Goal: Use online tool/utility: Utilize a website feature to perform a specific function

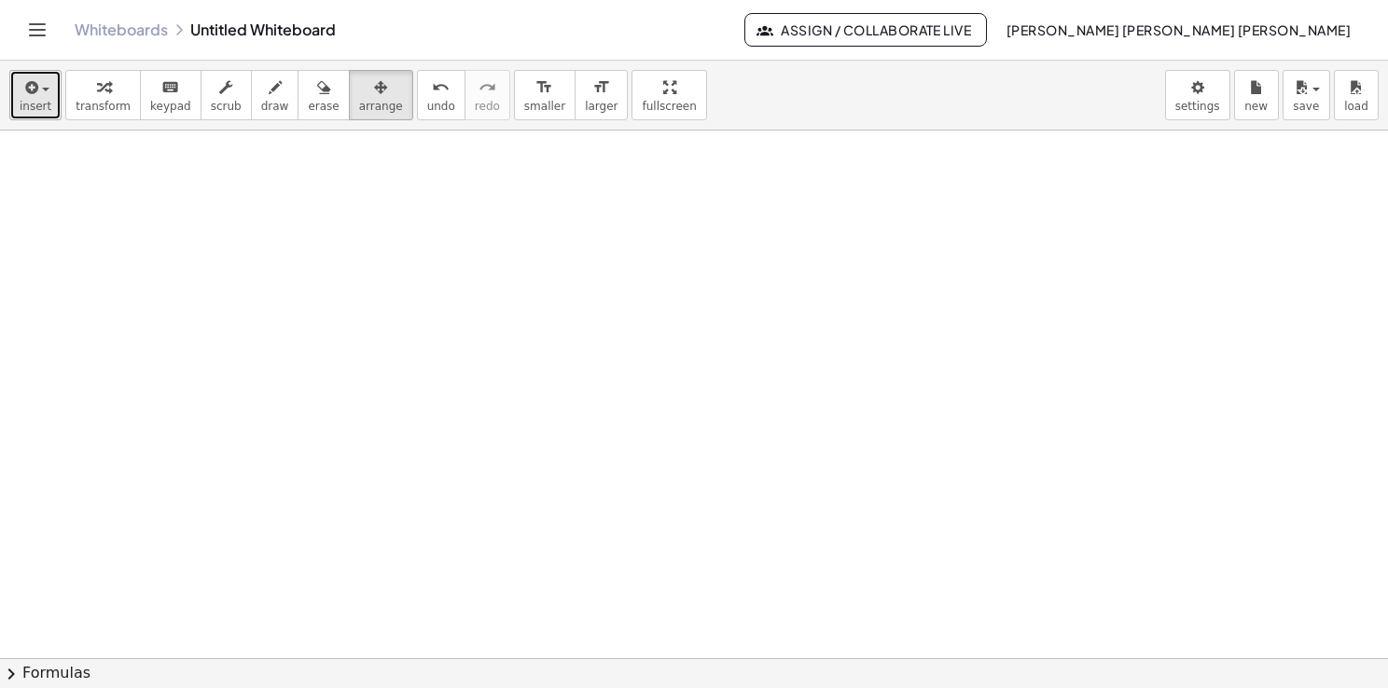
click at [42, 92] on div "button" at bounding box center [36, 87] width 32 height 22
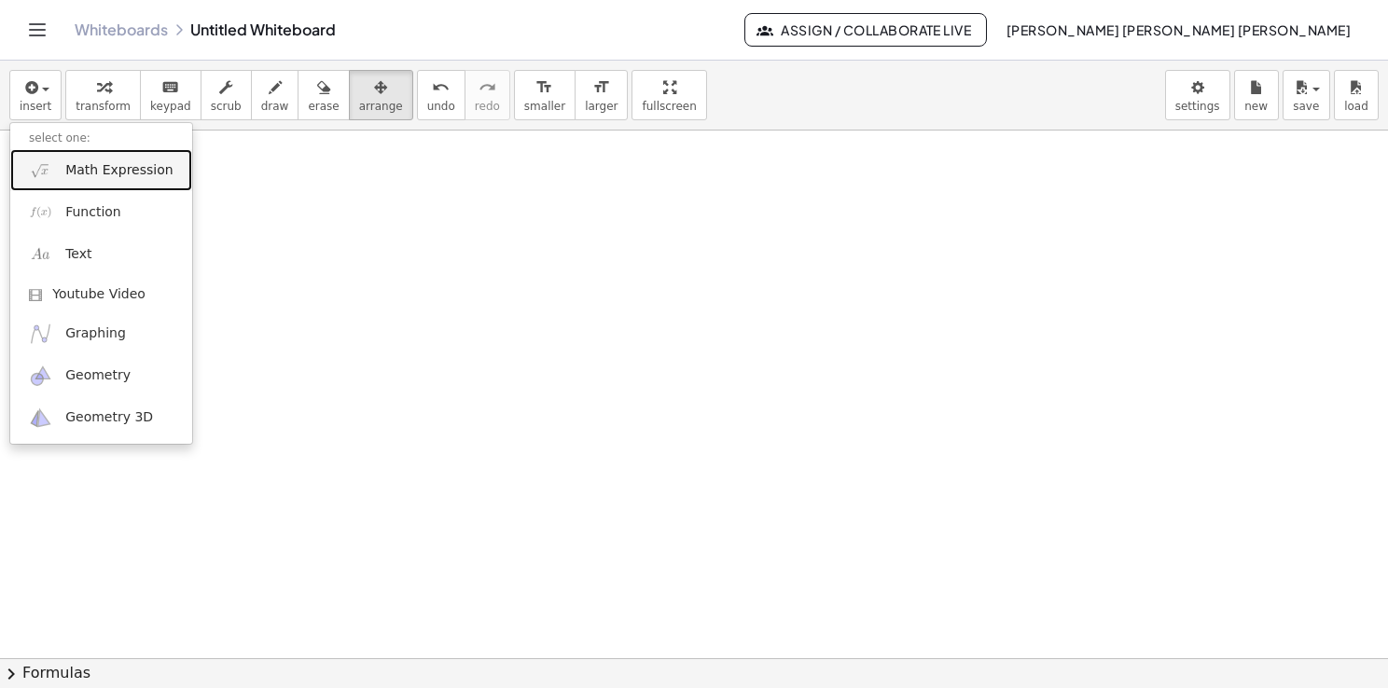
click at [108, 184] on link "Math Expression" at bounding box center [101, 170] width 182 height 42
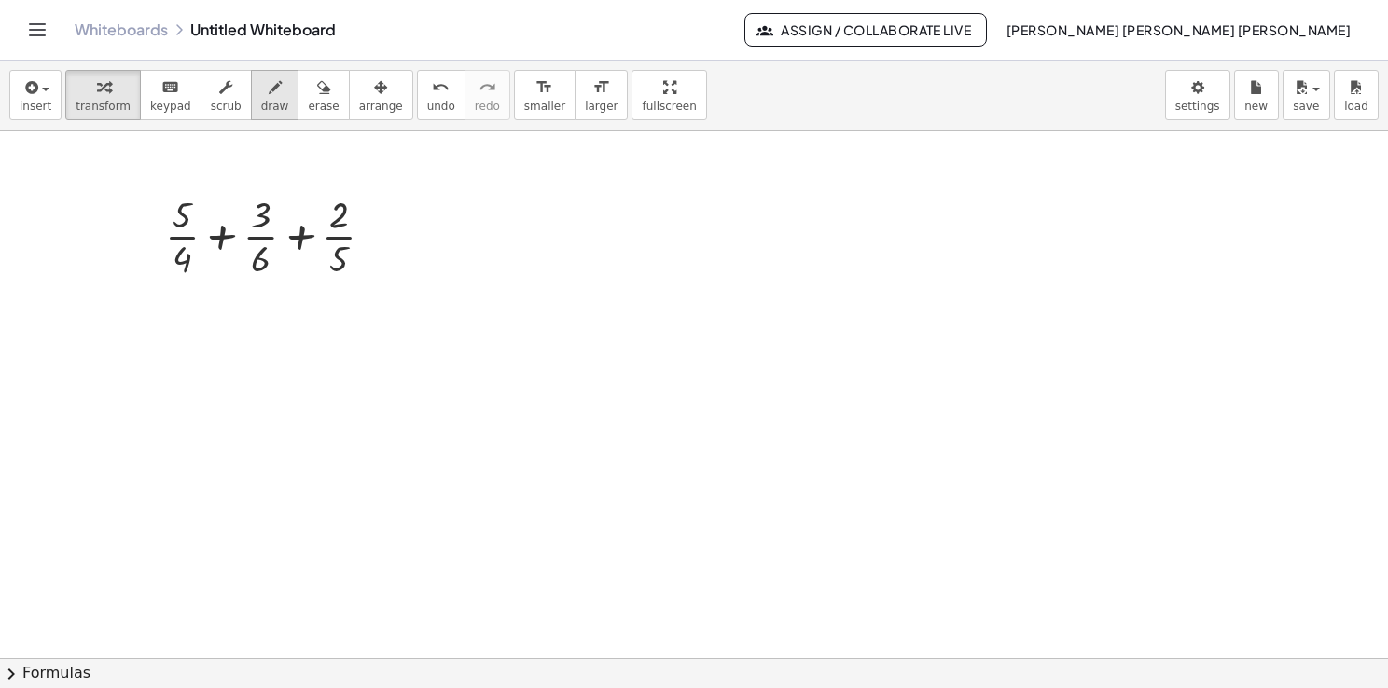
click at [261, 104] on span "draw" at bounding box center [275, 106] width 28 height 13
drag, startPoint x: 177, startPoint y: 296, endPoint x: 373, endPoint y: 261, distance: 198.9
click at [373, 261] on div at bounding box center [694, 659] width 1388 height 1056
drag, startPoint x: 175, startPoint y: 296, endPoint x: 149, endPoint y: 258, distance: 45.5
click at [148, 258] on div at bounding box center [694, 659] width 1388 height 1056
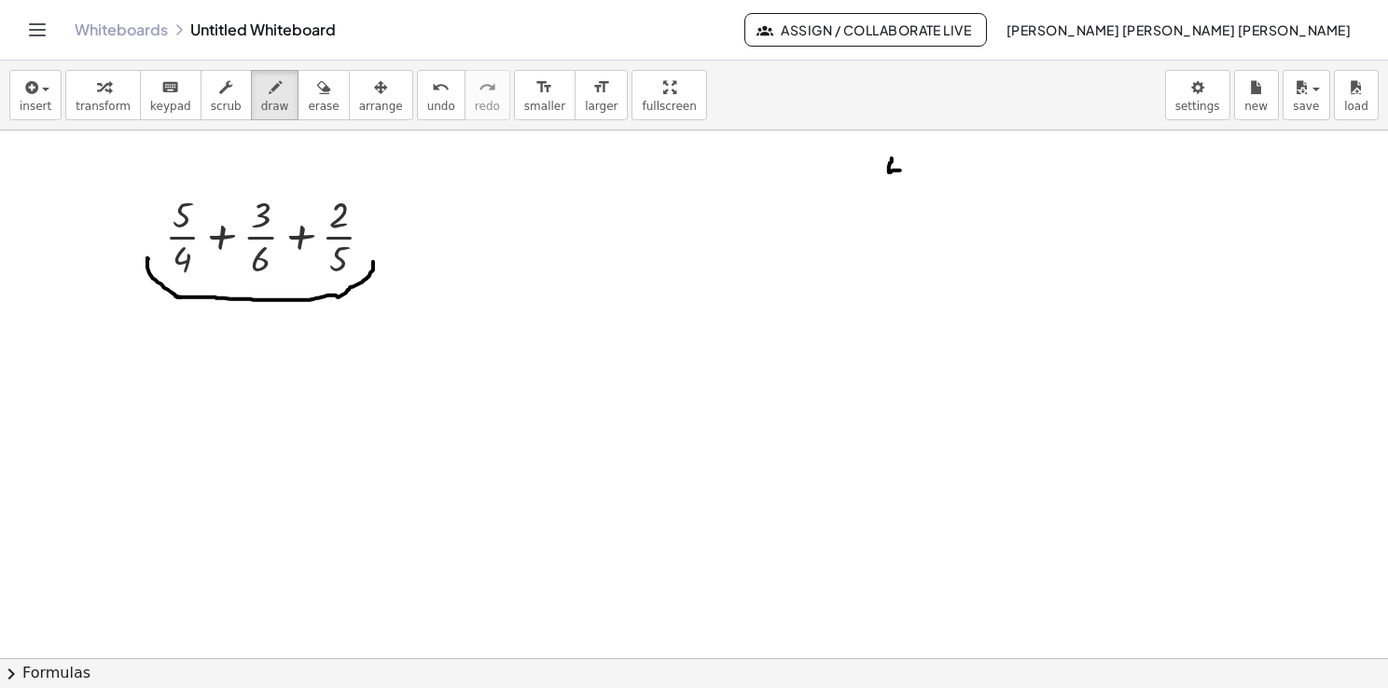
drag, startPoint x: 892, startPoint y: 158, endPoint x: 902, endPoint y: 170, distance: 15.9
click at [902, 170] on div at bounding box center [694, 659] width 1388 height 1056
drag, startPoint x: 907, startPoint y: 153, endPoint x: 903, endPoint y: 193, distance: 40.4
click at [903, 193] on div at bounding box center [694, 659] width 1388 height 1056
drag, startPoint x: 923, startPoint y: 180, endPoint x: 944, endPoint y: 177, distance: 20.7
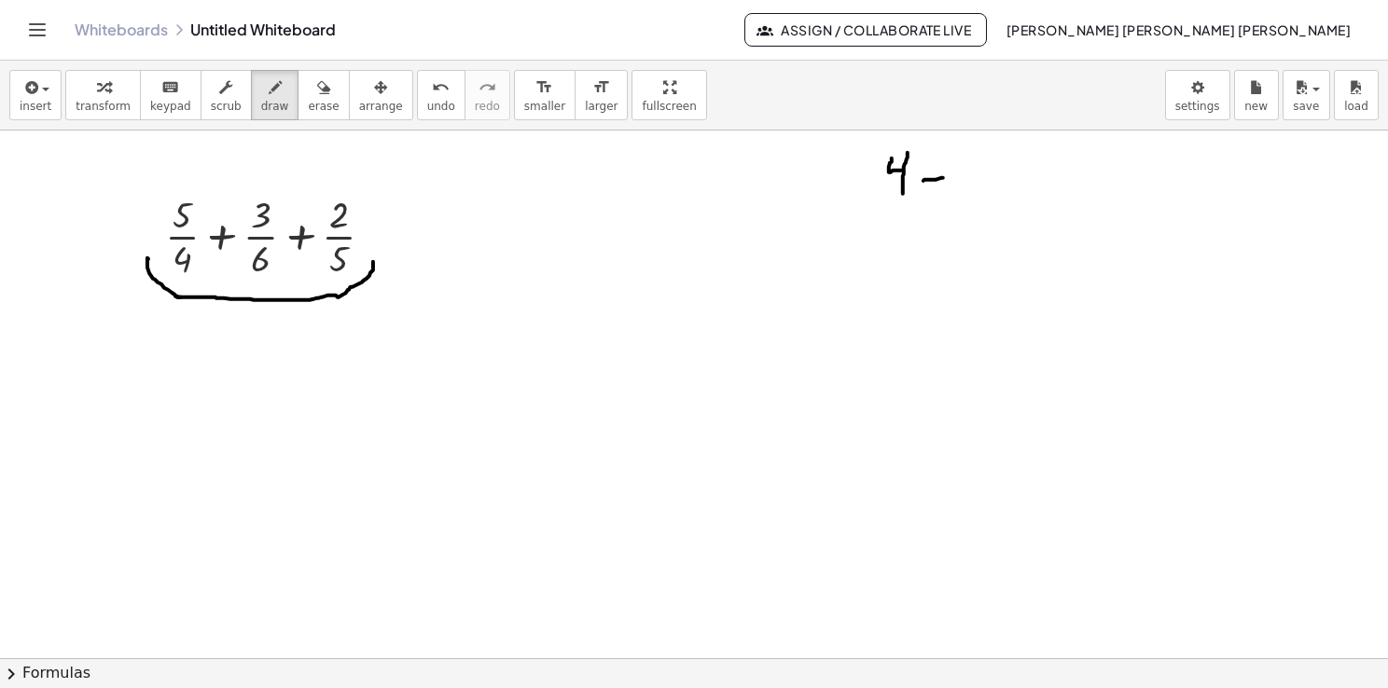
click at [944, 177] on div at bounding box center [694, 659] width 1388 height 1056
drag, startPoint x: 976, startPoint y: 159, endPoint x: 965, endPoint y: 188, distance: 31.9
click at [965, 188] on div at bounding box center [694, 659] width 1388 height 1056
click at [963, 186] on div at bounding box center [694, 659] width 1388 height 1056
drag, startPoint x: 1018, startPoint y: 174, endPoint x: 1035, endPoint y: 174, distance: 16.8
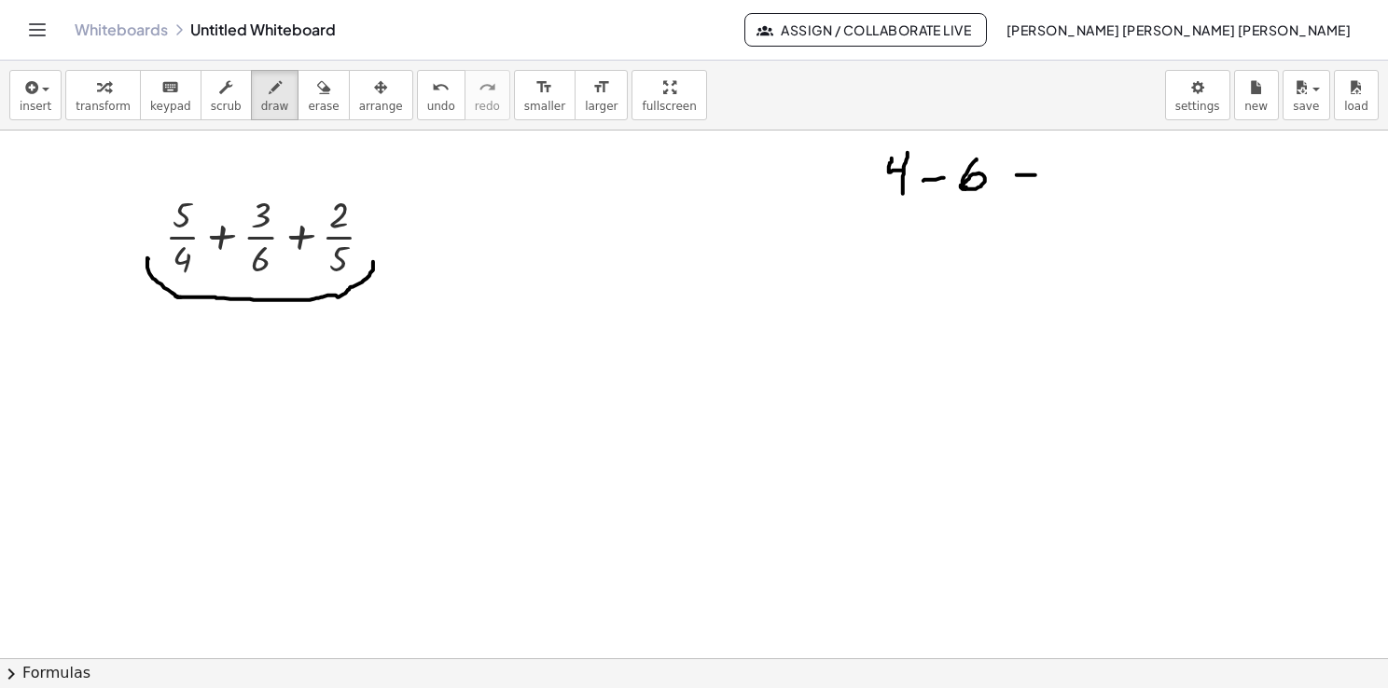
click at [1035, 174] on div at bounding box center [694, 659] width 1388 height 1056
drag, startPoint x: 1062, startPoint y: 160, endPoint x: 1084, endPoint y: 160, distance: 21.5
click at [1085, 160] on div at bounding box center [694, 659] width 1388 height 1056
drag, startPoint x: 1063, startPoint y: 166, endPoint x: 1059, endPoint y: 204, distance: 38.5
click at [1060, 204] on div at bounding box center [694, 659] width 1388 height 1056
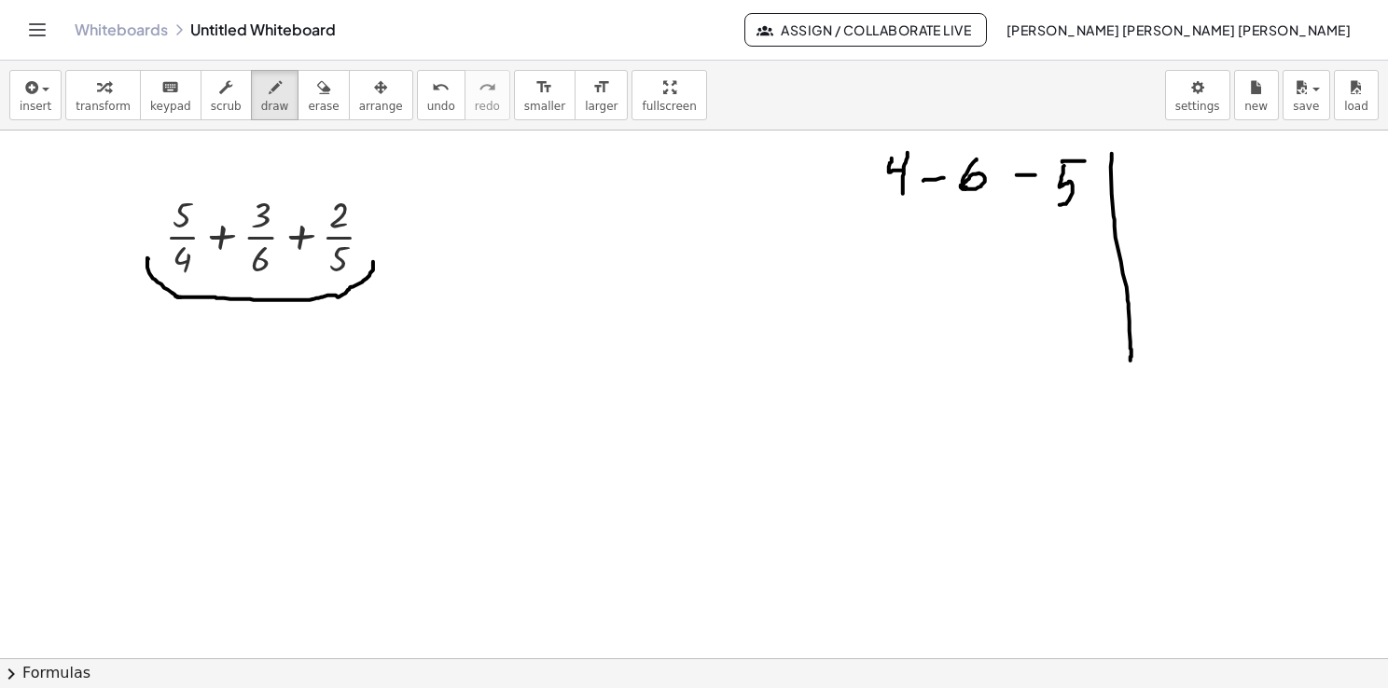
drag, startPoint x: 1112, startPoint y: 155, endPoint x: 1130, endPoint y: 375, distance: 220.9
click at [1130, 374] on div at bounding box center [694, 659] width 1388 height 1056
drag, startPoint x: 1132, startPoint y: 168, endPoint x: 1157, endPoint y: 191, distance: 33.6
click at [1157, 191] on div at bounding box center [694, 659] width 1388 height 1056
drag, startPoint x: 895, startPoint y: 229, endPoint x: 908, endPoint y: 253, distance: 26.7
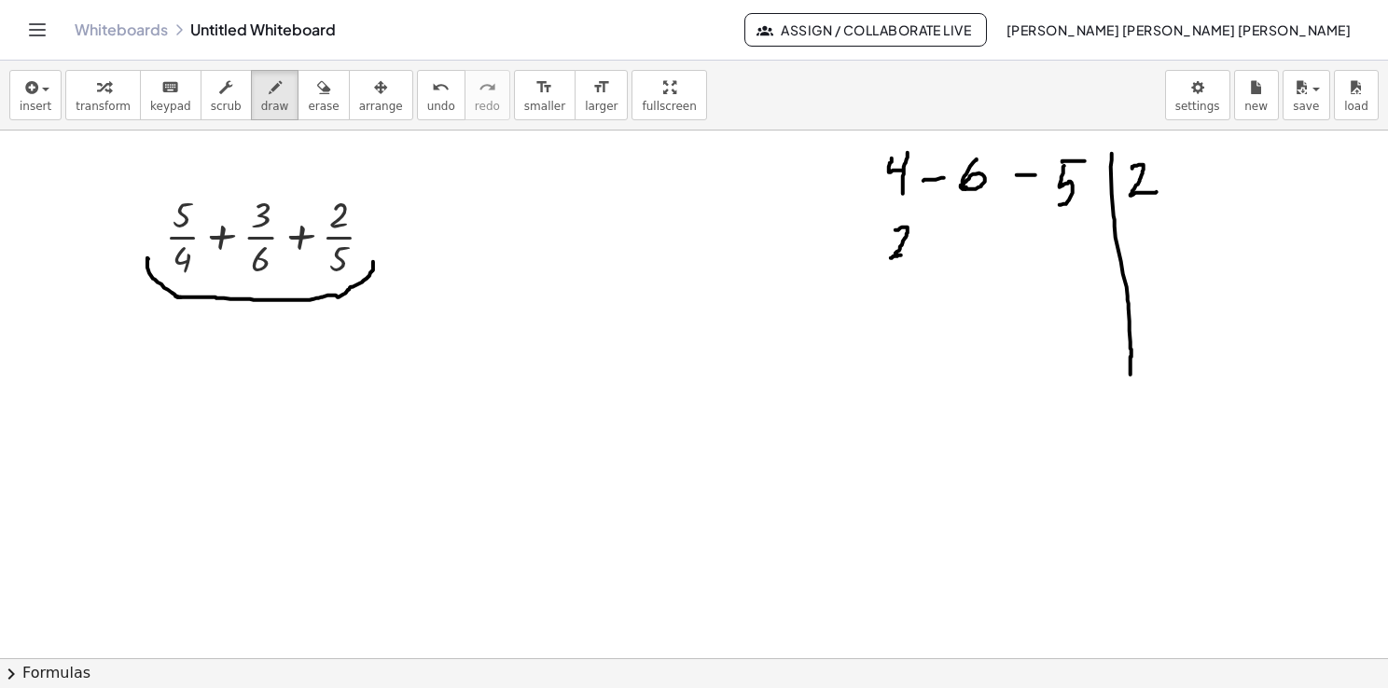
click at [908, 253] on div at bounding box center [694, 659] width 1388 height 1056
drag, startPoint x: 940, startPoint y: 237, endPoint x: 963, endPoint y: 237, distance: 23.3
click at [963, 237] on div at bounding box center [694, 659] width 1388 height 1056
drag, startPoint x: 982, startPoint y: 218, endPoint x: 981, endPoint y: 248, distance: 29.9
click at [983, 250] on div at bounding box center [694, 659] width 1388 height 1056
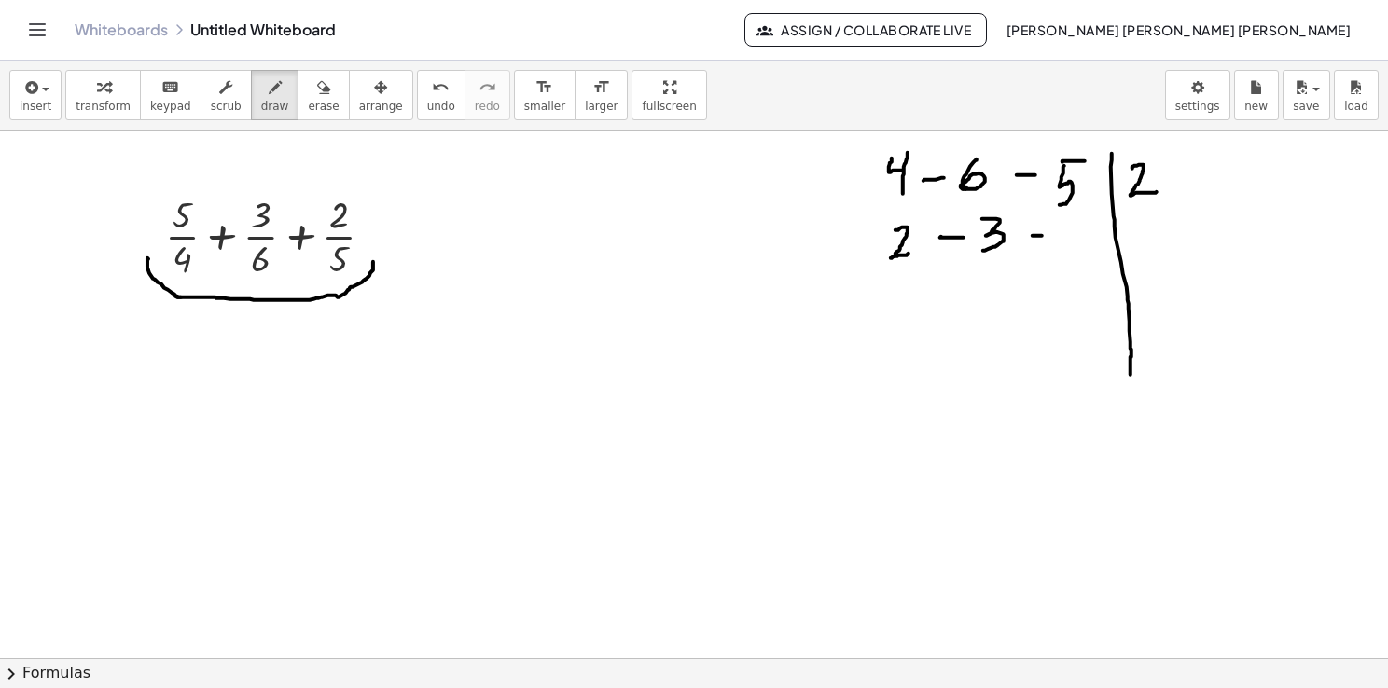
drag, startPoint x: 1032, startPoint y: 235, endPoint x: 1048, endPoint y: 234, distance: 15.9
click at [1048, 235] on div at bounding box center [694, 659] width 1388 height 1056
drag, startPoint x: 1077, startPoint y: 225, endPoint x: 1052, endPoint y: 252, distance: 37.0
click at [1052, 252] on div at bounding box center [694, 659] width 1388 height 1056
drag, startPoint x: 1131, startPoint y: 225, endPoint x: 1143, endPoint y: 248, distance: 26.3
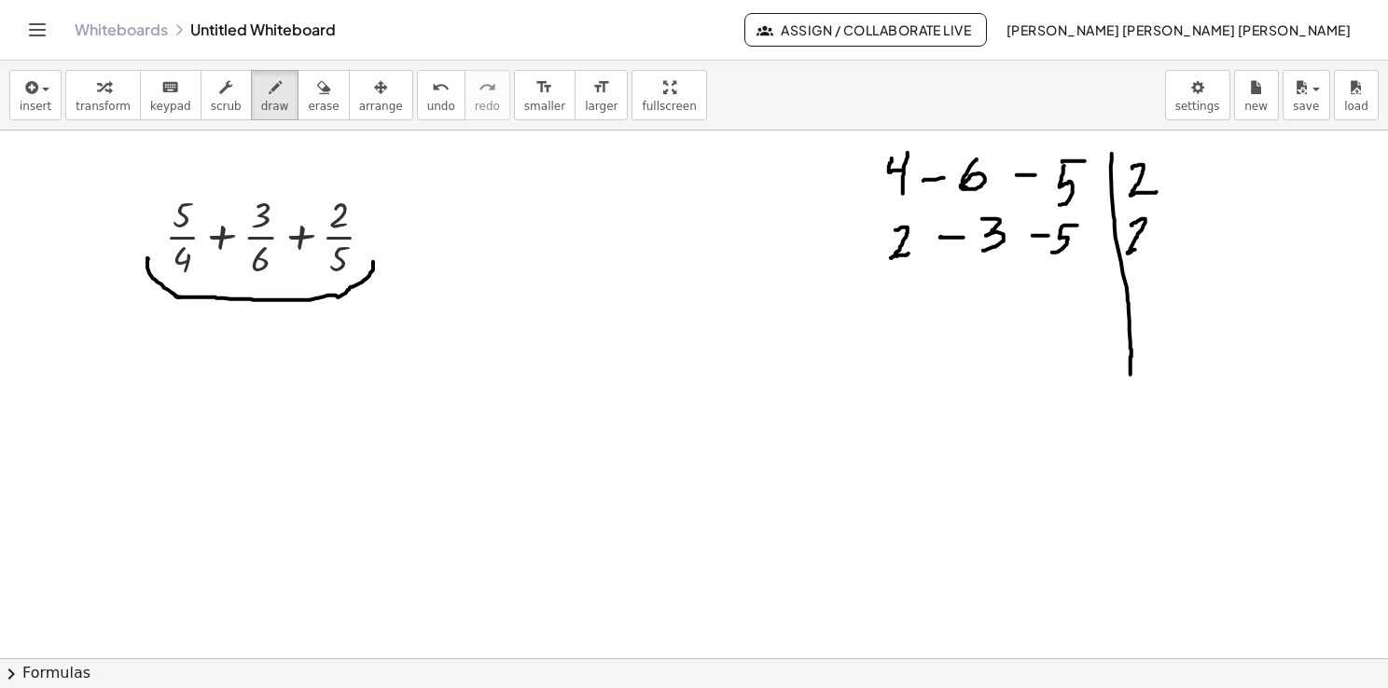
click at [1143, 248] on div at bounding box center [694, 659] width 1388 height 1056
drag, startPoint x: 900, startPoint y: 298, endPoint x: 912, endPoint y: 307, distance: 14.7
click at [912, 307] on div at bounding box center [694, 659] width 1388 height 1056
drag, startPoint x: 937, startPoint y: 294, endPoint x: 954, endPoint y: 290, distance: 17.2
click at [954, 290] on div at bounding box center [694, 659] width 1388 height 1056
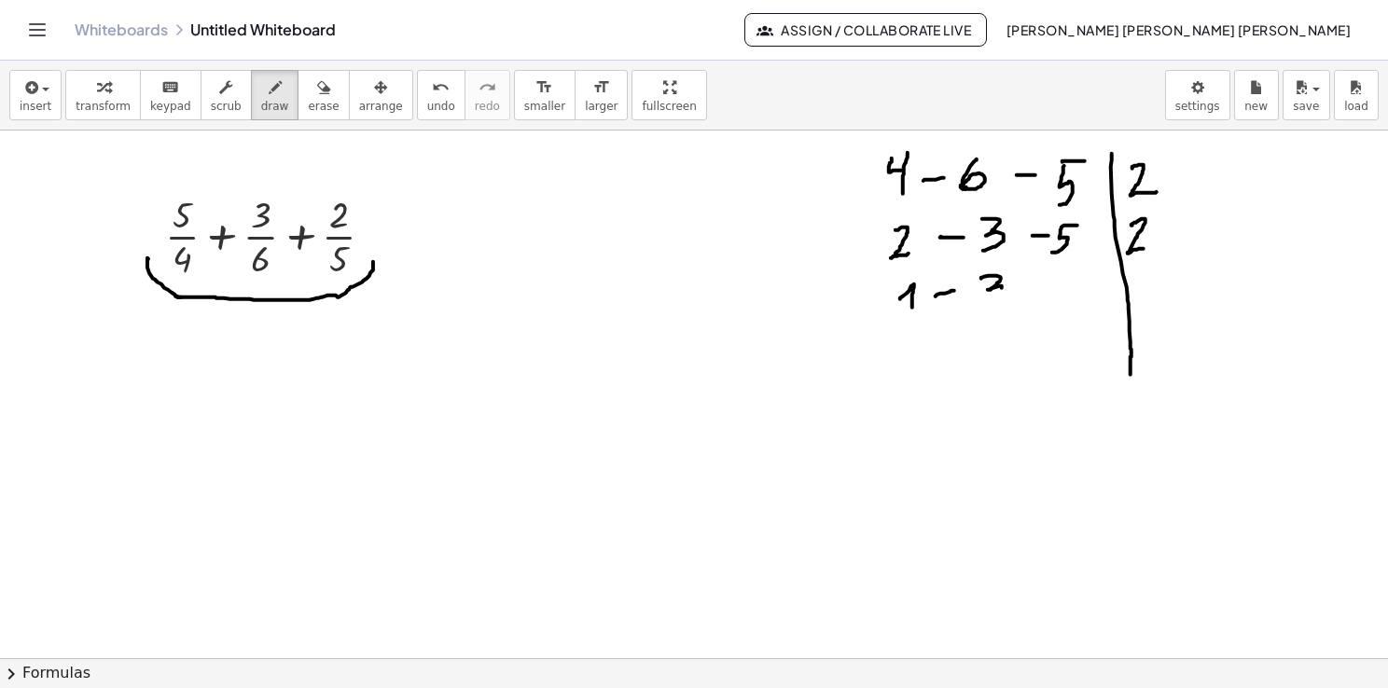
drag, startPoint x: 982, startPoint y: 277, endPoint x: 989, endPoint y: 304, distance: 27.8
click at [989, 304] on div at bounding box center [694, 659] width 1388 height 1056
drag, startPoint x: 1026, startPoint y: 281, endPoint x: 1043, endPoint y: 278, distance: 17.0
click at [1043, 278] on div at bounding box center [694, 659] width 1388 height 1056
drag, startPoint x: 1074, startPoint y: 267, endPoint x: 1059, endPoint y: 294, distance: 31.4
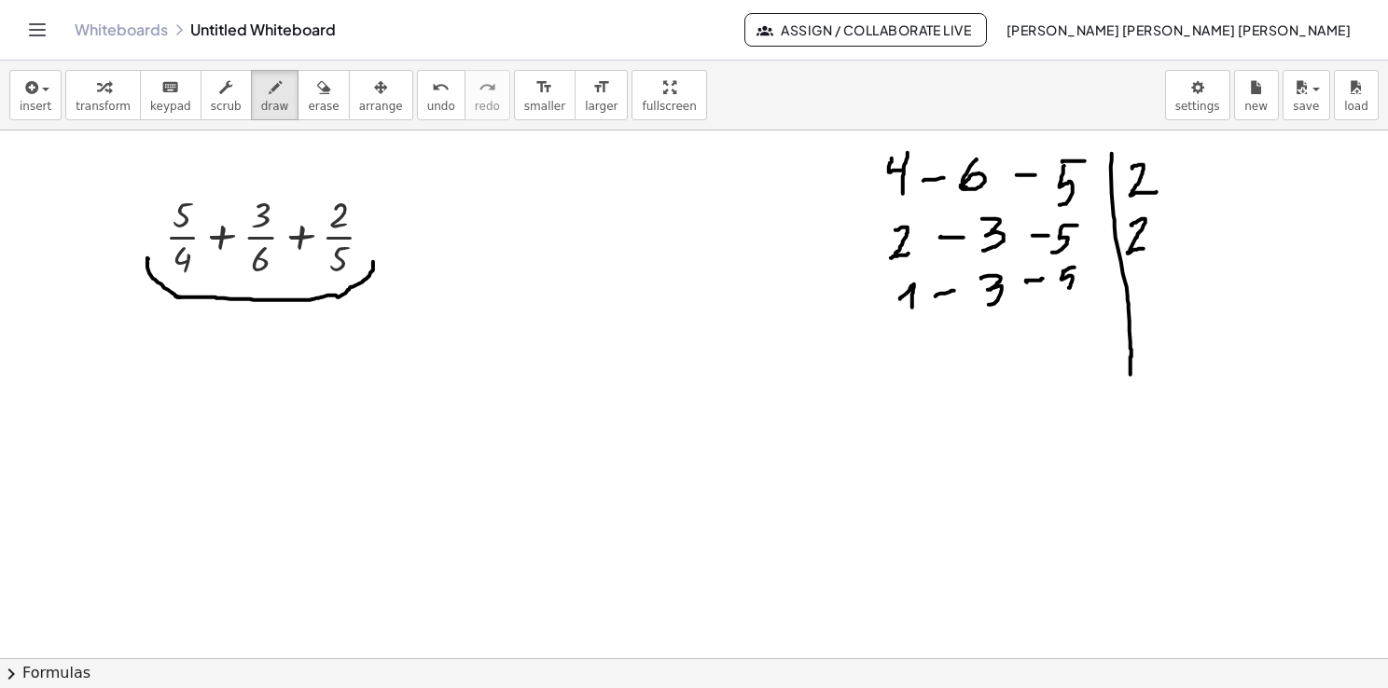
click at [1059, 294] on div at bounding box center [694, 659] width 1388 height 1056
drag, startPoint x: 1136, startPoint y: 266, endPoint x: 1136, endPoint y: 284, distance: 18.7
click at [1140, 285] on div at bounding box center [694, 659] width 1388 height 1056
drag, startPoint x: 986, startPoint y: 325, endPoint x: 996, endPoint y: 344, distance: 21.3
click at [996, 344] on div at bounding box center [694, 659] width 1388 height 1056
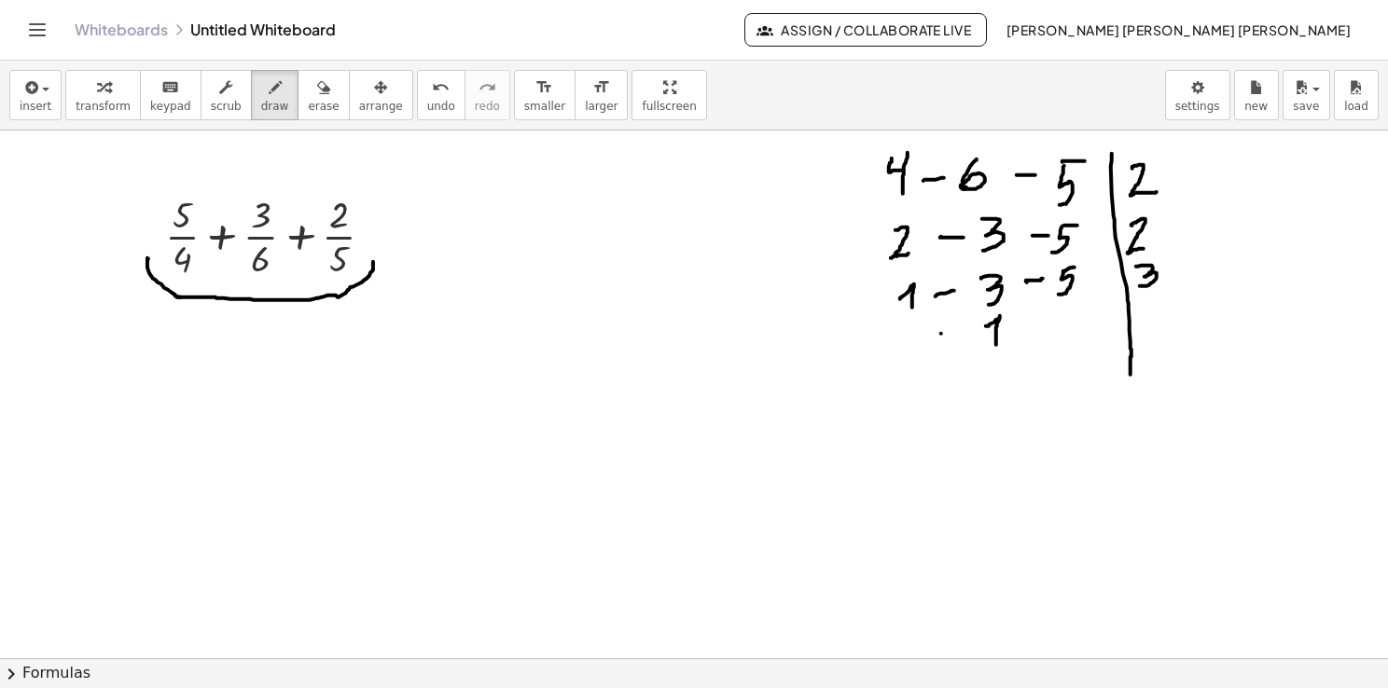
drag, startPoint x: 941, startPoint y: 333, endPoint x: 951, endPoint y: 333, distance: 10.3
click at [951, 333] on div at bounding box center [694, 659] width 1388 height 1056
drag, startPoint x: 912, startPoint y: 336, endPoint x: 920, endPoint y: 352, distance: 17.5
click at [920, 352] on div at bounding box center [694, 659] width 1388 height 1056
drag, startPoint x: 1026, startPoint y: 326, endPoint x: 1045, endPoint y: 326, distance: 18.7
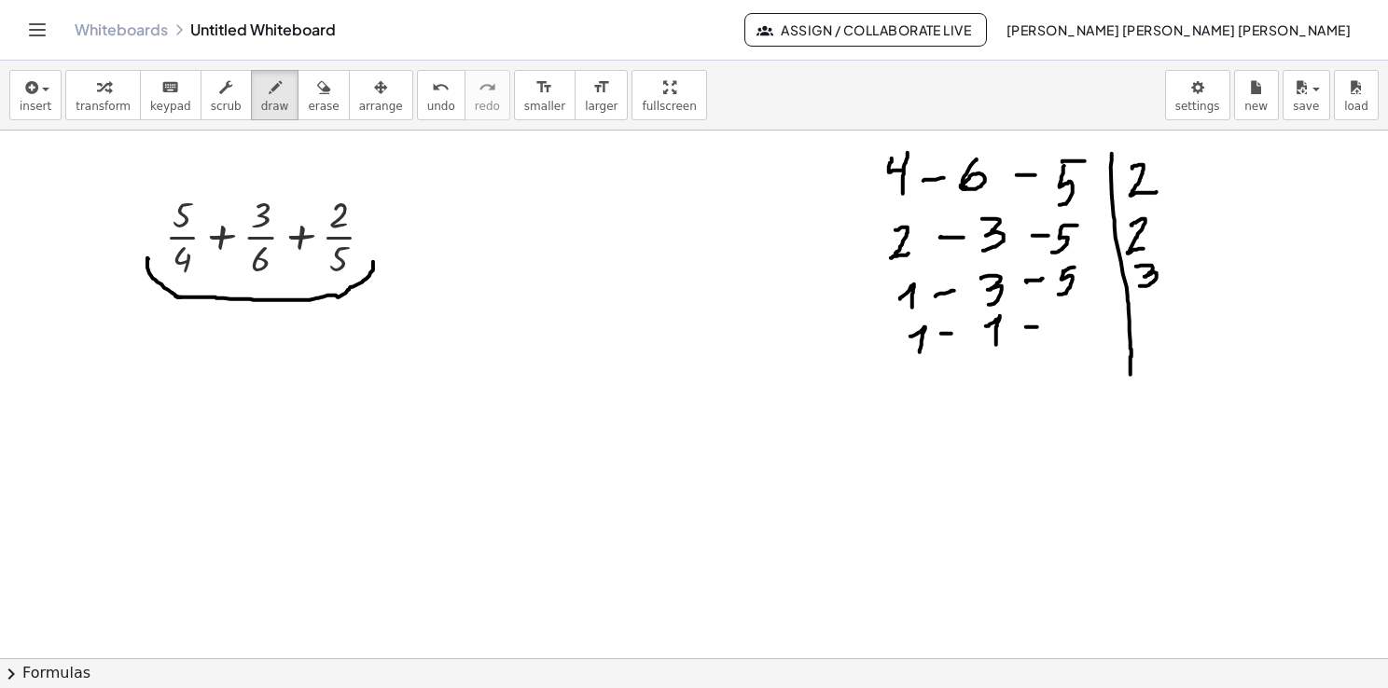
click at [1045, 326] on div at bounding box center [694, 659] width 1388 height 1056
drag, startPoint x: 1071, startPoint y: 312, endPoint x: 1057, endPoint y: 338, distance: 29.6
click at [1059, 338] on div at bounding box center [694, 659] width 1388 height 1056
drag, startPoint x: 1153, startPoint y: 305, endPoint x: 1171, endPoint y: 303, distance: 18.7
click at [1171, 303] on div at bounding box center [694, 659] width 1388 height 1056
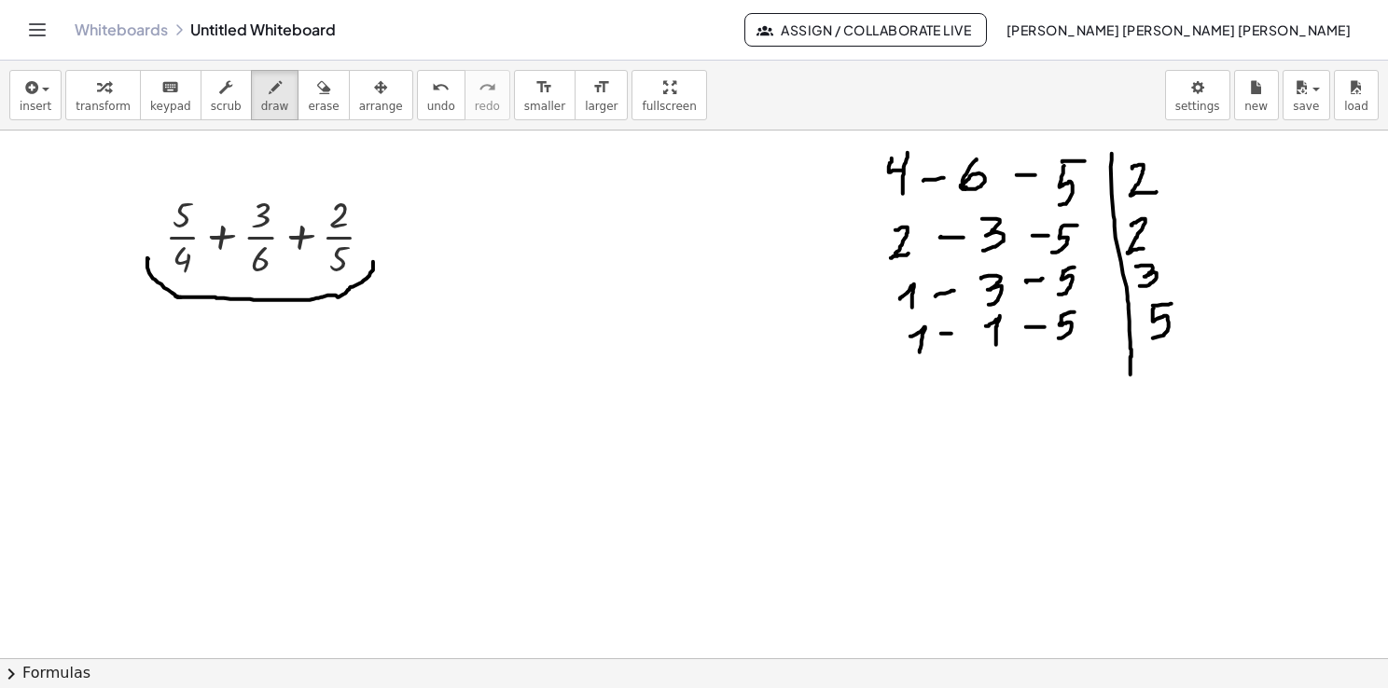
drag, startPoint x: 1154, startPoint y: 308, endPoint x: 1148, endPoint y: 338, distance: 30.4
click at [1148, 338] on div at bounding box center [694, 659] width 1388 height 1056
drag, startPoint x: 1046, startPoint y: 367, endPoint x: 1060, endPoint y: 382, distance: 21.1
click at [1060, 382] on div at bounding box center [694, 659] width 1388 height 1056
drag, startPoint x: 1168, startPoint y: 178, endPoint x: 1192, endPoint y: 330, distance: 153.9
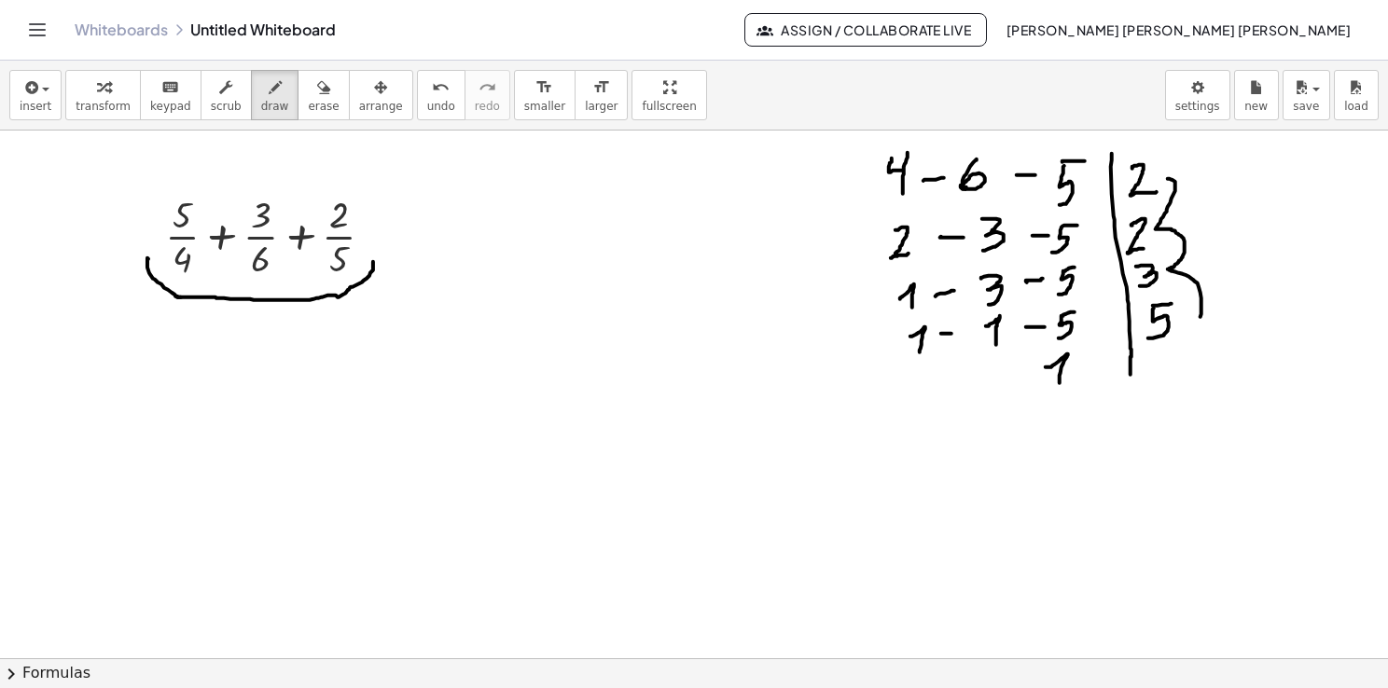
click at [1194, 328] on div at bounding box center [694, 659] width 1388 height 1056
drag, startPoint x: 1242, startPoint y: 229, endPoint x: 1273, endPoint y: 239, distance: 32.4
click at [1273, 239] on div at bounding box center [694, 659] width 1388 height 1056
click at [1289, 235] on div at bounding box center [694, 659] width 1388 height 1056
drag, startPoint x: 1299, startPoint y: 224, endPoint x: 1299, endPoint y: 237, distance: 13.1
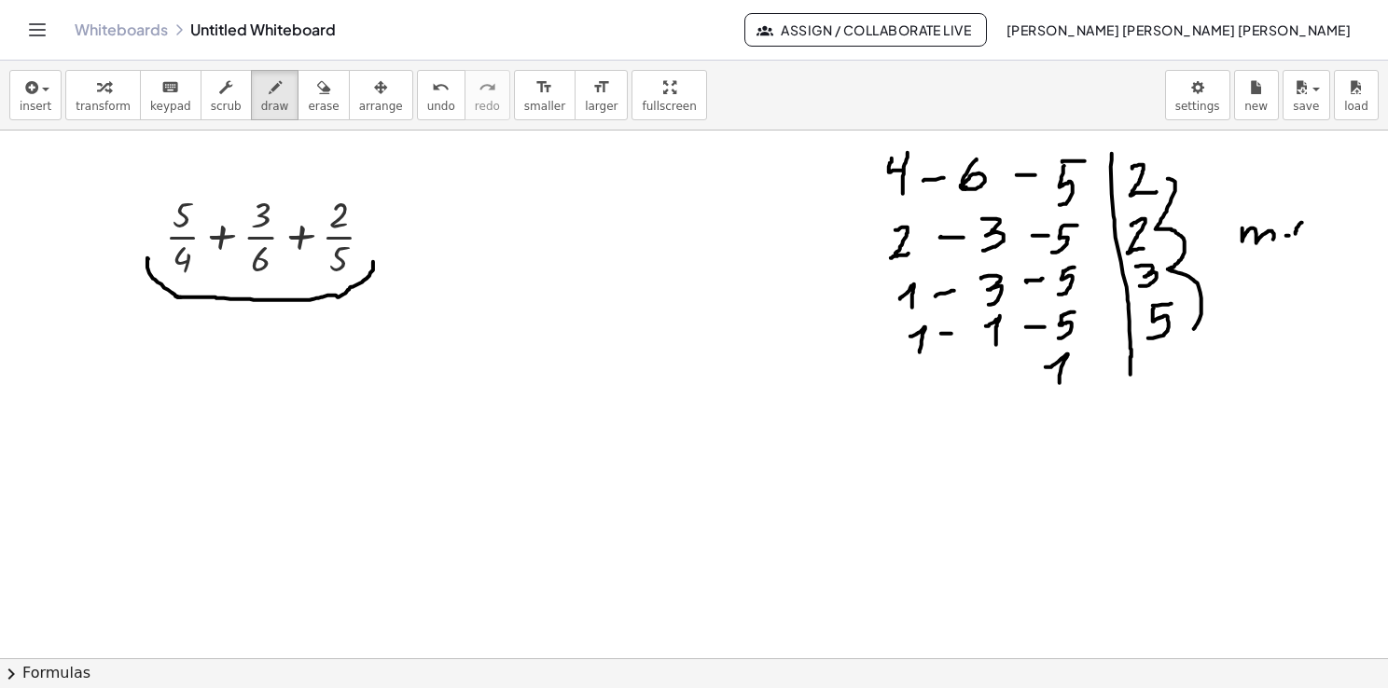
click at [1299, 237] on div at bounding box center [694, 659] width 1388 height 1056
drag, startPoint x: 1321, startPoint y: 228, endPoint x: 1347, endPoint y: 229, distance: 26.2
click at [1347, 229] on div at bounding box center [694, 659] width 1388 height 1056
click at [1307, 237] on div at bounding box center [694, 659] width 1388 height 1056
drag, startPoint x: 1287, startPoint y: 274, endPoint x: 1282, endPoint y: 302, distance: 28.4
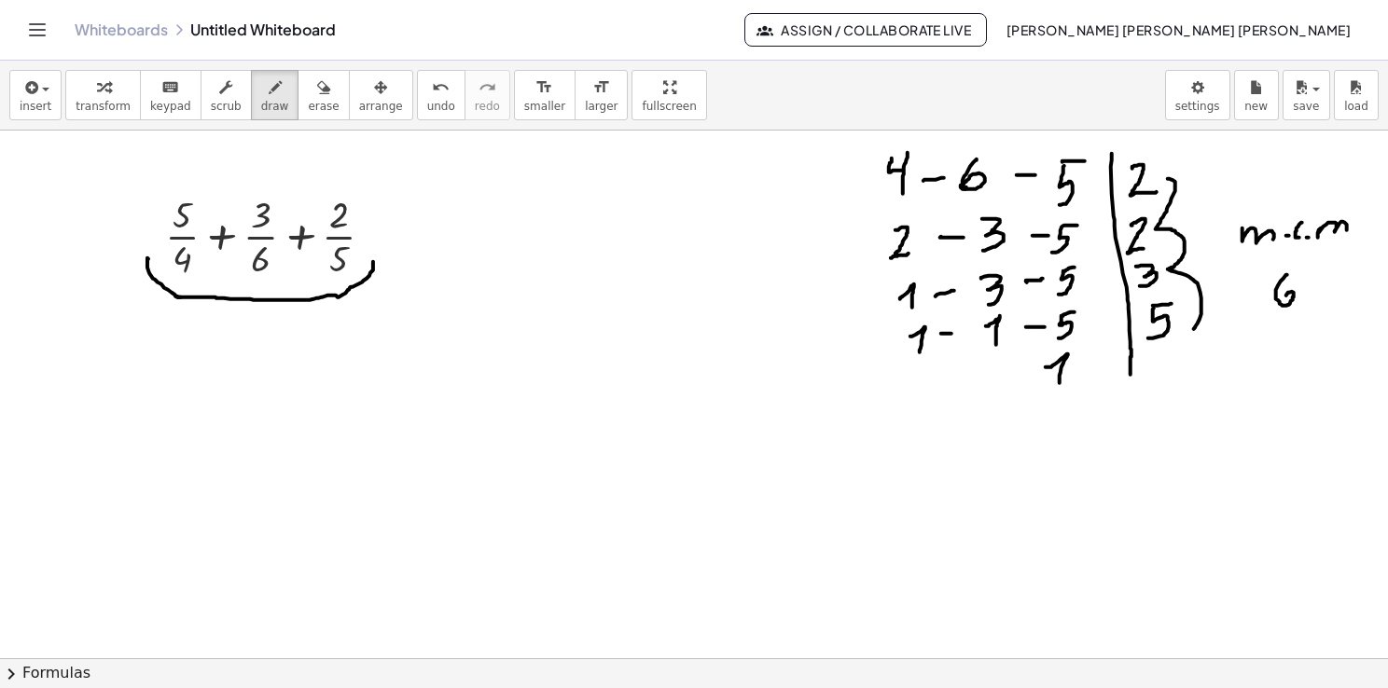
click at [1282, 301] on div at bounding box center [694, 659] width 1388 height 1056
click at [1323, 282] on div at bounding box center [694, 659] width 1388 height 1056
drag, startPoint x: 1276, startPoint y: 318, endPoint x: 1324, endPoint y: 323, distance: 48.7
click at [1324, 323] on div at bounding box center [694, 659] width 1388 height 1056
drag, startPoint x: 388, startPoint y: 242, endPoint x: 400, endPoint y: 241, distance: 12.2
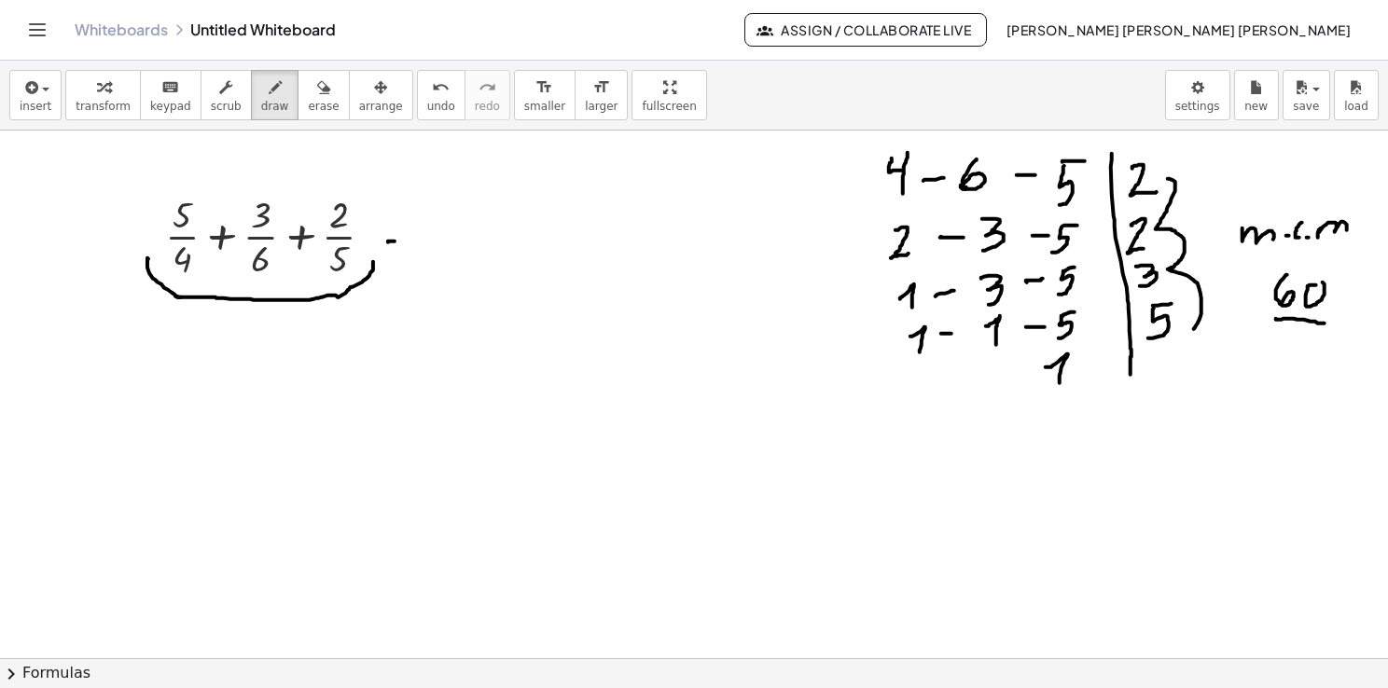
click at [400, 241] on div at bounding box center [694, 659] width 1388 height 1056
drag, startPoint x: 389, startPoint y: 226, endPoint x: 402, endPoint y: 229, distance: 13.4
click at [402, 229] on div at bounding box center [694, 659] width 1388 height 1056
drag, startPoint x: 448, startPoint y: 229, endPoint x: 626, endPoint y: 242, distance: 178.6
click at [626, 242] on div at bounding box center [694, 659] width 1388 height 1056
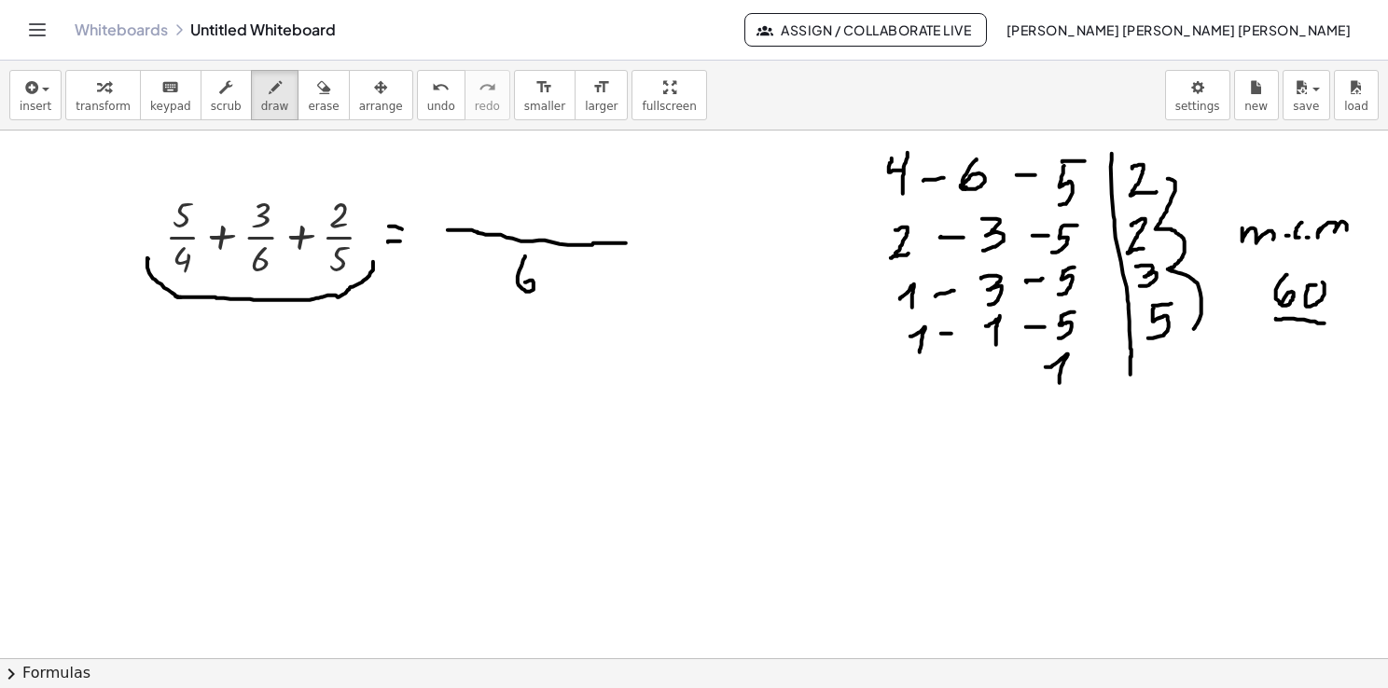
drag, startPoint x: 525, startPoint y: 256, endPoint x: 549, endPoint y: 285, distance: 37.7
click at [524, 285] on div at bounding box center [694, 659] width 1388 height 1056
click at [560, 256] on div at bounding box center [694, 659] width 1388 height 1056
click at [261, 102] on span "draw" at bounding box center [275, 106] width 28 height 13
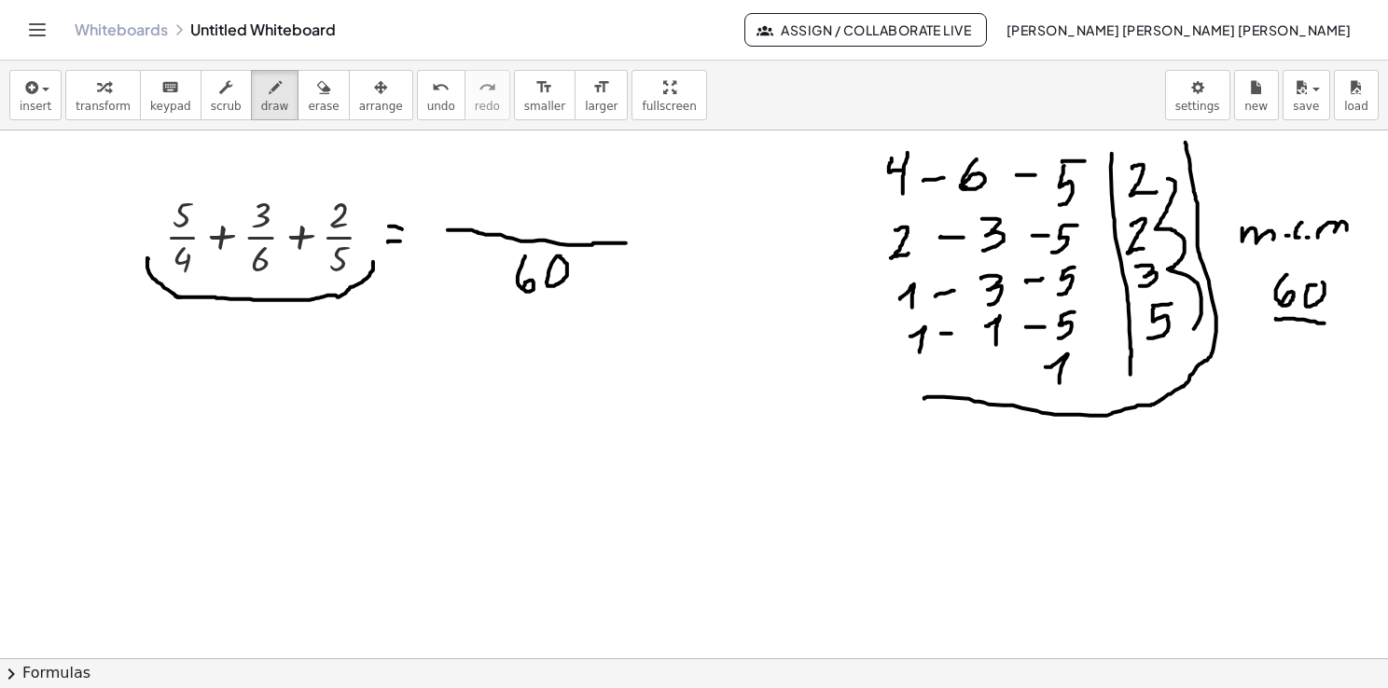
drag, startPoint x: 924, startPoint y: 398, endPoint x: 1184, endPoint y: 139, distance: 367.3
click at [1184, 139] on div at bounding box center [694, 659] width 1388 height 1056
drag, startPoint x: 890, startPoint y: 132, endPoint x: 907, endPoint y: 133, distance: 17.7
click at [907, 133] on div at bounding box center [694, 659] width 1388 height 1056
drag, startPoint x: 960, startPoint y: 135, endPoint x: 994, endPoint y: 136, distance: 34.5
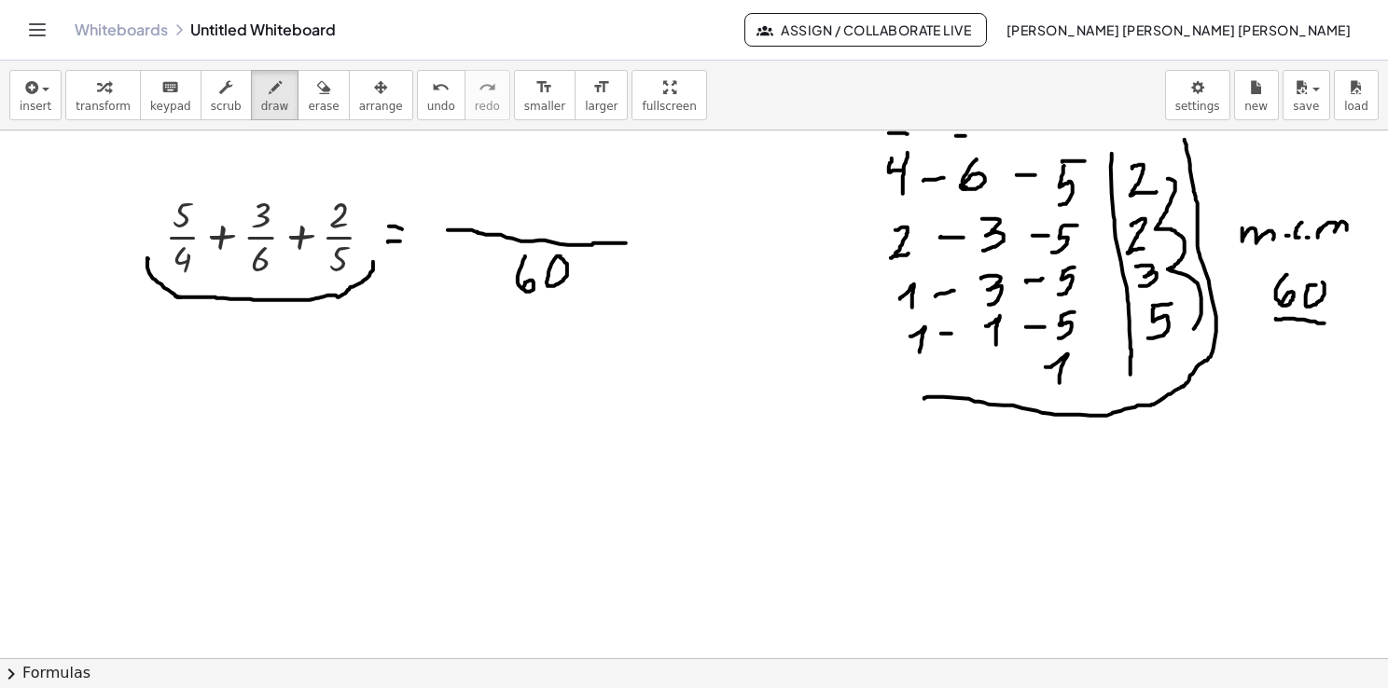
click at [994, 136] on div at bounding box center [694, 659] width 1388 height 1056
click at [1151, 235] on div at bounding box center [694, 659] width 1388 height 1056
drag, startPoint x: 896, startPoint y: 268, endPoint x: 922, endPoint y: 266, distance: 26.2
click at [922, 266] on div at bounding box center [694, 659] width 1388 height 1056
click at [925, 305] on div at bounding box center [694, 659] width 1388 height 1056
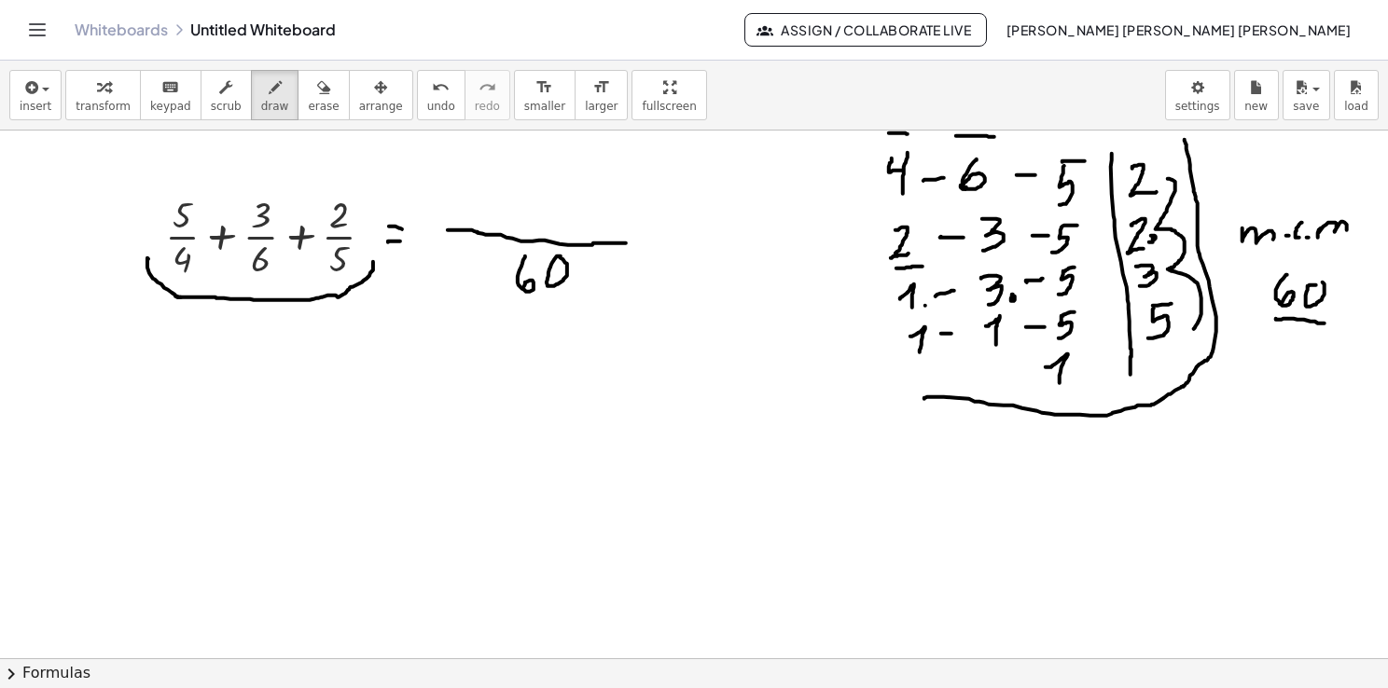
click at [1012, 295] on div at bounding box center [694, 659] width 1388 height 1056
click at [1095, 286] on div at bounding box center [694, 659] width 1388 height 1056
drag, startPoint x: 1150, startPoint y: 348, endPoint x: 1176, endPoint y: 341, distance: 26.9
click at [1176, 341] on div at bounding box center [694, 659] width 1388 height 1056
drag, startPoint x: 925, startPoint y: 397, endPoint x: 854, endPoint y: 159, distance: 249.1
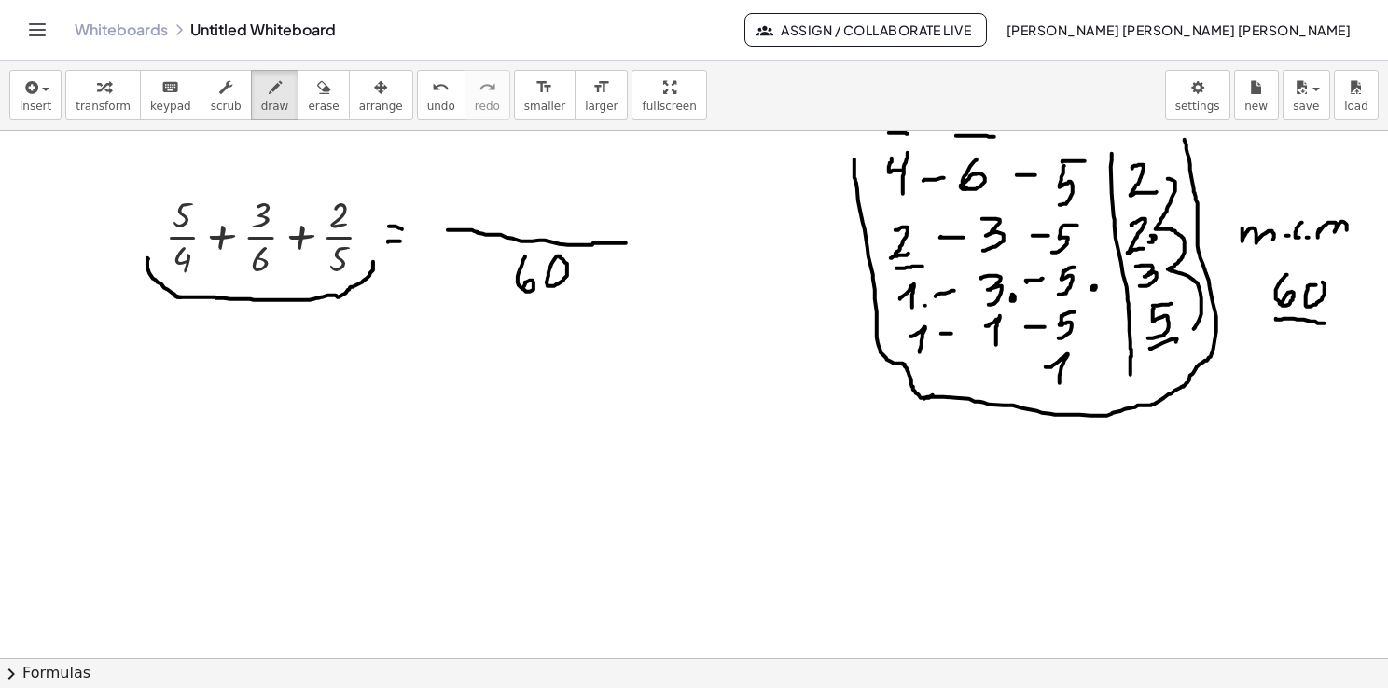
click at [854, 157] on div at bounding box center [694, 659] width 1388 height 1056
click at [85, 244] on div at bounding box center [694, 659] width 1388 height 1056
drag, startPoint x: 78, startPoint y: 266, endPoint x: 98, endPoint y: 245, distance: 28.4
click at [98, 245] on div at bounding box center [694, 659] width 1388 height 1056
click at [94, 259] on div at bounding box center [694, 659] width 1388 height 1056
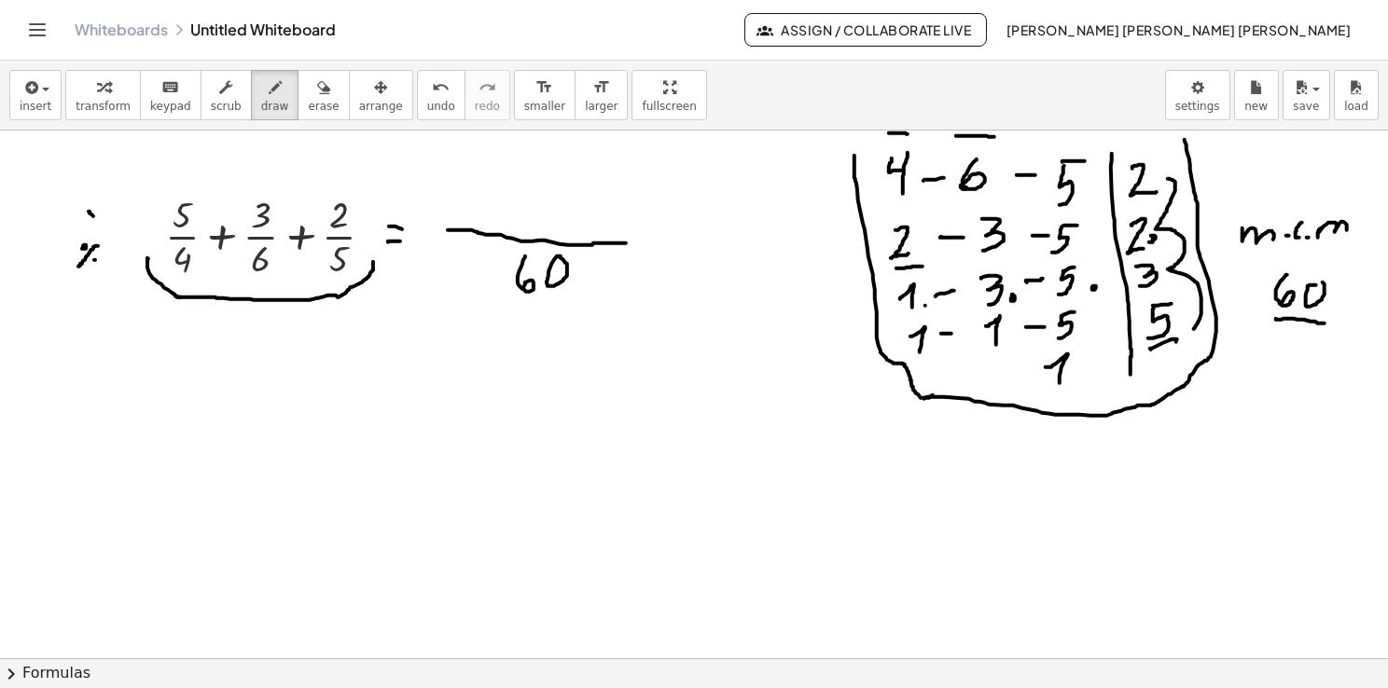
drag, startPoint x: 90, startPoint y: 213, endPoint x: 104, endPoint y: 222, distance: 17.6
click at [104, 222] on div at bounding box center [694, 659] width 1388 height 1056
drag, startPoint x: 90, startPoint y: 225, endPoint x: 98, endPoint y: 204, distance: 22.2
click at [98, 204] on div at bounding box center [694, 659] width 1388 height 1056
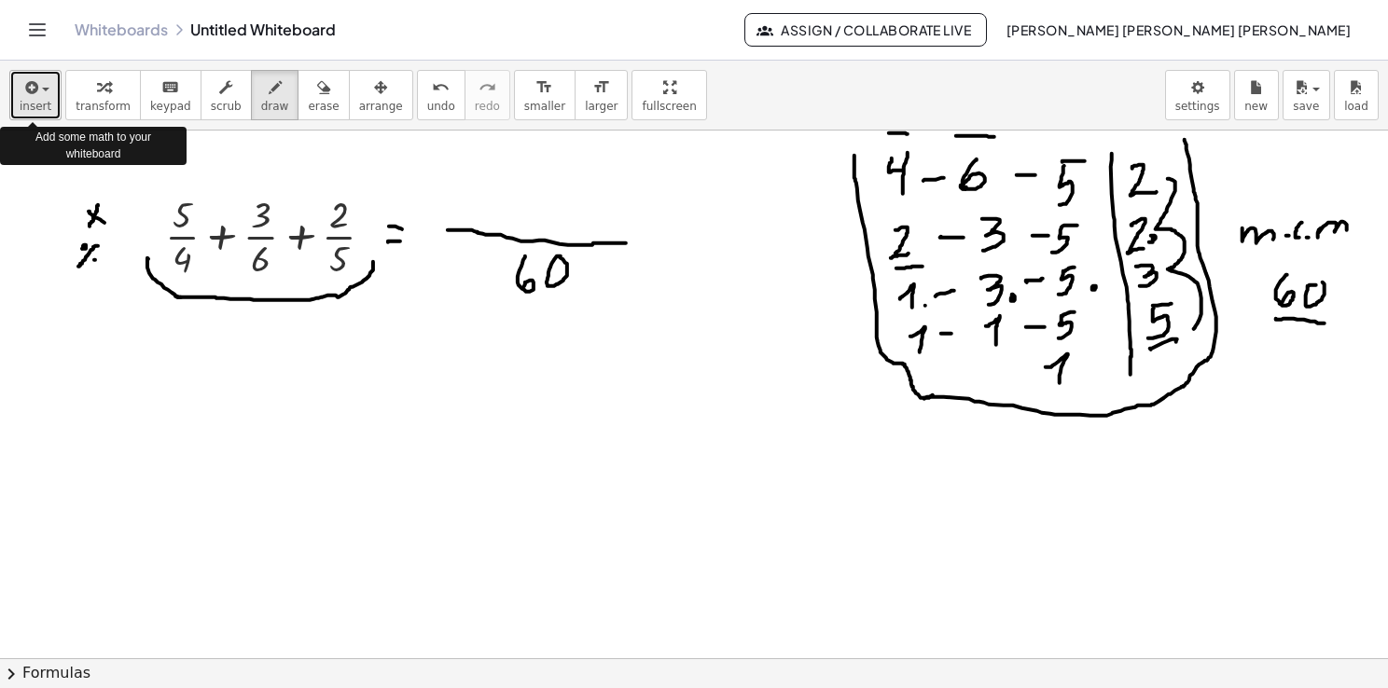
click at [39, 101] on span "insert" at bounding box center [36, 106] width 32 height 13
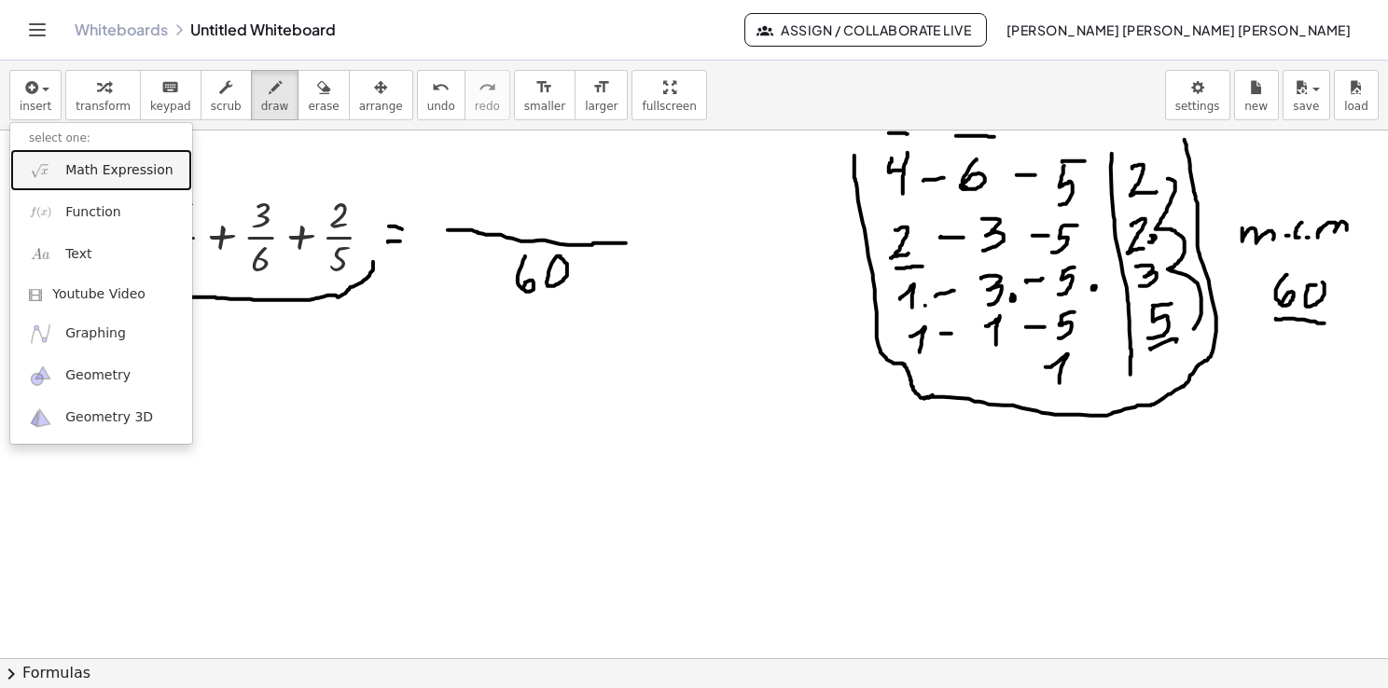
click at [122, 174] on span "Math Expression" at bounding box center [118, 170] width 107 height 19
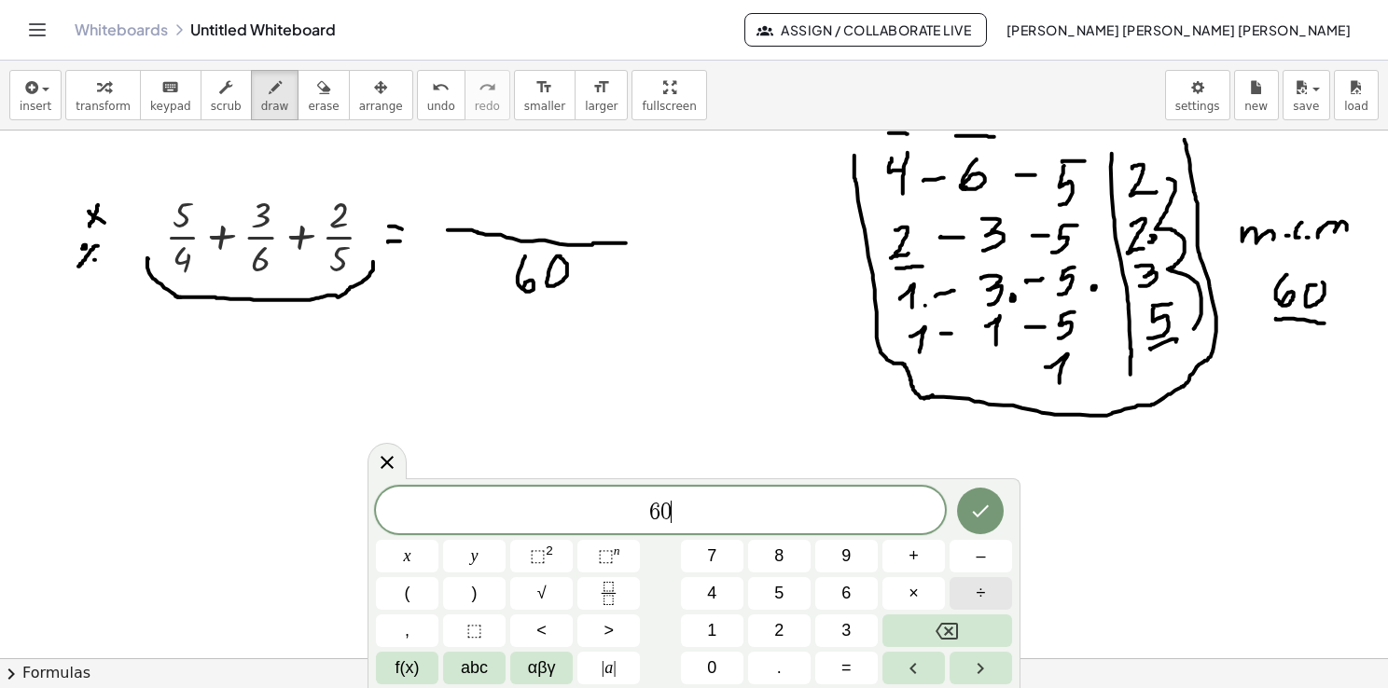
click at [980, 591] on span "÷" at bounding box center [980, 593] width 9 height 25
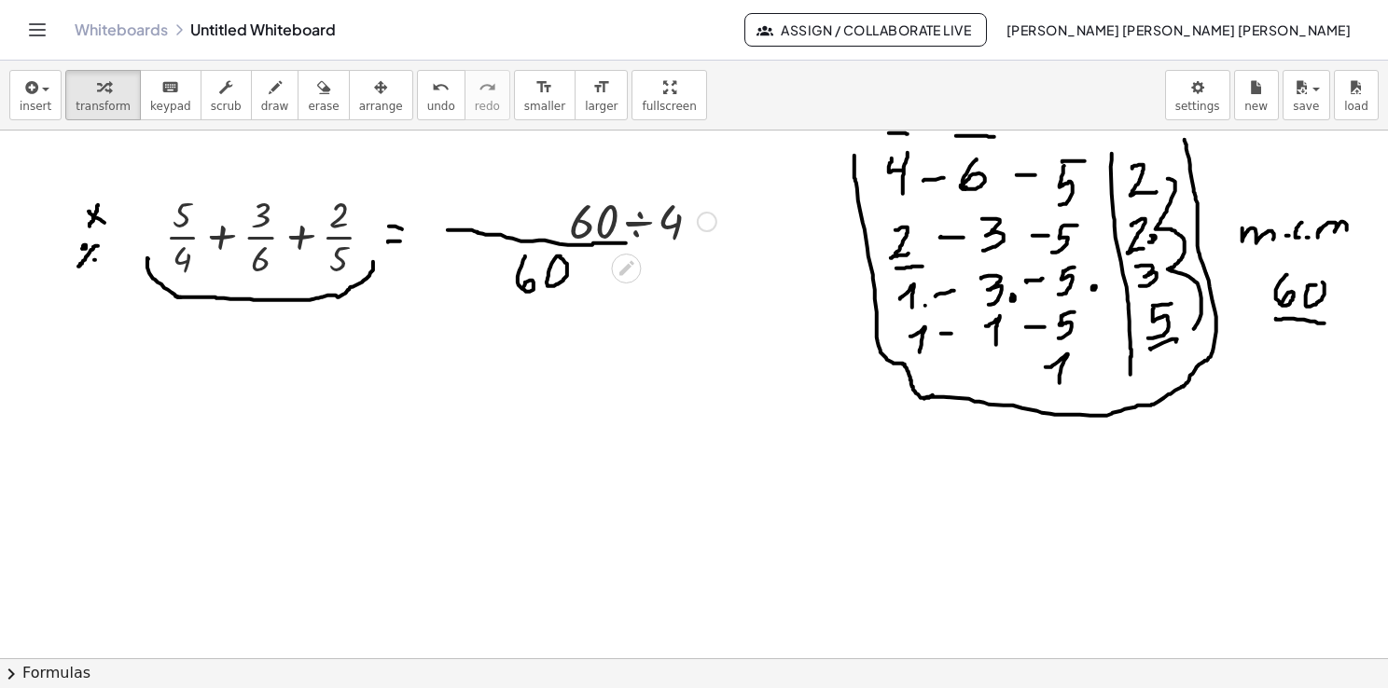
click at [630, 211] on div at bounding box center [643, 219] width 166 height 63
drag, startPoint x: 632, startPoint y: 208, endPoint x: 630, endPoint y: 232, distance: 24.3
click at [630, 231] on div at bounding box center [643, 219] width 166 height 63
click at [634, 279] on div at bounding box center [643, 283] width 166 height 62
click at [158, 495] on div at bounding box center [694, 659] width 1388 height 1056
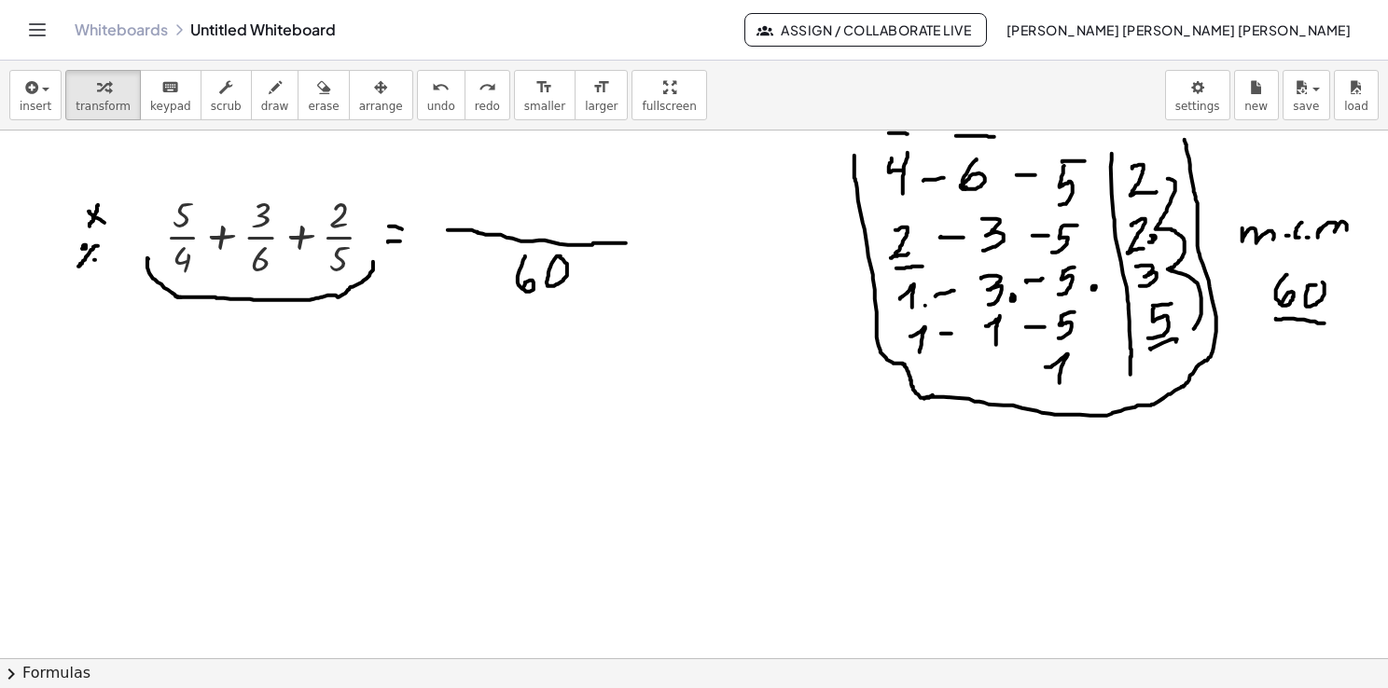
click at [156, 494] on div at bounding box center [694, 659] width 1388 height 1056
click at [155, 488] on div at bounding box center [694, 659] width 1388 height 1056
click at [155, 487] on div at bounding box center [694, 659] width 1388 height 1056
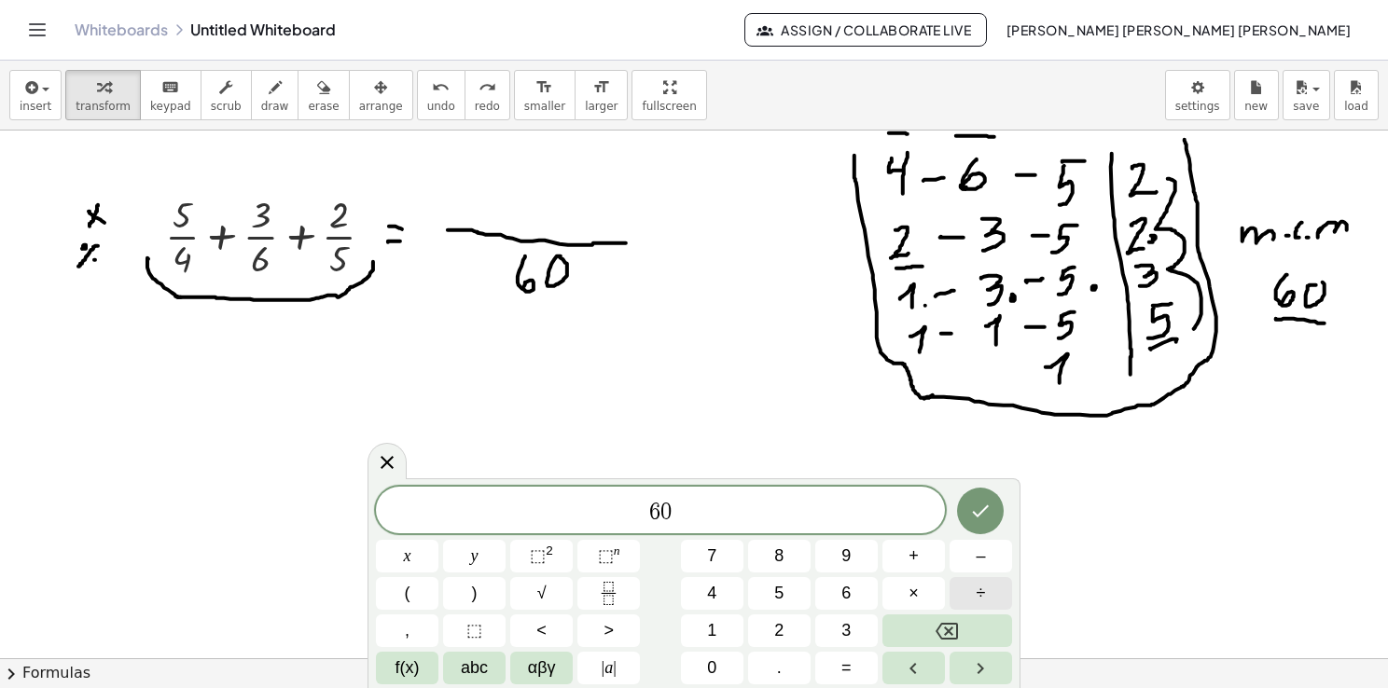
click at [963, 589] on button "÷" at bounding box center [980, 593] width 62 height 33
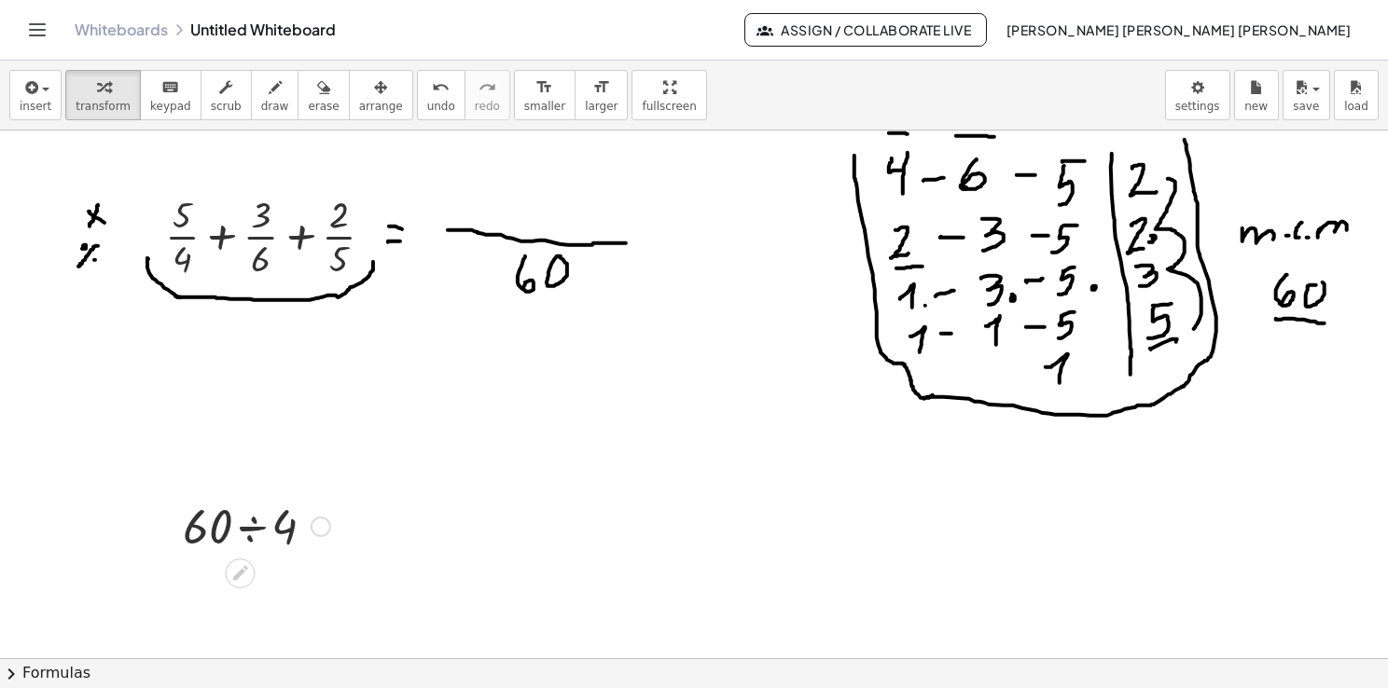
click at [276, 526] on div at bounding box center [256, 524] width 166 height 63
click at [251, 96] on button "draw" at bounding box center [275, 95] width 48 height 50
drag, startPoint x: 402, startPoint y: 504, endPoint x: 409, endPoint y: 516, distance: 14.2
click at [409, 516] on div at bounding box center [694, 659] width 1388 height 1056
drag, startPoint x: 425, startPoint y: 502, endPoint x: 436, endPoint y: 497, distance: 11.3
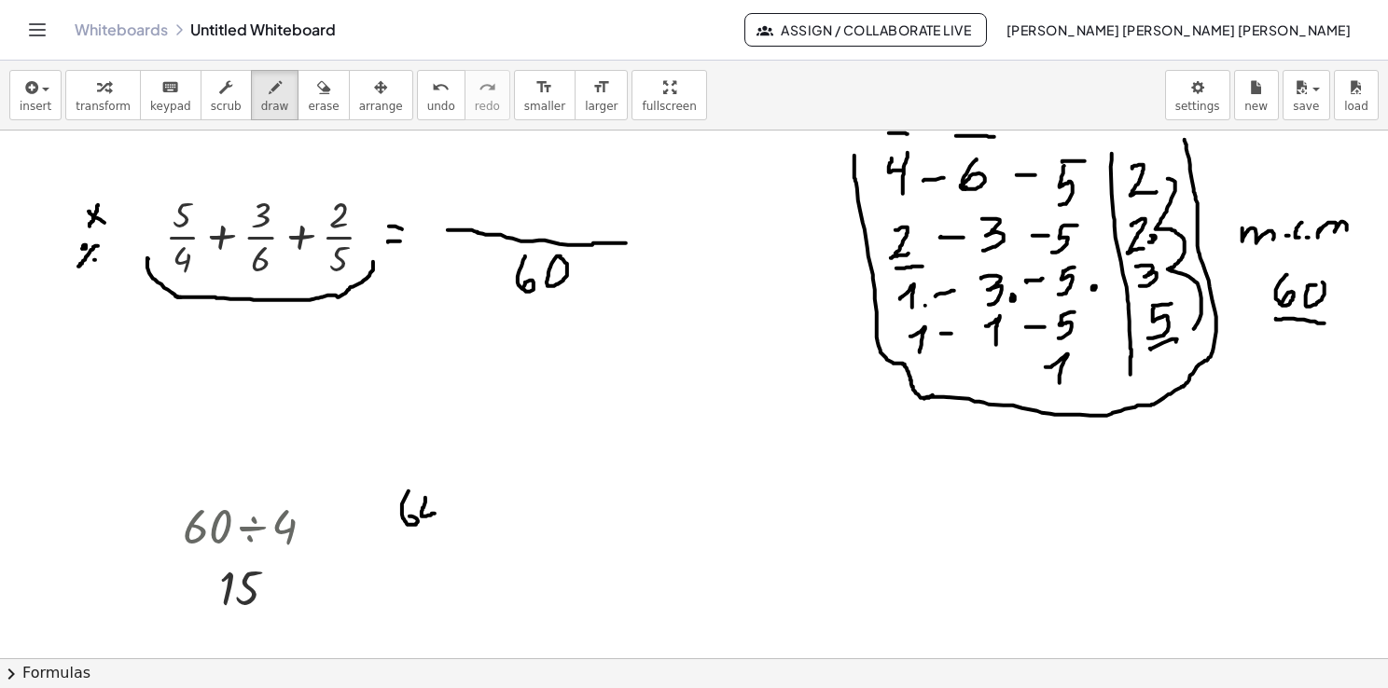
click at [436, 498] on div at bounding box center [694, 659] width 1388 height 1056
drag, startPoint x: 485, startPoint y: 484, endPoint x: 571, endPoint y: 543, distance: 104.0
click at [571, 543] on div at bounding box center [694, 659] width 1388 height 1056
click at [530, 500] on div at bounding box center [694, 659] width 1388 height 1056
drag, startPoint x: 536, startPoint y: 492, endPoint x: 530, endPoint y: 512, distance: 20.6
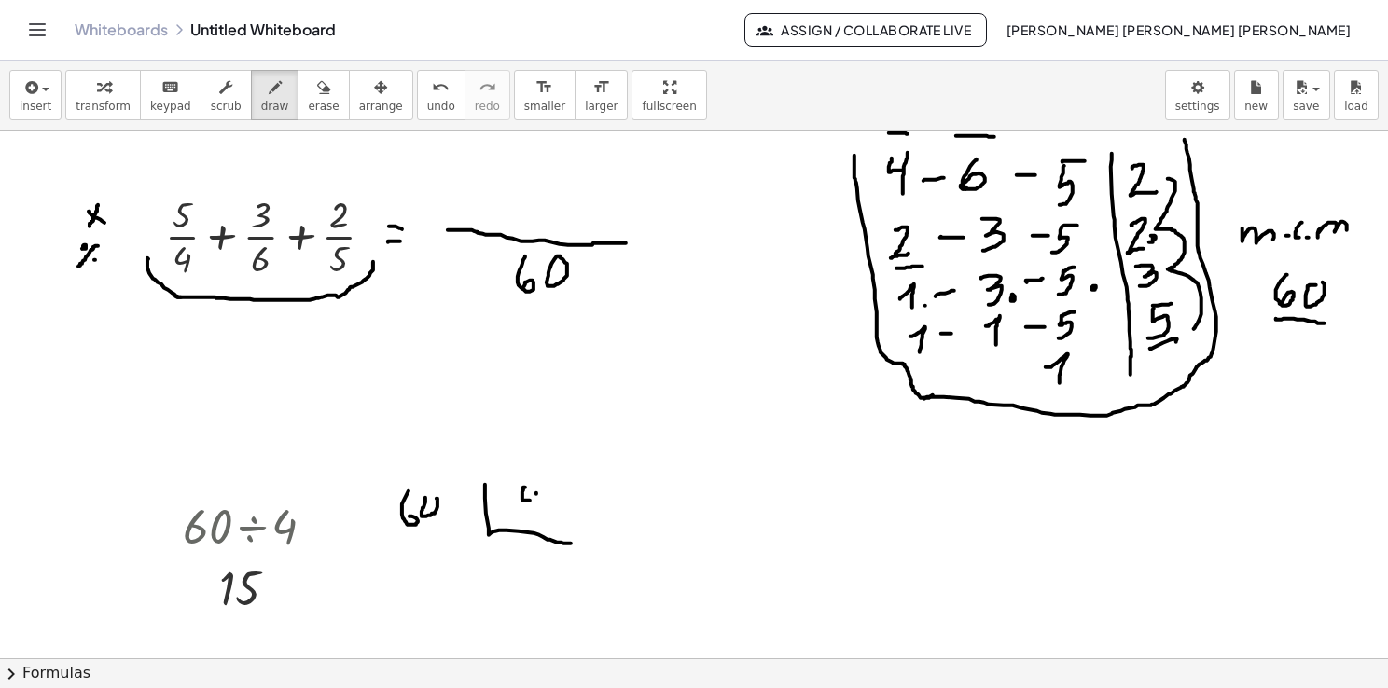
click at [530, 512] on div at bounding box center [694, 659] width 1388 height 1056
drag, startPoint x: 425, startPoint y: 470, endPoint x: 420, endPoint y: 487, distance: 17.7
click at [420, 487] on div at bounding box center [694, 659] width 1388 height 1056
drag, startPoint x: 506, startPoint y: 547, endPoint x: 519, endPoint y: 562, distance: 20.5
click at [518, 563] on div at bounding box center [694, 659] width 1388 height 1056
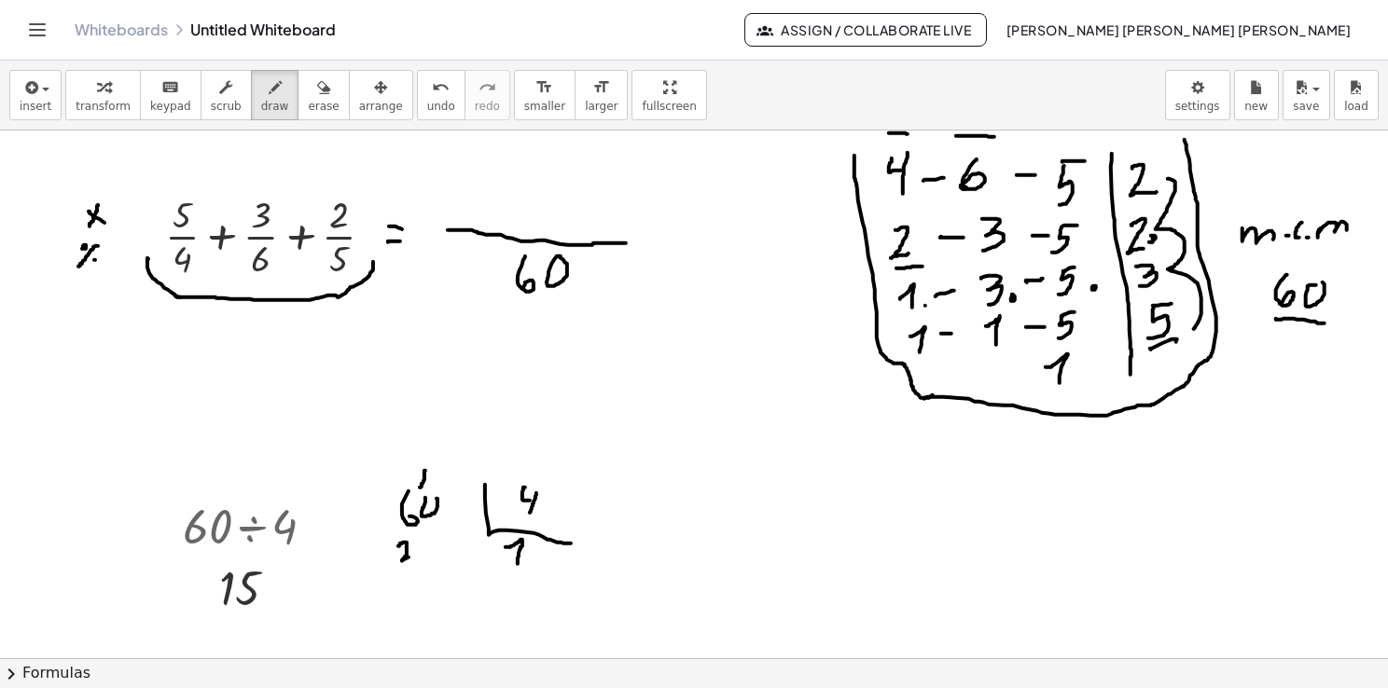
drag, startPoint x: 398, startPoint y: 546, endPoint x: 412, endPoint y: 556, distance: 17.3
click at [412, 556] on div at bounding box center [694, 659] width 1388 height 1056
click at [430, 541] on div at bounding box center [694, 659] width 1388 height 1056
drag, startPoint x: 543, startPoint y: 543, endPoint x: 537, endPoint y: 569, distance: 26.7
click at [537, 569] on div at bounding box center [694, 659] width 1388 height 1056
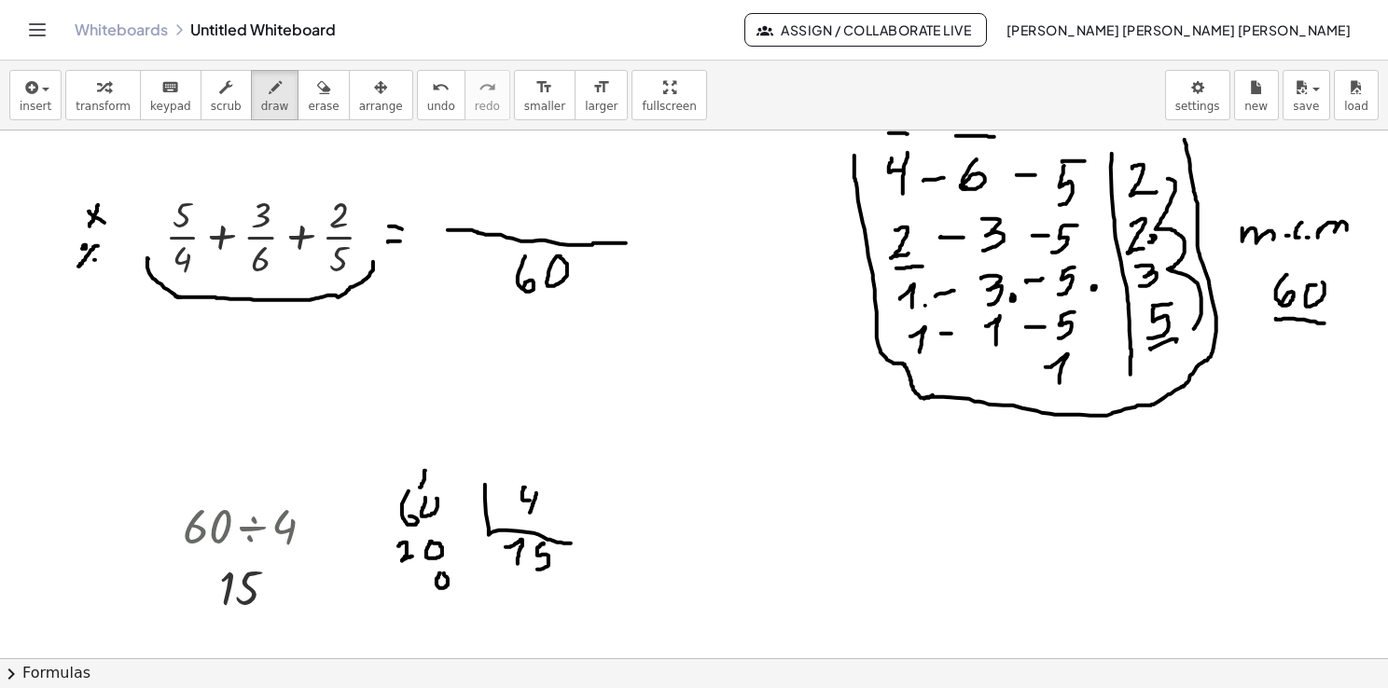
click at [440, 571] on div at bounding box center [694, 659] width 1388 height 1056
drag, startPoint x: 509, startPoint y: 583, endPoint x: 559, endPoint y: 565, distance: 52.5
click at [559, 565] on div at bounding box center [694, 659] width 1388 height 1056
click at [308, 101] on span "erase" at bounding box center [323, 106] width 31 height 13
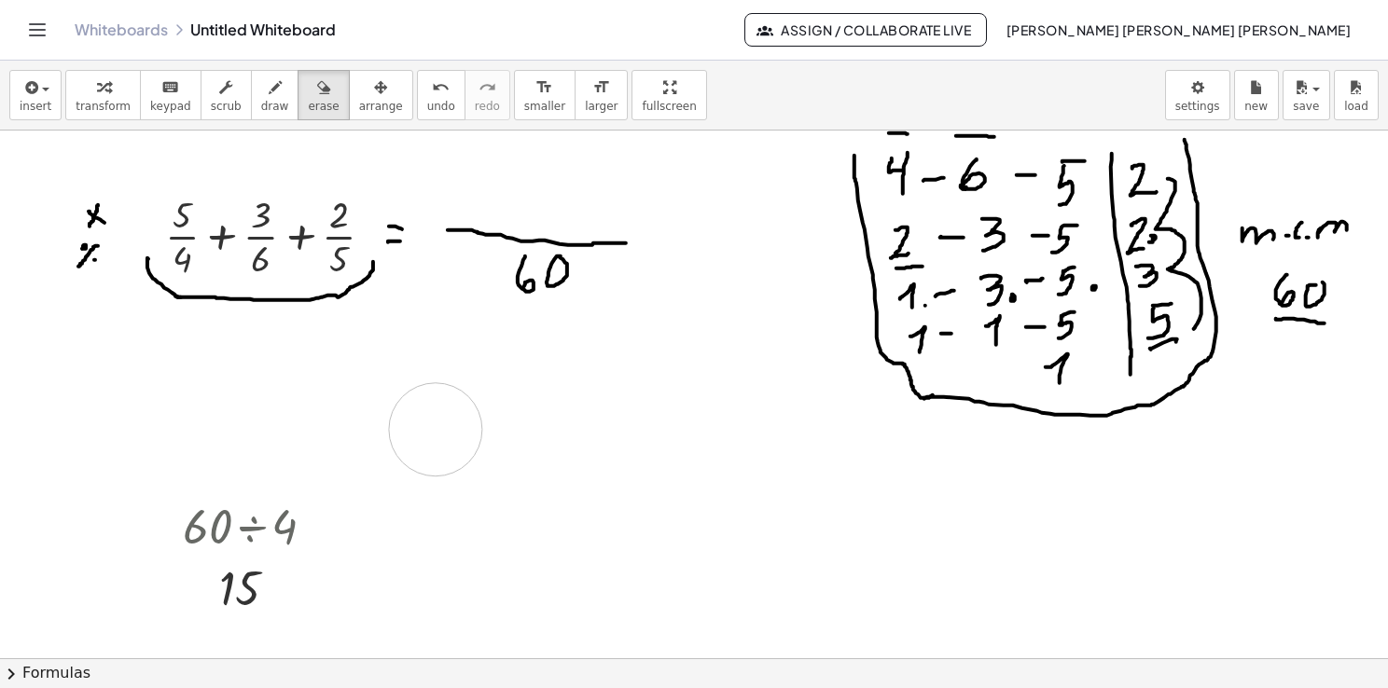
drag, startPoint x: 552, startPoint y: 534, endPoint x: 430, endPoint y: 480, distance: 133.6
click at [422, 455] on div at bounding box center [694, 659] width 1388 height 1056
click at [81, 102] on span "transform" at bounding box center [103, 106] width 55 height 13
click at [7, 103] on div "insert select one: Math Expression Function Text Youtube Video Graphing Geometr…" at bounding box center [694, 96] width 1388 height 70
click at [13, 103] on button "insert" at bounding box center [35, 95] width 52 height 50
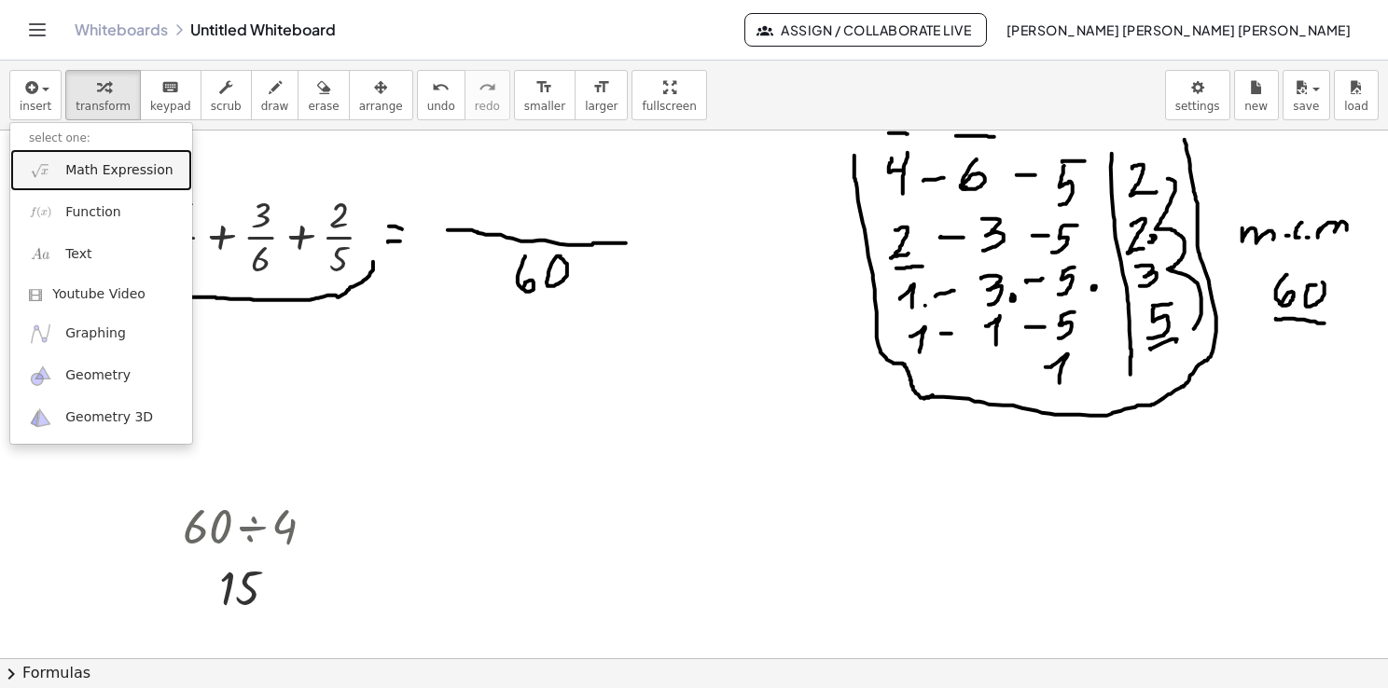
click at [113, 179] on link "Math Expression" at bounding box center [101, 170] width 182 height 42
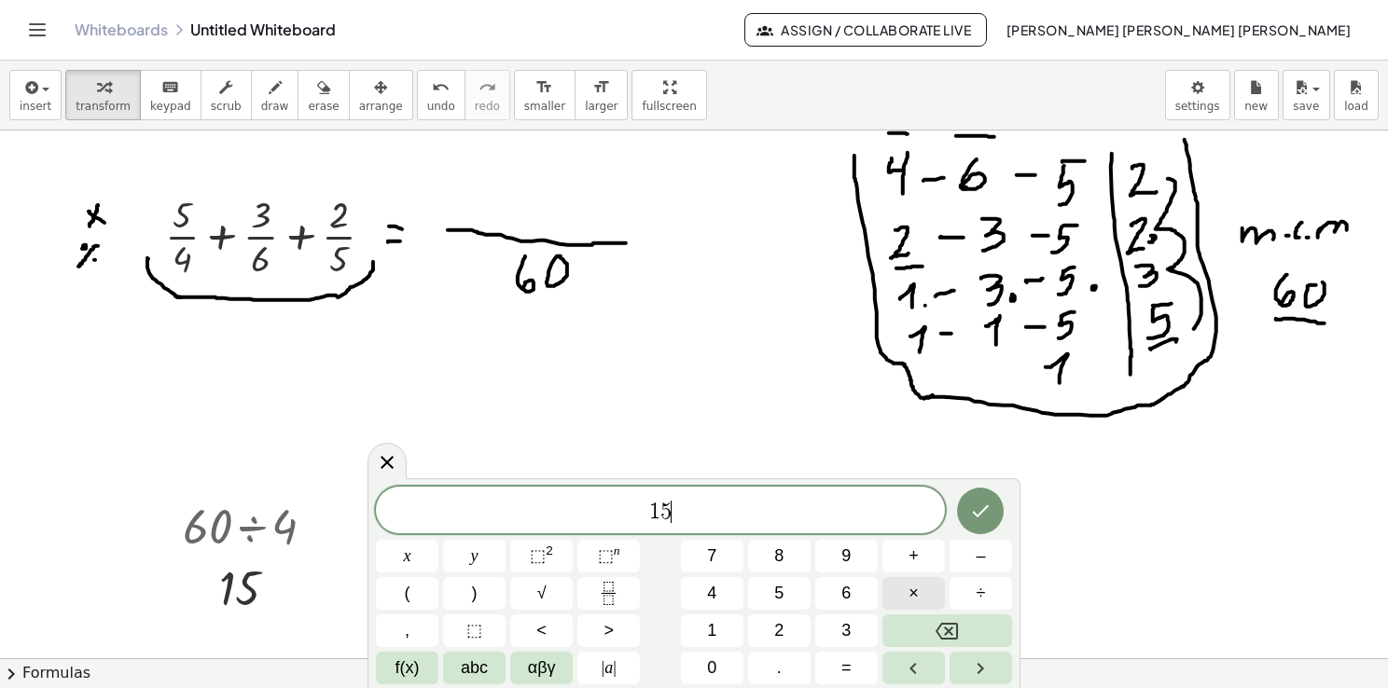
click at [918, 592] on button "×" at bounding box center [913, 593] width 62 height 33
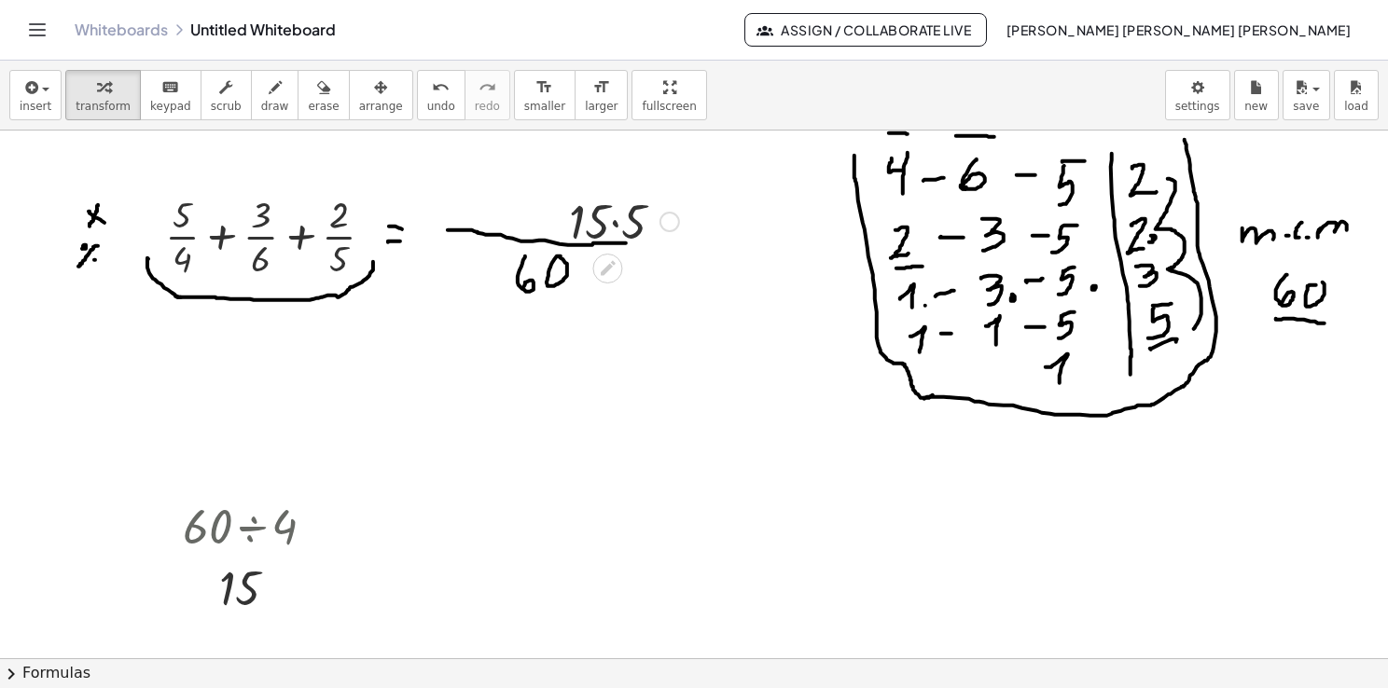
click at [623, 211] on div at bounding box center [624, 219] width 129 height 63
click at [269, 84] on icon "button" at bounding box center [275, 87] width 13 height 22
drag, startPoint x: 459, startPoint y: 191, endPoint x: 474, endPoint y: 218, distance: 30.9
click at [474, 218] on div at bounding box center [694, 659] width 1388 height 1056
drag, startPoint x: 467, startPoint y: 206, endPoint x: 479, endPoint y: 207, distance: 12.2
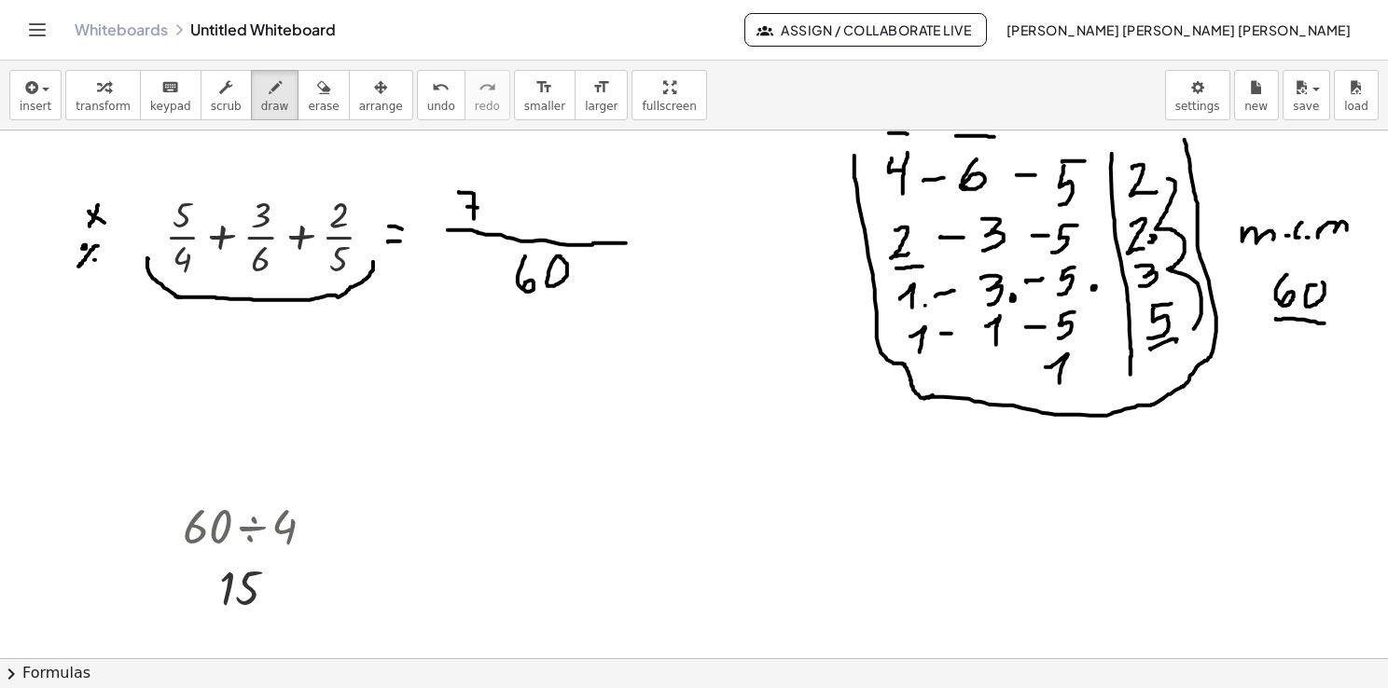
click at [478, 207] on div at bounding box center [694, 659] width 1388 height 1056
drag, startPoint x: 492, startPoint y: 188, endPoint x: 483, endPoint y: 225, distance: 37.6
click at [483, 225] on div at bounding box center [694, 659] width 1388 height 1056
drag, startPoint x: 287, startPoint y: 578, endPoint x: 295, endPoint y: 603, distance: 25.4
click at [295, 603] on div at bounding box center [694, 659] width 1388 height 1056
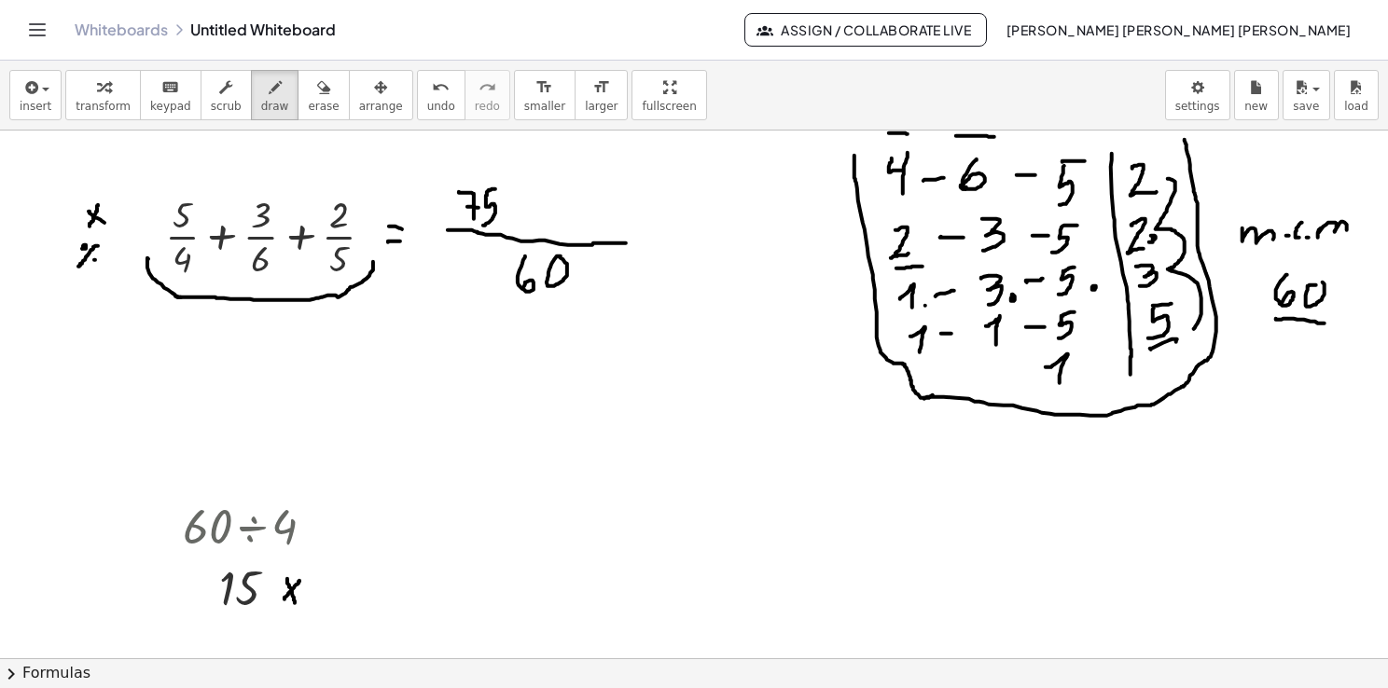
drag, startPoint x: 284, startPoint y: 599, endPoint x: 301, endPoint y: 577, distance: 27.2
click at [301, 578] on div at bounding box center [694, 659] width 1388 height 1056
drag, startPoint x: 339, startPoint y: 573, endPoint x: 329, endPoint y: 603, distance: 31.3
click at [330, 603] on div at bounding box center [694, 659] width 1388 height 1056
drag, startPoint x: 354, startPoint y: 591, endPoint x: 366, endPoint y: 589, distance: 11.5
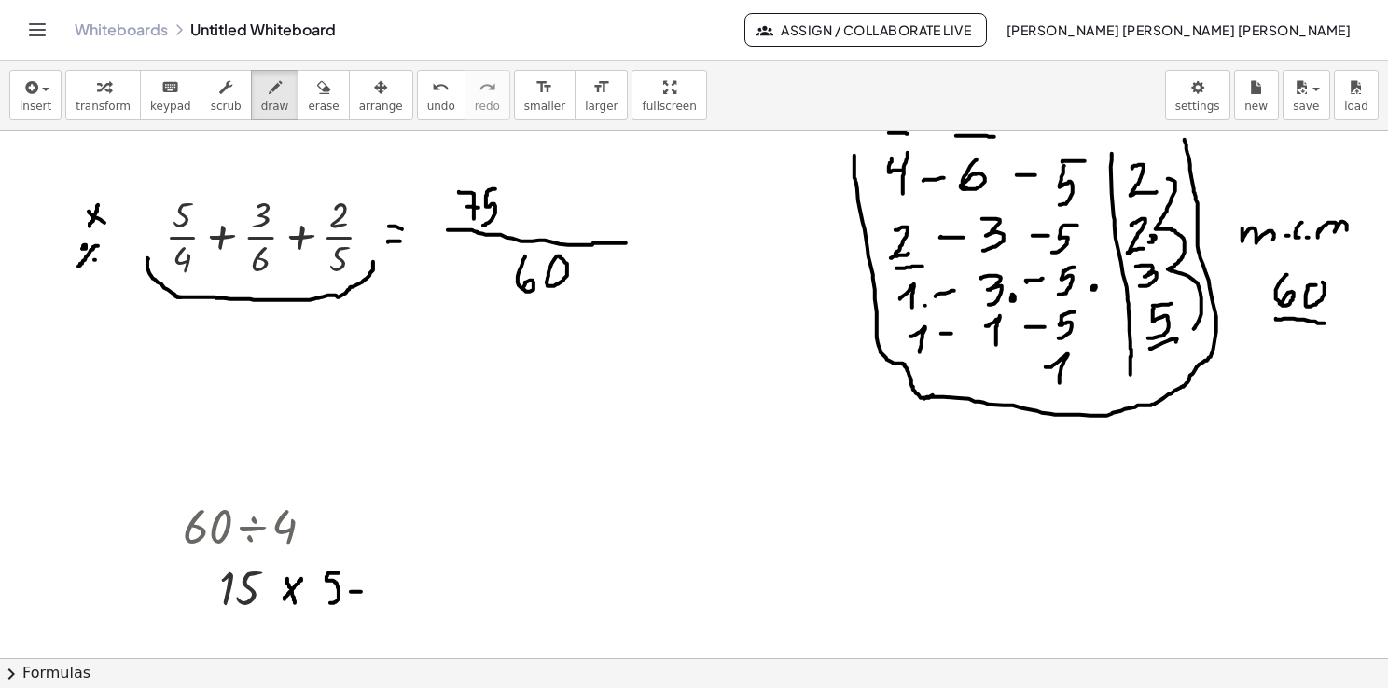
click at [367, 591] on div at bounding box center [694, 659] width 1388 height 1056
drag, startPoint x: 358, startPoint y: 580, endPoint x: 369, endPoint y: 579, distance: 11.2
click at [367, 579] on div at bounding box center [694, 659] width 1388 height 1056
drag, startPoint x: 389, startPoint y: 571, endPoint x: 389, endPoint y: 603, distance: 31.7
click at [389, 603] on div at bounding box center [694, 659] width 1388 height 1056
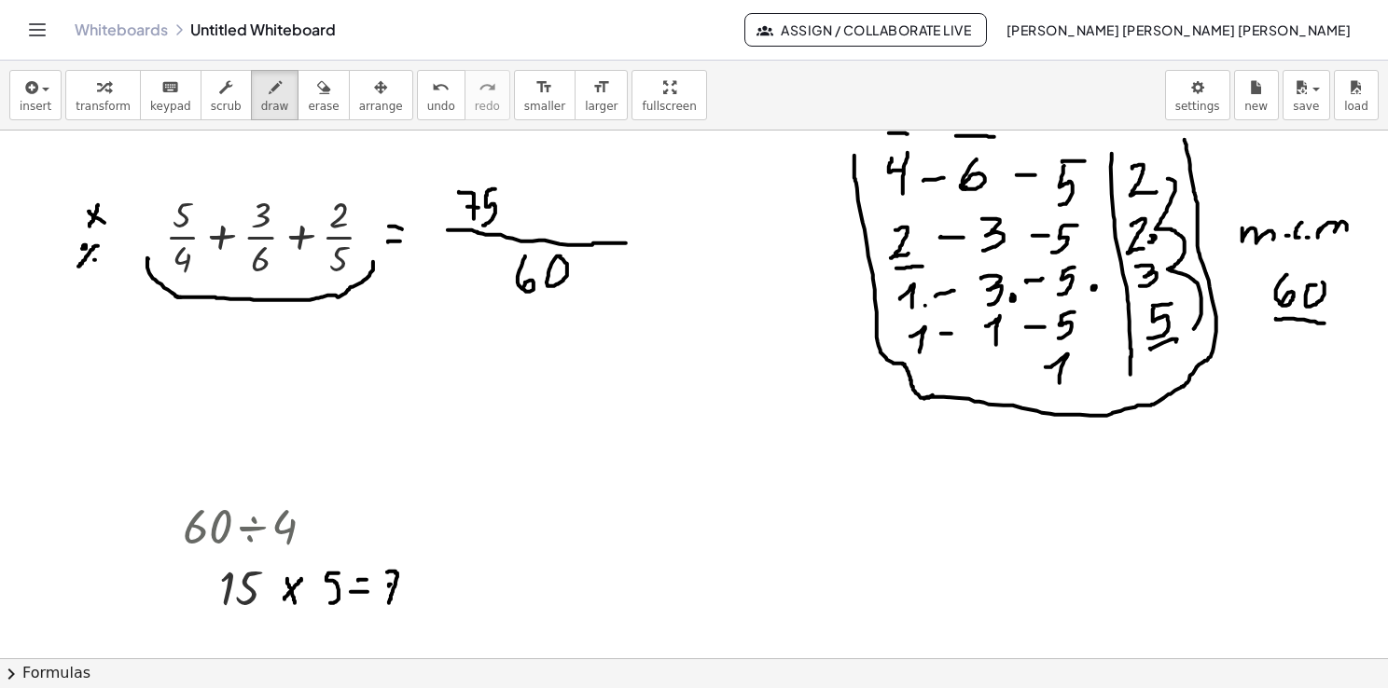
drag, startPoint x: 389, startPoint y: 586, endPoint x: 401, endPoint y: 582, distance: 12.7
click at [401, 582] on div at bounding box center [694, 659] width 1388 height 1056
drag, startPoint x: 422, startPoint y: 576, endPoint x: 409, endPoint y: 603, distance: 28.8
click at [409, 603] on div at bounding box center [694, 659] width 1388 height 1056
drag, startPoint x: 504, startPoint y: 209, endPoint x: 526, endPoint y: 208, distance: 22.4
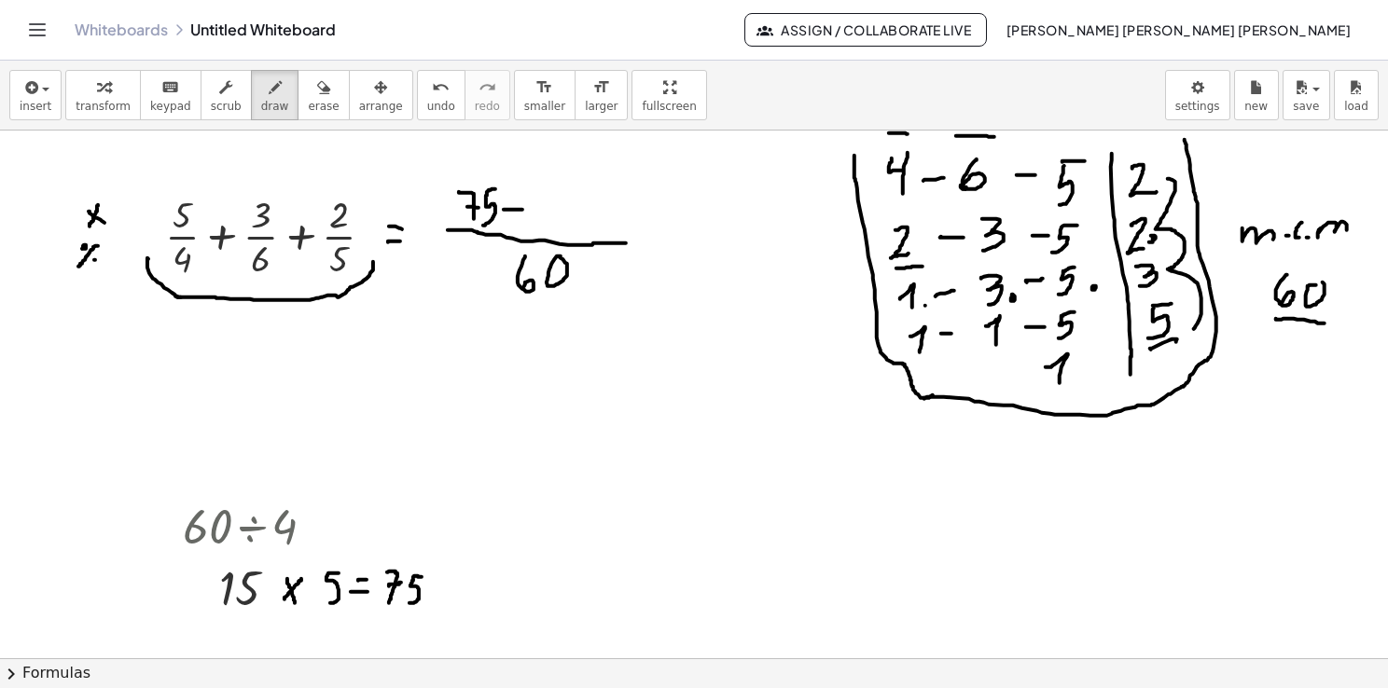
click at [526, 209] on div at bounding box center [694, 659] width 1388 height 1056
drag, startPoint x: 517, startPoint y: 196, endPoint x: 517, endPoint y: 221, distance: 25.2
click at [517, 221] on div at bounding box center [694, 659] width 1388 height 1056
drag, startPoint x: 534, startPoint y: 196, endPoint x: 540, endPoint y: 228, distance: 32.2
click at [540, 228] on div at bounding box center [694, 659] width 1388 height 1056
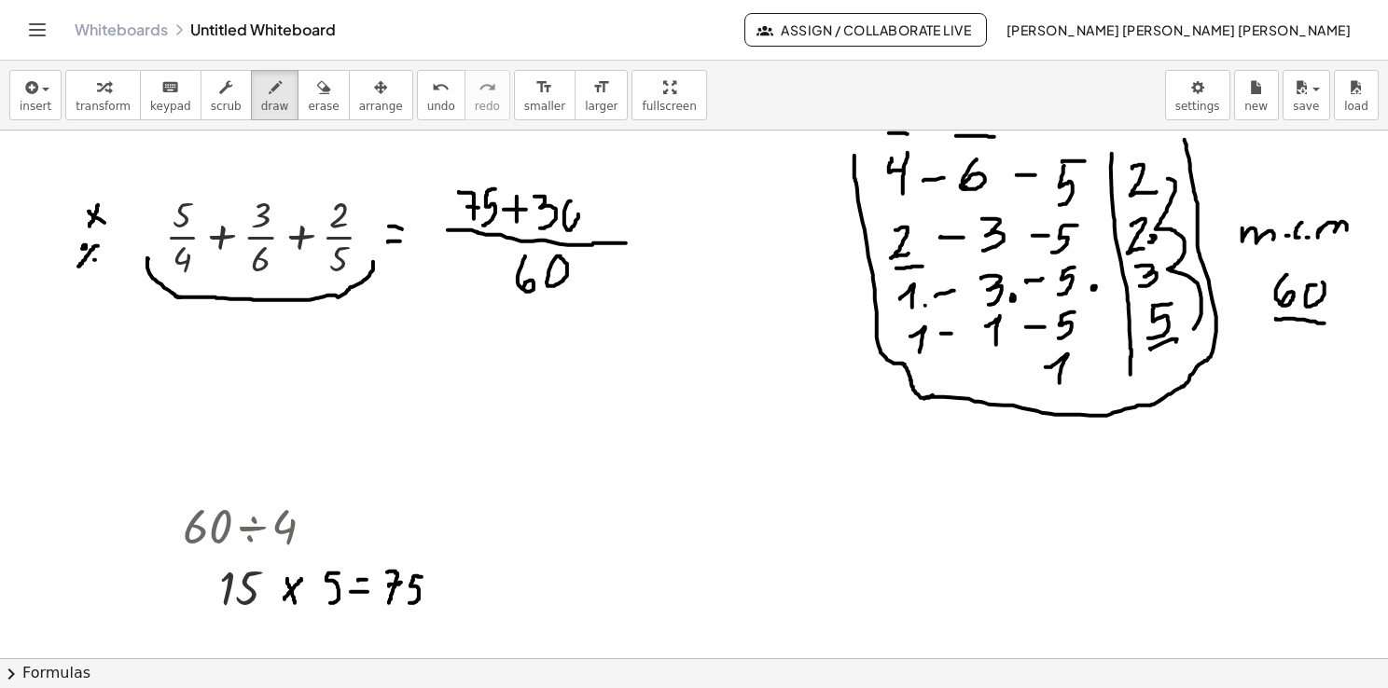
click at [575, 202] on div at bounding box center [694, 659] width 1388 height 1056
drag, startPoint x: 595, startPoint y: 214, endPoint x: 615, endPoint y: 214, distance: 19.6
click at [615, 214] on div at bounding box center [694, 659] width 1388 height 1056
drag, startPoint x: 604, startPoint y: 201, endPoint x: 603, endPoint y: 228, distance: 26.1
click at [604, 228] on div at bounding box center [694, 659] width 1388 height 1056
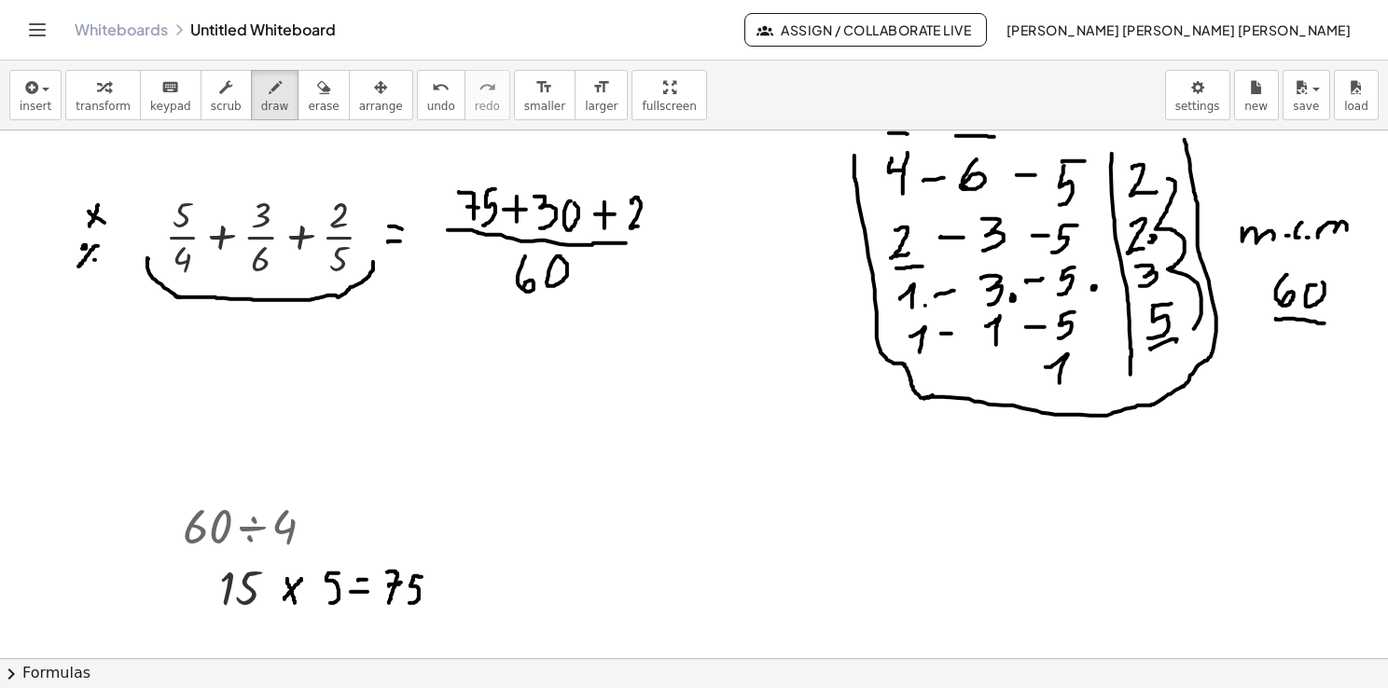
drag, startPoint x: 631, startPoint y: 202, endPoint x: 645, endPoint y: 223, distance: 24.8
click at [639, 225] on div at bounding box center [694, 659] width 1388 height 1056
drag, startPoint x: 655, startPoint y: 200, endPoint x: 658, endPoint y: 215, distance: 15.2
click at [658, 215] on div at bounding box center [694, 659] width 1388 height 1056
drag, startPoint x: 663, startPoint y: 200, endPoint x: 659, endPoint y: 227, distance: 27.3
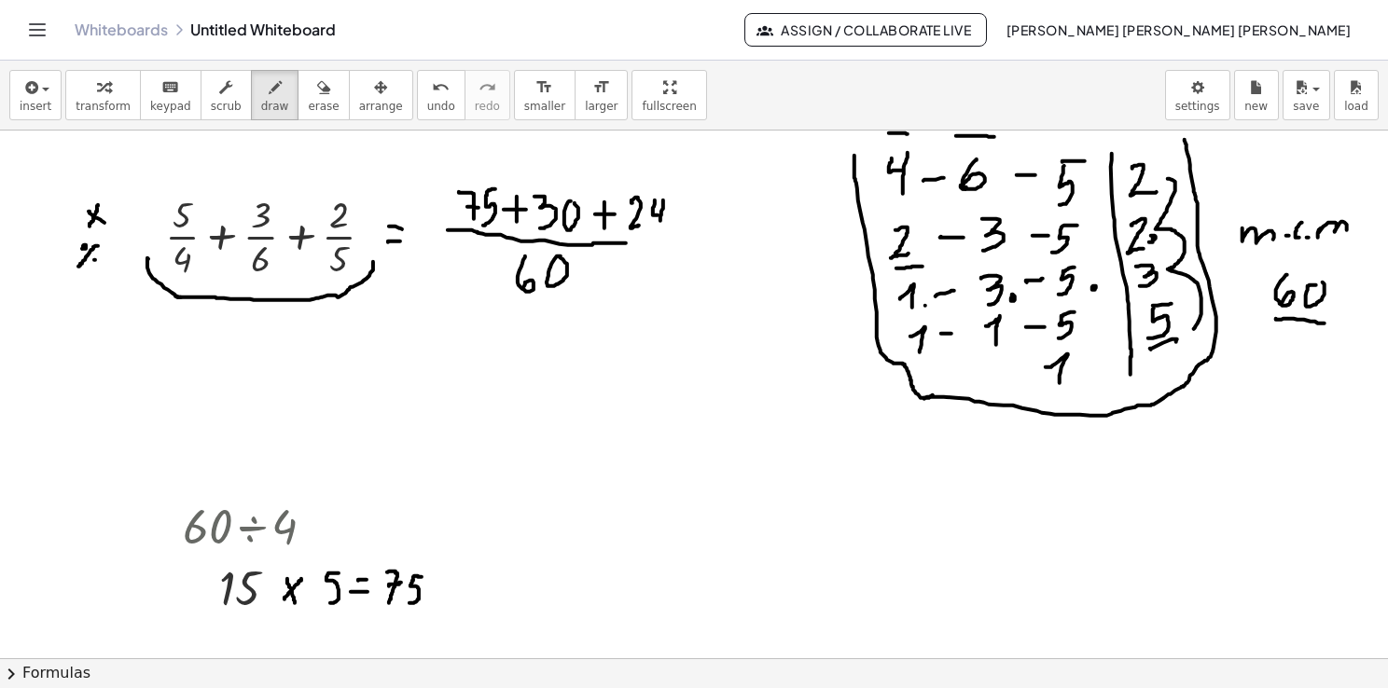
click at [659, 227] on div at bounding box center [694, 659] width 1388 height 1056
click at [681, 235] on div at bounding box center [694, 659] width 1388 height 1056
click at [677, 246] on div at bounding box center [694, 659] width 1388 height 1056
drag, startPoint x: 718, startPoint y: 237, endPoint x: 793, endPoint y: 232, distance: 74.8
click at [793, 232] on div at bounding box center [694, 659] width 1388 height 1056
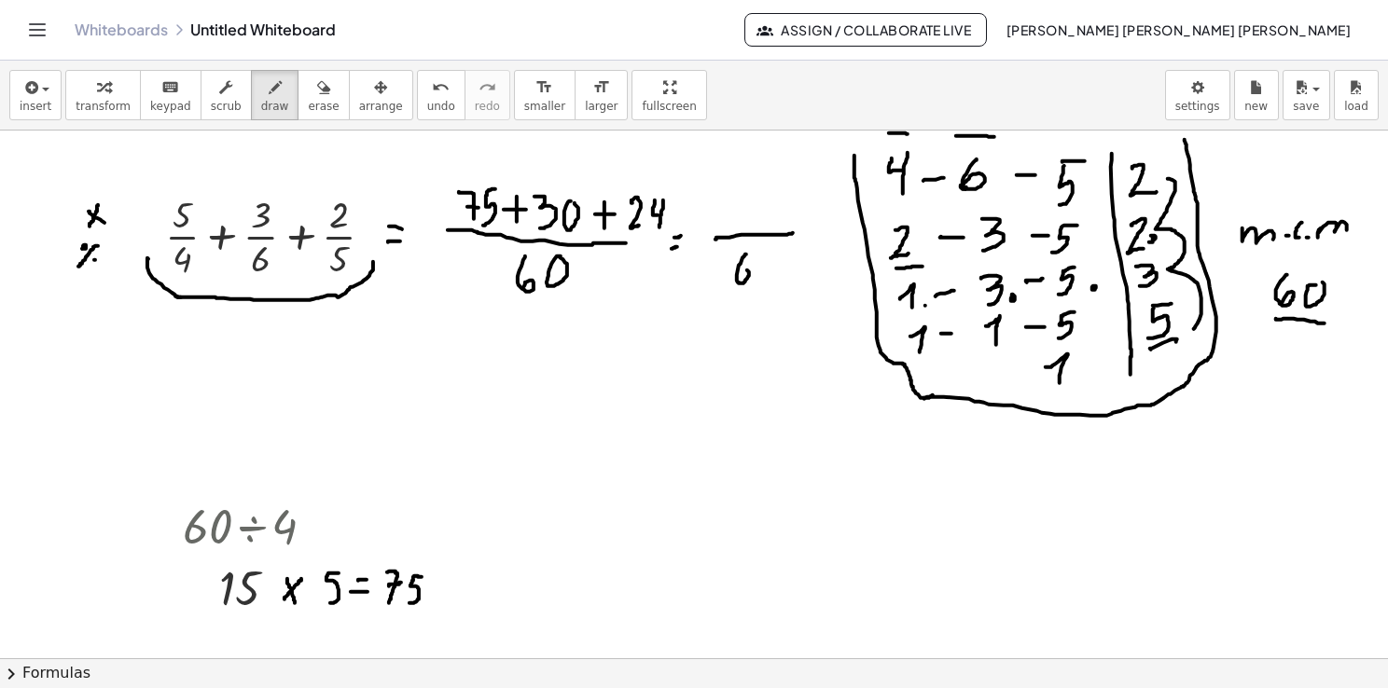
drag, startPoint x: 746, startPoint y: 254, endPoint x: 741, endPoint y: 271, distance: 18.6
click at [741, 271] on div at bounding box center [694, 659] width 1388 height 1056
click at [771, 258] on div at bounding box center [694, 659] width 1388 height 1056
drag, startPoint x: 723, startPoint y: 213, endPoint x: 732, endPoint y: 223, distance: 13.9
click at [732, 223] on div at bounding box center [694, 659] width 1388 height 1056
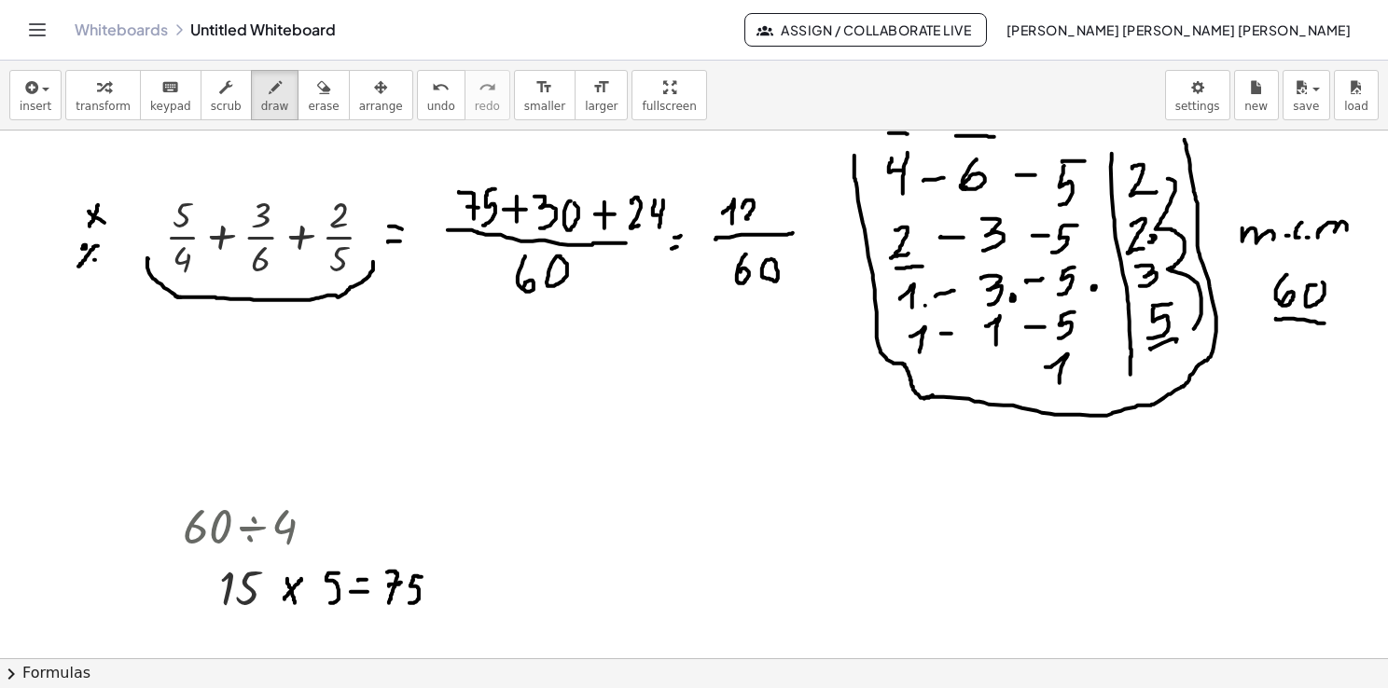
drag, startPoint x: 742, startPoint y: 207, endPoint x: 757, endPoint y: 217, distance: 18.1
click at [756, 217] on div at bounding box center [694, 659] width 1388 height 1056
drag, startPoint x: 774, startPoint y: 201, endPoint x: 769, endPoint y: 223, distance: 22.9
click at [769, 223] on div at bounding box center [694, 659] width 1388 height 1056
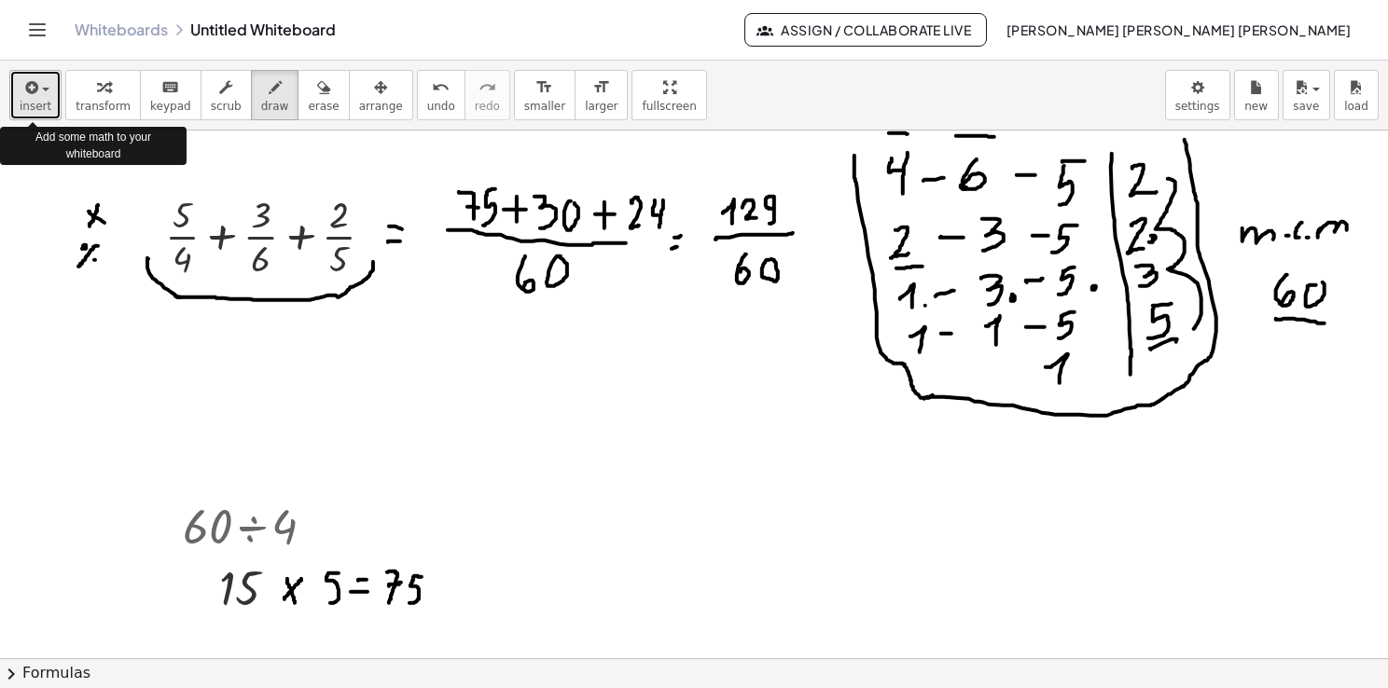
click at [50, 102] on button "insert" at bounding box center [35, 95] width 52 height 50
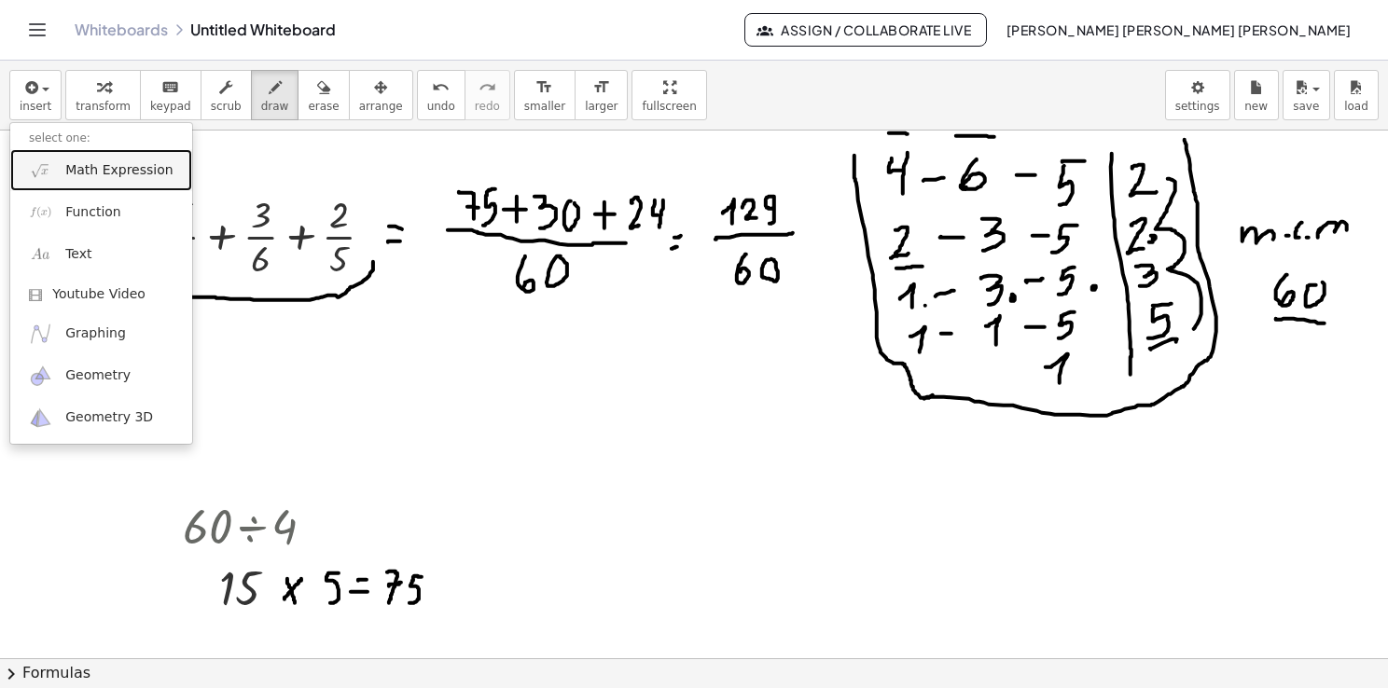
click at [78, 174] on span "Math Expression" at bounding box center [118, 170] width 107 height 19
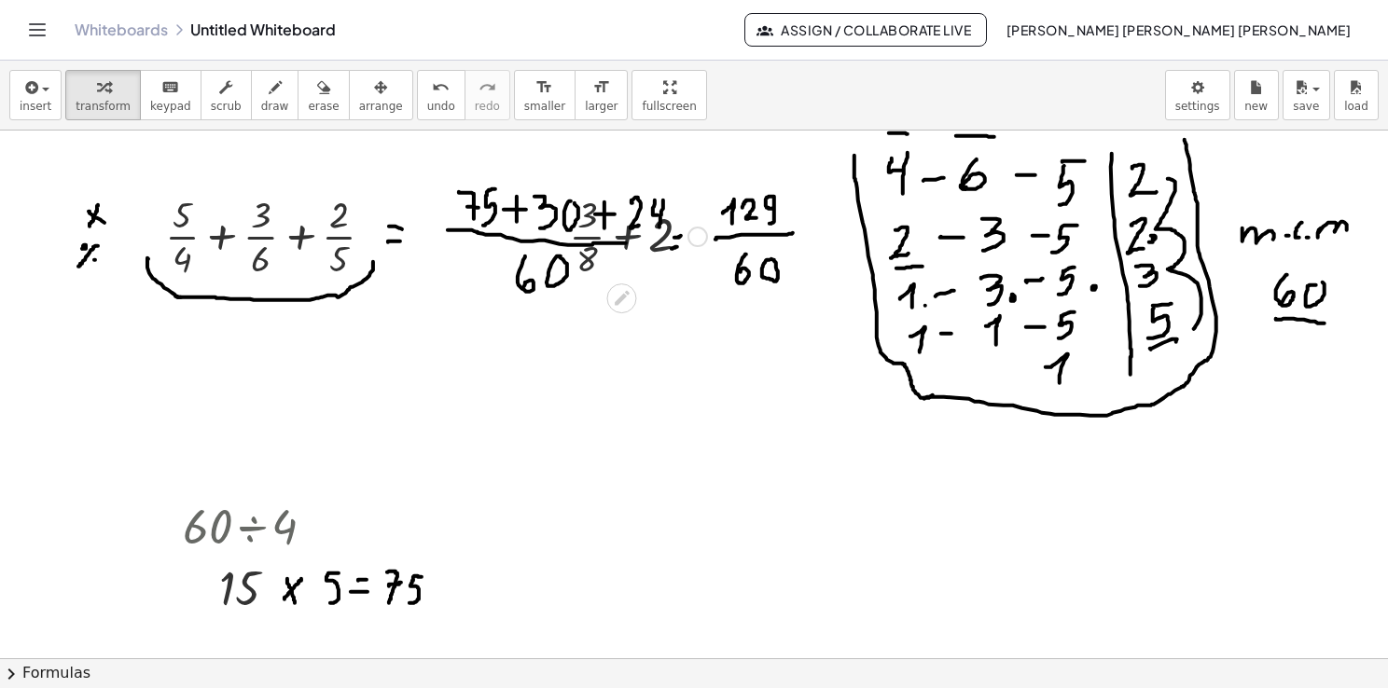
click at [629, 231] on div at bounding box center [638, 234] width 157 height 93
click at [604, 214] on div at bounding box center [638, 234] width 157 height 93
drag, startPoint x: 589, startPoint y: 218, endPoint x: 589, endPoint y: 256, distance: 37.3
click at [589, 256] on div at bounding box center [638, 234] width 157 height 93
click at [601, 509] on div at bounding box center [694, 659] width 1388 height 1056
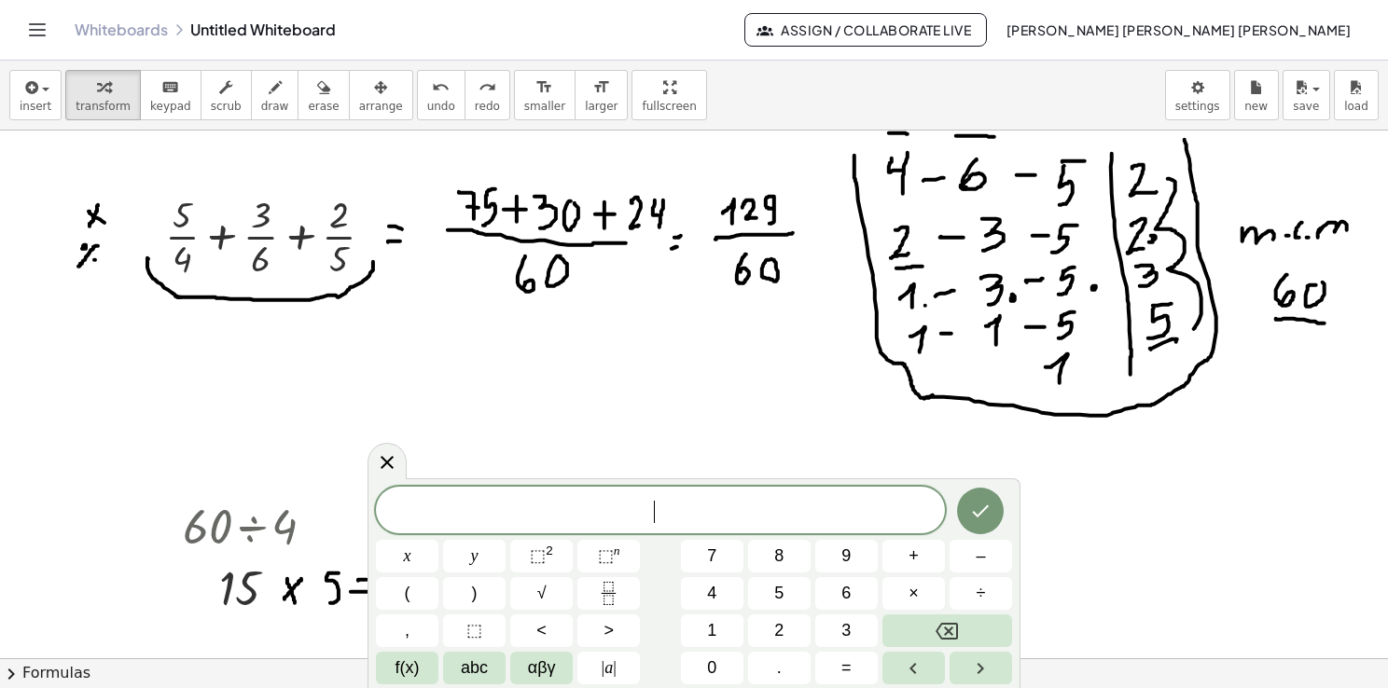
click at [597, 507] on span "​" at bounding box center [660, 512] width 569 height 26
click at [661, 411] on div at bounding box center [694, 659] width 1388 height 1056
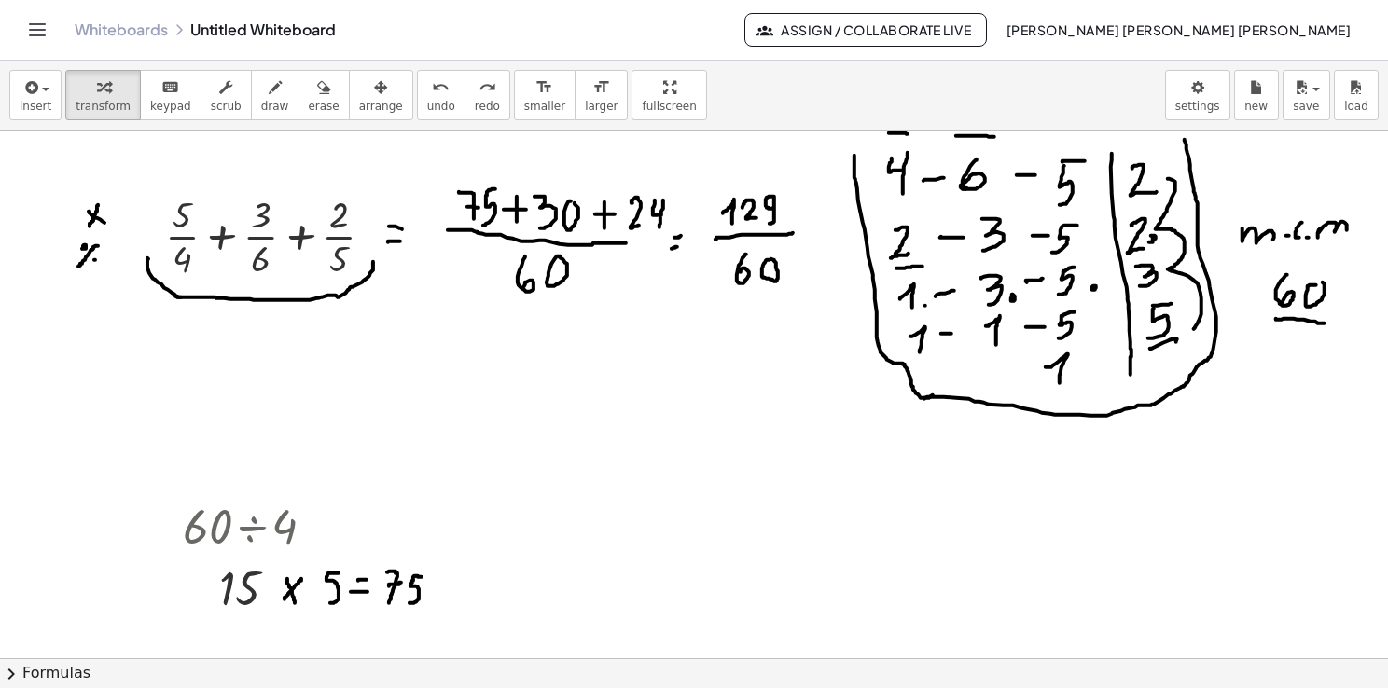
click at [661, 410] on div at bounding box center [694, 659] width 1388 height 1056
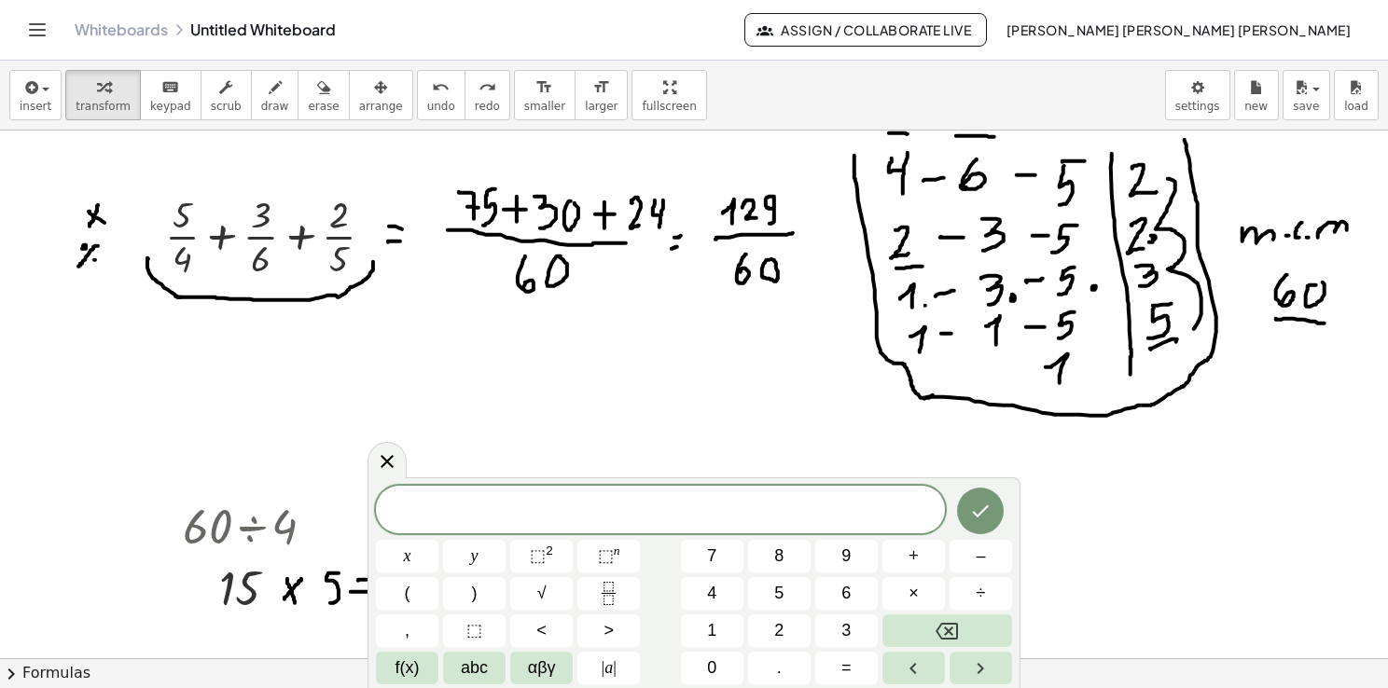
click at [661, 411] on div at bounding box center [694, 659] width 1388 height 1056
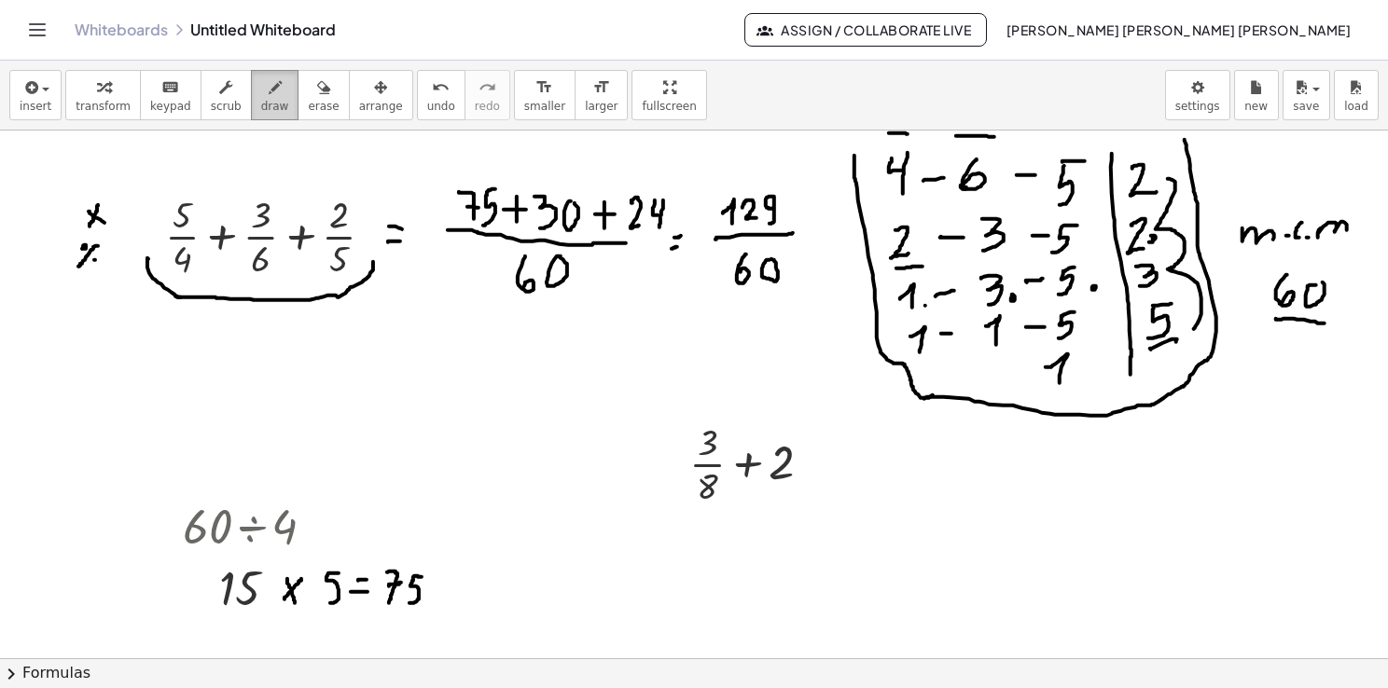
click at [261, 100] on span "draw" at bounding box center [275, 106] width 28 height 13
drag, startPoint x: 676, startPoint y: 517, endPoint x: 708, endPoint y: 411, distance: 110.1
click at [708, 411] on div at bounding box center [694, 659] width 1388 height 1056
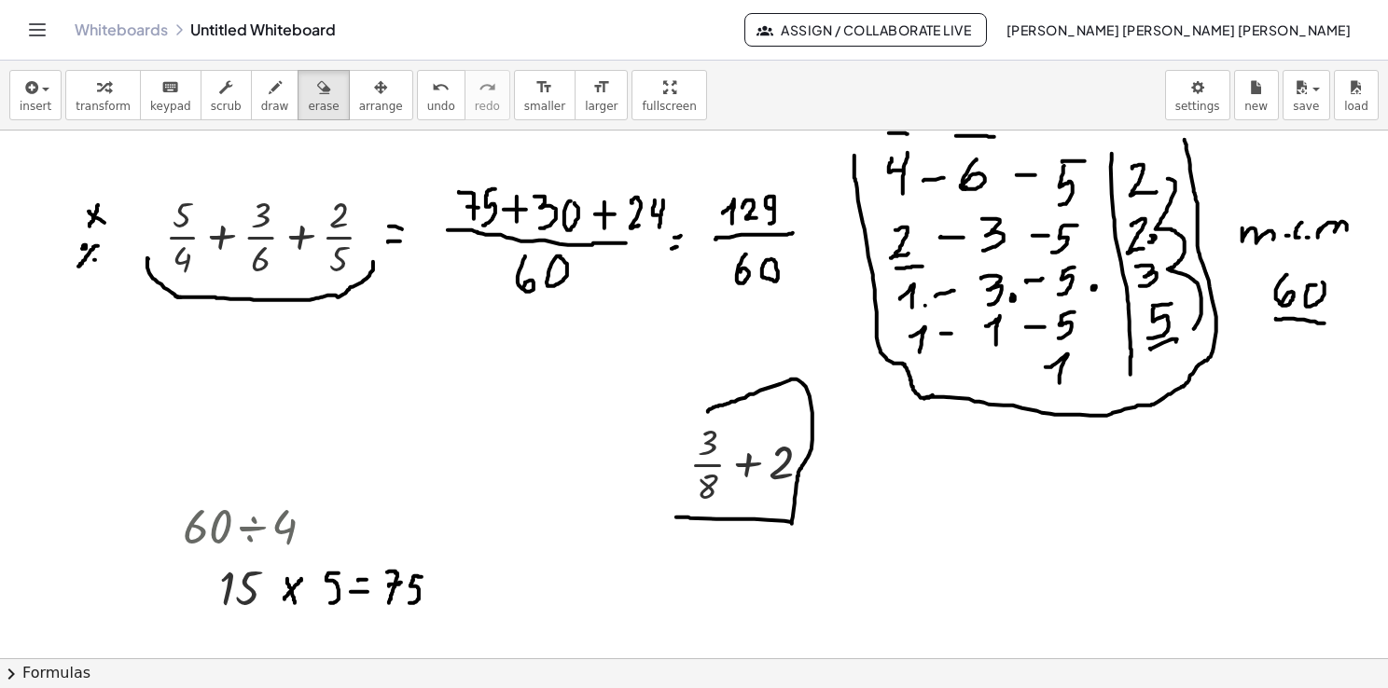
drag, startPoint x: 313, startPoint y: 87, endPoint x: 430, endPoint y: 131, distance: 124.6
click at [312, 87] on button "erase" at bounding box center [323, 95] width 51 height 50
drag, startPoint x: 744, startPoint y: 424, endPoint x: 966, endPoint y: 541, distance: 250.7
click at [691, 485] on div at bounding box center [694, 659] width 1388 height 1056
click at [1008, 534] on div at bounding box center [694, 659] width 1388 height 1056
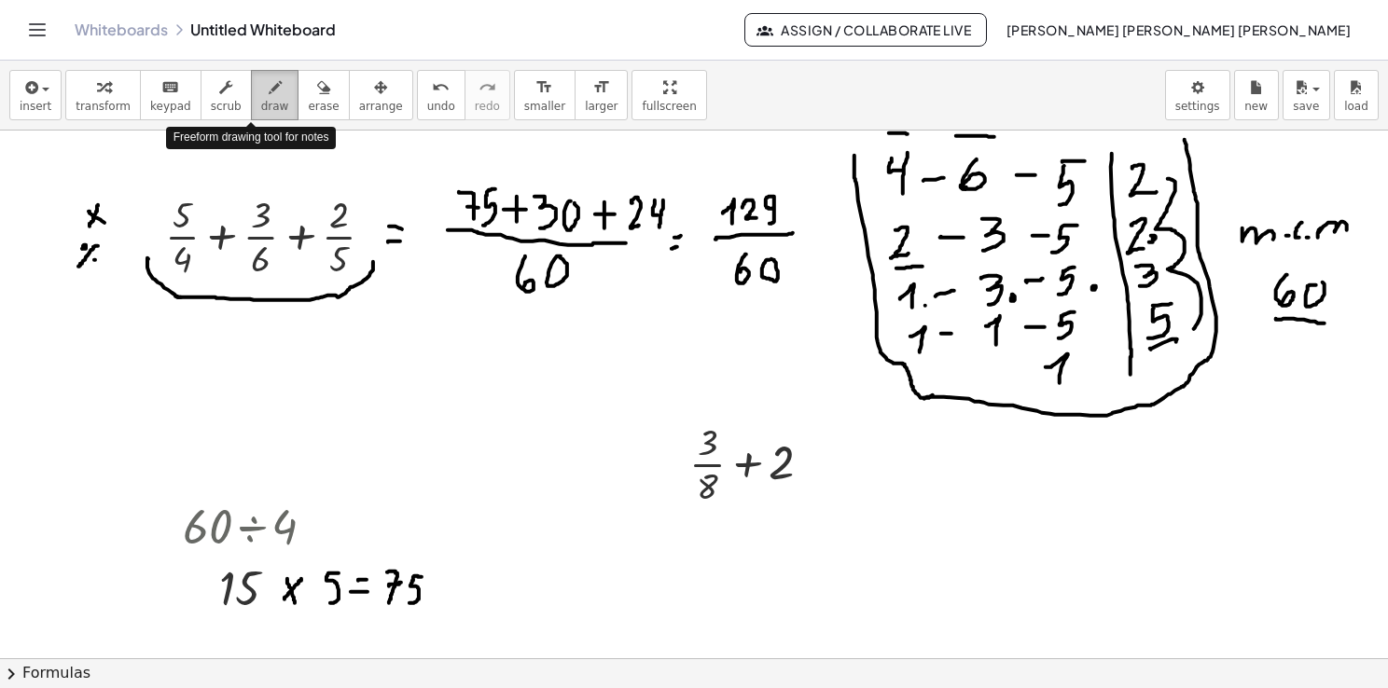
click at [261, 104] on span "draw" at bounding box center [275, 106] width 28 height 13
drag, startPoint x: 757, startPoint y: 479, endPoint x: 810, endPoint y: 479, distance: 53.2
click at [811, 479] on div at bounding box center [694, 659] width 1388 height 1056
drag, startPoint x: 776, startPoint y: 495, endPoint x: 785, endPoint y: 510, distance: 17.6
click at [786, 510] on div at bounding box center [694, 659] width 1388 height 1056
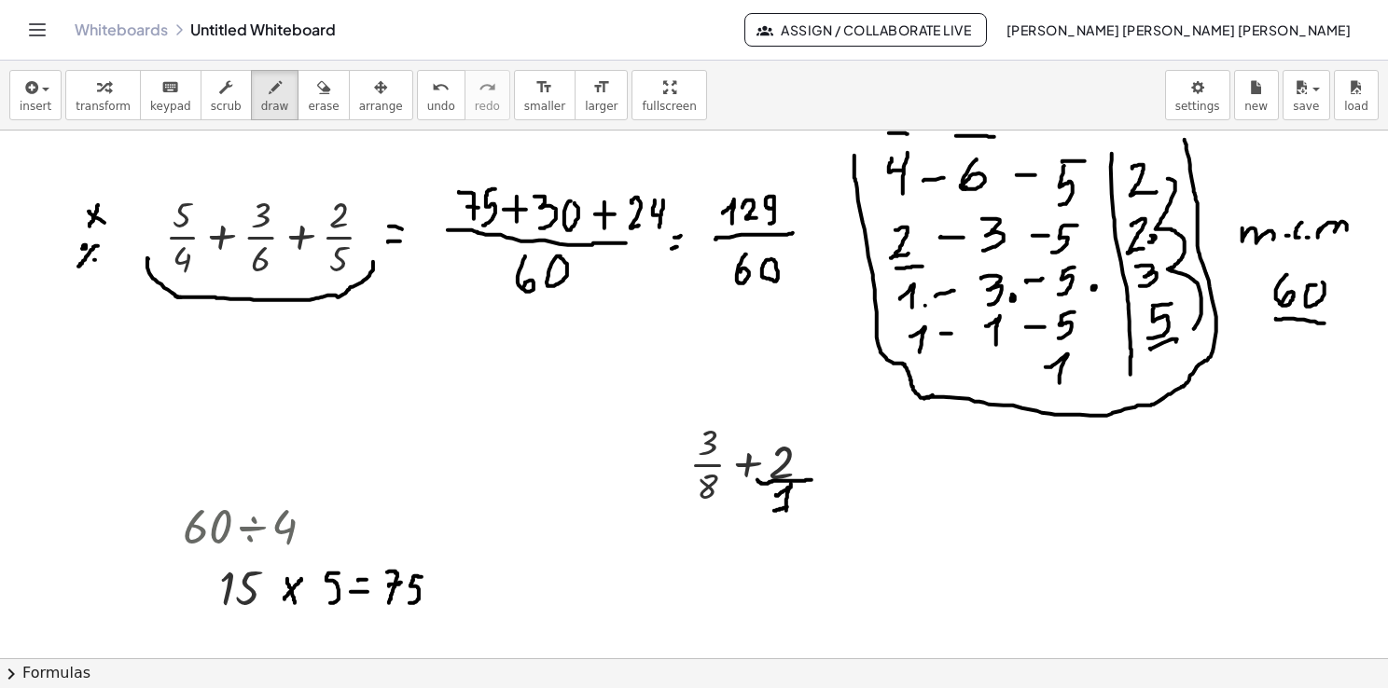
drag, startPoint x: 774, startPoint y: 510, endPoint x: 793, endPoint y: 506, distance: 19.0
click at [793, 506] on div at bounding box center [694, 659] width 1388 height 1056
click at [298, 98] on button "erase" at bounding box center [323, 95] width 51 height 50
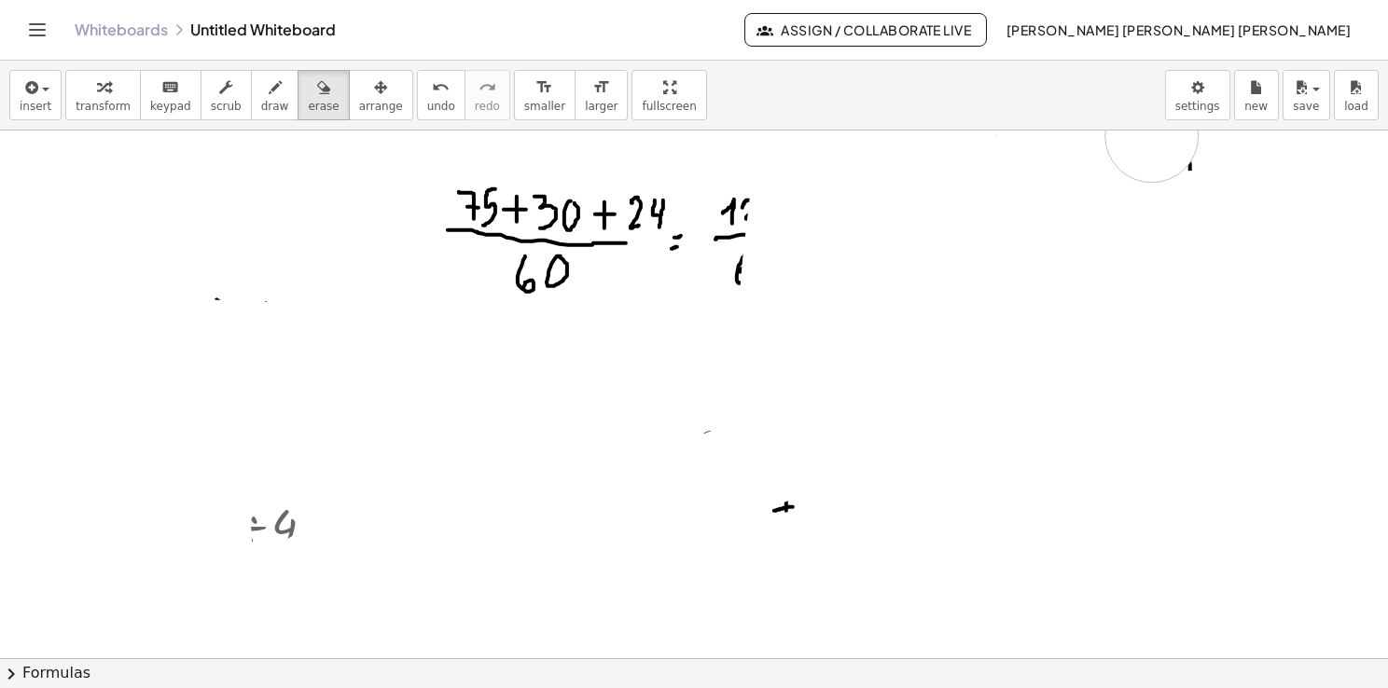
drag, startPoint x: 347, startPoint y: 213, endPoint x: 359, endPoint y: 132, distance: 81.1
click at [1211, 169] on div at bounding box center [694, 659] width 1388 height 1056
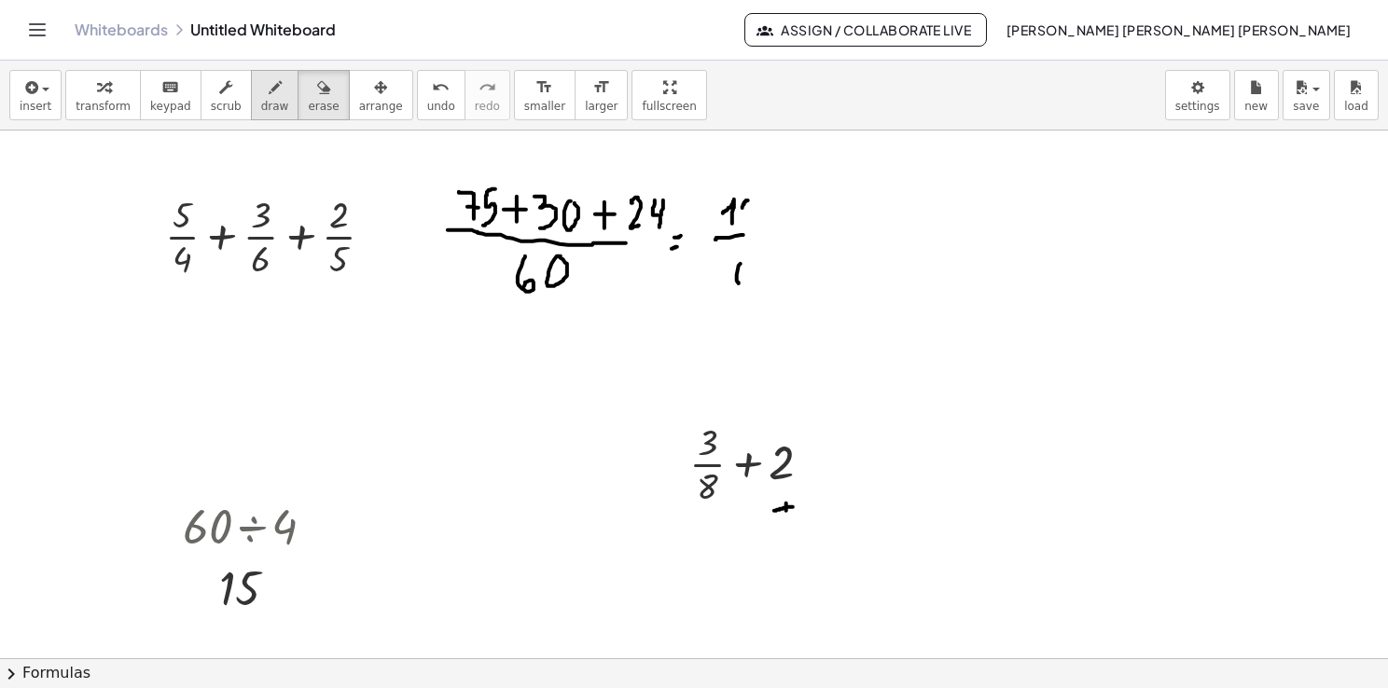
click at [261, 103] on span "draw" at bounding box center [275, 106] width 28 height 13
drag, startPoint x: 1113, startPoint y: 243, endPoint x: 1106, endPoint y: 233, distance: 12.2
click at [1106, 232] on div at bounding box center [694, 659] width 1388 height 1056
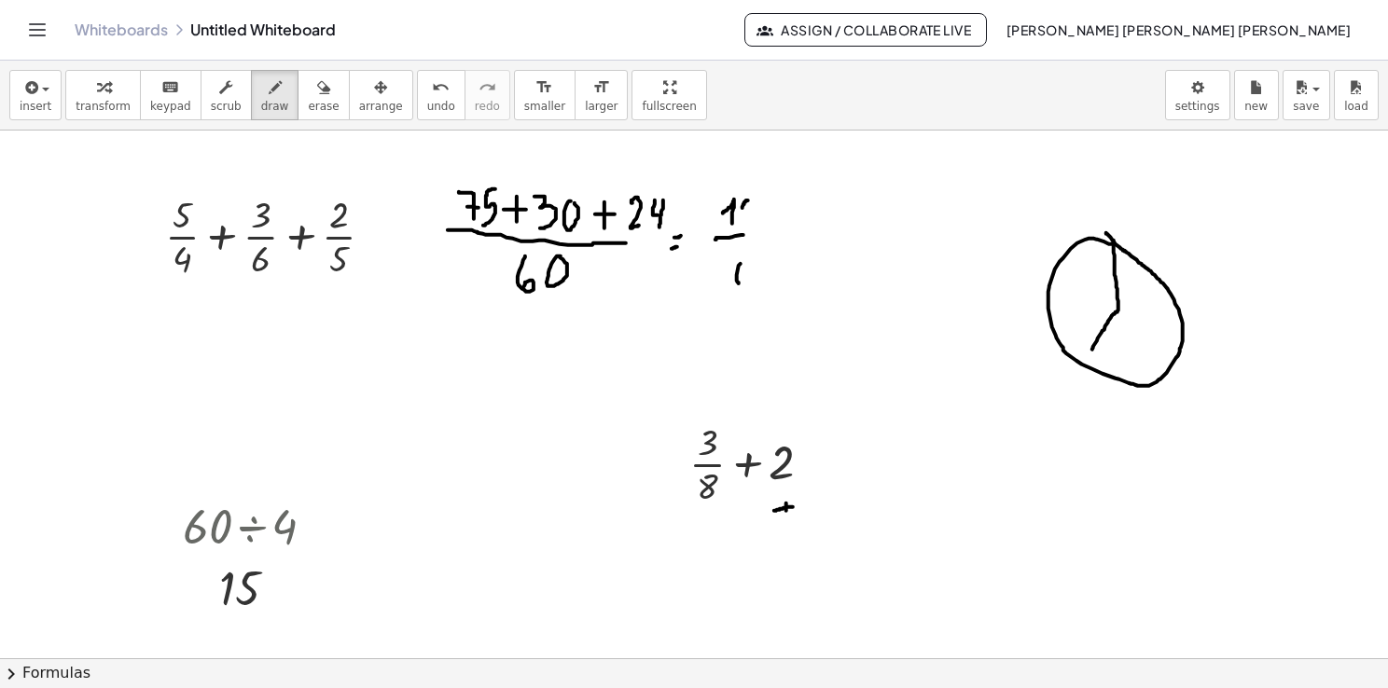
drag, startPoint x: 1114, startPoint y: 240, endPoint x: 1087, endPoint y: 358, distance: 121.5
click at [1087, 358] on div at bounding box center [694, 659] width 1388 height 1056
drag, startPoint x: 1123, startPoint y: 304, endPoint x: 1172, endPoint y: 339, distance: 60.3
click at [1172, 339] on div at bounding box center [694, 659] width 1388 height 1056
drag, startPoint x: 1075, startPoint y: 274, endPoint x: 1074, endPoint y: 294, distance: 19.6
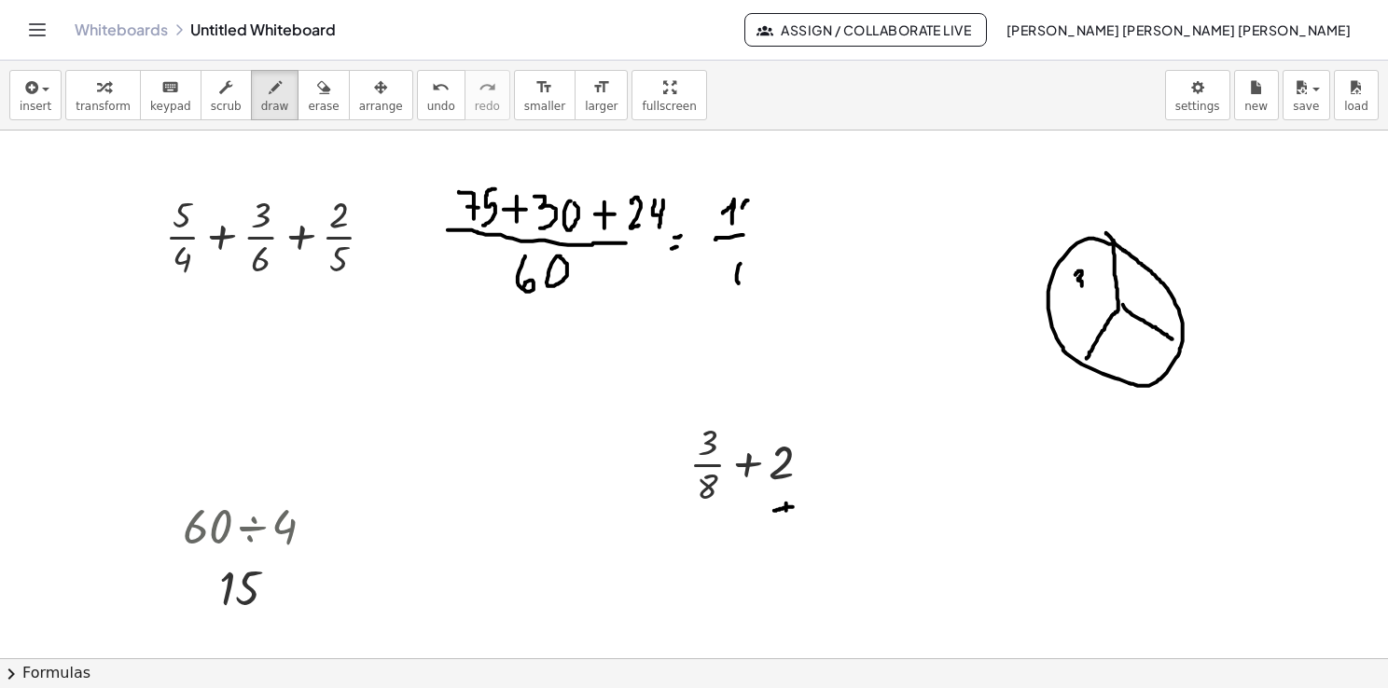
click at [1077, 294] on div at bounding box center [694, 659] width 1388 height 1056
drag, startPoint x: 1068, startPoint y: 298, endPoint x: 1091, endPoint y: 301, distance: 23.5
click at [1091, 300] on div at bounding box center [694, 659] width 1388 height 1056
drag, startPoint x: 1074, startPoint y: 311, endPoint x: 1081, endPoint y: 330, distance: 20.6
click at [1081, 330] on div at bounding box center [694, 659] width 1388 height 1056
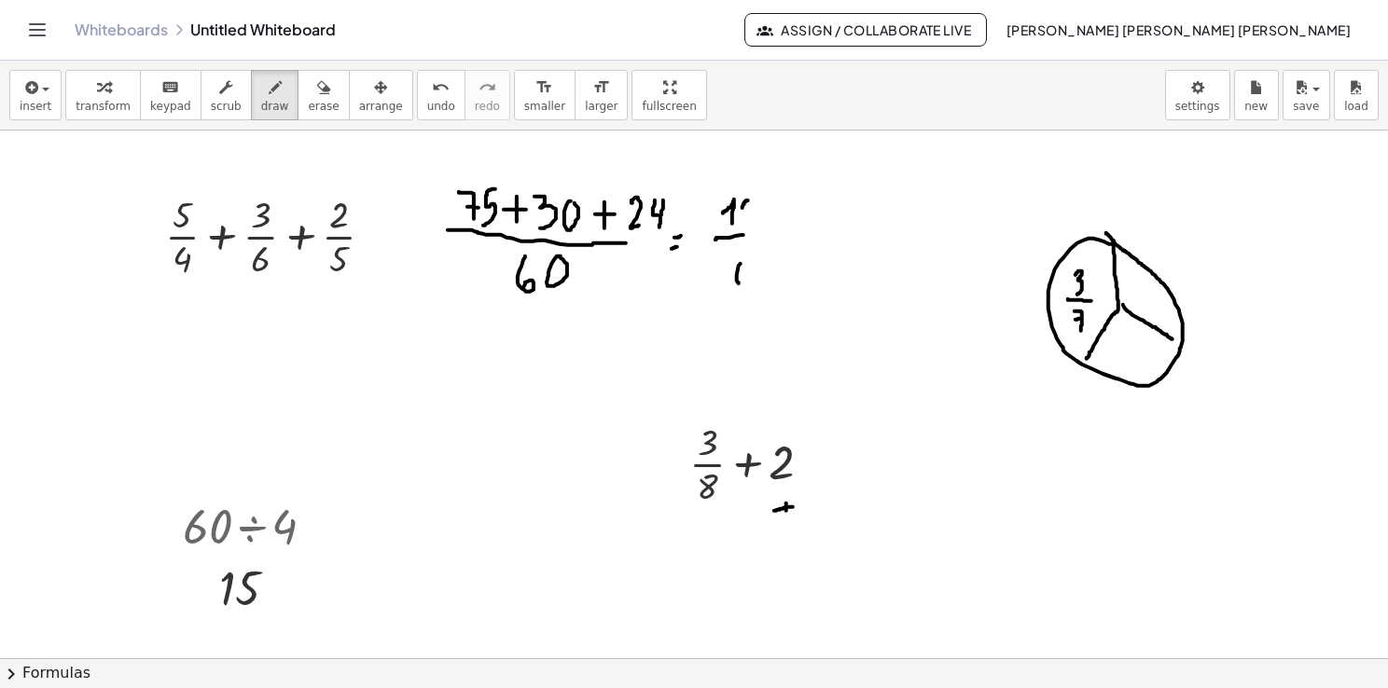
drag, startPoint x: 1075, startPoint y: 319, endPoint x: 1087, endPoint y: 315, distance: 11.8
click at [1087, 315] on div at bounding box center [694, 659] width 1388 height 1056
drag, startPoint x: 1129, startPoint y: 329, endPoint x: 1133, endPoint y: 342, distance: 13.9
click at [1133, 341] on div at bounding box center [694, 659] width 1388 height 1056
drag, startPoint x: 1117, startPoint y: 350, endPoint x: 1148, endPoint y: 344, distance: 31.3
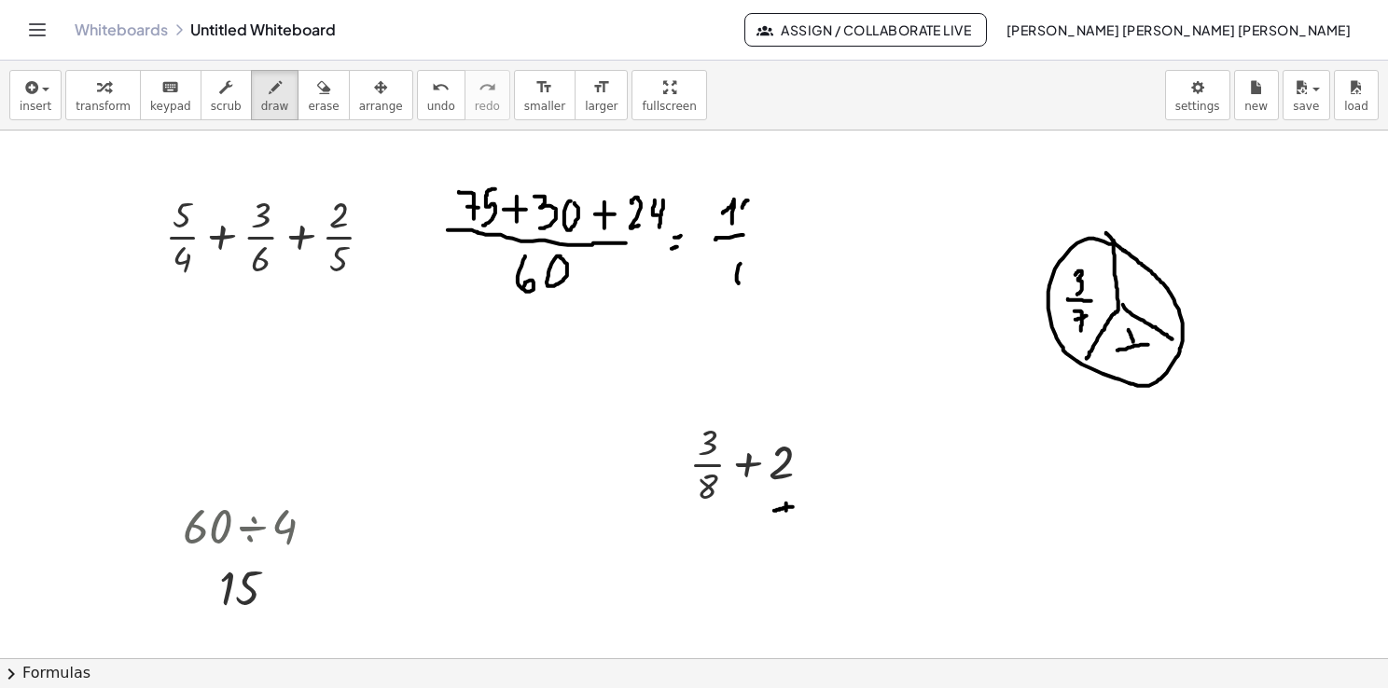
click at [1148, 344] on div at bounding box center [694, 659] width 1388 height 1056
drag, startPoint x: 1137, startPoint y: 350, endPoint x: 1145, endPoint y: 357, distance: 11.2
click at [1145, 359] on div at bounding box center [694, 659] width 1388 height 1056
drag, startPoint x: 1146, startPoint y: 350, endPoint x: 1146, endPoint y: 367, distance: 16.8
click at [1146, 366] on div at bounding box center [694, 659] width 1388 height 1056
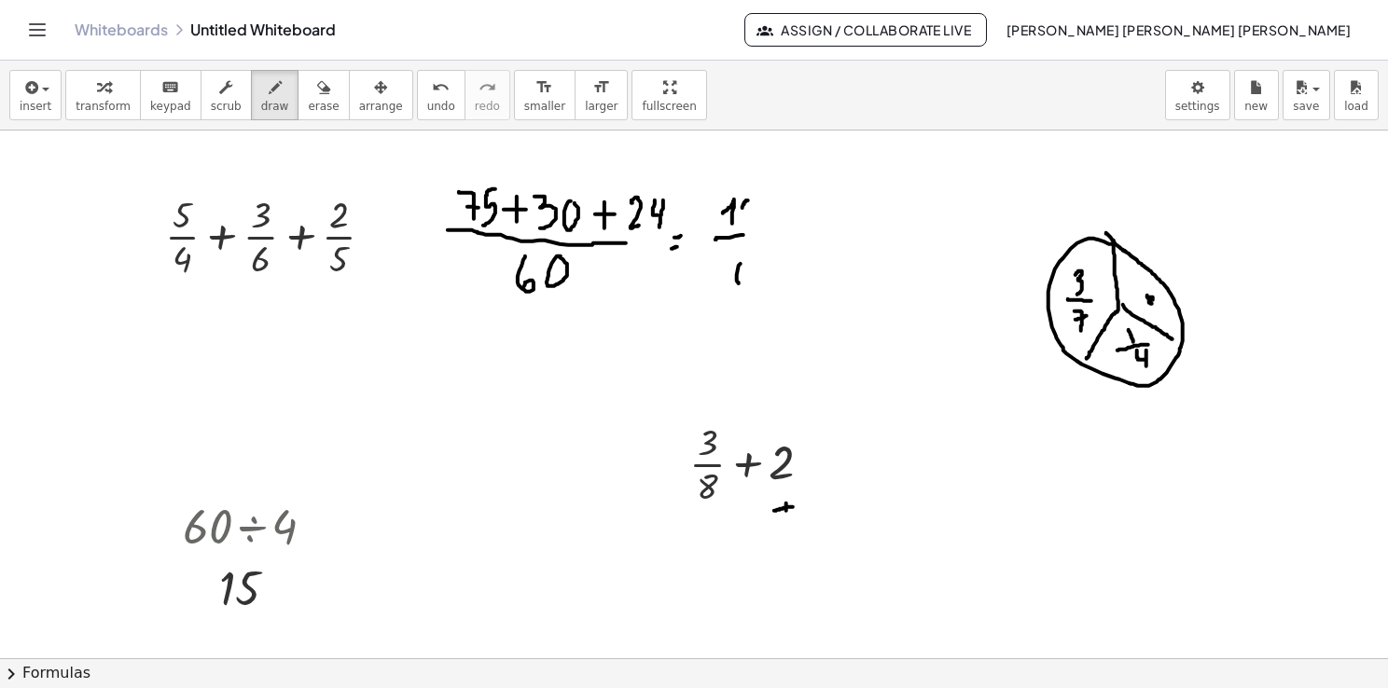
click at [1151, 299] on div at bounding box center [694, 659] width 1388 height 1056
drag, startPoint x: 1017, startPoint y: 462, endPoint x: 1039, endPoint y: 479, distance: 28.5
click at [1038, 479] on div at bounding box center [694, 659] width 1388 height 1056
drag, startPoint x: 1060, startPoint y: 473, endPoint x: 1085, endPoint y: 470, distance: 24.4
click at [1084, 470] on div at bounding box center [694, 659] width 1388 height 1056
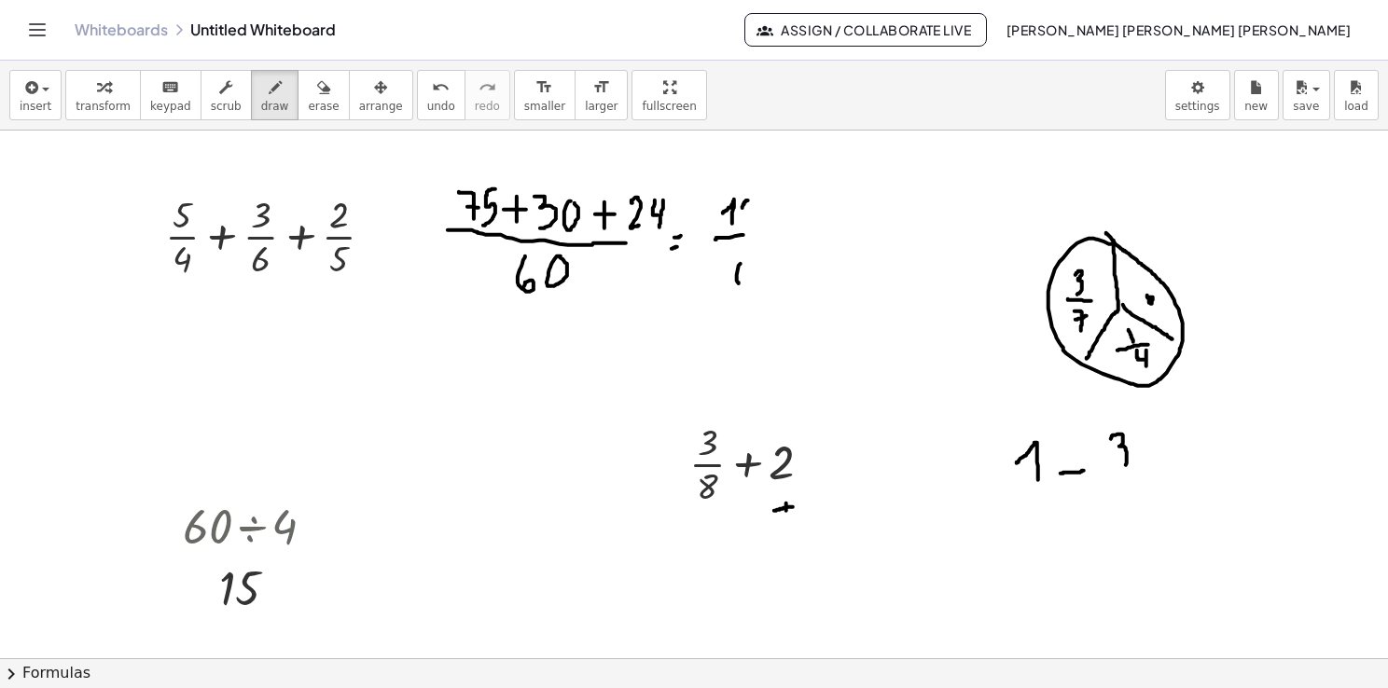
drag, startPoint x: 1111, startPoint y: 438, endPoint x: 1120, endPoint y: 464, distance: 27.7
click at [1123, 464] on div at bounding box center [694, 659] width 1388 height 1056
drag, startPoint x: 1108, startPoint y: 483, endPoint x: 1142, endPoint y: 482, distance: 33.6
click at [1142, 482] on div at bounding box center [694, 659] width 1388 height 1056
drag, startPoint x: 1126, startPoint y: 499, endPoint x: 1138, endPoint y: 520, distance: 24.6
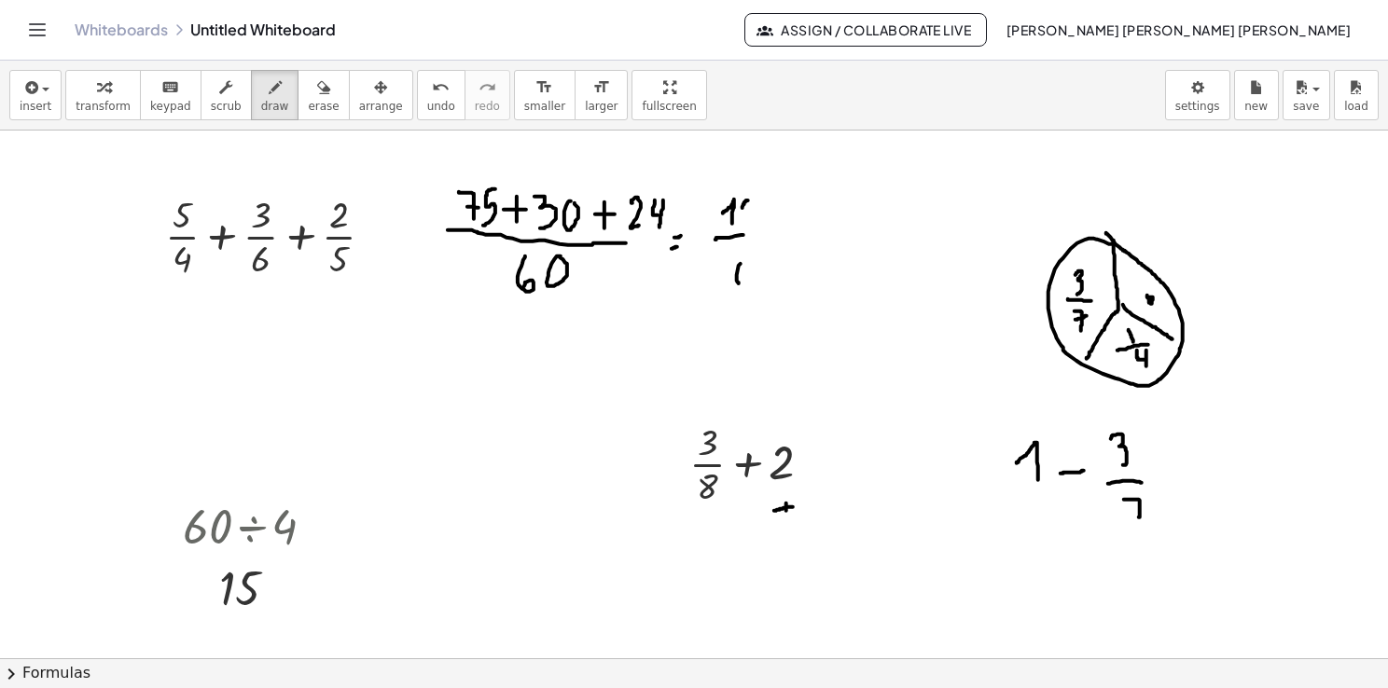
click at [1138, 520] on div at bounding box center [694, 659] width 1388 height 1056
drag, startPoint x: 1133, startPoint y: 516, endPoint x: 1179, endPoint y: 491, distance: 52.2
click at [1141, 512] on div at bounding box center [694, 659] width 1388 height 1056
drag, startPoint x: 1166, startPoint y: 479, endPoint x: 1181, endPoint y: 477, distance: 15.2
click at [1179, 478] on div at bounding box center [694, 659] width 1388 height 1056
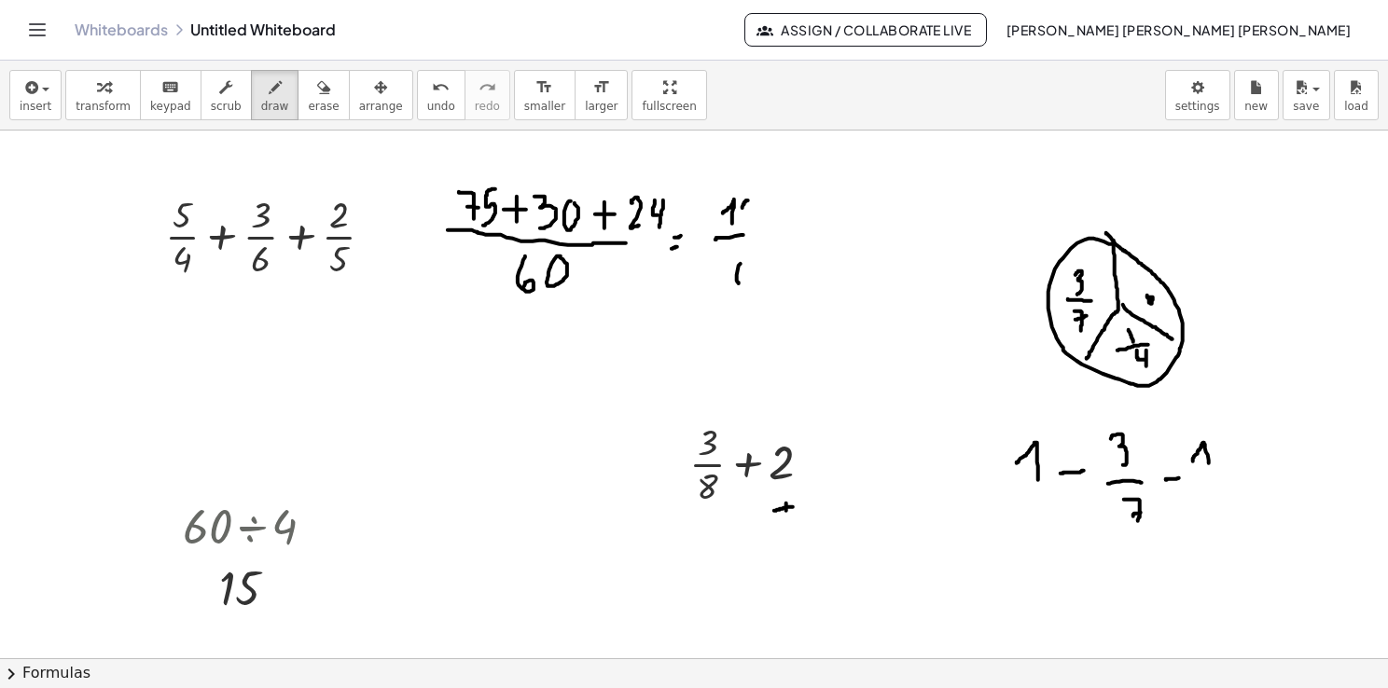
drag, startPoint x: 1194, startPoint y: 457, endPoint x: 1210, endPoint y: 468, distance: 19.4
click at [1210, 464] on div at bounding box center [694, 659] width 1388 height 1056
drag, startPoint x: 1199, startPoint y: 476, endPoint x: 1217, endPoint y: 476, distance: 17.7
click at [1217, 476] on div at bounding box center [694, 659] width 1388 height 1056
drag, startPoint x: 1206, startPoint y: 494, endPoint x: 1213, endPoint y: 505, distance: 12.7
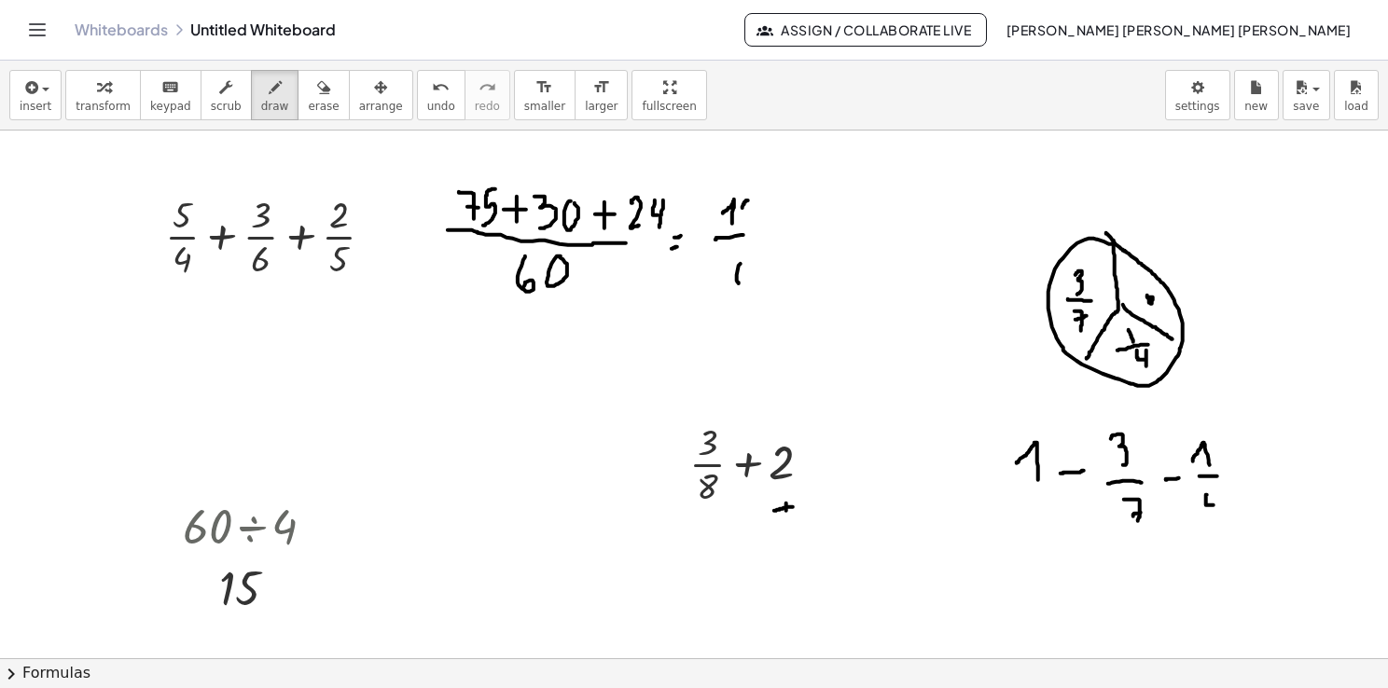
click at [1213, 505] on div at bounding box center [694, 659] width 1388 height 1056
drag, startPoint x: 1217, startPoint y: 495, endPoint x: 1217, endPoint y: 521, distance: 26.1
click at [1217, 521] on div at bounding box center [694, 659] width 1388 height 1056
click at [1254, 467] on div at bounding box center [694, 659] width 1388 height 1056
drag, startPoint x: 1245, startPoint y: 476, endPoint x: 1259, endPoint y: 478, distance: 14.1
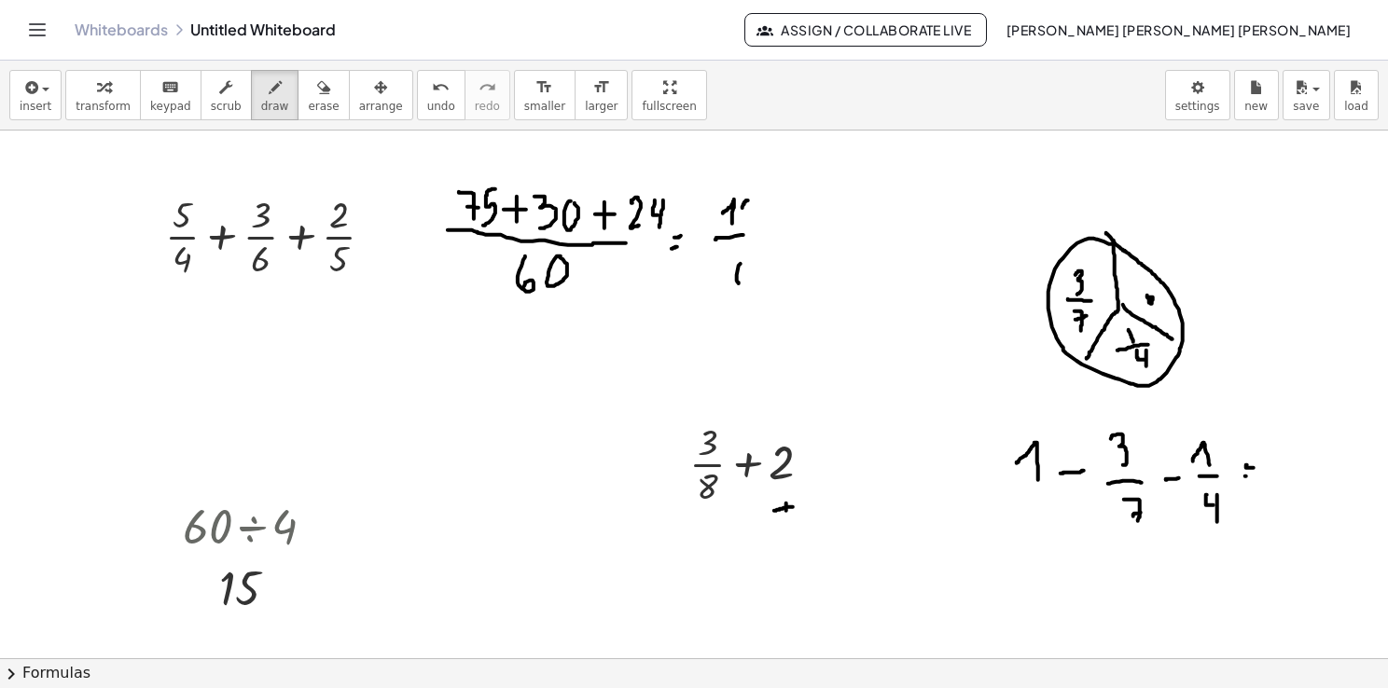
click at [1257, 478] on div at bounding box center [694, 659] width 1388 height 1056
click at [1150, 300] on div at bounding box center [694, 659] width 1388 height 1056
drag, startPoint x: 1282, startPoint y: 471, endPoint x: 1357, endPoint y: 467, distance: 74.7
drag, startPoint x: 1357, startPoint y: 467, endPoint x: 931, endPoint y: 580, distance: 440.9
click at [931, 580] on div at bounding box center [694, 659] width 1388 height 1056
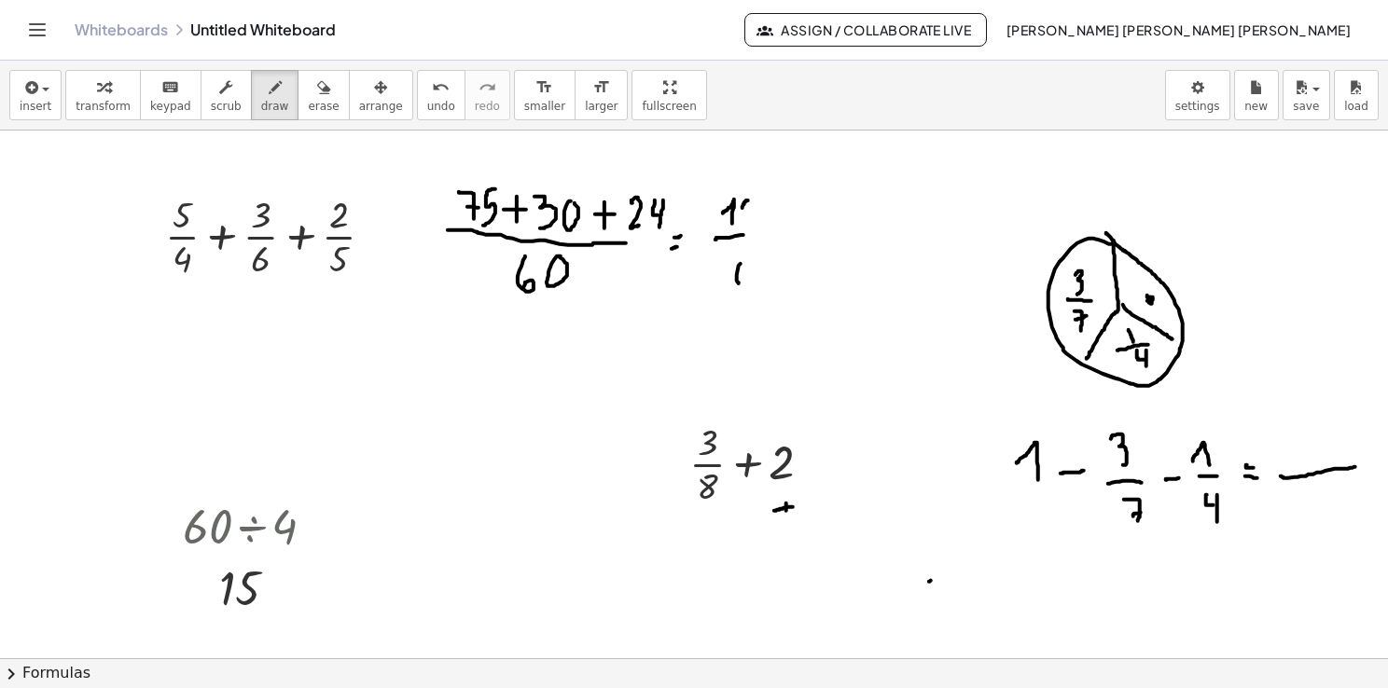
drag, startPoint x: 1282, startPoint y: 477, endPoint x: 1356, endPoint y: 466, distance: 74.4
click at [1356, 466] on div at bounding box center [694, 659] width 1388 height 1056
drag, startPoint x: 1029, startPoint y: 487, endPoint x: 1045, endPoint y: 491, distance: 16.3
click at [1045, 491] on div at bounding box center [694, 659] width 1388 height 1056
drag, startPoint x: 1023, startPoint y: 510, endPoint x: 1032, endPoint y: 519, distance: 13.2
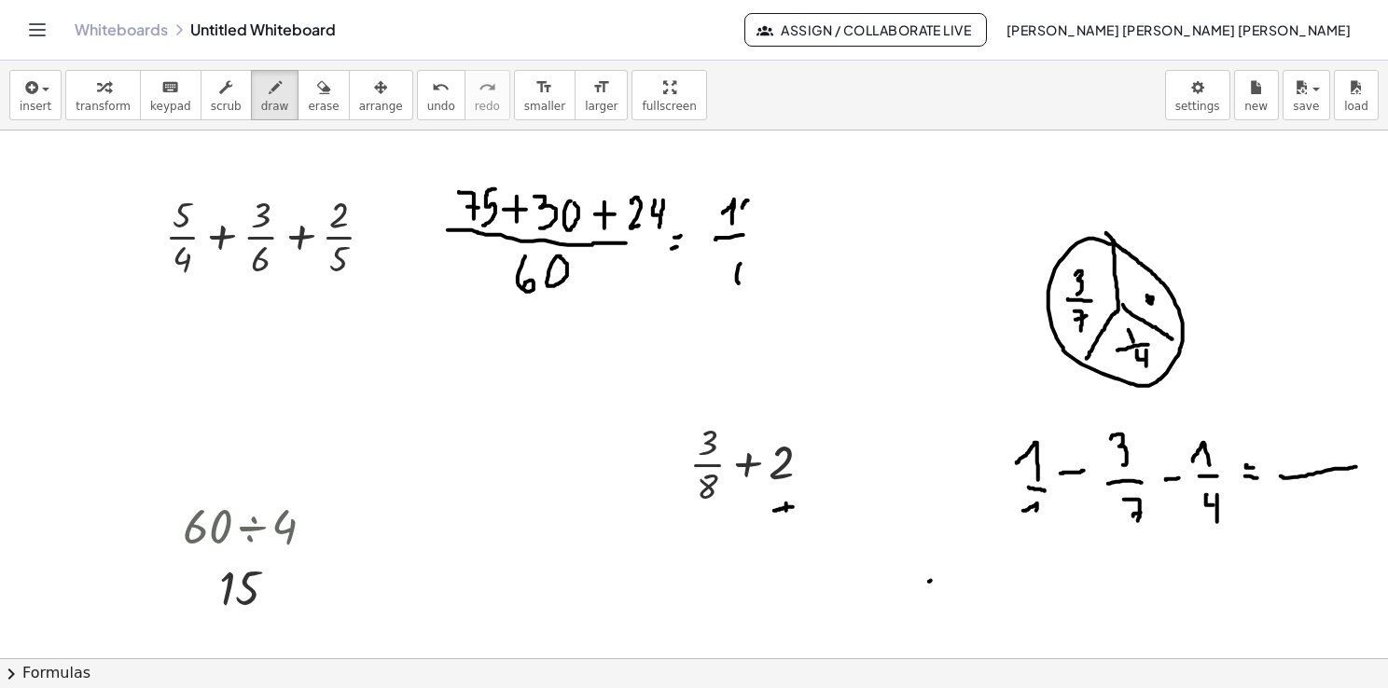
click at [1032, 519] on div at bounding box center [694, 659] width 1388 height 1056
click at [1148, 301] on div at bounding box center [694, 659] width 1388 height 1056
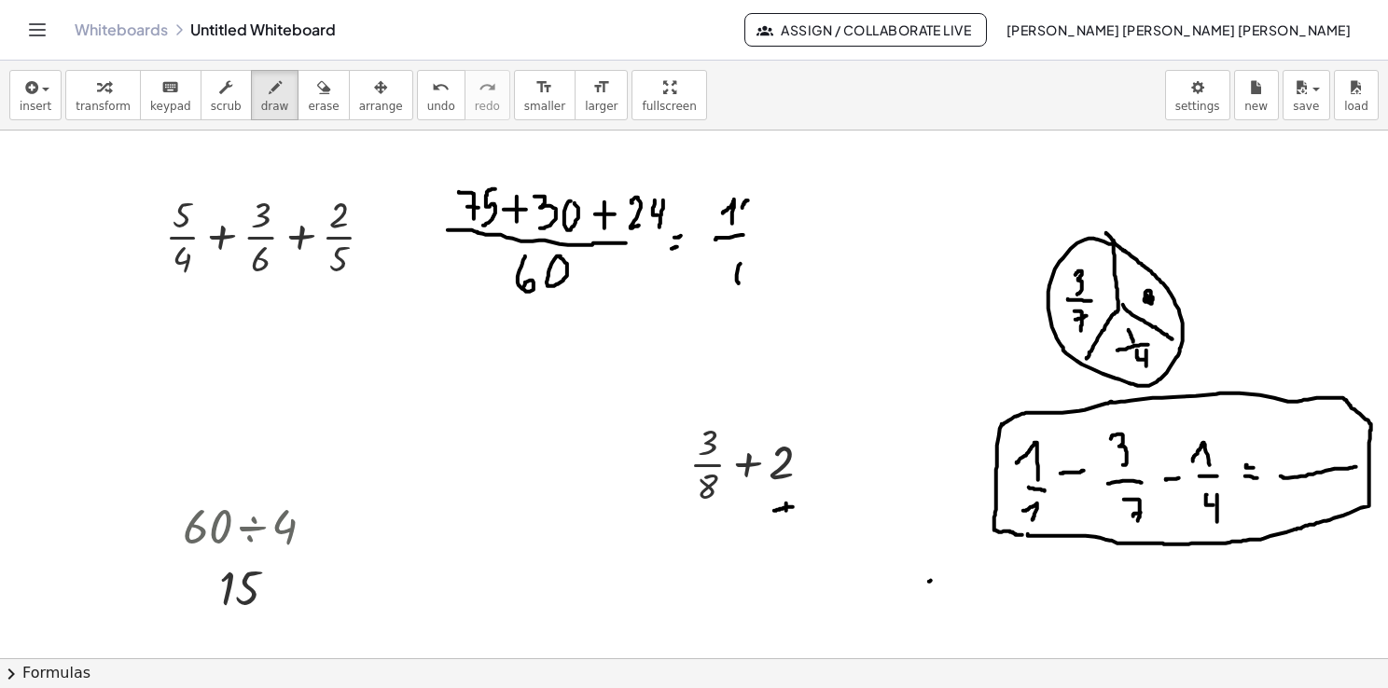
click at [1024, 532] on div at bounding box center [694, 659] width 1388 height 1056
click at [308, 110] on span "erase" at bounding box center [323, 106] width 31 height 13
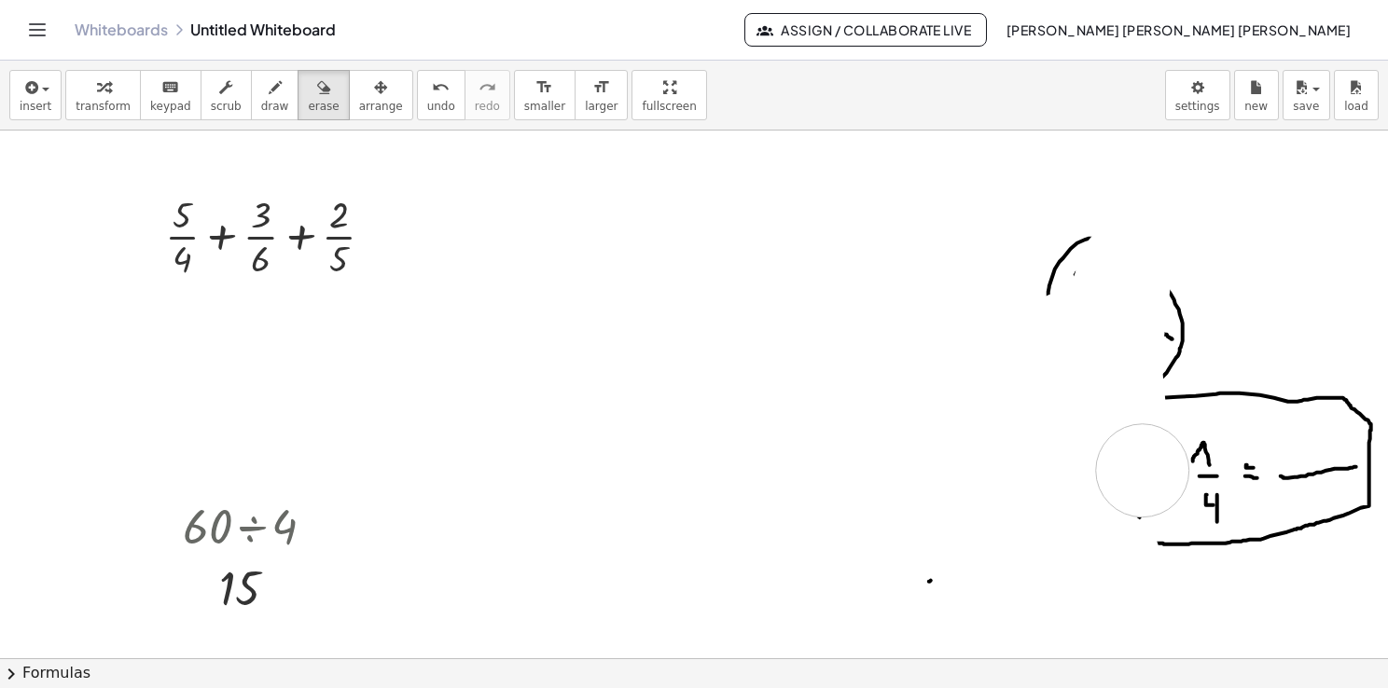
drag, startPoint x: 478, startPoint y: 242, endPoint x: 1047, endPoint y: 609, distance: 678.1
click at [1129, 489] on div at bounding box center [694, 659] width 1388 height 1056
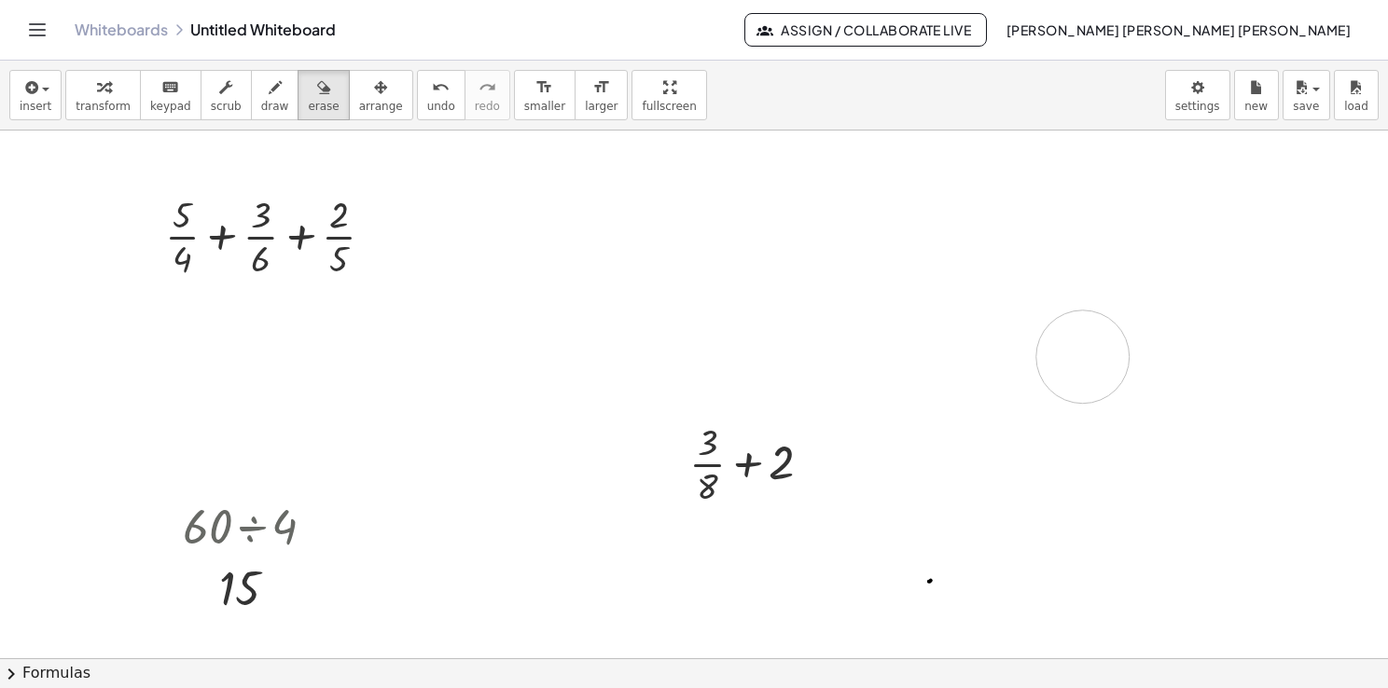
drag, startPoint x: 1300, startPoint y: 461, endPoint x: 1027, endPoint y: 334, distance: 301.3
click at [1046, 317] on div at bounding box center [694, 659] width 1388 height 1056
drag, startPoint x: 337, startPoint y: 84, endPoint x: 358, endPoint y: 213, distance: 130.5
click at [359, 82] on div "button" at bounding box center [381, 87] width 44 height 22
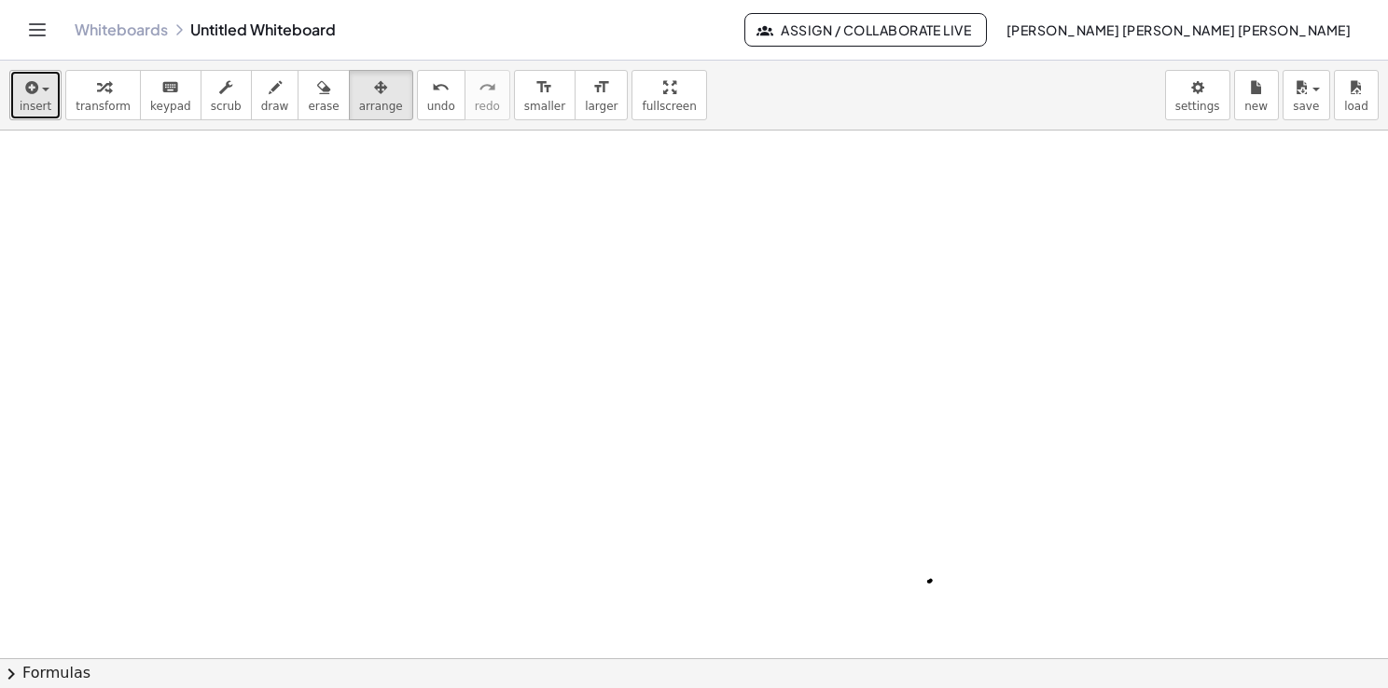
click at [35, 76] on icon "button" at bounding box center [29, 87] width 17 height 22
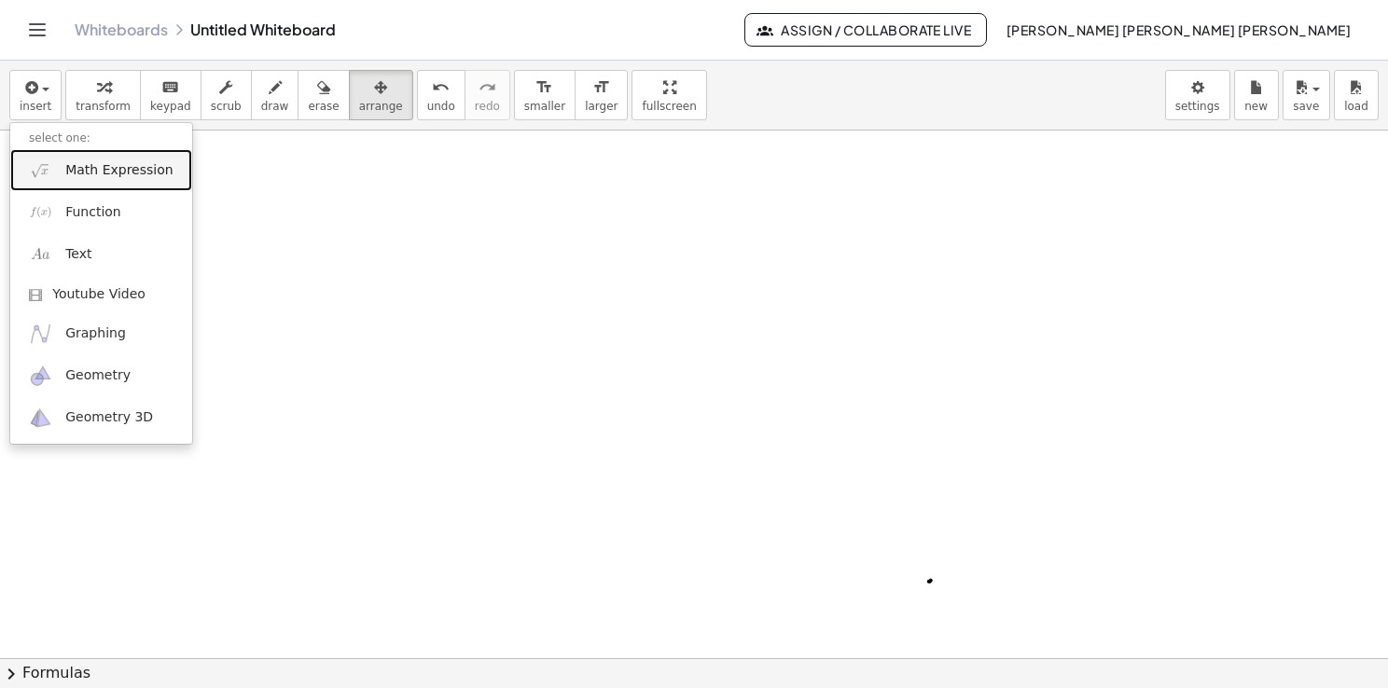
click at [129, 175] on span "Math Expression" at bounding box center [118, 170] width 107 height 19
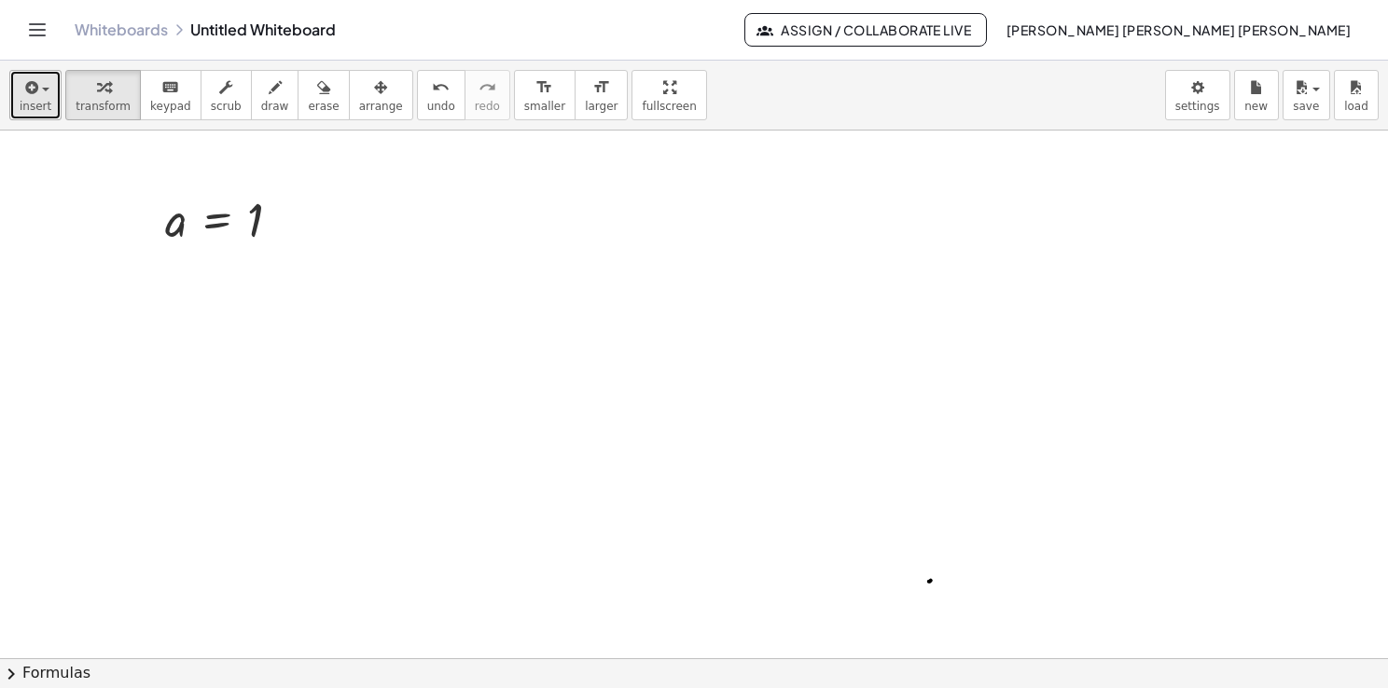
click at [54, 106] on button "insert" at bounding box center [35, 95] width 52 height 50
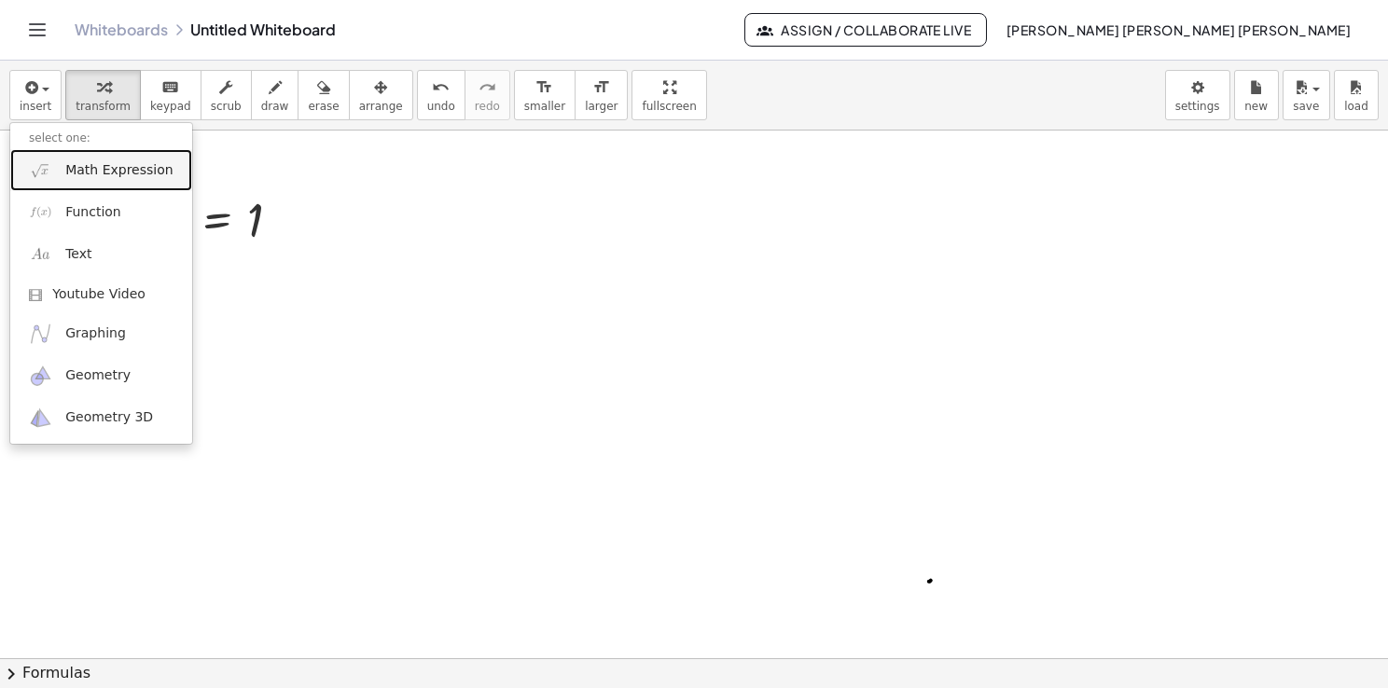
click at [63, 172] on link "Math Expression" at bounding box center [101, 170] width 182 height 42
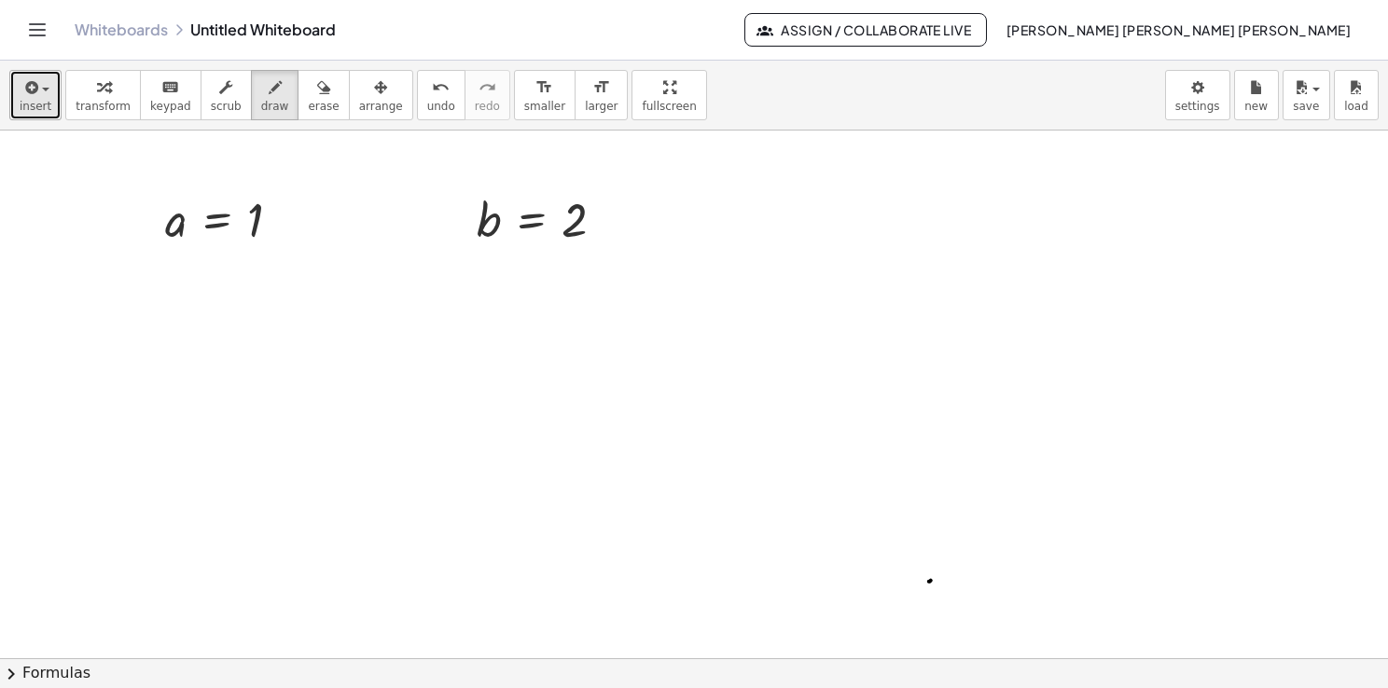
click at [34, 117] on button "insert" at bounding box center [35, 95] width 52 height 50
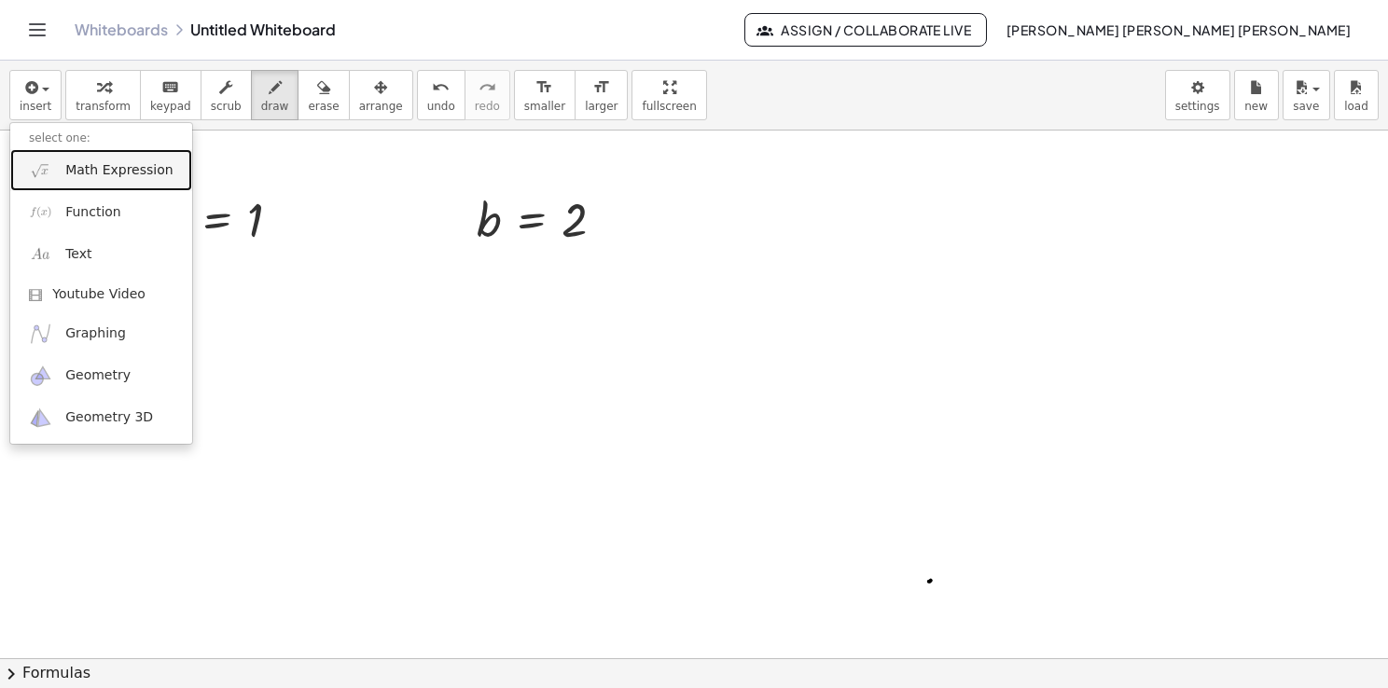
click at [55, 175] on link "Math Expression" at bounding box center [101, 170] width 182 height 42
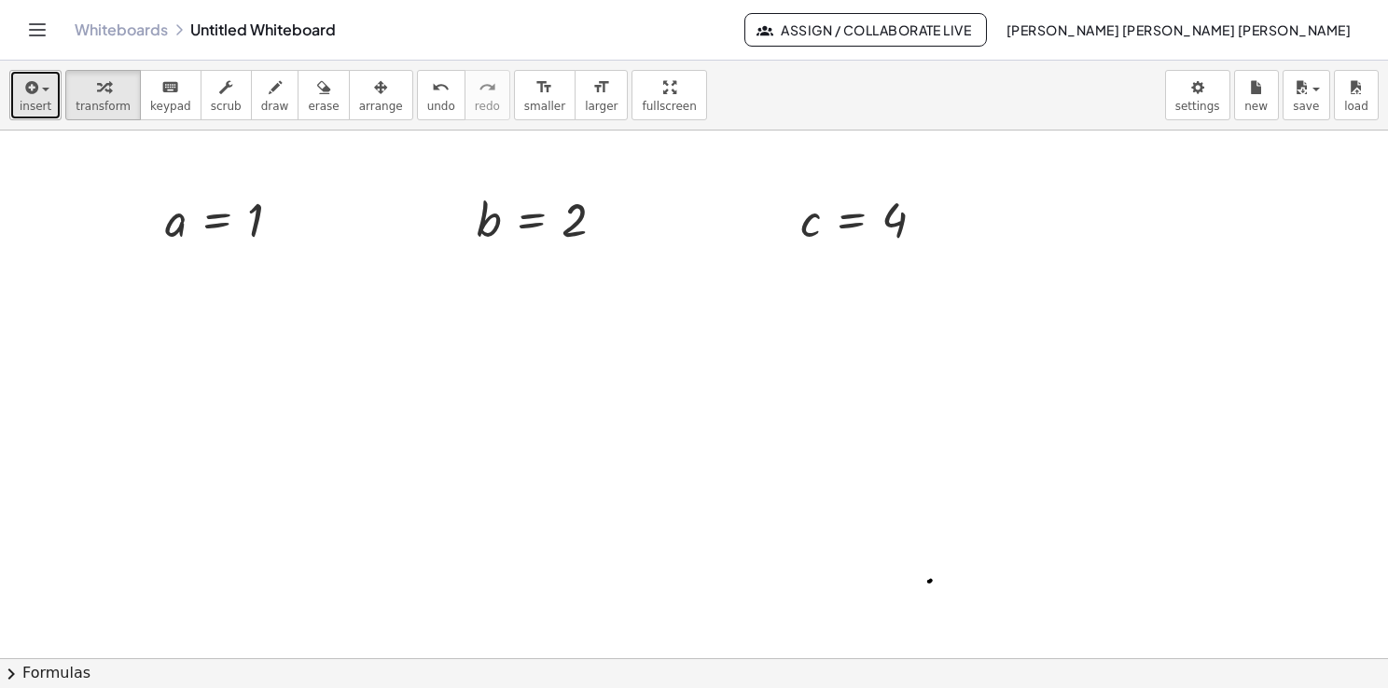
click at [46, 89] on button "insert" at bounding box center [35, 95] width 52 height 50
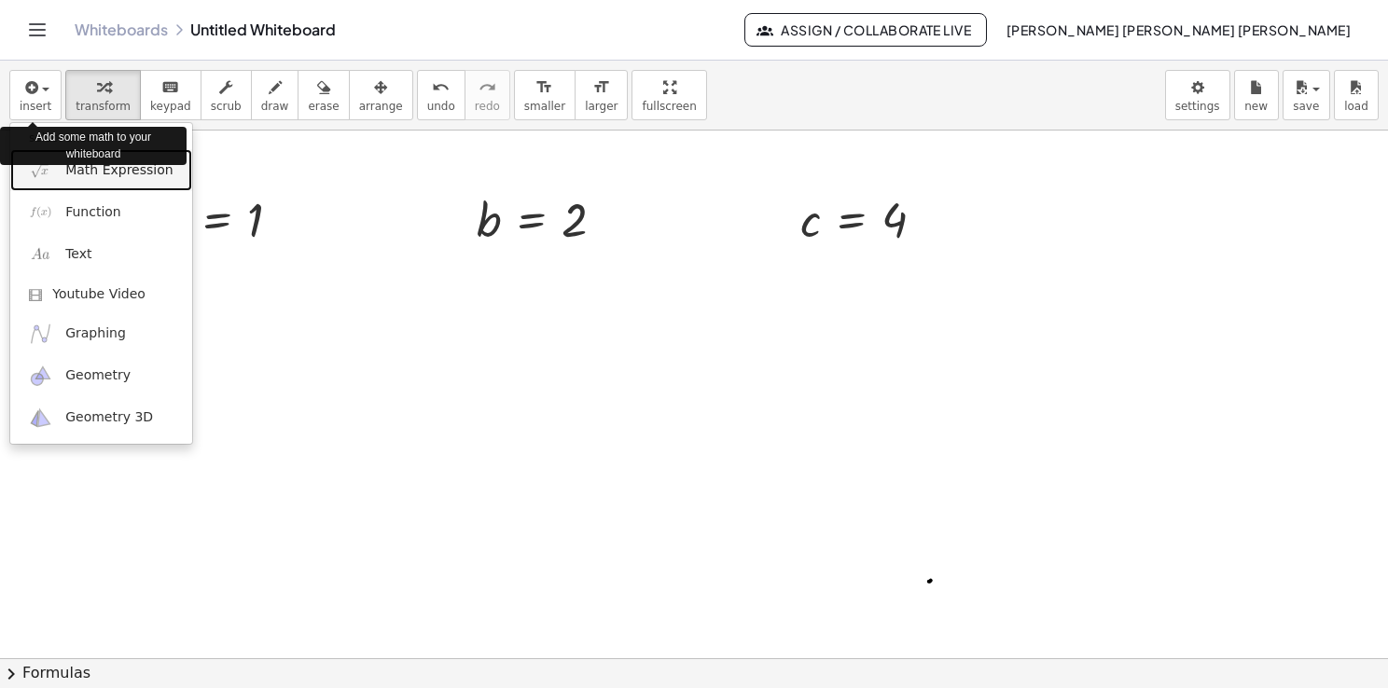
click at [61, 160] on link "Math Expression" at bounding box center [101, 170] width 182 height 42
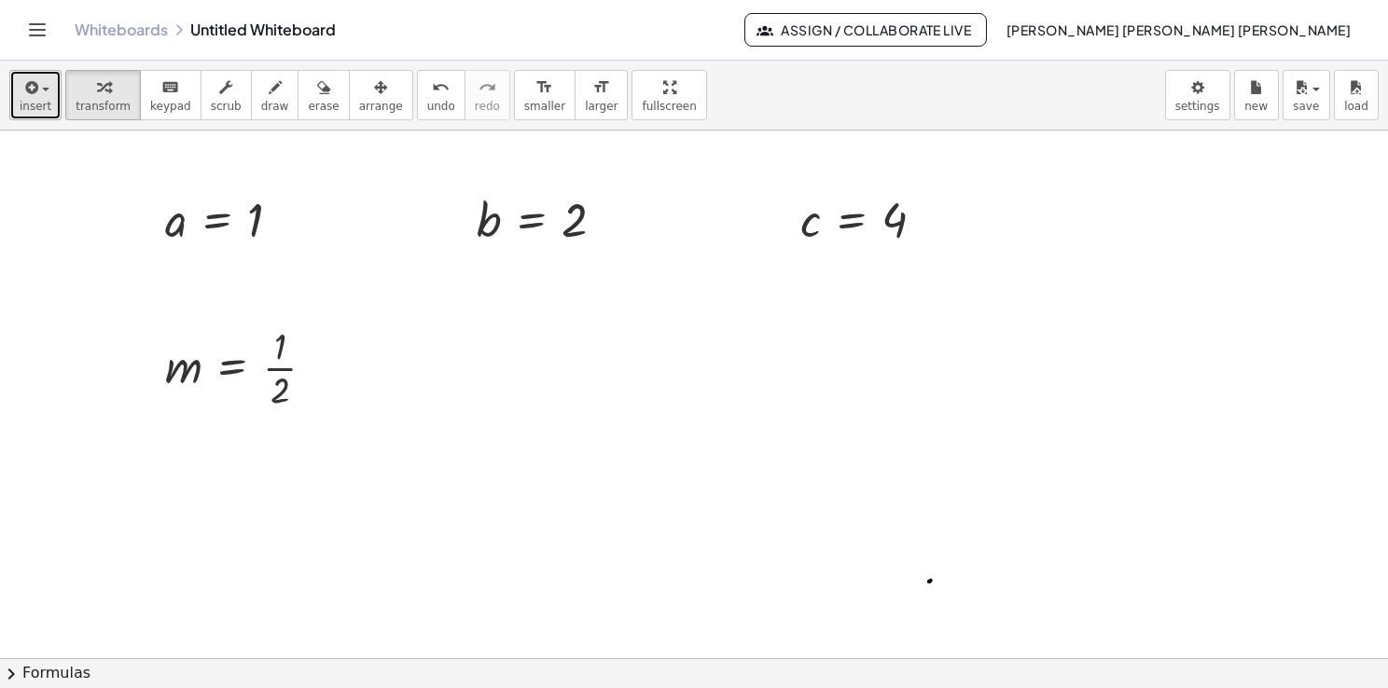
click at [40, 113] on span "insert" at bounding box center [36, 106] width 32 height 13
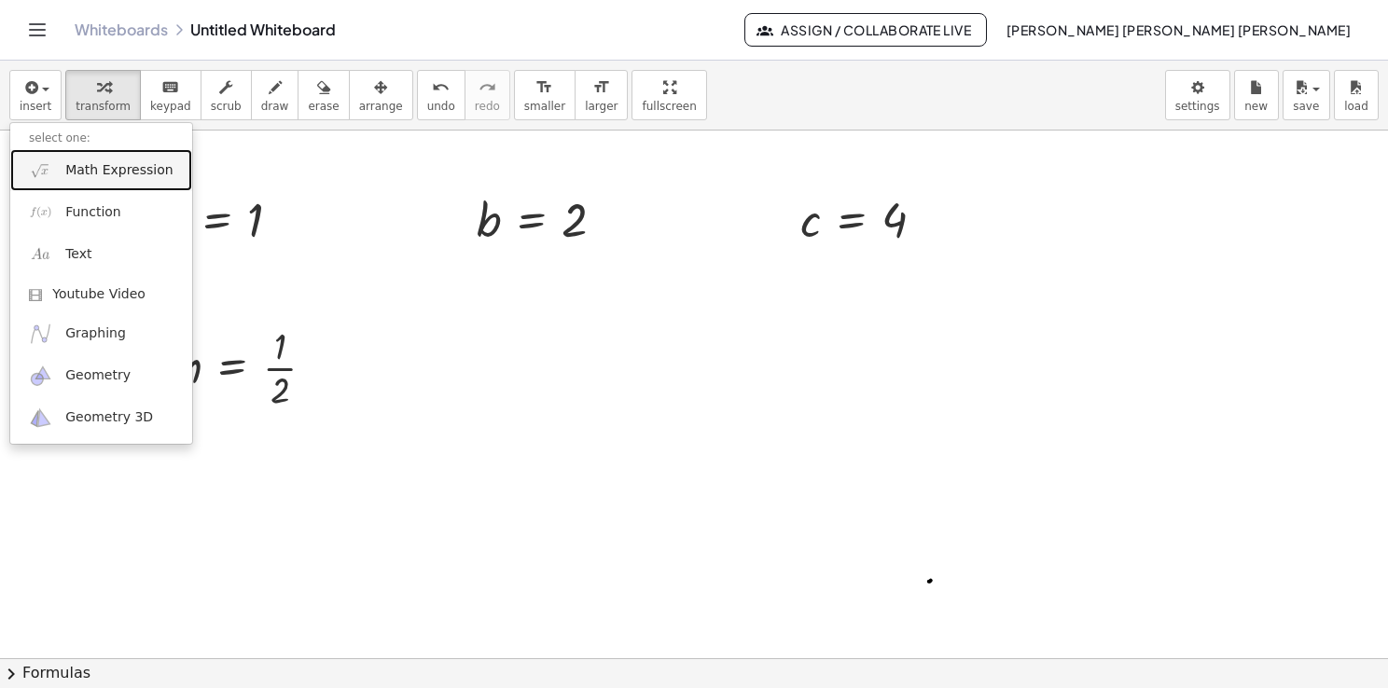
click at [69, 170] on span "Math Expression" at bounding box center [118, 170] width 107 height 19
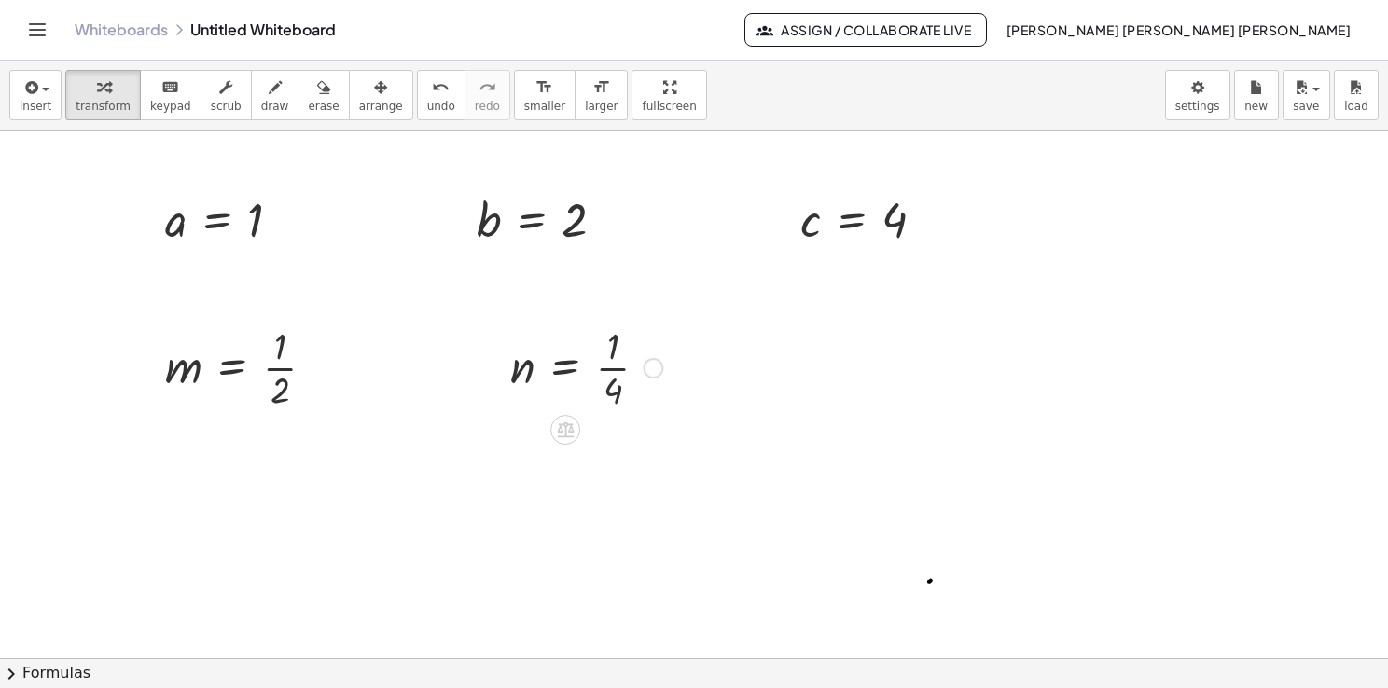
click at [544, 367] on div at bounding box center [586, 366] width 171 height 93
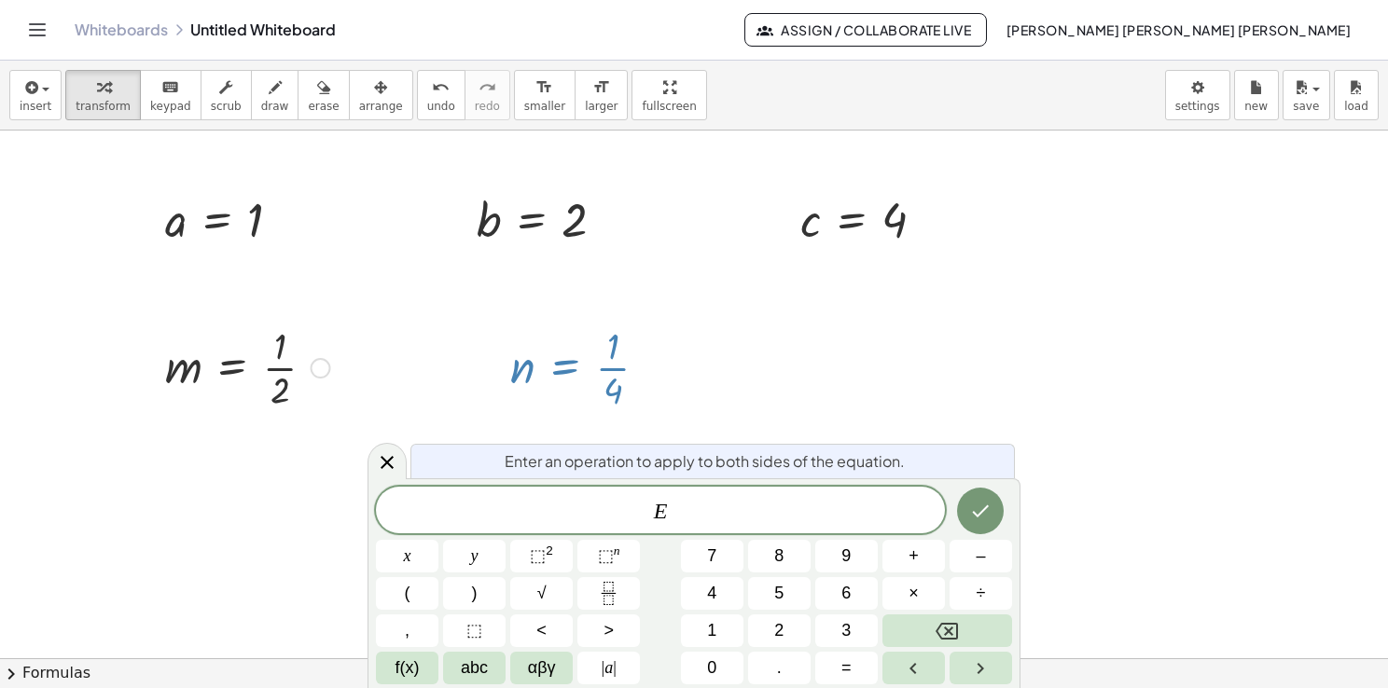
click at [253, 340] on div at bounding box center [248, 366] width 184 height 93
click at [216, 367] on div at bounding box center [248, 366] width 184 height 93
click at [291, 492] on div at bounding box center [694, 659] width 1388 height 1056
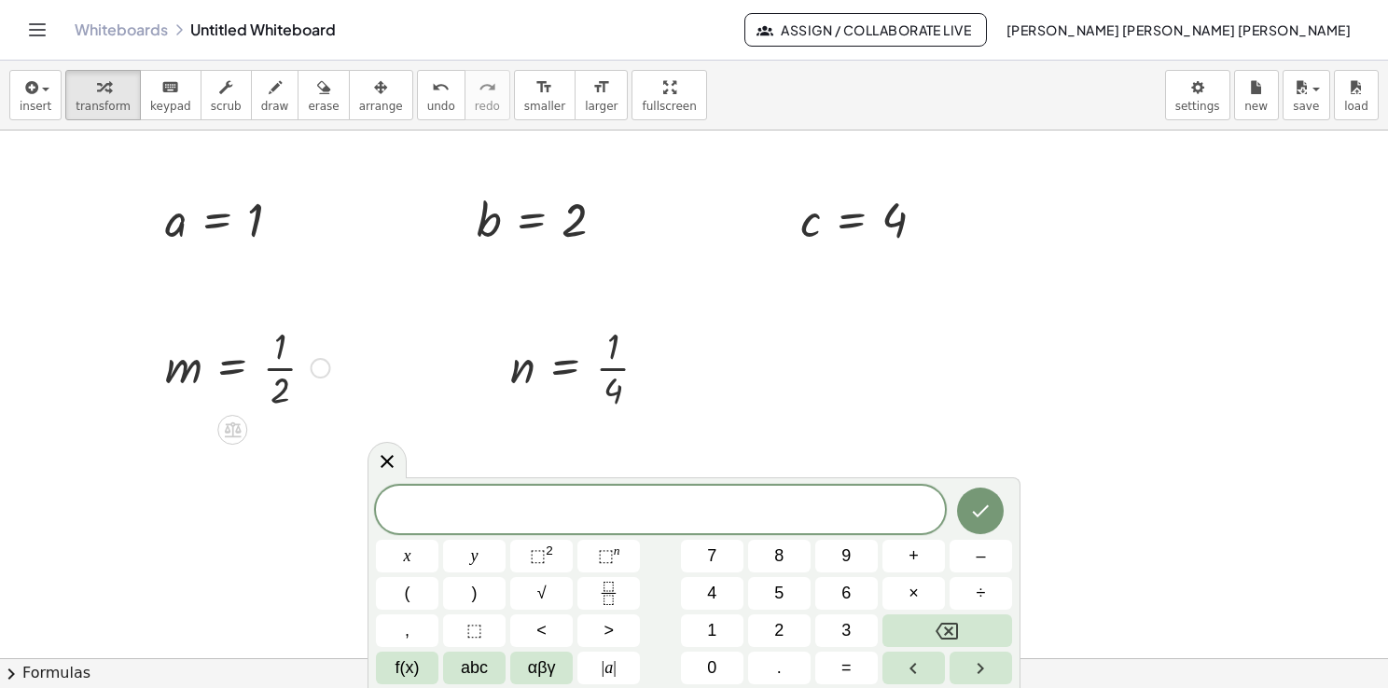
click at [386, 463] on icon at bounding box center [387, 461] width 22 height 22
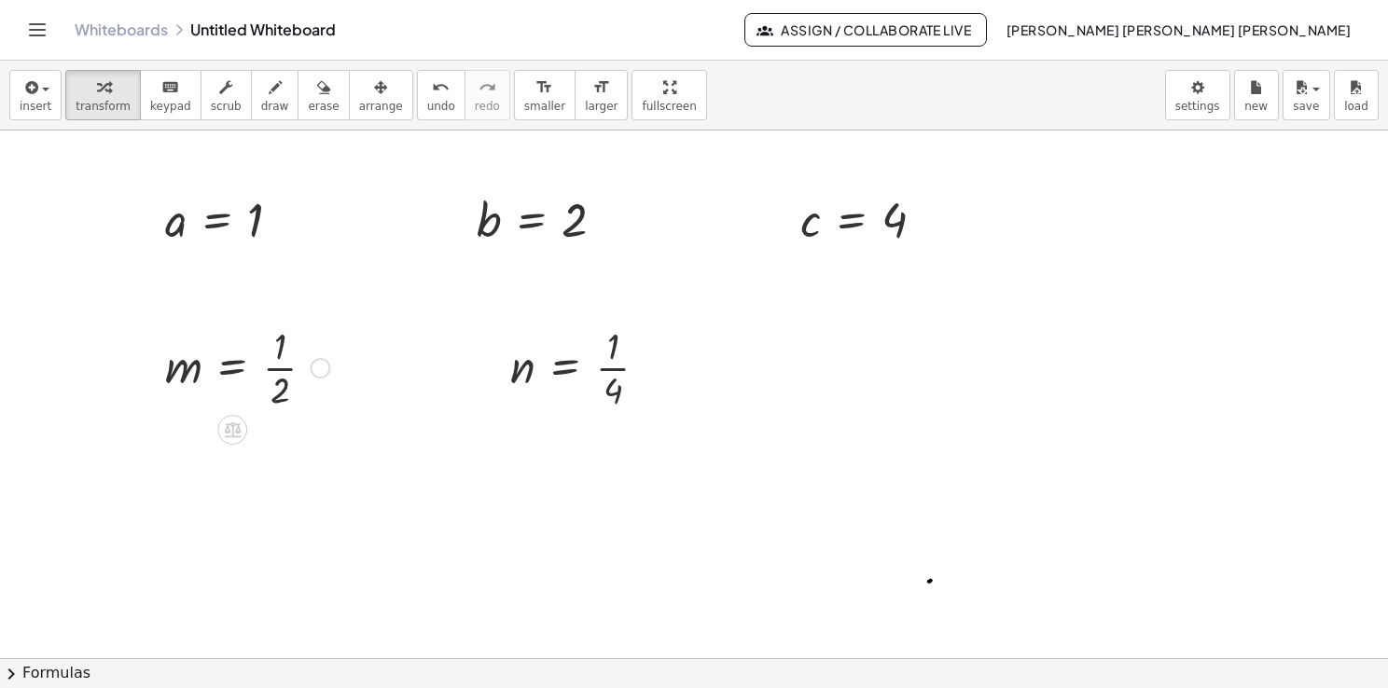
click at [256, 364] on div at bounding box center [248, 366] width 184 height 93
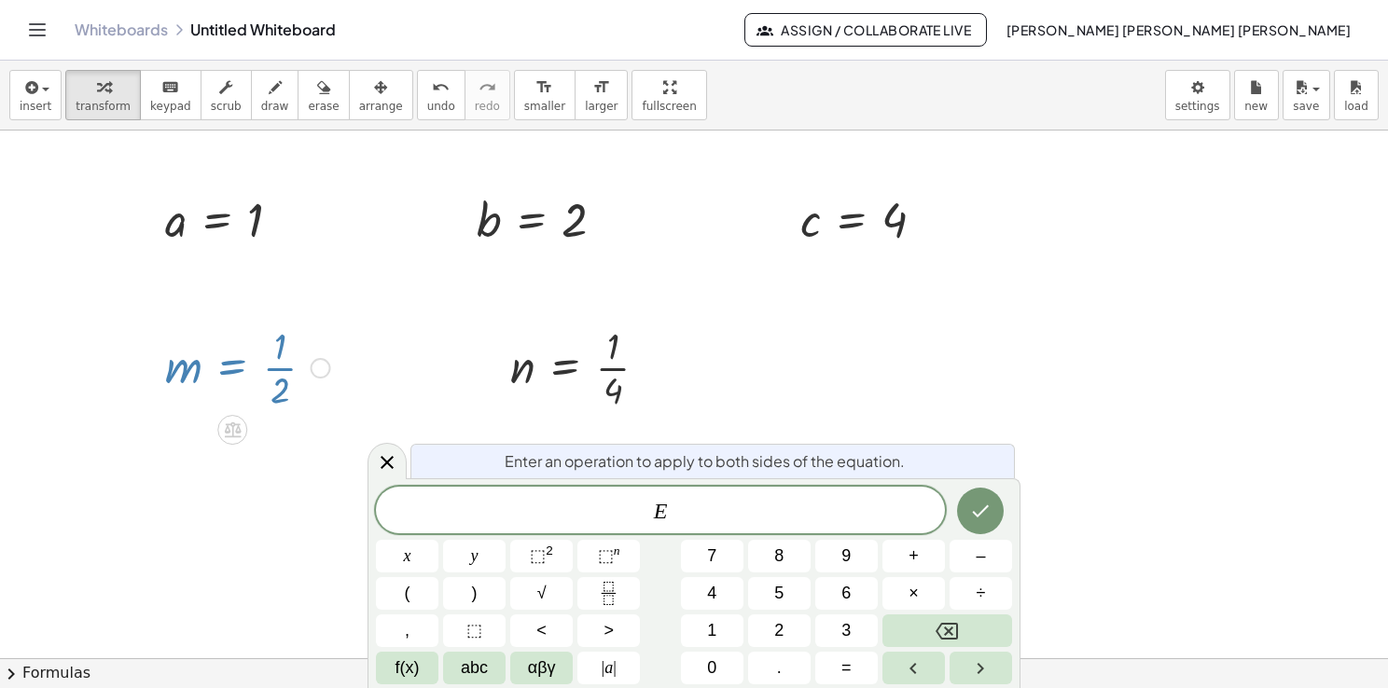
click at [270, 498] on div at bounding box center [694, 659] width 1388 height 1056
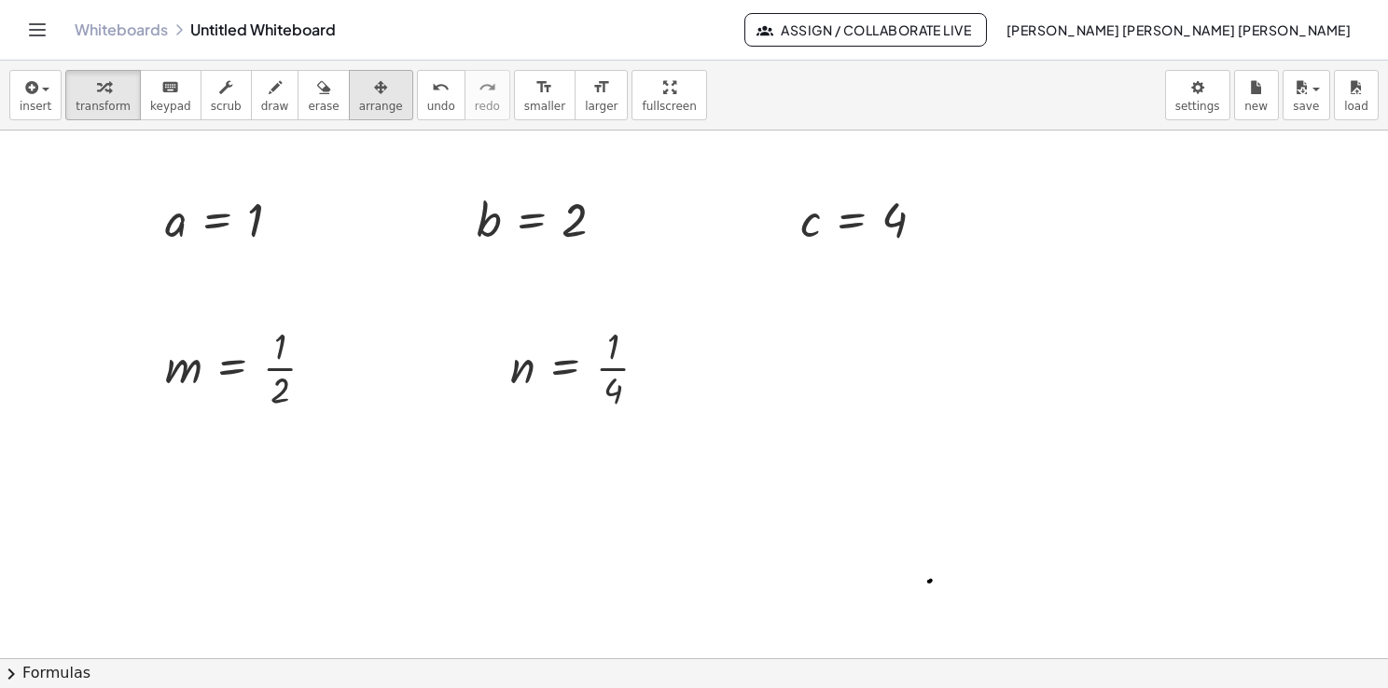
click at [359, 111] on span "arrange" at bounding box center [381, 106] width 44 height 13
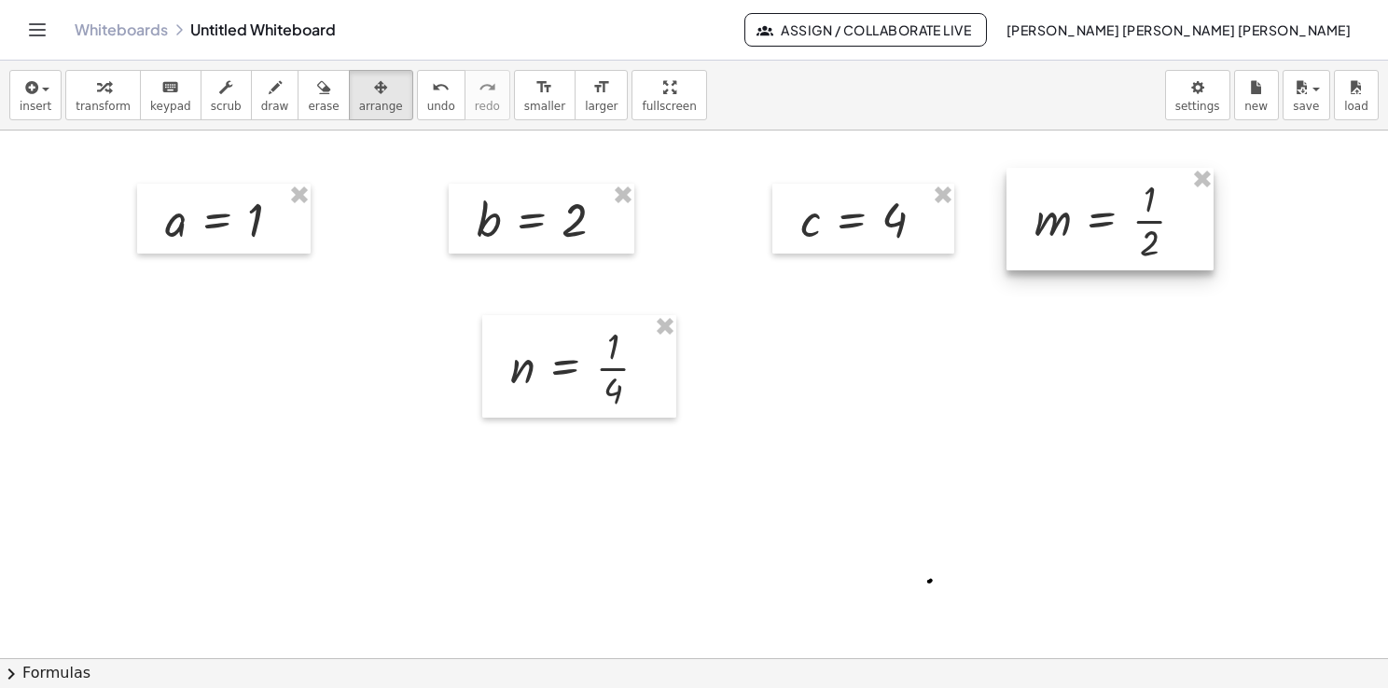
drag, startPoint x: 252, startPoint y: 322, endPoint x: 1119, endPoint y: 173, distance: 880.1
click at [1119, 173] on div at bounding box center [1109, 219] width 207 height 103
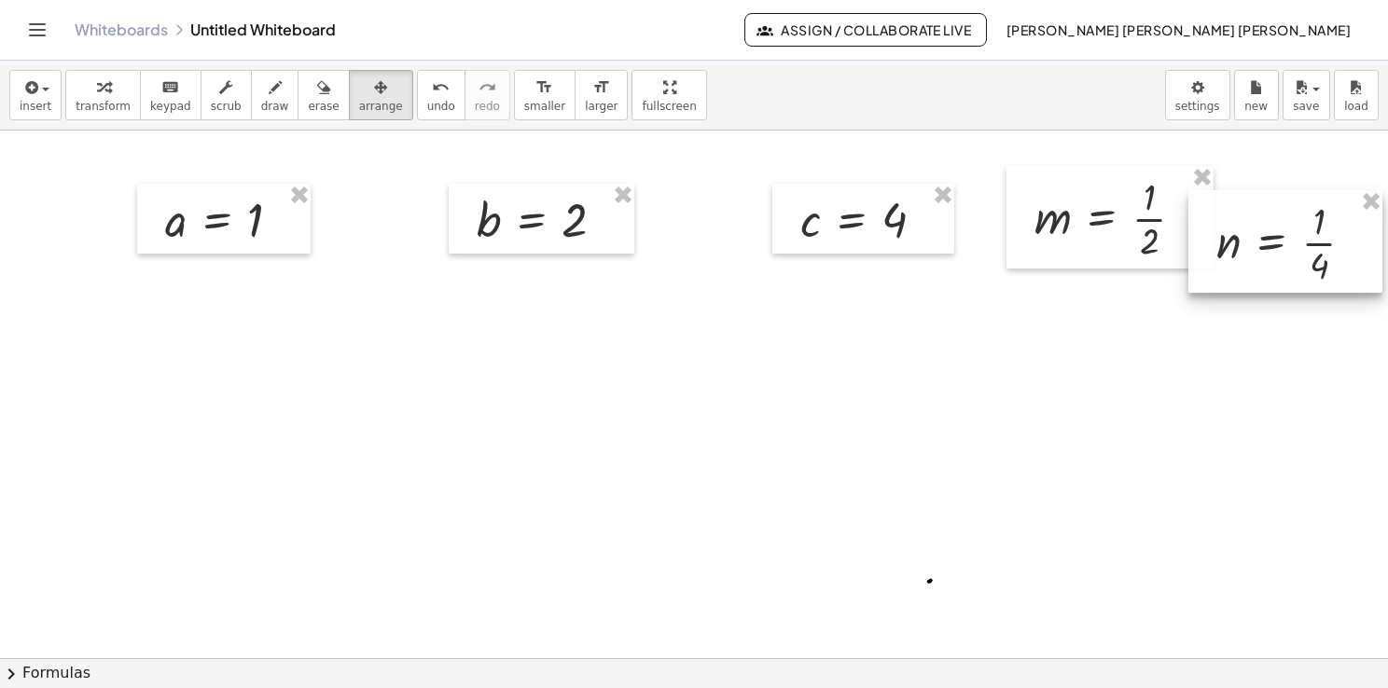
drag, startPoint x: 565, startPoint y: 325, endPoint x: 1273, endPoint y: 198, distance: 719.3
click at [1273, 198] on div at bounding box center [1285, 241] width 194 height 103
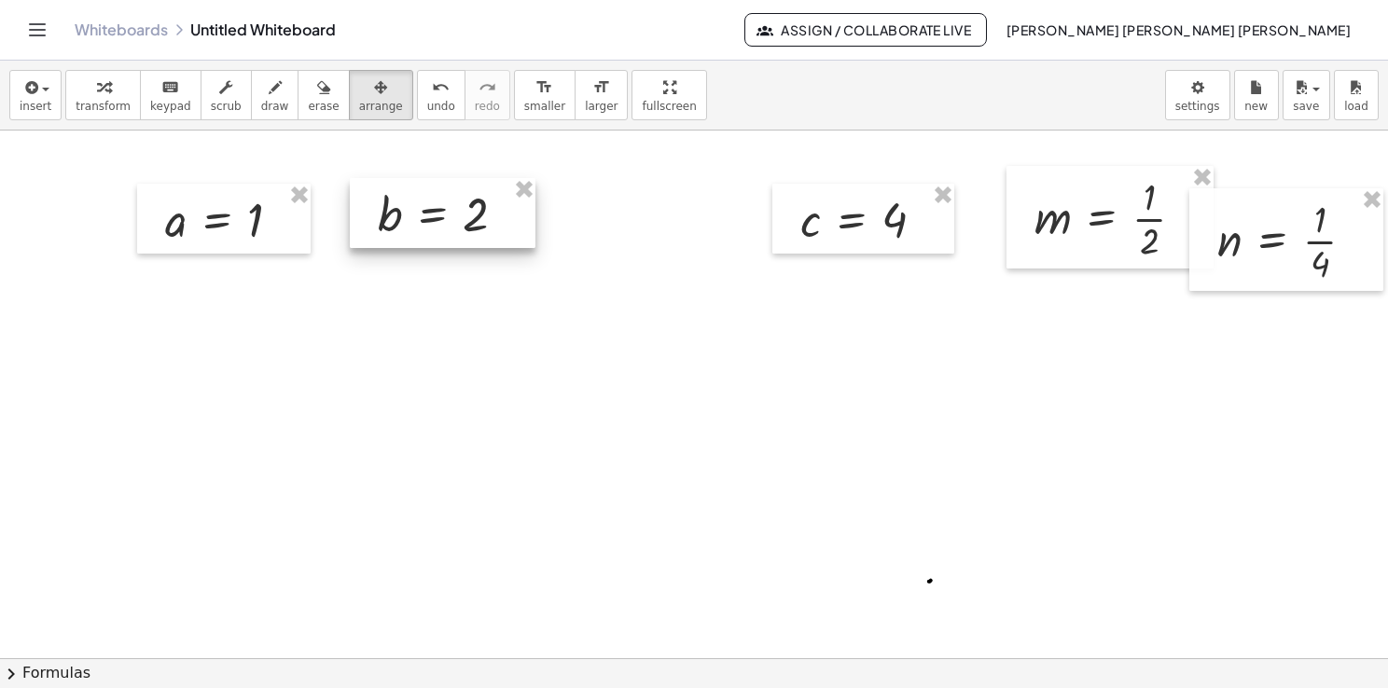
drag, startPoint x: 544, startPoint y: 186, endPoint x: 445, endPoint y: 181, distance: 99.0
click at [445, 181] on div at bounding box center [443, 213] width 186 height 71
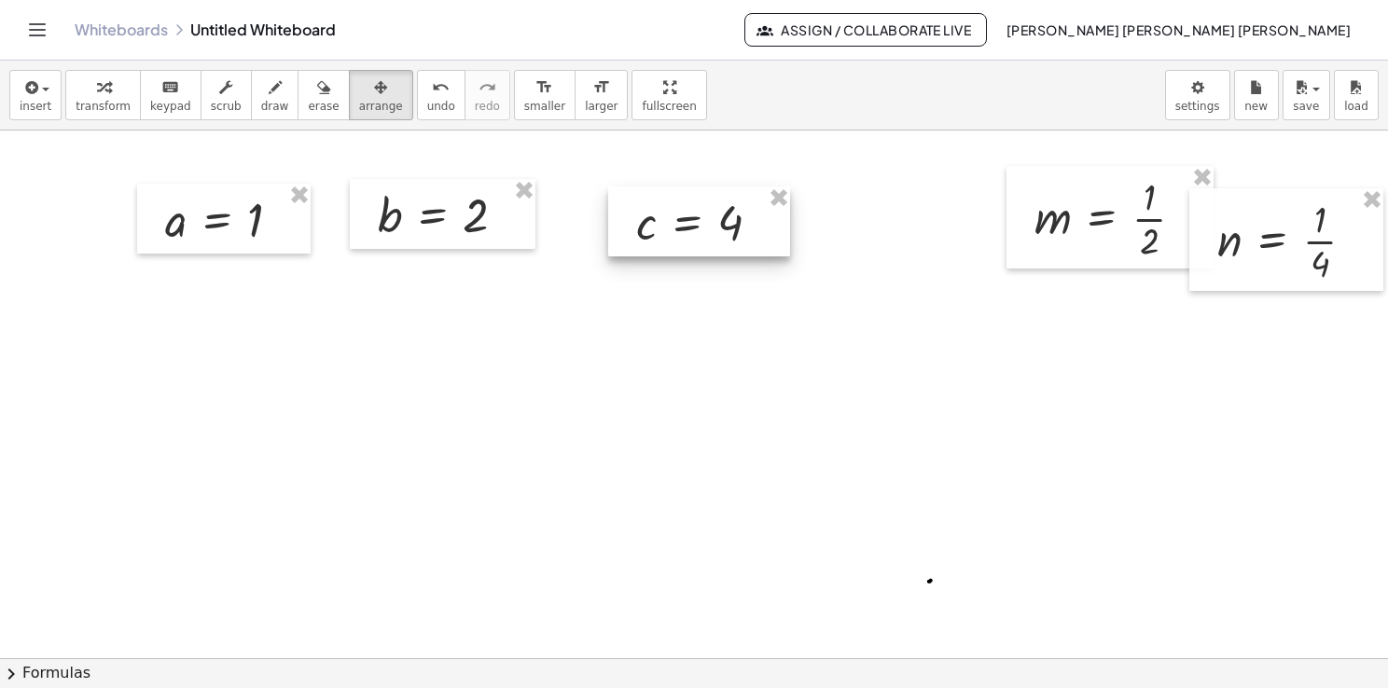
drag, startPoint x: 839, startPoint y: 186, endPoint x: 675, endPoint y: 187, distance: 164.2
click at [675, 187] on div at bounding box center [699, 222] width 182 height 71
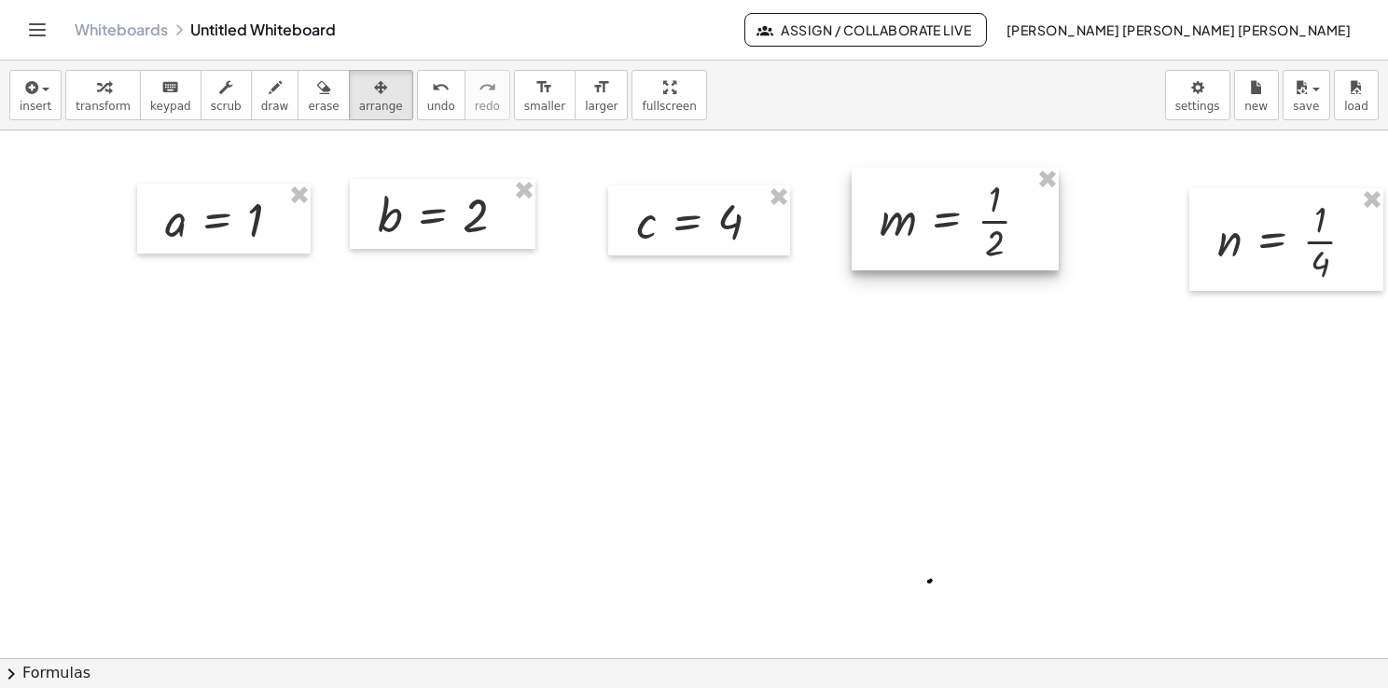
drag, startPoint x: 1051, startPoint y: 190, endPoint x: 892, endPoint y: 192, distance: 159.5
click at [892, 192] on div at bounding box center [955, 219] width 207 height 103
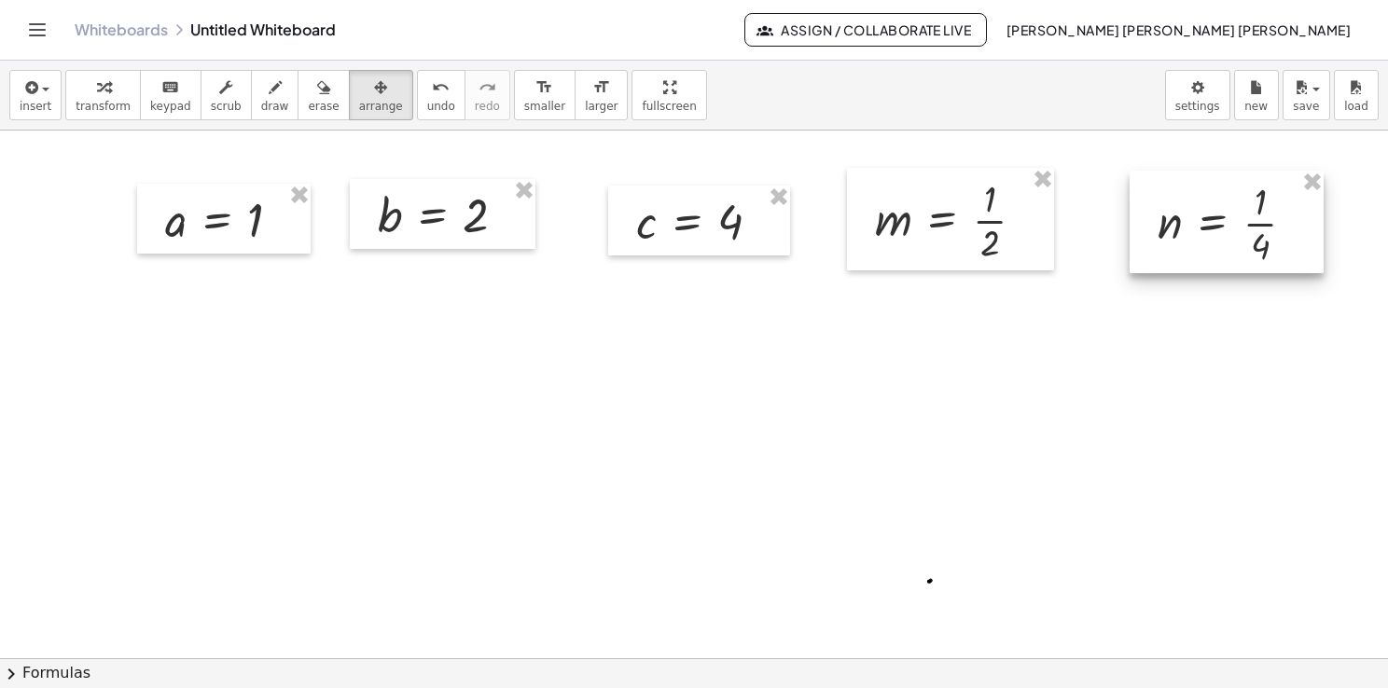
drag, startPoint x: 1294, startPoint y: 203, endPoint x: 1237, endPoint y: 186, distance: 59.6
click at [1237, 186] on div at bounding box center [1226, 222] width 194 height 103
click at [46, 100] on span "insert" at bounding box center [36, 106] width 32 height 13
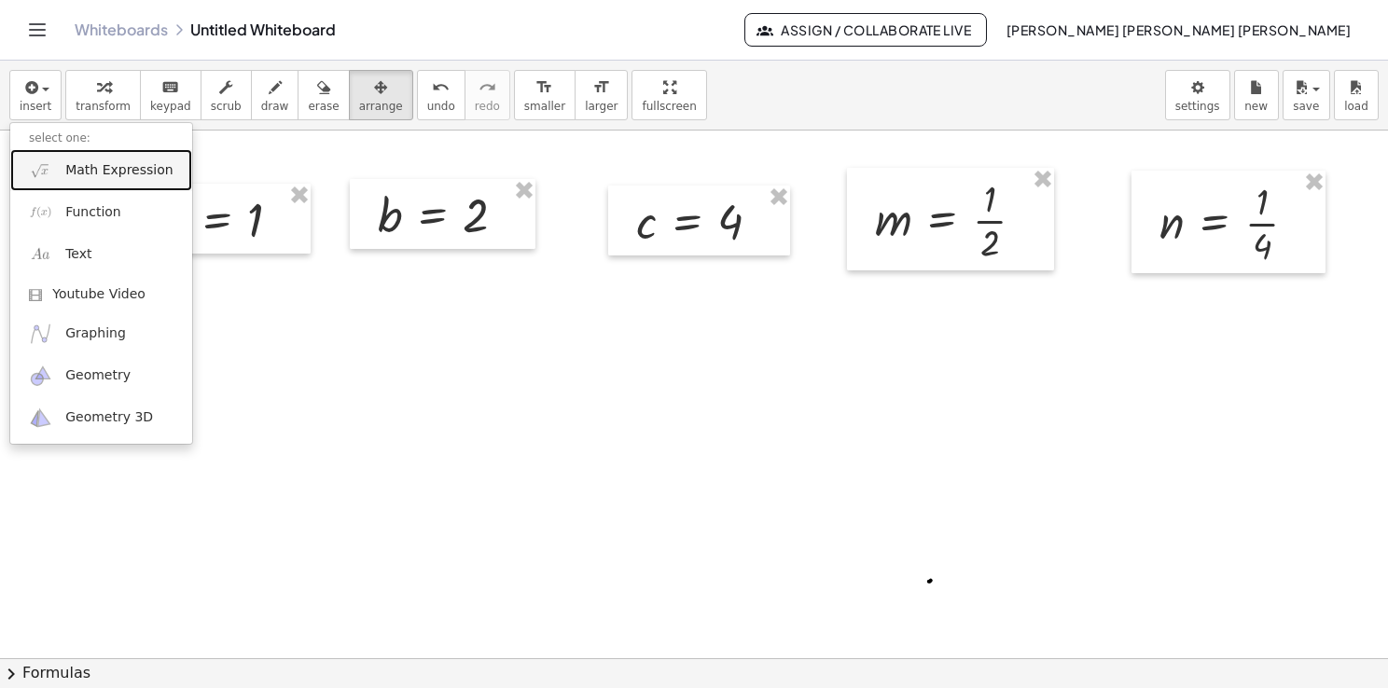
click at [104, 178] on span "Math Expression" at bounding box center [118, 170] width 107 height 19
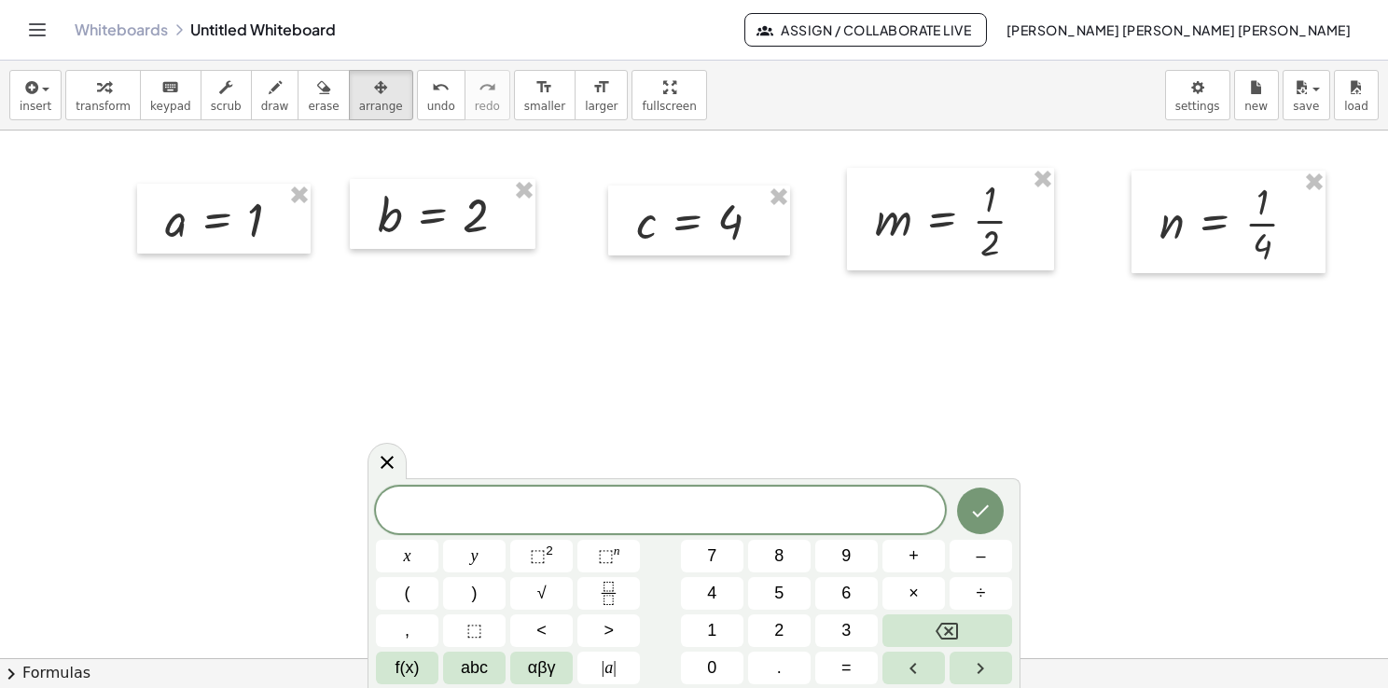
click at [272, 256] on div at bounding box center [694, 659] width 1388 height 1056
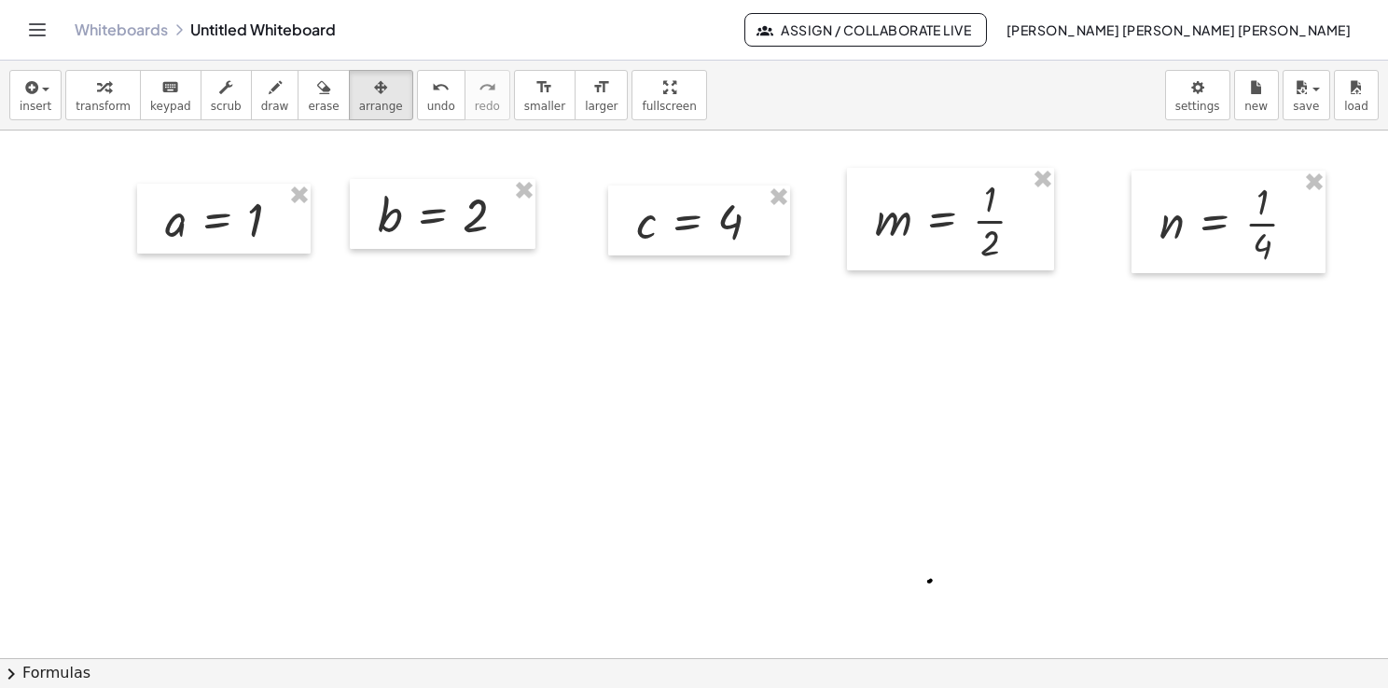
click at [258, 311] on div at bounding box center [694, 659] width 1388 height 1056
click at [257, 311] on div at bounding box center [694, 659] width 1388 height 1056
click at [262, 367] on div at bounding box center [694, 659] width 1388 height 1056
click at [80, 106] on span "transform" at bounding box center [103, 106] width 55 height 13
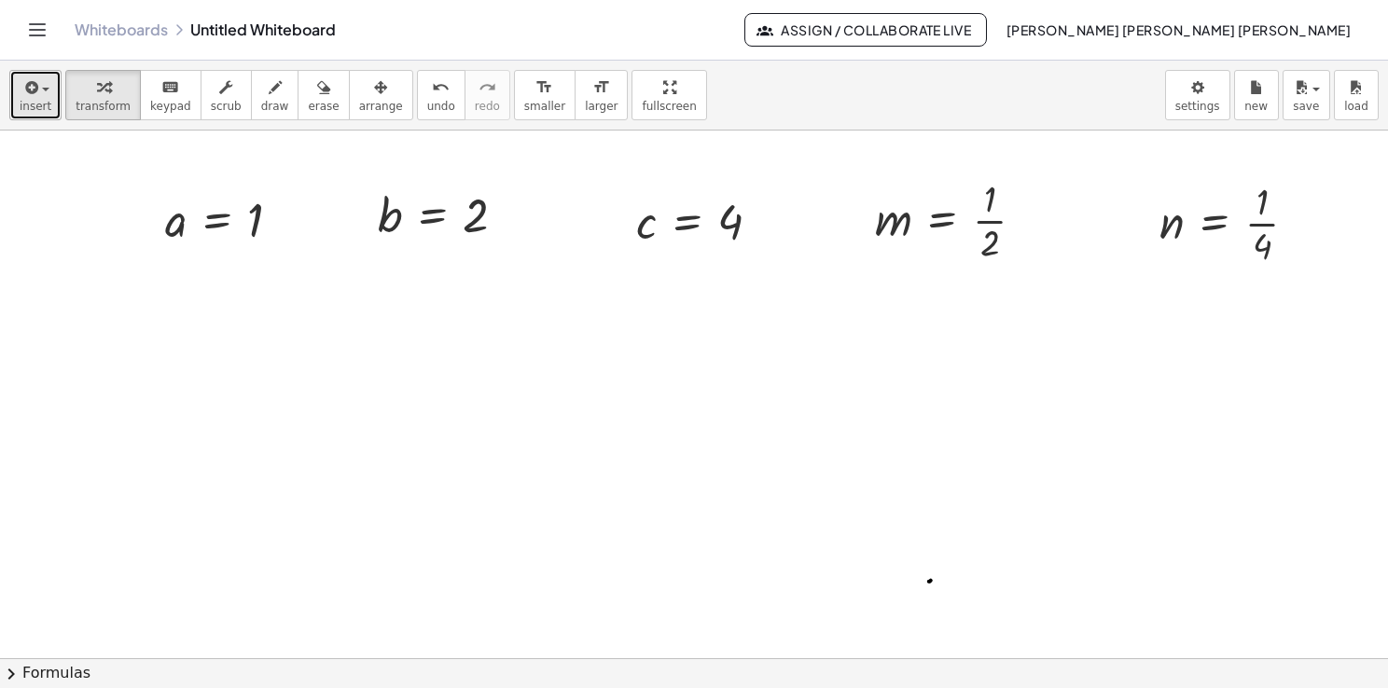
click at [12, 100] on button "insert" at bounding box center [35, 95] width 52 height 50
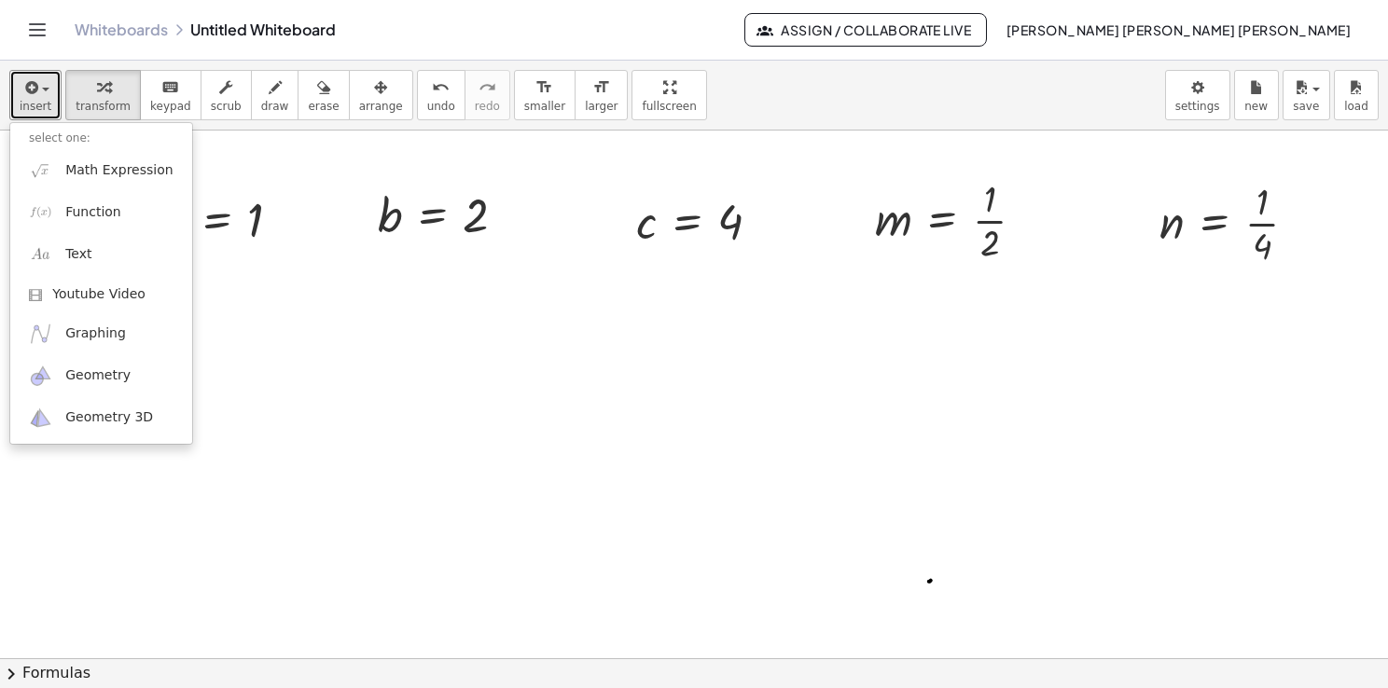
click at [284, 338] on div at bounding box center [694, 659] width 1388 height 1056
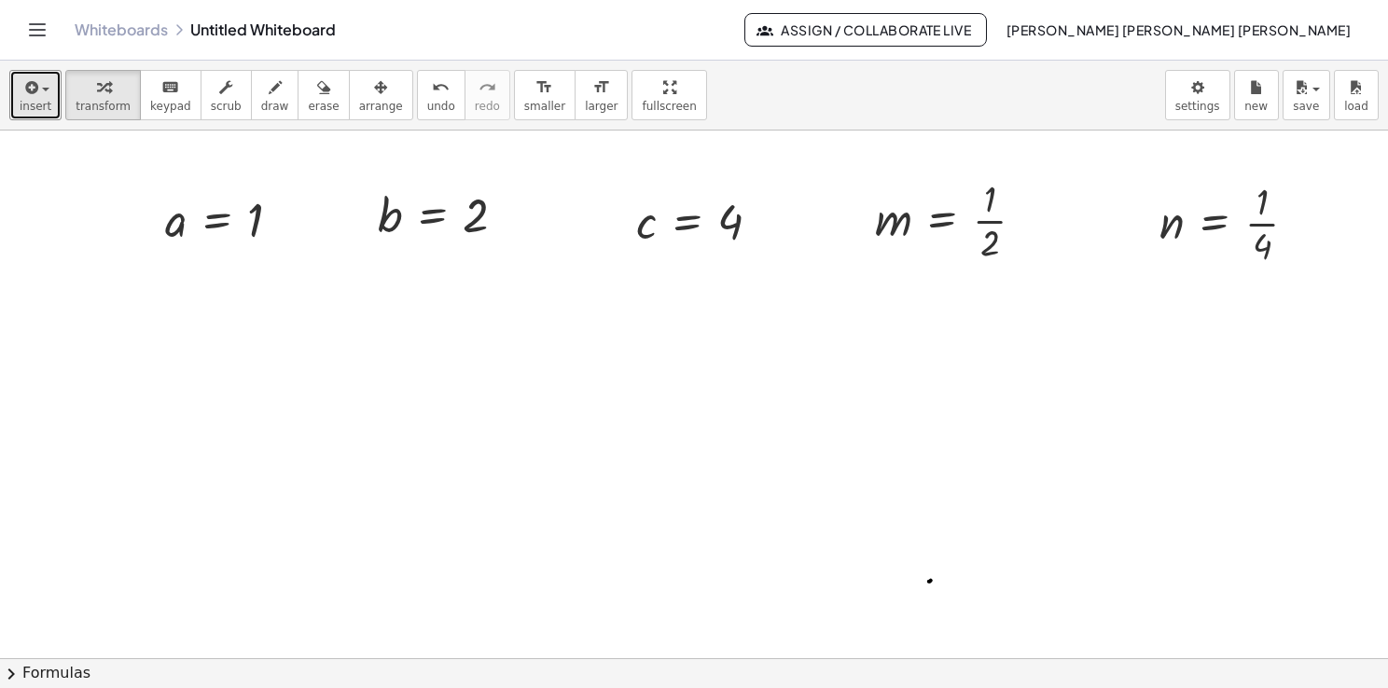
click at [284, 338] on div at bounding box center [694, 659] width 1388 height 1056
click at [25, 102] on span "insert" at bounding box center [36, 106] width 32 height 13
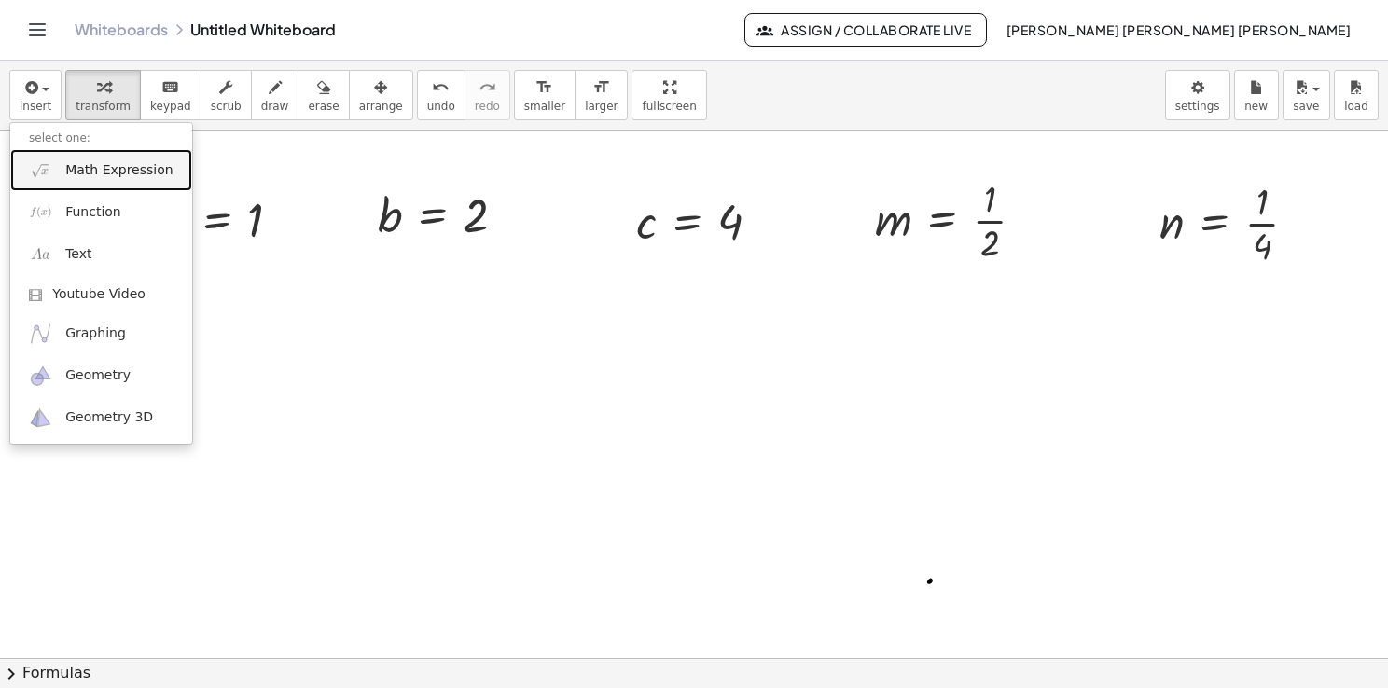
click at [83, 182] on link "Math Expression" at bounding box center [101, 170] width 182 height 42
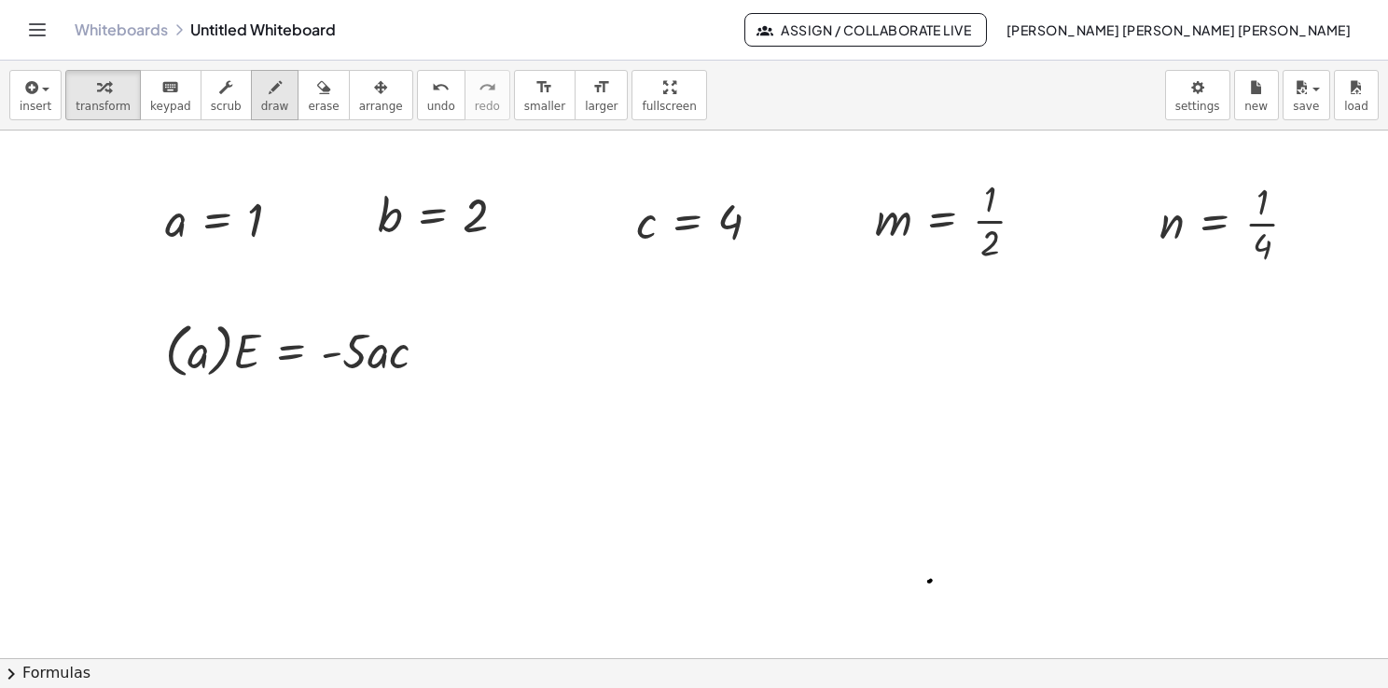
click at [251, 106] on button "draw" at bounding box center [275, 95] width 48 height 50
drag, startPoint x: 236, startPoint y: 402, endPoint x: 225, endPoint y: 435, distance: 34.5
click at [225, 435] on div at bounding box center [694, 659] width 1388 height 1056
drag, startPoint x: 231, startPoint y: 409, endPoint x: 242, endPoint y: 409, distance: 11.2
click at [242, 409] on div at bounding box center [694, 659] width 1388 height 1056
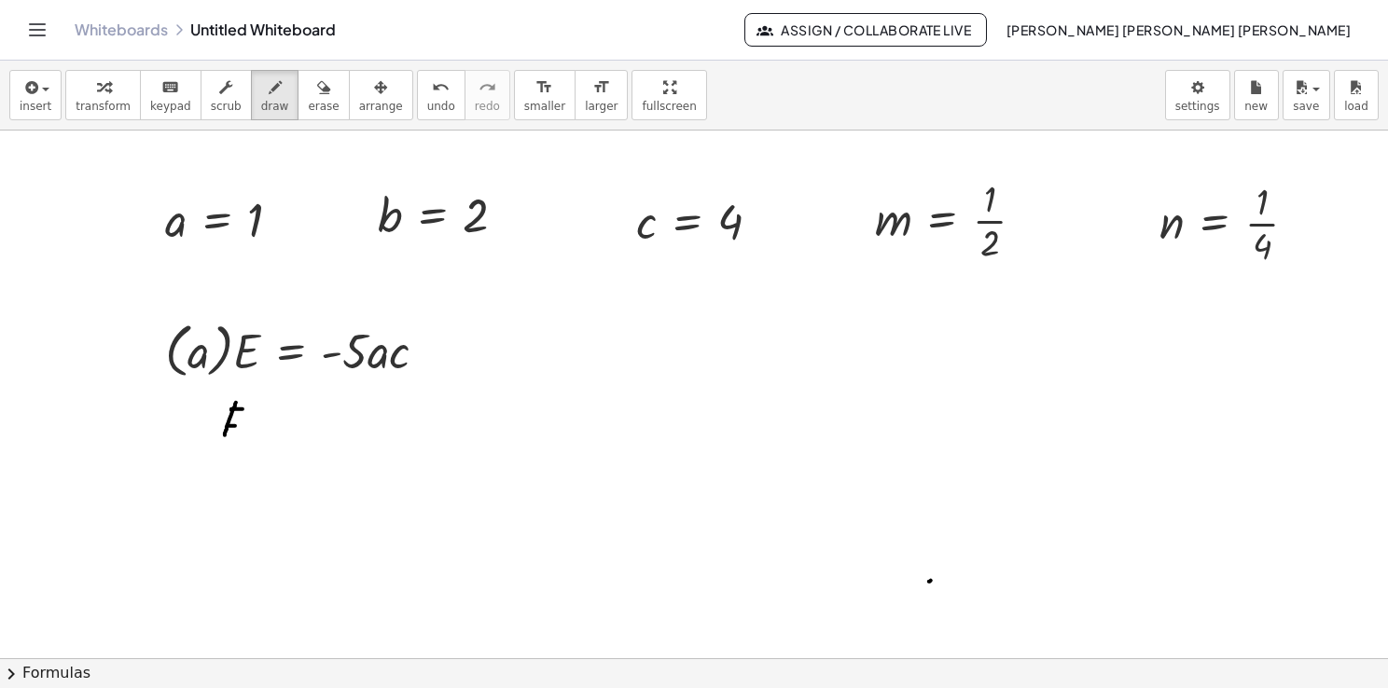
click at [237, 427] on div at bounding box center [694, 659] width 1388 height 1056
drag, startPoint x: 226, startPoint y: 439, endPoint x: 241, endPoint y: 441, distance: 15.0
click at [239, 442] on div at bounding box center [694, 659] width 1388 height 1056
drag, startPoint x: 264, startPoint y: 422, endPoint x: 274, endPoint y: 420, distance: 10.6
click at [274, 420] on div at bounding box center [694, 659] width 1388 height 1056
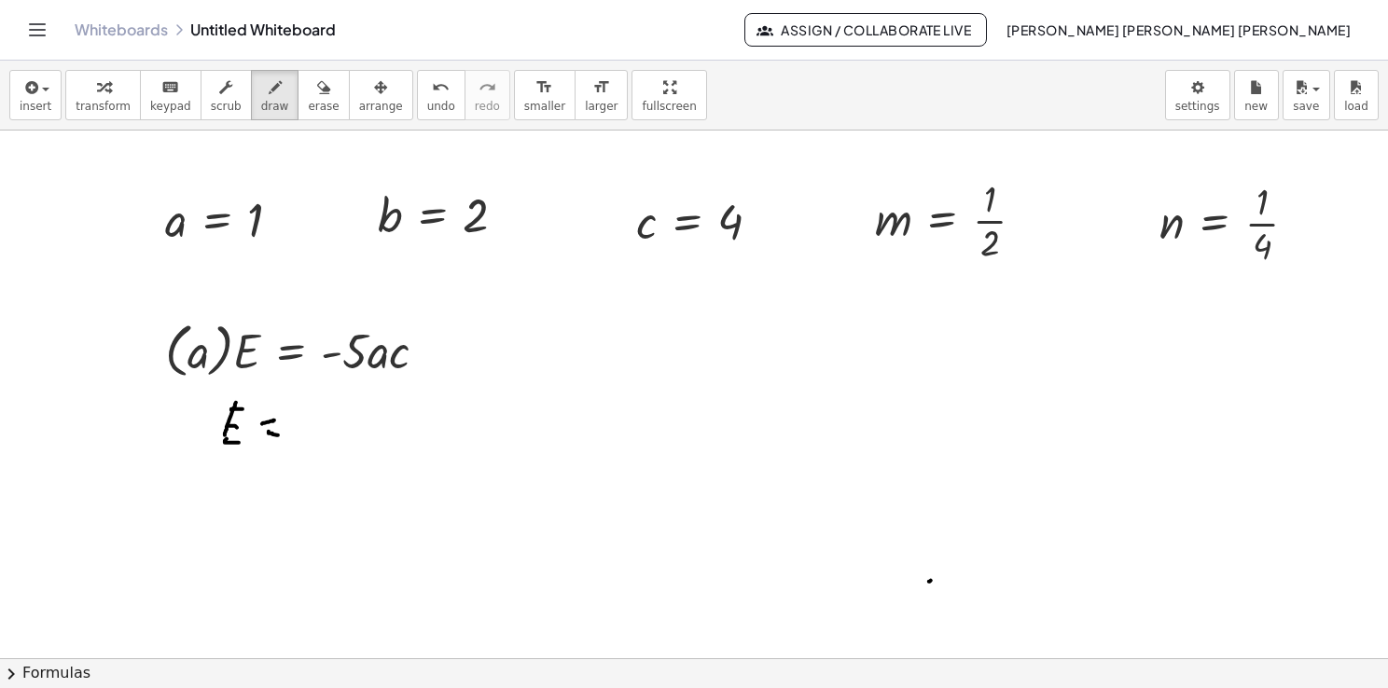
drag, startPoint x: 269, startPoint y: 431, endPoint x: 284, endPoint y: 436, distance: 15.6
click at [284, 436] on div at bounding box center [694, 659] width 1388 height 1056
drag, startPoint x: 308, startPoint y: 422, endPoint x: 332, endPoint y: 426, distance: 24.5
click at [332, 426] on div at bounding box center [694, 659] width 1388 height 1056
drag, startPoint x: 362, startPoint y: 411, endPoint x: 280, endPoint y: 306, distance: 133.6
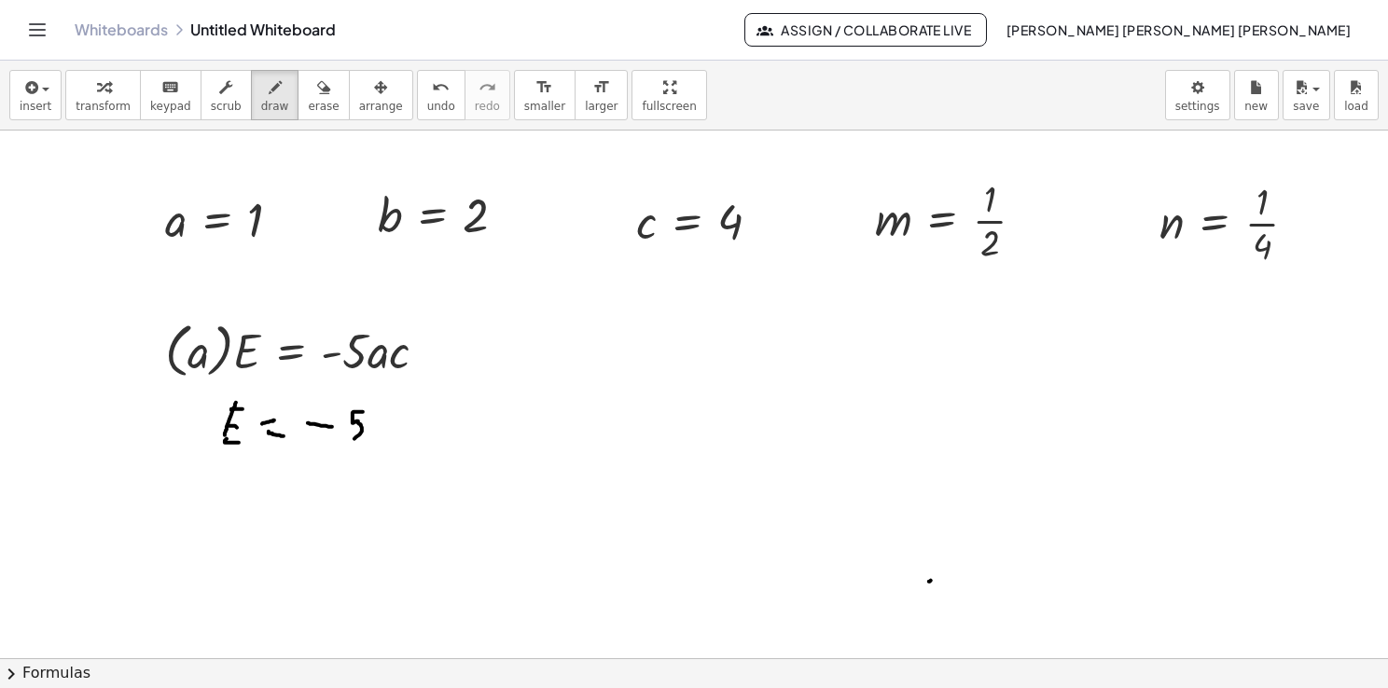
click at [336, 445] on div at bounding box center [694, 659] width 1388 height 1056
drag, startPoint x: 164, startPoint y: 253, endPoint x: 257, endPoint y: 245, distance: 93.6
click at [257, 245] on div at bounding box center [694, 659] width 1388 height 1056
drag, startPoint x: 381, startPoint y: 409, endPoint x: 379, endPoint y: 452, distance: 43.9
click at [377, 453] on div at bounding box center [694, 659] width 1388 height 1056
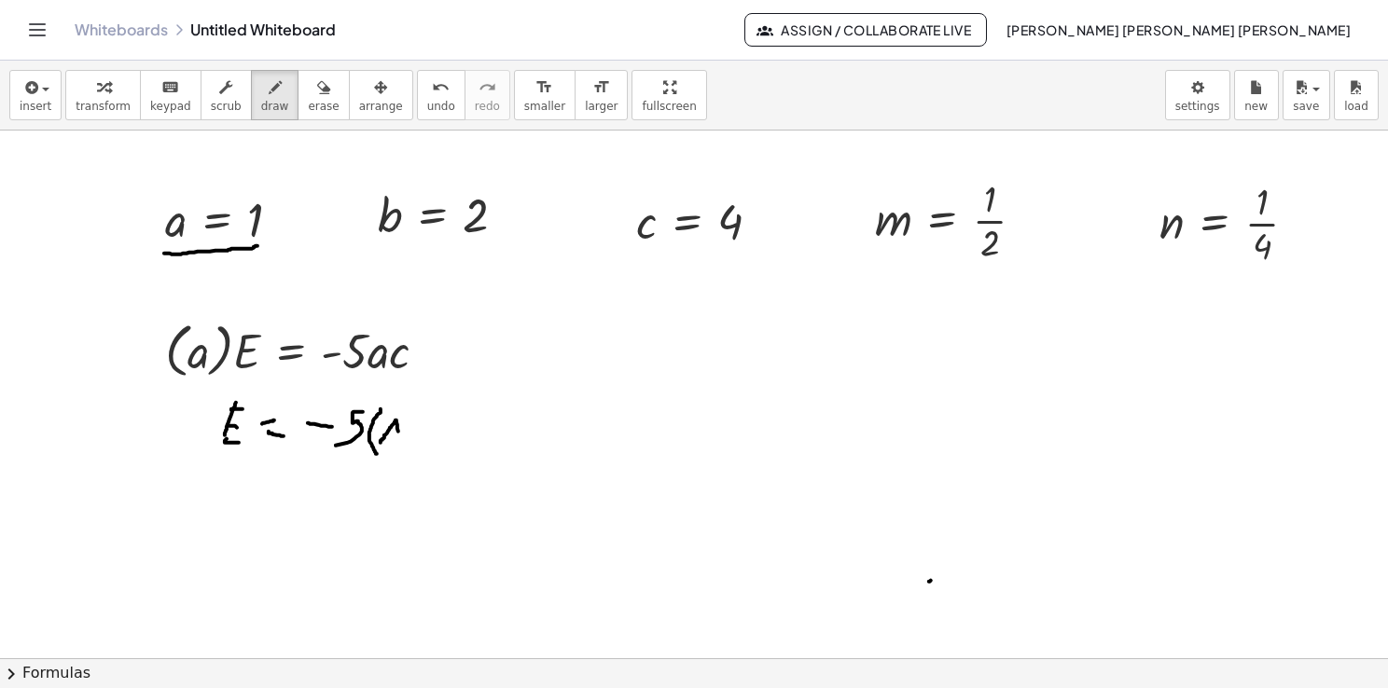
drag, startPoint x: 381, startPoint y: 439, endPoint x: 397, endPoint y: 441, distance: 16.0
click at [397, 442] on div at bounding box center [694, 659] width 1388 height 1056
drag, startPoint x: 404, startPoint y: 412, endPoint x: 409, endPoint y: 453, distance: 41.4
click at [409, 453] on div at bounding box center [694, 659] width 1388 height 1056
drag, startPoint x: 428, startPoint y: 416, endPoint x: 436, endPoint y: 449, distance: 33.7
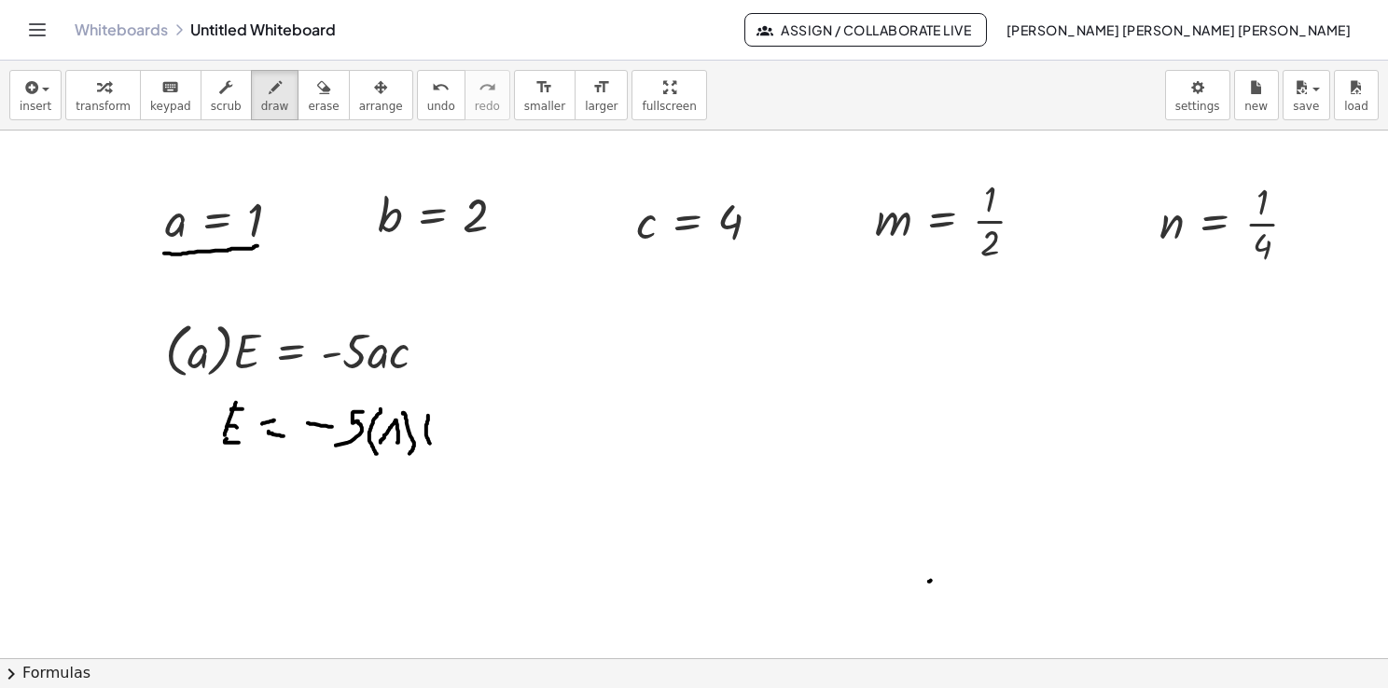
click at [436, 449] on div at bounding box center [694, 659] width 1388 height 1056
drag, startPoint x: 639, startPoint y: 263, endPoint x: 746, endPoint y: 256, distance: 107.5
click at [746, 256] on div at bounding box center [694, 659] width 1388 height 1056
drag, startPoint x: 451, startPoint y: 415, endPoint x: 459, endPoint y: 428, distance: 15.0
click at [459, 428] on div at bounding box center [694, 659] width 1388 height 1056
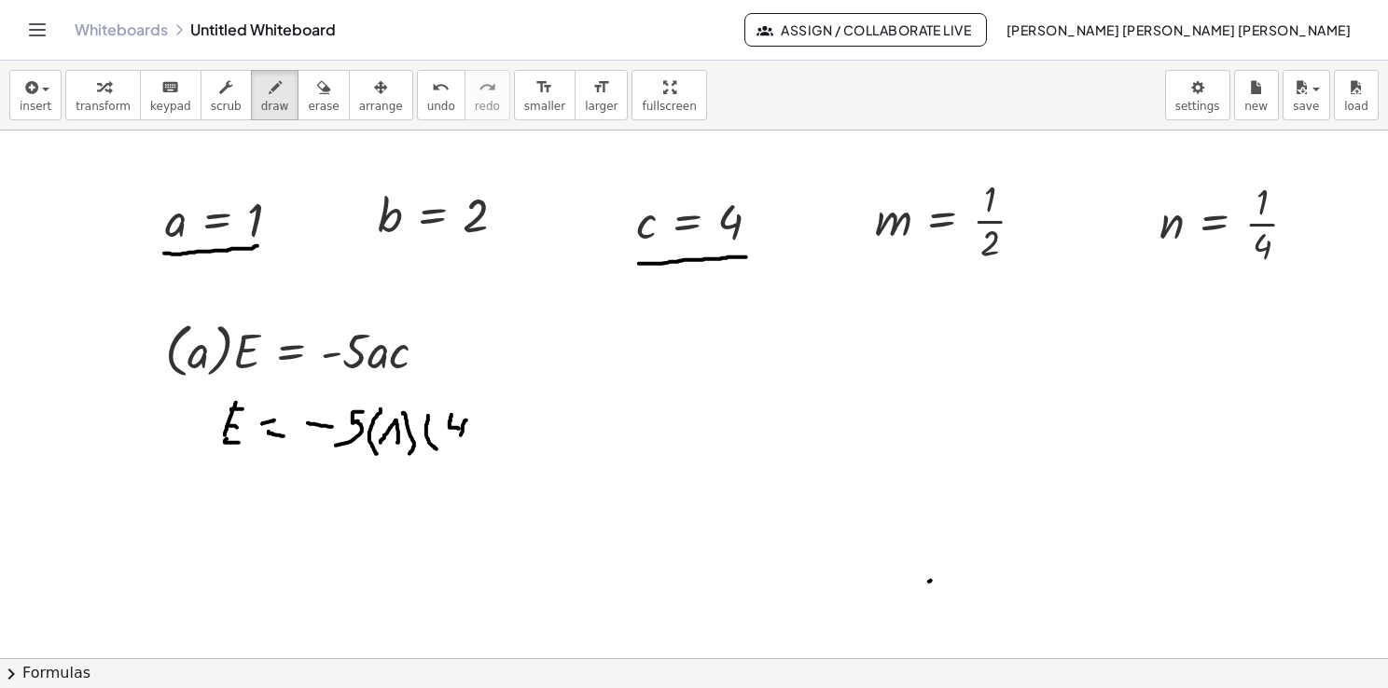
drag, startPoint x: 466, startPoint y: 420, endPoint x: 460, endPoint y: 448, distance: 28.7
click at [460, 448] on div at bounding box center [694, 659] width 1388 height 1056
drag, startPoint x: 477, startPoint y: 416, endPoint x: 466, endPoint y: 452, distance: 37.8
click at [466, 452] on div at bounding box center [694, 659] width 1388 height 1056
drag, startPoint x: 360, startPoint y: 407, endPoint x: 455, endPoint y: 410, distance: 95.2
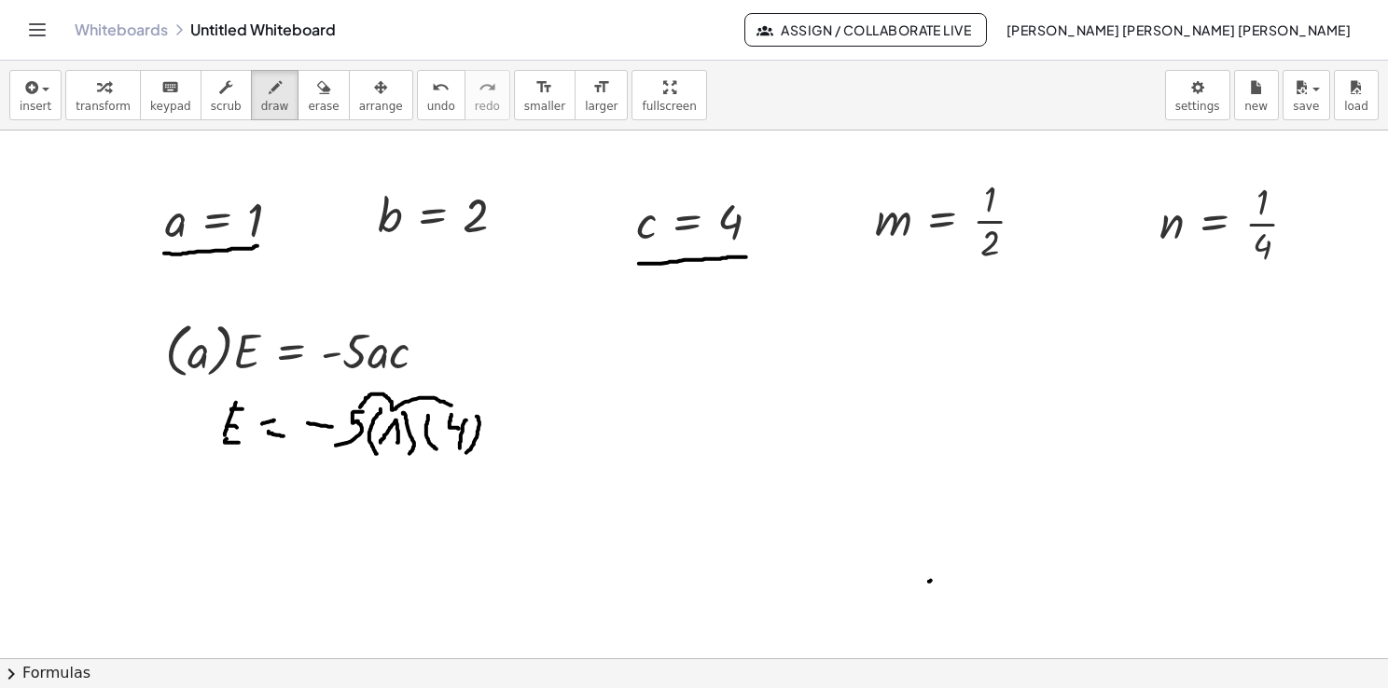
click at [455, 409] on div at bounding box center [694, 659] width 1388 height 1056
drag, startPoint x: 321, startPoint y: 534, endPoint x: 320, endPoint y: 553, distance: 18.7
click at [320, 553] on div at bounding box center [694, 659] width 1388 height 1056
drag, startPoint x: 321, startPoint y: 524, endPoint x: 336, endPoint y: 523, distance: 15.0
click at [336, 523] on div at bounding box center [694, 659] width 1388 height 1056
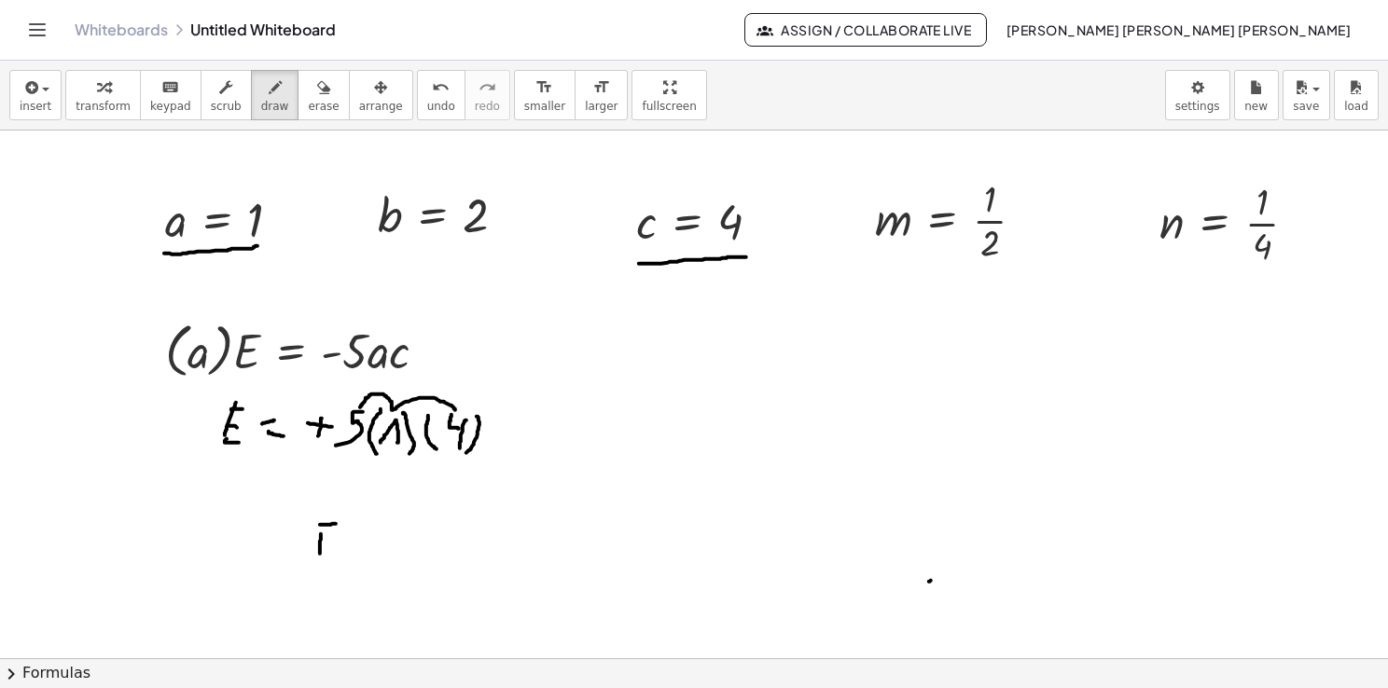
drag, startPoint x: 322, startPoint y: 418, endPoint x: 318, endPoint y: 436, distance: 19.0
click at [318, 436] on div at bounding box center [694, 659] width 1388 height 1056
drag, startPoint x: 327, startPoint y: 347, endPoint x: 328, endPoint y: 368, distance: 21.5
click at [328, 368] on div at bounding box center [694, 659] width 1388 height 1056
drag, startPoint x: 325, startPoint y: 539, endPoint x: 335, endPoint y: 539, distance: 10.3
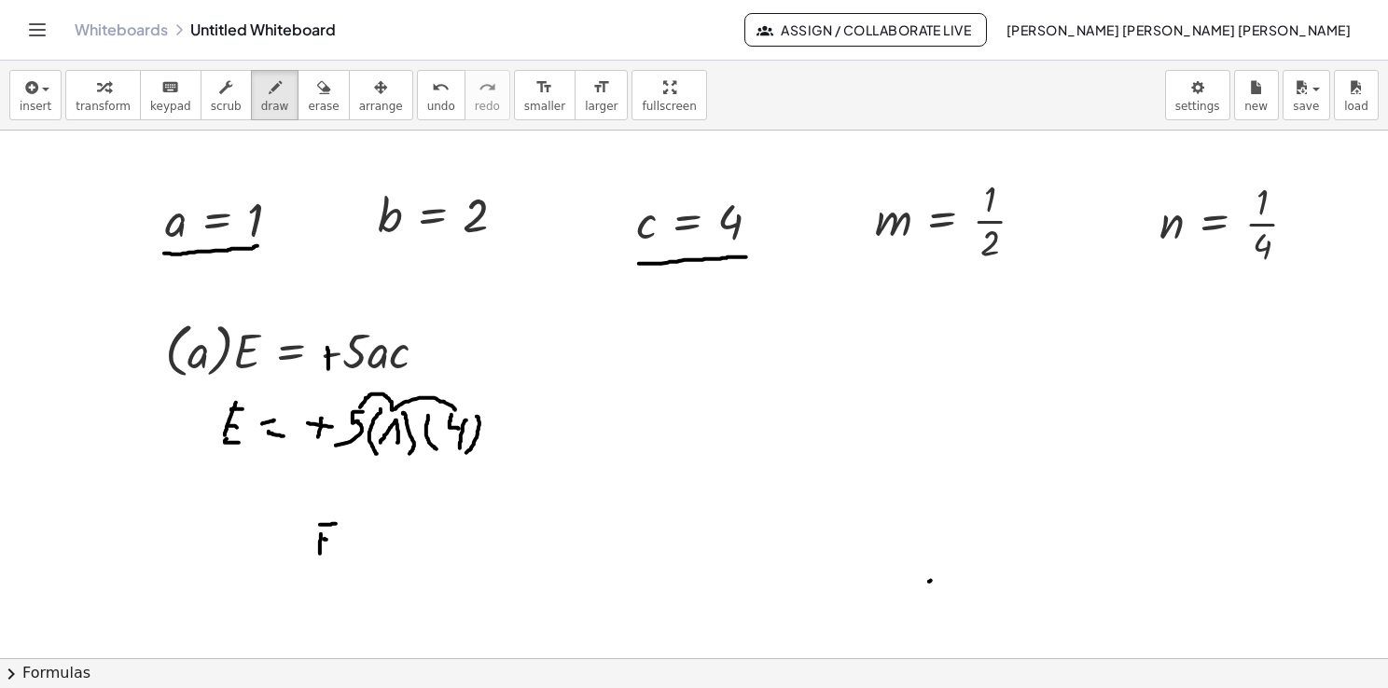
click at [335, 539] on div at bounding box center [694, 659] width 1388 height 1056
drag, startPoint x: 317, startPoint y: 550, endPoint x: 334, endPoint y: 547, distance: 17.2
click at [334, 547] on div at bounding box center [694, 659] width 1388 height 1056
drag, startPoint x: 351, startPoint y: 533, endPoint x: 361, endPoint y: 531, distance: 10.4
click at [361, 531] on div at bounding box center [694, 659] width 1388 height 1056
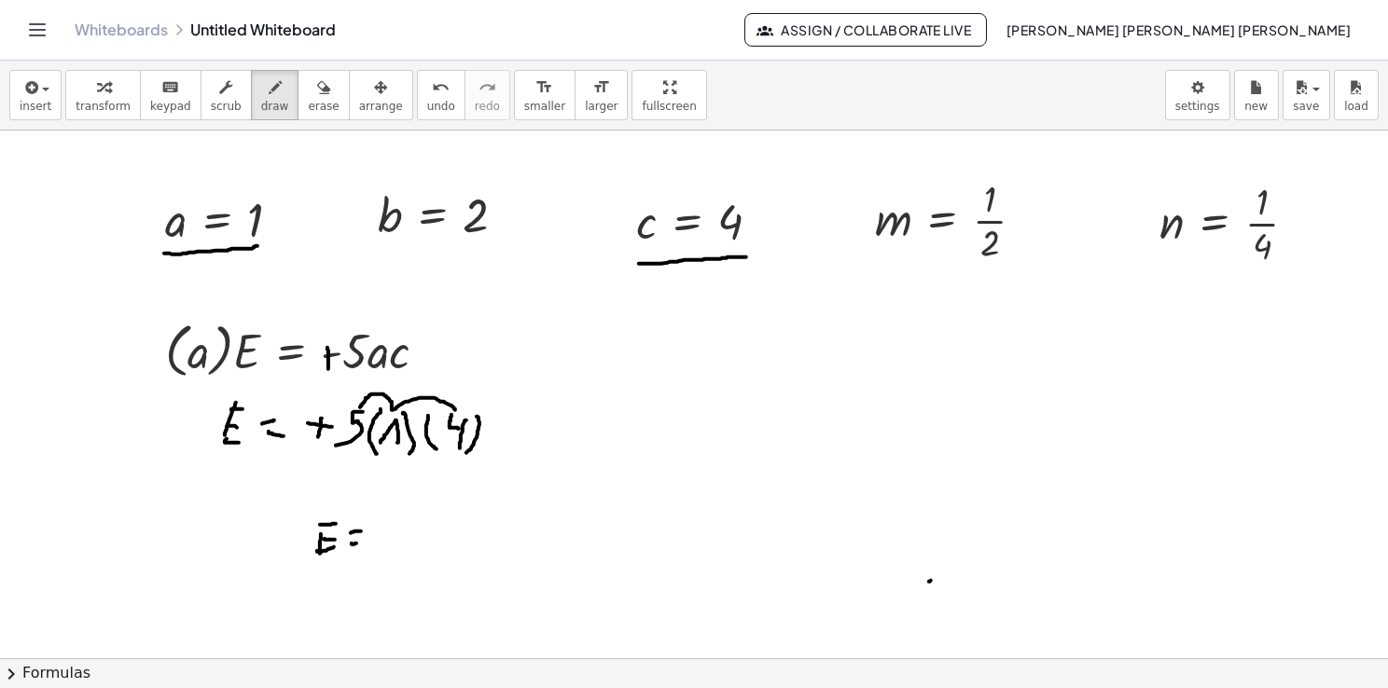
click at [357, 543] on div at bounding box center [694, 659] width 1388 height 1056
drag, startPoint x: 384, startPoint y: 524, endPoint x: 392, endPoint y: 540, distance: 17.5
click at [389, 542] on div at bounding box center [694, 659] width 1388 height 1056
click at [414, 515] on div at bounding box center [694, 659] width 1388 height 1056
click at [31, 114] on button "insert" at bounding box center [35, 95] width 52 height 50
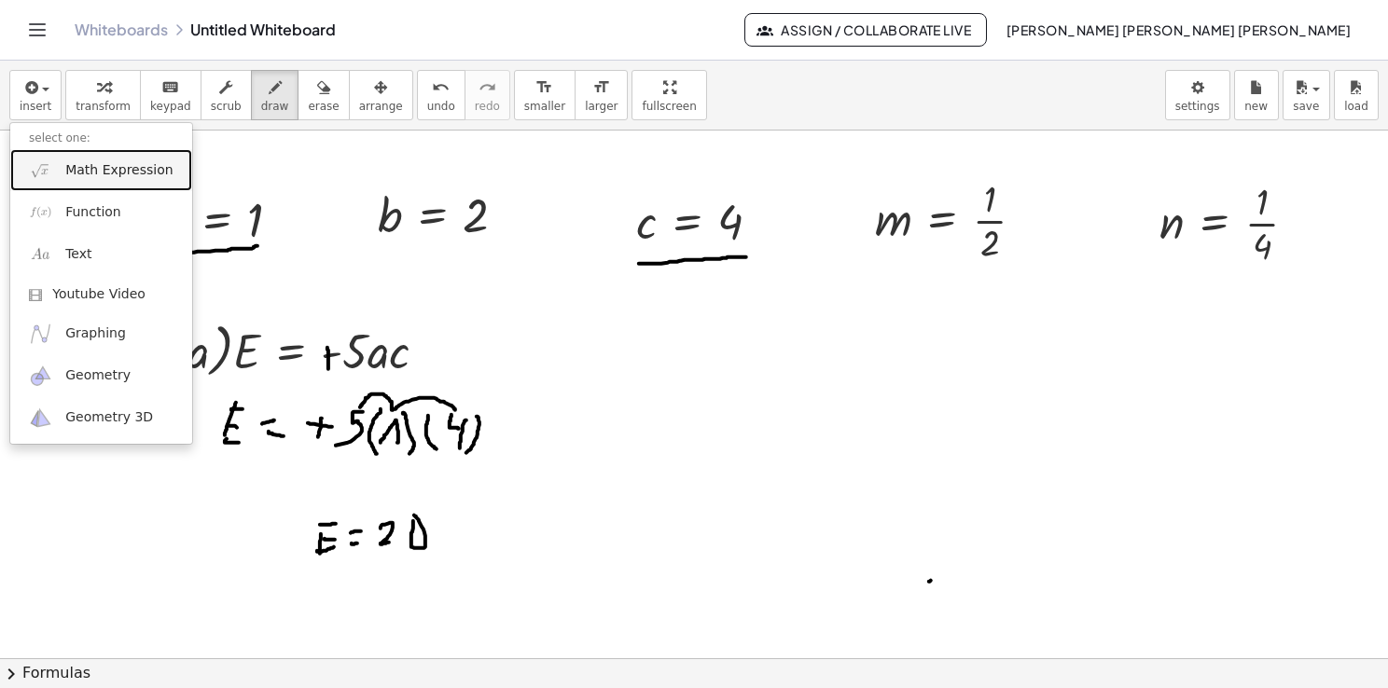
click at [140, 173] on span "Math Expression" at bounding box center [118, 170] width 107 height 19
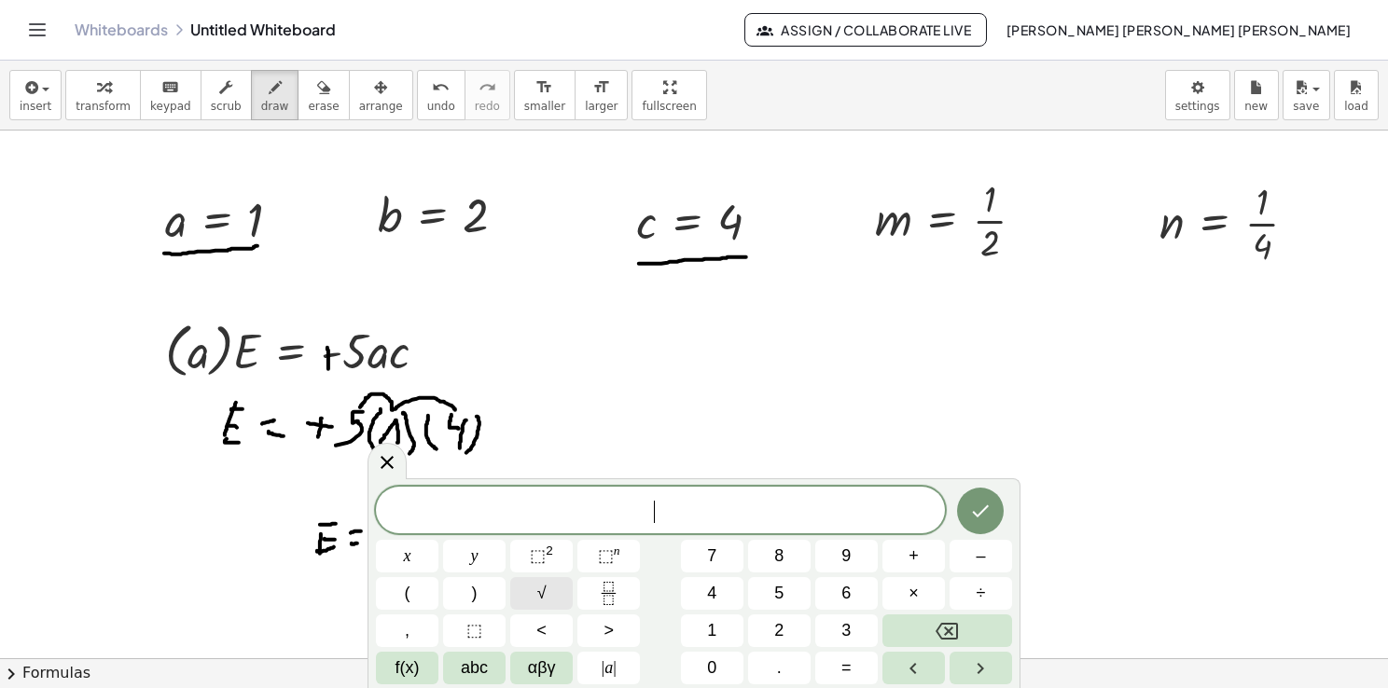
click at [555, 589] on button "√" at bounding box center [541, 593] width 62 height 33
click at [601, 603] on icon "Fraction" at bounding box center [608, 593] width 23 height 23
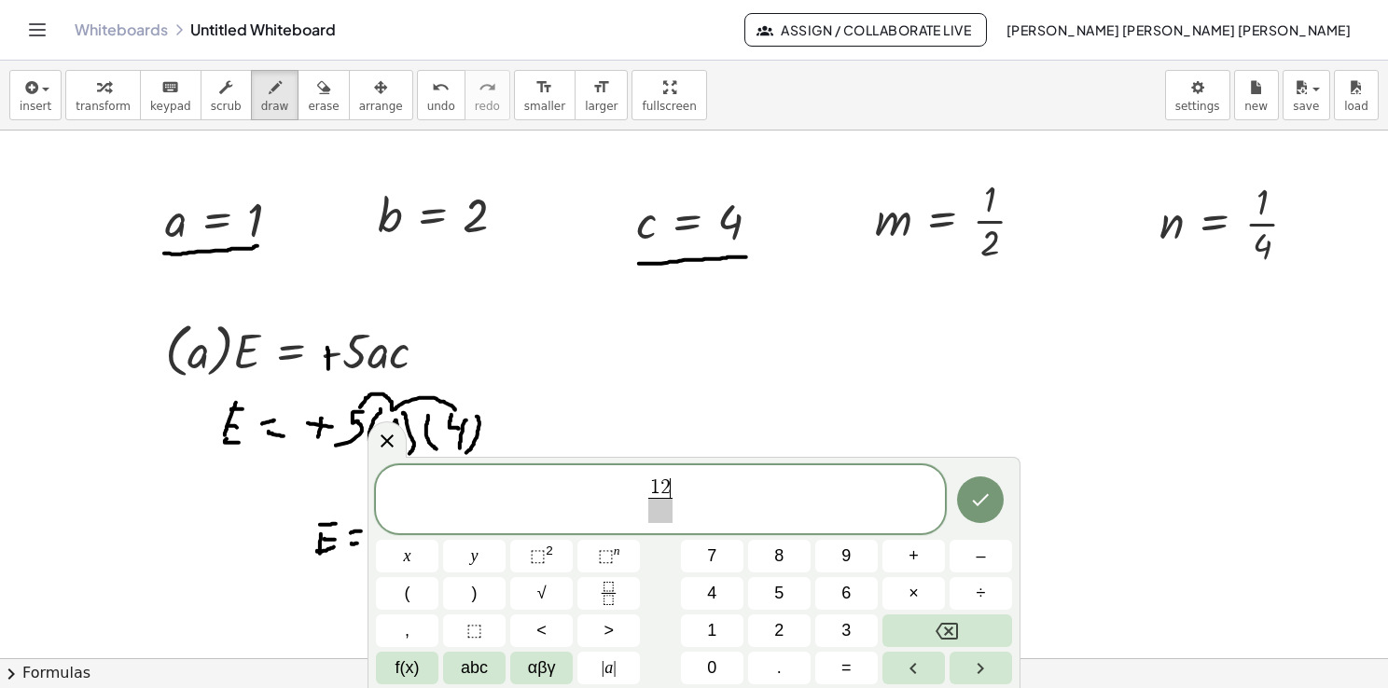
click at [650, 515] on span at bounding box center [660, 510] width 24 height 25
click at [543, 603] on span "√" at bounding box center [541, 593] width 9 height 25
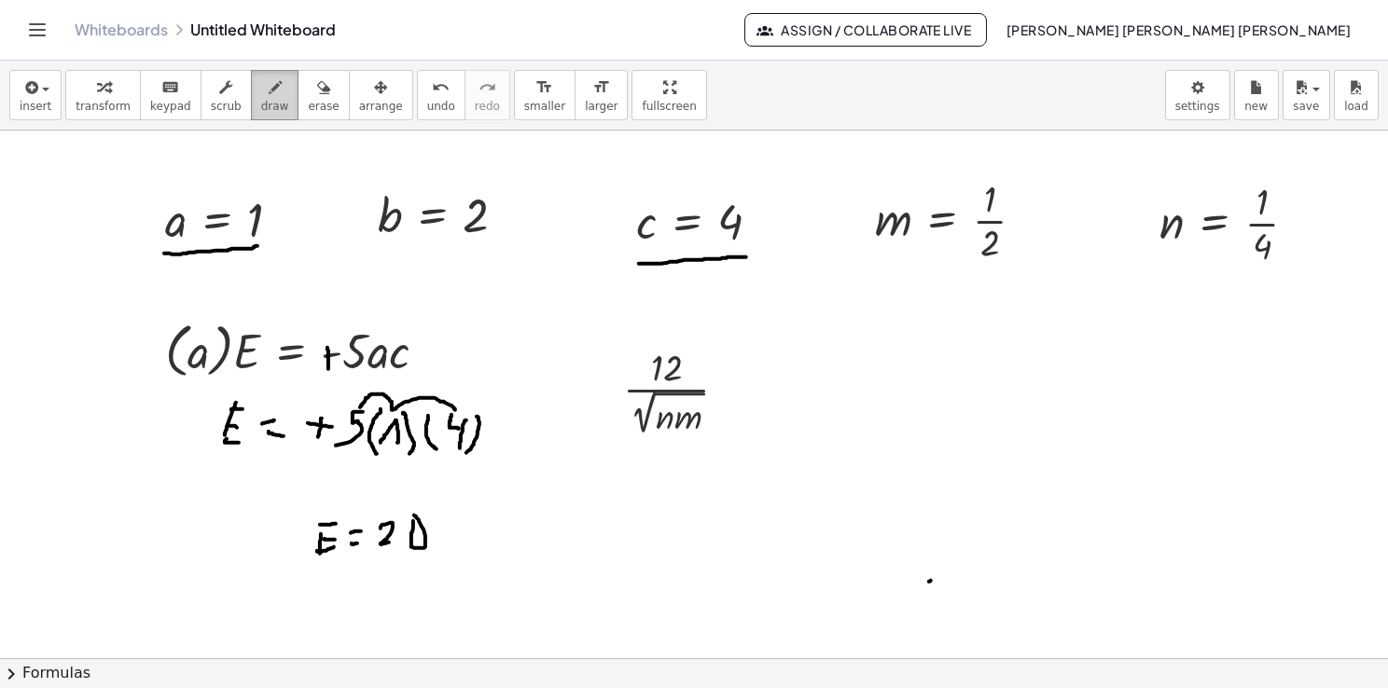
click at [270, 95] on button "draw" at bounding box center [275, 95] width 48 height 50
drag, startPoint x: 606, startPoint y: 390, endPoint x: 610, endPoint y: 409, distance: 19.9
click at [611, 409] on div at bounding box center [694, 659] width 1388 height 1056
drag, startPoint x: 735, startPoint y: 395, endPoint x: 746, endPoint y: 395, distance: 11.2
click at [746, 395] on div at bounding box center [694, 659] width 1388 height 1056
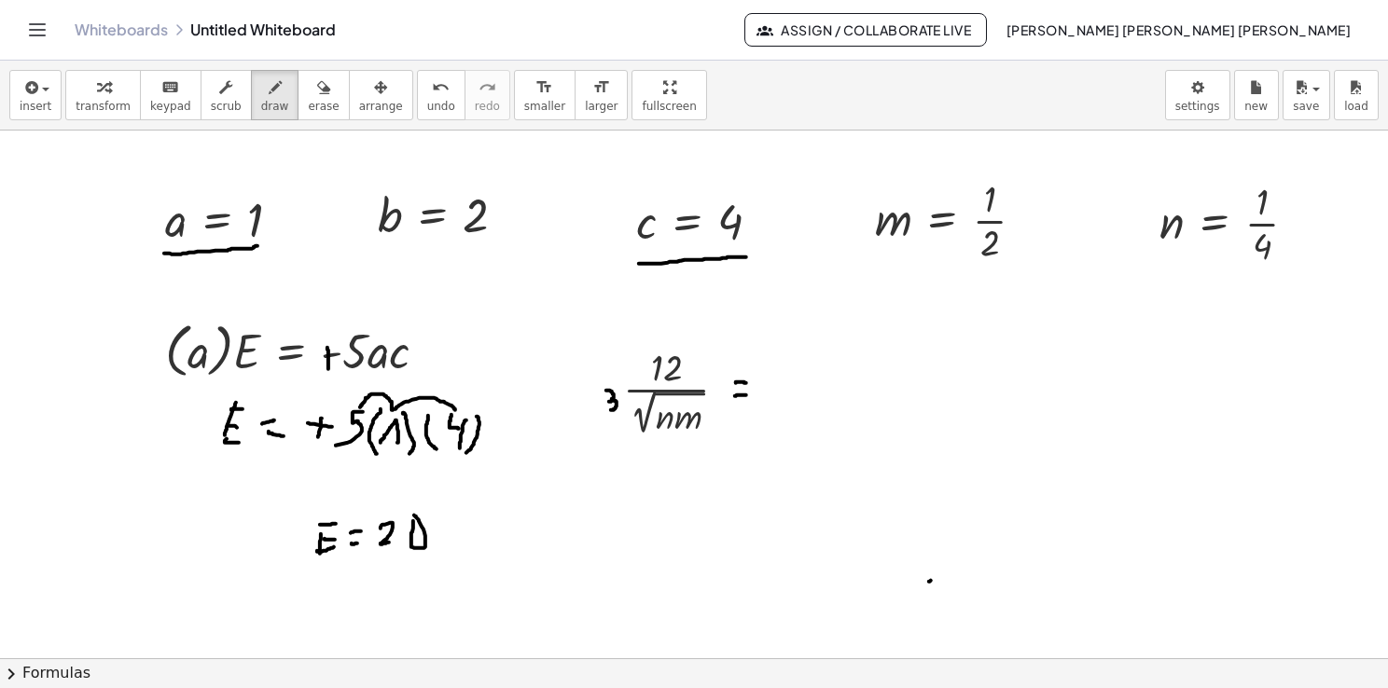
drag, startPoint x: 736, startPoint y: 381, endPoint x: 747, endPoint y: 384, distance: 11.5
click at [747, 383] on div at bounding box center [694, 659] width 1388 height 1056
drag, startPoint x: 829, startPoint y: 357, endPoint x: 844, endPoint y: 361, distance: 15.4
click at [844, 360] on div at bounding box center [694, 659] width 1388 height 1056
drag, startPoint x: 863, startPoint y: 327, endPoint x: 872, endPoint y: 349, distance: 23.4
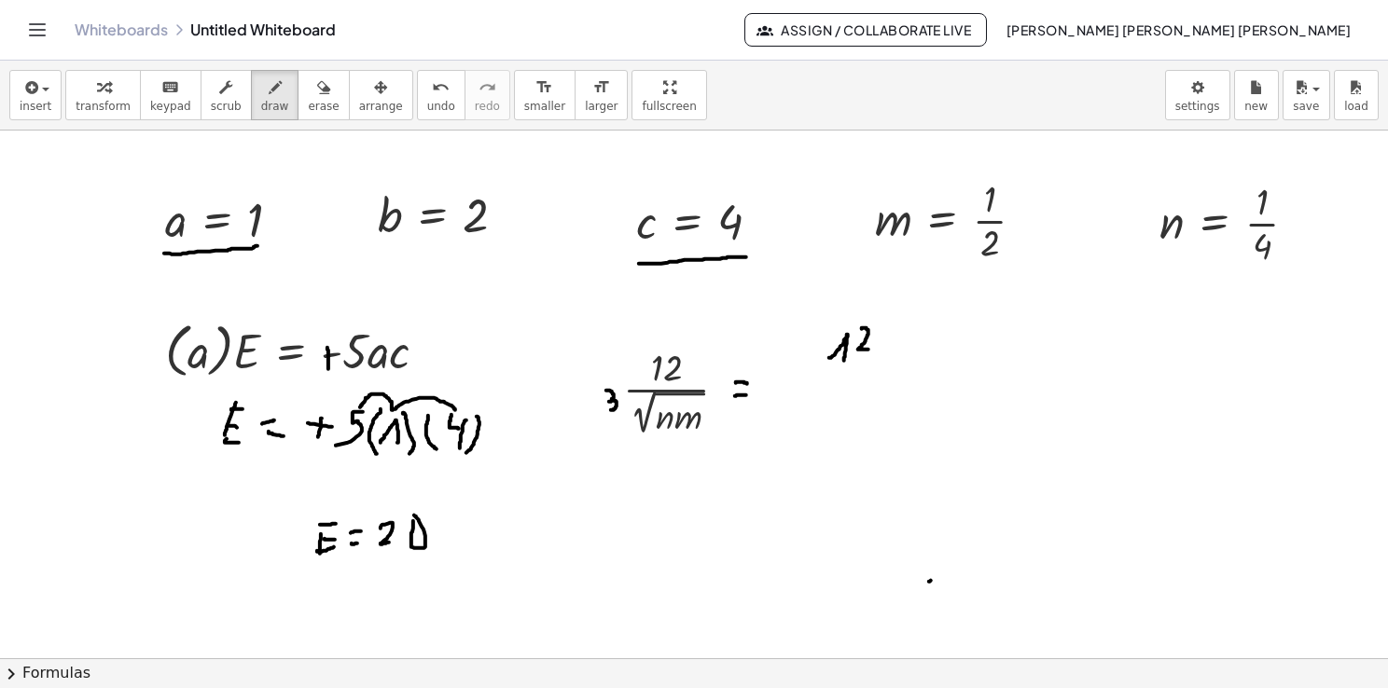
click at [871, 349] on div at bounding box center [694, 659] width 1388 height 1056
drag, startPoint x: 782, startPoint y: 385, endPoint x: 954, endPoint y: 367, distance: 173.5
click at [953, 367] on div at bounding box center [694, 659] width 1388 height 1056
drag, startPoint x: 810, startPoint y: 450, endPoint x: 977, endPoint y: 418, distance: 169.9
click at [977, 418] on div at bounding box center [694, 659] width 1388 height 1056
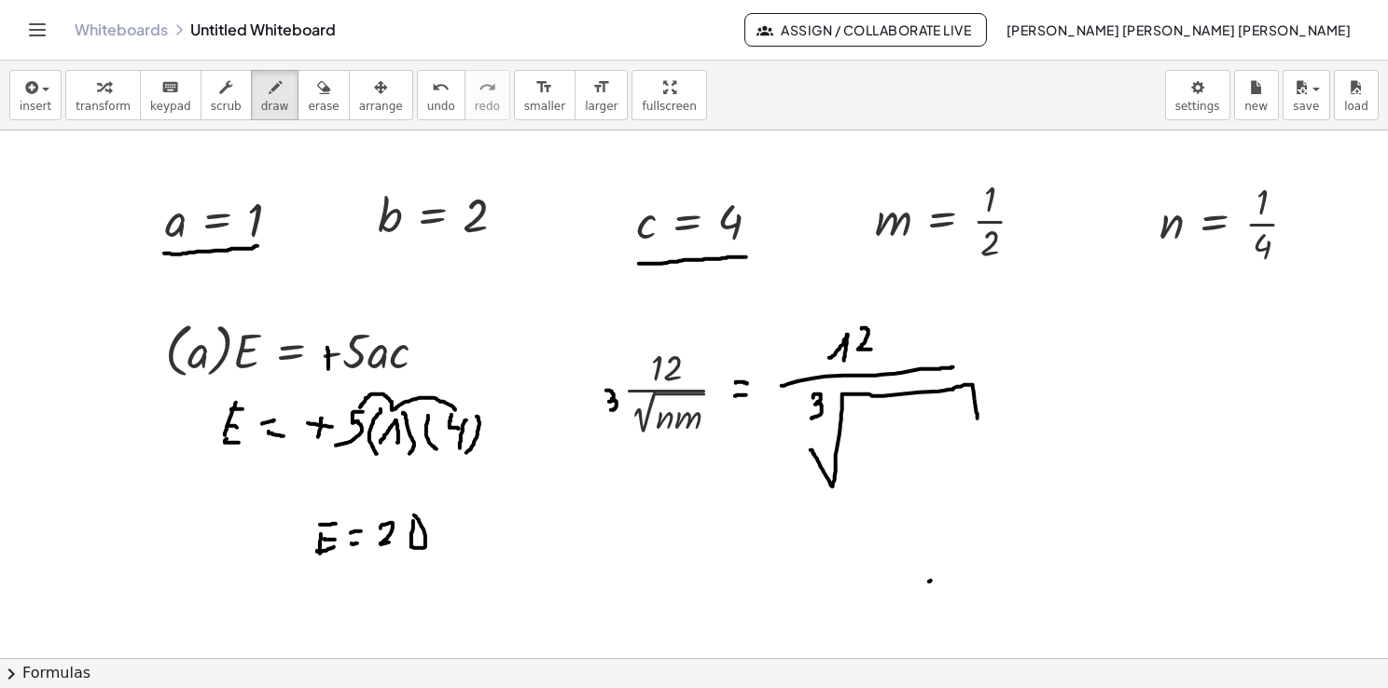
drag, startPoint x: 813, startPoint y: 395, endPoint x: 811, endPoint y: 418, distance: 22.5
click at [811, 418] on div at bounding box center [694, 659] width 1388 height 1056
click at [866, 431] on div at bounding box center [694, 659] width 1388 height 1056
drag, startPoint x: 853, startPoint y: 442, endPoint x: 872, endPoint y: 442, distance: 18.7
click at [872, 442] on div at bounding box center [694, 659] width 1388 height 1056
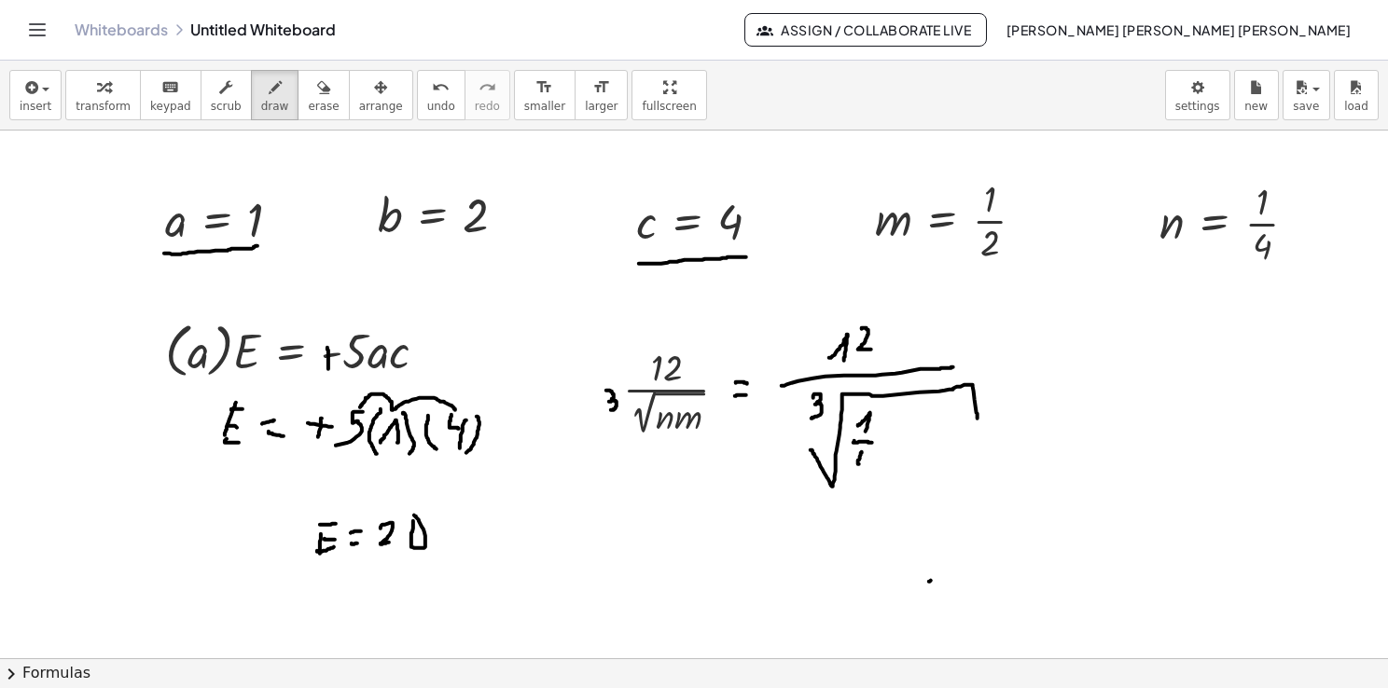
drag, startPoint x: 862, startPoint y: 452, endPoint x: 869, endPoint y: 468, distance: 17.5
click at [869, 468] on div at bounding box center [694, 659] width 1388 height 1056
drag, startPoint x: 873, startPoint y: 461, endPoint x: 870, endPoint y: 482, distance: 21.6
click at [870, 482] on div at bounding box center [694, 659] width 1388 height 1056
drag, startPoint x: 893, startPoint y: 428, endPoint x: 897, endPoint y: 442, distance: 14.7
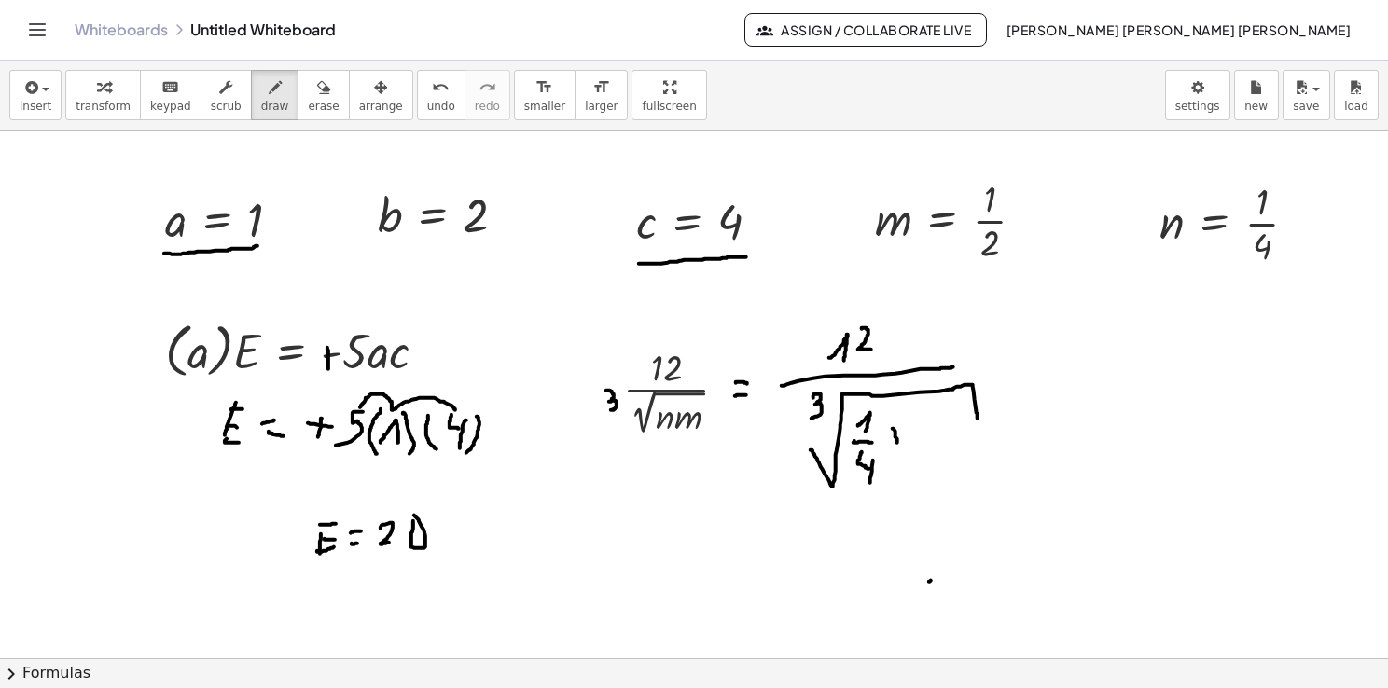
click at [897, 442] on div at bounding box center [694, 659] width 1388 height 1056
drag, startPoint x: 886, startPoint y: 445, endPoint x: 906, endPoint y: 425, distance: 27.7
click at [906, 425] on div at bounding box center [694, 659] width 1388 height 1056
drag, startPoint x: 923, startPoint y: 422, endPoint x: 935, endPoint y: 433, distance: 15.2
click at [935, 433] on div at bounding box center [694, 659] width 1388 height 1056
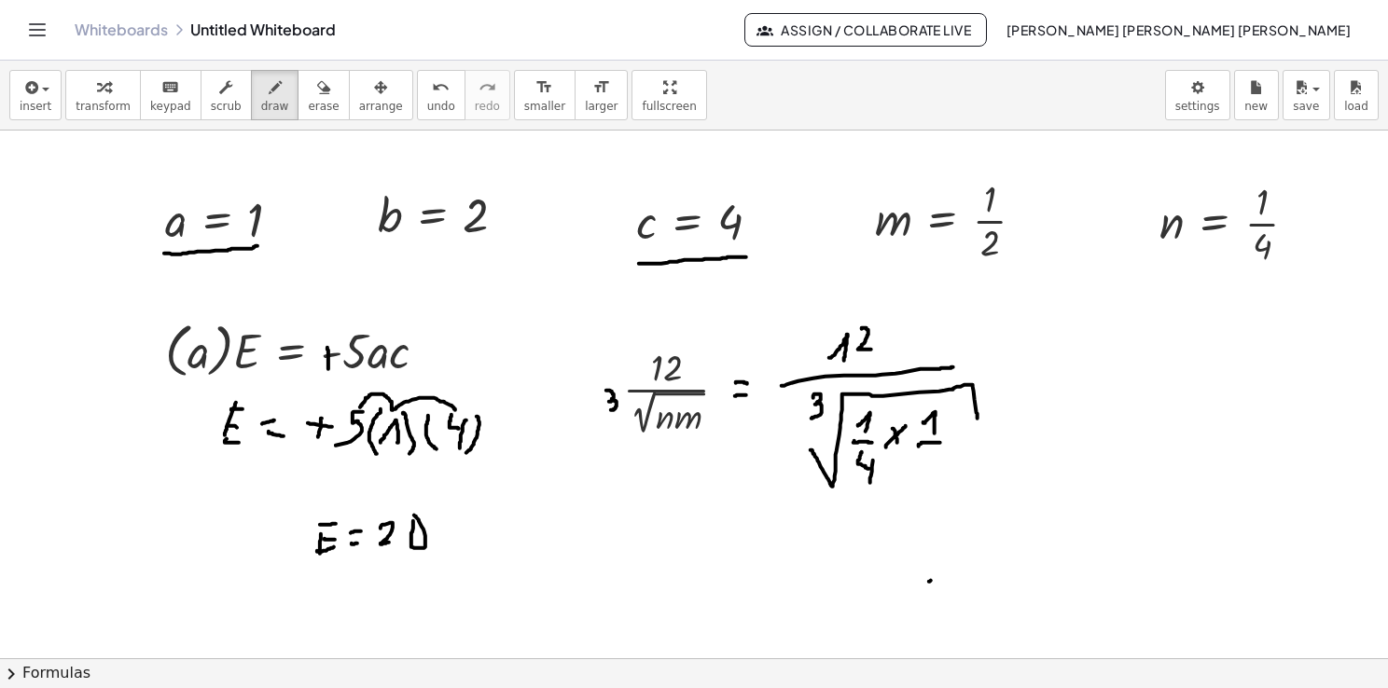
drag, startPoint x: 919, startPoint y: 446, endPoint x: 943, endPoint y: 444, distance: 24.3
click at [942, 442] on div at bounding box center [694, 659] width 1388 height 1056
drag, startPoint x: 933, startPoint y: 462, endPoint x: 945, endPoint y: 476, distance: 18.5
click at [945, 476] on div at bounding box center [694, 659] width 1388 height 1056
drag, startPoint x: 1061, startPoint y: 375, endPoint x: 1084, endPoint y: 371, distance: 22.7
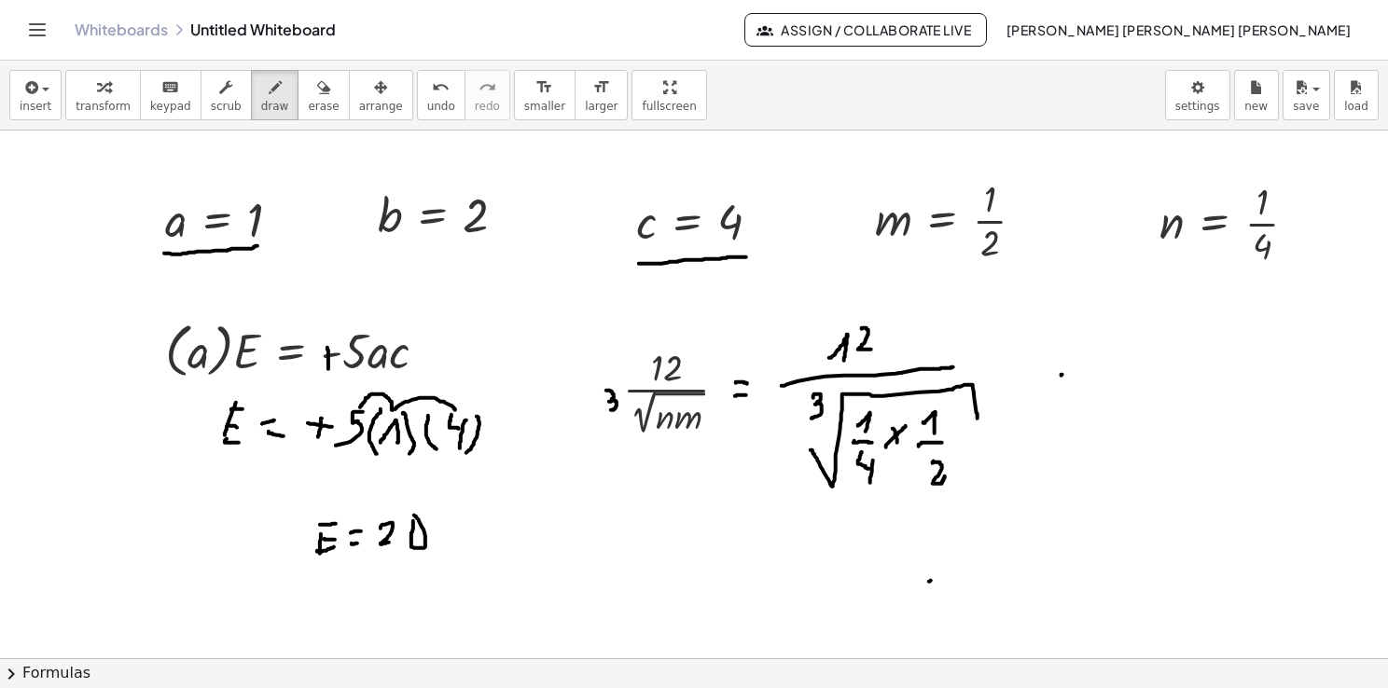
click at [1084, 371] on div at bounding box center [694, 659] width 1388 height 1056
drag, startPoint x: 1063, startPoint y: 386, endPoint x: 1083, endPoint y: 382, distance: 19.9
click at [1080, 382] on div at bounding box center [694, 659] width 1388 height 1056
drag, startPoint x: 1127, startPoint y: 371, endPoint x: 1297, endPoint y: 356, distance: 171.3
click at [1297, 356] on div at bounding box center [694, 659] width 1388 height 1056
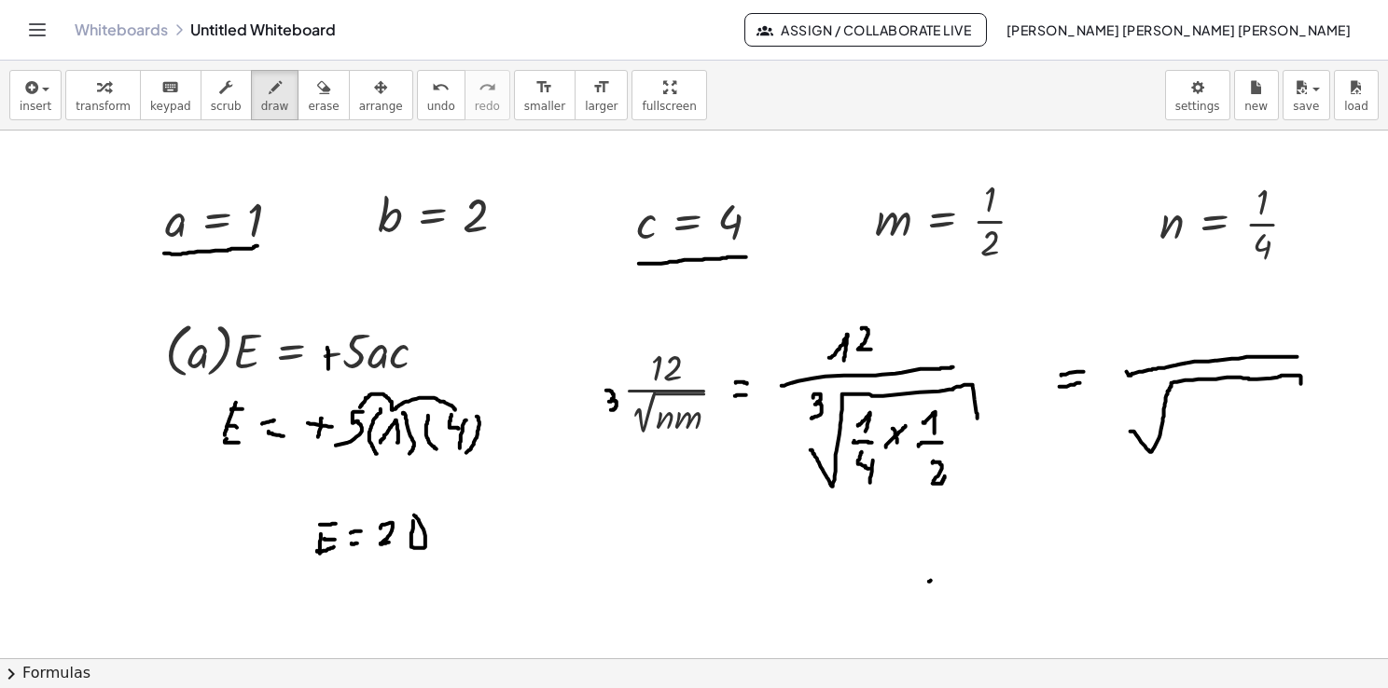
drag, startPoint x: 1130, startPoint y: 431, endPoint x: 1302, endPoint y: 391, distance: 176.2
click at [1302, 390] on div at bounding box center [694, 659] width 1388 height 1056
drag, startPoint x: 1124, startPoint y: 378, endPoint x: 1120, endPoint y: 406, distance: 28.2
click at [1122, 406] on div at bounding box center [694, 659] width 1388 height 1056
drag, startPoint x: 1218, startPoint y: 394, endPoint x: 1219, endPoint y: 413, distance: 19.6
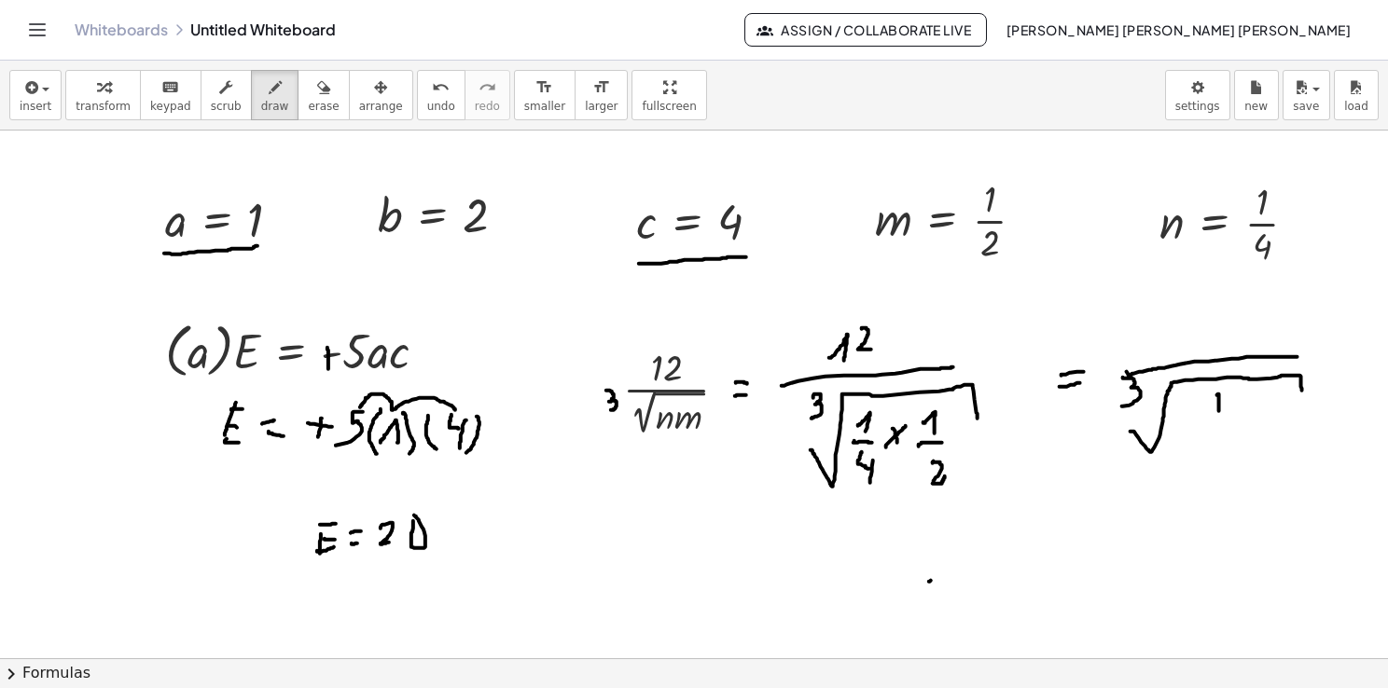
click at [1219, 412] on div at bounding box center [694, 659] width 1388 height 1056
drag, startPoint x: 1199, startPoint y: 422, endPoint x: 1246, endPoint y: 418, distance: 46.8
click at [1246, 418] on div at bounding box center [694, 659] width 1388 height 1056
click at [1224, 424] on div at bounding box center [694, 659] width 1388 height 1056
click at [1229, 439] on div at bounding box center [694, 659] width 1388 height 1056
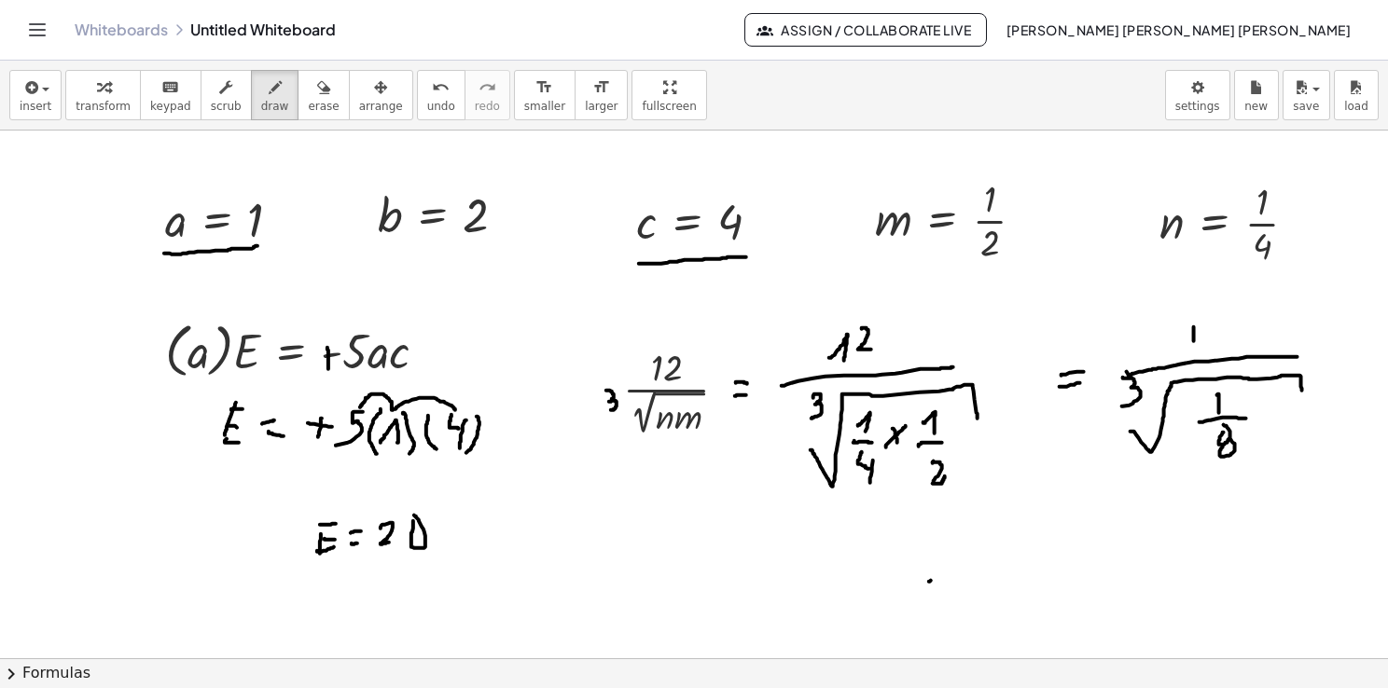
drag, startPoint x: 1194, startPoint y: 333, endPoint x: 1196, endPoint y: 346, distance: 13.2
click at [1193, 349] on div at bounding box center [694, 659] width 1388 height 1056
drag, startPoint x: 1206, startPoint y: 330, endPoint x: 1212, endPoint y: 350, distance: 20.4
click at [1212, 350] on div at bounding box center [694, 659] width 1388 height 1056
drag, startPoint x: 961, startPoint y: 515, endPoint x: 974, endPoint y: 518, distance: 13.4
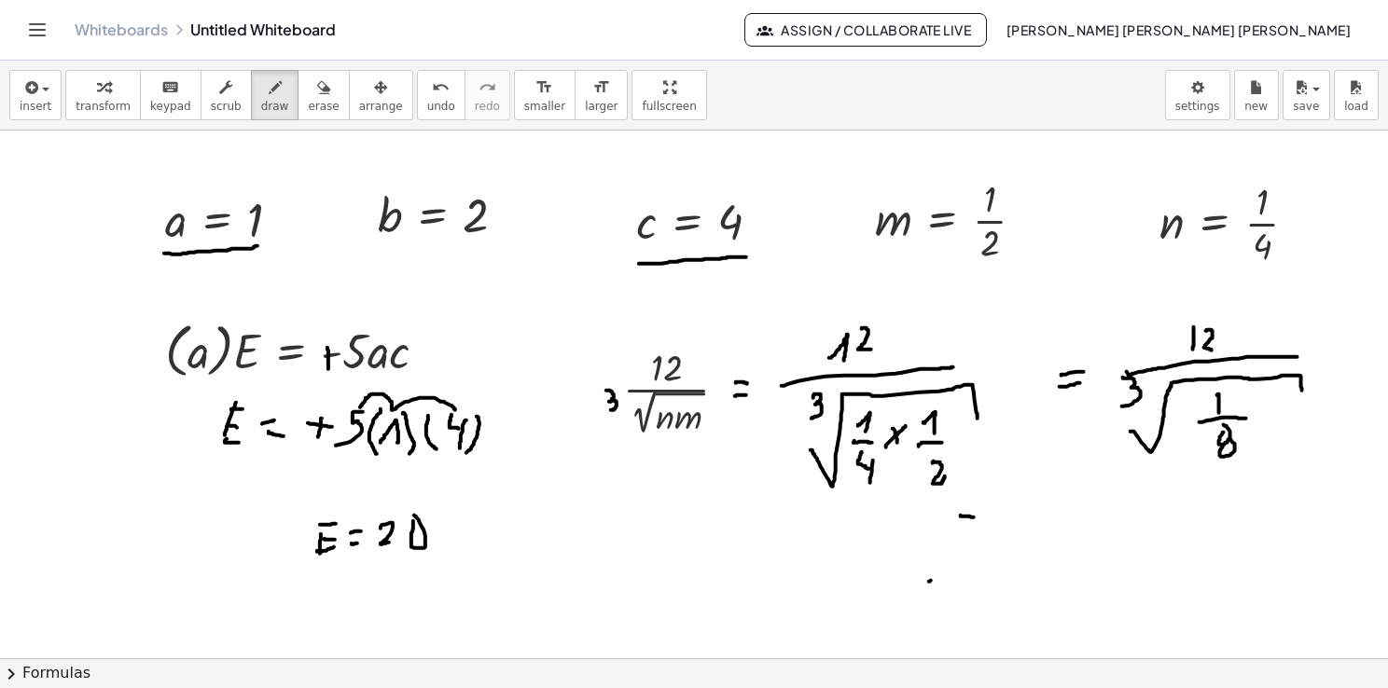
click at [974, 518] on div at bounding box center [694, 659] width 1388 height 1056
drag, startPoint x: 959, startPoint y: 533, endPoint x: 970, endPoint y: 532, distance: 11.2
click at [970, 532] on div at bounding box center [694, 659] width 1388 height 1056
drag, startPoint x: 1028, startPoint y: 475, endPoint x: 1030, endPoint y: 498, distance: 23.4
click at [1028, 498] on div at bounding box center [694, 659] width 1388 height 1056
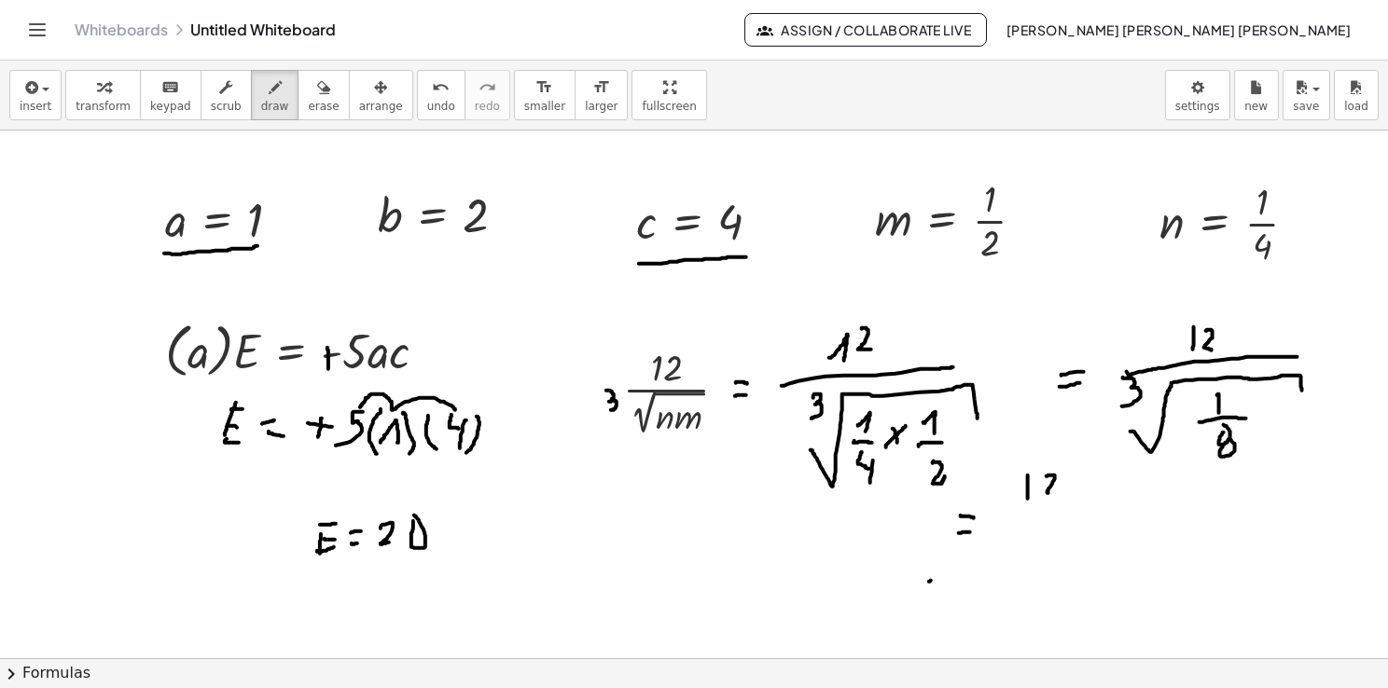
drag, startPoint x: 1046, startPoint y: 476, endPoint x: 1059, endPoint y: 492, distance: 20.7
click at [1057, 492] on div at bounding box center [694, 659] width 1388 height 1056
drag, startPoint x: 997, startPoint y: 517, endPoint x: 1113, endPoint y: 505, distance: 116.3
click at [1113, 505] on div at bounding box center [694, 659] width 1388 height 1056
drag
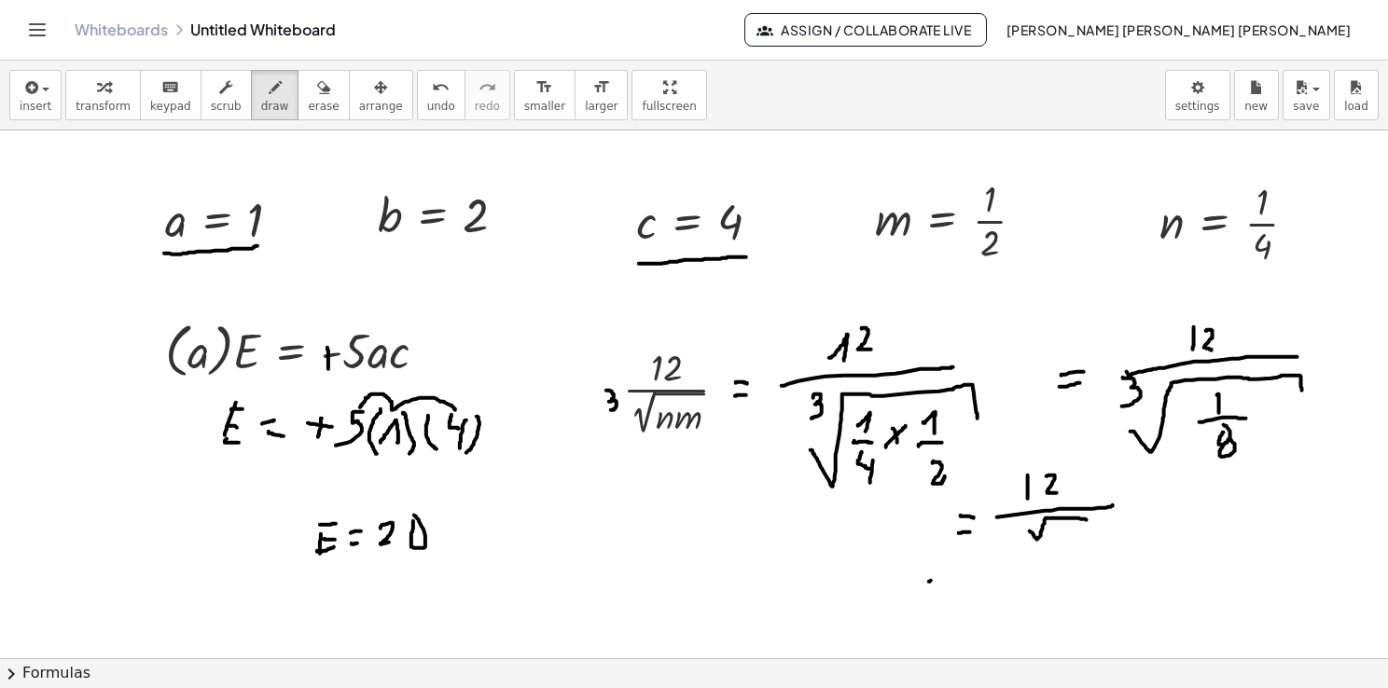
click at [1086, 529] on div at bounding box center [694, 659] width 1388 height 1056
click at [1034, 526] on div at bounding box center [694, 659] width 1388 height 1056
click at [1059, 534] on div at bounding box center [694, 659] width 1388 height 1056
click at [1104, 541] on div at bounding box center [694, 659] width 1388 height 1056
click at [1089, 562] on div at bounding box center [694, 659] width 1388 height 1056
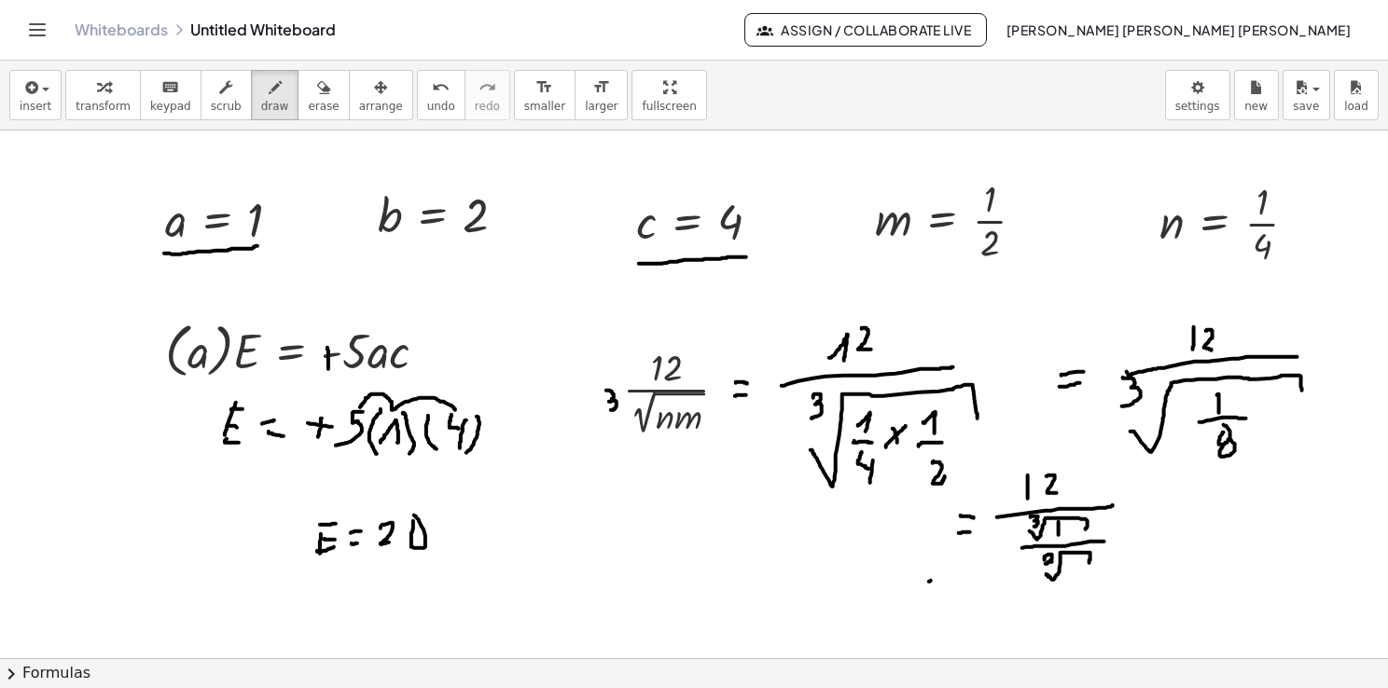
click at [1043, 568] on div at bounding box center [694, 659] width 1388 height 1056
click at [1075, 556] on div at bounding box center [694, 659] width 1388 height 1056
click at [1148, 506] on div at bounding box center [694, 659] width 1388 height 1056
click at [1153, 496] on div at bounding box center [694, 659] width 1388 height 1056
click at [1206, 484] on div at bounding box center [694, 659] width 1388 height 1056
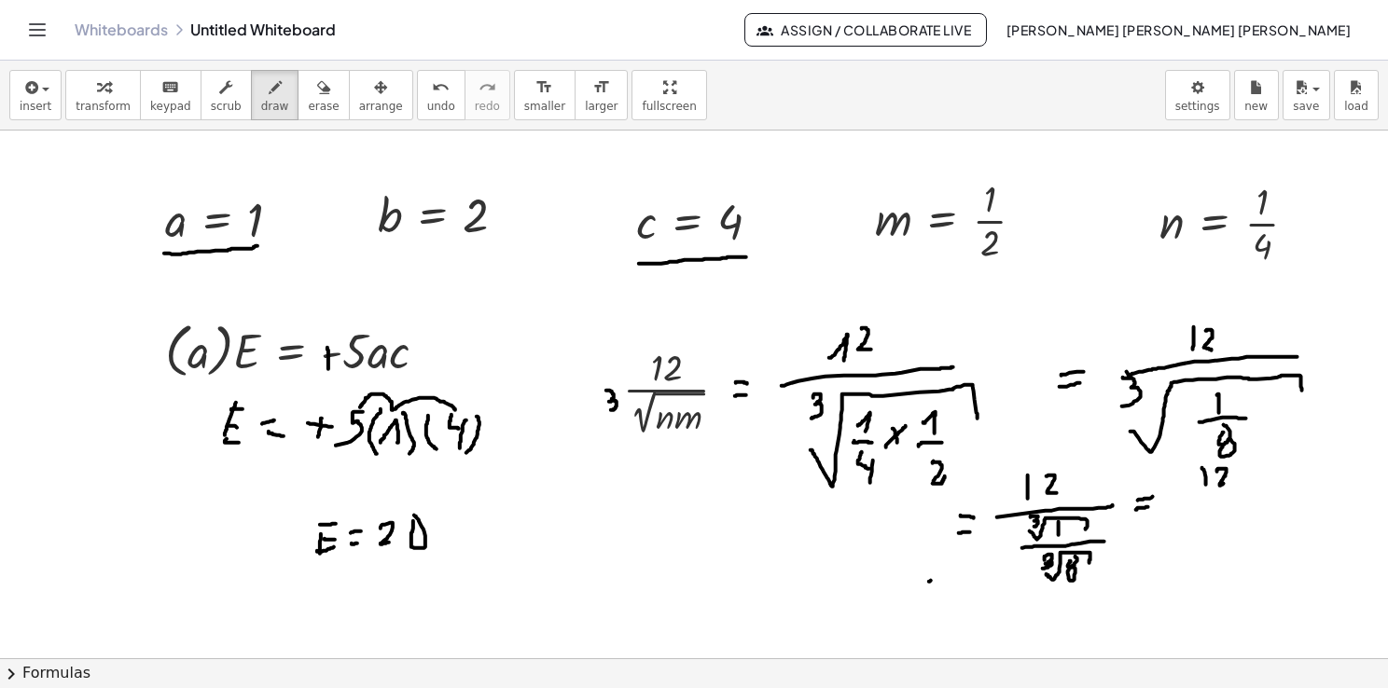
click at [1226, 482] on div at bounding box center [694, 659] width 1388 height 1056
click at [1250, 494] on div at bounding box center [694, 659] width 1388 height 1056
click at [1224, 532] on div at bounding box center [694, 659] width 1388 height 1056
click at [1248, 535] on div at bounding box center [694, 659] width 1388 height 1056
click at [1229, 565] on div at bounding box center [694, 659] width 1388 height 1056
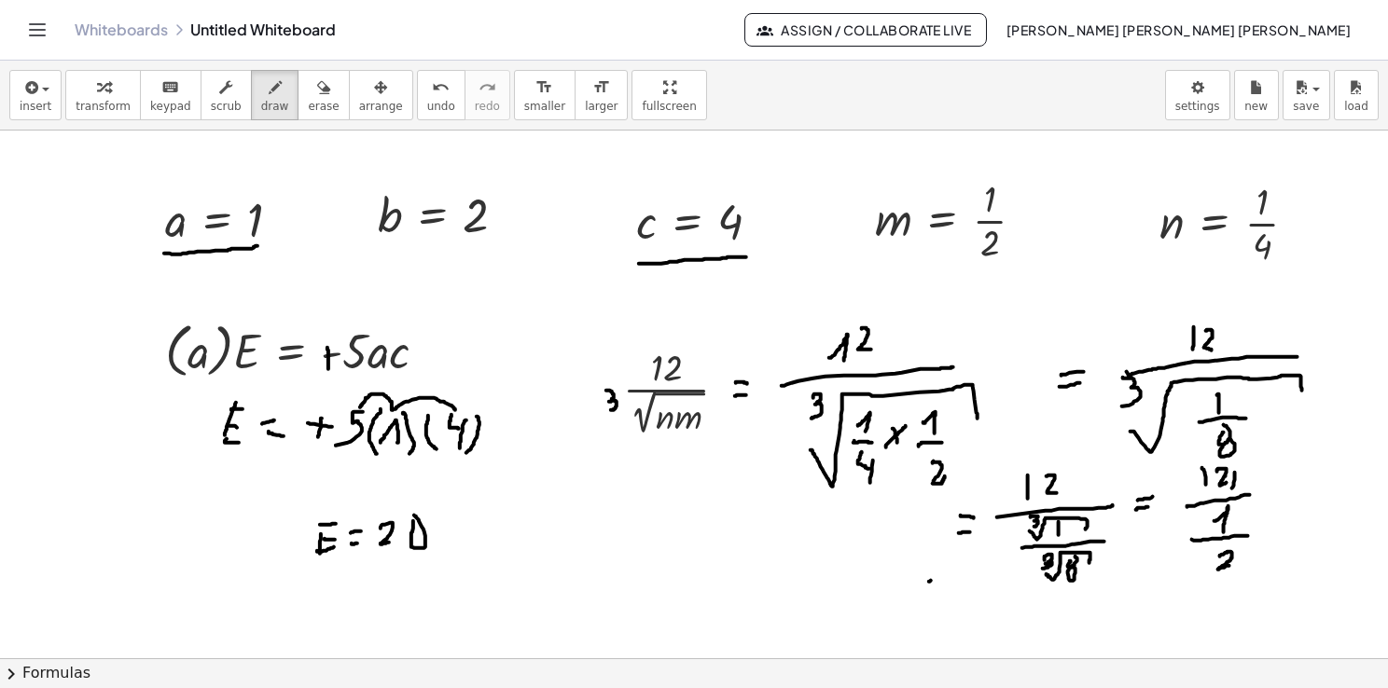
click at [1229, 495] on div at bounding box center [694, 659] width 1388 height 1056
click at [1245, 487] on div at bounding box center [694, 659] width 1388 height 1056
drag, startPoint x: 1198, startPoint y: 474, endPoint x: 1183, endPoint y: 560, distance: 87.3
drag, startPoint x: 1183, startPoint y: 560, endPoint x: 1123, endPoint y: 600, distance: 71.9
drag, startPoint x: 1123, startPoint y: 600, endPoint x: 948, endPoint y: 594, distance: 175.4
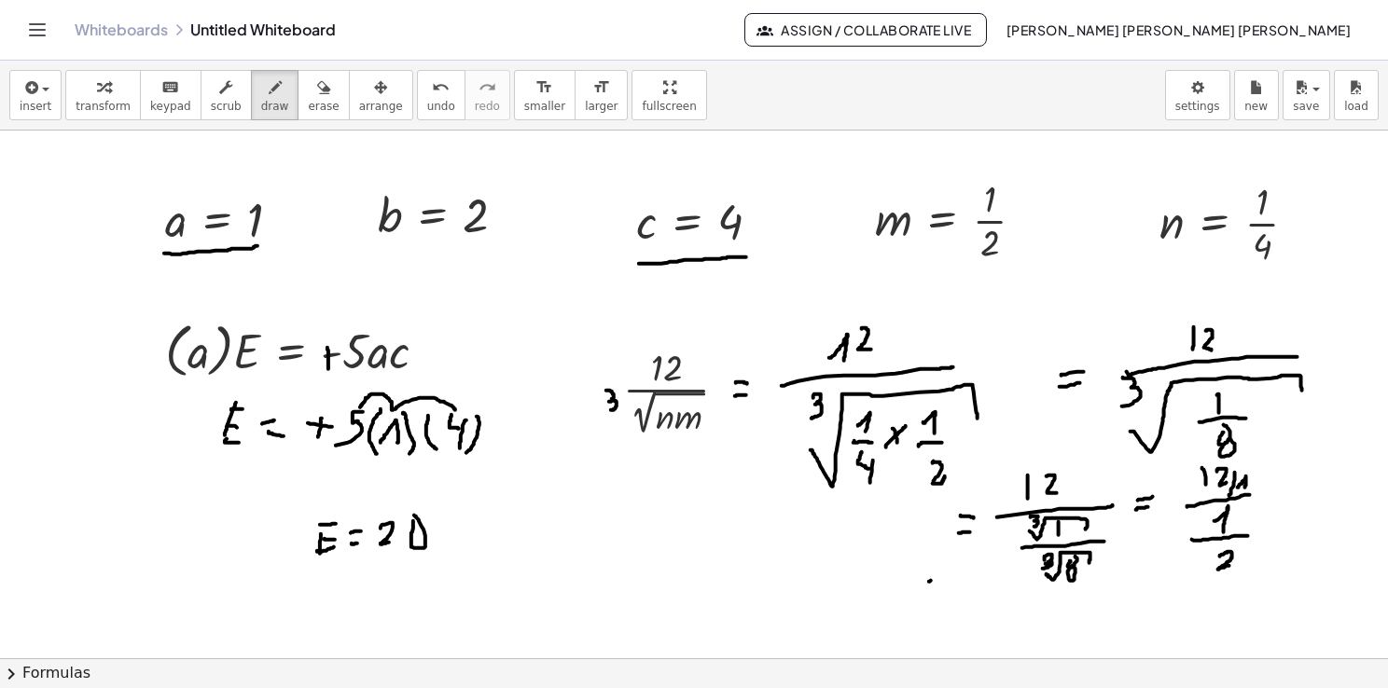
click at [925, 595] on div at bounding box center [694, 659] width 1388 height 1056
drag, startPoint x: 1202, startPoint y: 481, endPoint x: 1198, endPoint y: 559, distance: 77.5
click at [1198, 559] on div at bounding box center [694, 659] width 1388 height 1056
drag, startPoint x: 1233, startPoint y: 517, endPoint x: 1252, endPoint y: 484, distance: 37.6
click at [1253, 483] on div at bounding box center [694, 659] width 1388 height 1056
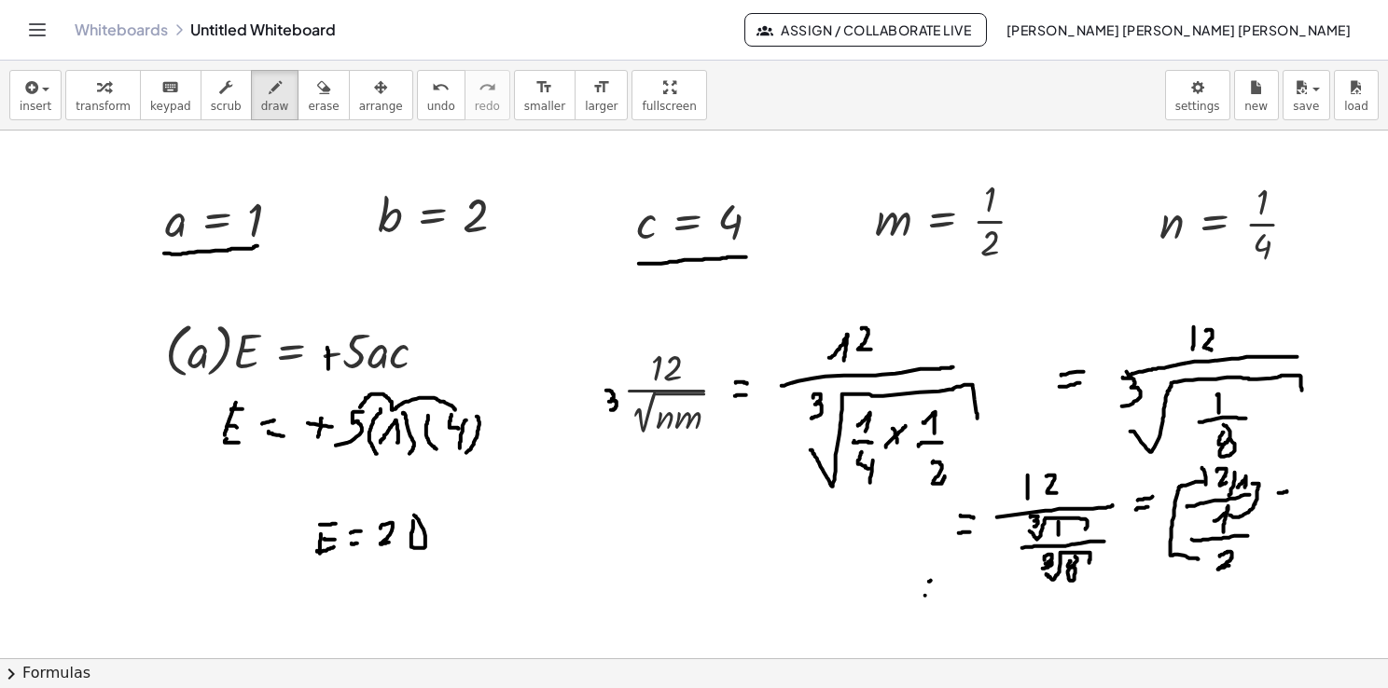
click at [1288, 491] on div at bounding box center [694, 659] width 1388 height 1056
click at [1285, 504] on div at bounding box center [694, 659] width 1388 height 1056
drag, startPoint x: 1324, startPoint y: 450, endPoint x: 1323, endPoint y: 476, distance: 26.1
click at [1323, 476] on div at bounding box center [694, 659] width 1388 height 1056
drag, startPoint x: 1343, startPoint y: 447, endPoint x: 1347, endPoint y: 461, distance: 14.5
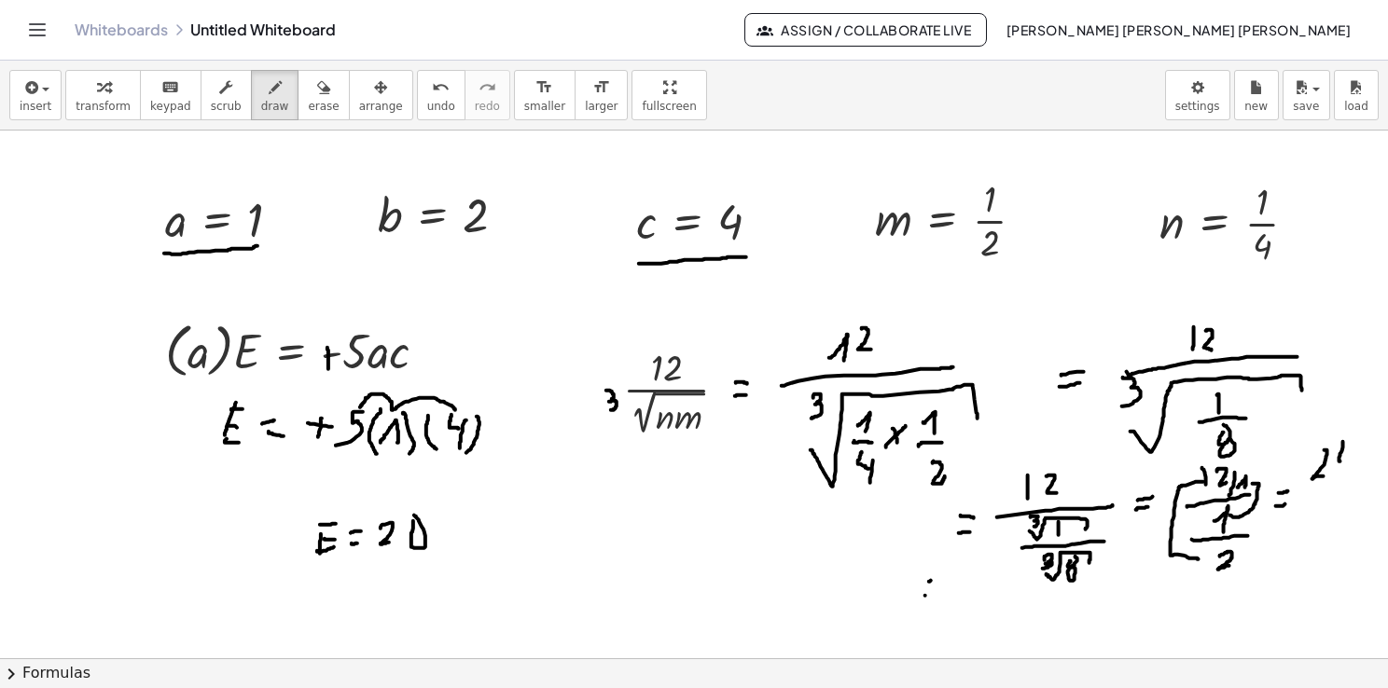
click at [1347, 461] on div at bounding box center [694, 659] width 1388 height 1056
drag, startPoint x: 1350, startPoint y: 446, endPoint x: 1340, endPoint y: 486, distance: 41.4
click at [1342, 483] on div at bounding box center [694, 659] width 1388 height 1056
drag, startPoint x: 1322, startPoint y: 495, endPoint x: 1354, endPoint y: 491, distance: 33.0
click at [1354, 490] on div at bounding box center [694, 659] width 1388 height 1056
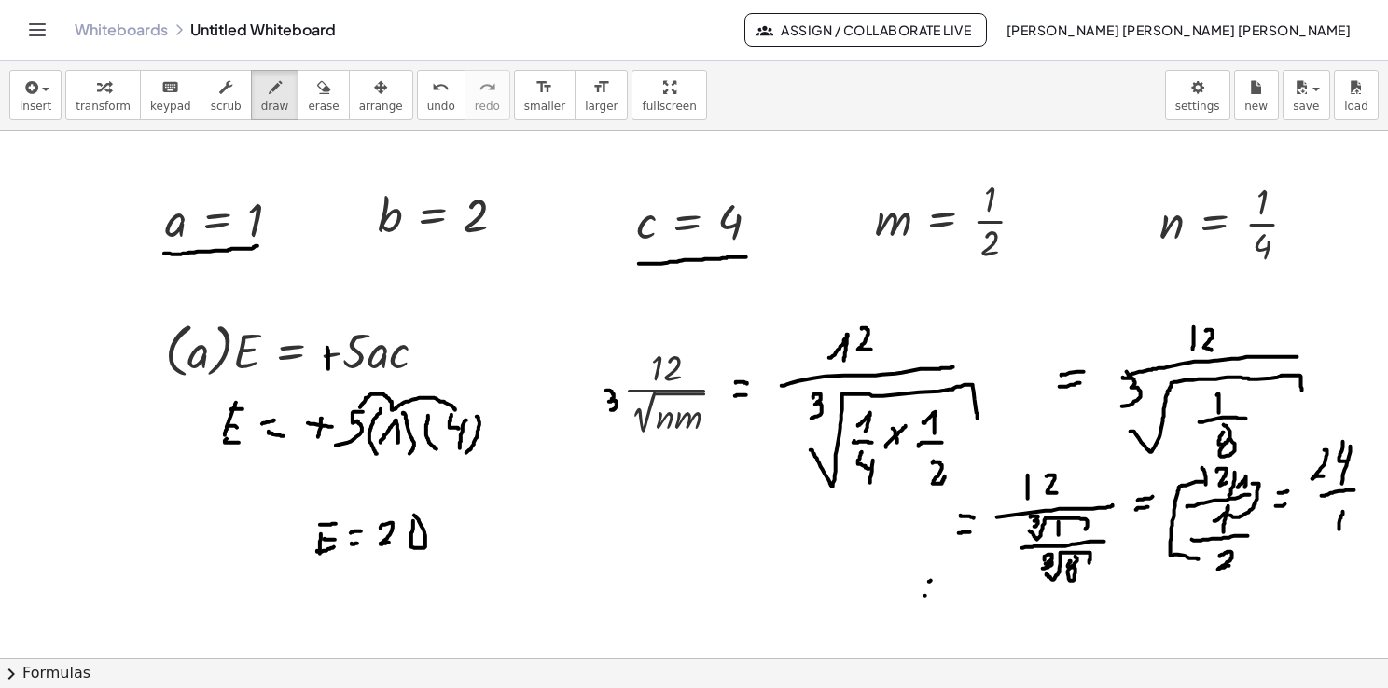
drag, startPoint x: 1343, startPoint y: 511, endPoint x: 1339, endPoint y: 536, distance: 25.5
click at [1339, 536] on div at bounding box center [694, 659] width 1388 height 1056
drag, startPoint x: 896, startPoint y: 262, endPoint x: 1008, endPoint y: 276, distance: 112.8
click at [1008, 276] on div at bounding box center [694, 659] width 1388 height 1056
drag, startPoint x: 1180, startPoint y: 275, endPoint x: 1300, endPoint y: 247, distance: 123.5
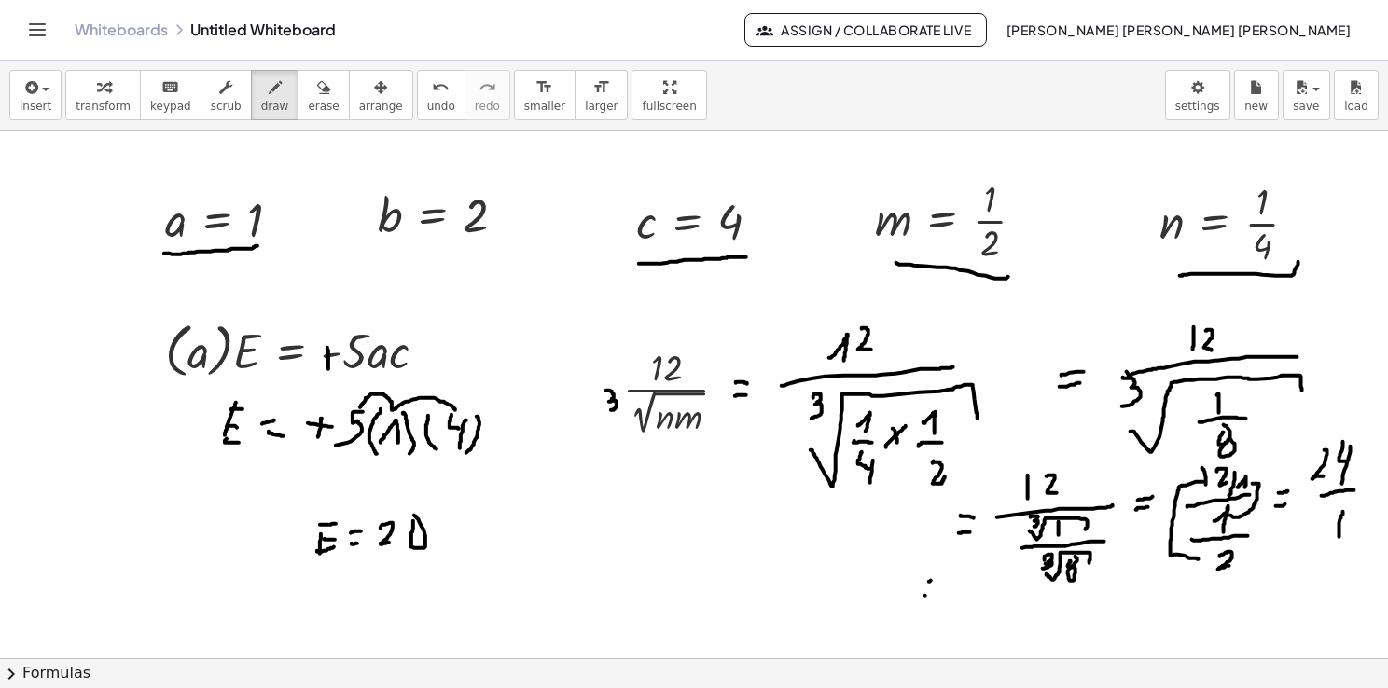
click at [1300, 246] on div at bounding box center [694, 659] width 1388 height 1056
click at [359, 110] on span "arrange" at bounding box center [381, 106] width 44 height 13
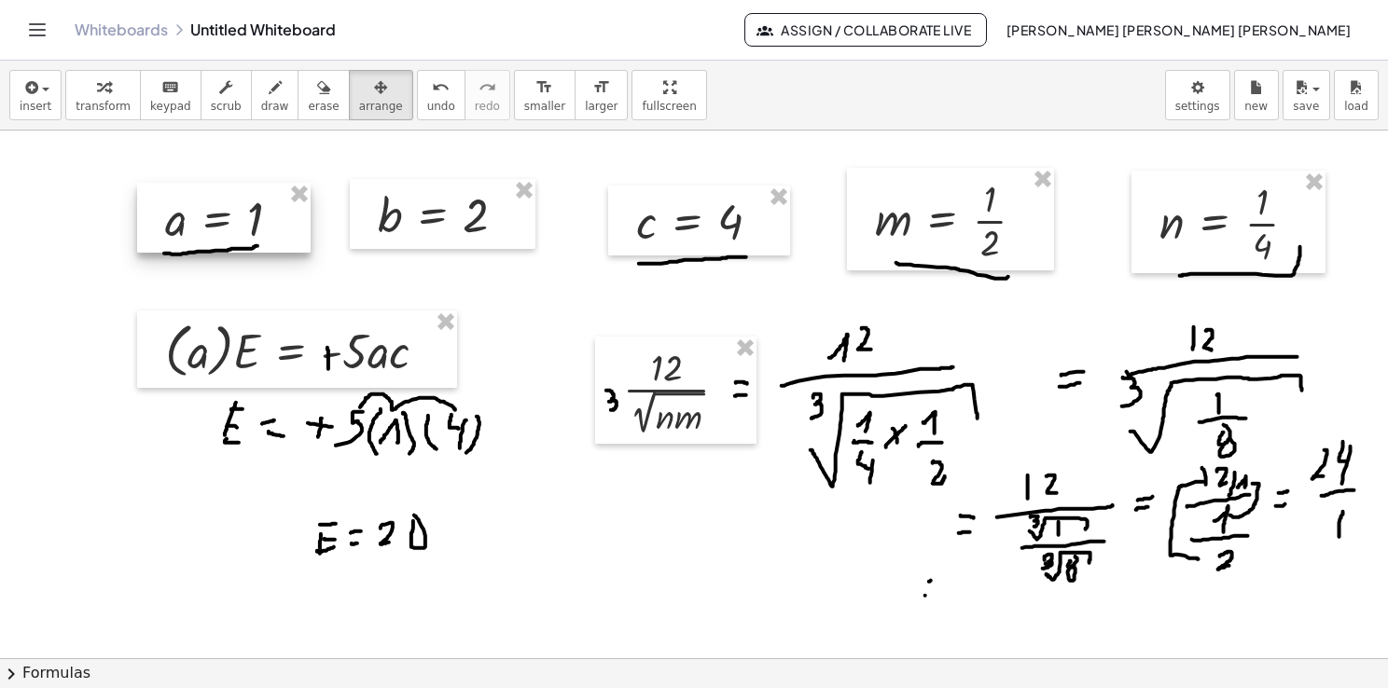
click at [299, 207] on div at bounding box center [223, 218] width 173 height 71
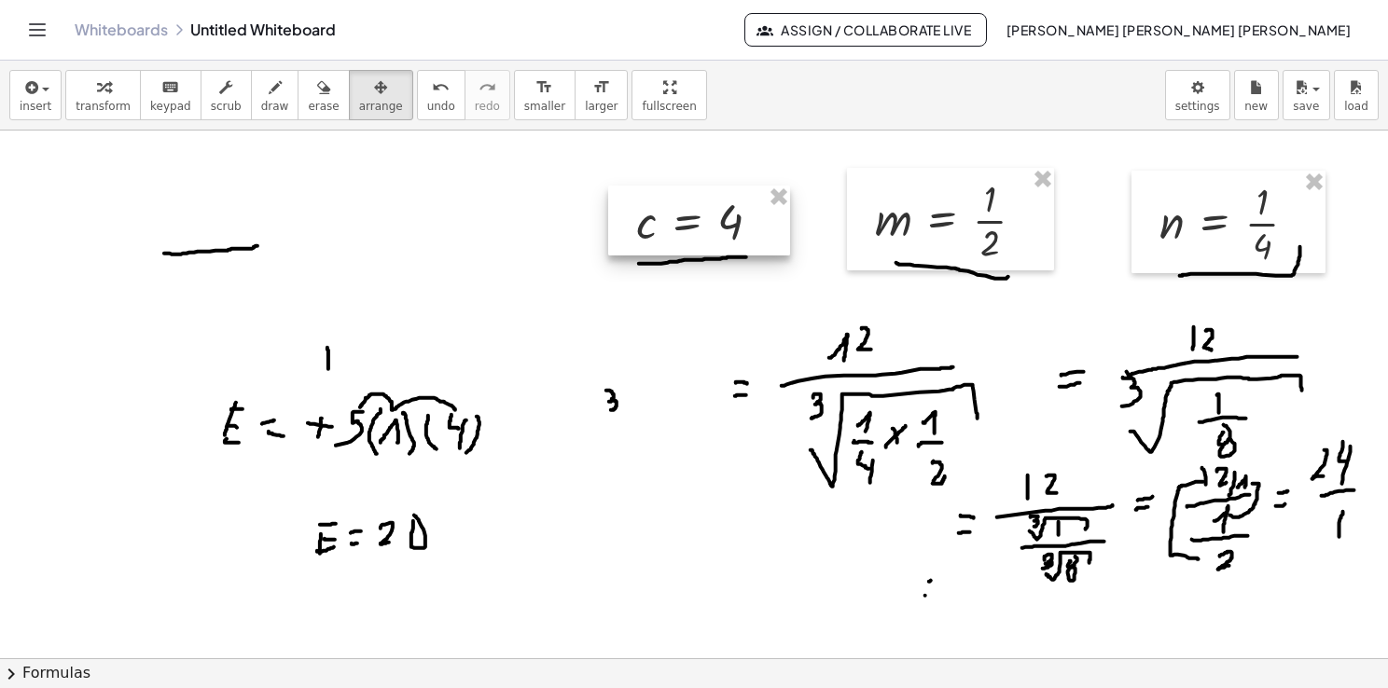
click at [783, 215] on div at bounding box center [699, 221] width 182 height 71
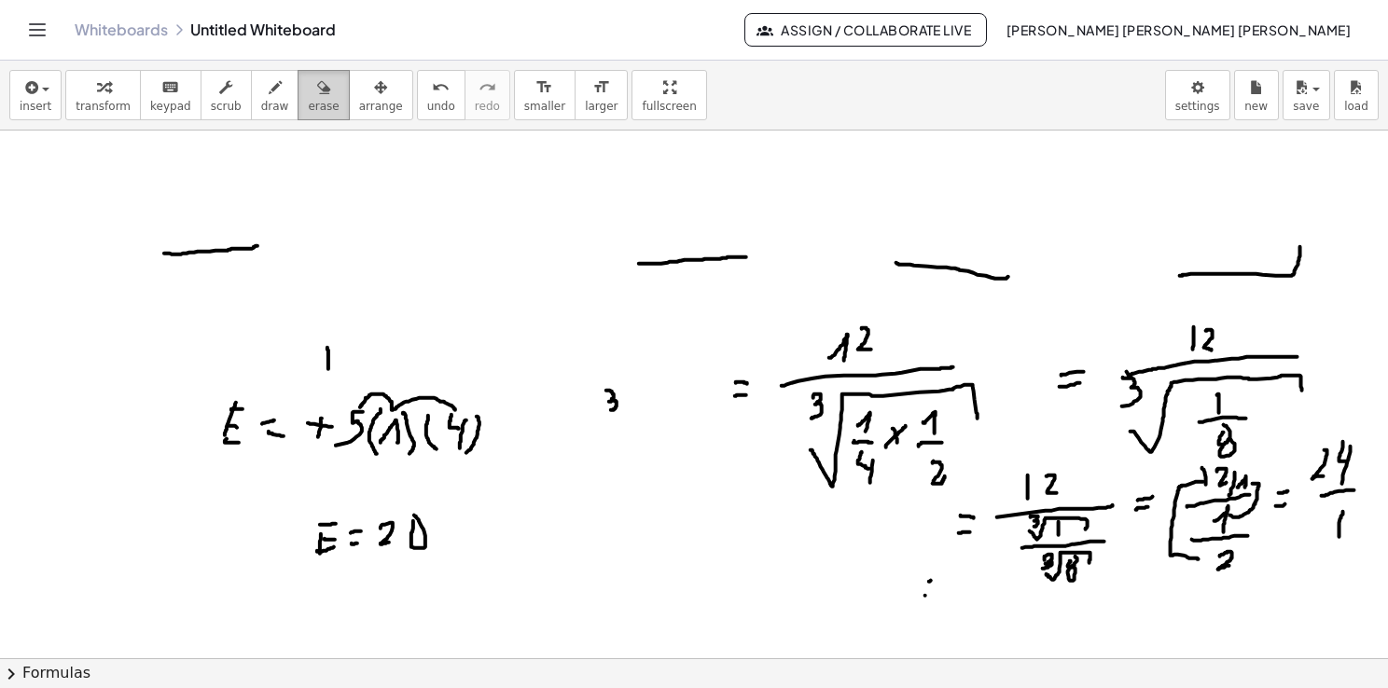
click at [308, 103] on span "erase" at bounding box center [323, 106] width 31 height 13
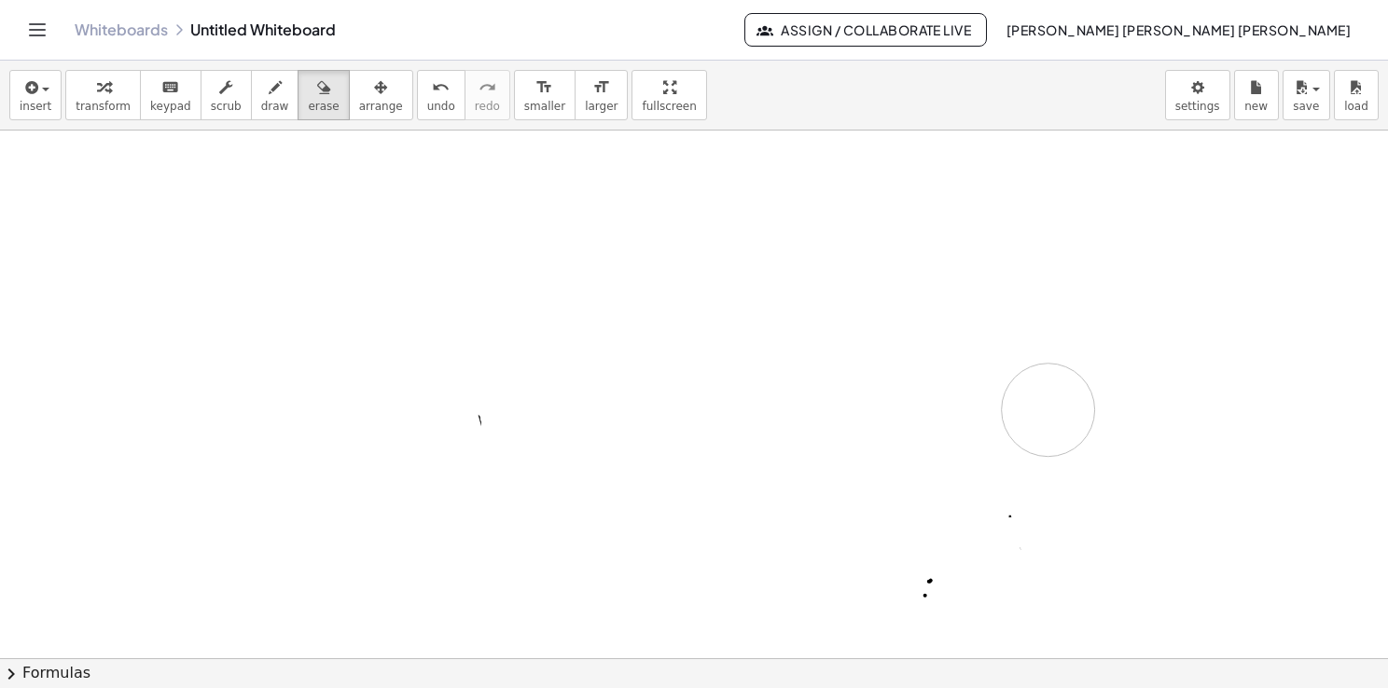
drag, startPoint x: 216, startPoint y: 323, endPoint x: 279, endPoint y: 207, distance: 131.5
click at [1046, 412] on div at bounding box center [694, 659] width 1388 height 1056
click at [35, 116] on button "insert" at bounding box center [35, 95] width 52 height 50
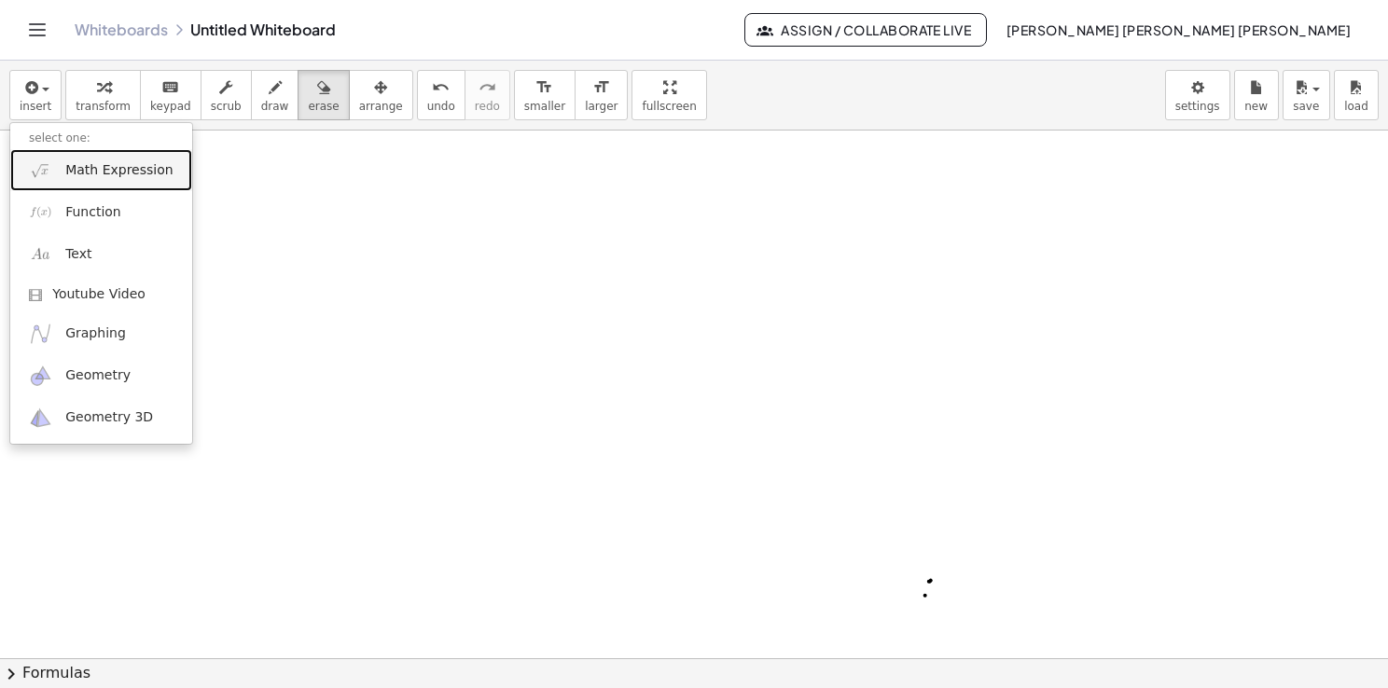
click at [67, 179] on link "Math Expression" at bounding box center [101, 170] width 182 height 42
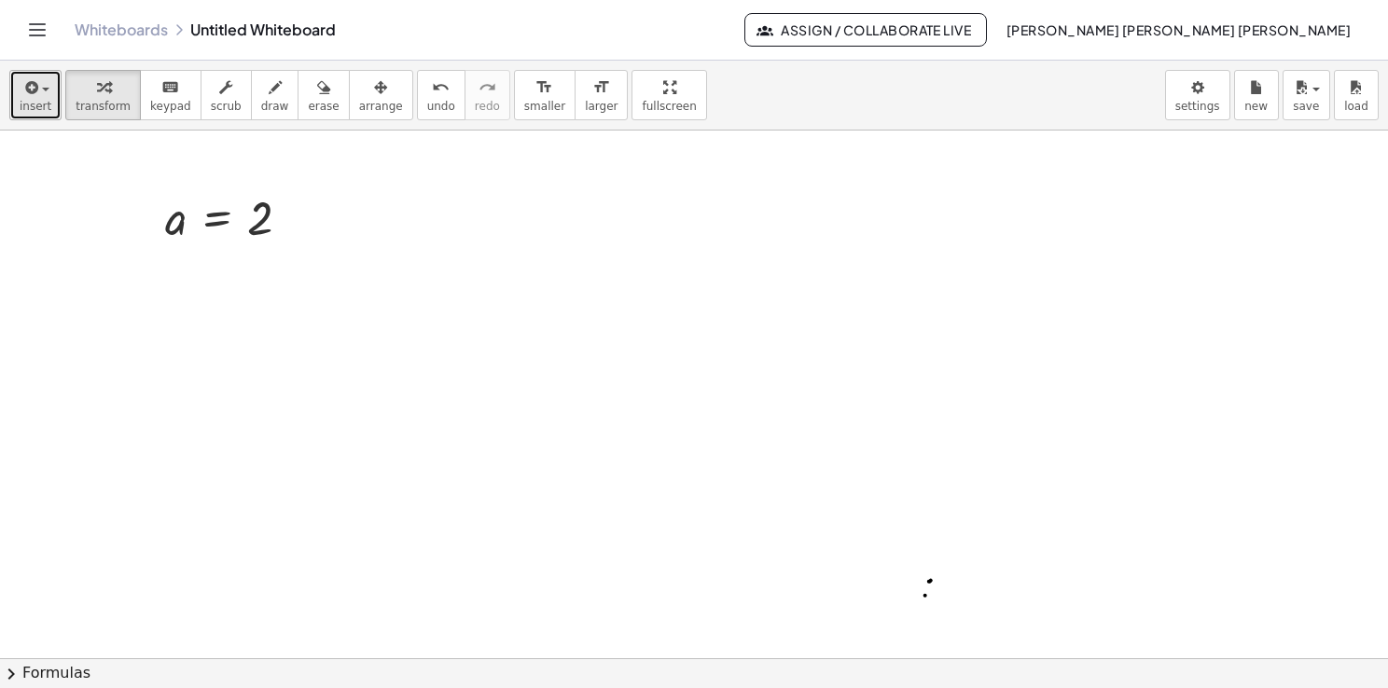
click at [35, 91] on icon "button" at bounding box center [29, 87] width 17 height 22
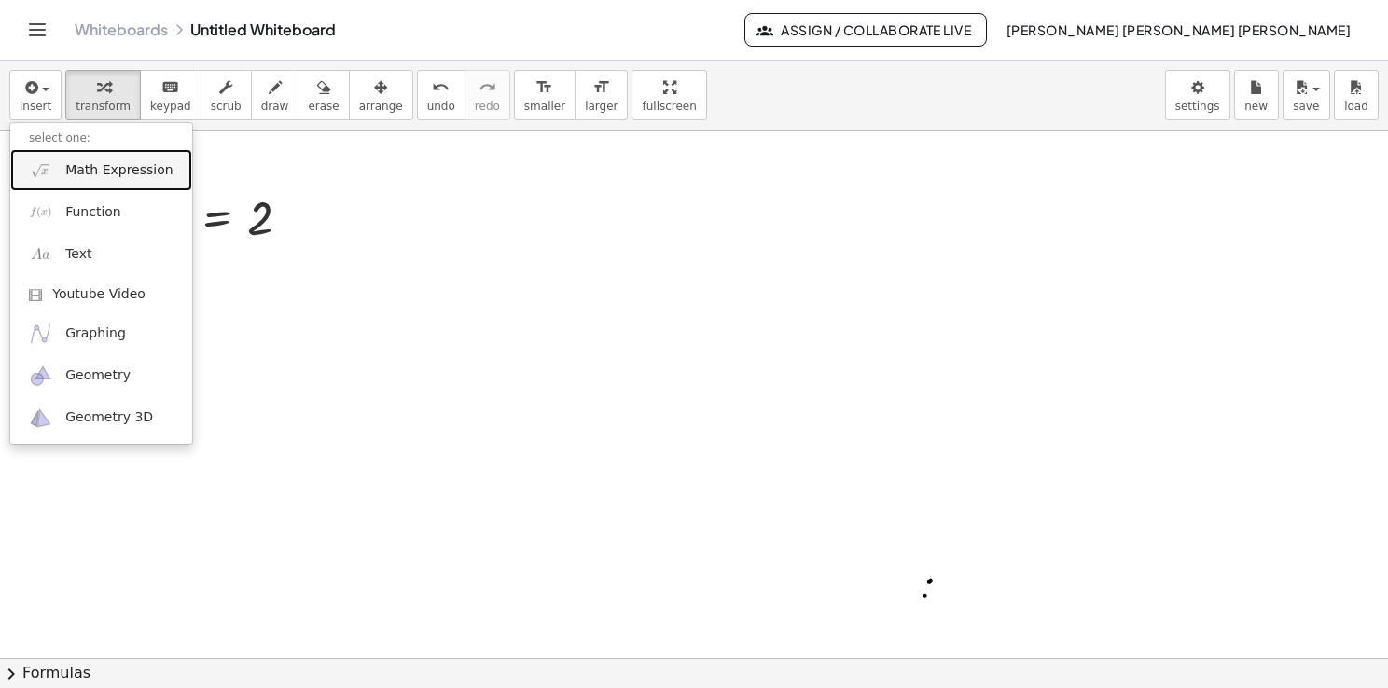
click at [77, 176] on span "Math Expression" at bounding box center [118, 170] width 107 height 19
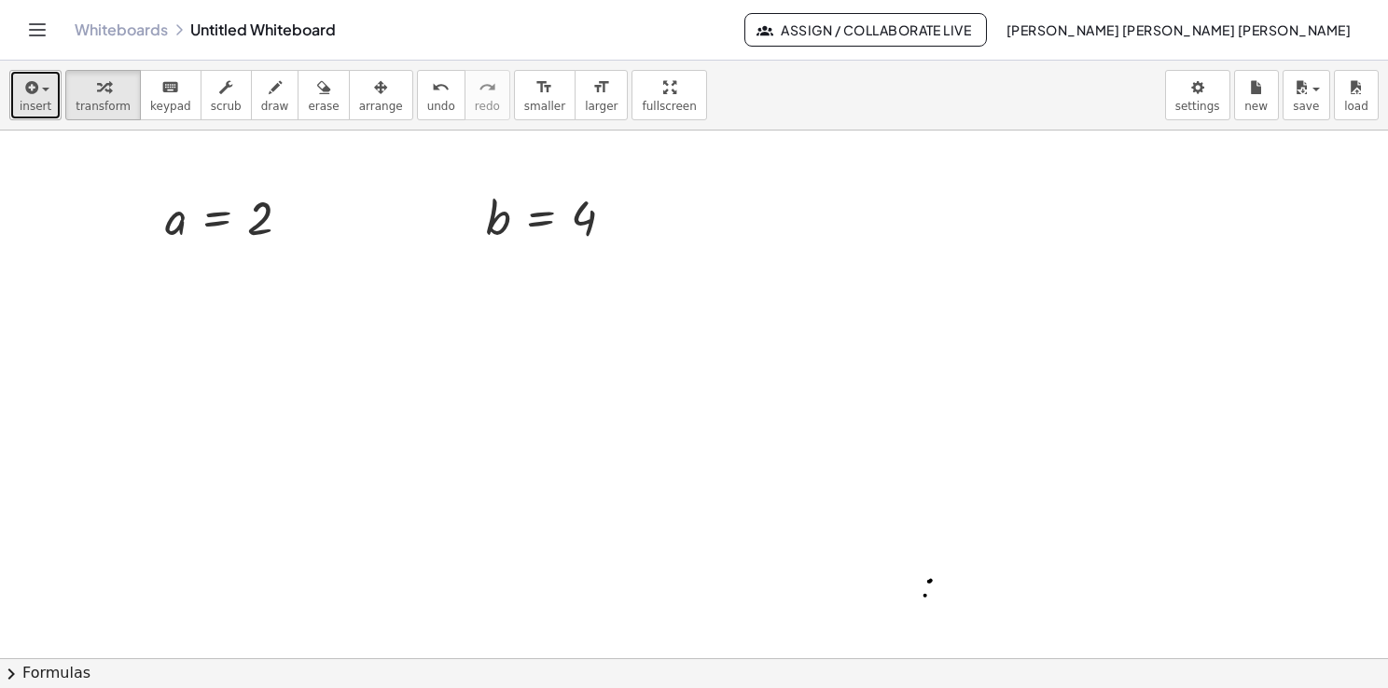
click at [34, 101] on span "insert" at bounding box center [36, 106] width 32 height 13
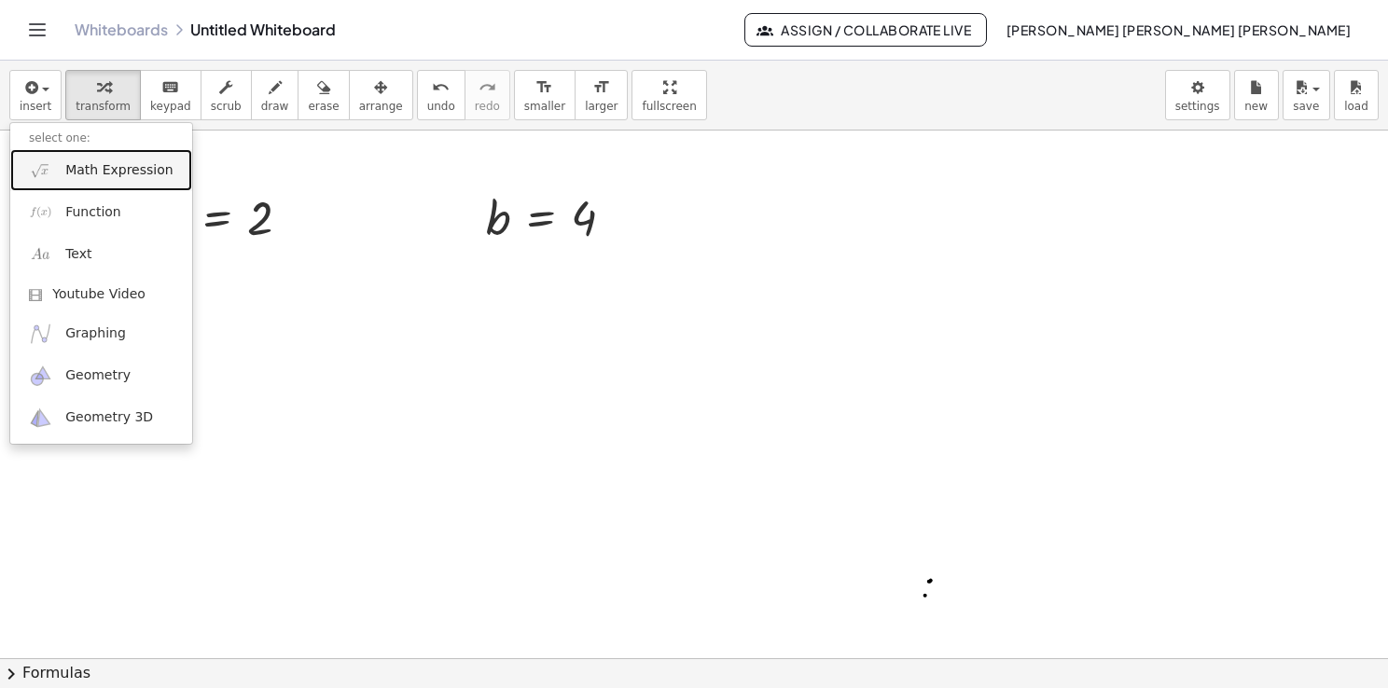
click at [82, 177] on span "Math Expression" at bounding box center [118, 170] width 107 height 19
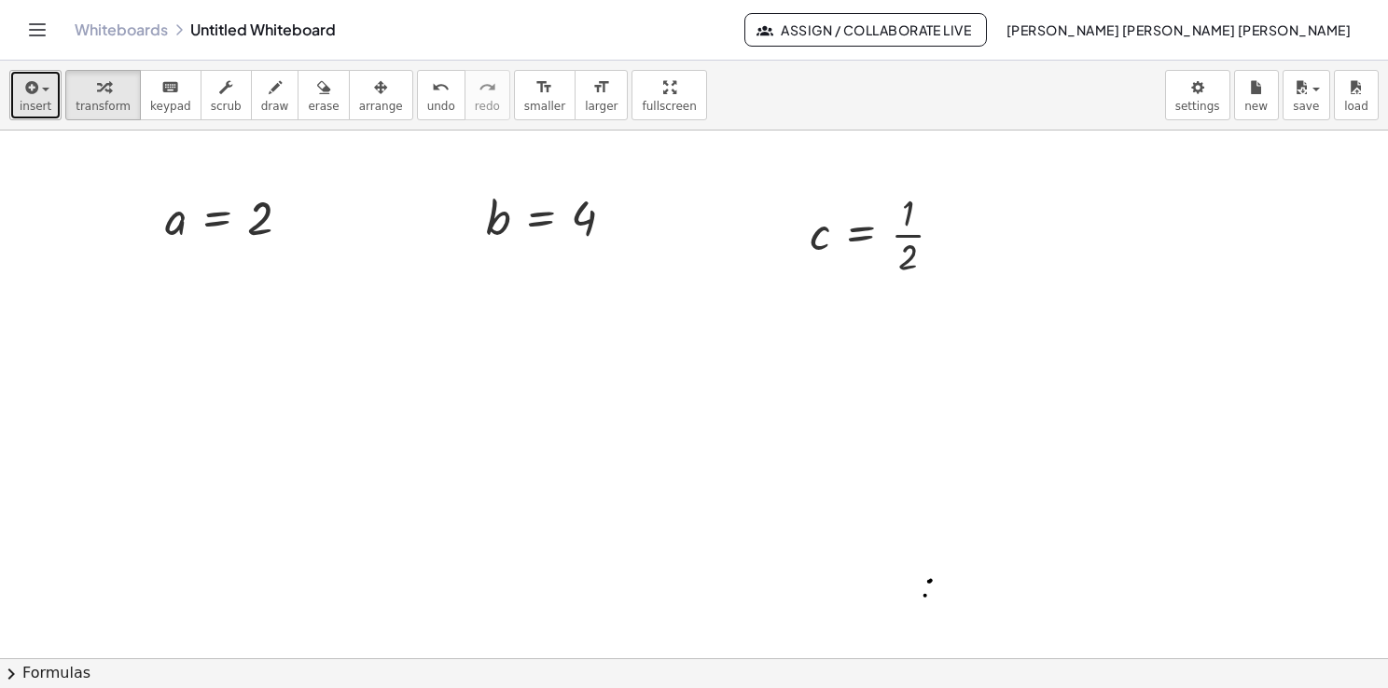
click at [40, 115] on button "insert" at bounding box center [35, 95] width 52 height 50
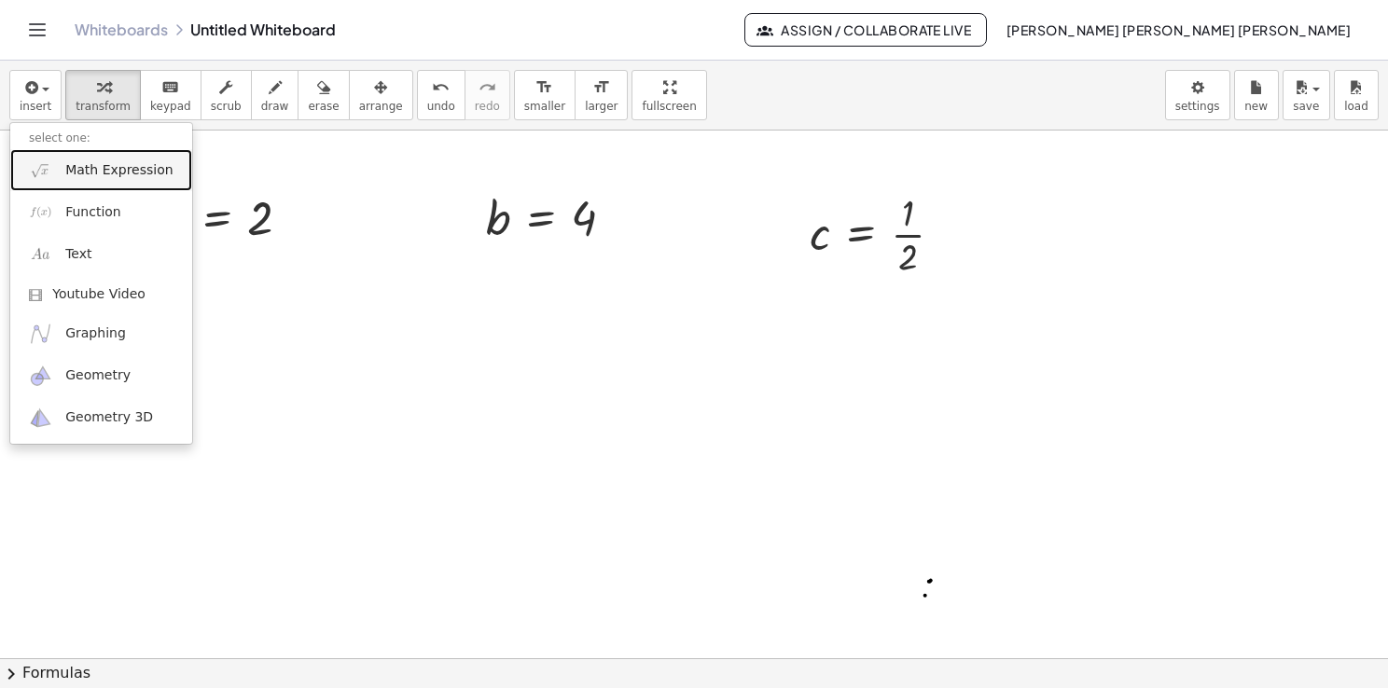
click at [49, 159] on img at bounding box center [40, 170] width 23 height 23
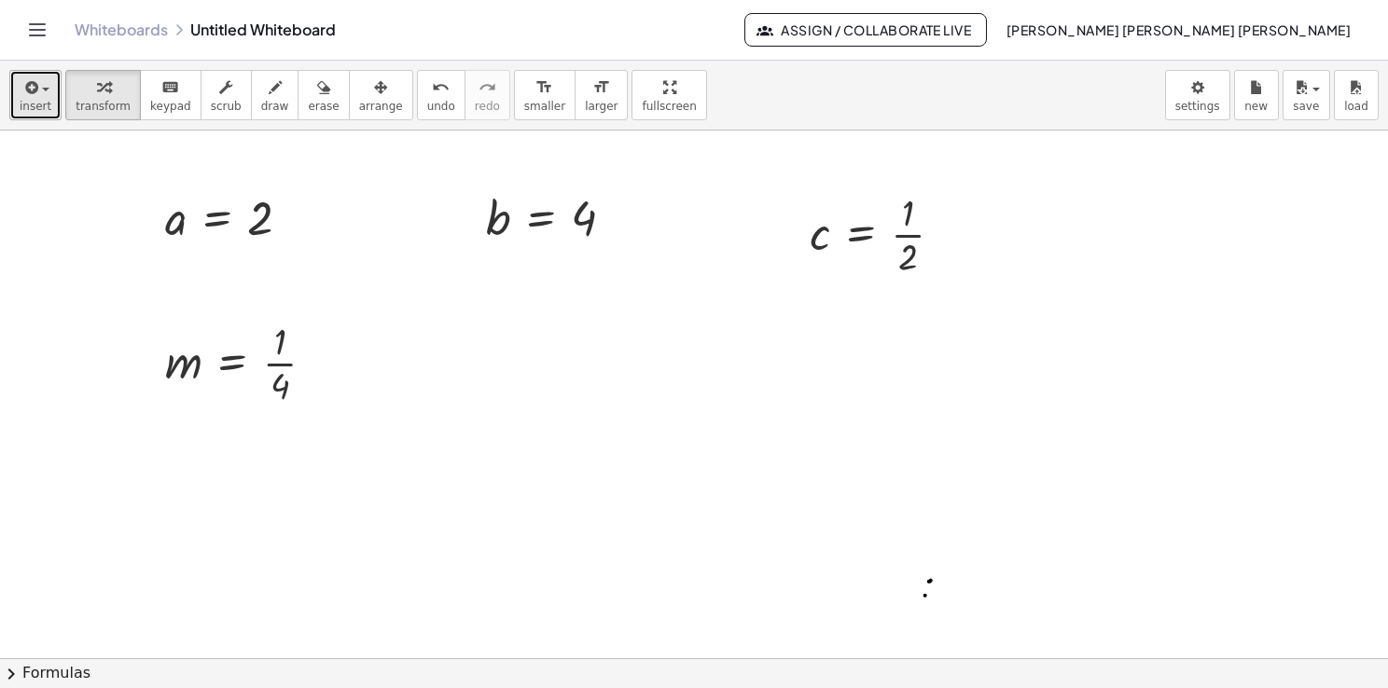
click at [22, 76] on div "button" at bounding box center [36, 87] width 32 height 22
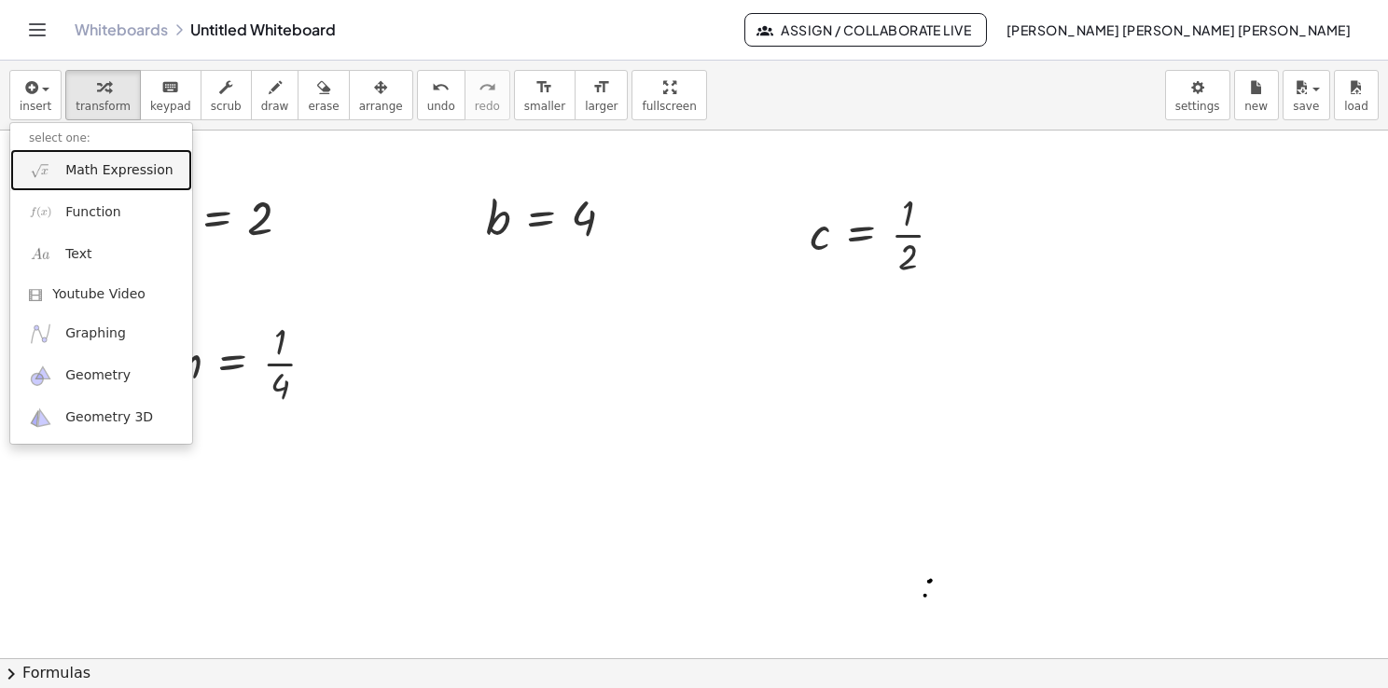
click at [47, 170] on img at bounding box center [40, 170] width 23 height 23
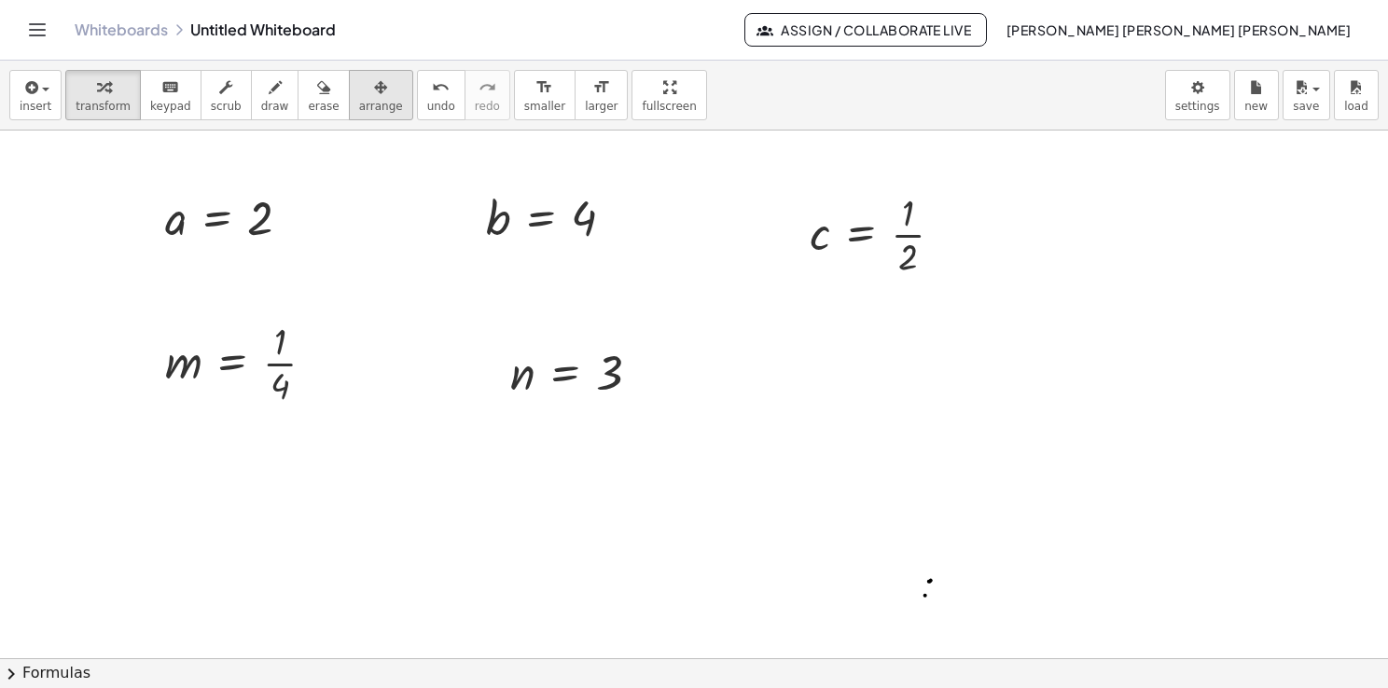
click at [359, 102] on span "arrange" at bounding box center [381, 106] width 44 height 13
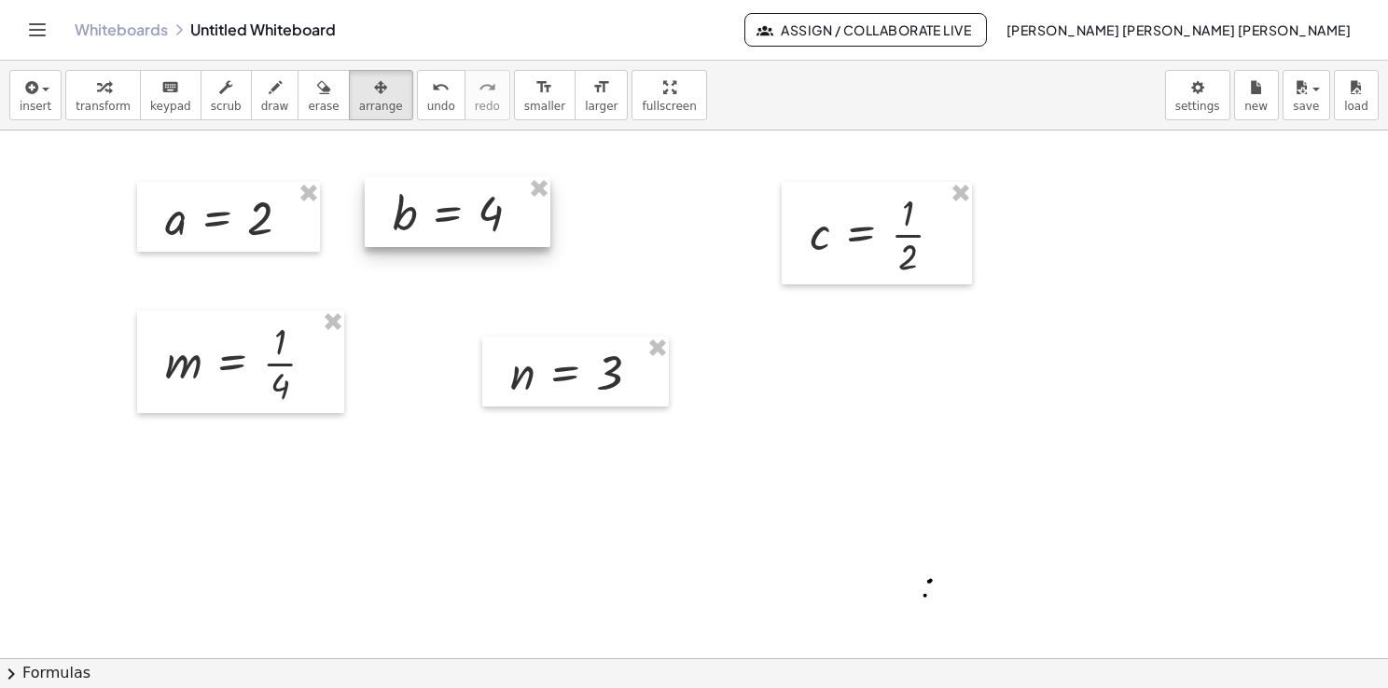
drag, startPoint x: 528, startPoint y: 208, endPoint x: 444, endPoint y: 204, distance: 84.0
click at [444, 204] on div at bounding box center [458, 212] width 186 height 71
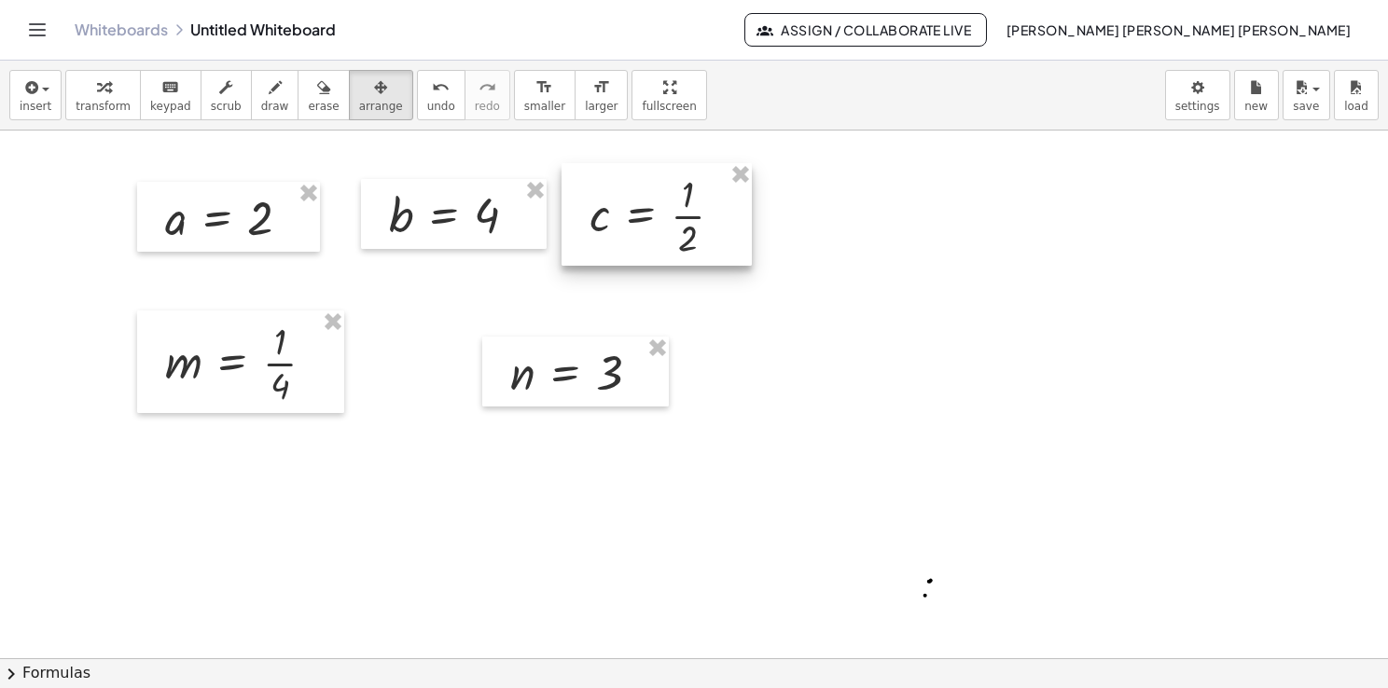
drag, startPoint x: 843, startPoint y: 202, endPoint x: 624, endPoint y: 184, distance: 220.0
click at [624, 184] on div at bounding box center [656, 214] width 190 height 103
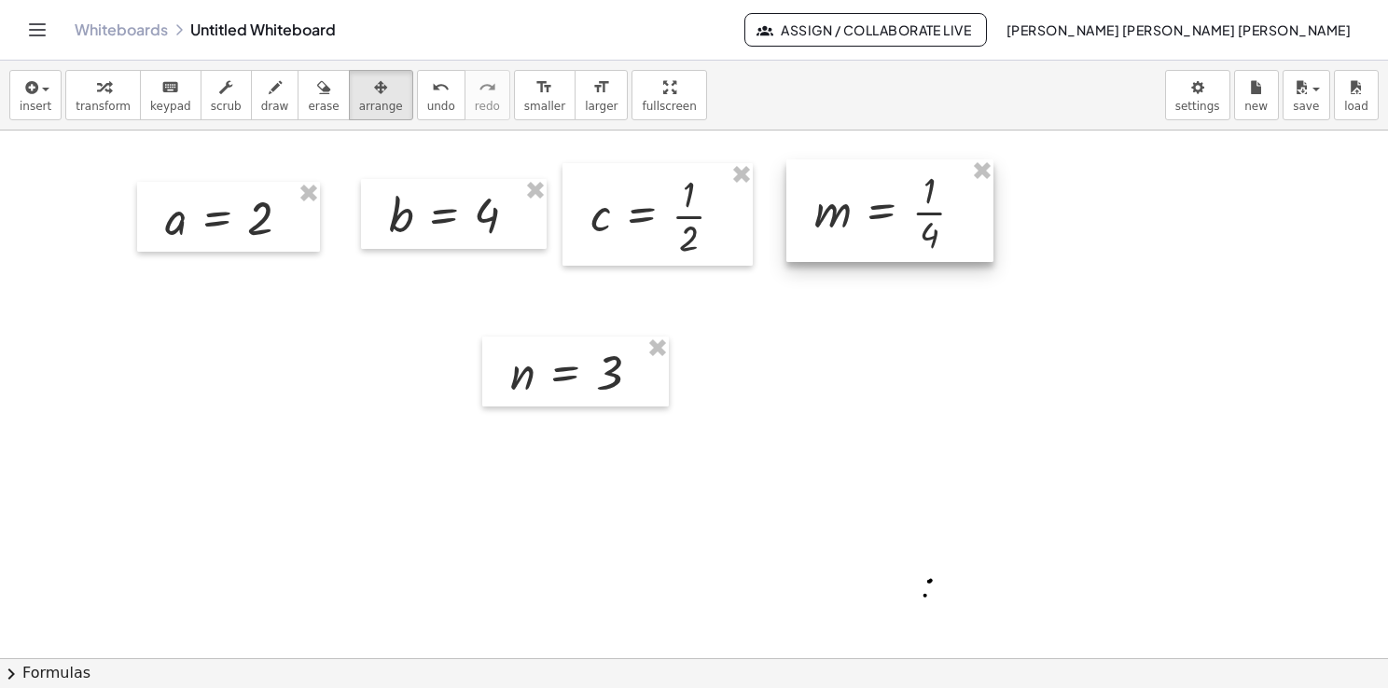
drag, startPoint x: 255, startPoint y: 325, endPoint x: 906, endPoint y: 173, distance: 668.5
click at [906, 173] on div at bounding box center [889, 210] width 207 height 103
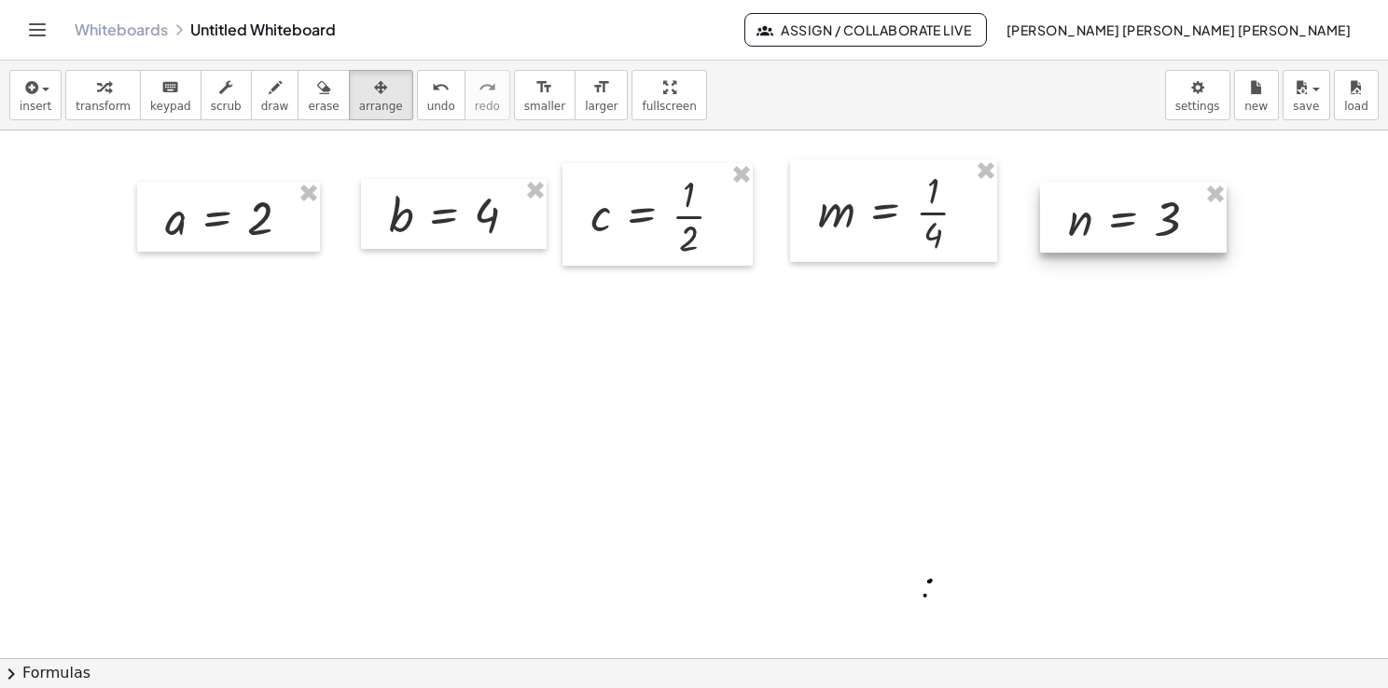
drag, startPoint x: 547, startPoint y: 379, endPoint x: 1103, endPoint y: 221, distance: 577.8
click at [1103, 221] on div at bounding box center [1133, 218] width 187 height 71
click at [262, 337] on div at bounding box center [694, 659] width 1388 height 1056
click at [33, 112] on span "insert" at bounding box center [36, 106] width 32 height 13
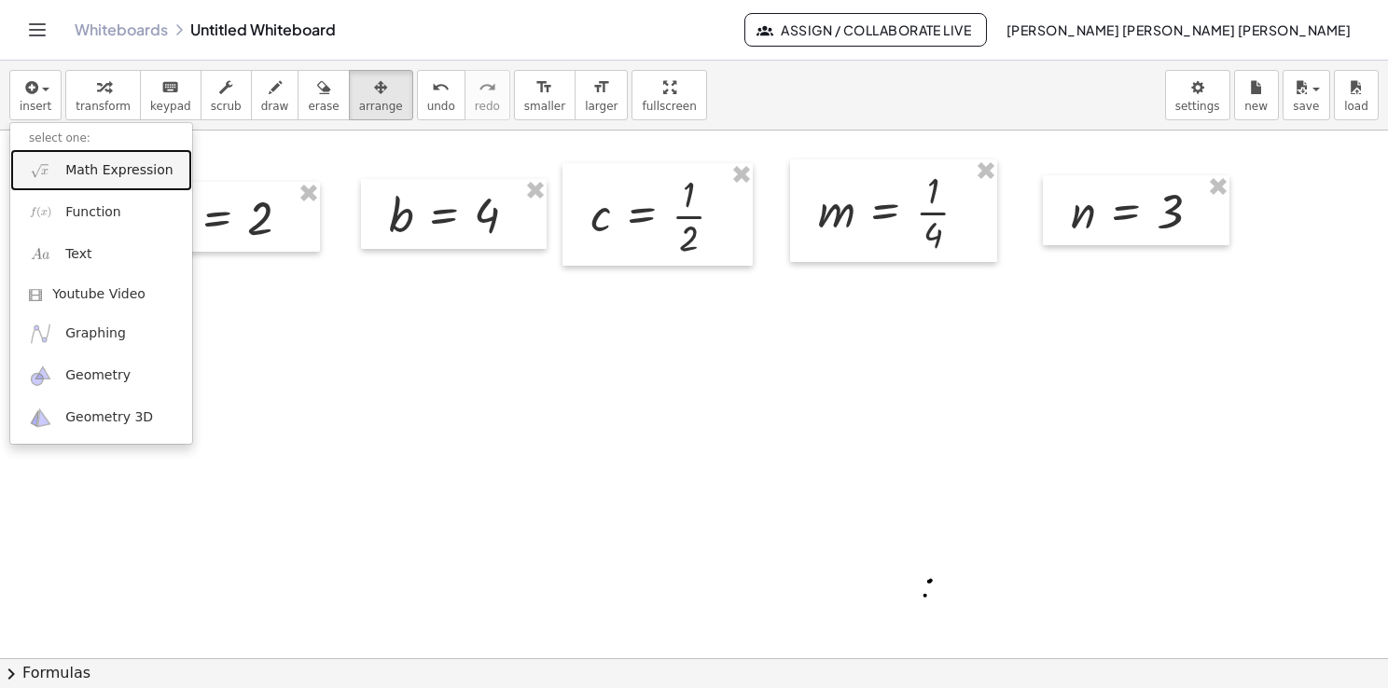
click at [121, 172] on span "Math Expression" at bounding box center [118, 170] width 107 height 19
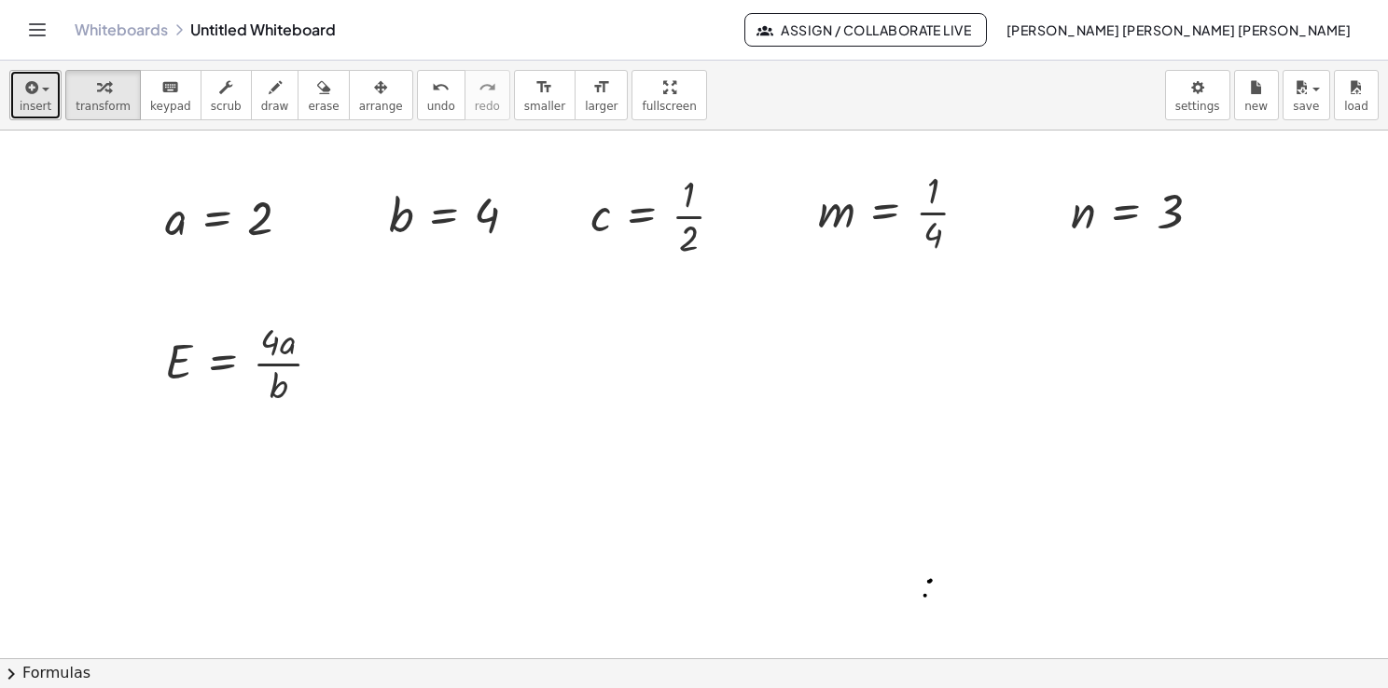
click at [34, 111] on span "insert" at bounding box center [36, 106] width 32 height 13
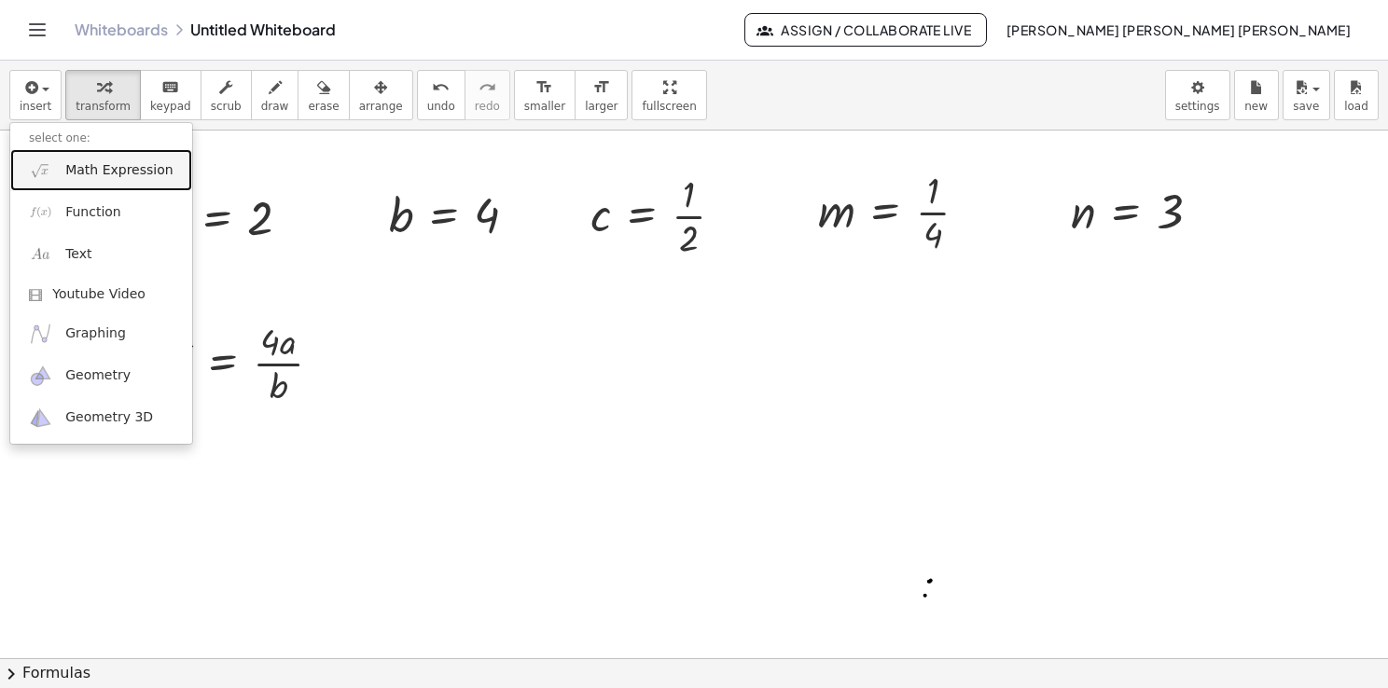
click at [67, 183] on link "Math Expression" at bounding box center [101, 170] width 182 height 42
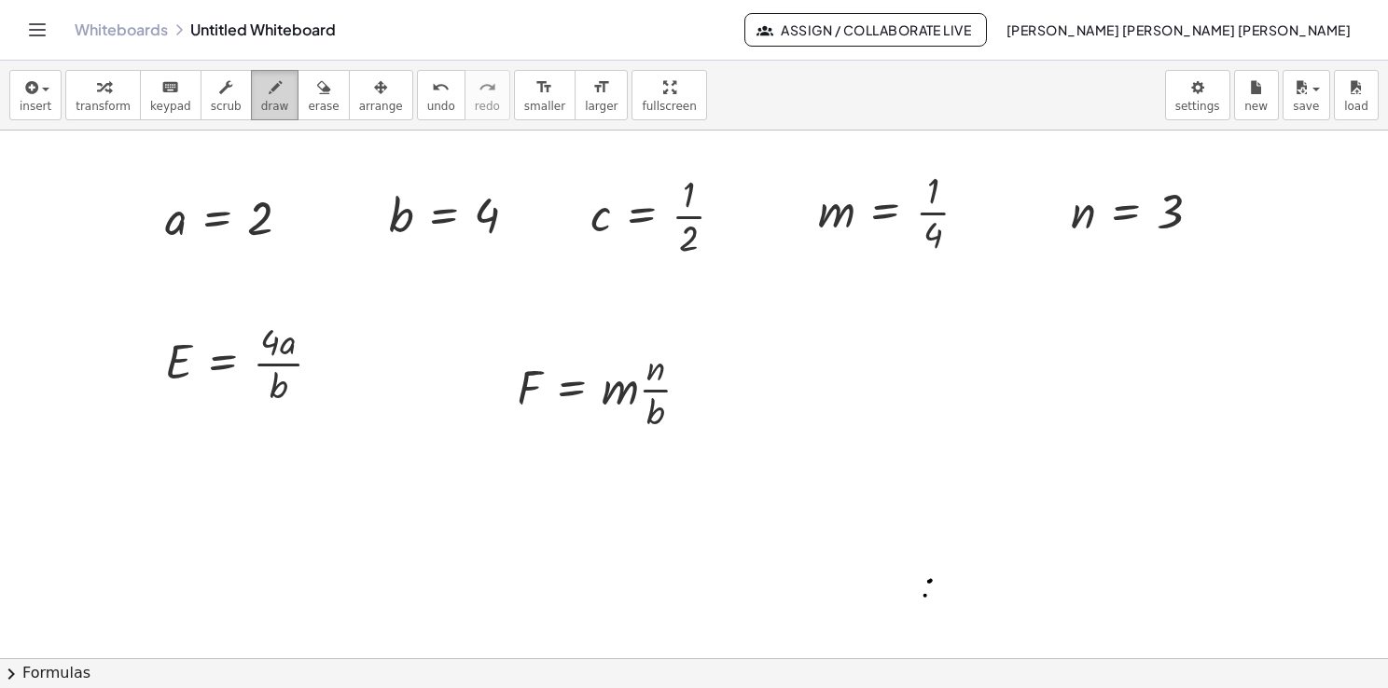
click at [261, 107] on span "draw" at bounding box center [275, 106] width 28 height 13
click at [109, 375] on div at bounding box center [694, 659] width 1388 height 1056
click at [489, 388] on div at bounding box center [694, 659] width 1388 height 1056
drag, startPoint x: 175, startPoint y: 450, endPoint x: 170, endPoint y: 485, distance: 35.0
click at [170, 485] on div at bounding box center [694, 659] width 1388 height 1056
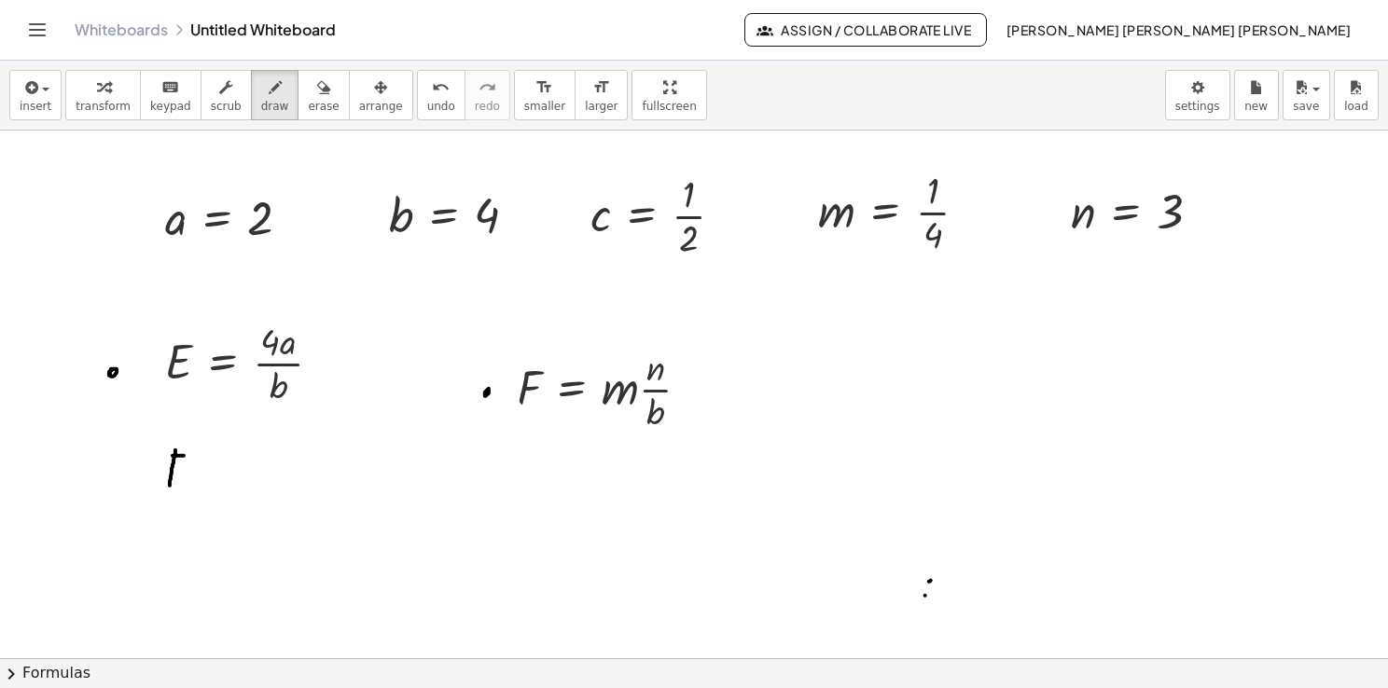
drag, startPoint x: 173, startPoint y: 455, endPoint x: 184, endPoint y: 455, distance: 11.2
click at [184, 455] on div at bounding box center [694, 659] width 1388 height 1056
click at [181, 471] on div at bounding box center [694, 659] width 1388 height 1056
click at [182, 483] on div at bounding box center [694, 659] width 1388 height 1056
drag, startPoint x: 216, startPoint y: 482, endPoint x: 226, endPoint y: 479, distance: 9.7
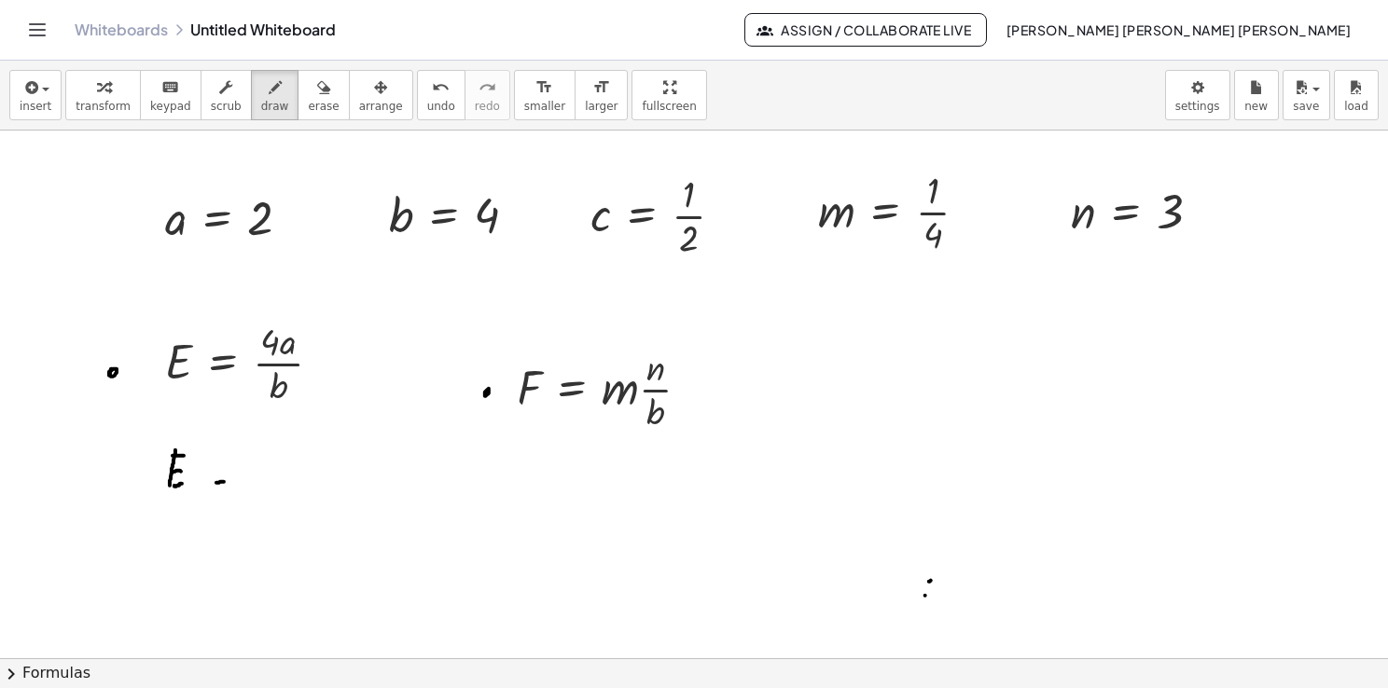
click at [226, 480] on div at bounding box center [694, 659] width 1388 height 1056
drag, startPoint x: 215, startPoint y: 465, endPoint x: 228, endPoint y: 465, distance: 13.1
click at [226, 465] on div at bounding box center [694, 659] width 1388 height 1056
drag, startPoint x: 272, startPoint y: 453, endPoint x: 288, endPoint y: 487, distance: 37.1
click at [284, 487] on div at bounding box center [694, 659] width 1388 height 1056
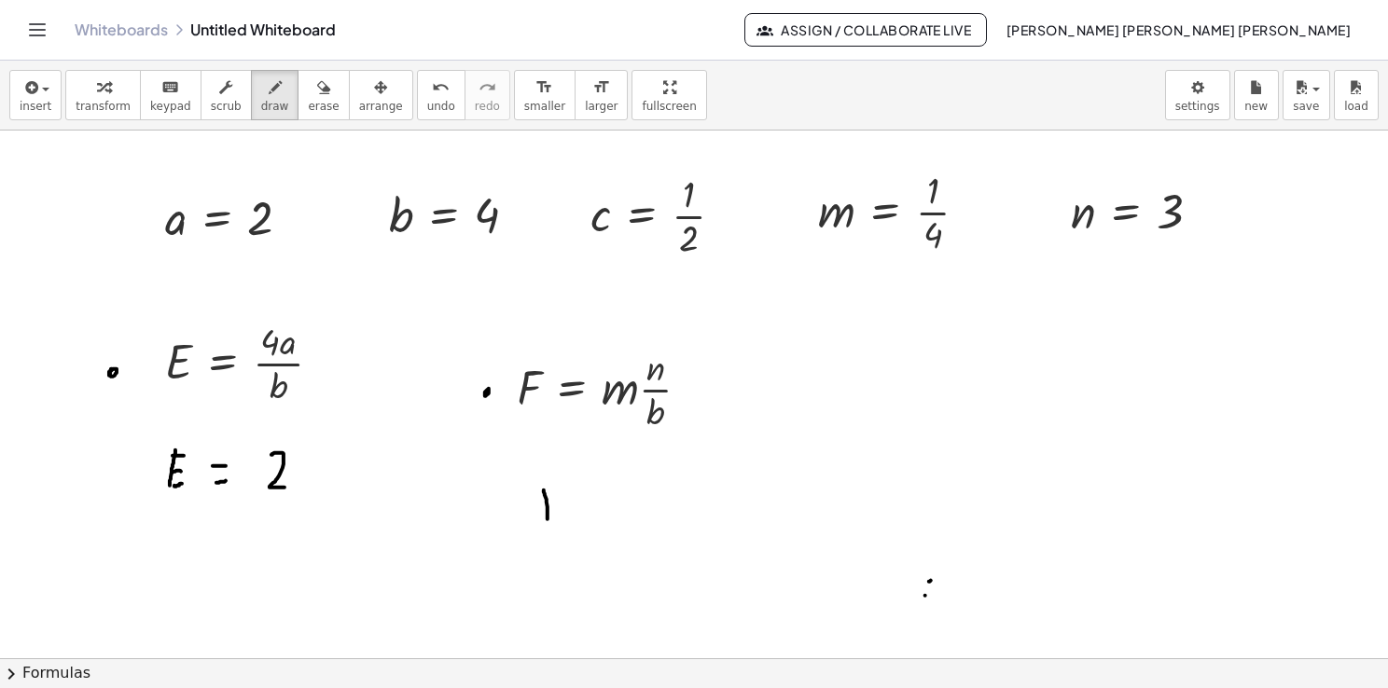
drag, startPoint x: 544, startPoint y: 490, endPoint x: 547, endPoint y: 520, distance: 31.0
click at [547, 520] on div at bounding box center [694, 659] width 1388 height 1056
drag, startPoint x: 541, startPoint y: 489, endPoint x: 560, endPoint y: 490, distance: 18.7
click at [560, 490] on div at bounding box center [694, 659] width 1388 height 1056
click at [558, 507] on div at bounding box center [694, 659] width 1388 height 1056
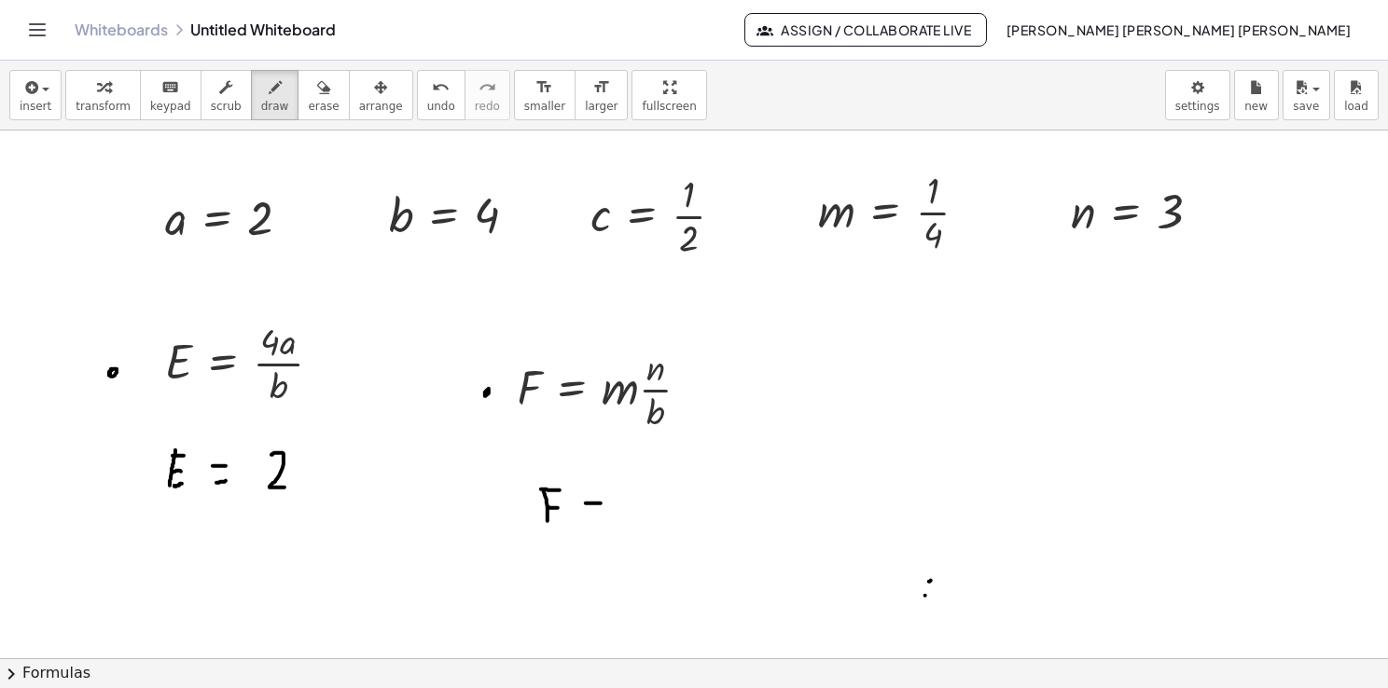
drag, startPoint x: 588, startPoint y: 503, endPoint x: 607, endPoint y: 503, distance: 19.6
click at [607, 503] on div at bounding box center [694, 659] width 1388 height 1056
drag, startPoint x: 589, startPoint y: 517, endPoint x: 605, endPoint y: 516, distance: 15.9
click at [605, 516] on div at bounding box center [694, 659] width 1388 height 1056
drag, startPoint x: 145, startPoint y: 522, endPoint x: 133, endPoint y: 491, distance: 33.9
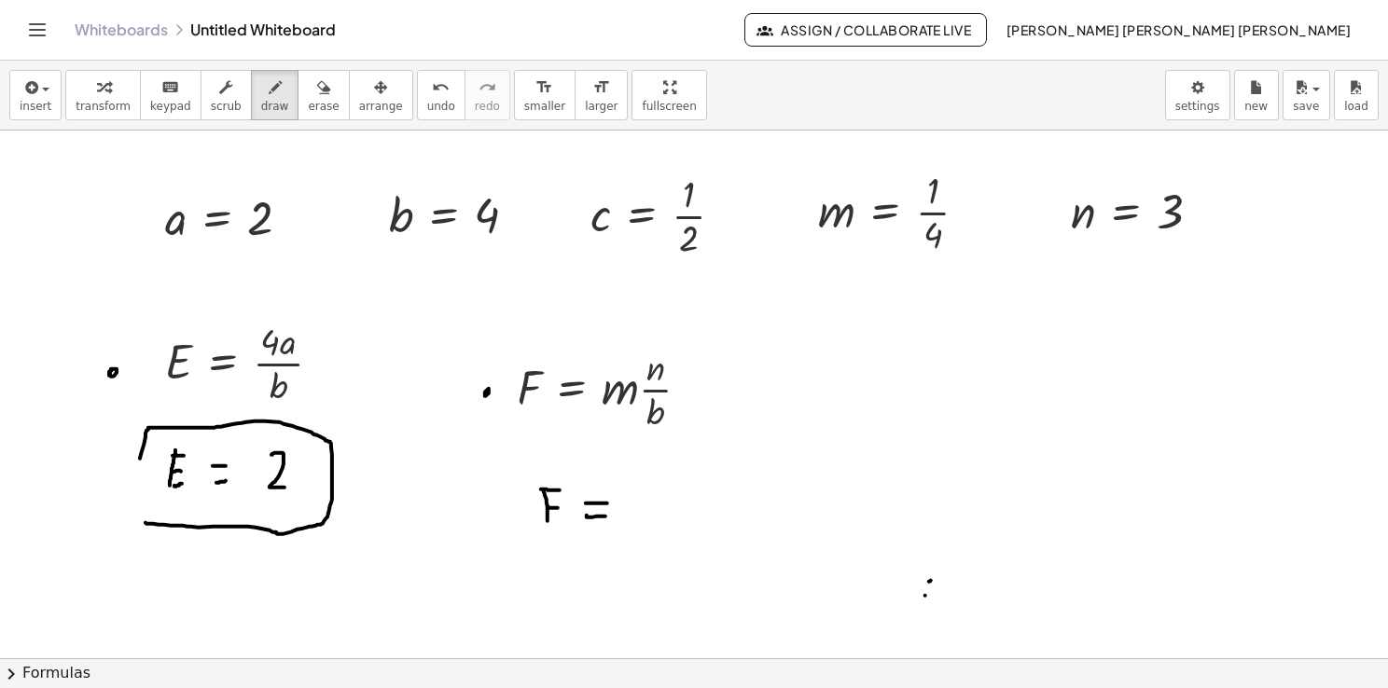
click at [133, 491] on div at bounding box center [694, 659] width 1388 height 1056
drag, startPoint x: 638, startPoint y: 495, endPoint x: 645, endPoint y: 503, distance: 10.6
click at [645, 502] on div at bounding box center [694, 659] width 1388 height 1056
drag, startPoint x: 643, startPoint y: 510, endPoint x: 660, endPoint y: 504, distance: 18.9
click at [660, 504] on div at bounding box center [694, 659] width 1388 height 1056
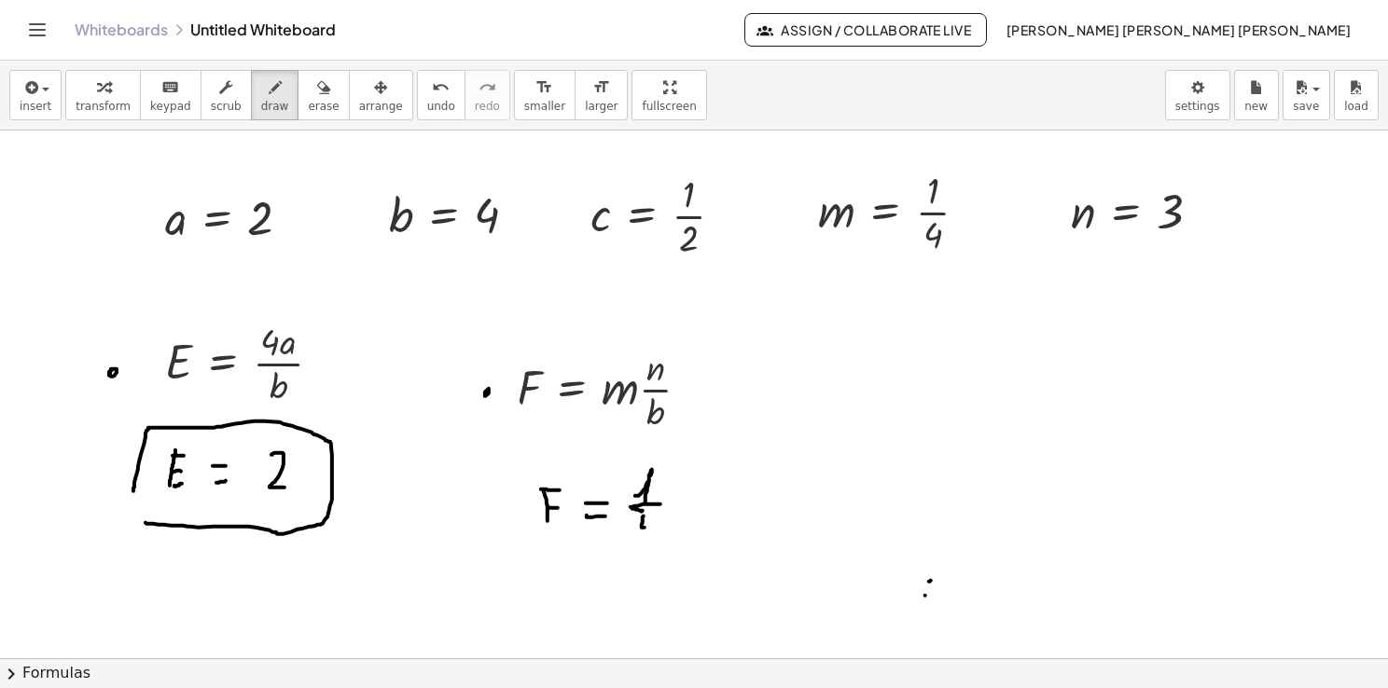
drag, startPoint x: 644, startPoint y: 516, endPoint x: 651, endPoint y: 526, distance: 12.7
click at [651, 526] on div at bounding box center [694, 659] width 1388 height 1056
drag, startPoint x: 655, startPoint y: 519, endPoint x: 653, endPoint y: 540, distance: 20.6
click at [653, 540] on div at bounding box center [694, 659] width 1388 height 1056
click at [684, 505] on div at bounding box center [694, 659] width 1388 height 1056
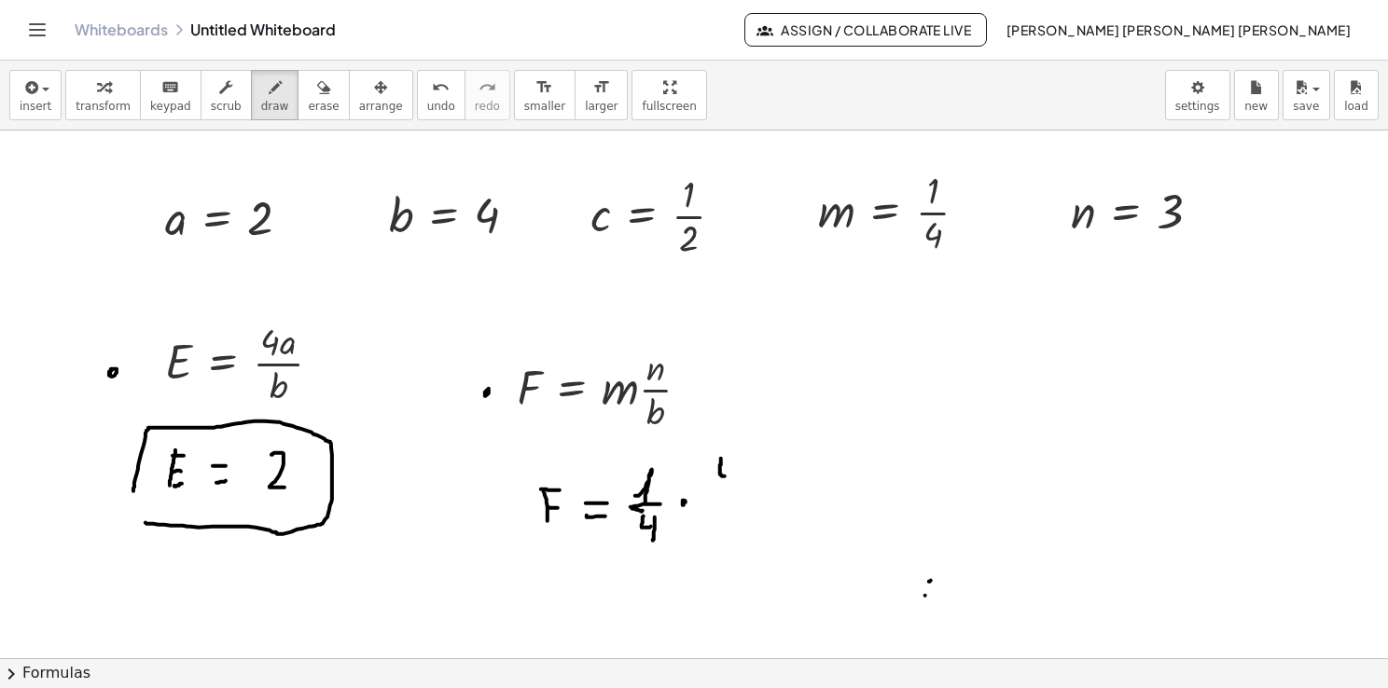
drag, startPoint x: 721, startPoint y: 458, endPoint x: 727, endPoint y: 475, distance: 18.0
click at [727, 476] on div at bounding box center [694, 659] width 1388 height 1056
drag, startPoint x: 731, startPoint y: 458, endPoint x: 727, endPoint y: 486, distance: 28.2
click at [727, 486] on div at bounding box center [694, 659] width 1388 height 1056
click at [310, 103] on button "erase" at bounding box center [323, 95] width 51 height 50
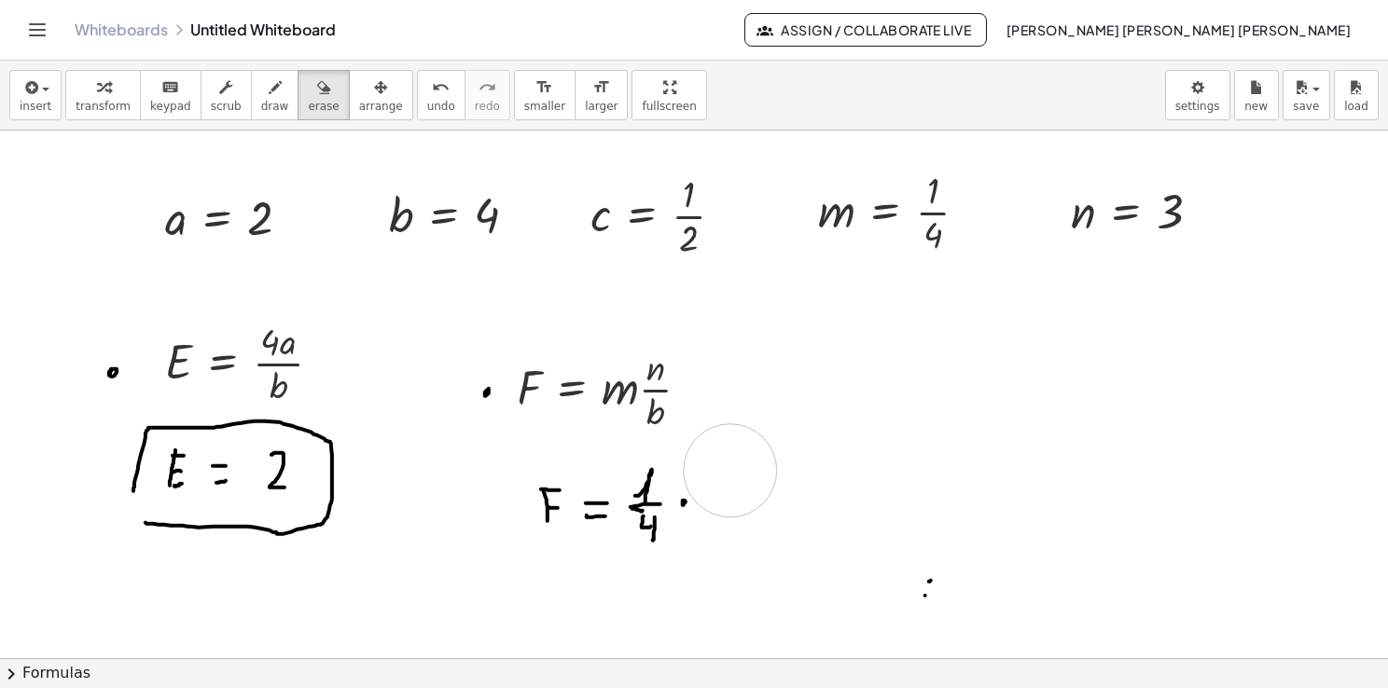
click at [730, 463] on div at bounding box center [694, 659] width 1388 height 1056
click at [251, 97] on button "draw" at bounding box center [275, 95] width 48 height 50
drag, startPoint x: 716, startPoint y: 491, endPoint x: 741, endPoint y: 495, distance: 25.6
click at [741, 495] on div at bounding box center [694, 659] width 1388 height 1056
drag, startPoint x: 727, startPoint y: 464, endPoint x: 727, endPoint y: 491, distance: 26.1
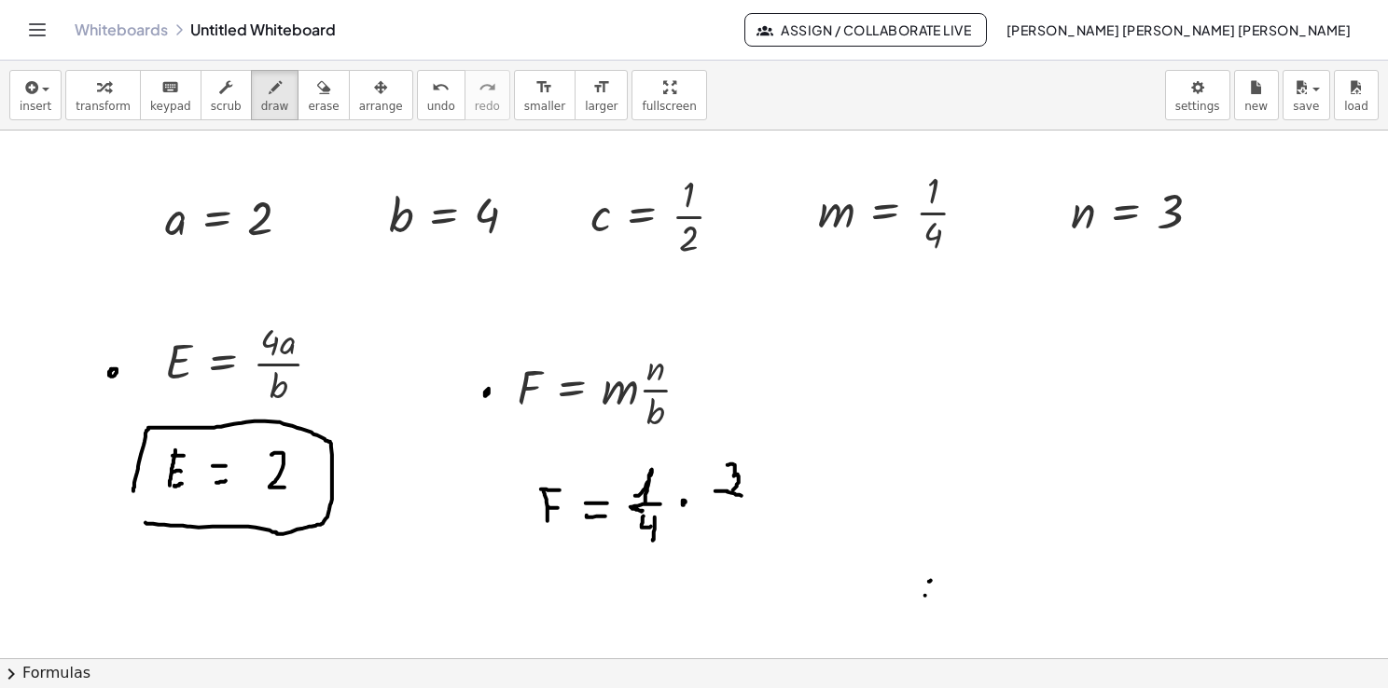
click at [728, 491] on div at bounding box center [694, 659] width 1388 height 1056
drag, startPoint x: 728, startPoint y: 510, endPoint x: 732, endPoint y: 527, distance: 17.2
click at [732, 527] on div at bounding box center [694, 659] width 1388 height 1056
drag, startPoint x: 734, startPoint y: 524, endPoint x: 731, endPoint y: 537, distance: 13.4
click at [731, 537] on div at bounding box center [694, 659] width 1388 height 1056
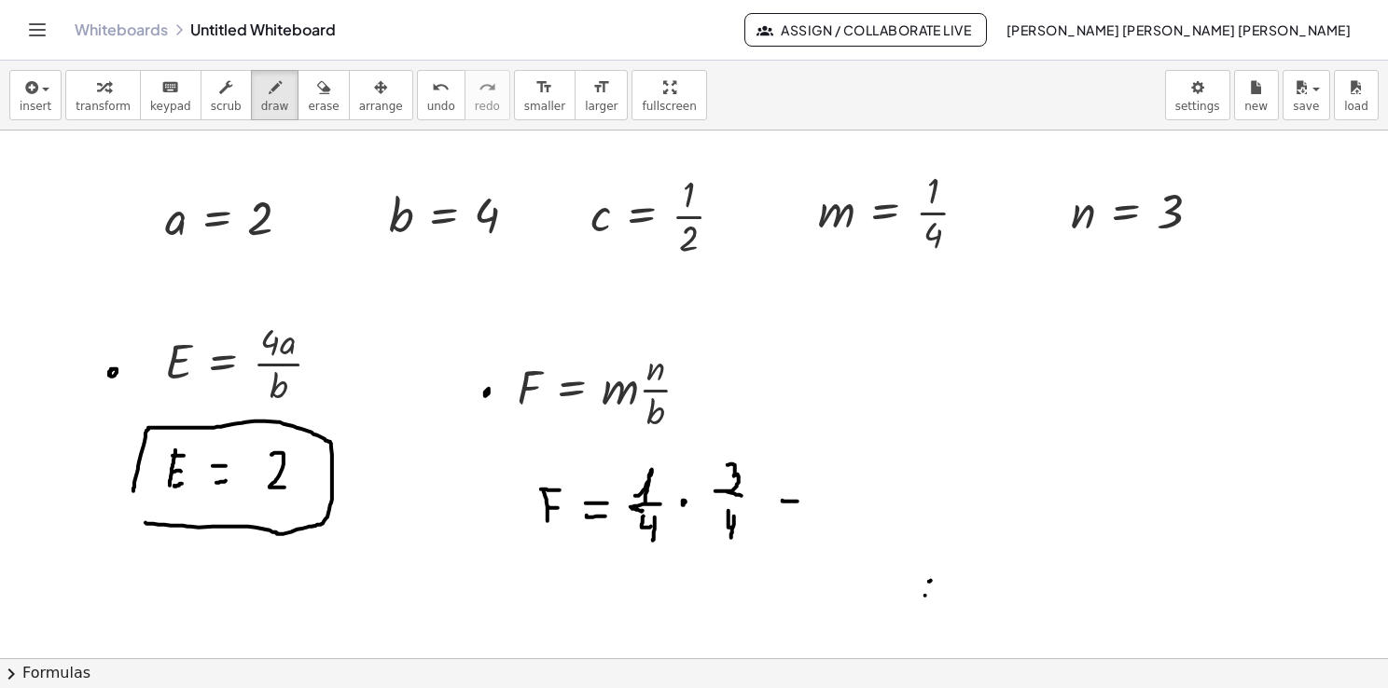
drag, startPoint x: 783, startPoint y: 500, endPoint x: 800, endPoint y: 502, distance: 17.8
click at [800, 502] on div at bounding box center [694, 659] width 1388 height 1056
drag, startPoint x: 787, startPoint y: 511, endPoint x: 799, endPoint y: 511, distance: 12.1
click at [799, 511] on div at bounding box center [694, 659] width 1388 height 1056
drag, startPoint x: 846, startPoint y: 475, endPoint x: 851, endPoint y: 501, distance: 26.5
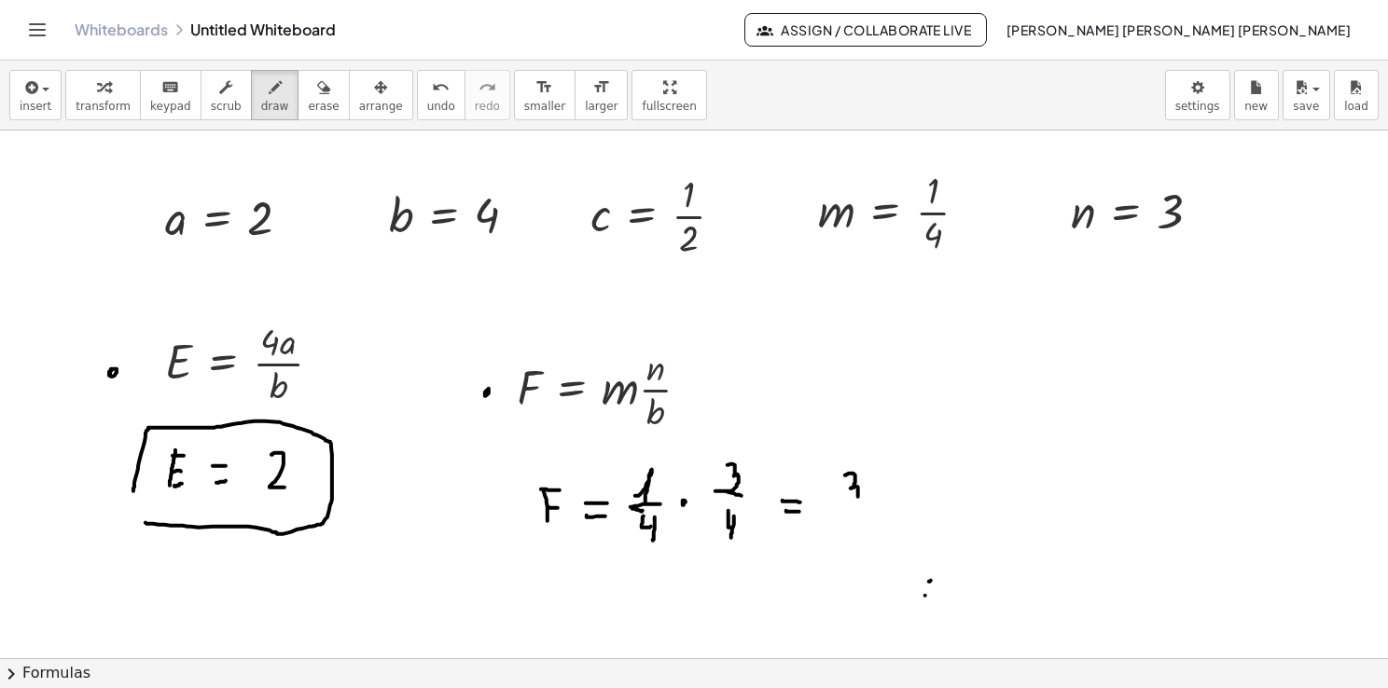
click at [851, 501] on div at bounding box center [694, 659] width 1388 height 1056
drag, startPoint x: 836, startPoint y: 506, endPoint x: 878, endPoint y: 504, distance: 42.0
click at [878, 504] on div at bounding box center [694, 659] width 1388 height 1056
drag, startPoint x: 843, startPoint y: 517, endPoint x: 844, endPoint y: 535, distance: 18.7
click at [844, 535] on div at bounding box center [694, 659] width 1388 height 1056
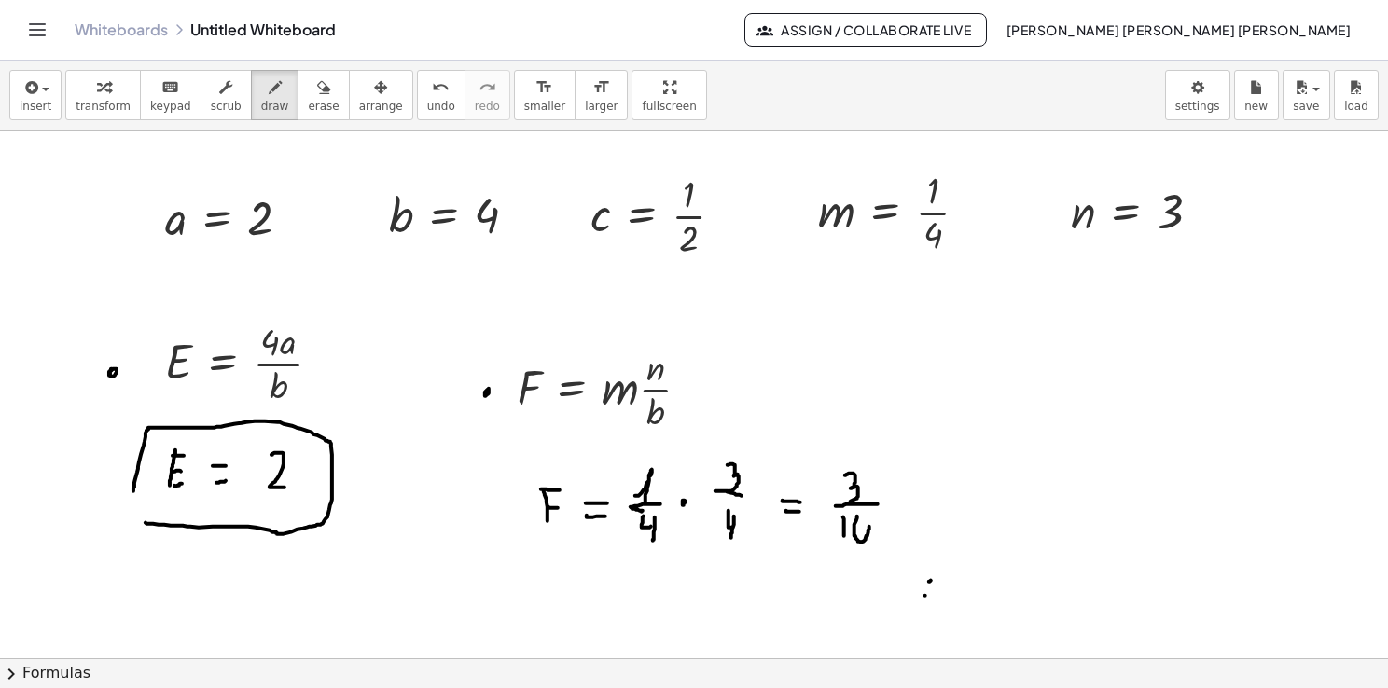
drag, startPoint x: 857, startPoint y: 517, endPoint x: 857, endPoint y: 537, distance: 20.5
click at [857, 536] on div at bounding box center [694, 659] width 1388 height 1056
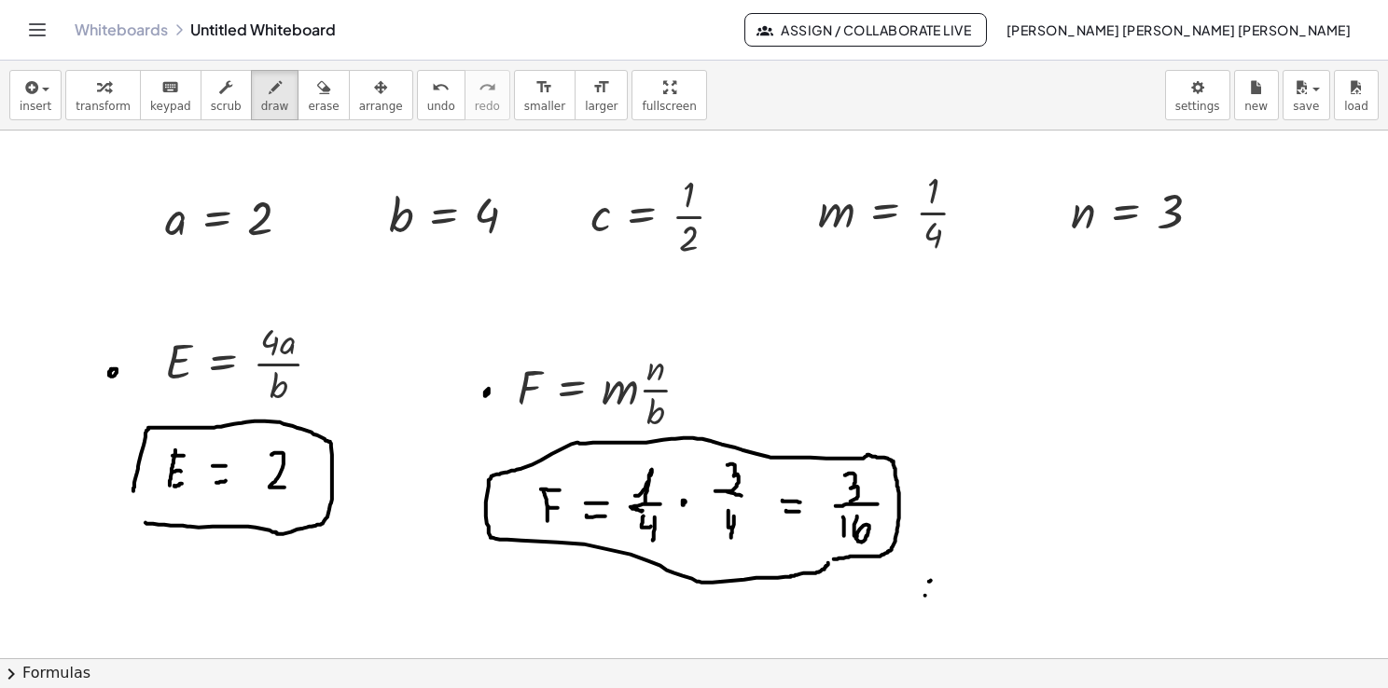
click at [828, 562] on div at bounding box center [694, 659] width 1388 height 1056
drag, startPoint x: 828, startPoint y: 564, endPoint x: 839, endPoint y: 558, distance: 13.0
click at [839, 558] on div at bounding box center [694, 659] width 1388 height 1056
click at [308, 111] on span "erase" at bounding box center [323, 106] width 31 height 13
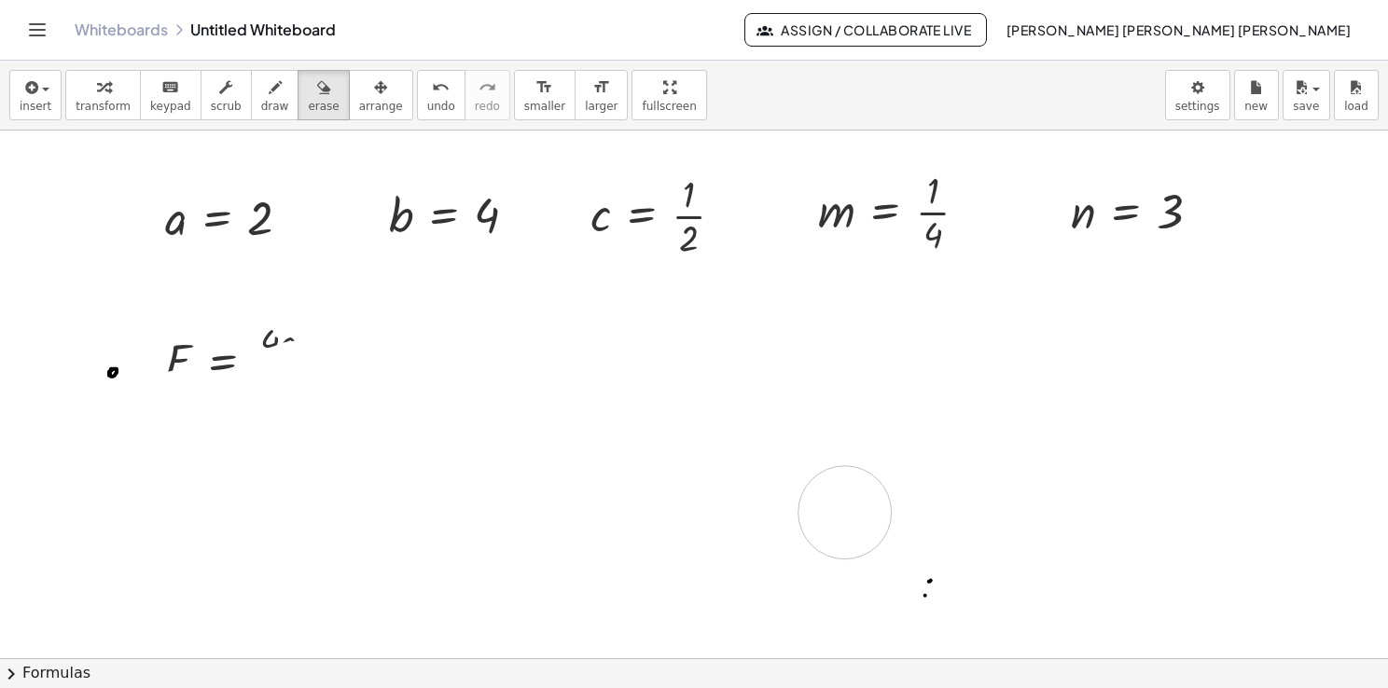
drag, startPoint x: 296, startPoint y: 387, endPoint x: 930, endPoint y: 622, distance: 676.4
click at [937, 630] on div at bounding box center [694, 659] width 1388 height 1056
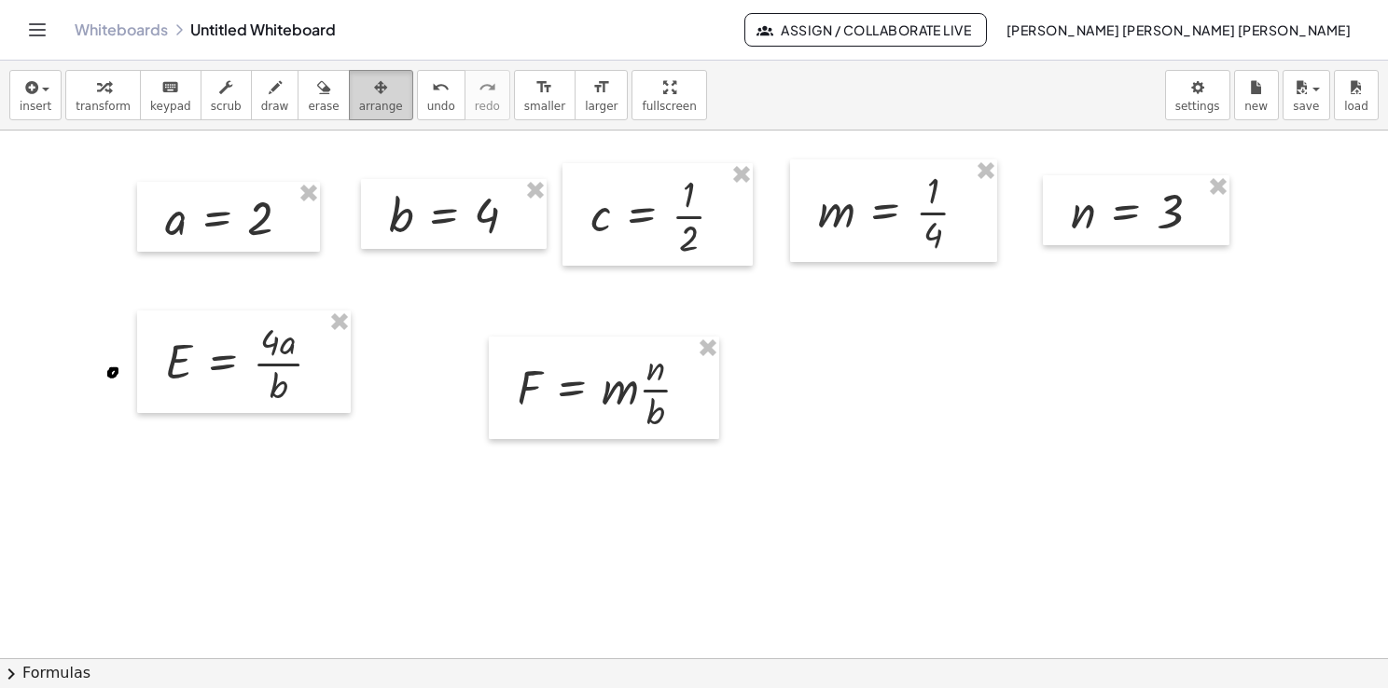
click at [359, 104] on span "arrange" at bounding box center [381, 106] width 44 height 13
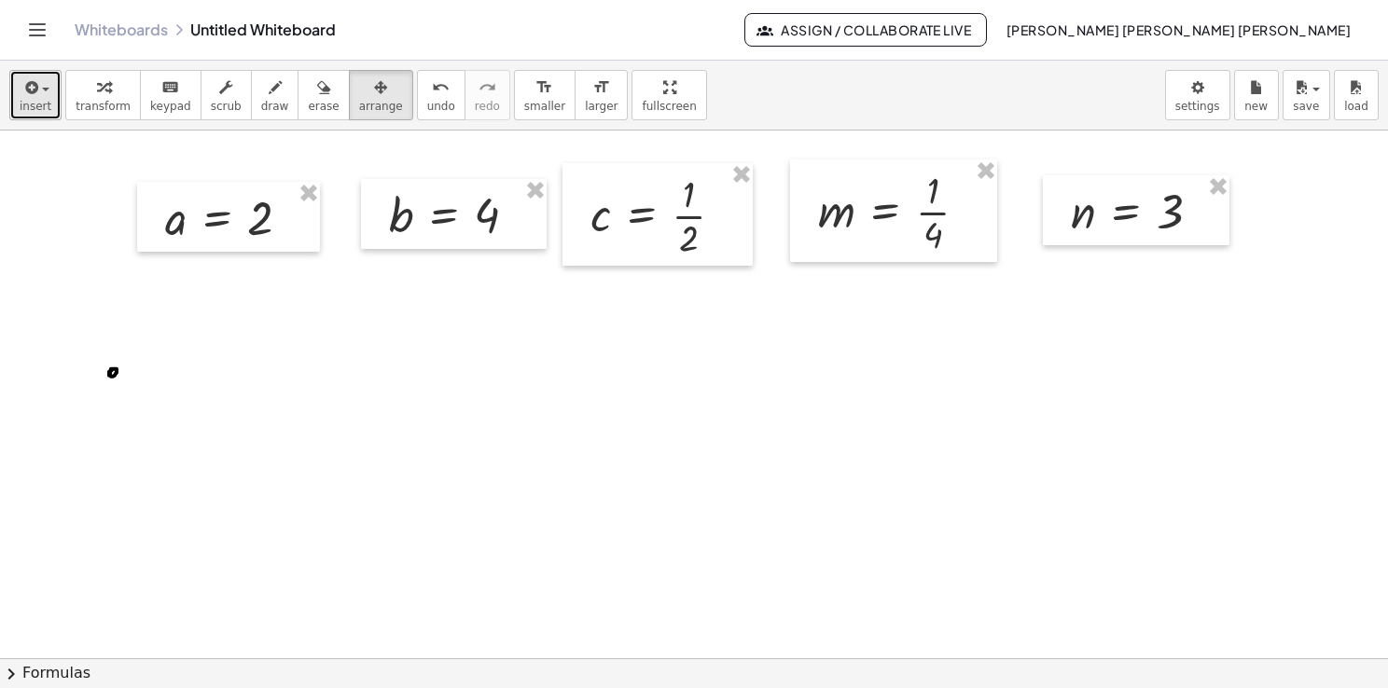
click at [35, 105] on span "insert" at bounding box center [36, 106] width 32 height 13
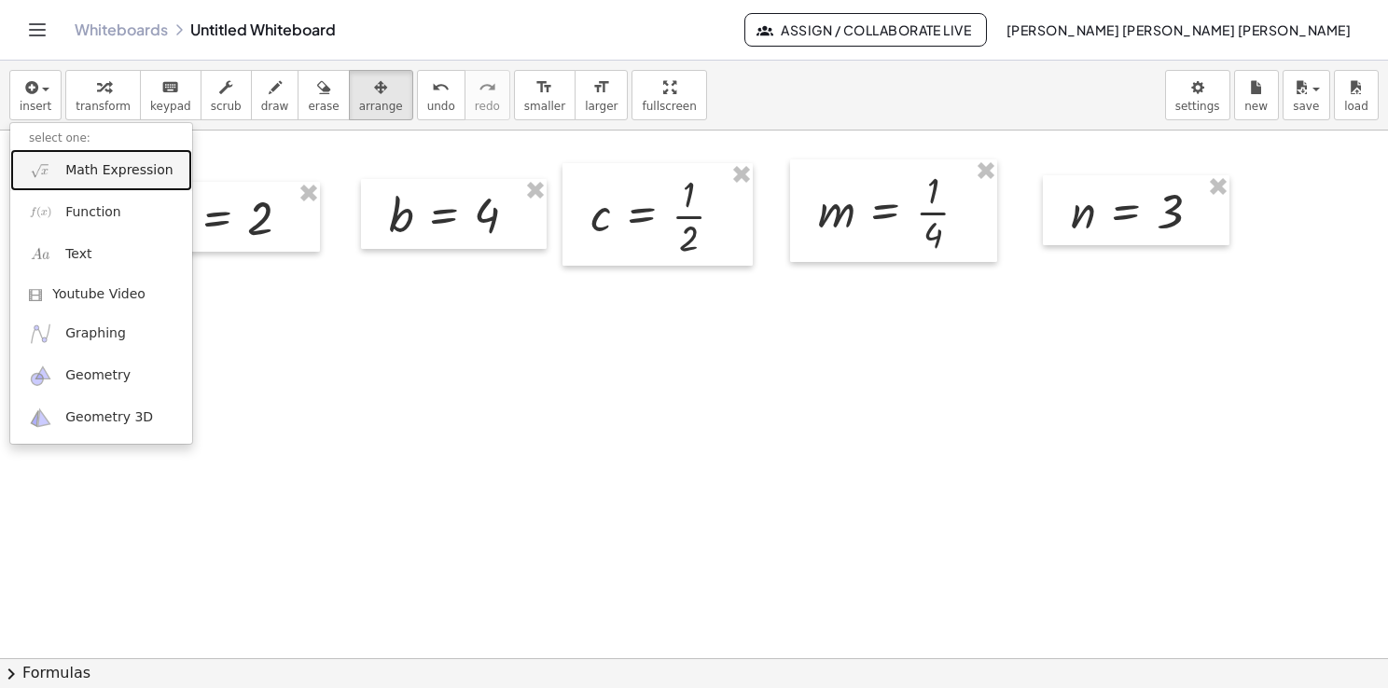
click at [61, 165] on link "Math Expression" at bounding box center [101, 170] width 182 height 42
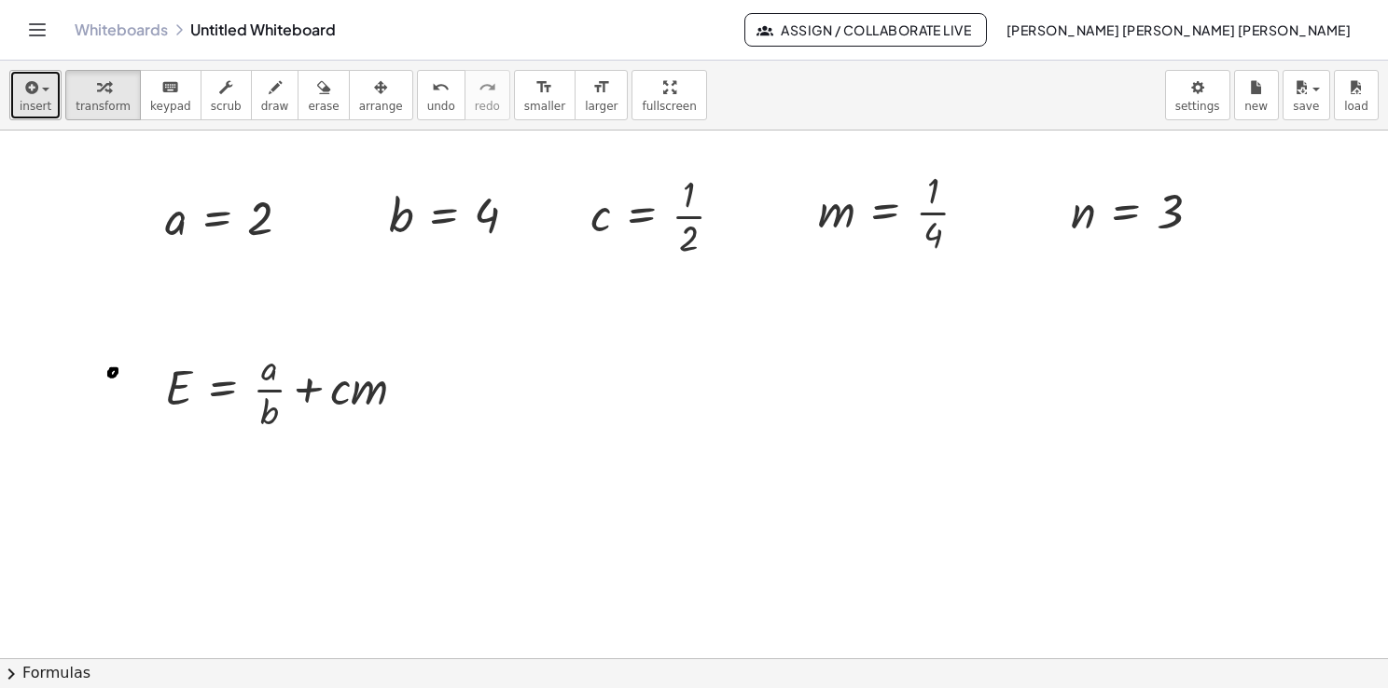
click at [34, 100] on span "insert" at bounding box center [36, 106] width 32 height 13
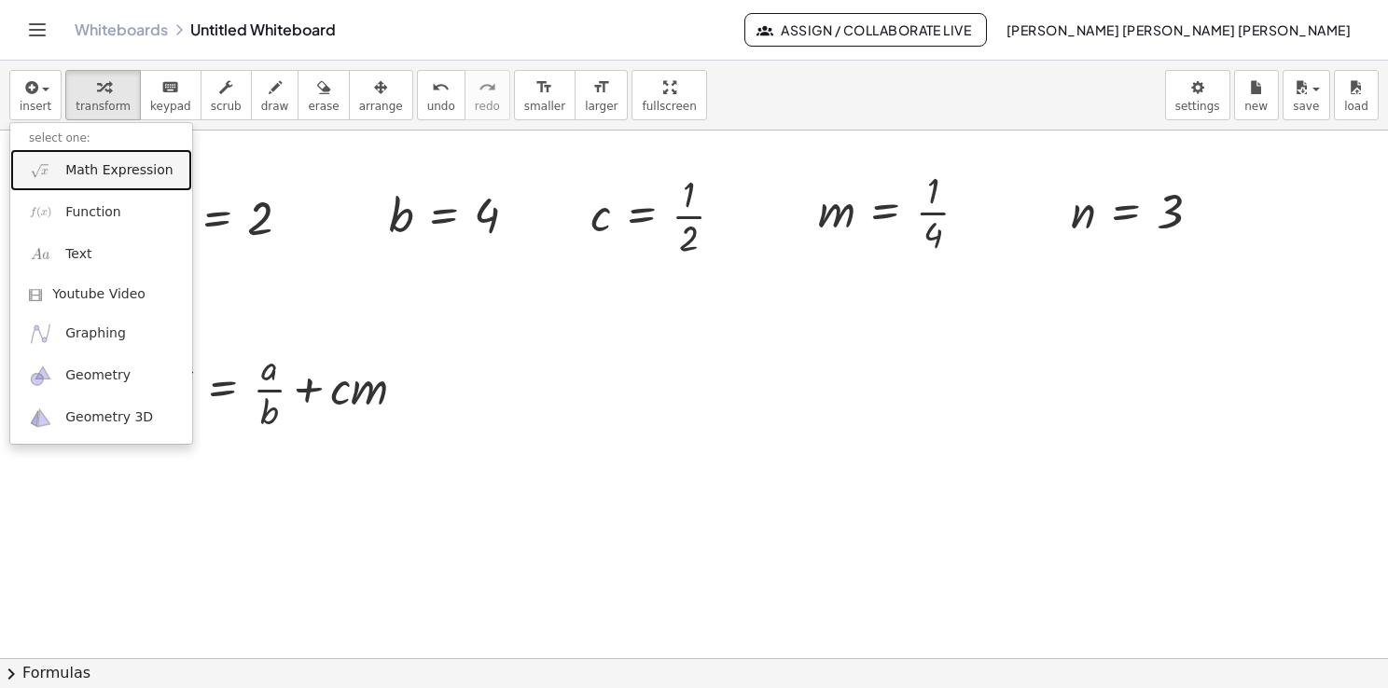
click at [93, 177] on span "Math Expression" at bounding box center [118, 170] width 107 height 19
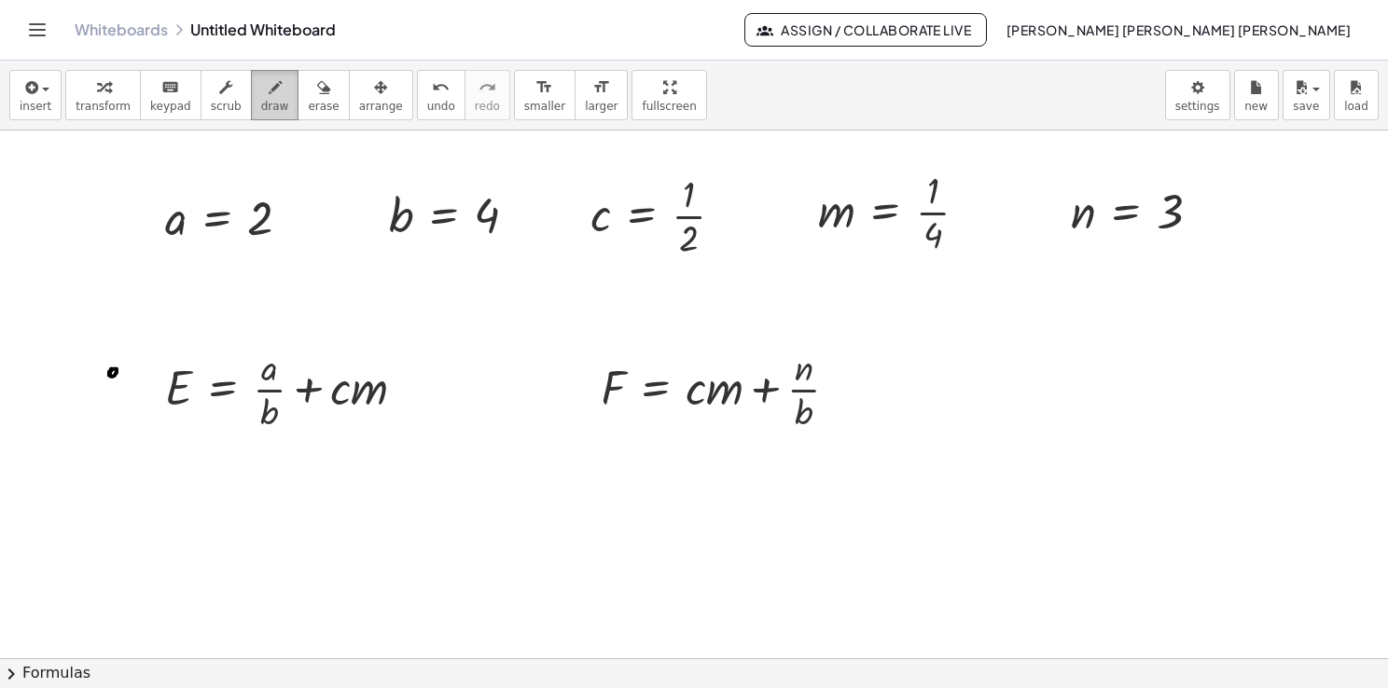
click at [261, 110] on span "draw" at bounding box center [275, 106] width 28 height 13
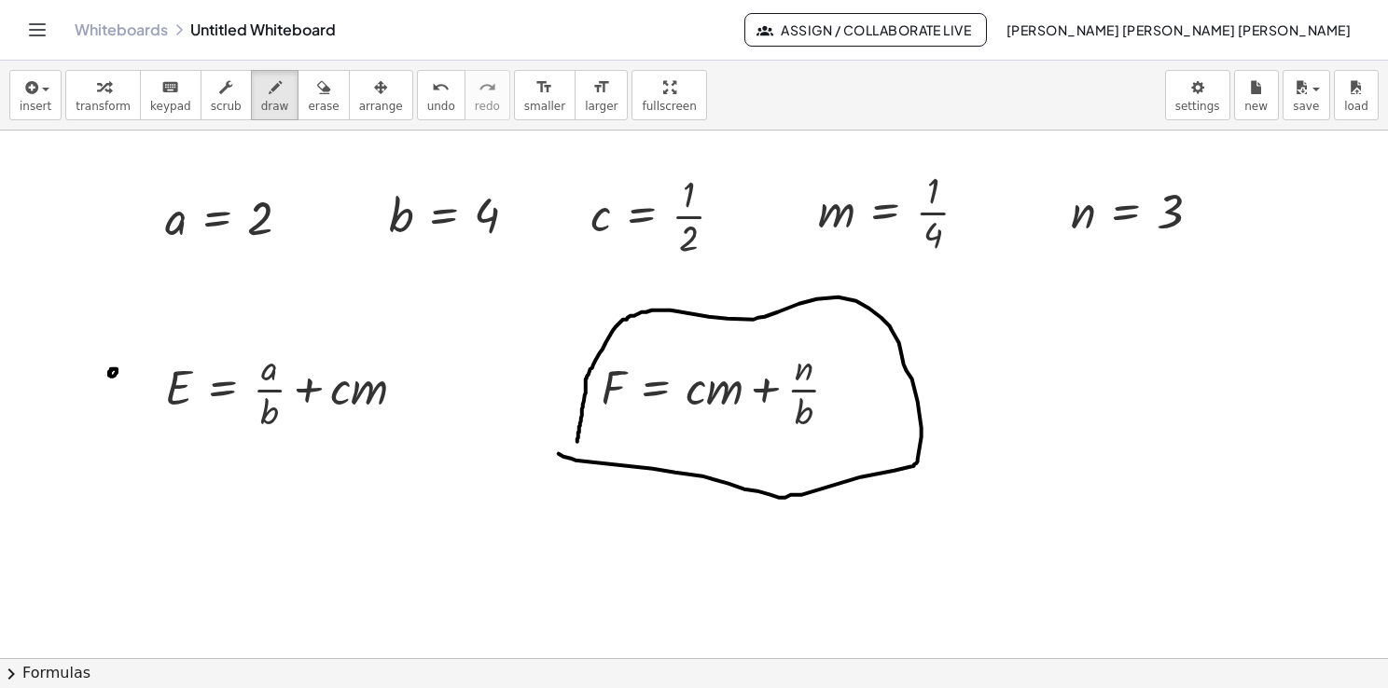
drag, startPoint x: 575, startPoint y: 460, endPoint x: 577, endPoint y: 442, distance: 17.8
click at [577, 442] on div at bounding box center [694, 659] width 1388 height 1056
drag, startPoint x: 168, startPoint y: 470, endPoint x: 177, endPoint y: 468, distance: 9.5
click at [177, 468] on div at bounding box center [694, 659] width 1388 height 1056
click at [175, 483] on div at bounding box center [694, 659] width 1388 height 1056
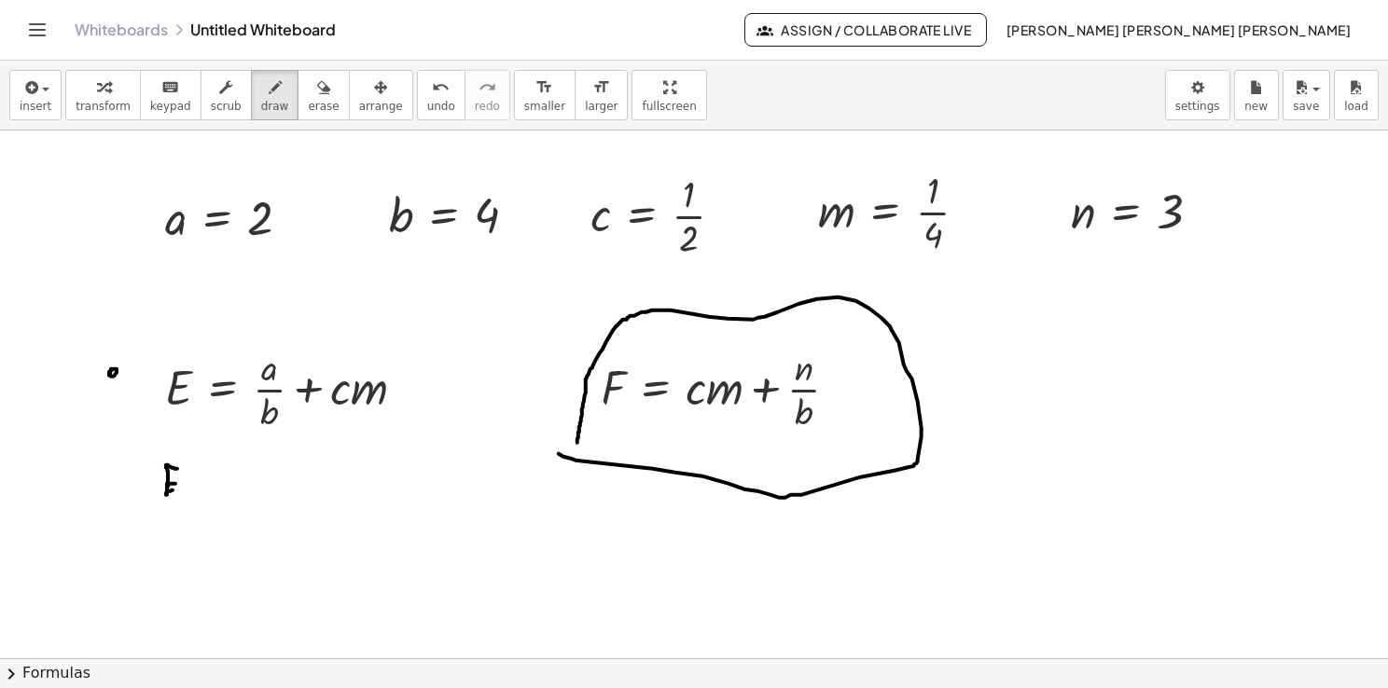
drag, startPoint x: 166, startPoint y: 494, endPoint x: 179, endPoint y: 491, distance: 13.6
click at [178, 491] on div at bounding box center [694, 659] width 1388 height 1056
click at [228, 484] on div at bounding box center [694, 659] width 1388 height 1056
click at [232, 491] on div at bounding box center [694, 659] width 1388 height 1056
drag, startPoint x: 970, startPoint y: 409, endPoint x: 1000, endPoint y: 409, distance: 29.9
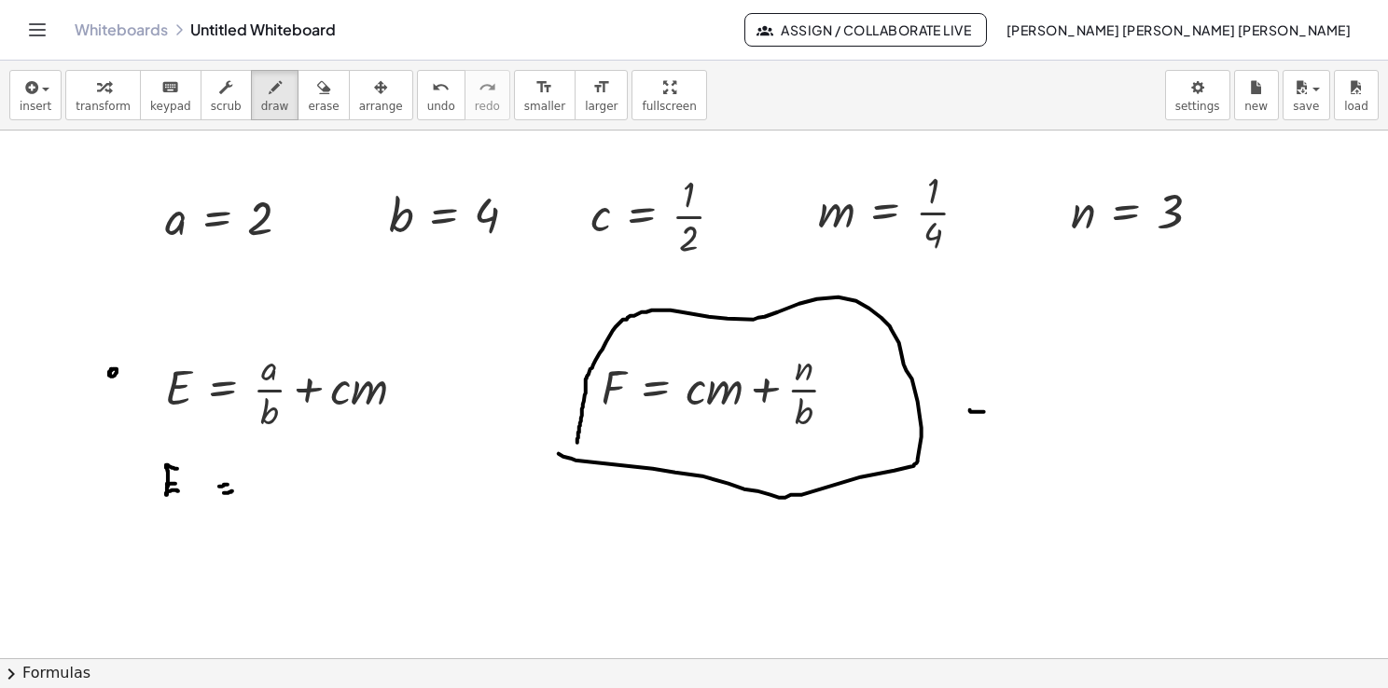
click at [1000, 409] on div at bounding box center [694, 659] width 1388 height 1056
drag, startPoint x: 1000, startPoint y: 406, endPoint x: 996, endPoint y: 426, distance: 20.9
click at [996, 426] on div at bounding box center [694, 659] width 1388 height 1056
drag, startPoint x: 1076, startPoint y: 379, endPoint x: 1089, endPoint y: 397, distance: 22.8
click at [1089, 397] on div at bounding box center [694, 659] width 1388 height 1056
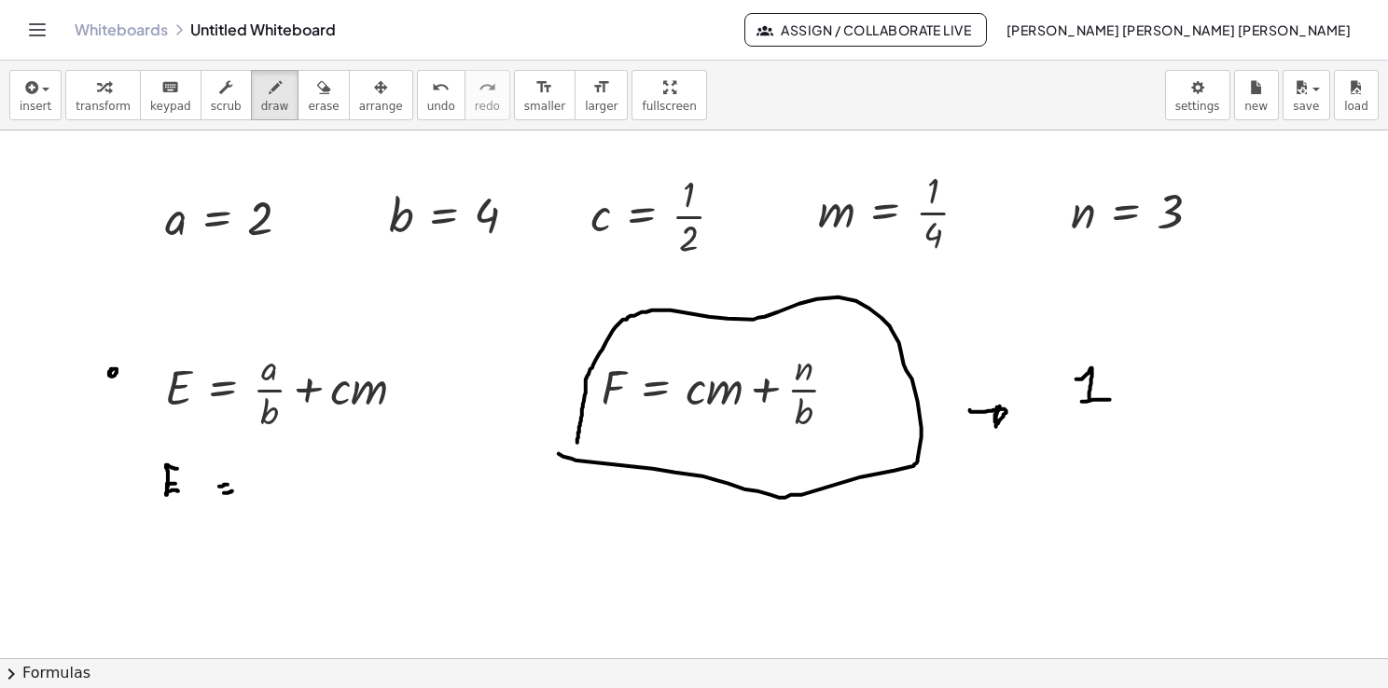
drag, startPoint x: 1082, startPoint y: 401, endPoint x: 1111, endPoint y: 399, distance: 29.0
click at [1111, 399] on div at bounding box center [694, 659] width 1388 height 1056
drag, startPoint x: 1095, startPoint y: 421, endPoint x: 1099, endPoint y: 439, distance: 19.0
click at [1097, 441] on div at bounding box center [694, 659] width 1388 height 1056
click at [1119, 394] on div at bounding box center [694, 659] width 1388 height 1056
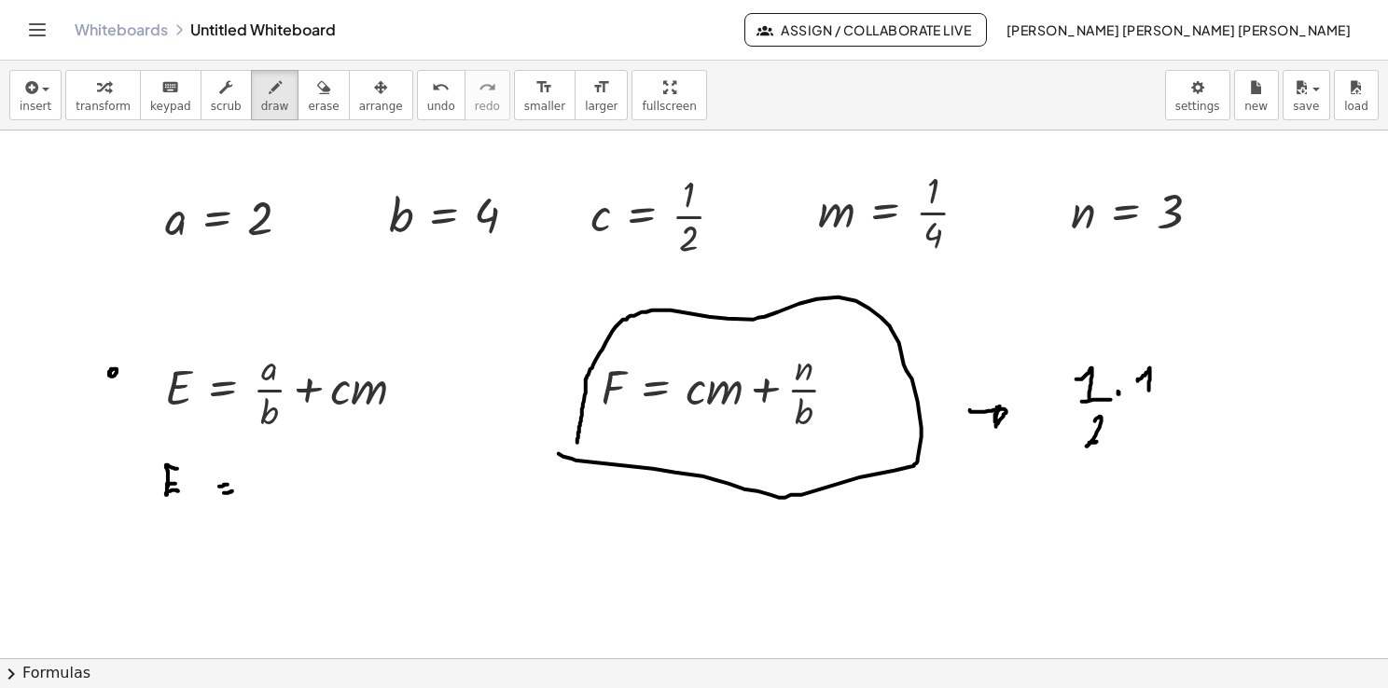
drag, startPoint x: 1143, startPoint y: 375, endPoint x: 1148, endPoint y: 397, distance: 22.9
click at [1148, 396] on div at bounding box center [694, 659] width 1388 height 1056
drag, startPoint x: 1141, startPoint y: 400, endPoint x: 1158, endPoint y: 397, distance: 17.9
click at [1158, 397] on div at bounding box center [694, 659] width 1388 height 1056
drag, startPoint x: 1149, startPoint y: 408, endPoint x: 1157, endPoint y: 414, distance: 9.9
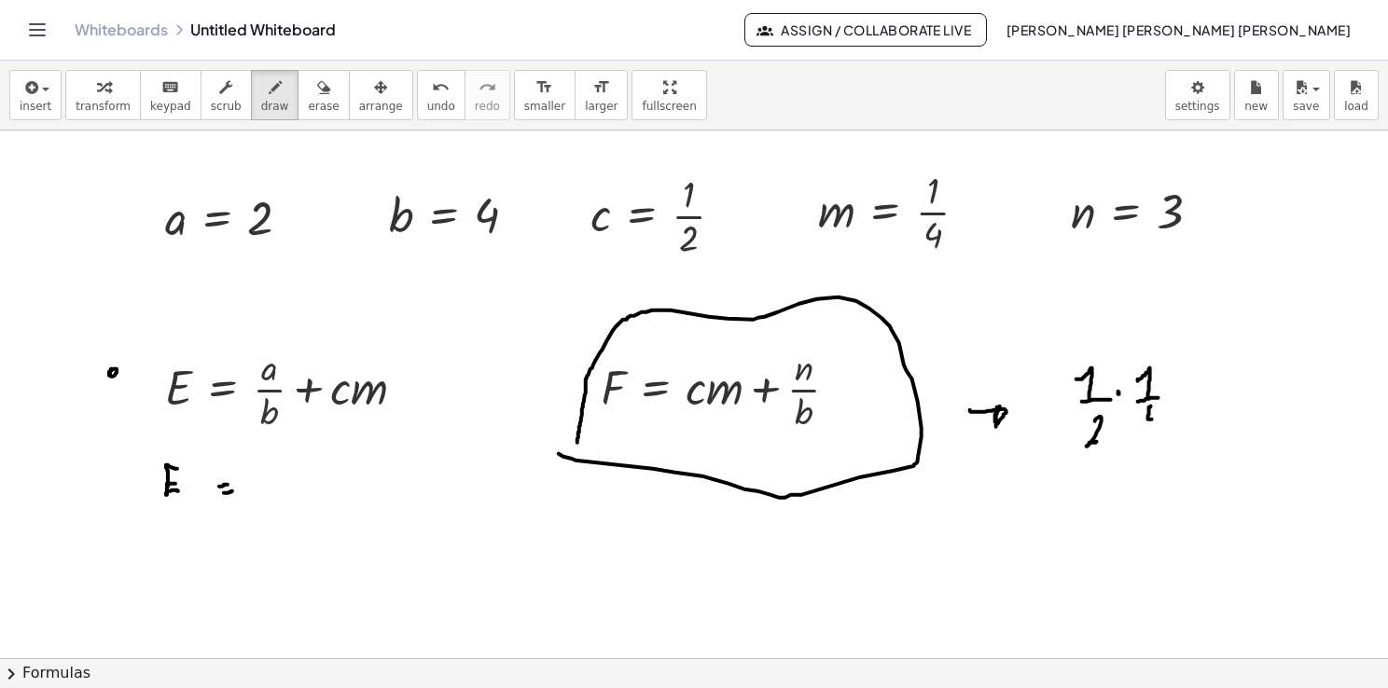
click at [1155, 420] on div at bounding box center [694, 659] width 1388 height 1056
drag, startPoint x: 1157, startPoint y: 410, endPoint x: 1156, endPoint y: 438, distance: 28.0
click at [1156, 438] on div at bounding box center [694, 659] width 1388 height 1056
drag, startPoint x: 1169, startPoint y: 405, endPoint x: 1190, endPoint y: 400, distance: 22.0
click at [1190, 401] on div at bounding box center [694, 659] width 1388 height 1056
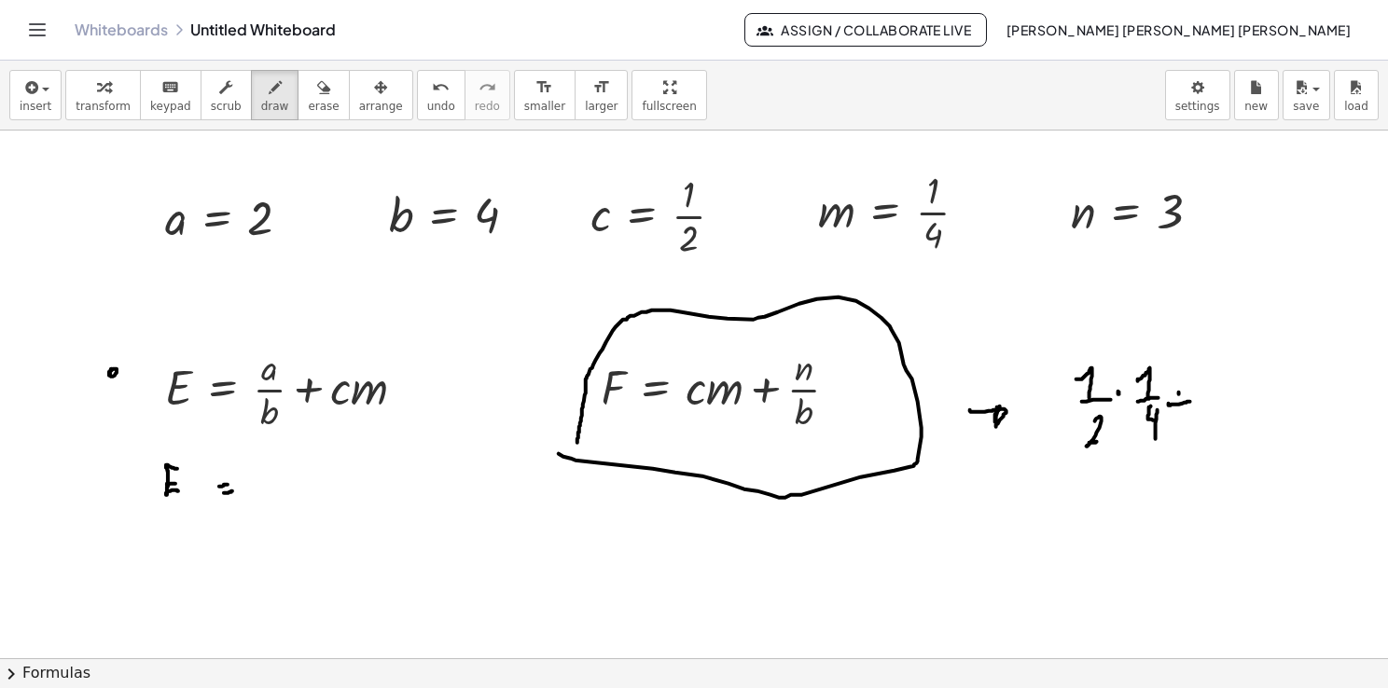
drag, startPoint x: 1179, startPoint y: 392, endPoint x: 1182, endPoint y: 416, distance: 24.4
click at [1182, 416] on div at bounding box center [694, 659] width 1388 height 1056
drag, startPoint x: 1213, startPoint y: 372, endPoint x: 1213, endPoint y: 398, distance: 26.1
click at [1214, 398] on div at bounding box center [694, 659] width 1388 height 1056
drag, startPoint x: 1202, startPoint y: 409, endPoint x: 1238, endPoint y: 407, distance: 35.6
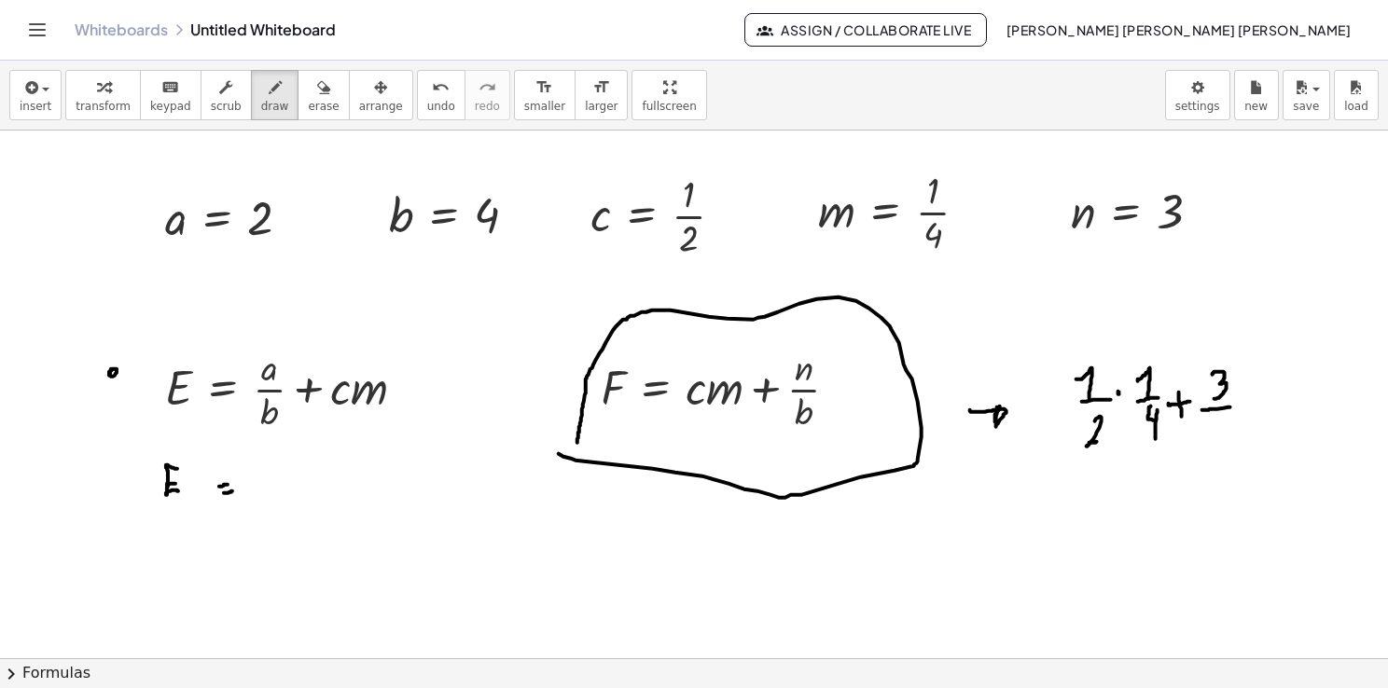
click at [1237, 407] on div at bounding box center [694, 659] width 1388 height 1056
drag, startPoint x: 1226, startPoint y: 418, endPoint x: 1234, endPoint y: 432, distance: 15.9
click at [1233, 432] on div at bounding box center [694, 659] width 1388 height 1056
drag, startPoint x: 1239, startPoint y: 422, endPoint x: 1233, endPoint y: 461, distance: 38.6
click at [1233, 461] on div at bounding box center [694, 659] width 1388 height 1056
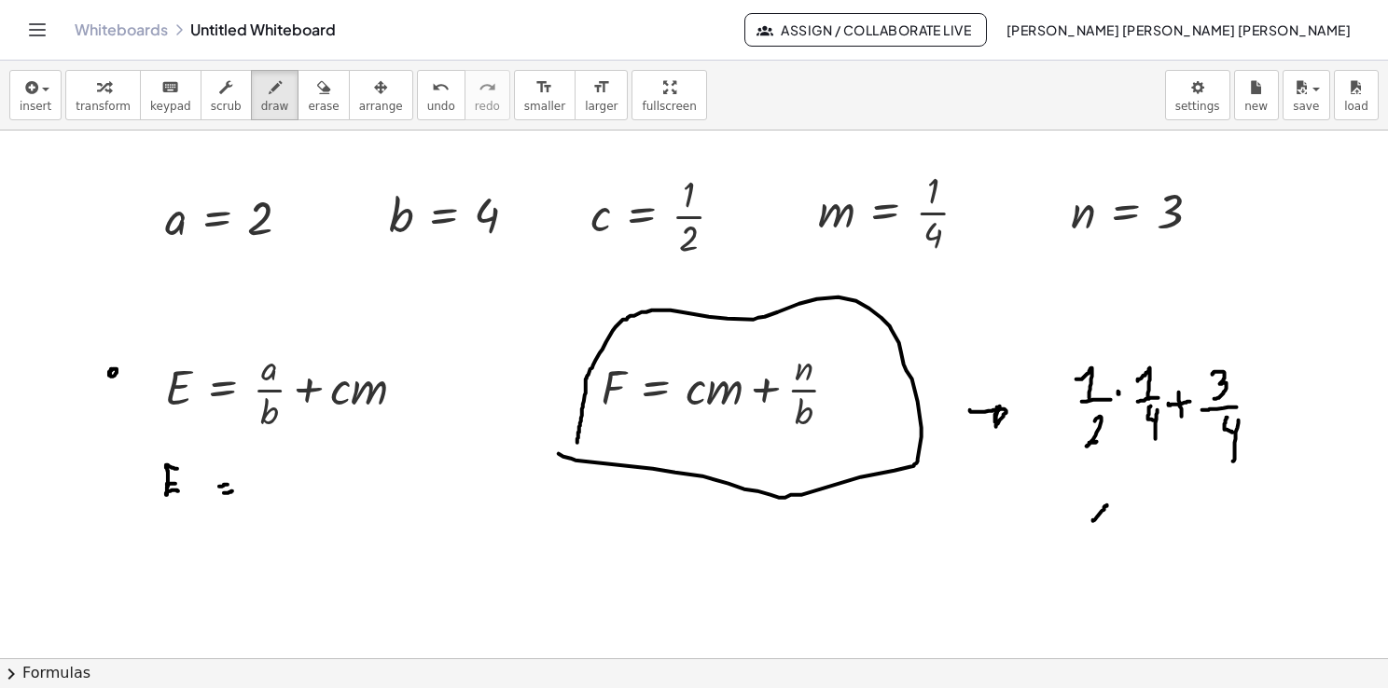
drag, startPoint x: 1093, startPoint y: 520, endPoint x: 1104, endPoint y: 530, distance: 14.6
click at [1104, 530] on div at bounding box center [694, 659] width 1388 height 1056
drag, startPoint x: 1094, startPoint y: 534, endPoint x: 1129, endPoint y: 536, distance: 35.5
click at [1130, 537] on div at bounding box center [694, 659] width 1388 height 1056
drag, startPoint x: 1111, startPoint y: 546, endPoint x: 1118, endPoint y: 539, distance: 9.9
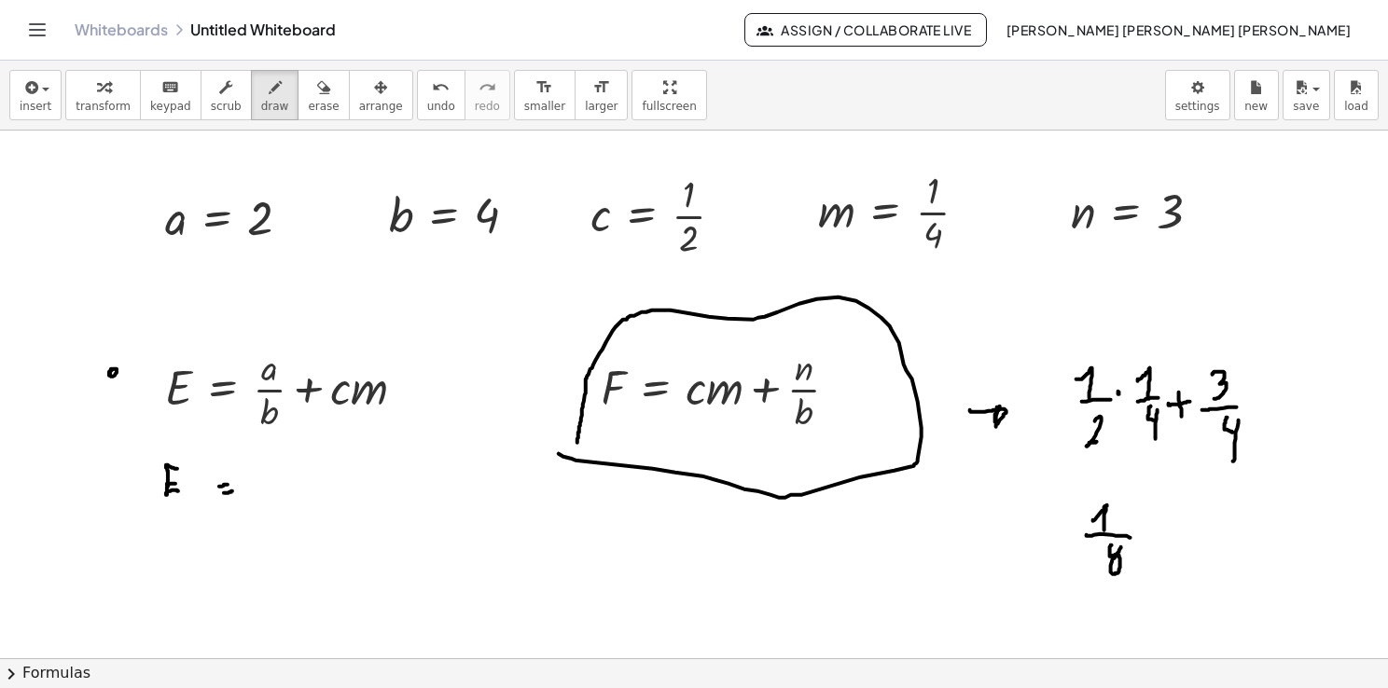
click at [1118, 539] on div at bounding box center [694, 659] width 1388 height 1056
drag, startPoint x: 1142, startPoint y: 543, endPoint x: 1161, endPoint y: 535, distance: 21.0
click at [1161, 535] on div at bounding box center [694, 659] width 1388 height 1056
drag, startPoint x: 1153, startPoint y: 529, endPoint x: 1155, endPoint y: 545, distance: 16.0
click at [1154, 545] on div at bounding box center [694, 659] width 1388 height 1056
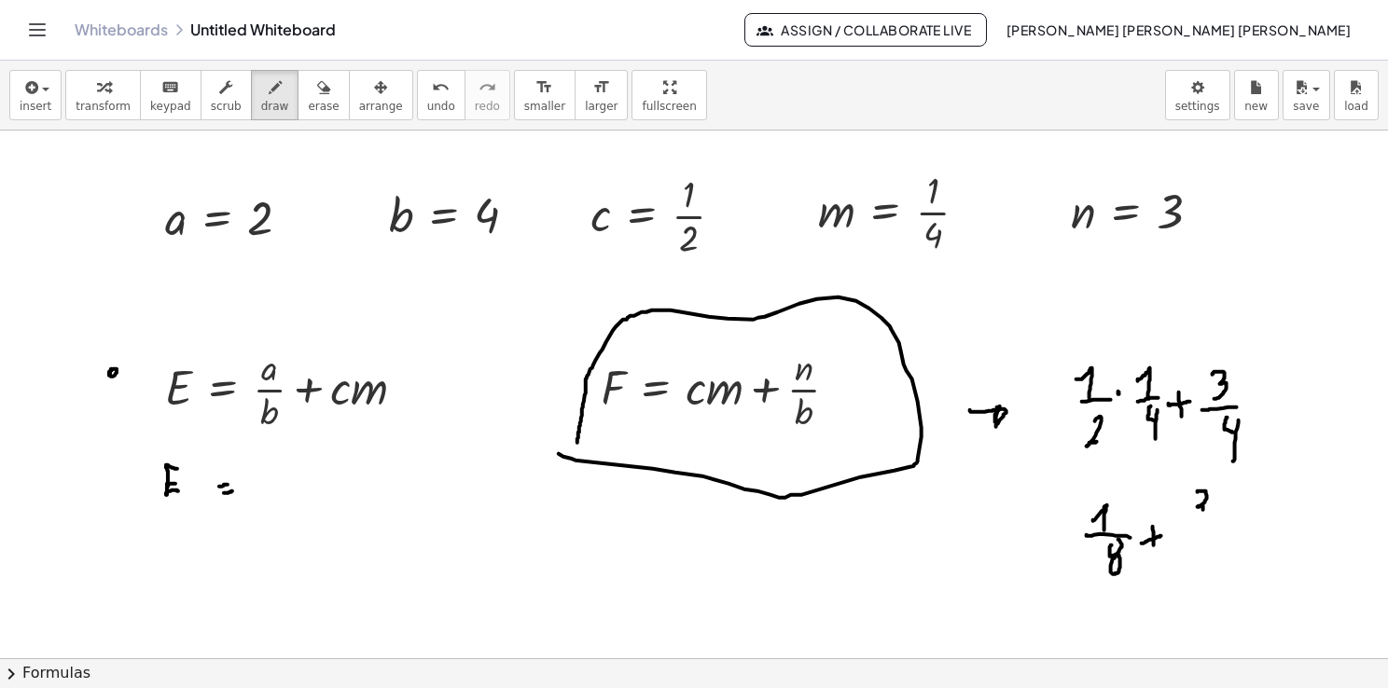
drag, startPoint x: 1198, startPoint y: 492, endPoint x: 1190, endPoint y: 522, distance: 31.7
click at [1190, 522] on div at bounding box center [694, 659] width 1388 height 1056
drag, startPoint x: 1184, startPoint y: 529, endPoint x: 1207, endPoint y: 529, distance: 22.4
click at [1207, 528] on div at bounding box center [694, 659] width 1388 height 1056
drag, startPoint x: 1194, startPoint y: 541, endPoint x: 1200, endPoint y: 553, distance: 13.8
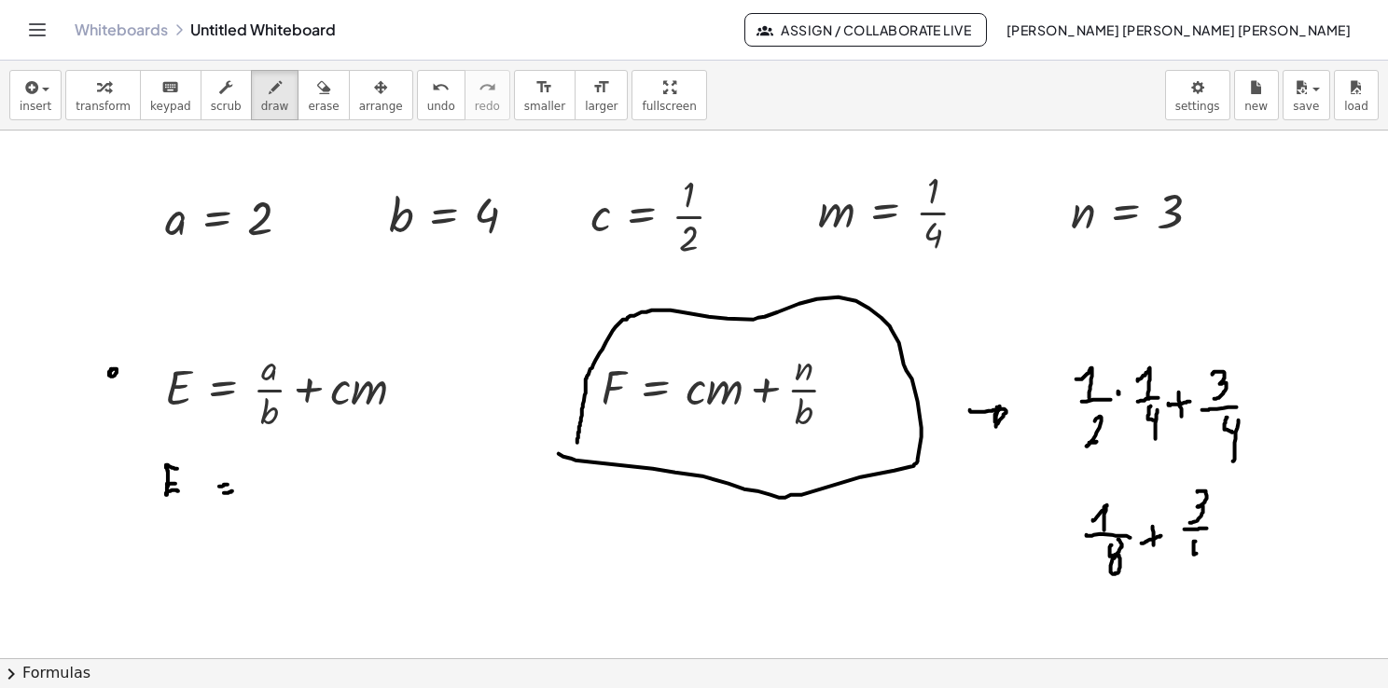
click at [1200, 553] on div at bounding box center [694, 659] width 1388 height 1056
drag, startPoint x: 1205, startPoint y: 543, endPoint x: 1200, endPoint y: 576, distance: 33.9
click at [1200, 576] on div at bounding box center [694, 659] width 1388 height 1056
drag, startPoint x: 1235, startPoint y: 522, endPoint x: 1246, endPoint y: 522, distance: 11.2
click at [1246, 521] on div at bounding box center [694, 659] width 1388 height 1056
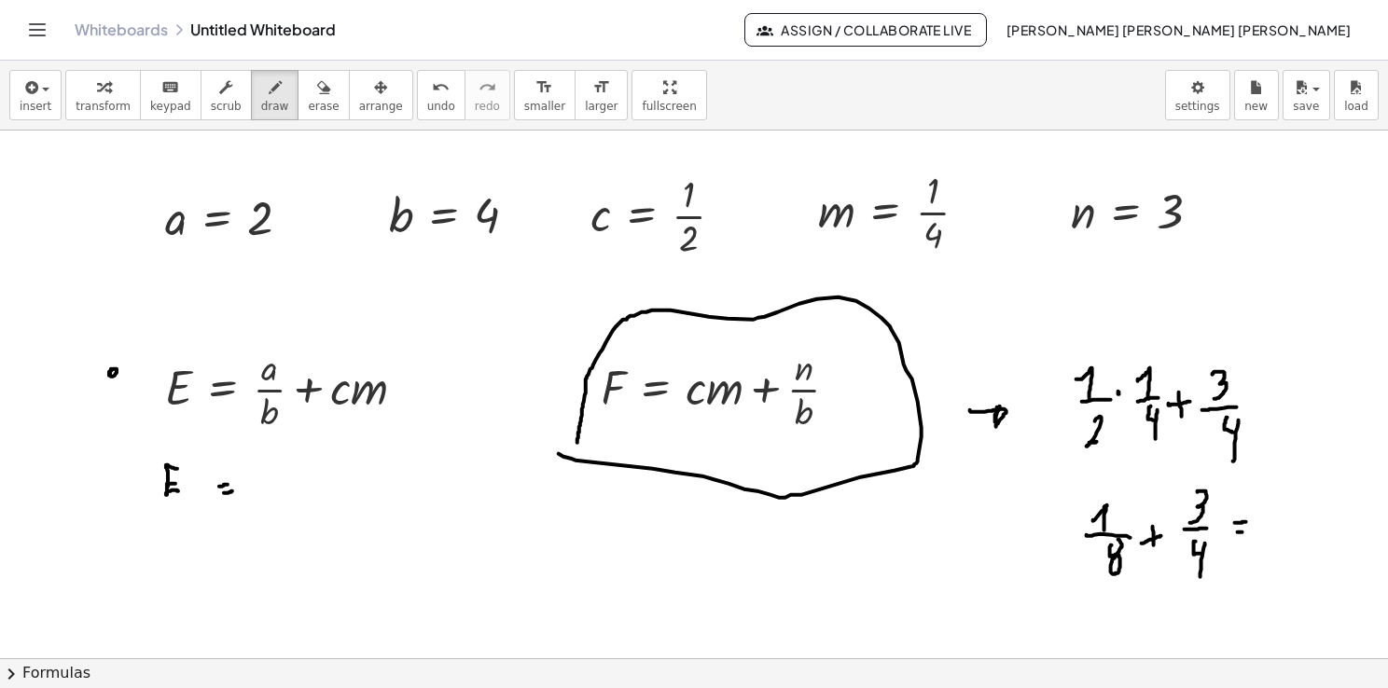
click at [1246, 532] on div at bounding box center [694, 659] width 1388 height 1056
click at [1312, 540] on div at bounding box center [694, 659] width 1388 height 1056
drag, startPoint x: 1270, startPoint y: 532, endPoint x: 1343, endPoint y: 524, distance: 73.1
click at [1343, 524] on div at bounding box center [694, 659] width 1388 height 1056
click at [1285, 502] on div at bounding box center [694, 659] width 1388 height 1056
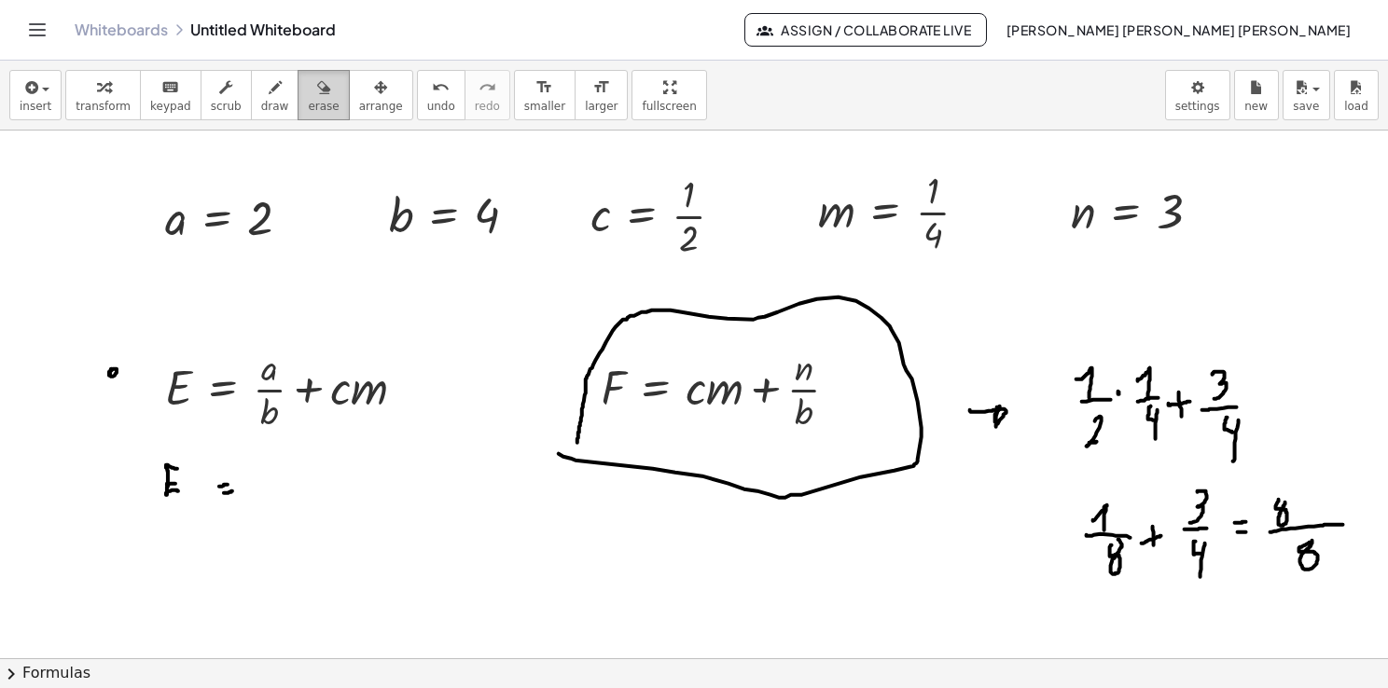
drag, startPoint x: 284, startPoint y: 75, endPoint x: 308, endPoint y: 75, distance: 23.3
click at [308, 76] on div "button" at bounding box center [323, 87] width 31 height 22
click at [1287, 496] on div at bounding box center [694, 659] width 1388 height 1056
click at [269, 86] on icon "button" at bounding box center [275, 87] width 13 height 22
drag, startPoint x: 1276, startPoint y: 524, endPoint x: 1339, endPoint y: 528, distance: 63.5
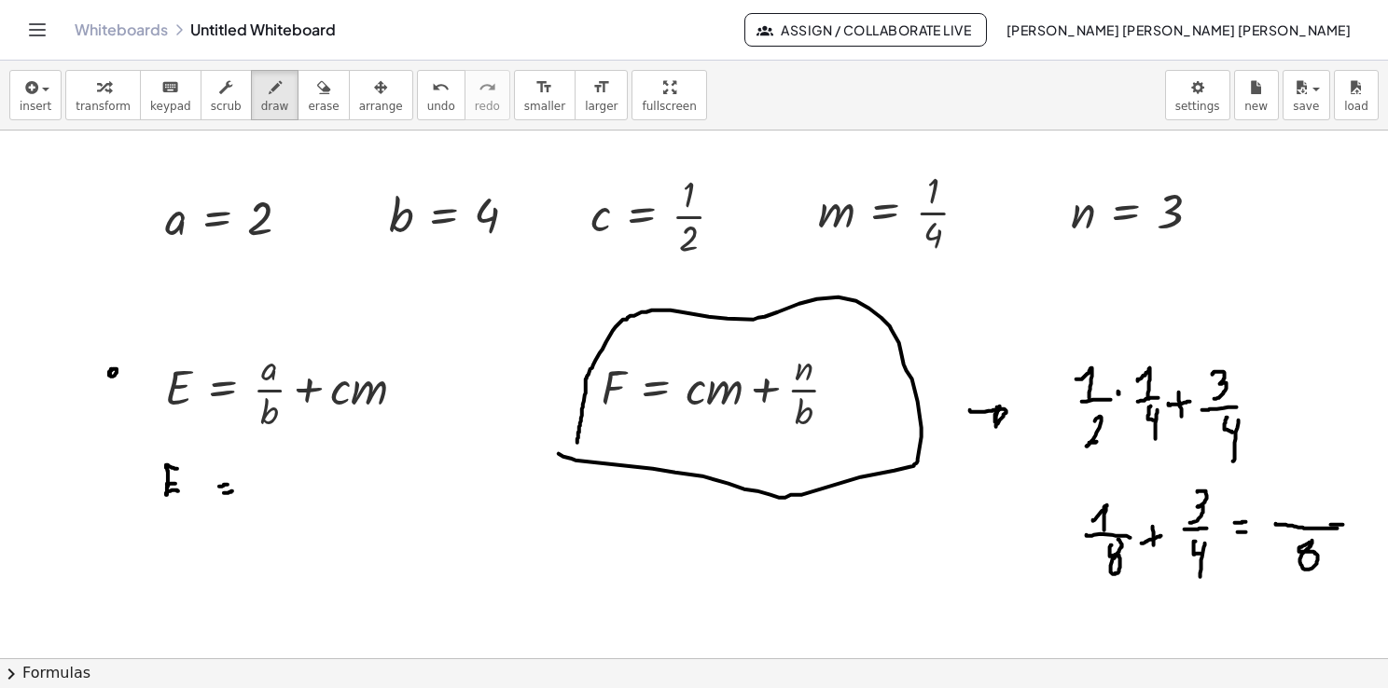
click at [1339, 528] on div at bounding box center [694, 659] width 1388 height 1056
drag, startPoint x: 1273, startPoint y: 508, endPoint x: 1286, endPoint y: 513, distance: 13.9
click at [1286, 513] on div at bounding box center [694, 659] width 1388 height 1056
drag, startPoint x: 1303, startPoint y: 505, endPoint x: 1319, endPoint y: 502, distance: 16.1
click at [1319, 502] on div at bounding box center [694, 659] width 1388 height 1056
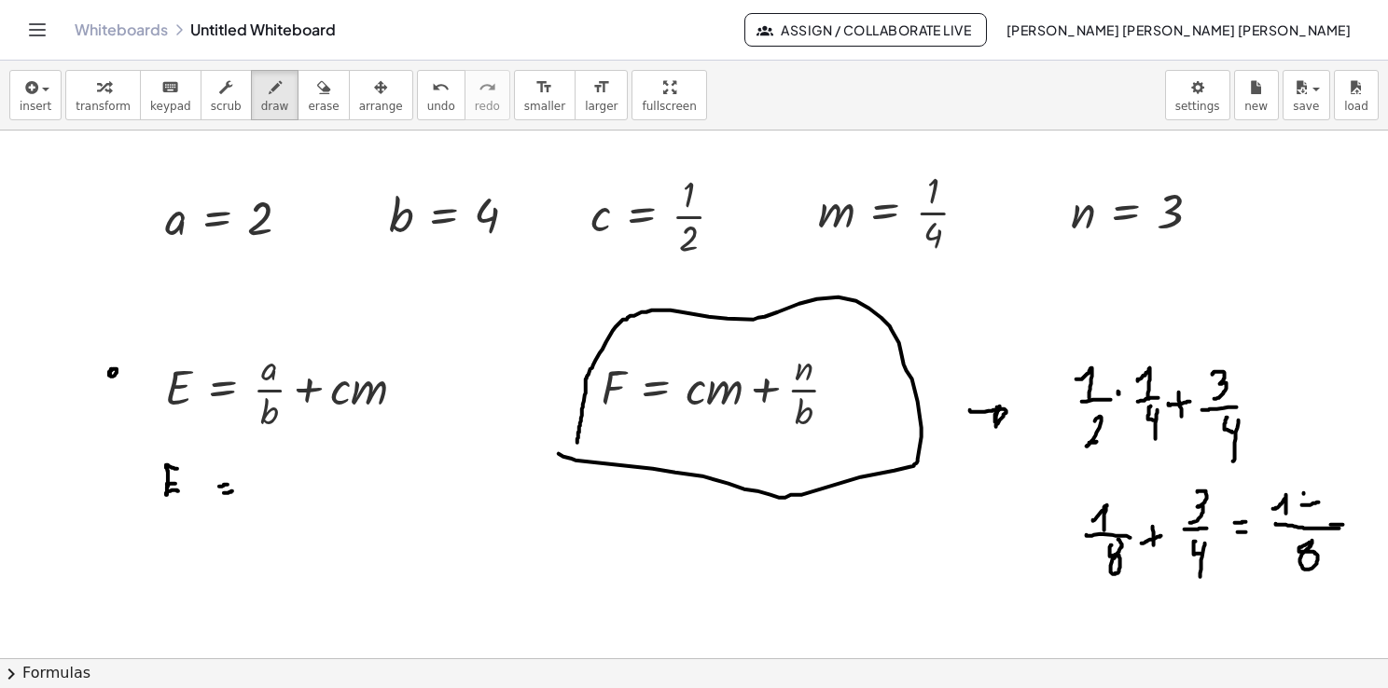
drag, startPoint x: 1304, startPoint y: 492, endPoint x: 1307, endPoint y: 508, distance: 16.1
click at [1307, 508] on div at bounding box center [694, 659] width 1388 height 1056
drag, startPoint x: 1333, startPoint y: 485, endPoint x: 1331, endPoint y: 498, distance: 13.2
click at [1331, 498] on div at bounding box center [694, 659] width 1388 height 1056
click at [1052, 551] on div at bounding box center [694, 659] width 1388 height 1056
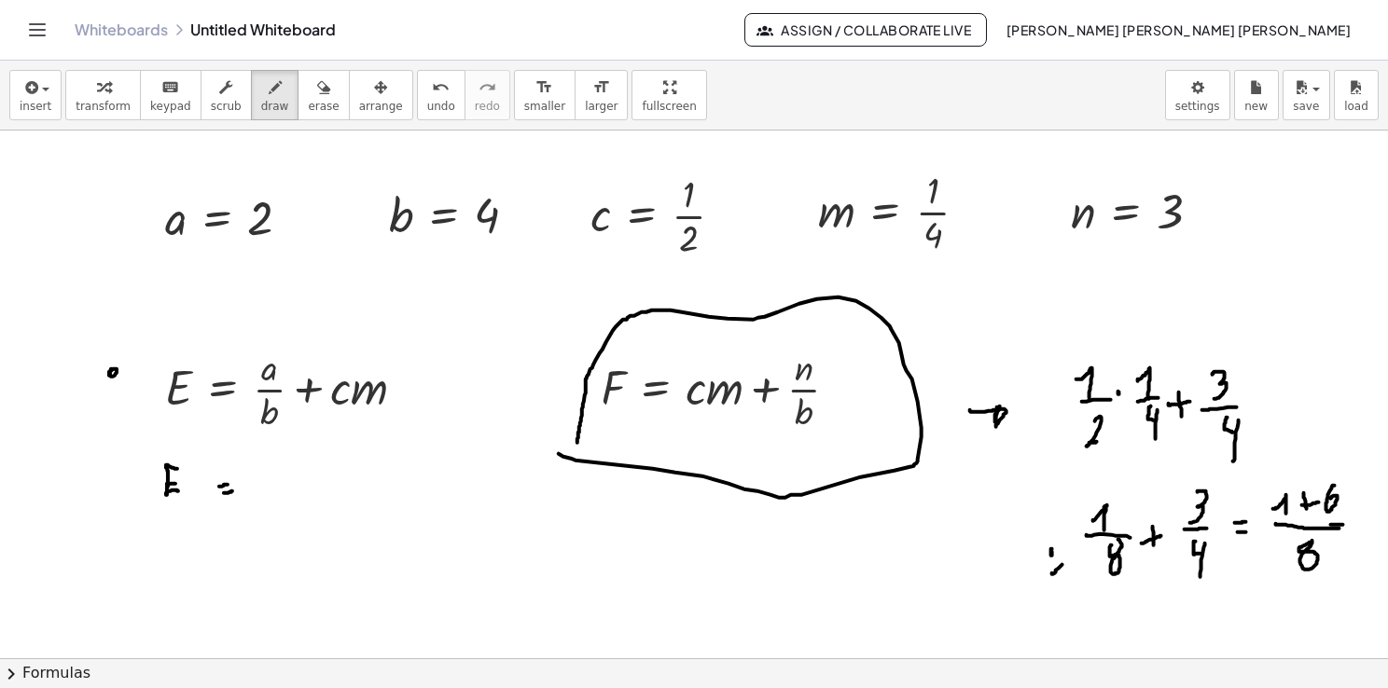
drag, startPoint x: 1052, startPoint y: 573, endPoint x: 1077, endPoint y: 550, distance: 33.7
click at [1077, 550] on div at bounding box center [694, 659] width 1388 height 1056
click at [1071, 572] on div at bounding box center [694, 659] width 1388 height 1056
drag, startPoint x: 1045, startPoint y: 513, endPoint x: 1061, endPoint y: 528, distance: 22.5
click at [1061, 528] on div at bounding box center [694, 659] width 1388 height 1056
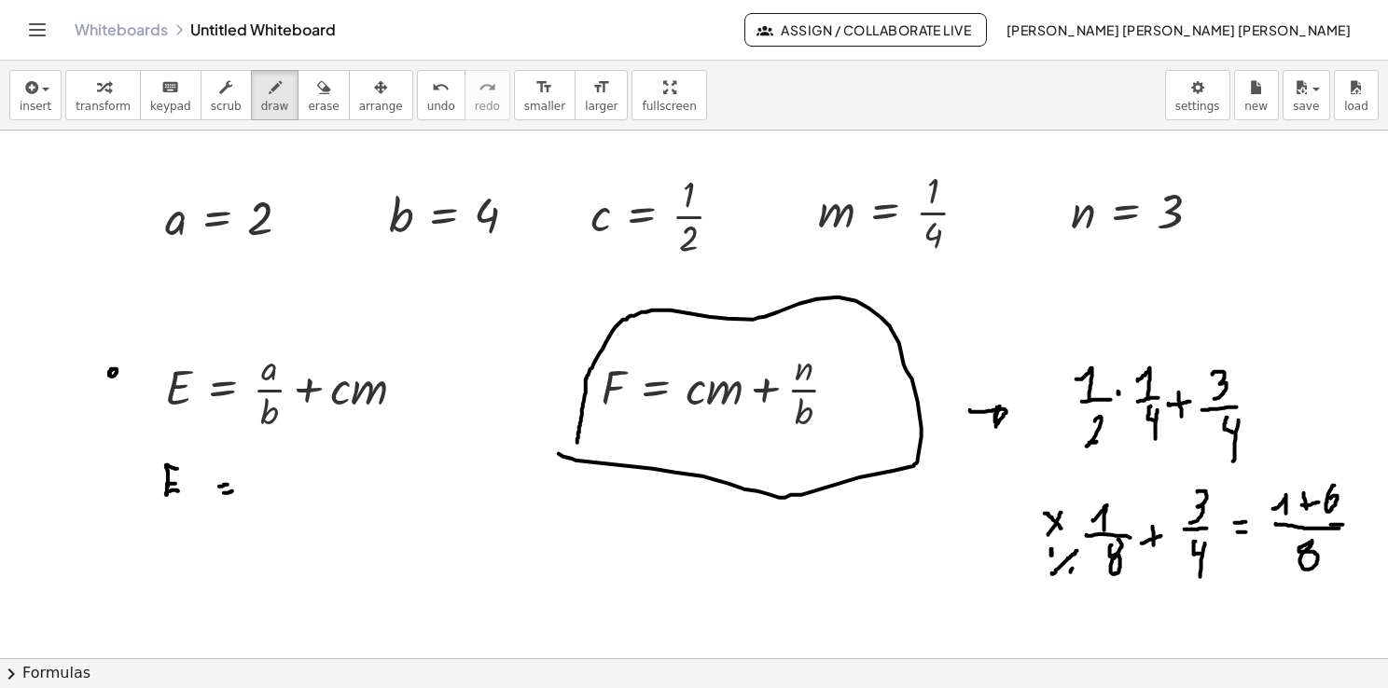
drag, startPoint x: 1061, startPoint y: 512, endPoint x: 1045, endPoint y: 539, distance: 31.8
click at [1045, 539] on div at bounding box center [694, 659] width 1388 height 1056
drag, startPoint x: 1229, startPoint y: 589, endPoint x: 1240, endPoint y: 589, distance: 11.2
click at [1240, 589] on div at bounding box center [694, 659] width 1388 height 1056
drag, startPoint x: 1226, startPoint y: 598, endPoint x: 1238, endPoint y: 597, distance: 11.2
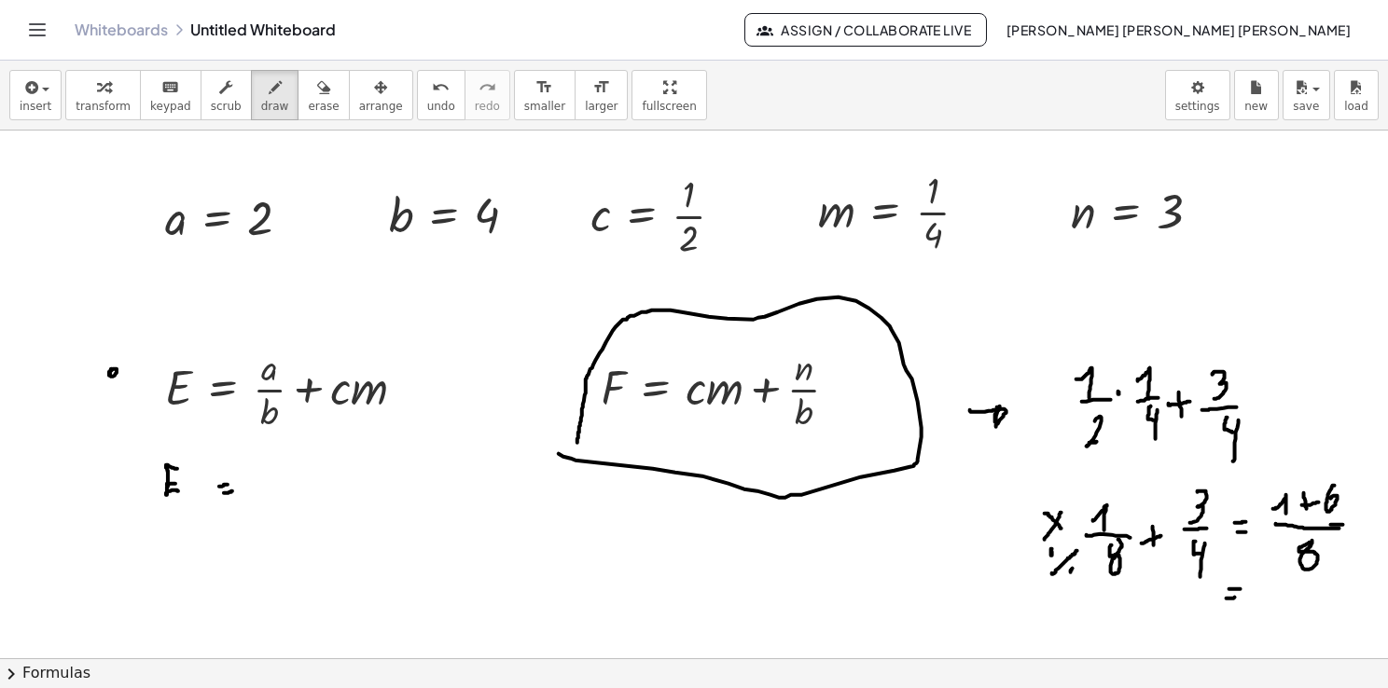
click at [1238, 597] on div at bounding box center [694, 659] width 1388 height 1056
drag, startPoint x: 1266, startPoint y: 570, endPoint x: 1276, endPoint y: 589, distance: 21.3
click at [1276, 589] on div at bounding box center [694, 659] width 1388 height 1056
click at [1280, 577] on div at bounding box center [694, 659] width 1388 height 1056
drag, startPoint x: 1261, startPoint y: 599, endPoint x: 1287, endPoint y: 592, distance: 26.9
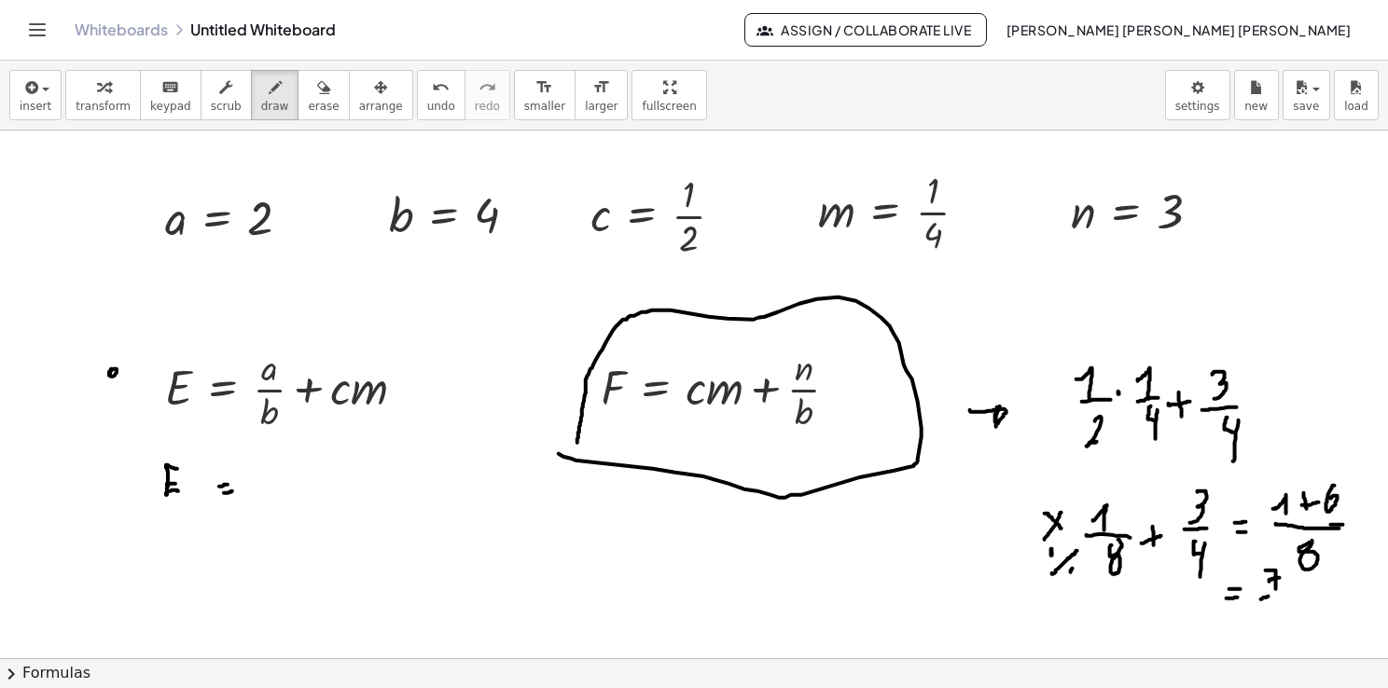
click at [1287, 592] on div at bounding box center [694, 659] width 1388 height 1056
click at [1287, 593] on div at bounding box center [694, 659] width 1388 height 1056
click at [308, 100] on span "erase" at bounding box center [323, 106] width 31 height 13
drag, startPoint x: 289, startPoint y: 483, endPoint x: 381, endPoint y: 599, distance: 147.4
click at [381, 599] on div at bounding box center [694, 659] width 1388 height 1056
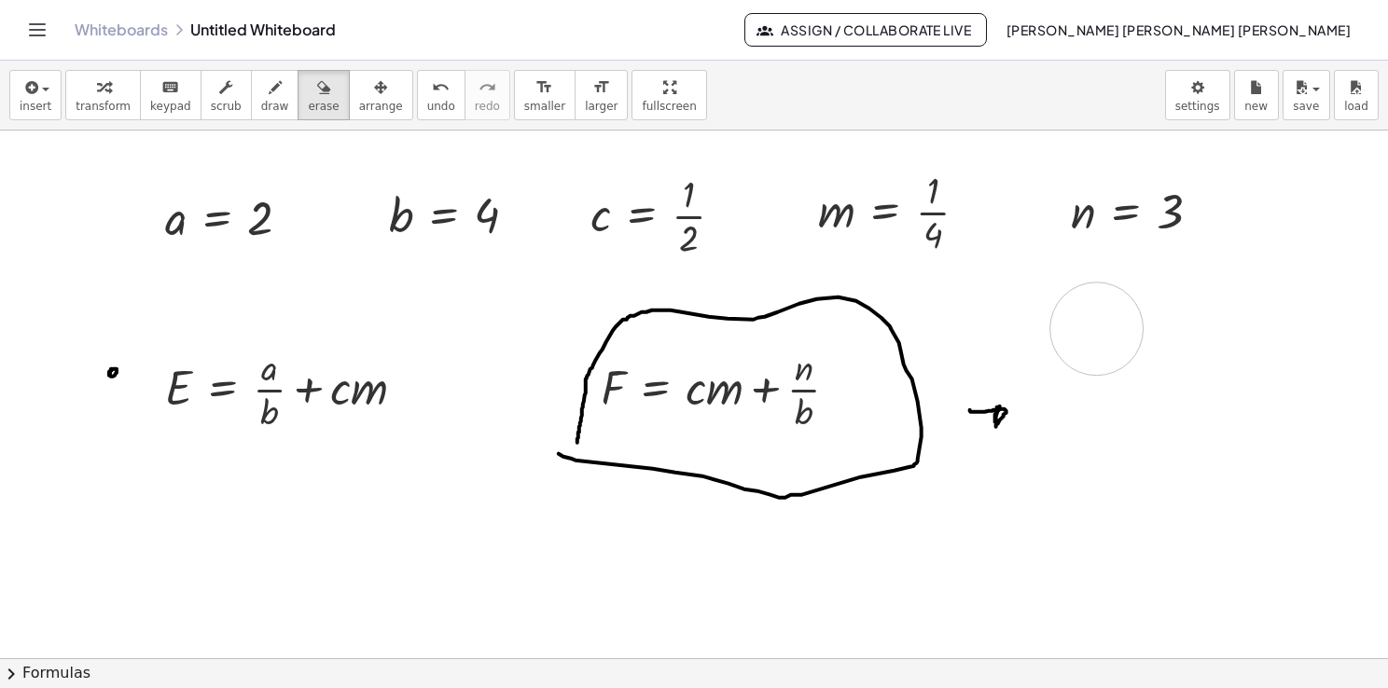
drag, startPoint x: 1298, startPoint y: 603, endPoint x: 1093, endPoint y: 338, distance: 335.1
click at [1093, 338] on div at bounding box center [694, 659] width 1388 height 1056
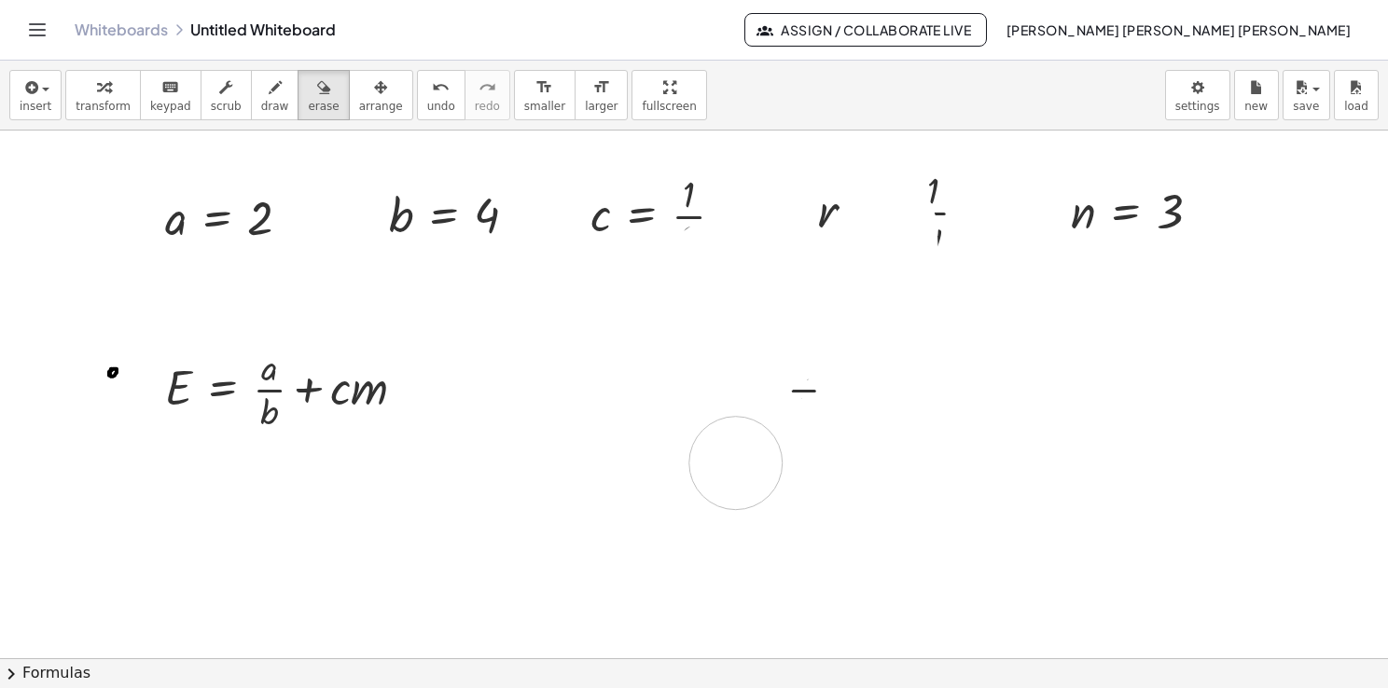
drag, startPoint x: 1008, startPoint y: 412, endPoint x: 694, endPoint y: 476, distance: 320.6
click at [694, 476] on div at bounding box center [694, 659] width 1388 height 1056
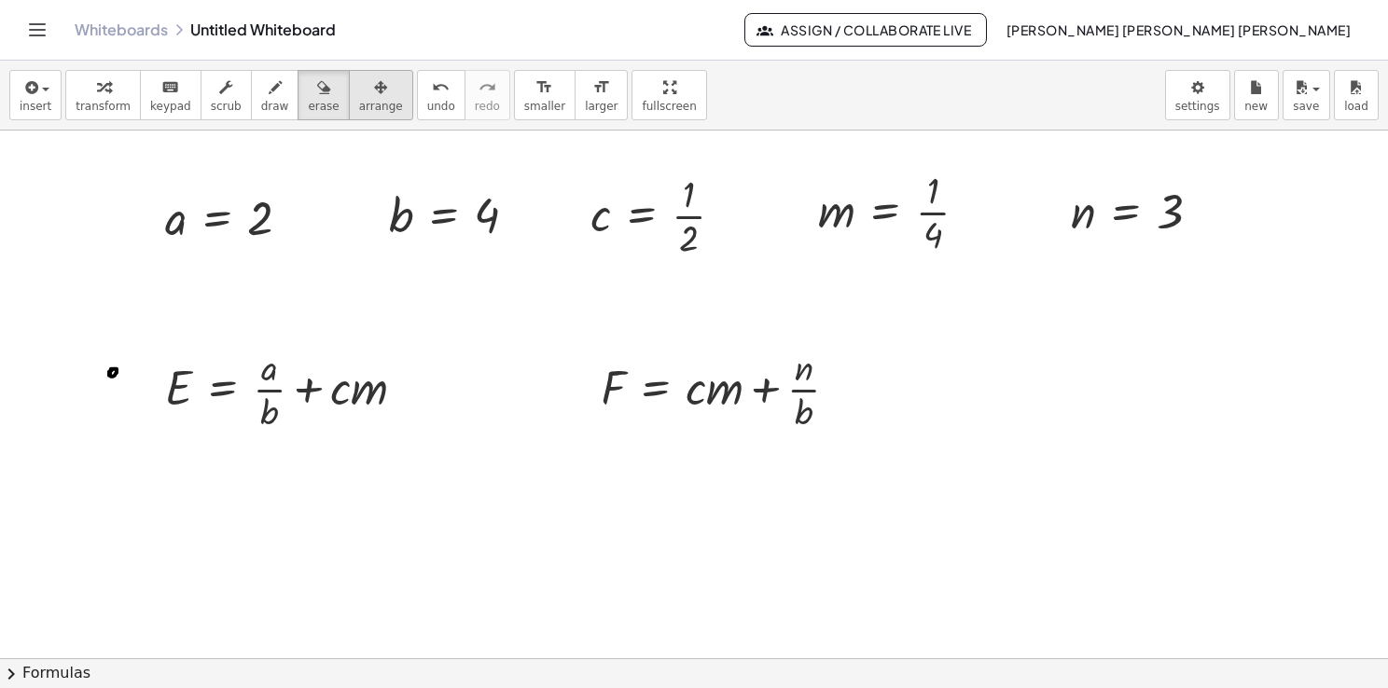
click at [360, 90] on div "button" at bounding box center [381, 87] width 44 height 22
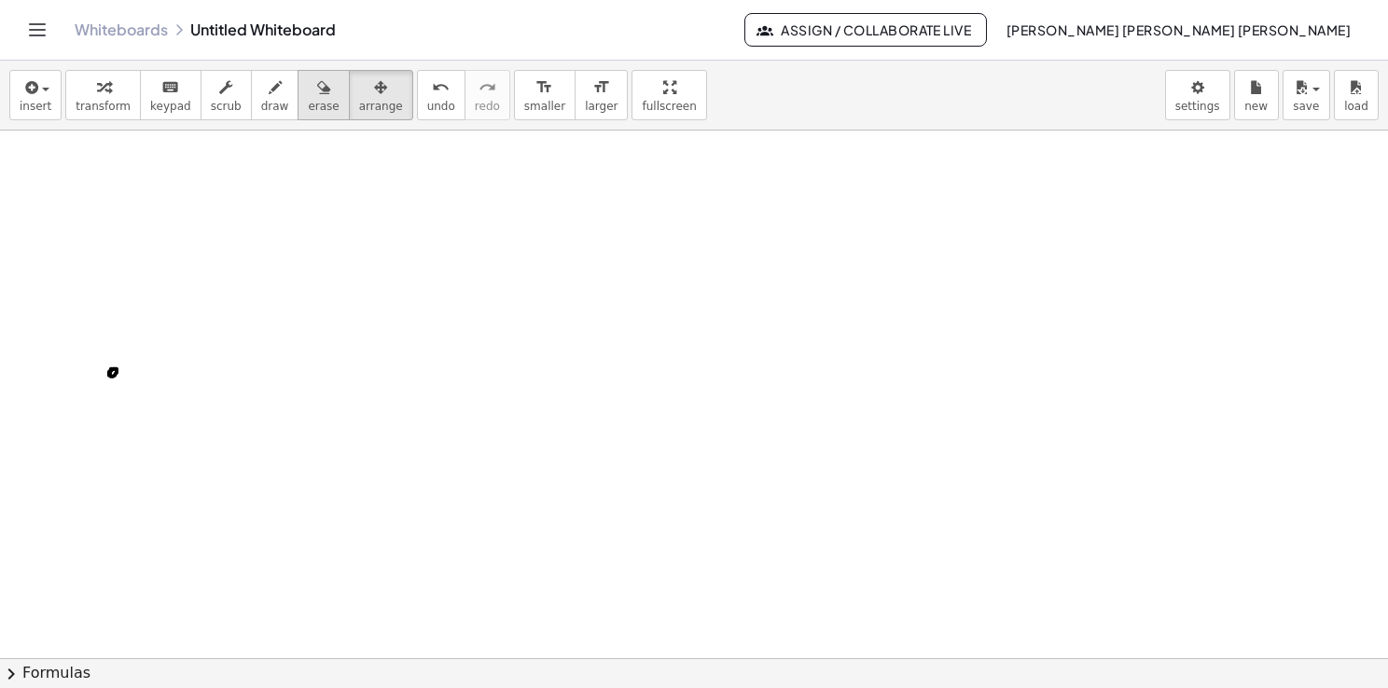
click at [308, 103] on span "erase" at bounding box center [323, 106] width 31 height 13
drag, startPoint x: 125, startPoint y: 366, endPoint x: 270, endPoint y: 360, distance: 145.6
click at [270, 360] on div at bounding box center [694, 659] width 1388 height 1056
click at [269, 90] on icon "button" at bounding box center [275, 87] width 13 height 22
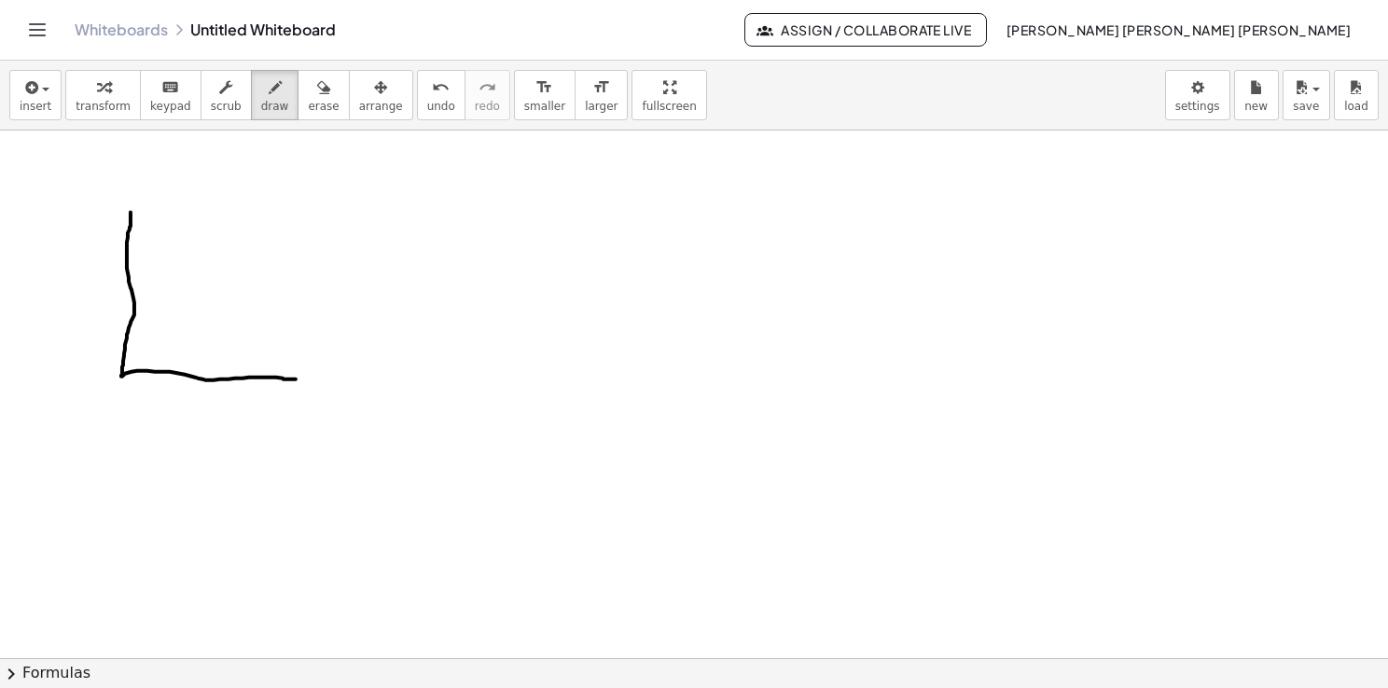
drag, startPoint x: 131, startPoint y: 215, endPoint x: 297, endPoint y: 379, distance: 233.5
click at [297, 379] on div at bounding box center [694, 659] width 1388 height 1056
drag, startPoint x: 131, startPoint y: 204, endPoint x: 295, endPoint y: 368, distance: 232.1
click at [295, 368] on div at bounding box center [694, 659] width 1388 height 1056
drag, startPoint x: 127, startPoint y: 252, endPoint x: 159, endPoint y: 236, distance: 36.3
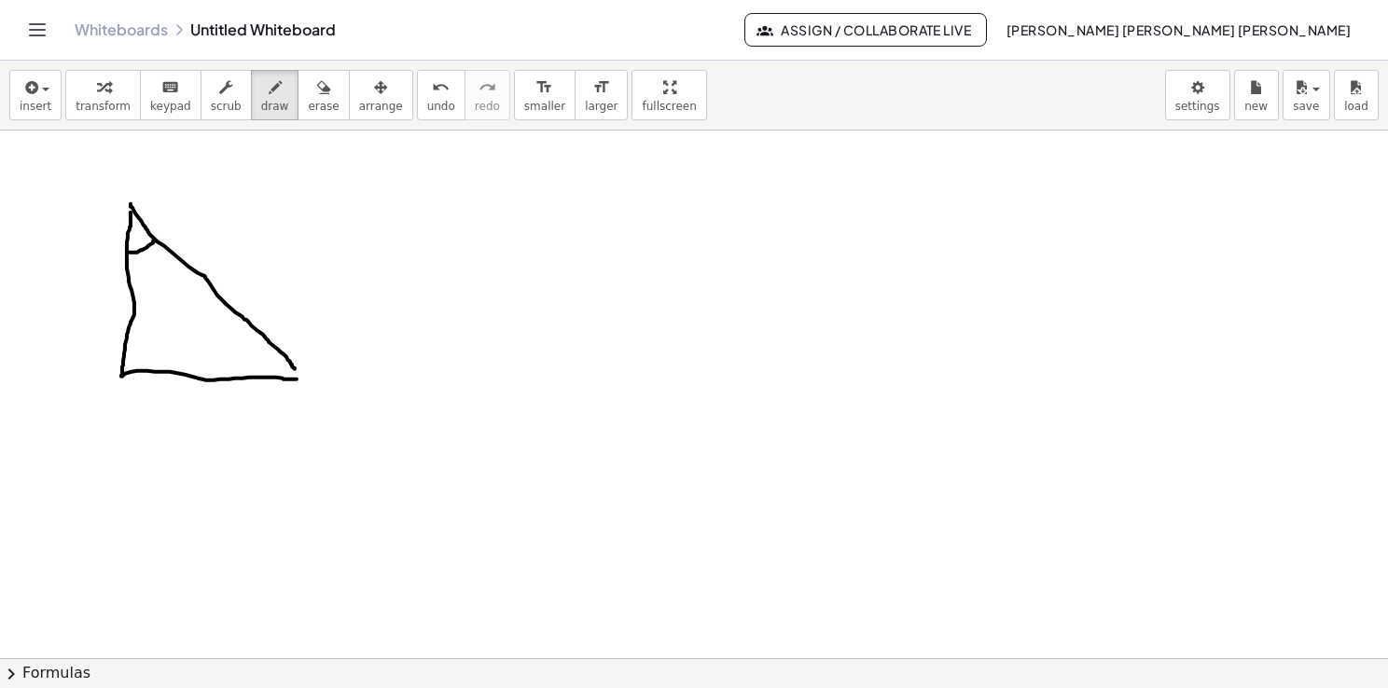
click at [159, 236] on div at bounding box center [694, 659] width 1388 height 1056
drag, startPoint x: 143, startPoint y: 259, endPoint x: 149, endPoint y: 274, distance: 16.3
click at [149, 274] on div at bounding box center [694, 659] width 1388 height 1056
click at [169, 258] on div at bounding box center [694, 659] width 1388 height 1056
drag, startPoint x: 125, startPoint y: 343, endPoint x: 142, endPoint y: 364, distance: 26.5
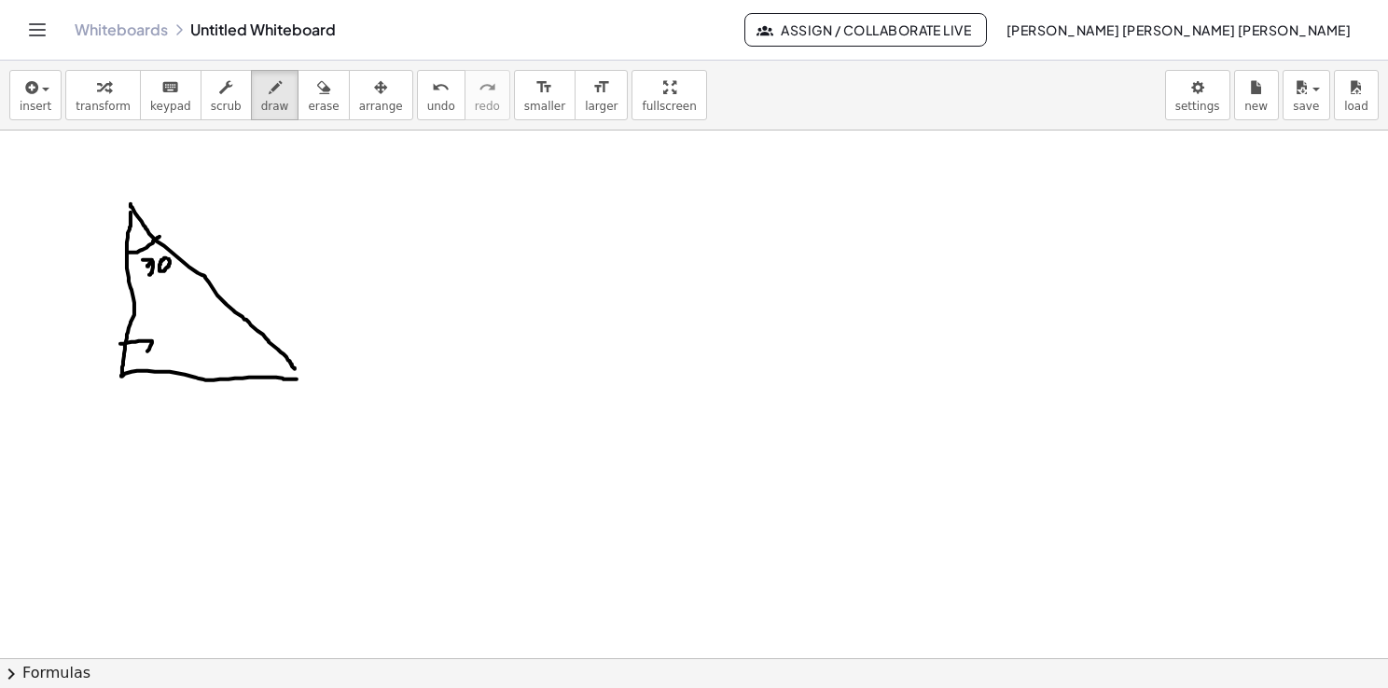
click at [142, 364] on div at bounding box center [694, 659] width 1388 height 1056
click at [137, 353] on div at bounding box center [694, 659] width 1388 height 1056
drag, startPoint x: 269, startPoint y: 338, endPoint x: 255, endPoint y: 371, distance: 36.4
click at [256, 369] on div at bounding box center [694, 659] width 1388 height 1056
drag, startPoint x: 241, startPoint y: 334, endPoint x: 250, endPoint y: 348, distance: 16.8
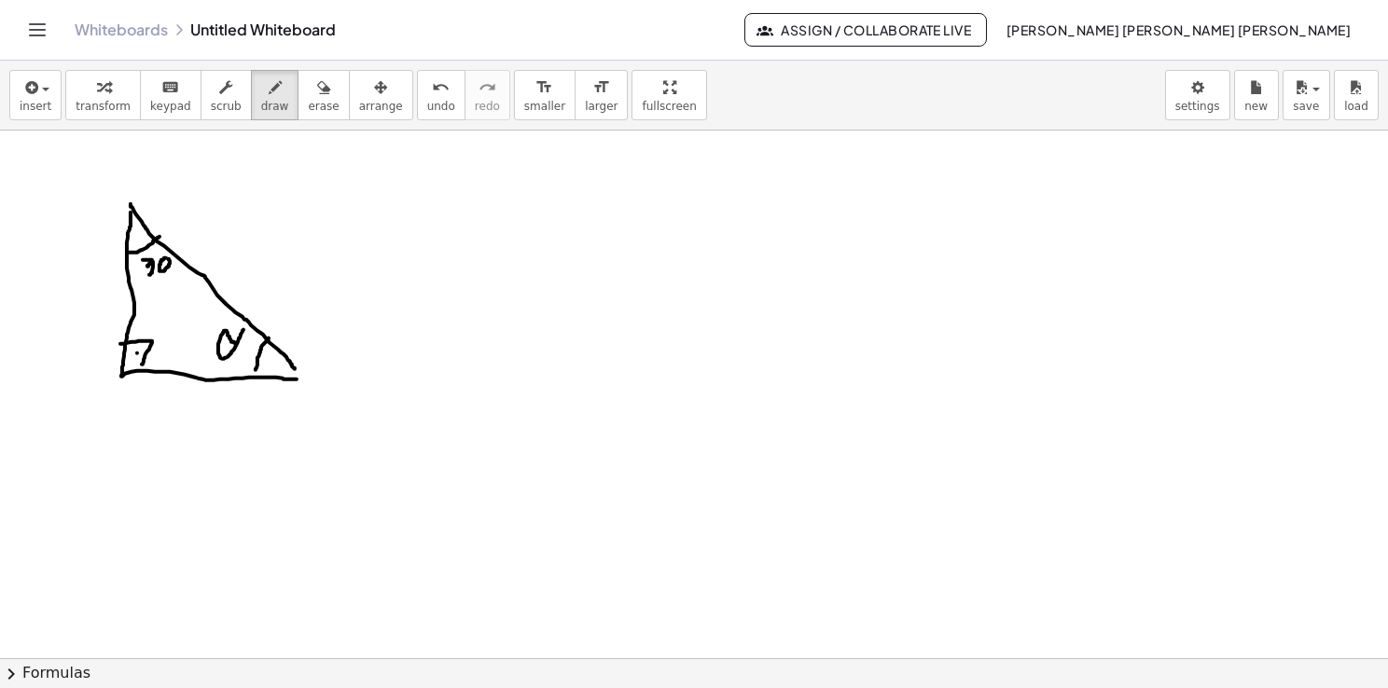
click at [246, 346] on div at bounding box center [694, 659] width 1388 height 1056
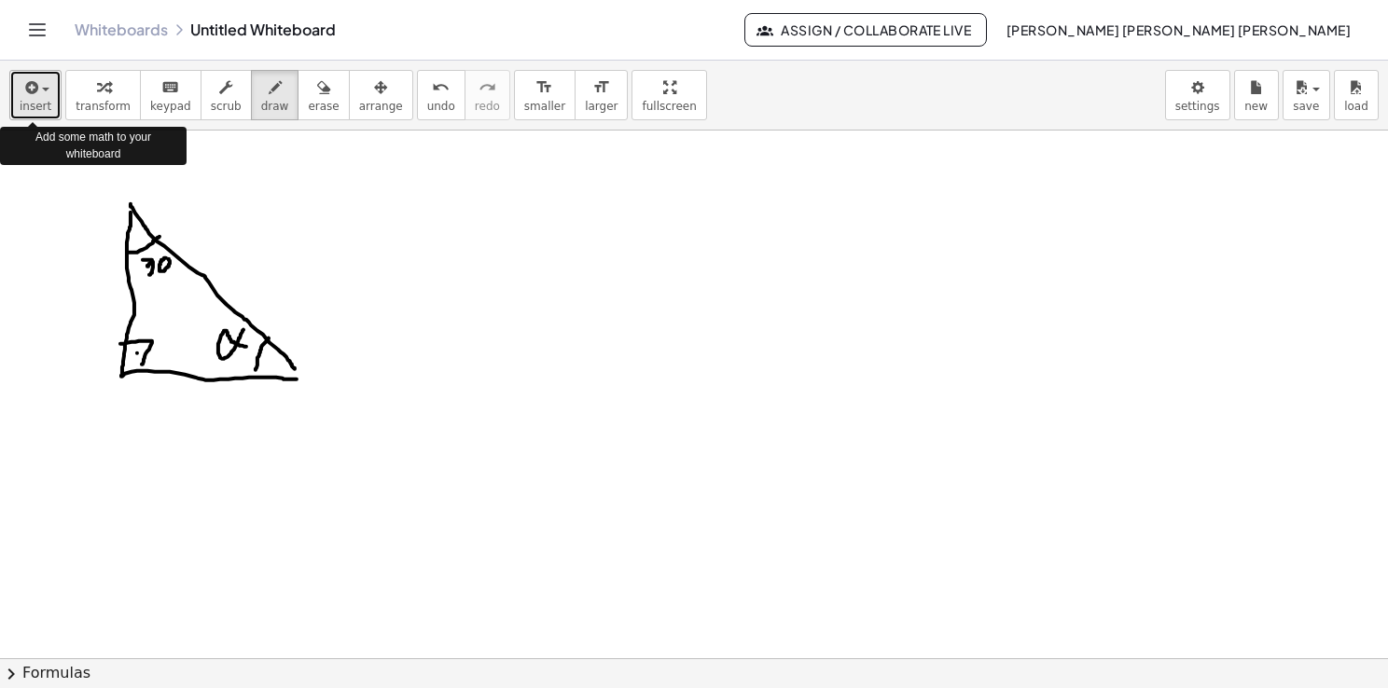
click at [11, 111] on button "insert" at bounding box center [35, 95] width 52 height 50
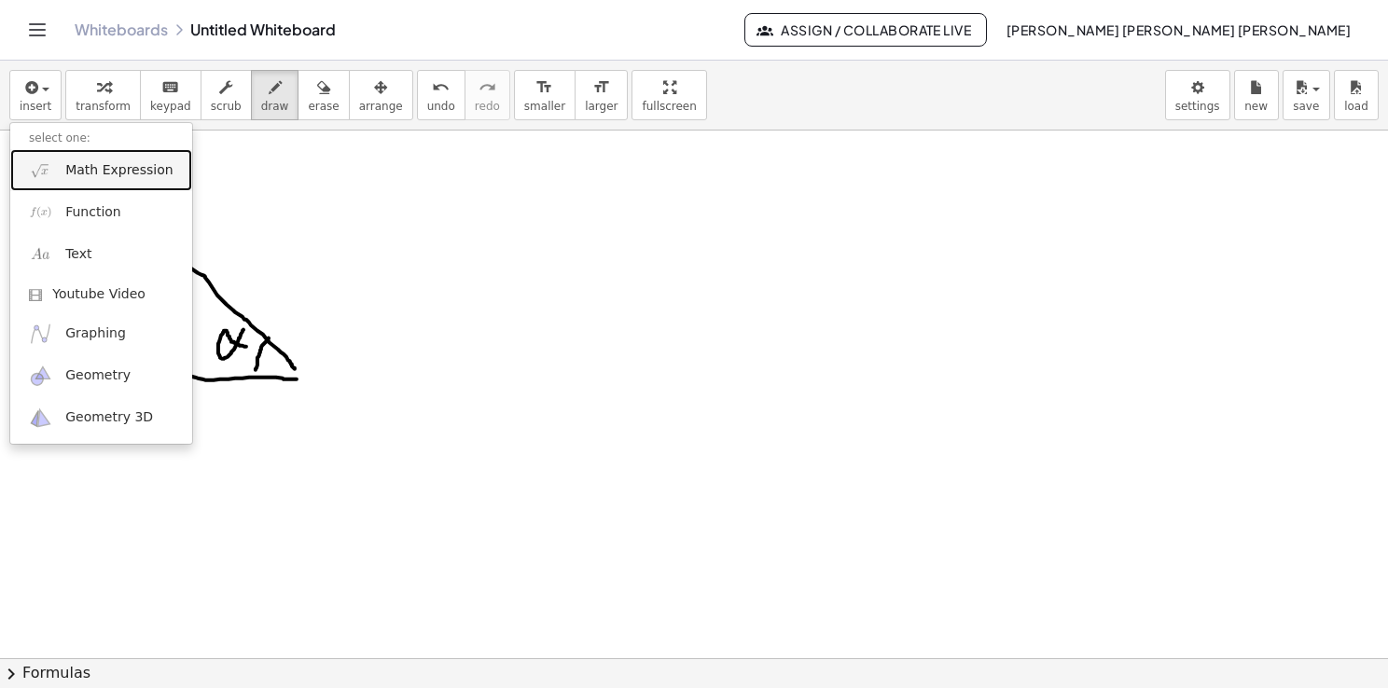
click at [136, 177] on span "Math Expression" at bounding box center [118, 170] width 107 height 19
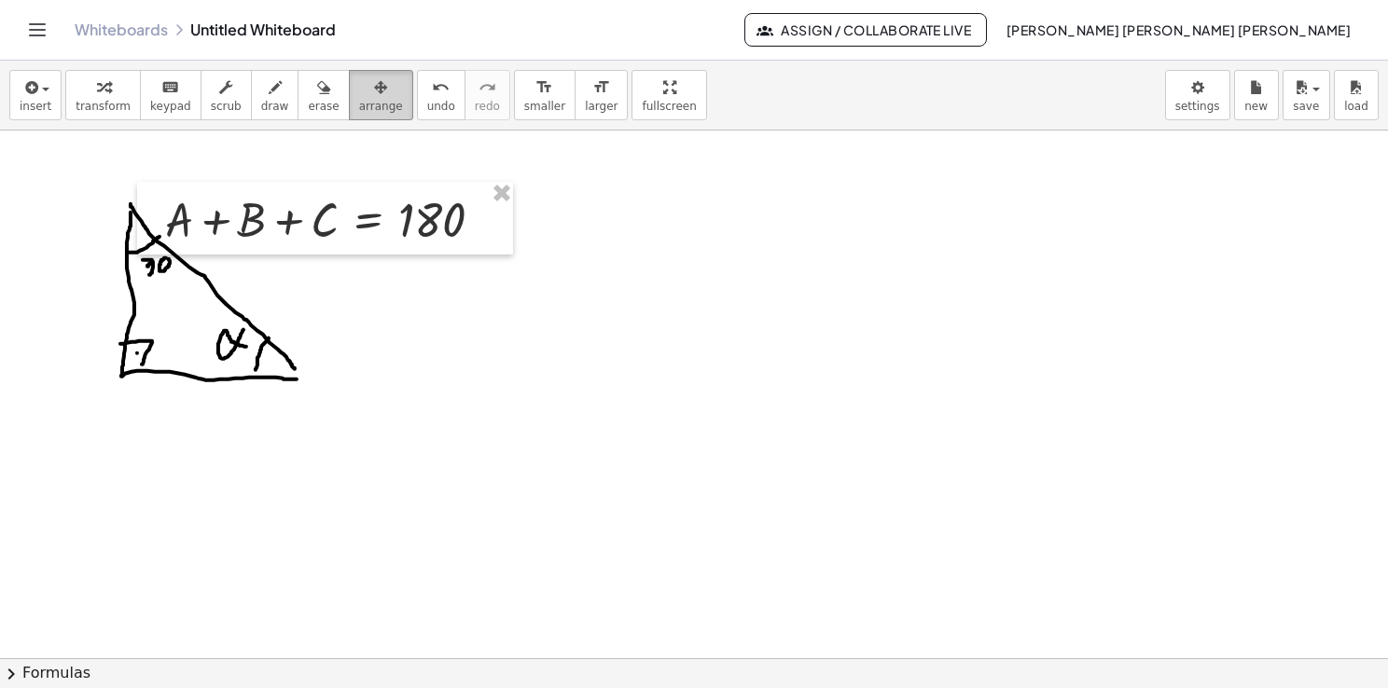
click at [362, 95] on div "button" at bounding box center [381, 87] width 44 height 22
click at [316, 177] on div at bounding box center [694, 659] width 1388 height 1056
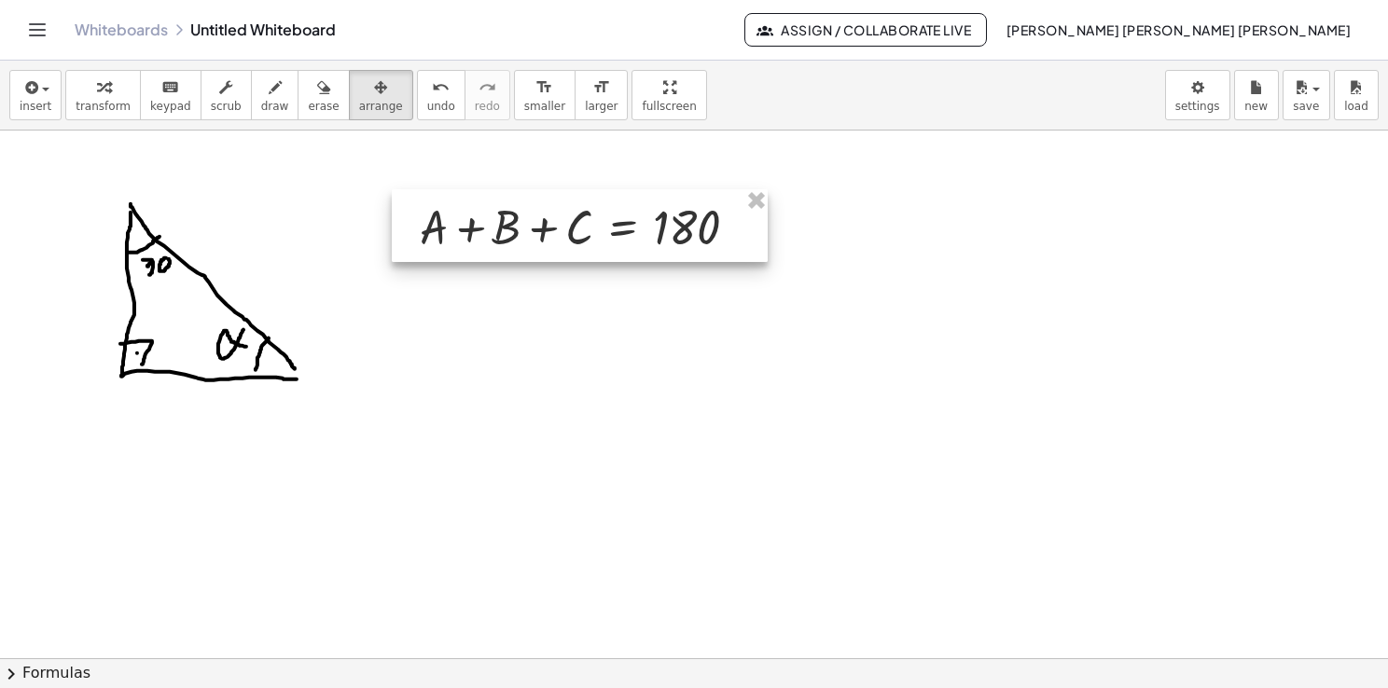
drag, startPoint x: 313, startPoint y: 186, endPoint x: 569, endPoint y: 188, distance: 255.6
click at [569, 189] on div at bounding box center [580, 225] width 376 height 73
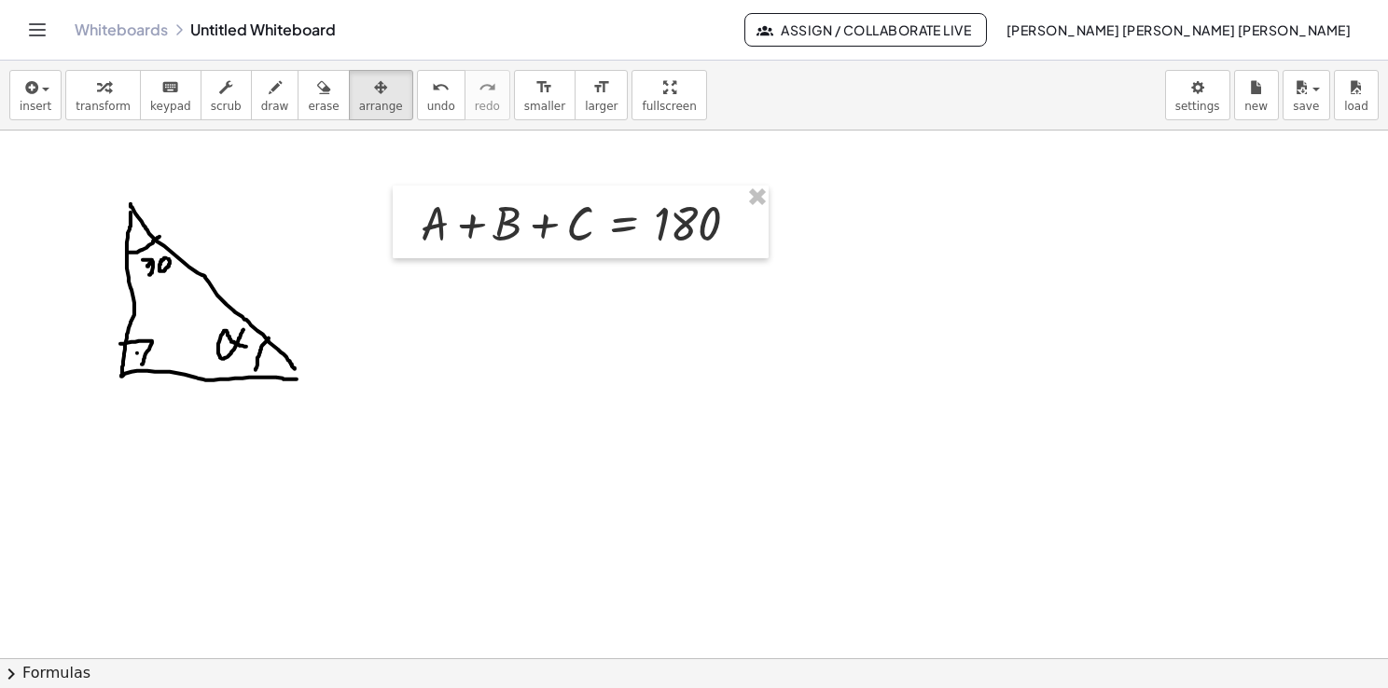
click at [575, 304] on div at bounding box center [694, 659] width 1388 height 1056
click at [261, 105] on span "draw" at bounding box center [275, 106] width 28 height 13
drag, startPoint x: 431, startPoint y: 269, endPoint x: 421, endPoint y: 312, distance: 44.1
click at [422, 312] on div at bounding box center [694, 659] width 1388 height 1056
drag, startPoint x: 462, startPoint y: 274, endPoint x: 469, endPoint y: 281, distance: 9.9
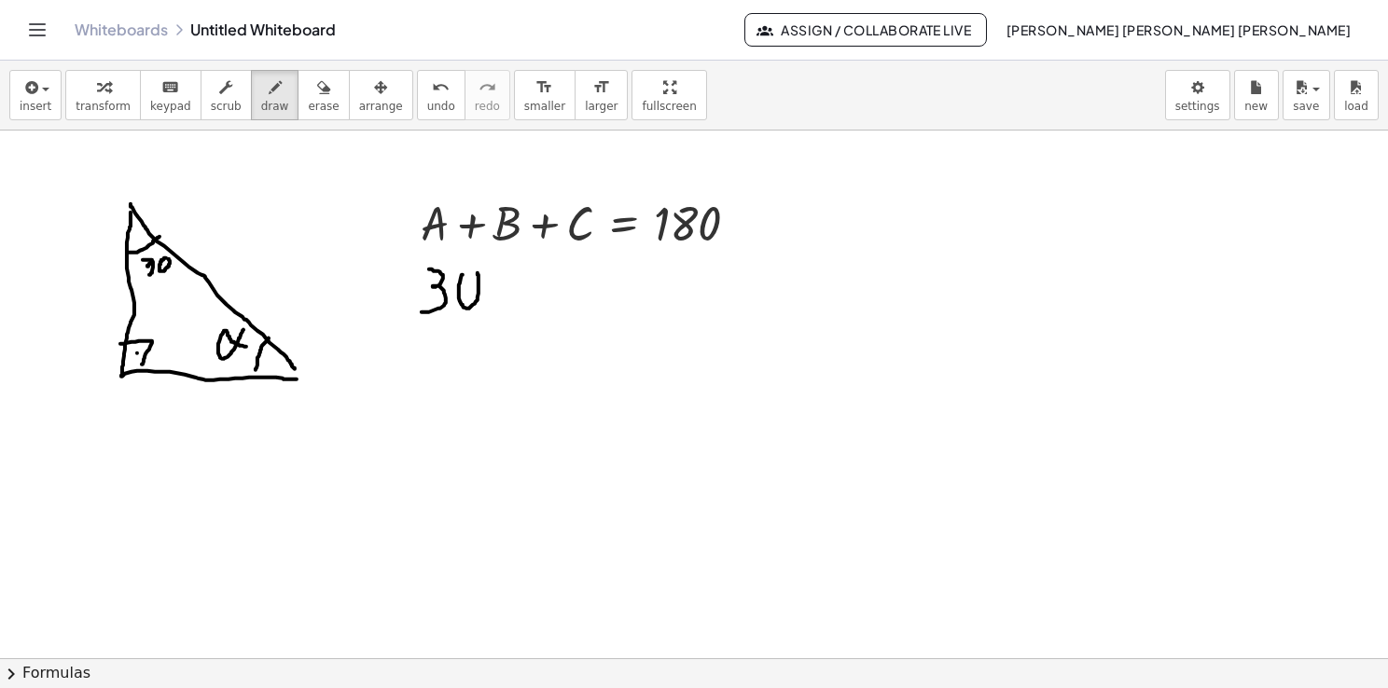
click at [469, 271] on div at bounding box center [694, 659] width 1388 height 1056
drag, startPoint x: 134, startPoint y: 338, endPoint x: 145, endPoint y: 360, distance: 24.6
click at [145, 360] on div at bounding box center [694, 659] width 1388 height 1056
drag, startPoint x: 502, startPoint y: 283, endPoint x: 518, endPoint y: 282, distance: 15.9
click at [518, 282] on div at bounding box center [694, 659] width 1388 height 1056
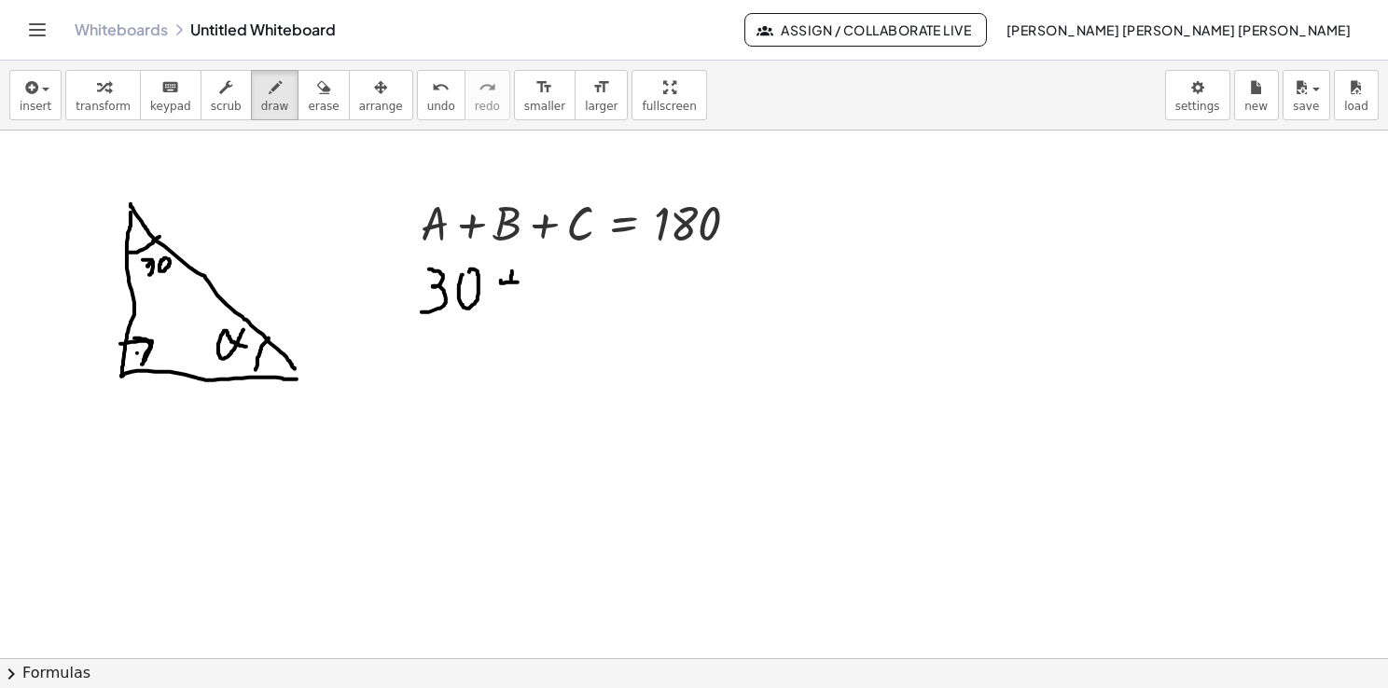
drag, startPoint x: 512, startPoint y: 270, endPoint x: 507, endPoint y: 297, distance: 26.5
click at [507, 296] on div at bounding box center [694, 659] width 1388 height 1056
drag, startPoint x: 534, startPoint y: 276, endPoint x: 538, endPoint y: 300, distance: 24.5
click at [537, 300] on div at bounding box center [694, 659] width 1388 height 1056
drag, startPoint x: 556, startPoint y: 281, endPoint x: 563, endPoint y: 290, distance: 11.9
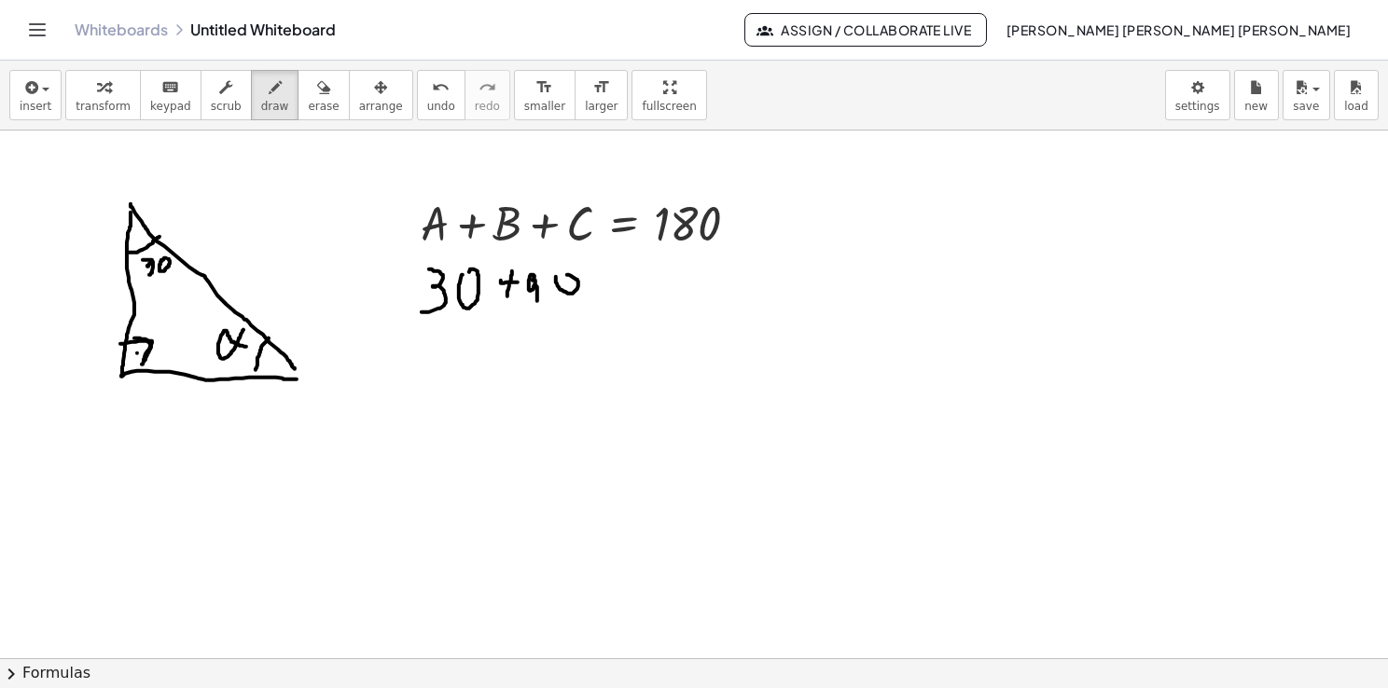
click at [563, 276] on div at bounding box center [694, 659] width 1388 height 1056
drag, startPoint x: 589, startPoint y: 285, endPoint x: 612, endPoint y: 282, distance: 22.7
click at [611, 284] on div at bounding box center [694, 659] width 1388 height 1056
drag, startPoint x: 604, startPoint y: 272, endPoint x: 638, endPoint y: 300, distance: 43.7
click at [603, 296] on div at bounding box center [694, 659] width 1388 height 1056
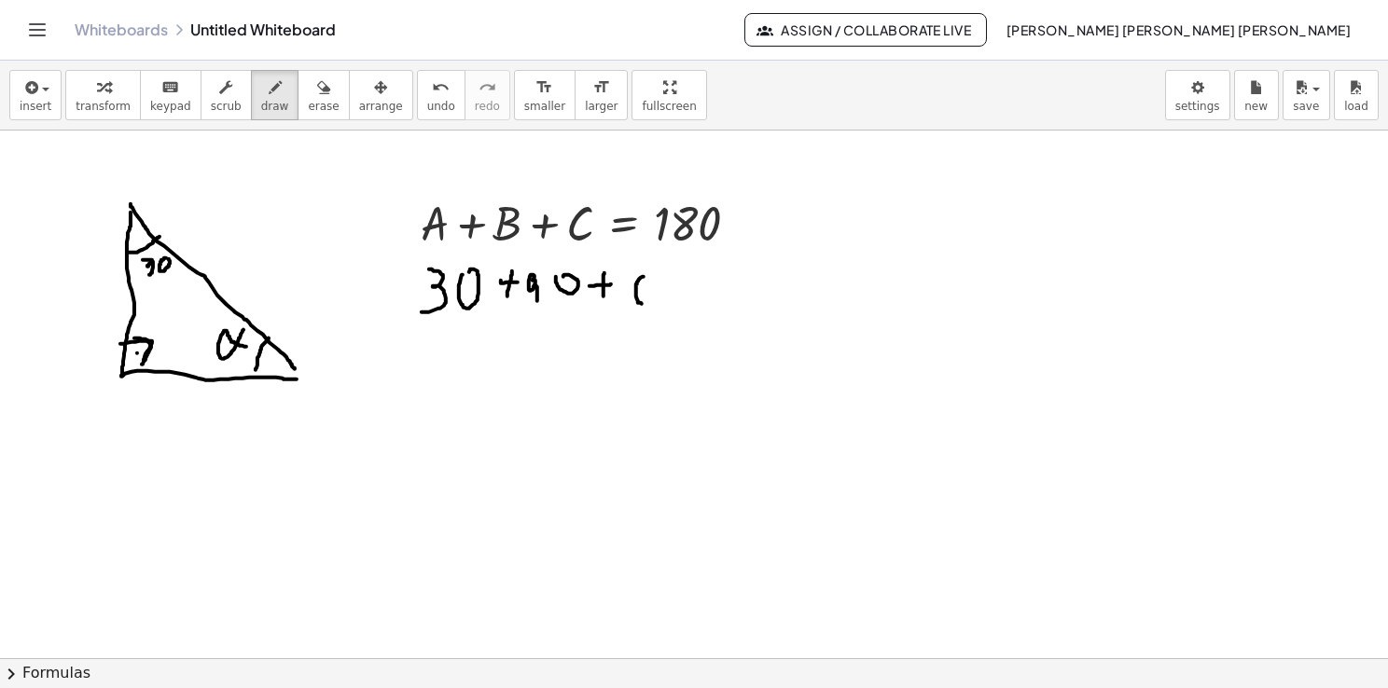
drag, startPoint x: 644, startPoint y: 276, endPoint x: 645, endPoint y: 304, distance: 28.0
click at [645, 304] on div at bounding box center [694, 659] width 1388 height 1056
drag, startPoint x: 679, startPoint y: 288, endPoint x: 696, endPoint y: 289, distance: 16.8
click at [697, 287] on div at bounding box center [694, 659] width 1388 height 1056
drag, startPoint x: 683, startPoint y: 304, endPoint x: 706, endPoint y: 302, distance: 23.4
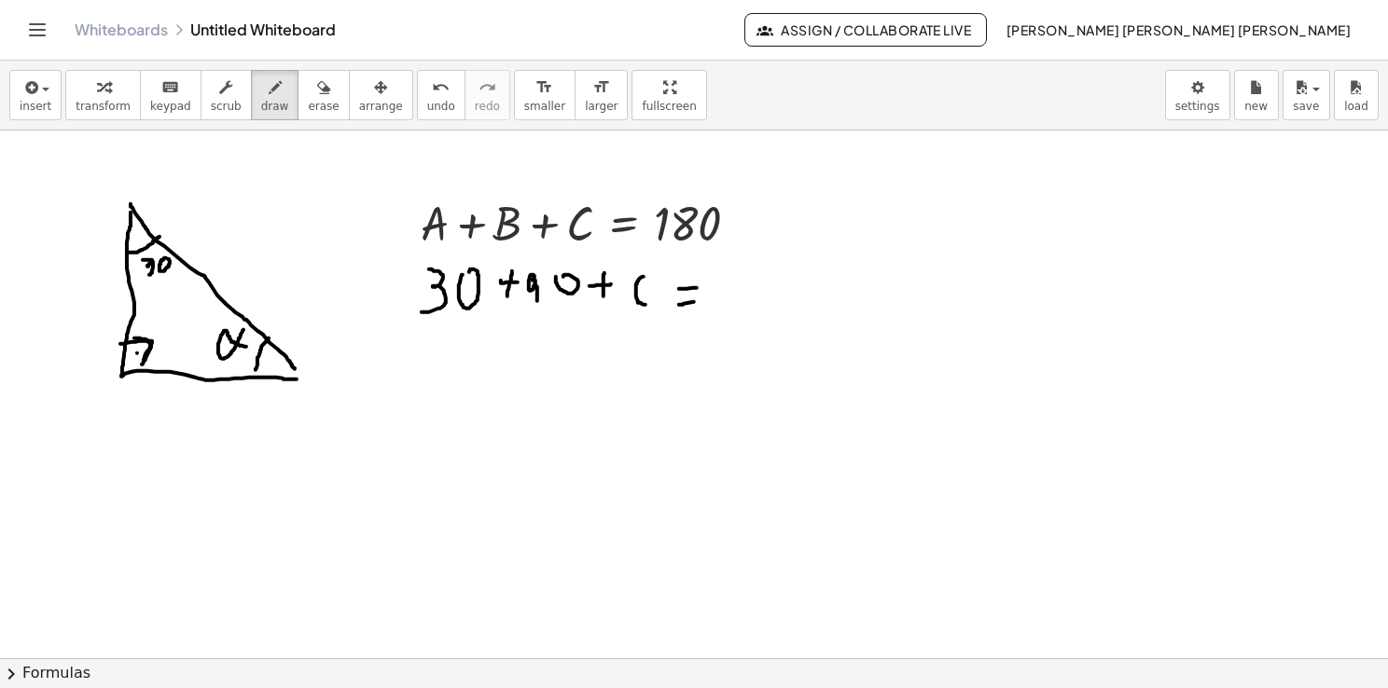
click at [706, 300] on div at bounding box center [694, 659] width 1388 height 1056
drag, startPoint x: 741, startPoint y: 274, endPoint x: 744, endPoint y: 304, distance: 30.0
click at [739, 307] on div at bounding box center [694, 659] width 1388 height 1056
click at [765, 280] on div at bounding box center [694, 659] width 1388 height 1056
click at [795, 280] on div at bounding box center [694, 659] width 1388 height 1056
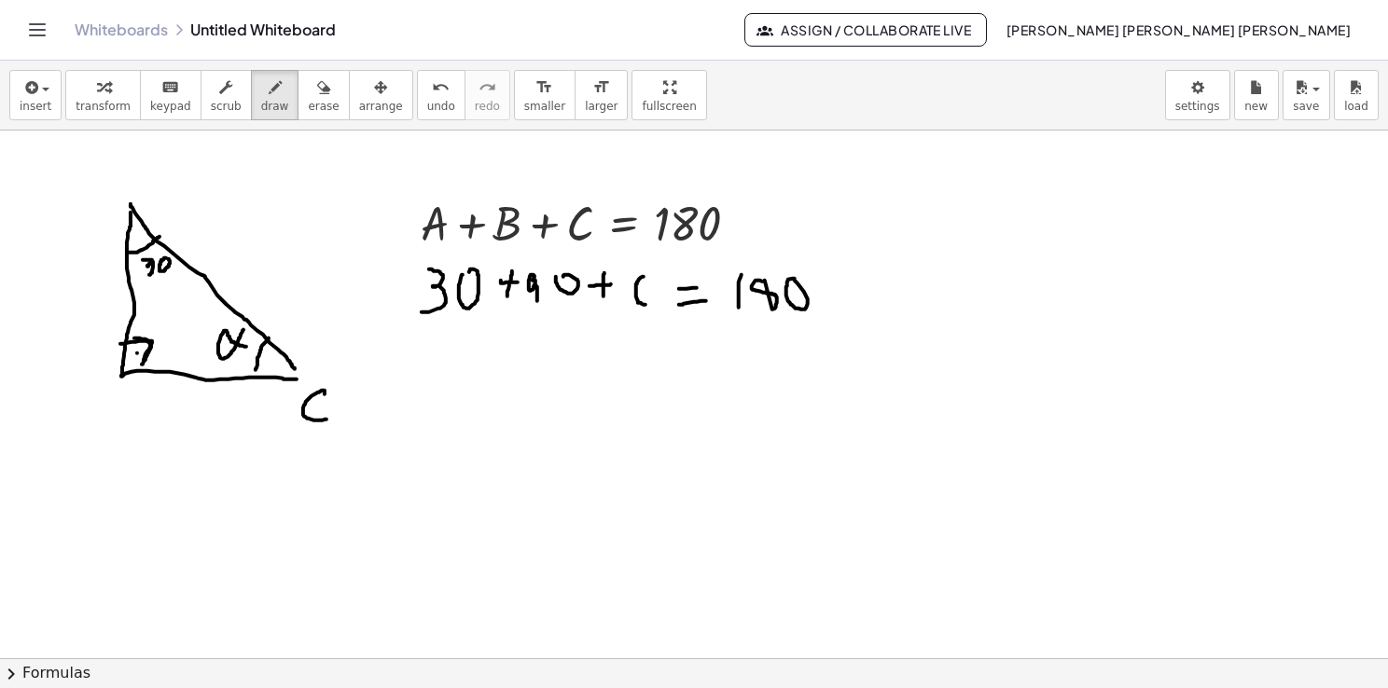
drag, startPoint x: 325, startPoint y: 393, endPoint x: 401, endPoint y: 440, distance: 90.1
click at [328, 418] on div at bounding box center [694, 659] width 1388 height 1056
click at [26, 106] on span "insert" at bounding box center [36, 106] width 32 height 13
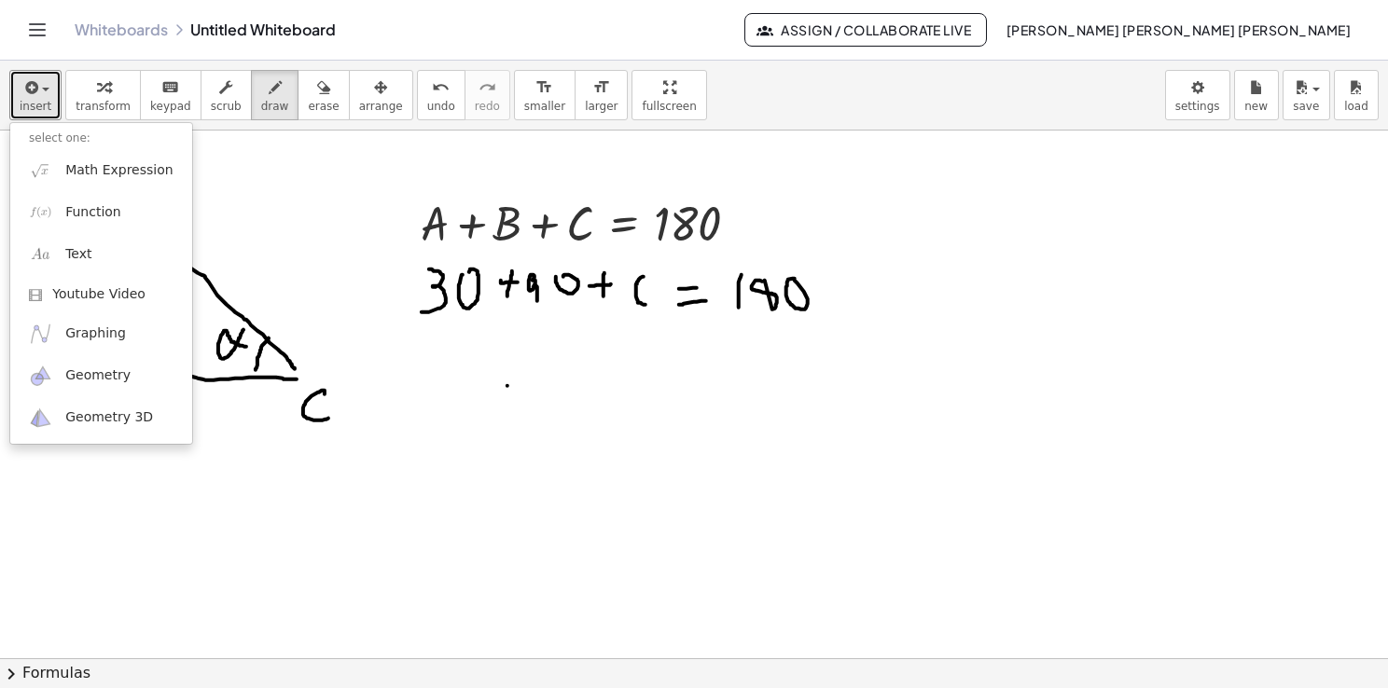
click at [507, 385] on div at bounding box center [694, 659] width 1388 height 1056
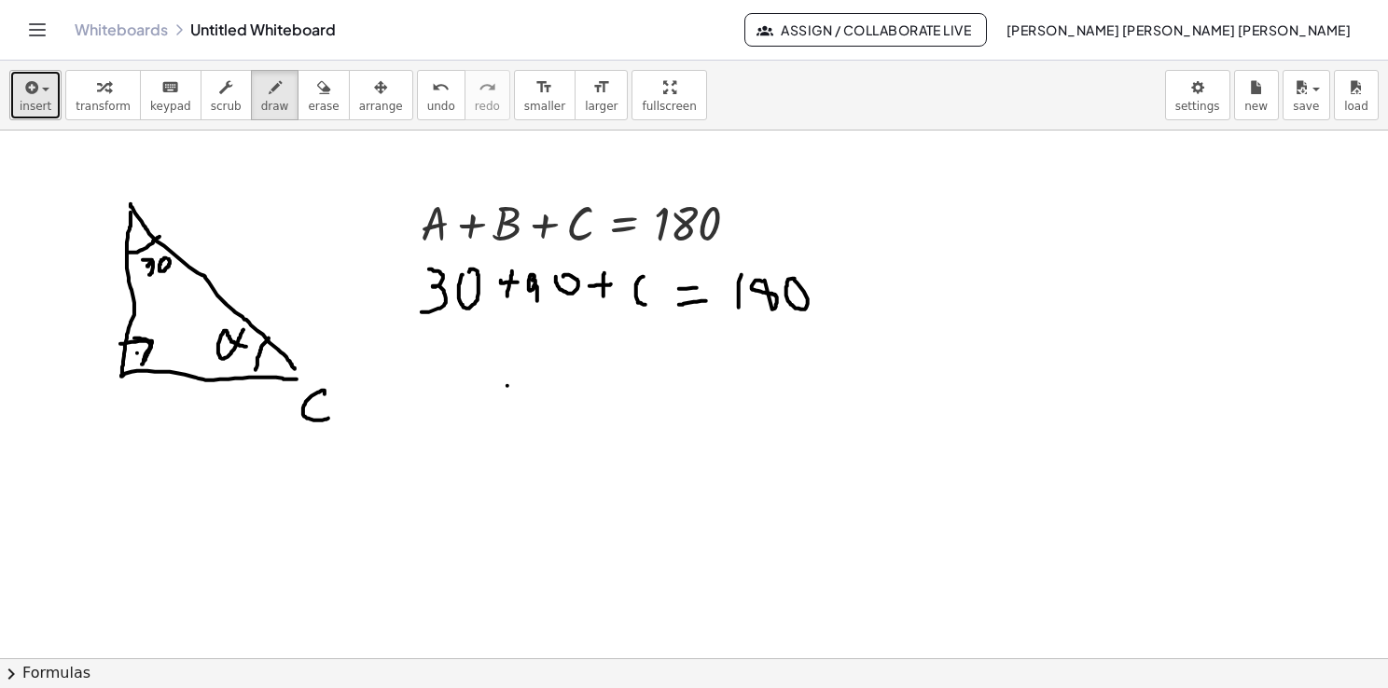
click at [29, 102] on span "insert" at bounding box center [36, 106] width 32 height 13
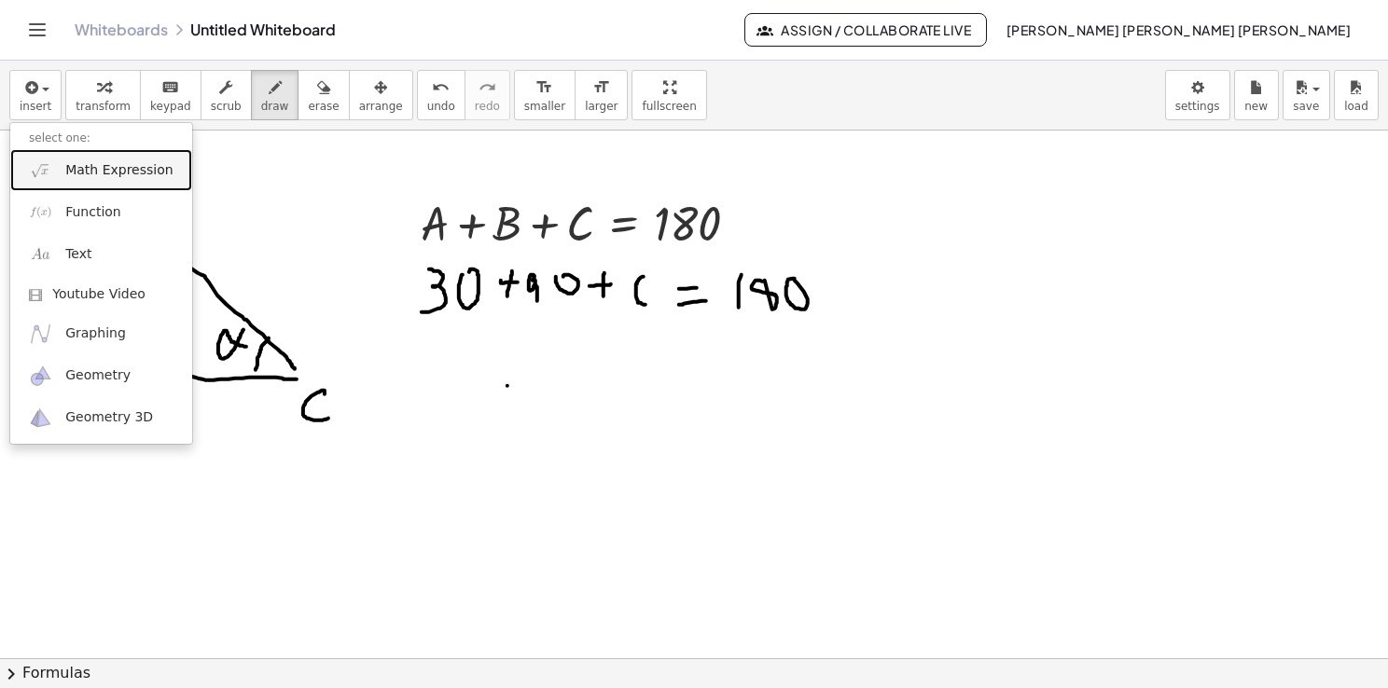
click at [104, 166] on span "Math Expression" at bounding box center [118, 170] width 107 height 19
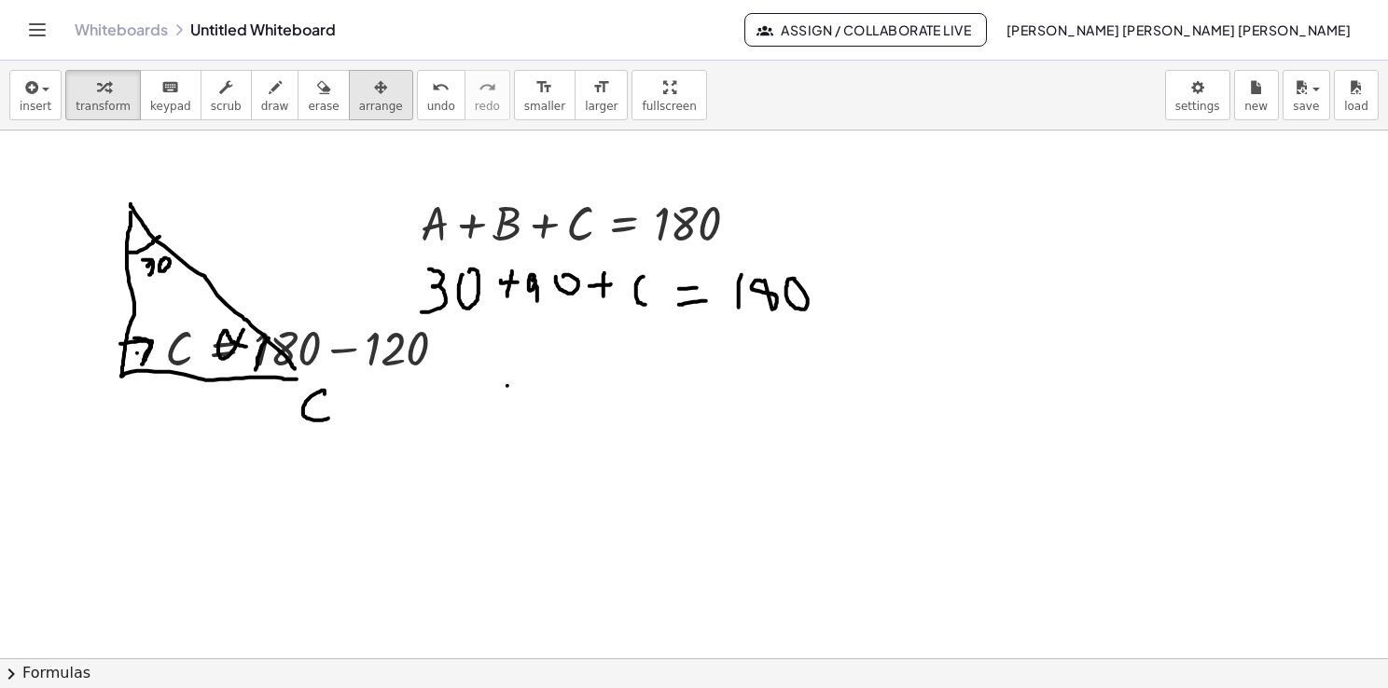
click at [359, 102] on span "arrange" at bounding box center [381, 106] width 44 height 13
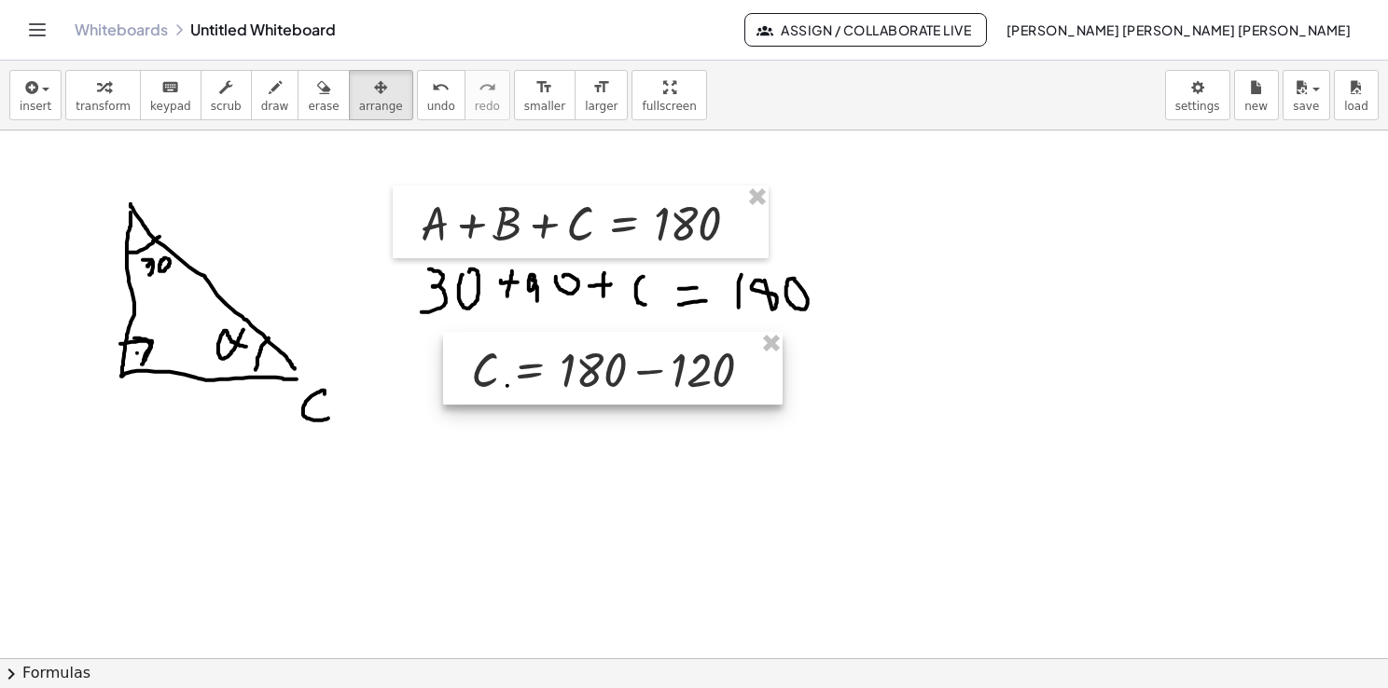
drag, startPoint x: 330, startPoint y: 321, endPoint x: 640, endPoint y: 332, distance: 309.8
click at [640, 332] on div at bounding box center [612, 368] width 339 height 73
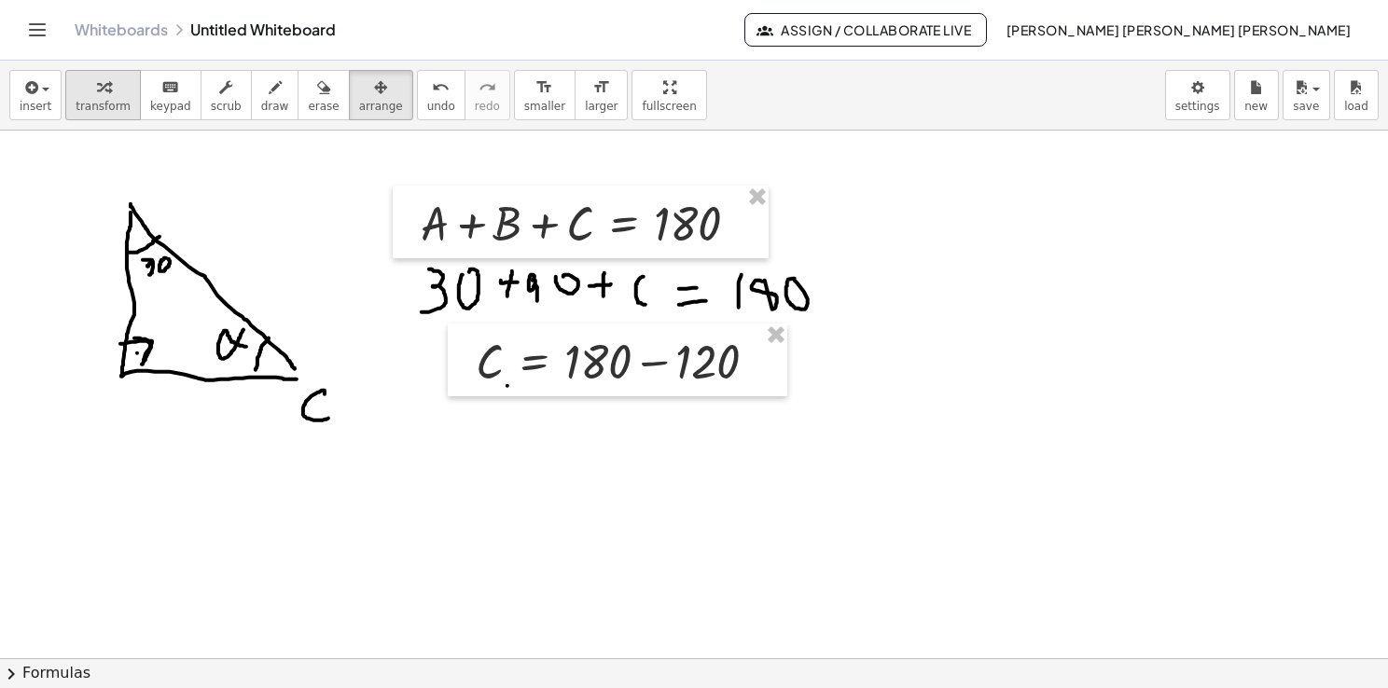
click at [91, 106] on span "transform" at bounding box center [103, 106] width 55 height 13
click at [598, 372] on div at bounding box center [624, 359] width 316 height 63
click at [761, 516] on div at bounding box center [694, 659] width 1388 height 1056
click at [374, 87] on icon "button" at bounding box center [380, 87] width 13 height 22
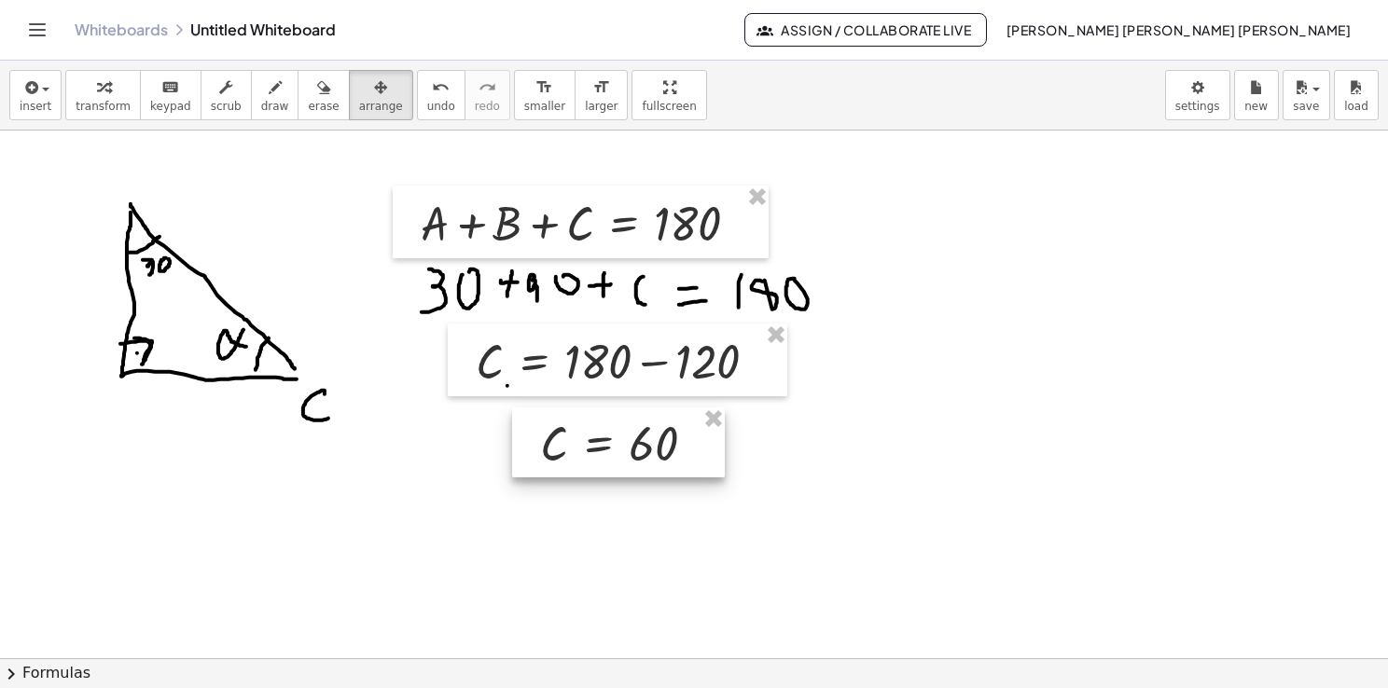
drag, startPoint x: 852, startPoint y: 536, endPoint x: 603, endPoint y: 427, distance: 271.9
click at [603, 427] on div at bounding box center [618, 443] width 213 height 71
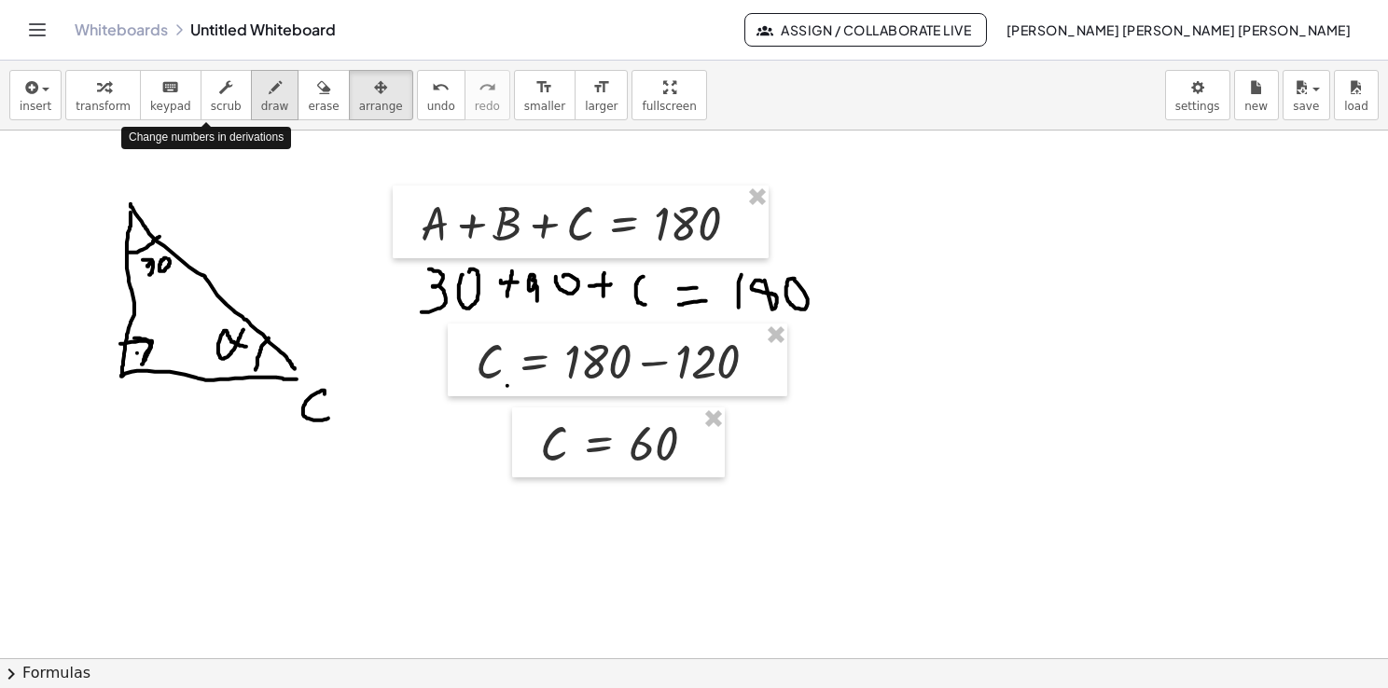
click at [251, 101] on button "draw" at bounding box center [275, 95] width 48 height 50
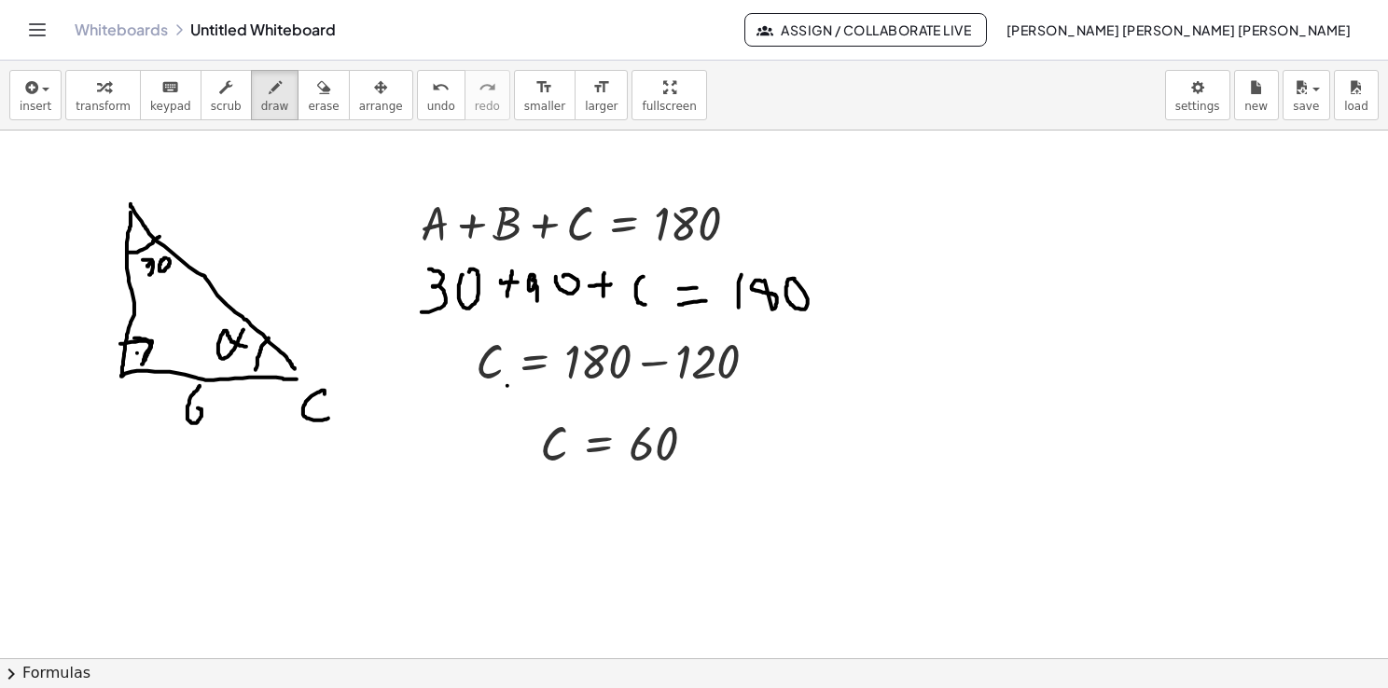
drag, startPoint x: 198, startPoint y: 389, endPoint x: 189, endPoint y: 415, distance: 27.4
click at [189, 413] on div at bounding box center [694, 659] width 1388 height 1056
drag, startPoint x: 71, startPoint y: 289, endPoint x: 89, endPoint y: 312, distance: 28.5
click at [89, 312] on div at bounding box center [694, 659] width 1388 height 1056
drag, startPoint x: 91, startPoint y: 283, endPoint x: 73, endPoint y: 304, distance: 28.4
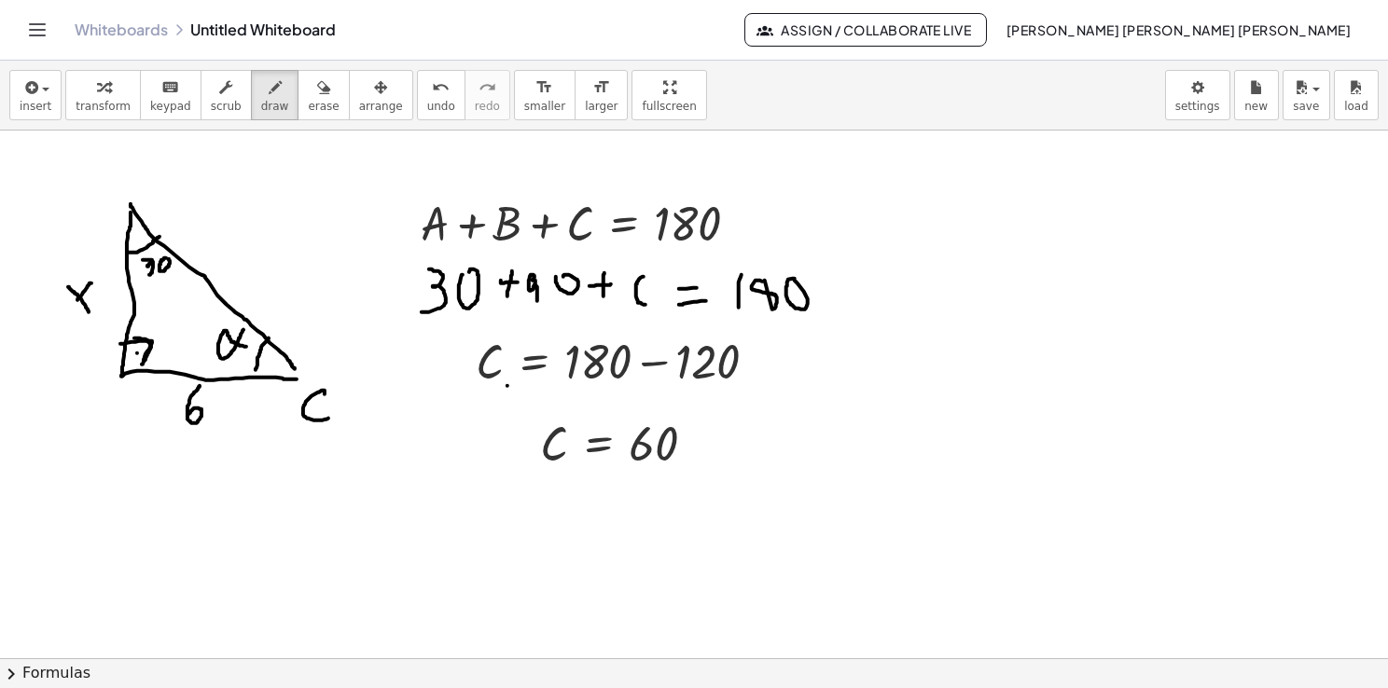
click at [73, 304] on div at bounding box center [694, 659] width 1388 height 1056
drag, startPoint x: 246, startPoint y: 259, endPoint x: 250, endPoint y: 275, distance: 16.3
click at [250, 275] on div at bounding box center [694, 659] width 1388 height 1056
click at [251, 289] on div at bounding box center [694, 659] width 1388 height 1056
click at [46, 89] on span "button" at bounding box center [45, 90] width 7 height 4
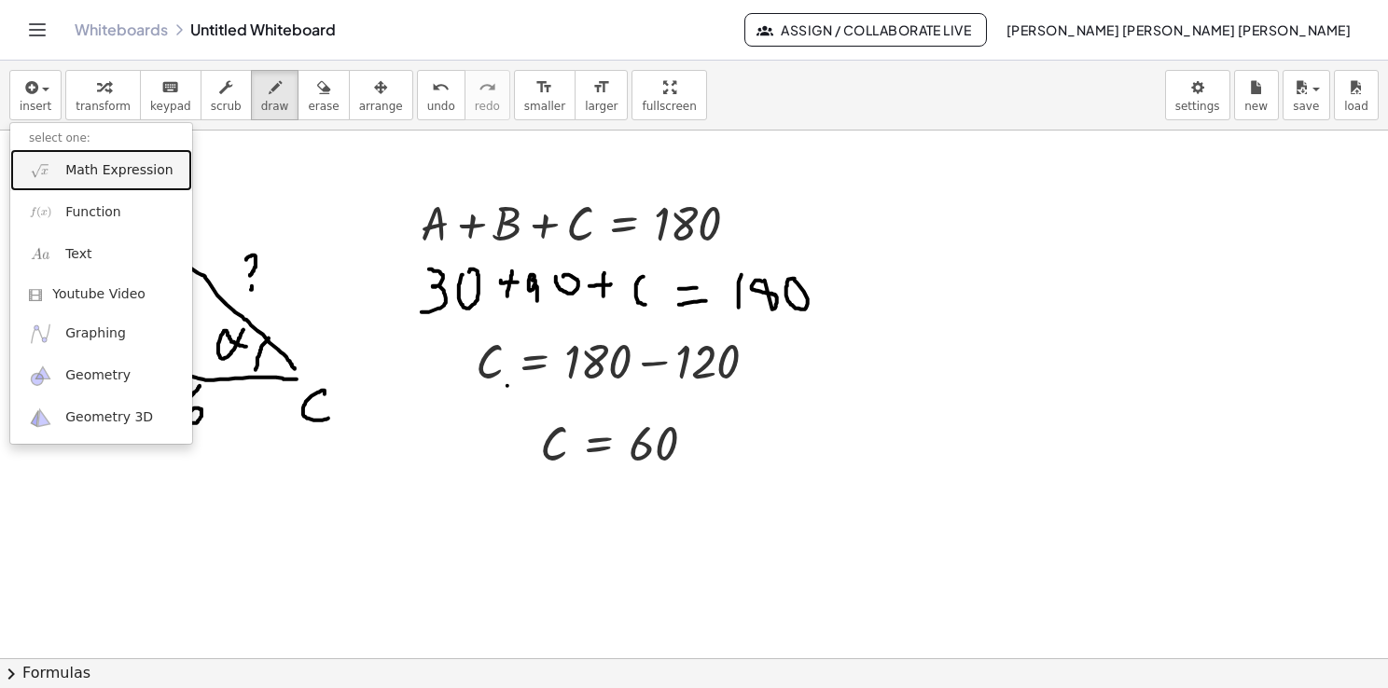
click at [71, 170] on span "Math Expression" at bounding box center [118, 170] width 107 height 19
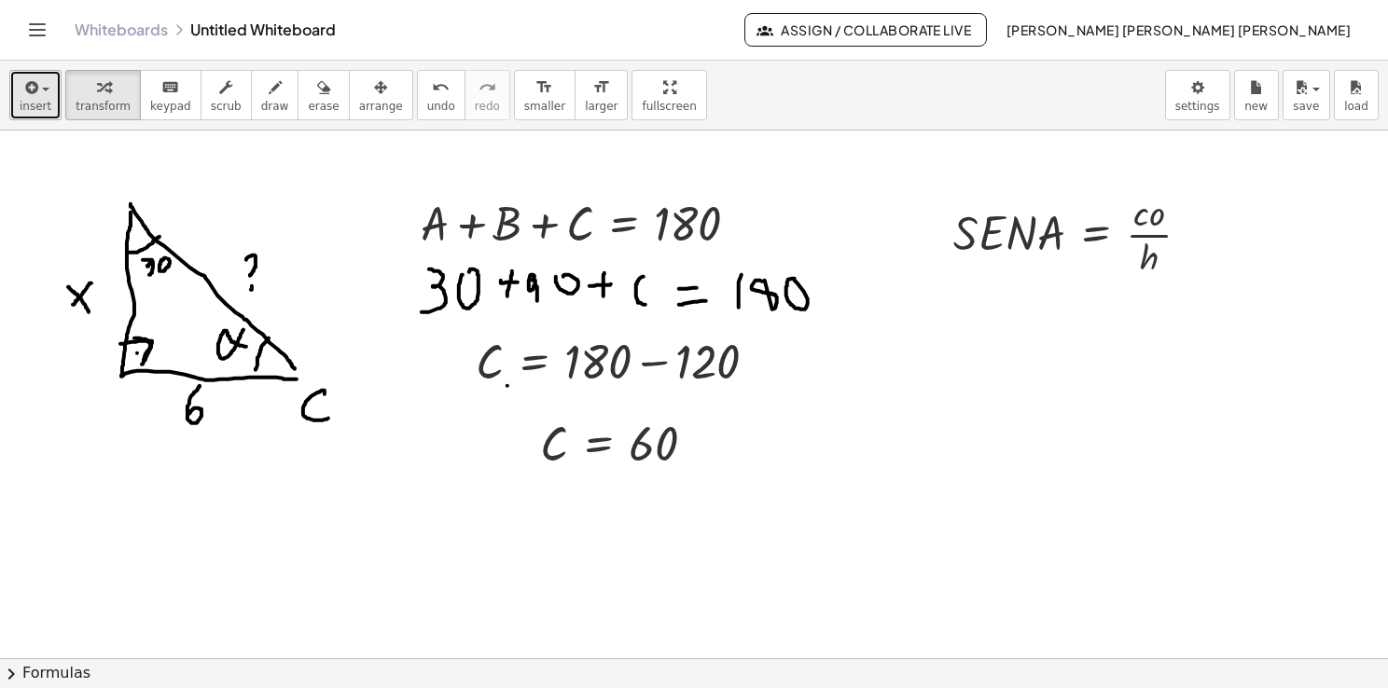
click at [35, 84] on icon "button" at bounding box center [29, 87] width 17 height 22
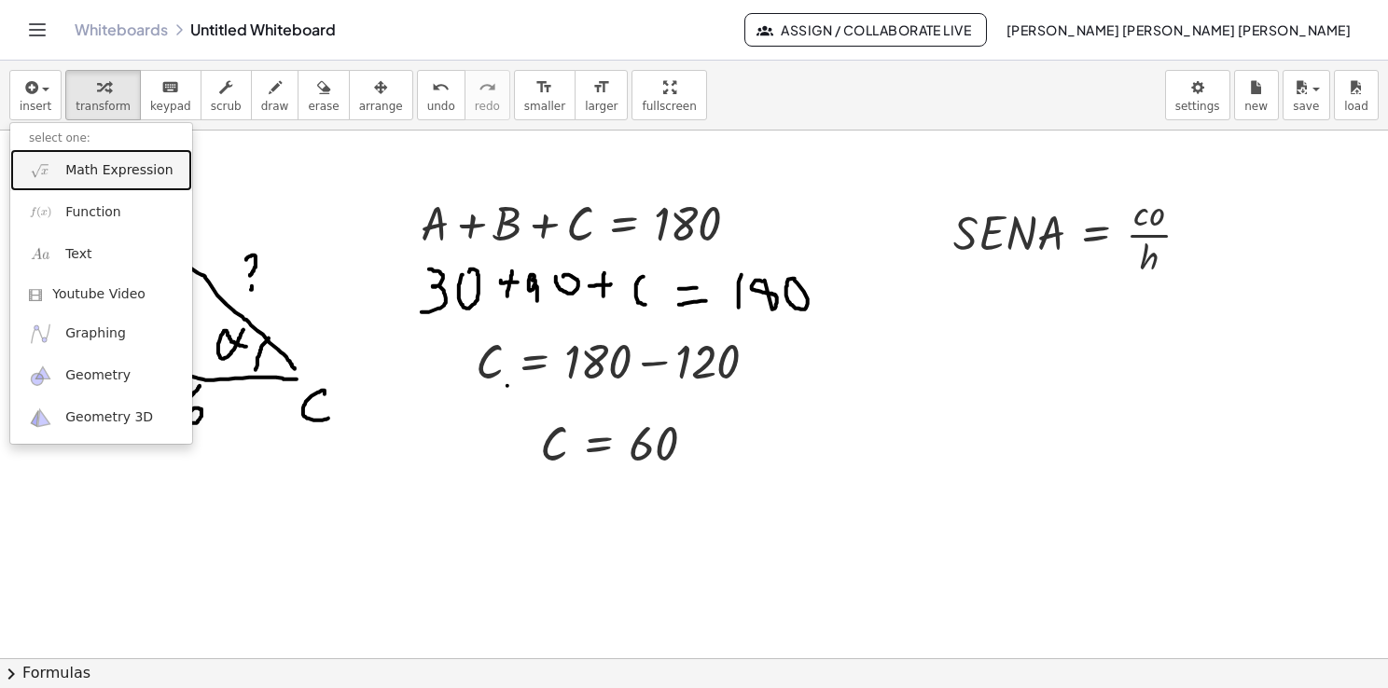
click at [69, 182] on link "Math Expression" at bounding box center [101, 170] width 182 height 42
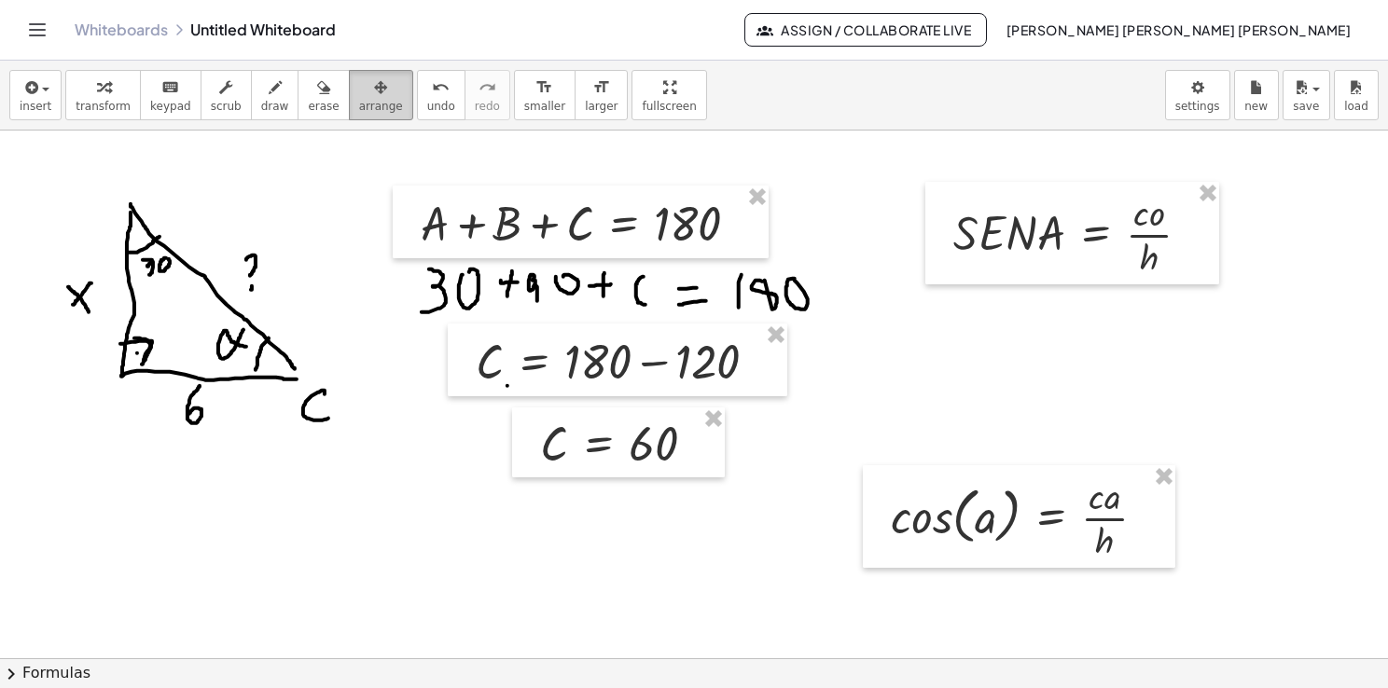
click at [359, 107] on span "arrange" at bounding box center [381, 106] width 44 height 13
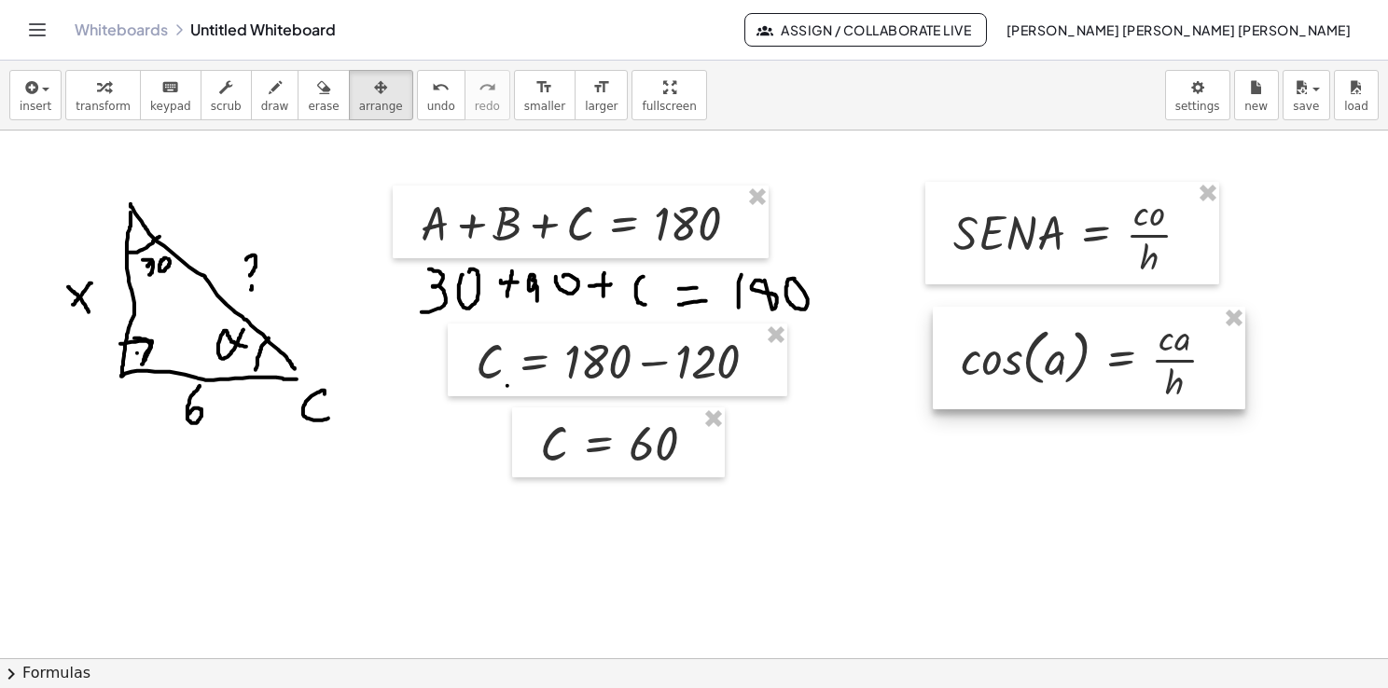
drag, startPoint x: 1026, startPoint y: 446, endPoint x: 1037, endPoint y: 340, distance: 106.0
click at [1037, 339] on div at bounding box center [1089, 358] width 312 height 103
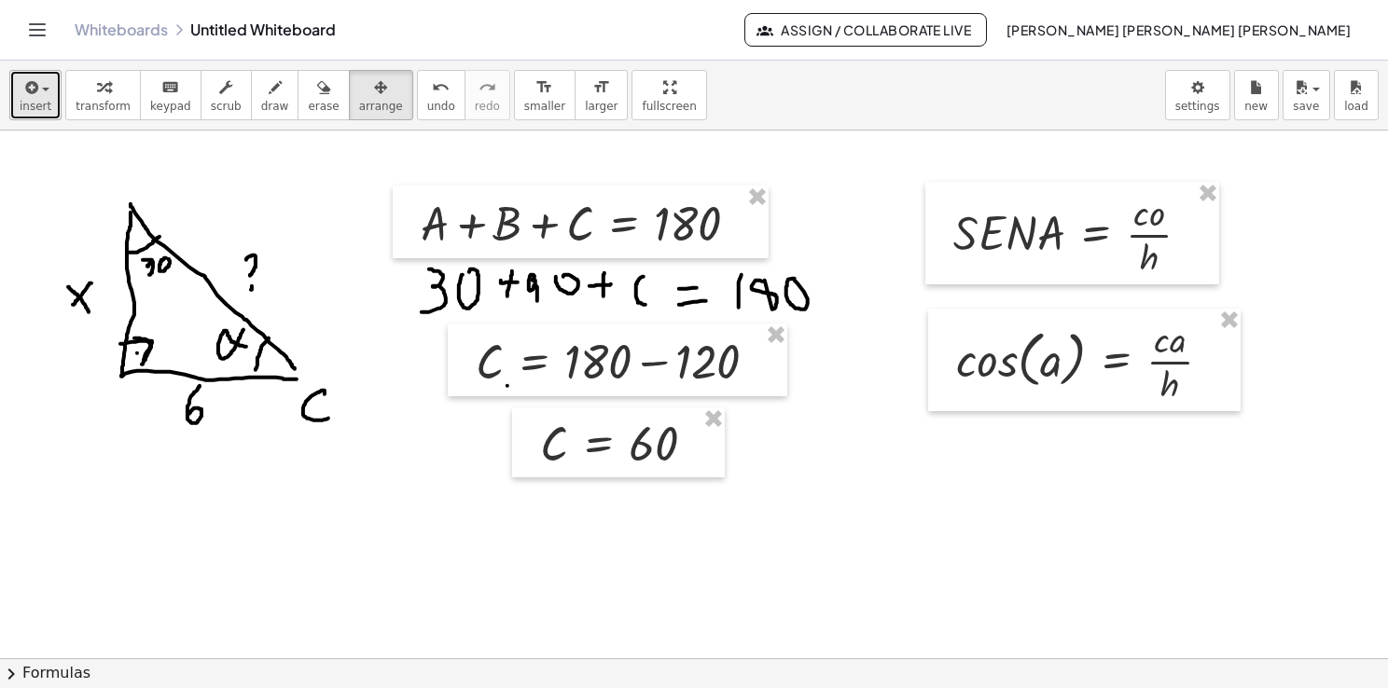
click at [35, 117] on button "insert" at bounding box center [35, 95] width 52 height 50
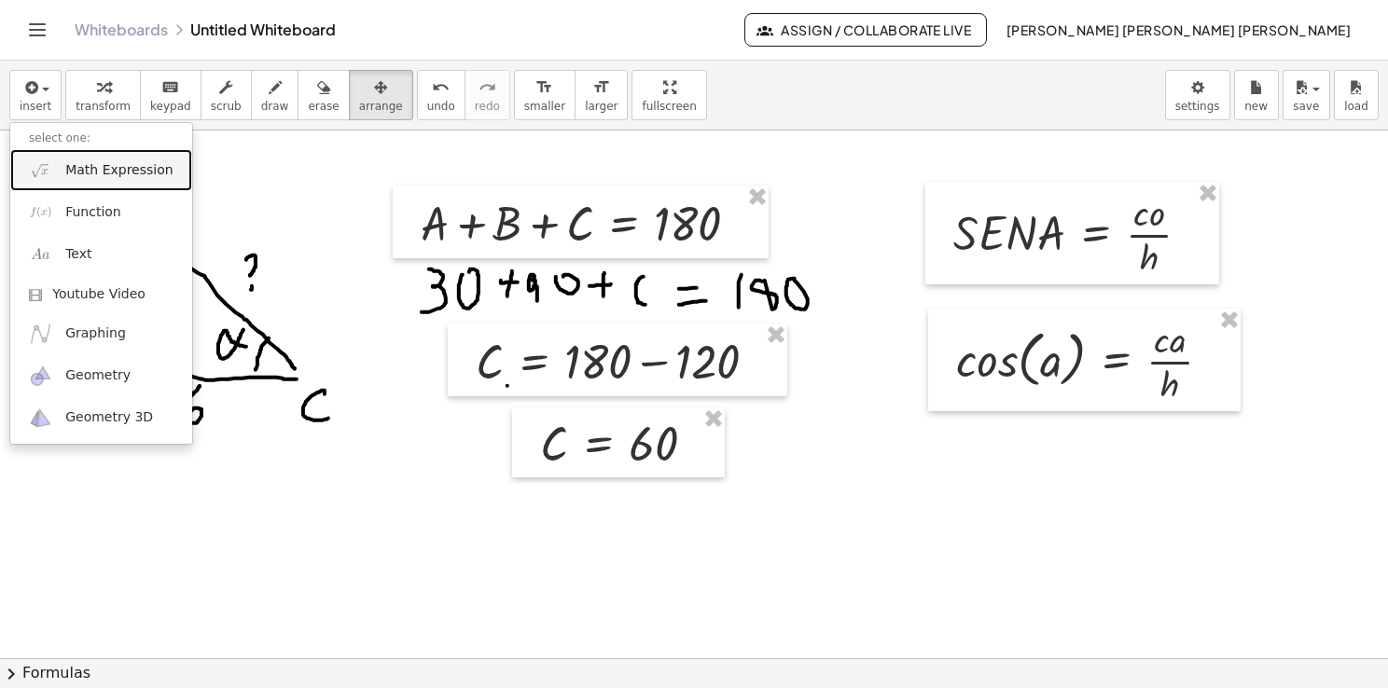
click at [65, 166] on span "Math Expression" at bounding box center [118, 170] width 107 height 19
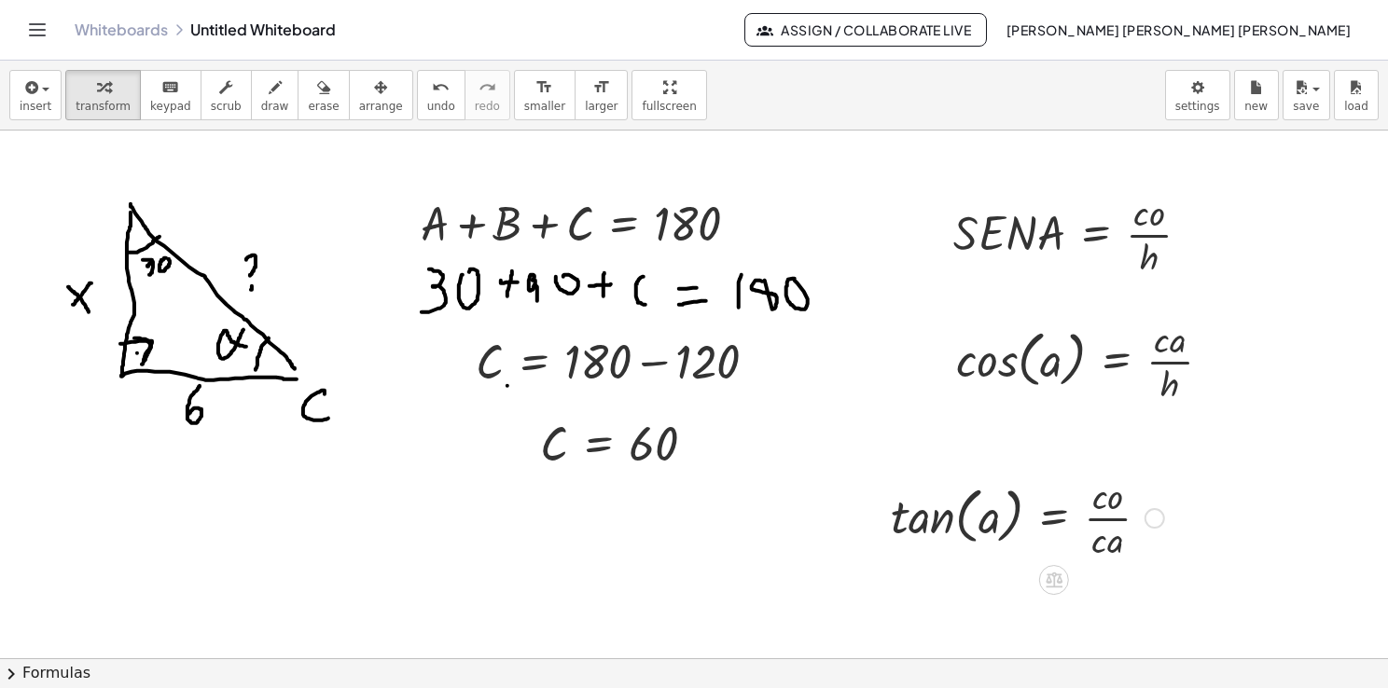
click at [1088, 497] on div at bounding box center [1027, 516] width 292 height 93
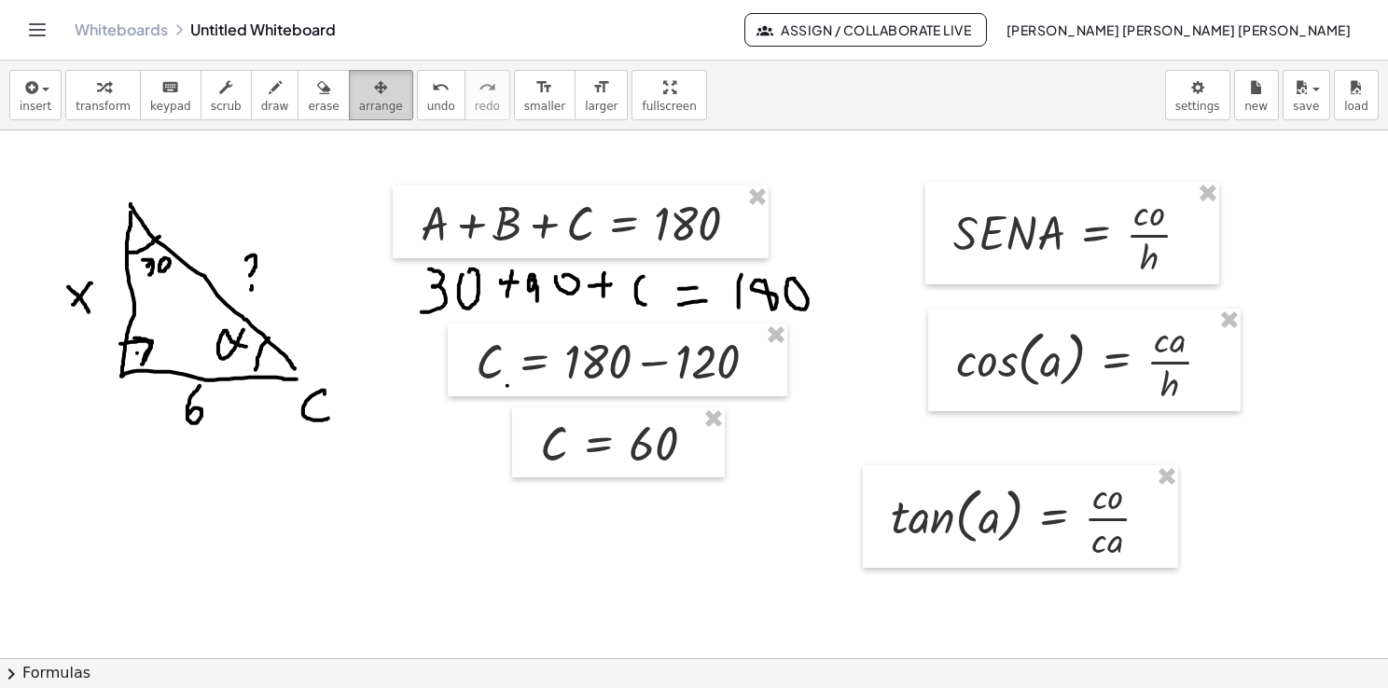
click at [359, 96] on div "button" at bounding box center [381, 87] width 44 height 22
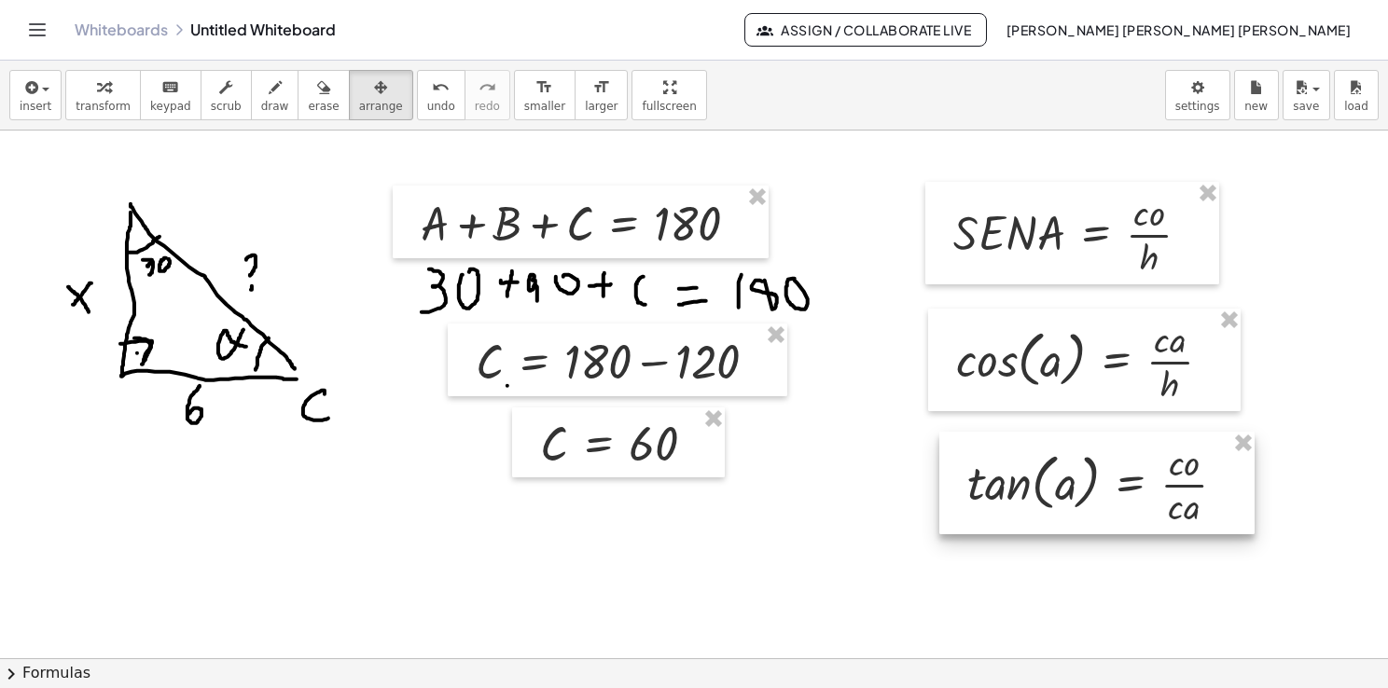
drag, startPoint x: 1025, startPoint y: 476, endPoint x: 1101, endPoint y: 445, distance: 81.6
click at [1099, 444] on div at bounding box center [1096, 483] width 315 height 103
click at [269, 94] on icon "button" at bounding box center [275, 87] width 13 height 22
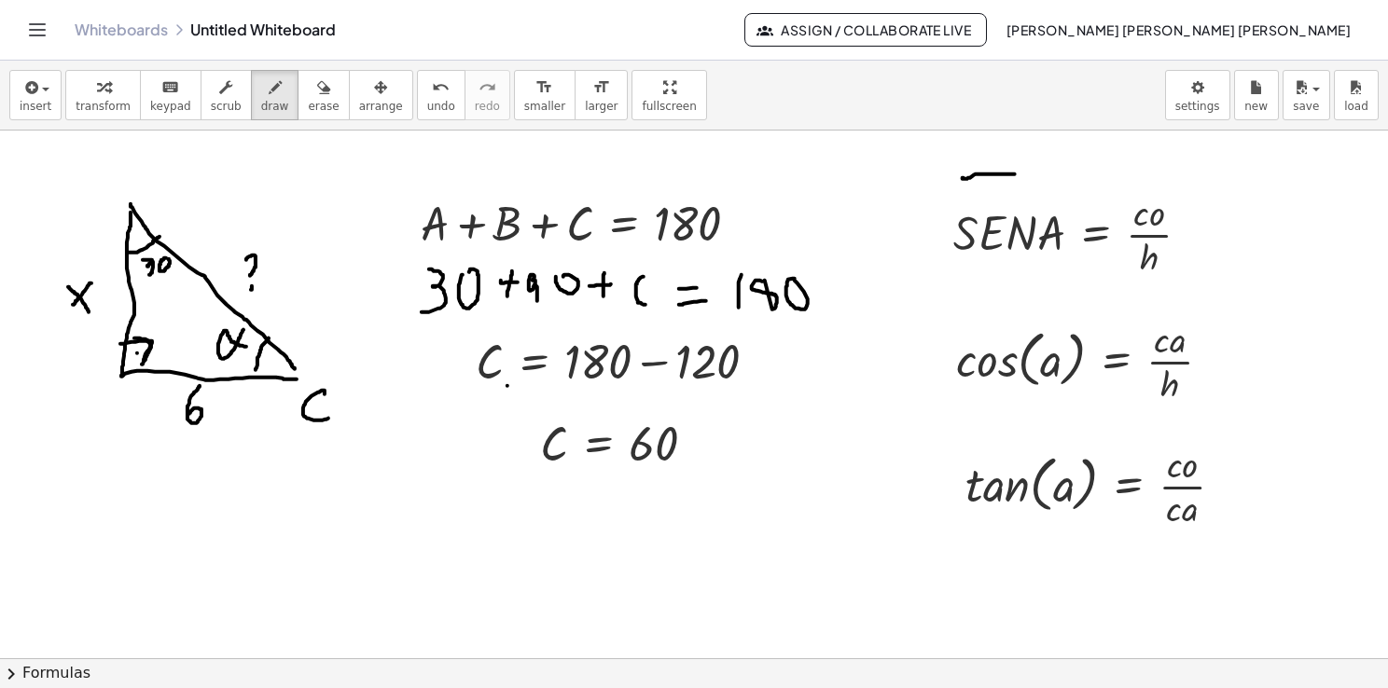
drag, startPoint x: 963, startPoint y: 177, endPoint x: 1044, endPoint y: 177, distance: 80.2
click at [1044, 177] on div at bounding box center [694, 659] width 1388 height 1056
drag, startPoint x: 959, startPoint y: 290, endPoint x: 1060, endPoint y: 296, distance: 100.9
click at [1060, 296] on div at bounding box center [694, 659] width 1388 height 1056
drag, startPoint x: 978, startPoint y: 437, endPoint x: 1069, endPoint y: 436, distance: 90.5
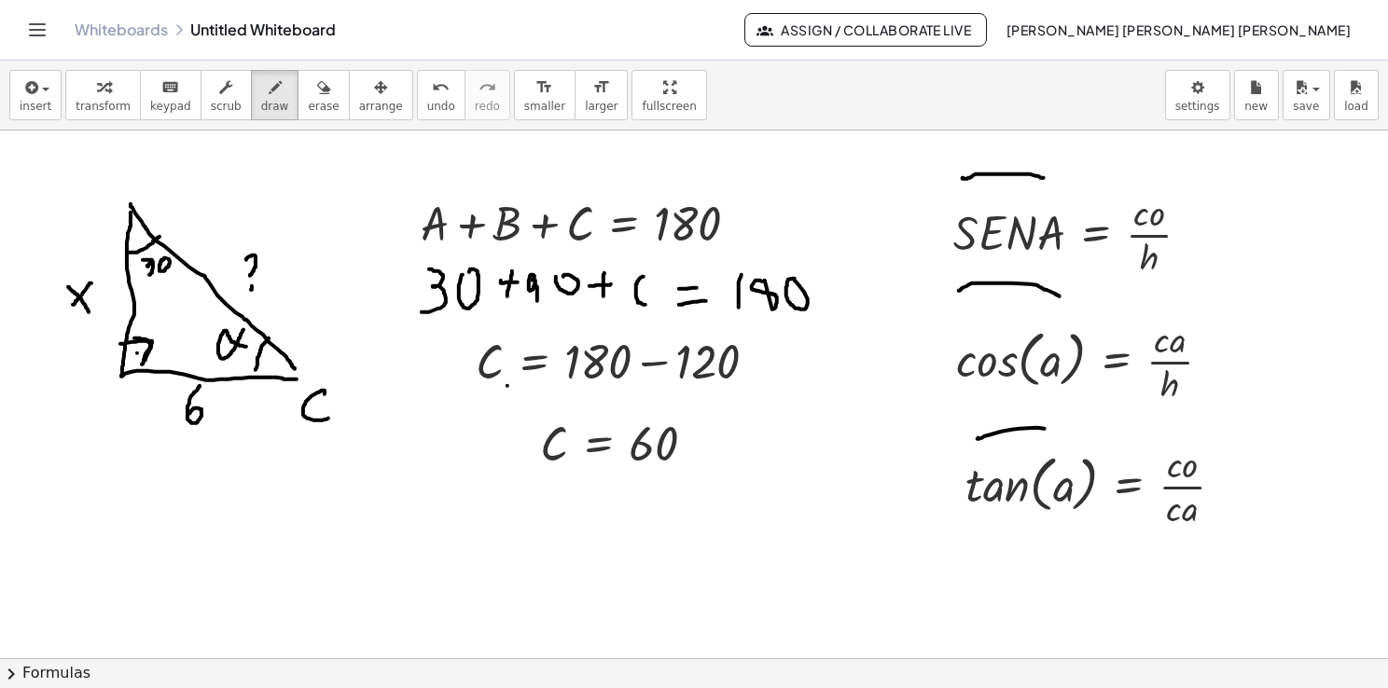
click at [1069, 435] on div at bounding box center [694, 659] width 1388 height 1056
drag, startPoint x: 143, startPoint y: 426, endPoint x: 222, endPoint y: 405, distance: 82.1
click at [222, 403] on div at bounding box center [694, 659] width 1388 height 1056
drag, startPoint x: 1279, startPoint y: 242, endPoint x: 1289, endPoint y: 213, distance: 30.7
click at [1289, 213] on div at bounding box center [694, 659] width 1388 height 1056
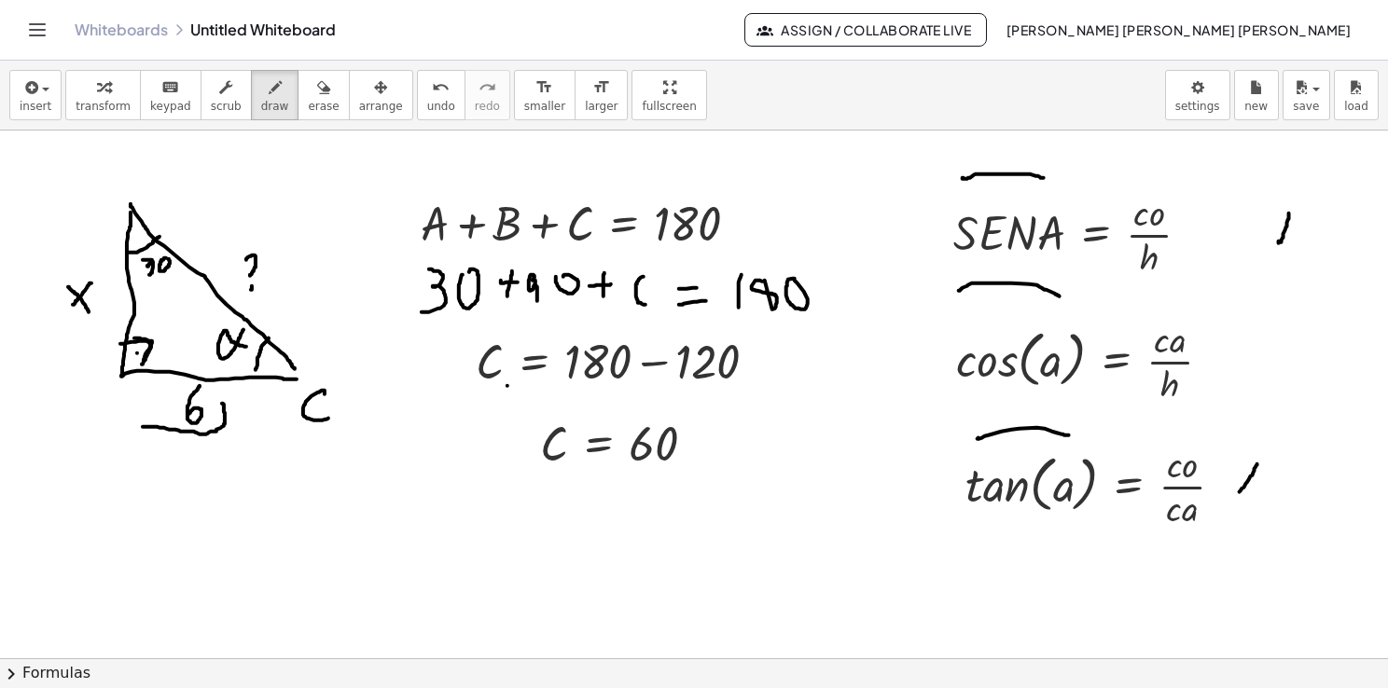
drag, startPoint x: 1240, startPoint y: 492, endPoint x: 1257, endPoint y: 463, distance: 33.9
click at [1257, 463] on div at bounding box center [694, 659] width 1388 height 1056
click at [308, 103] on span "erase" at bounding box center [323, 106] width 31 height 13
drag, startPoint x: 1254, startPoint y: 497, endPoint x: 1283, endPoint y: 210, distance: 288.7
click at [1287, 192] on div at bounding box center [694, 659] width 1388 height 1056
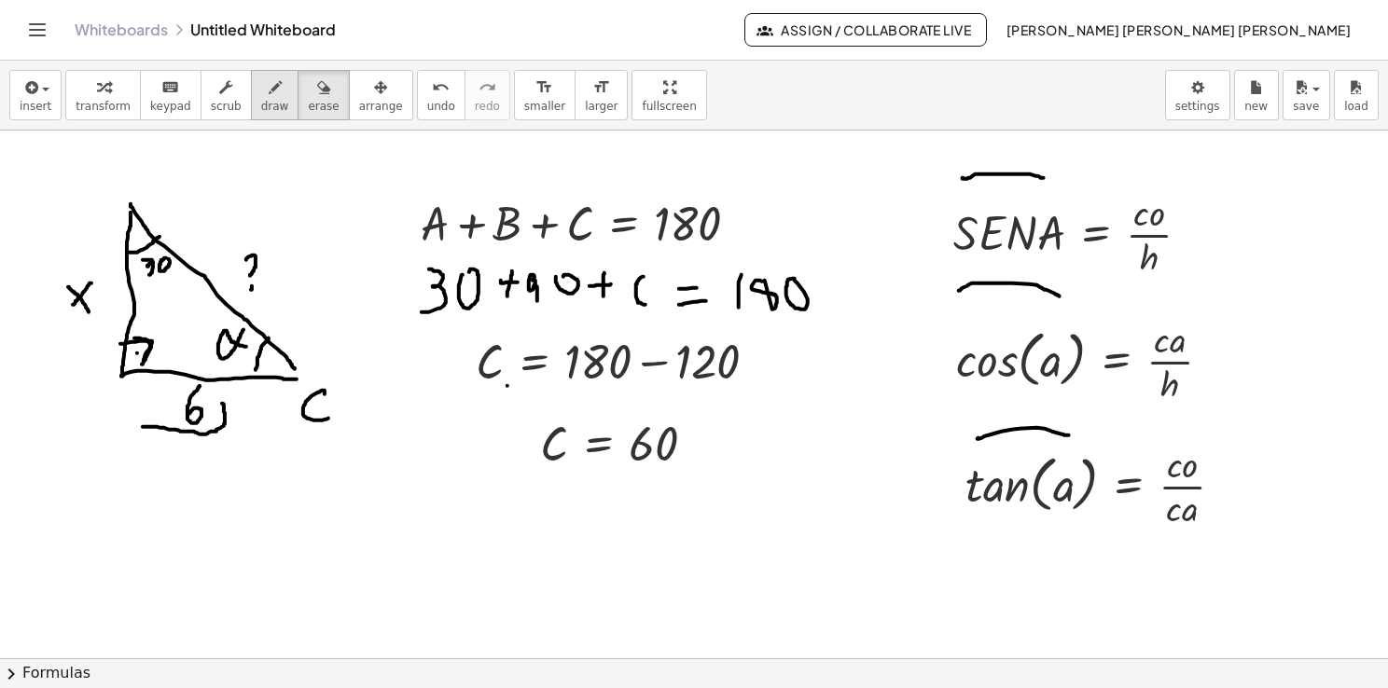
click at [261, 80] on div "button" at bounding box center [275, 87] width 28 height 22
drag, startPoint x: 1212, startPoint y: 227, endPoint x: 1221, endPoint y: 225, distance: 9.5
click at [1221, 225] on div at bounding box center [694, 659] width 1388 height 1056
drag, startPoint x: 1213, startPoint y: 234, endPoint x: 1222, endPoint y: 229, distance: 9.6
click at [1219, 231] on div at bounding box center [694, 659] width 1388 height 1056
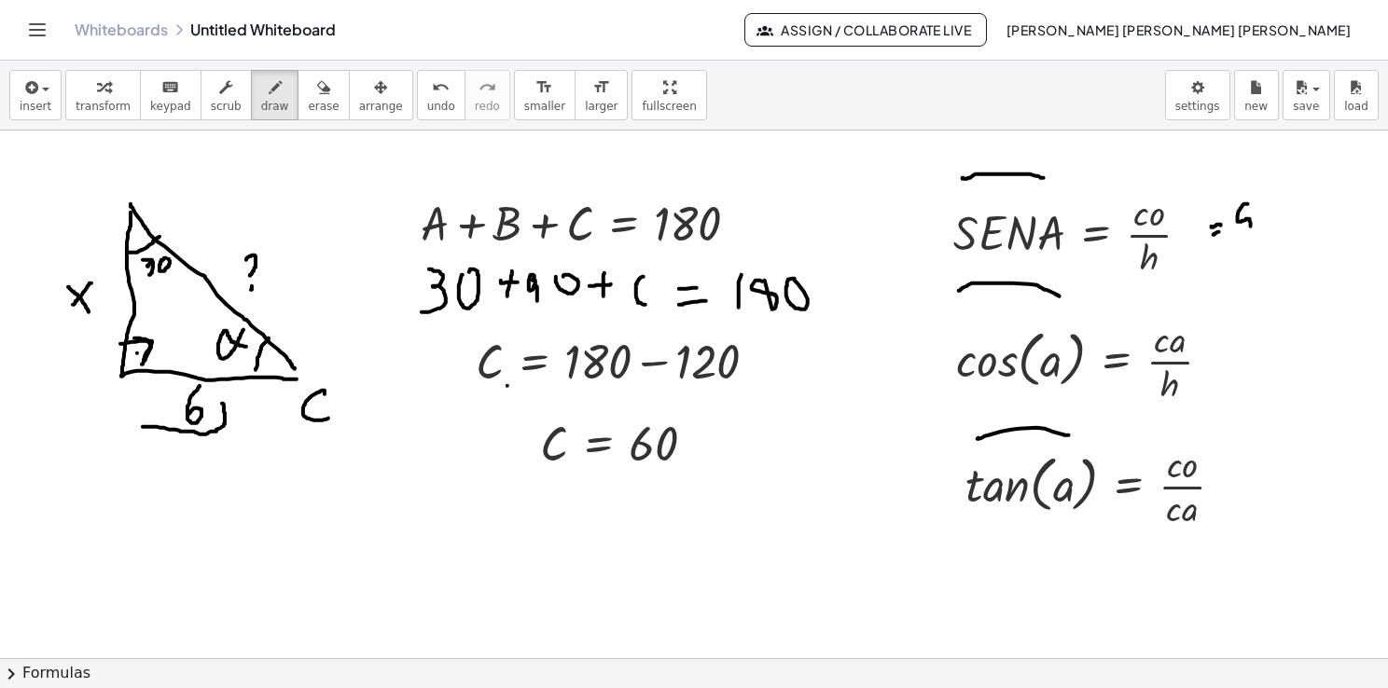
drag, startPoint x: 1246, startPoint y: 203, endPoint x: 1243, endPoint y: 233, distance: 30.0
click at [1243, 233] on div at bounding box center [694, 659] width 1388 height 1056
drag, startPoint x: 1268, startPoint y: 220, endPoint x: 1273, endPoint y: 237, distance: 17.4
click at [1273, 237] on div at bounding box center [694, 659] width 1388 height 1056
click at [1267, 226] on div at bounding box center [694, 659] width 1388 height 1056
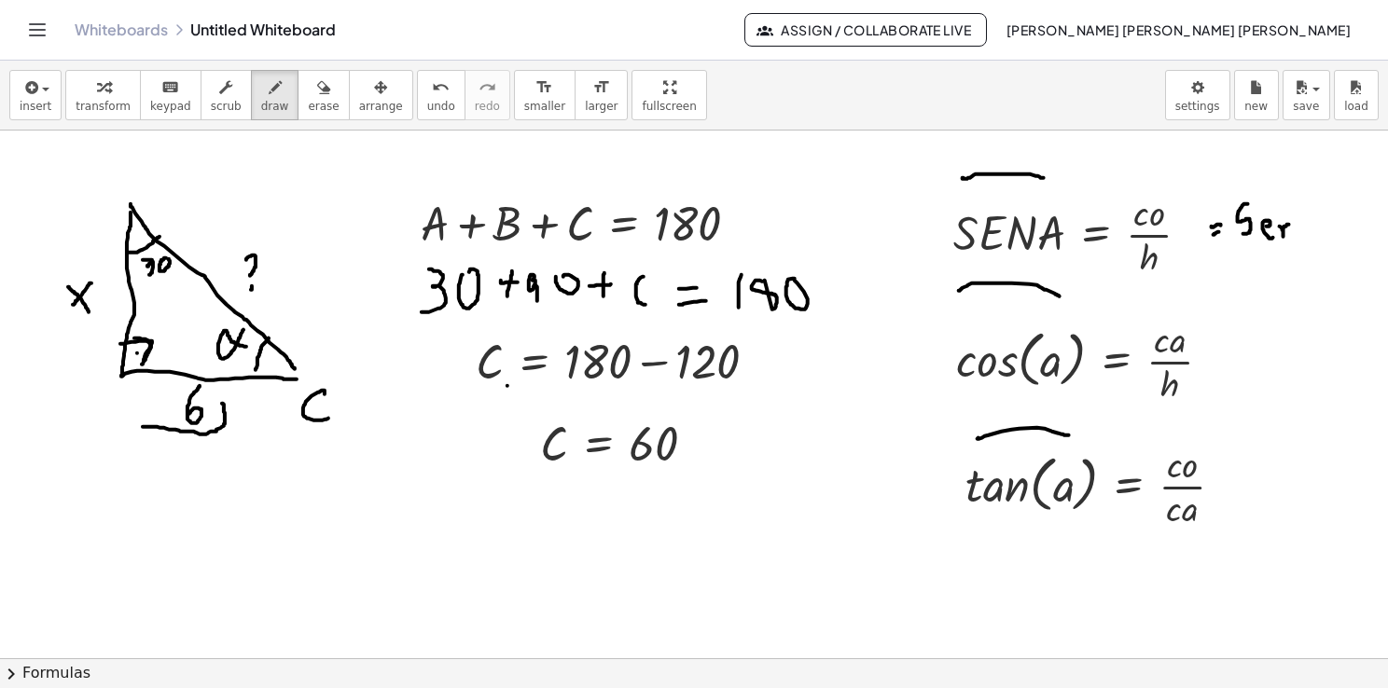
drag, startPoint x: 1280, startPoint y: 226, endPoint x: 1295, endPoint y: 235, distance: 17.6
click at [1295, 234] on div at bounding box center [694, 659] width 1388 height 1056
drag, startPoint x: 1309, startPoint y: 211, endPoint x: 1309, endPoint y: 237, distance: 26.1
click at [1309, 237] on div at bounding box center [694, 659] width 1388 height 1056
click at [1326, 216] on div at bounding box center [694, 659] width 1388 height 1056
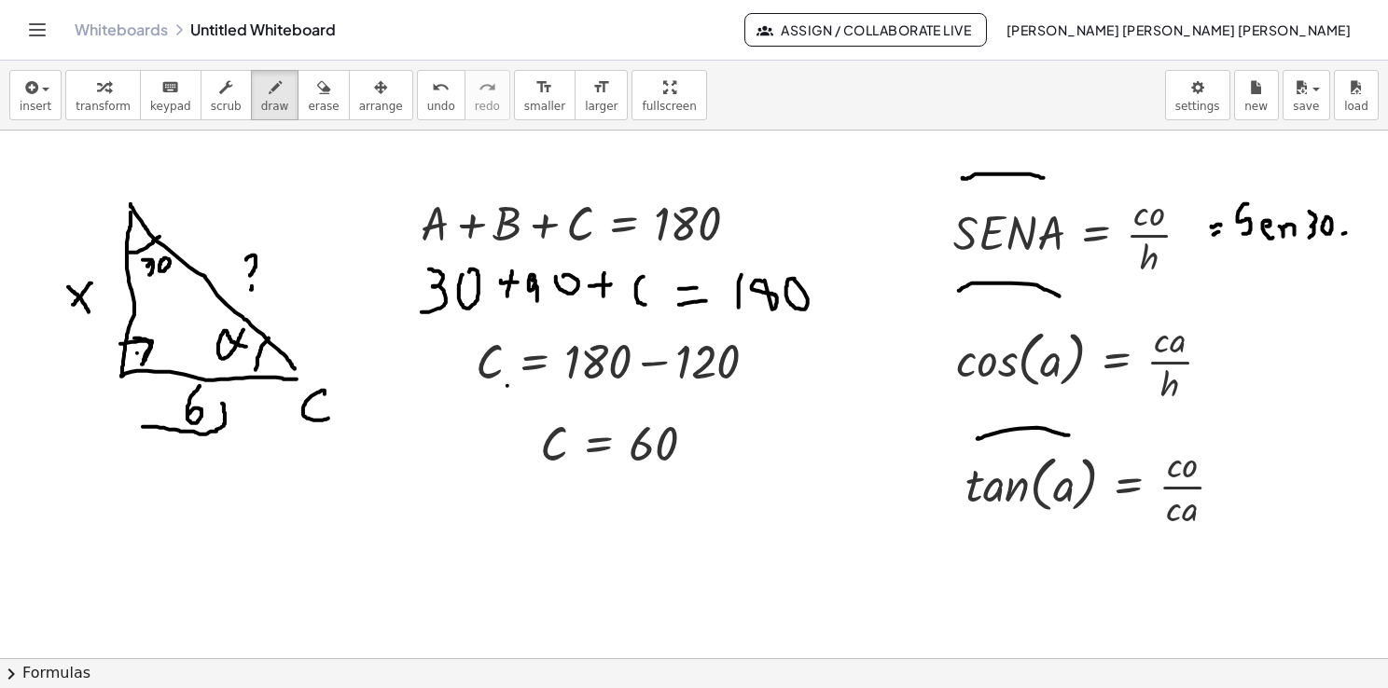
click at [1346, 232] on div at bounding box center [694, 659] width 1388 height 1056
click at [1346, 238] on div at bounding box center [694, 659] width 1388 height 1056
drag, startPoint x: 1368, startPoint y: 214, endPoint x: 1364, endPoint y: 229, distance: 16.3
click at [1364, 227] on div at bounding box center [694, 659] width 1388 height 1056
drag, startPoint x: 1358, startPoint y: 243, endPoint x: 1375, endPoint y: 242, distance: 16.9
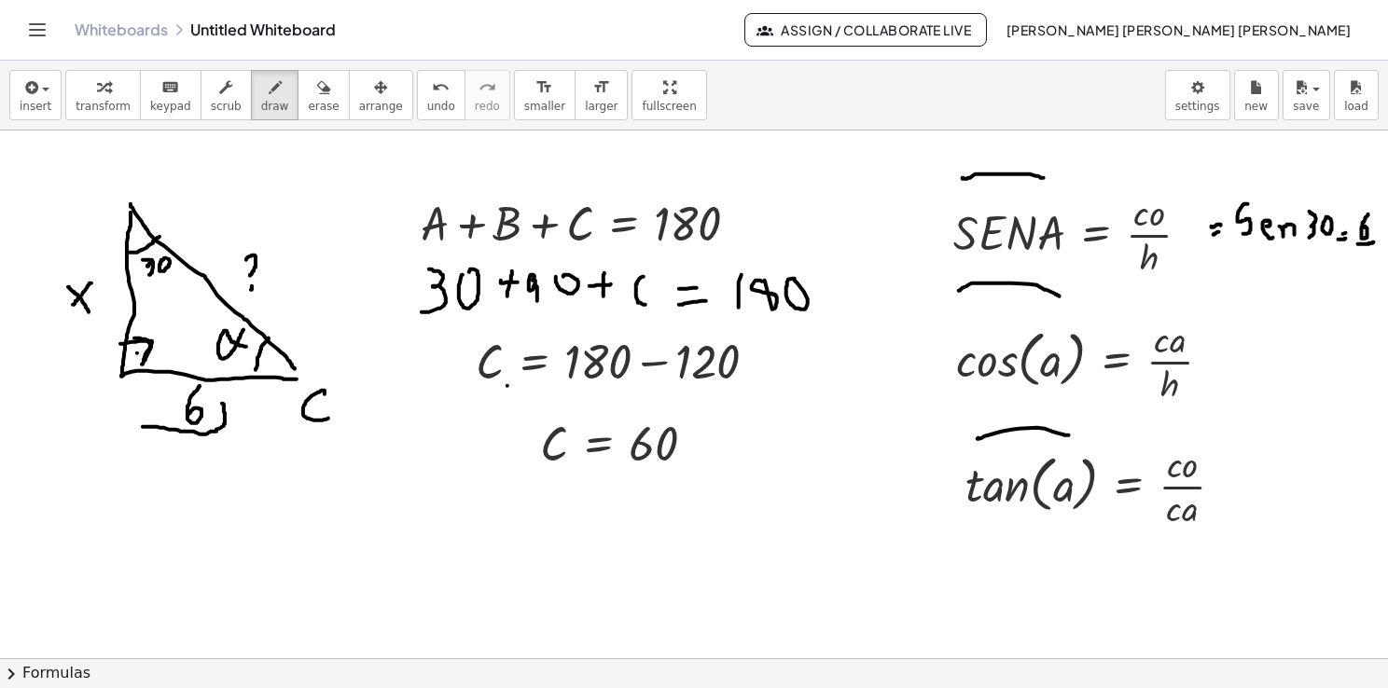
click at [1375, 242] on div "+ A + B + C = 180 C = + 180 − 120 C = 60 · S · E · N · A = · c · o · h cos ( , …" at bounding box center [694, 395] width 1388 height 528
drag, startPoint x: 1361, startPoint y: 253, endPoint x: 1369, endPoint y: 266, distance: 15.5
click at [1369, 266] on div at bounding box center [694, 659] width 1388 height 1056
drag, startPoint x: 1371, startPoint y: 248, endPoint x: 1358, endPoint y: 267, distance: 22.8
click at [1358, 267] on div at bounding box center [694, 659] width 1388 height 1056
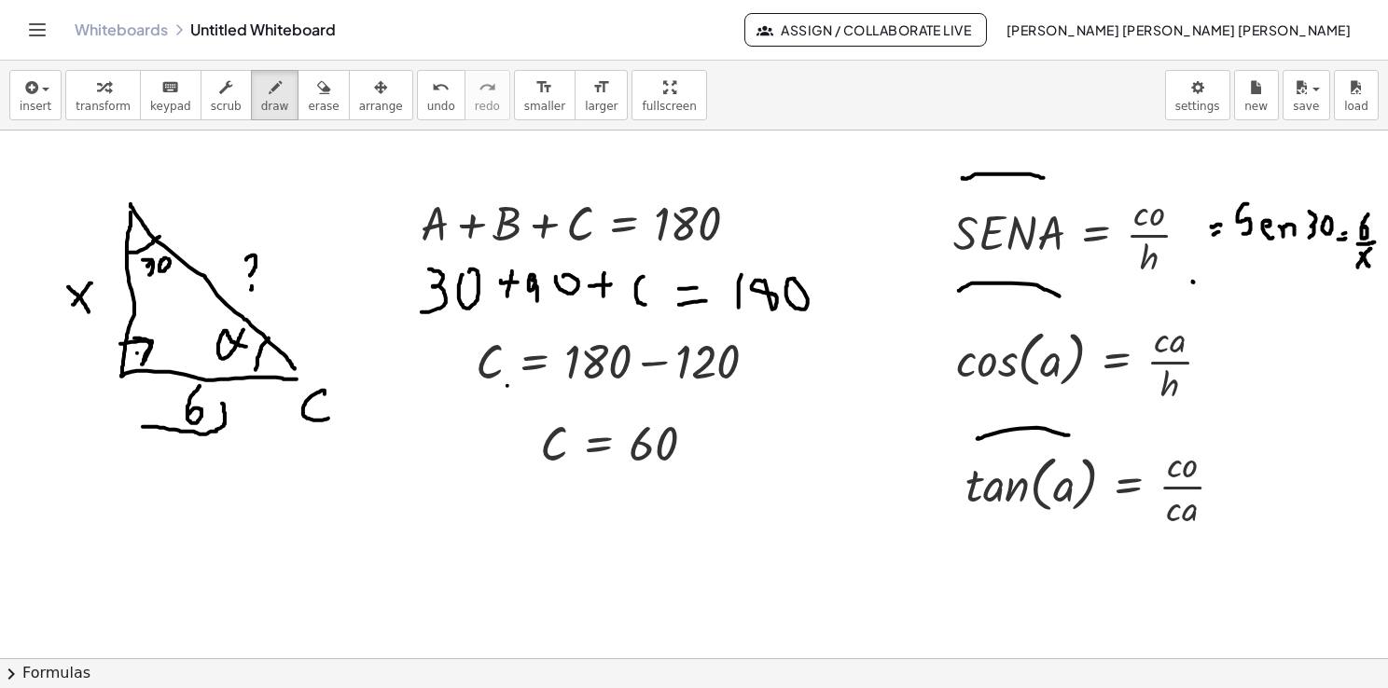
drag, startPoint x: 1193, startPoint y: 281, endPoint x: 1203, endPoint y: 295, distance: 17.3
click at [1203, 295] on div at bounding box center [694, 659] width 1388 height 1056
drag, startPoint x: 1201, startPoint y: 276, endPoint x: 1193, endPoint y: 293, distance: 18.8
click at [1193, 293] on div at bounding box center [694, 659] width 1388 height 1056
click at [1212, 281] on div at bounding box center [694, 659] width 1388 height 1056
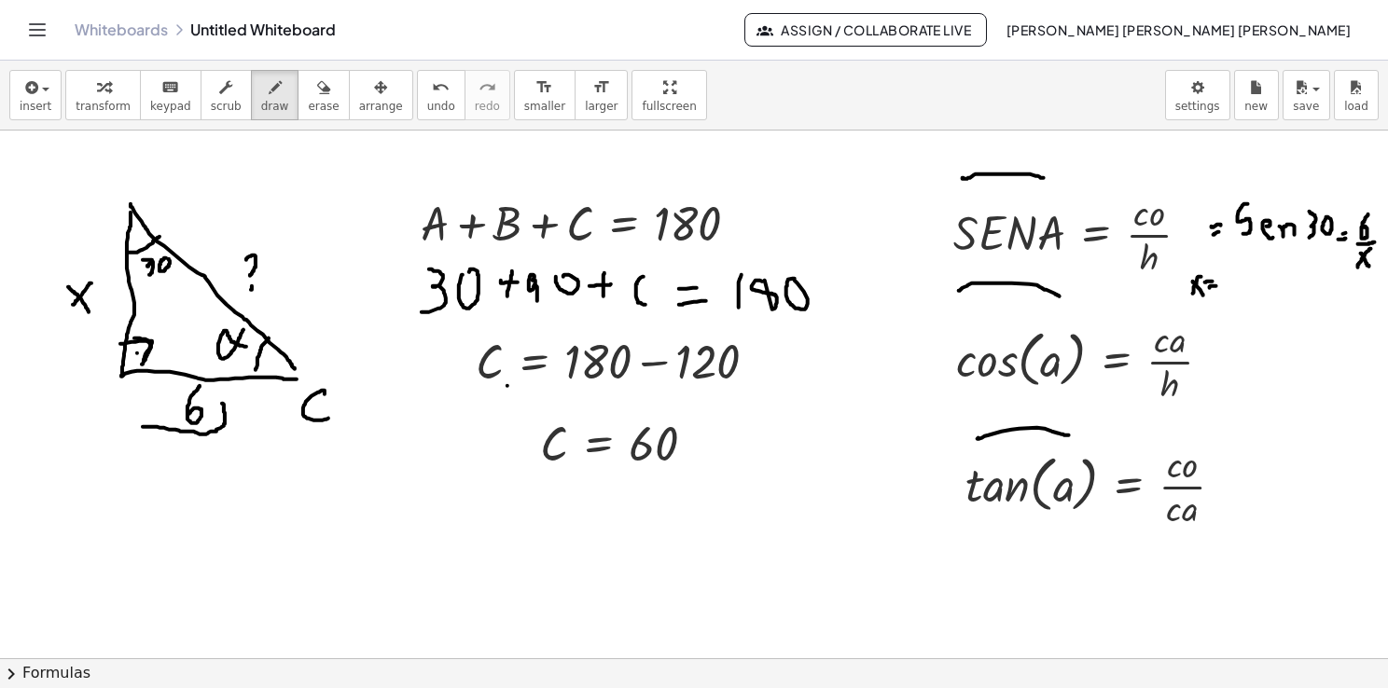
click at [1217, 285] on div at bounding box center [694, 659] width 1388 height 1056
drag, startPoint x: 1247, startPoint y: 260, endPoint x: 1248, endPoint y: 270, distance: 10.3
click at [1250, 265] on div at bounding box center [694, 659] width 1388 height 1056
drag, startPoint x: 1238, startPoint y: 282, endPoint x: 1265, endPoint y: 276, distance: 27.6
click at [1265, 276] on div at bounding box center [694, 659] width 1388 height 1056
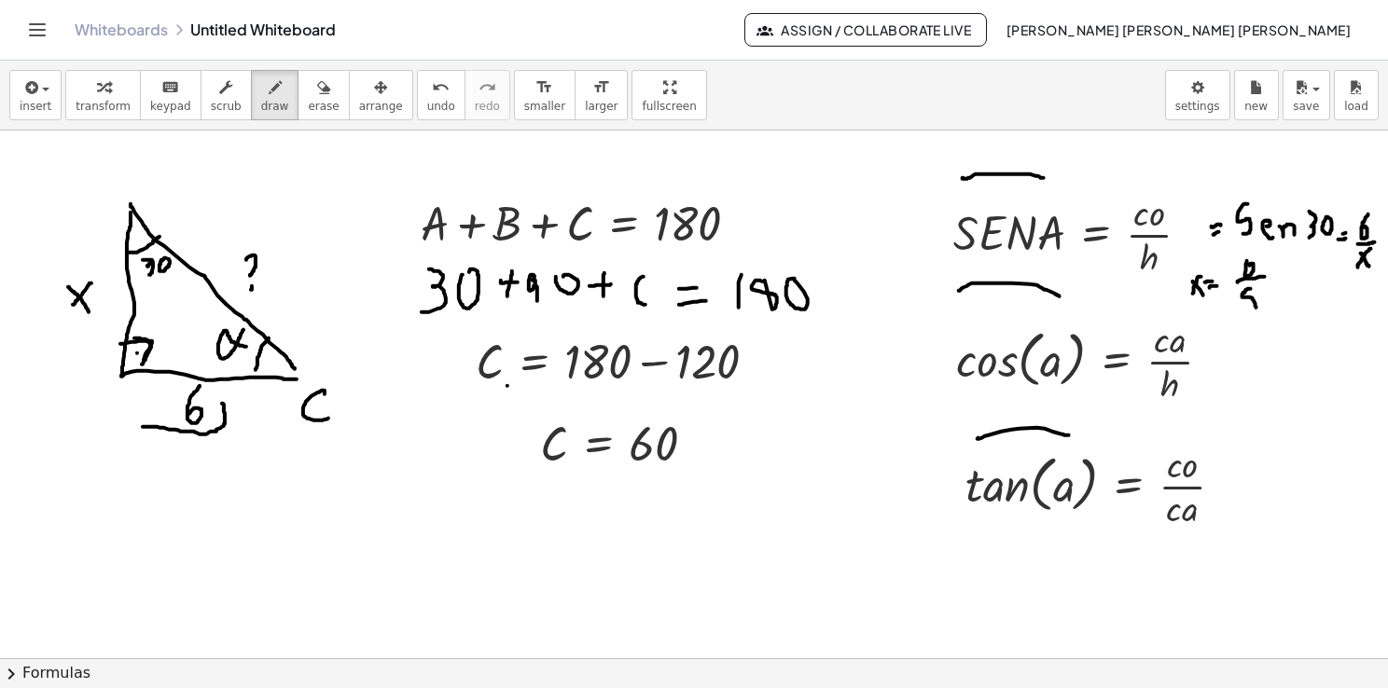
drag, startPoint x: 1249, startPoint y: 288, endPoint x: 1248, endPoint y: 312, distance: 23.3
click at [1248, 312] on div at bounding box center [694, 659] width 1388 height 1056
drag, startPoint x: 1268, startPoint y: 297, endPoint x: 1276, endPoint y: 318, distance: 22.7
click at [1276, 318] on div at bounding box center [694, 659] width 1388 height 1056
click at [1271, 307] on div at bounding box center [694, 659] width 1388 height 1056
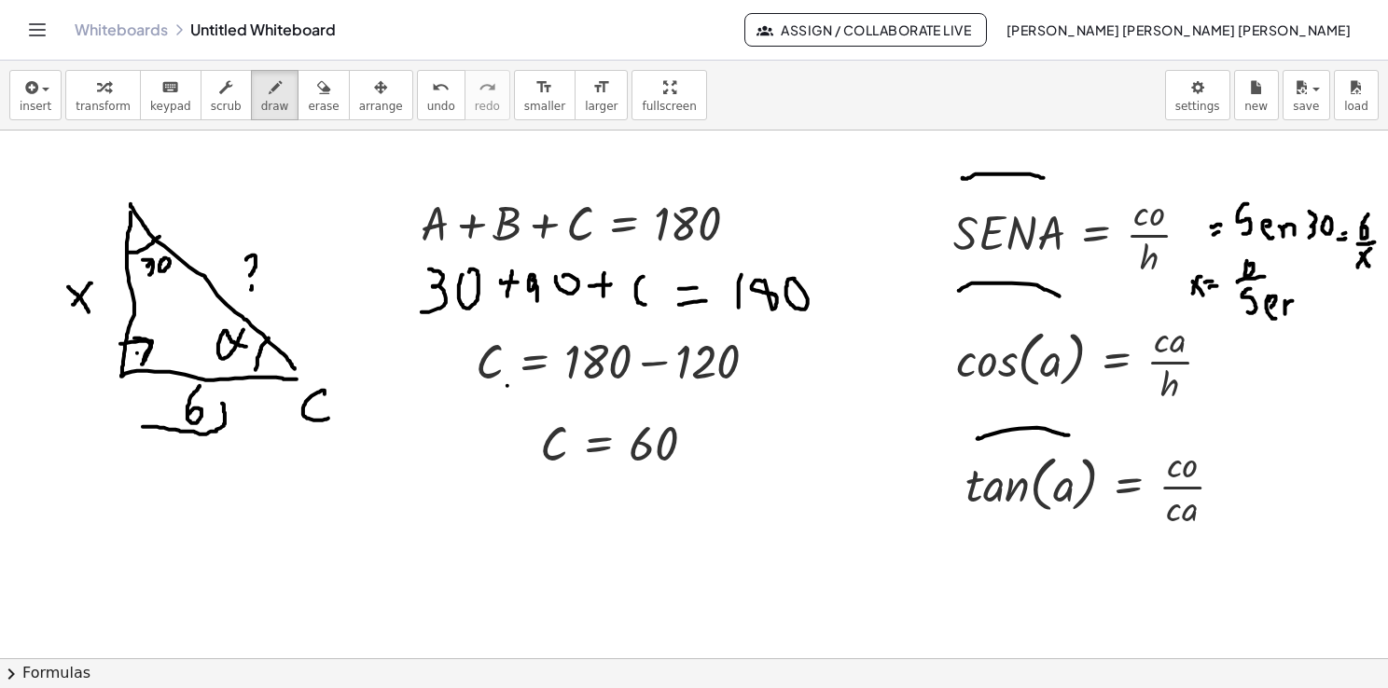
drag, startPoint x: 1285, startPoint y: 300, endPoint x: 1293, endPoint y: 310, distance: 11.9
click at [1293, 308] on div at bounding box center [694, 659] width 1388 height 1056
drag, startPoint x: 1306, startPoint y: 289, endPoint x: 1309, endPoint y: 310, distance: 20.9
click at [1309, 310] on div at bounding box center [694, 659] width 1388 height 1056
click at [1338, 289] on div at bounding box center [694, 659] width 1388 height 1056
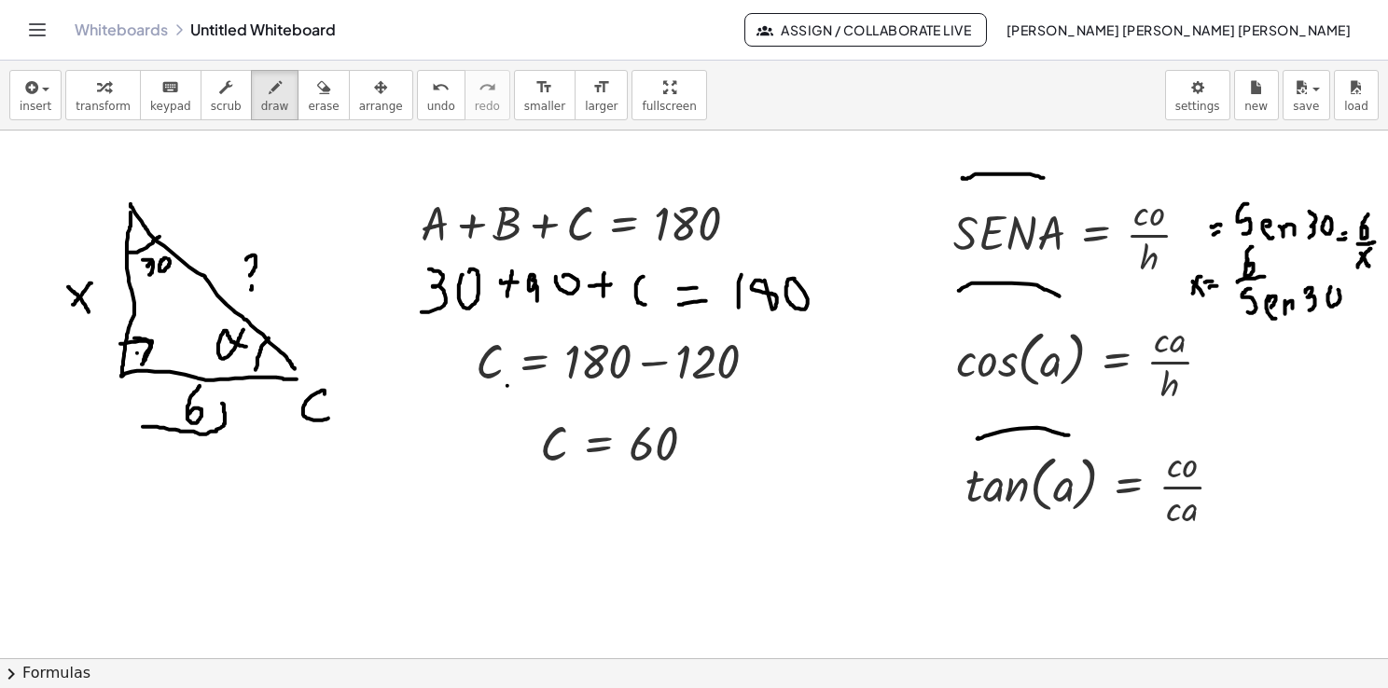
drag, startPoint x: 1248, startPoint y: 265, endPoint x: 1253, endPoint y: 246, distance: 19.2
click at [1253, 246] on div at bounding box center [694, 659] width 1388 height 1056
drag, startPoint x: 1249, startPoint y: 358, endPoint x: 1259, endPoint y: 371, distance: 16.6
click at [1259, 371] on div at bounding box center [694, 659] width 1388 height 1056
drag, startPoint x: 1257, startPoint y: 360, endPoint x: 1246, endPoint y: 375, distance: 18.7
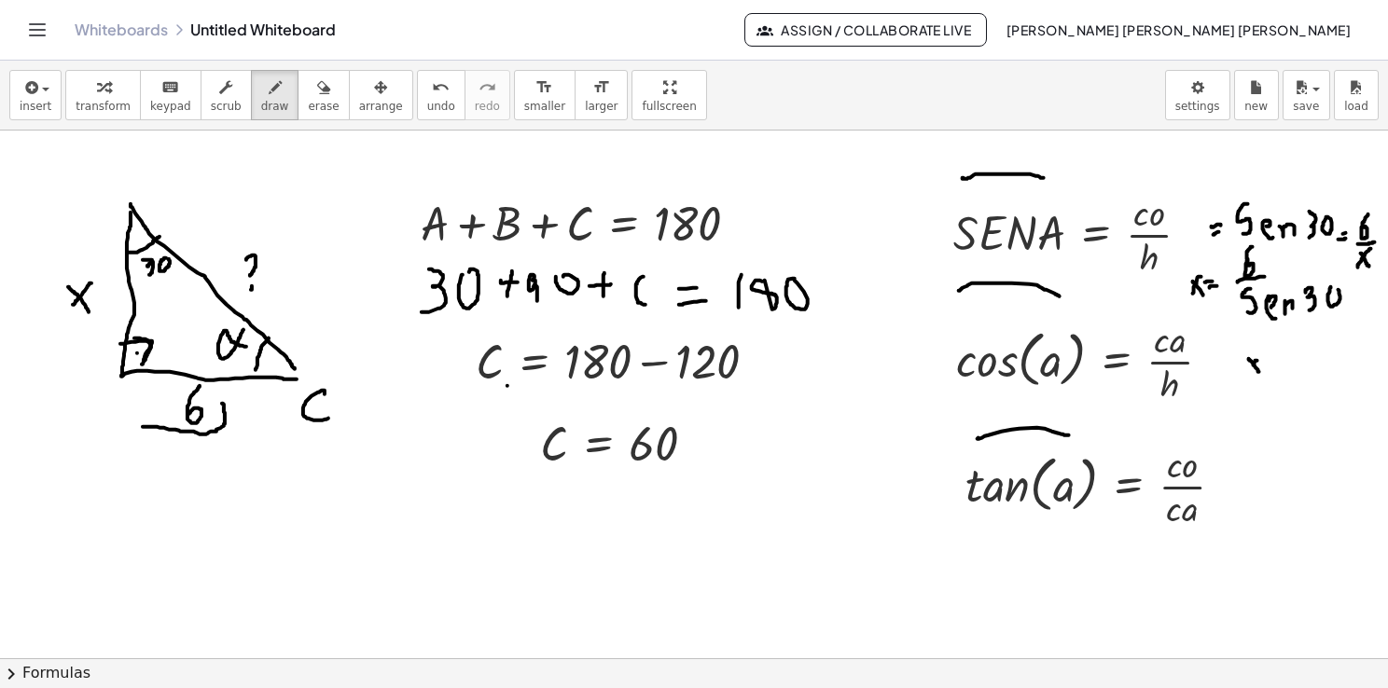
click at [1246, 375] on div at bounding box center [694, 659] width 1388 height 1056
click at [1280, 360] on div at bounding box center [694, 659] width 1388 height 1056
drag, startPoint x: 1269, startPoint y: 371, endPoint x: 1279, endPoint y: 367, distance: 10.0
click at [1279, 367] on div at bounding box center [694, 659] width 1388 height 1056
drag, startPoint x: 1291, startPoint y: 349, endPoint x: 1289, endPoint y: 370, distance: 21.5
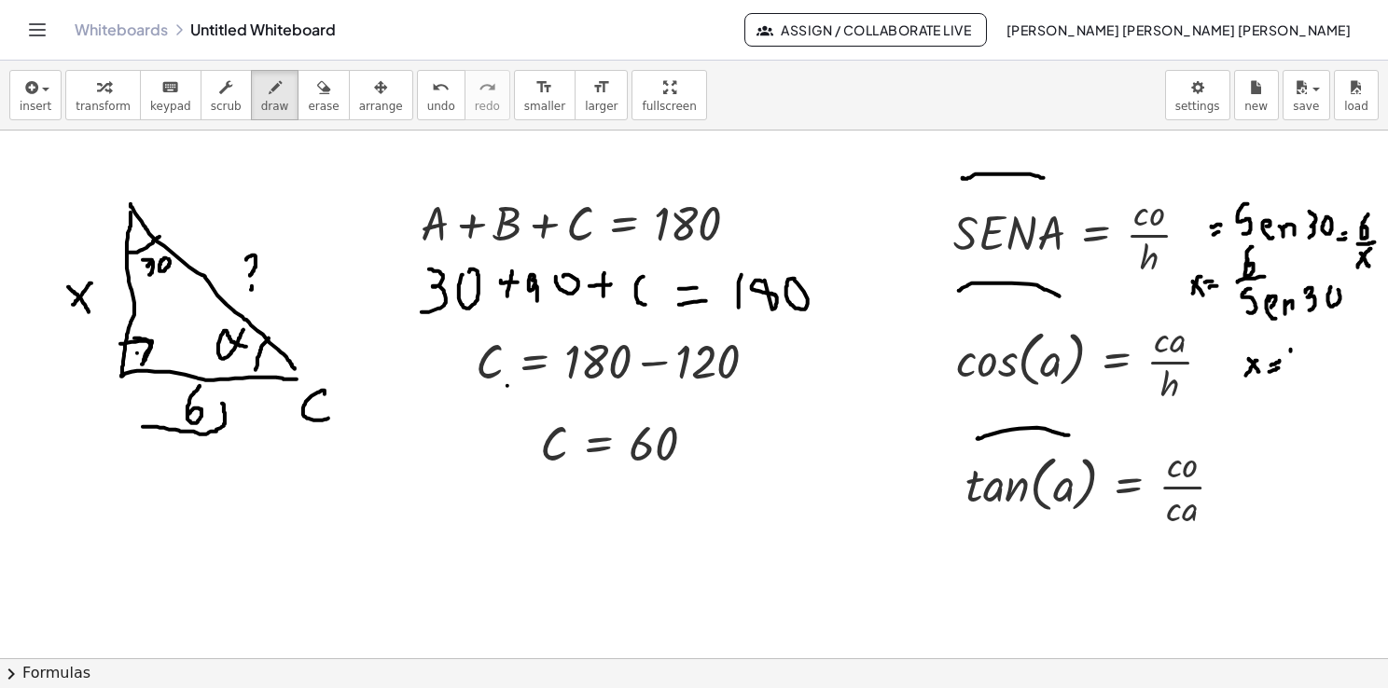
click at [1289, 370] on div at bounding box center [694, 659] width 1388 height 1056
drag, startPoint x: 1301, startPoint y: 346, endPoint x: 1306, endPoint y: 366, distance: 20.1
click at [1306, 366] on div at bounding box center [694, 659] width 1388 height 1056
drag, startPoint x: 1261, startPoint y: 400, endPoint x: 1325, endPoint y: 357, distance: 77.3
click at [1325, 357] on div at bounding box center [694, 659] width 1388 height 1056
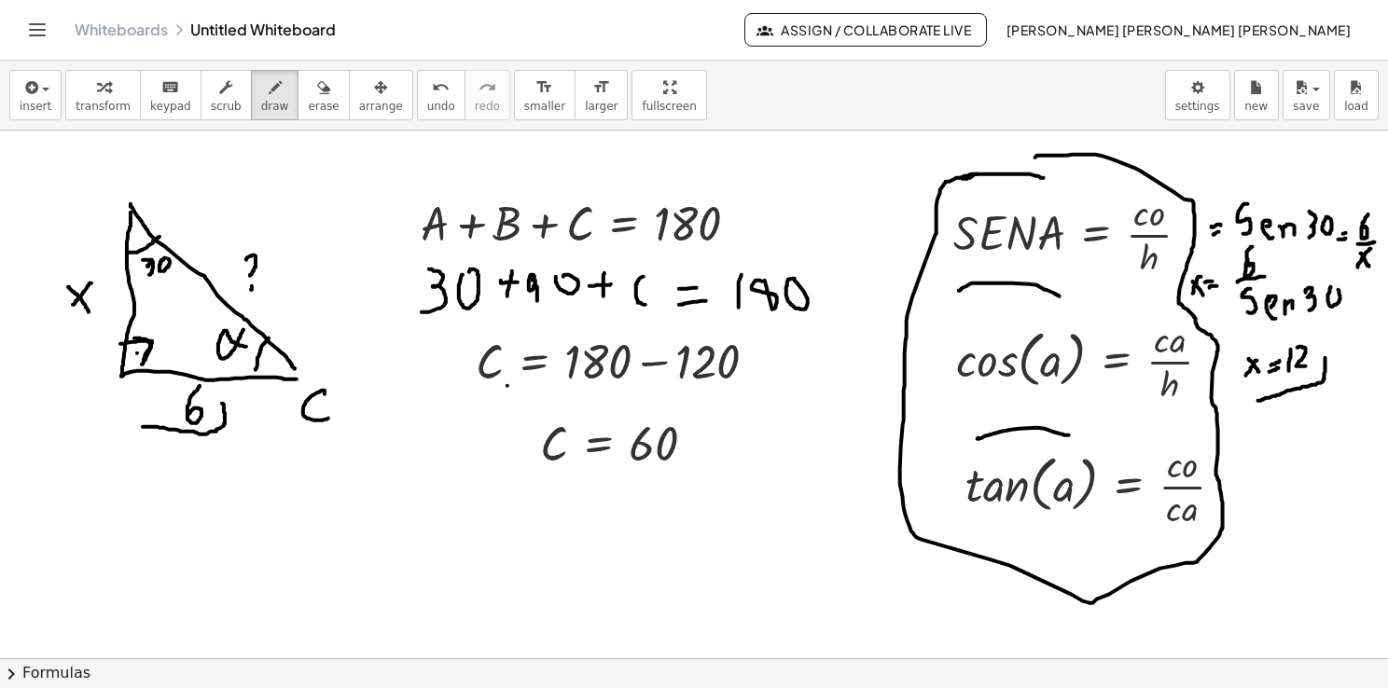
drag, startPoint x: 974, startPoint y: 173, endPoint x: 1032, endPoint y: 162, distance: 58.9
click at [1032, 162] on div at bounding box center [694, 659] width 1388 height 1056
click at [311, 106] on button "erase" at bounding box center [323, 95] width 51 height 50
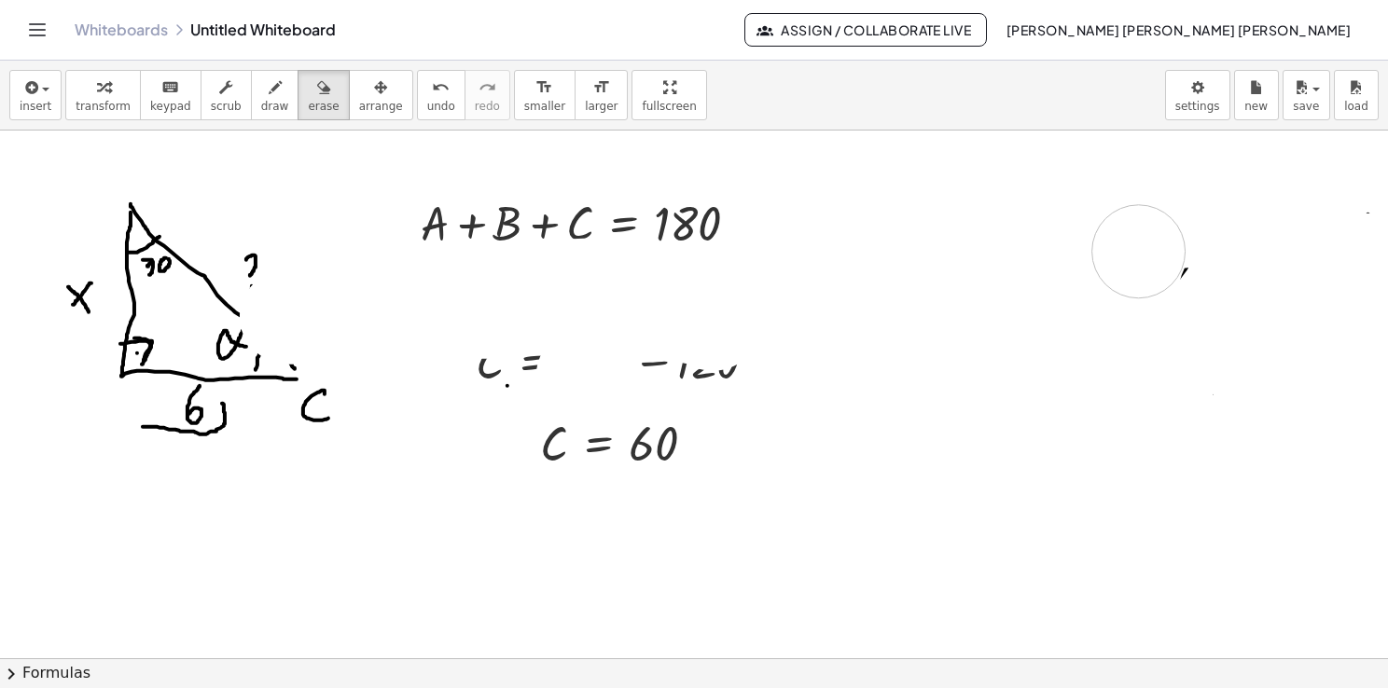
drag, startPoint x: 583, startPoint y: 375, endPoint x: 460, endPoint y: 423, distance: 132.3
click at [1186, 283] on div at bounding box center [694, 659] width 1388 height 1056
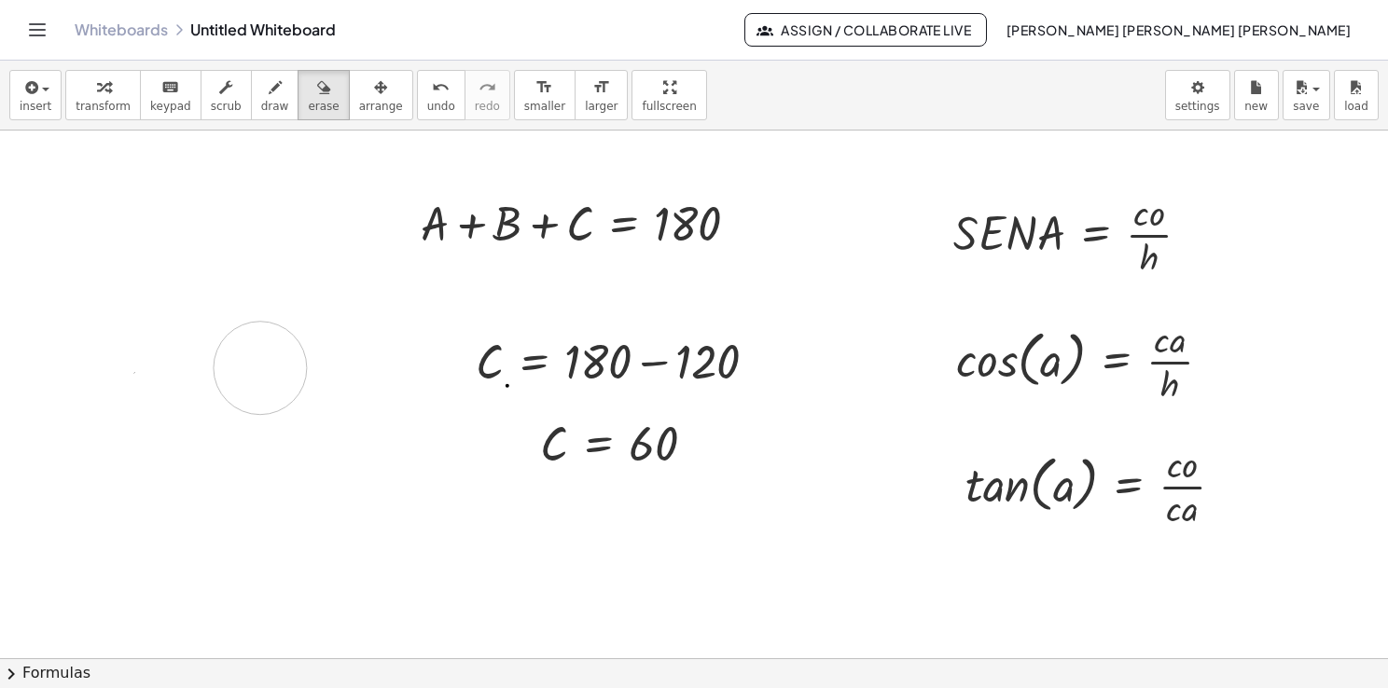
drag, startPoint x: 255, startPoint y: 292, endPoint x: 258, endPoint y: 270, distance: 21.8
click at [269, 275] on div at bounding box center [694, 659] width 1388 height 1056
click at [251, 115] on button "draw" at bounding box center [275, 95] width 48 height 50
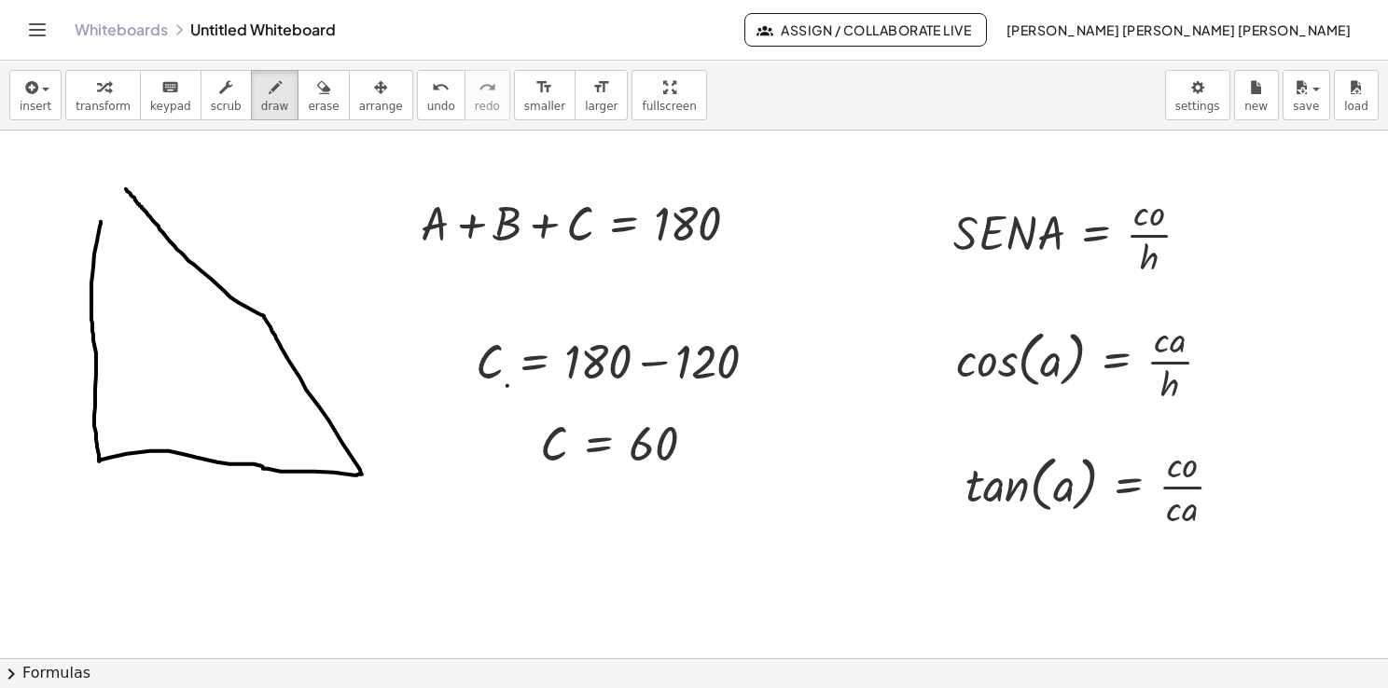
drag, startPoint x: 94, startPoint y: 254, endPoint x: 126, endPoint y: 188, distance: 72.6
click at [126, 188] on div at bounding box center [694, 659] width 1388 height 1056
drag, startPoint x: 102, startPoint y: 222, endPoint x: 116, endPoint y: 182, distance: 42.5
click at [113, 182] on div at bounding box center [694, 659] width 1388 height 1056
drag, startPoint x: 301, startPoint y: 293, endPoint x: 300, endPoint y: 315, distance: 22.4
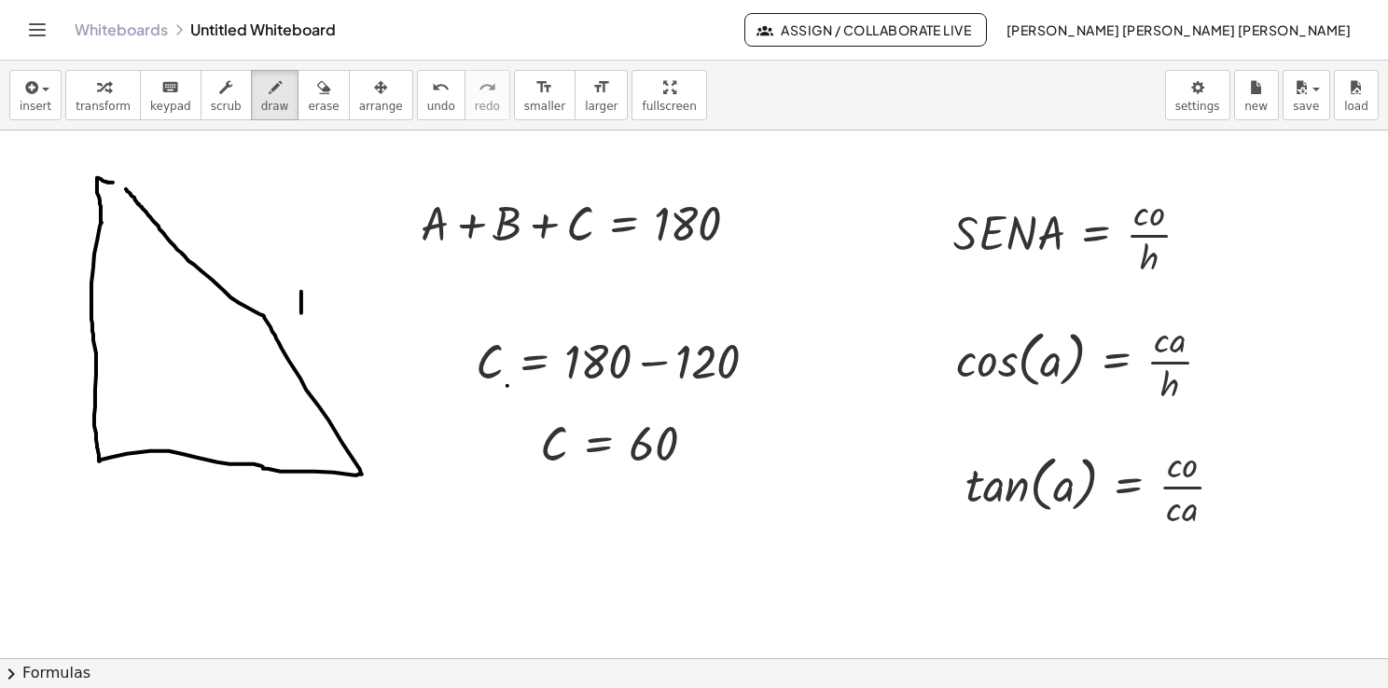
click at [300, 315] on div at bounding box center [694, 659] width 1388 height 1056
click at [325, 293] on div at bounding box center [694, 659] width 1388 height 1056
click at [320, 289] on div at bounding box center [694, 659] width 1388 height 1056
drag, startPoint x: 100, startPoint y: 231, endPoint x: 138, endPoint y: 207, distance: 45.3
click at [138, 207] on div at bounding box center [694, 659] width 1388 height 1056
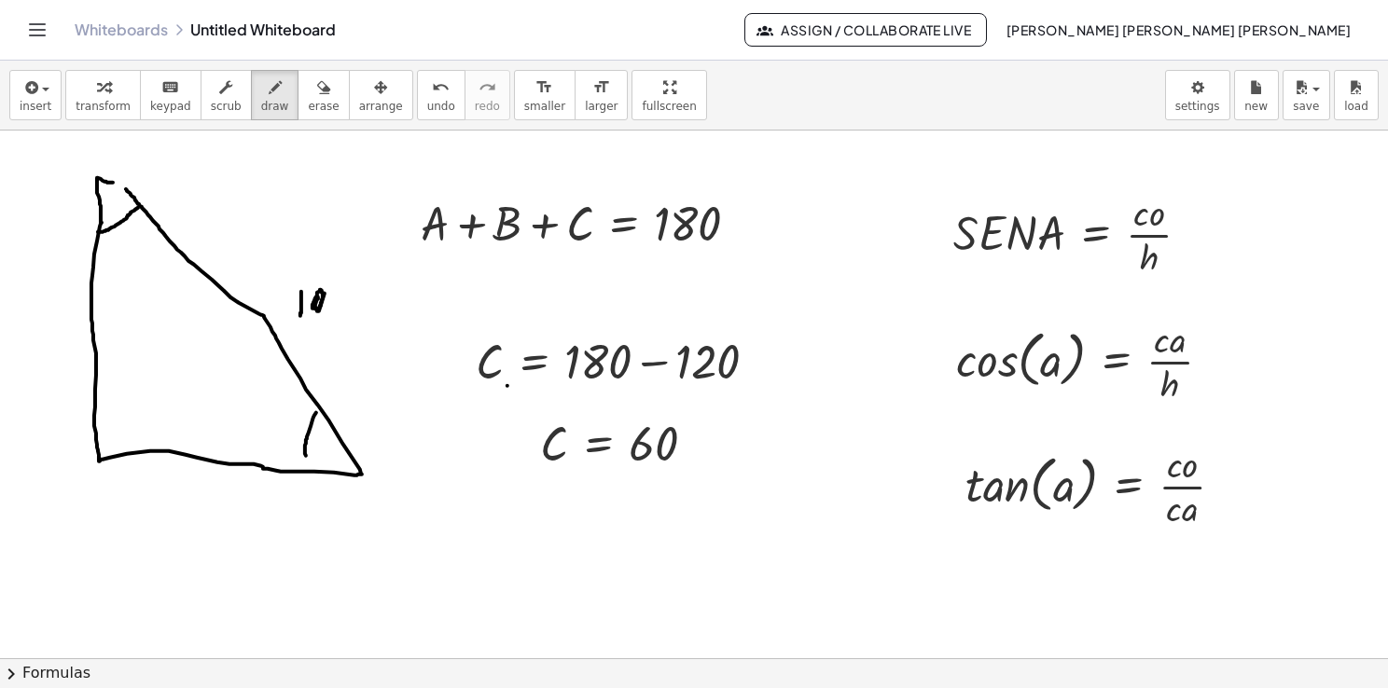
drag, startPoint x: 316, startPoint y: 412, endPoint x: 310, endPoint y: 464, distance: 52.6
click at [309, 464] on div at bounding box center [694, 659] width 1388 height 1056
drag, startPoint x: 113, startPoint y: 250, endPoint x: 126, endPoint y: 265, distance: 19.8
click at [126, 265] on div at bounding box center [694, 659] width 1388 height 1056
drag, startPoint x: 126, startPoint y: 253, endPoint x: 128, endPoint y: 279, distance: 26.2
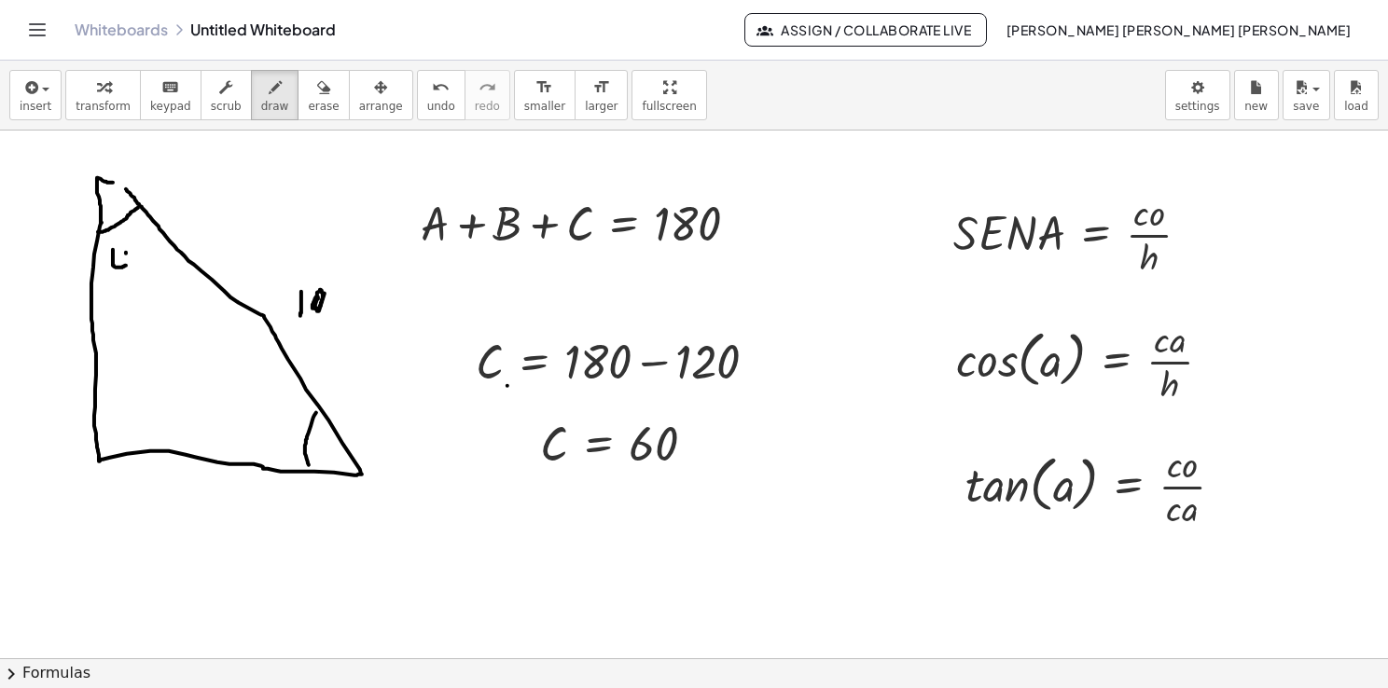
click at [127, 279] on div at bounding box center [694, 659] width 1388 height 1056
click at [146, 249] on div at bounding box center [694, 659] width 1388 height 1056
drag, startPoint x: 246, startPoint y: 420, endPoint x: 254, endPoint y: 445, distance: 26.3
click at [255, 445] on div at bounding box center [694, 659] width 1388 height 1056
click at [287, 413] on div at bounding box center [694, 659] width 1388 height 1056
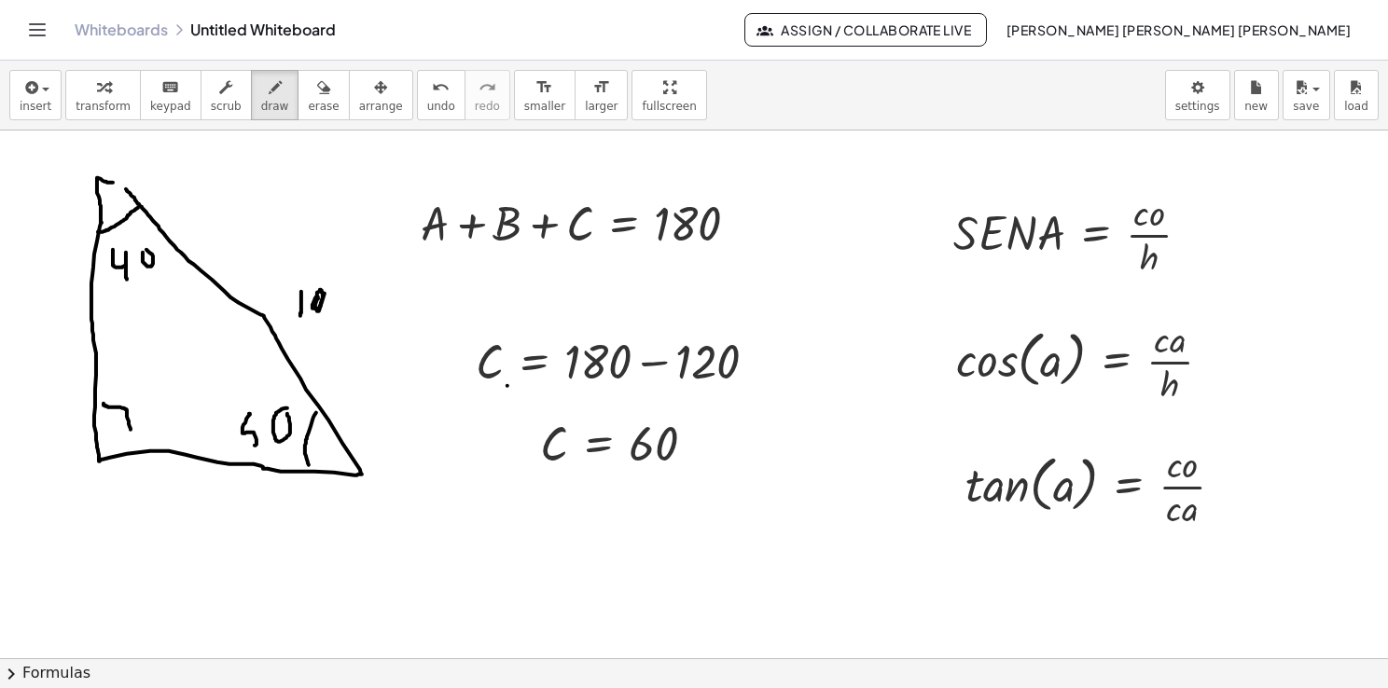
drag, startPoint x: 104, startPoint y: 403, endPoint x: 131, endPoint y: 440, distance: 46.1
click at [131, 439] on div at bounding box center [694, 659] width 1388 height 1056
drag, startPoint x: 114, startPoint y: 430, endPoint x: 200, endPoint y: 425, distance: 85.9
click at [114, 429] on div at bounding box center [694, 659] width 1388 height 1056
drag, startPoint x: 203, startPoint y: 494, endPoint x: 218, endPoint y: 511, distance: 22.5
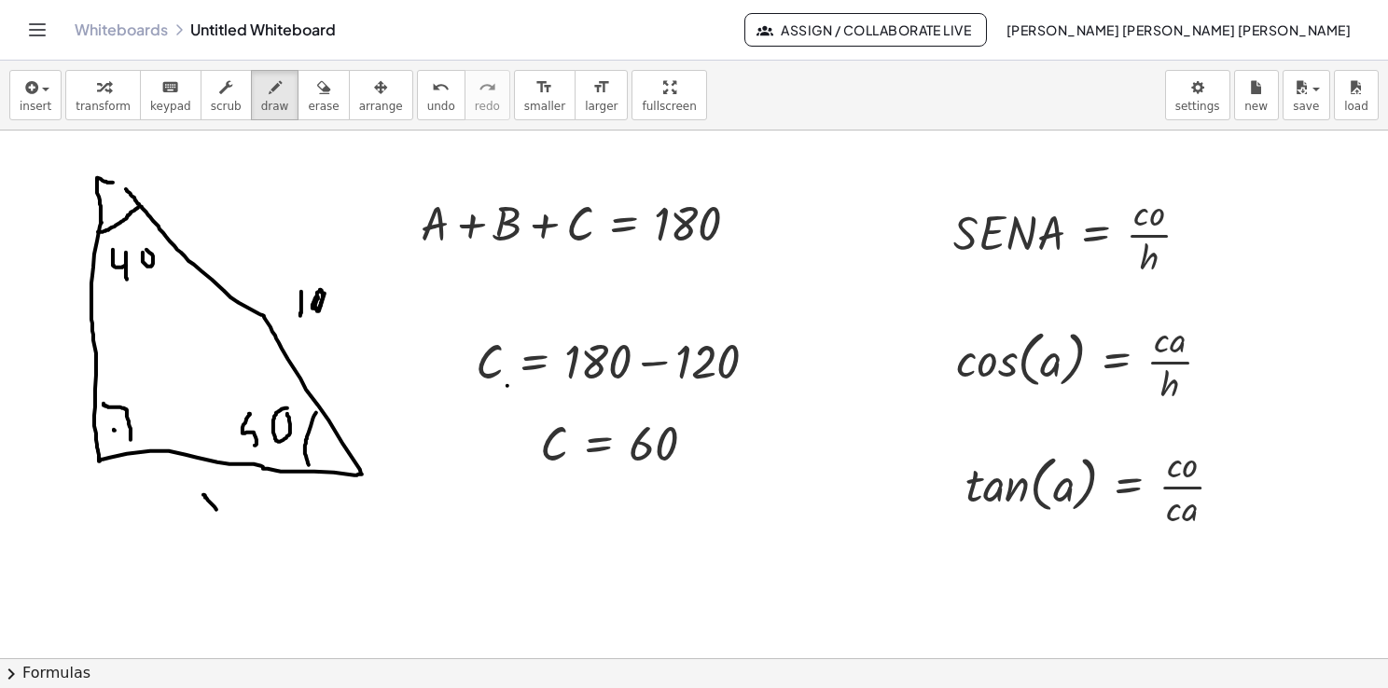
click at [218, 511] on div at bounding box center [694, 659] width 1388 height 1056
drag, startPoint x: 207, startPoint y: 511, endPoint x: 196, endPoint y: 520, distance: 14.6
click at [197, 519] on div at bounding box center [694, 659] width 1388 height 1056
drag, startPoint x: 15, startPoint y: 276, endPoint x: 26, endPoint y: 298, distance: 24.2
click at [24, 297] on div at bounding box center [694, 659] width 1388 height 1056
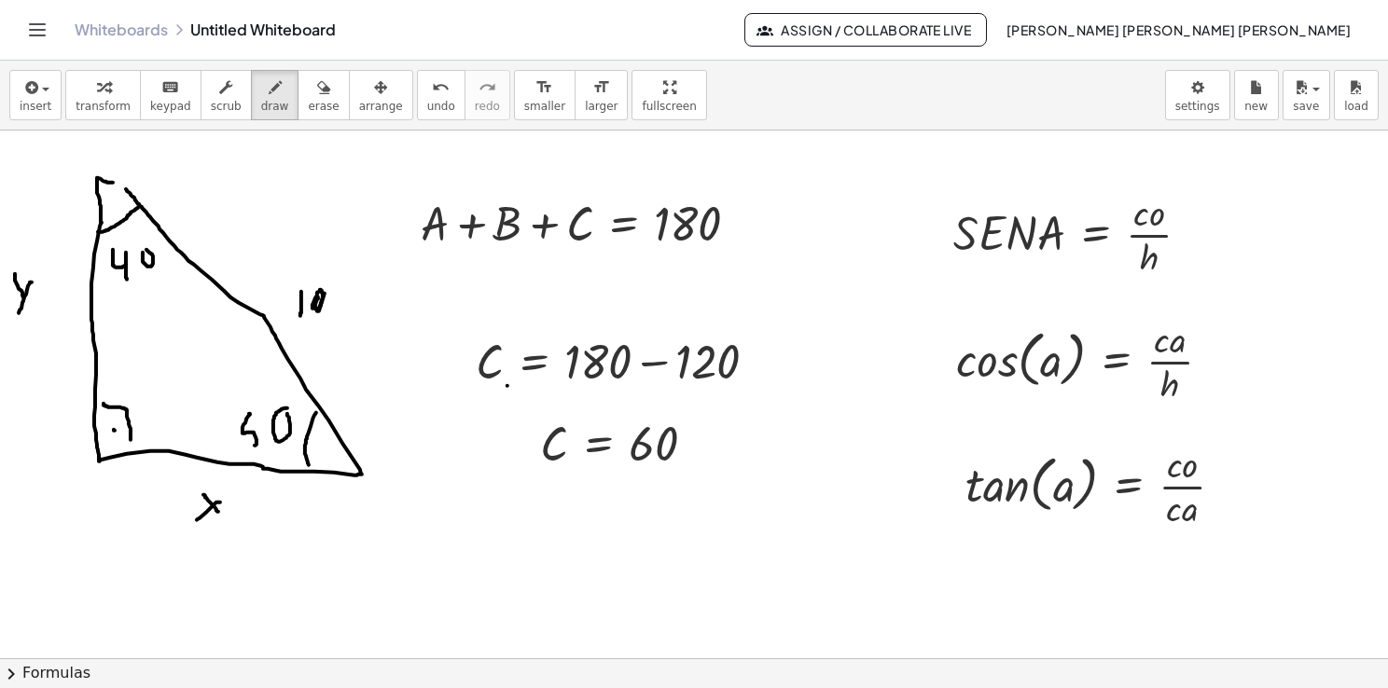
drag, startPoint x: 32, startPoint y: 282, endPoint x: 18, endPoint y: 320, distance: 40.7
click at [18, 319] on div at bounding box center [694, 659] width 1388 height 1056
click at [248, 505] on div at bounding box center [694, 659] width 1388 height 1056
click at [246, 513] on div at bounding box center [694, 659] width 1388 height 1056
drag, startPoint x: 265, startPoint y: 493, endPoint x: 268, endPoint y: 519, distance: 26.3
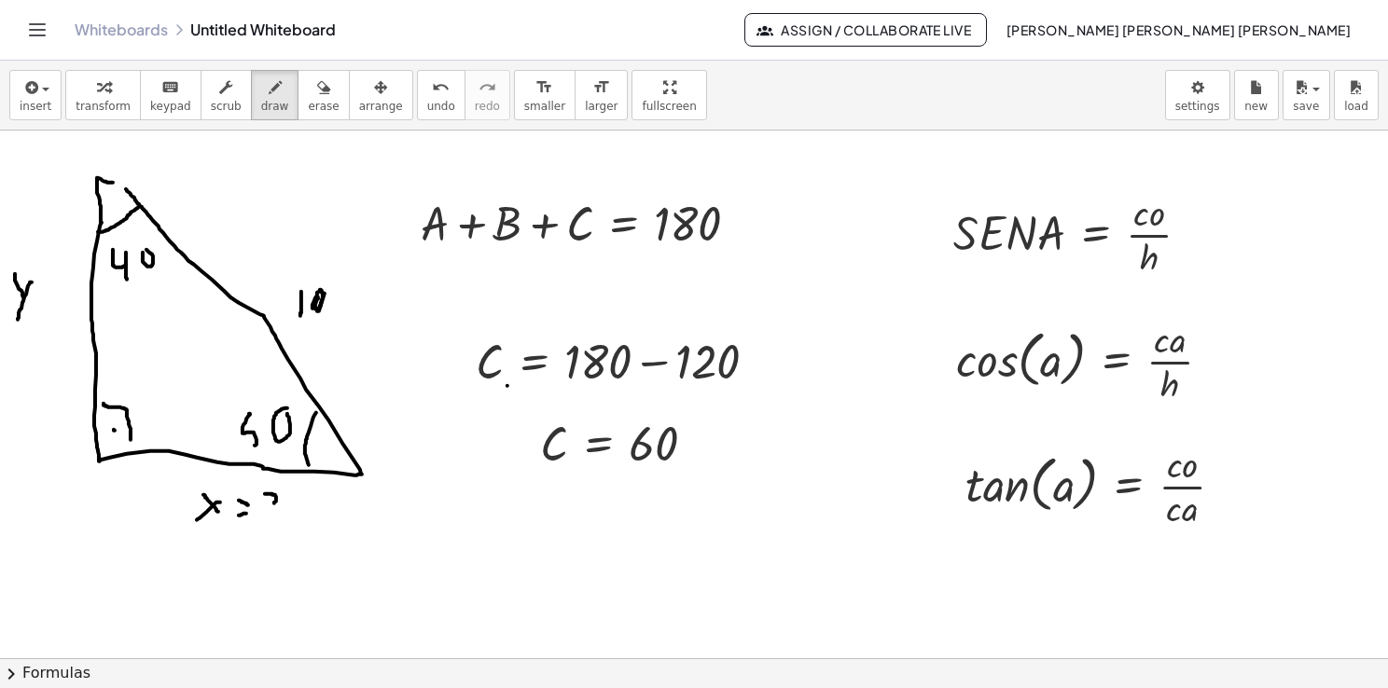
click at [268, 519] on div at bounding box center [694, 659] width 1388 height 1056
drag, startPoint x: 269, startPoint y: 509, endPoint x: 281, endPoint y: 506, distance: 12.7
click at [280, 506] on div at bounding box center [694, 659] width 1388 height 1056
click at [287, 515] on div at bounding box center [694, 659] width 1388 height 1056
drag, startPoint x: 306, startPoint y: 494, endPoint x: 313, endPoint y: 504, distance: 11.9
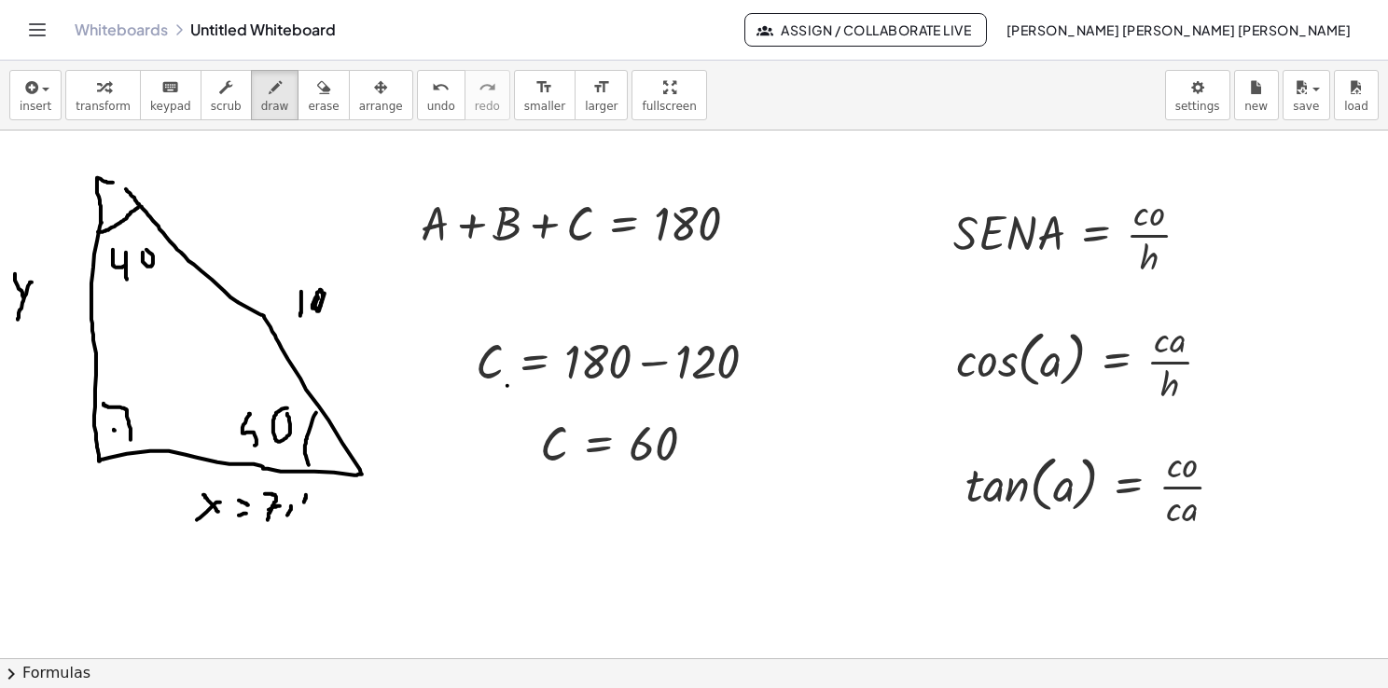
click at [312, 504] on div at bounding box center [694, 659] width 1388 height 1056
drag, startPoint x: 316, startPoint y: 498, endPoint x: 313, endPoint y: 520, distance: 22.6
click at [313, 519] on div at bounding box center [694, 659] width 1388 height 1056
drag, startPoint x: 334, startPoint y: 499, endPoint x: 340, endPoint y: 531, distance: 32.4
click at [340, 531] on div at bounding box center [694, 659] width 1388 height 1056
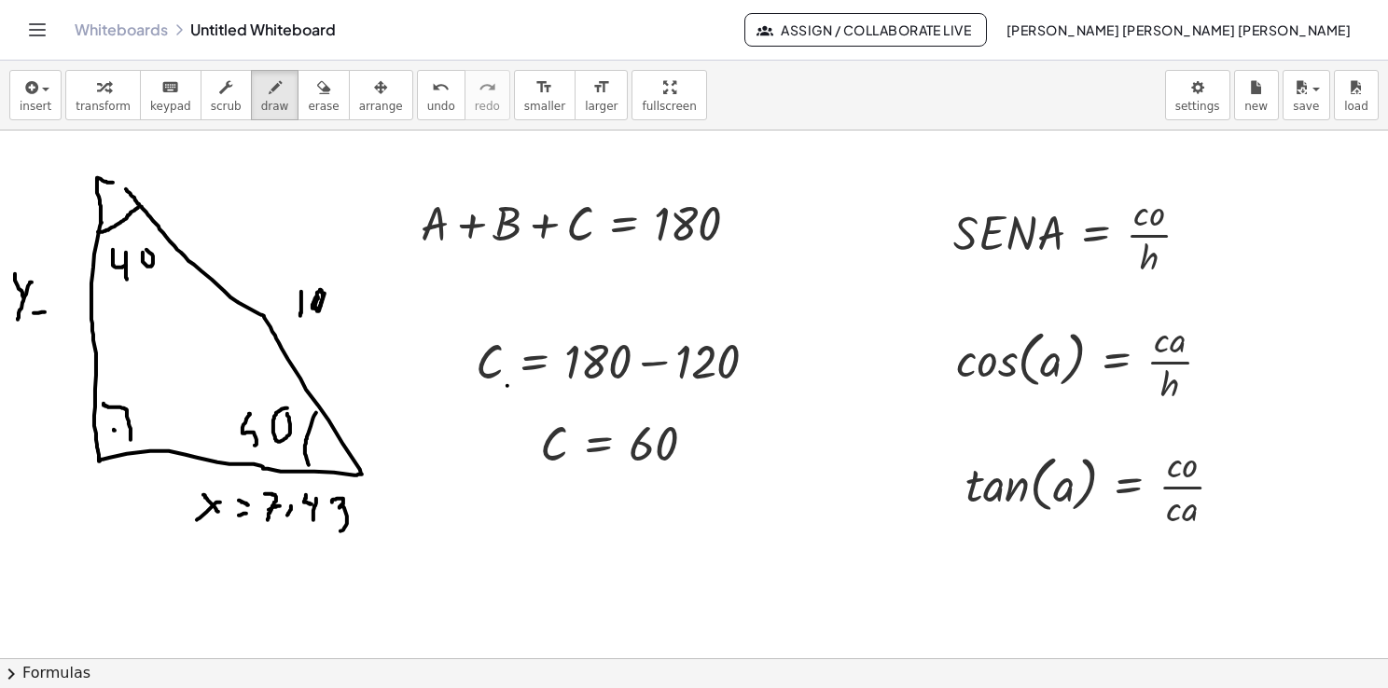
drag, startPoint x: 34, startPoint y: 312, endPoint x: 47, endPoint y: 311, distance: 13.2
click at [46, 312] on div at bounding box center [694, 659] width 1388 height 1056
click at [48, 298] on div at bounding box center [694, 659] width 1388 height 1056
drag, startPoint x: 62, startPoint y: 301, endPoint x: 62, endPoint y: 311, distance: 9.4
click at [62, 311] on div at bounding box center [694, 659] width 1388 height 1056
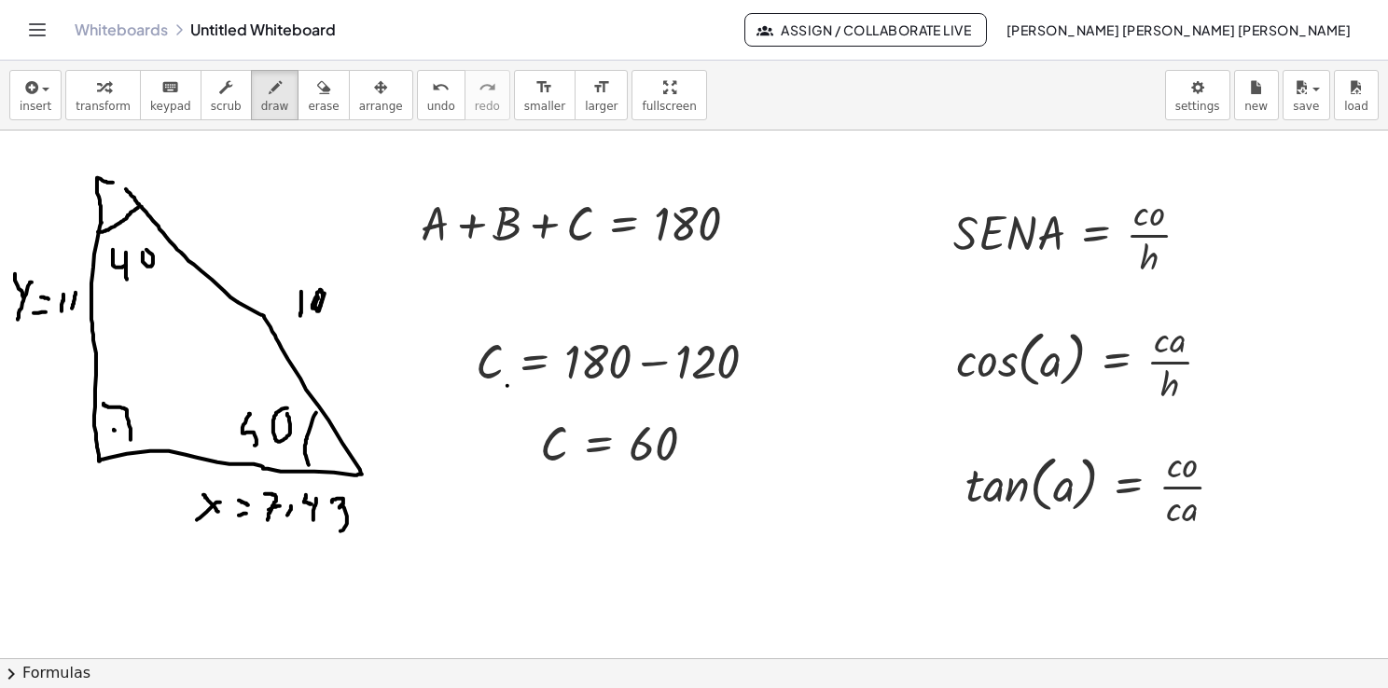
drag, startPoint x: 76, startPoint y: 292, endPoint x: 72, endPoint y: 312, distance: 19.9
click at [72, 311] on div at bounding box center [694, 659] width 1388 height 1056
drag, startPoint x: 294, startPoint y: 325, endPoint x: 314, endPoint y: 326, distance: 20.6
click at [284, 312] on div at bounding box center [694, 659] width 1388 height 1056
drag, startPoint x: 336, startPoint y: 357, endPoint x: 332, endPoint y: 380, distance: 22.7
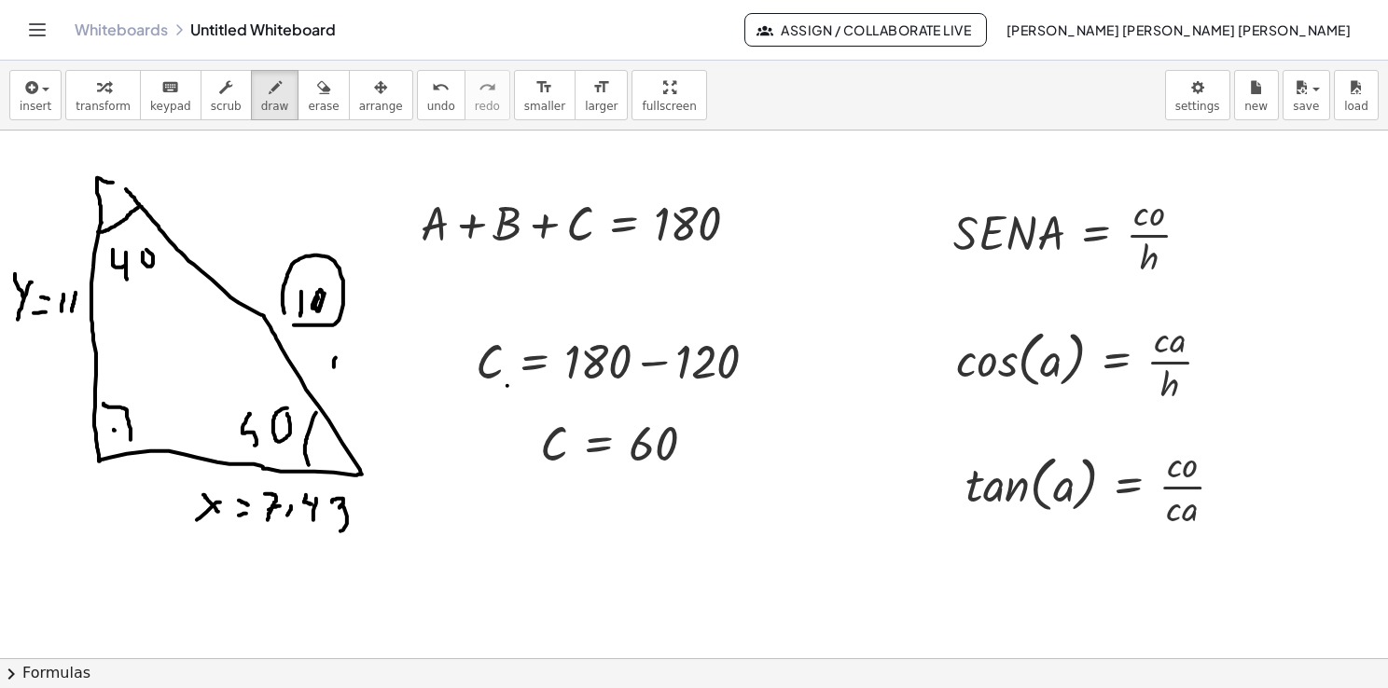
click at [332, 380] on div at bounding box center [694, 659] width 1388 height 1056
drag, startPoint x: 337, startPoint y: 371, endPoint x: 353, endPoint y: 367, distance: 16.3
click at [353, 367] on div at bounding box center [694, 659] width 1388 height 1056
drag, startPoint x: 353, startPoint y: 356, endPoint x: 353, endPoint y: 379, distance: 22.4
click at [353, 379] on div at bounding box center [694, 659] width 1388 height 1056
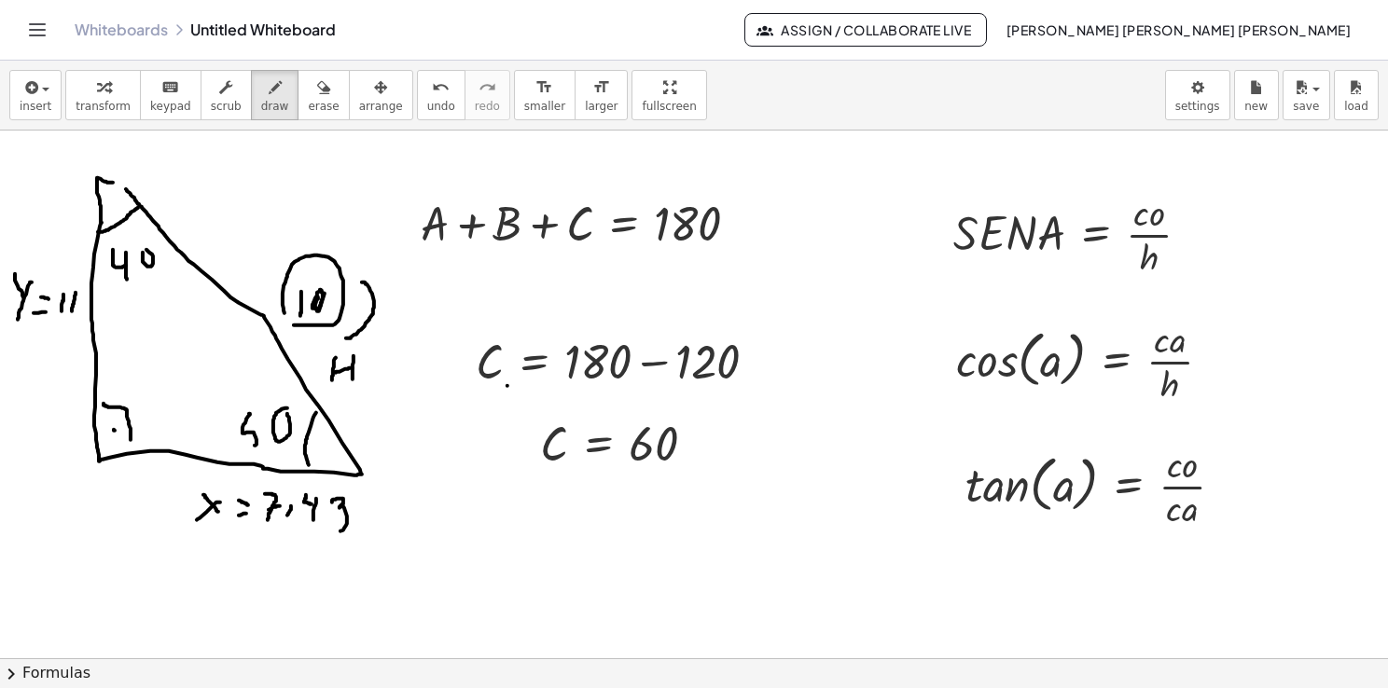
drag, startPoint x: 346, startPoint y: 338, endPoint x: 354, endPoint y: 287, distance: 51.1
click at [354, 286] on div at bounding box center [694, 659] width 1388 height 1056
drag, startPoint x: 360, startPoint y: 280, endPoint x: 362, endPoint y: 292, distance: 12.3
click at [359, 287] on div at bounding box center [694, 659] width 1388 height 1056
click at [317, 97] on icon "button" at bounding box center [323, 87] width 13 height 22
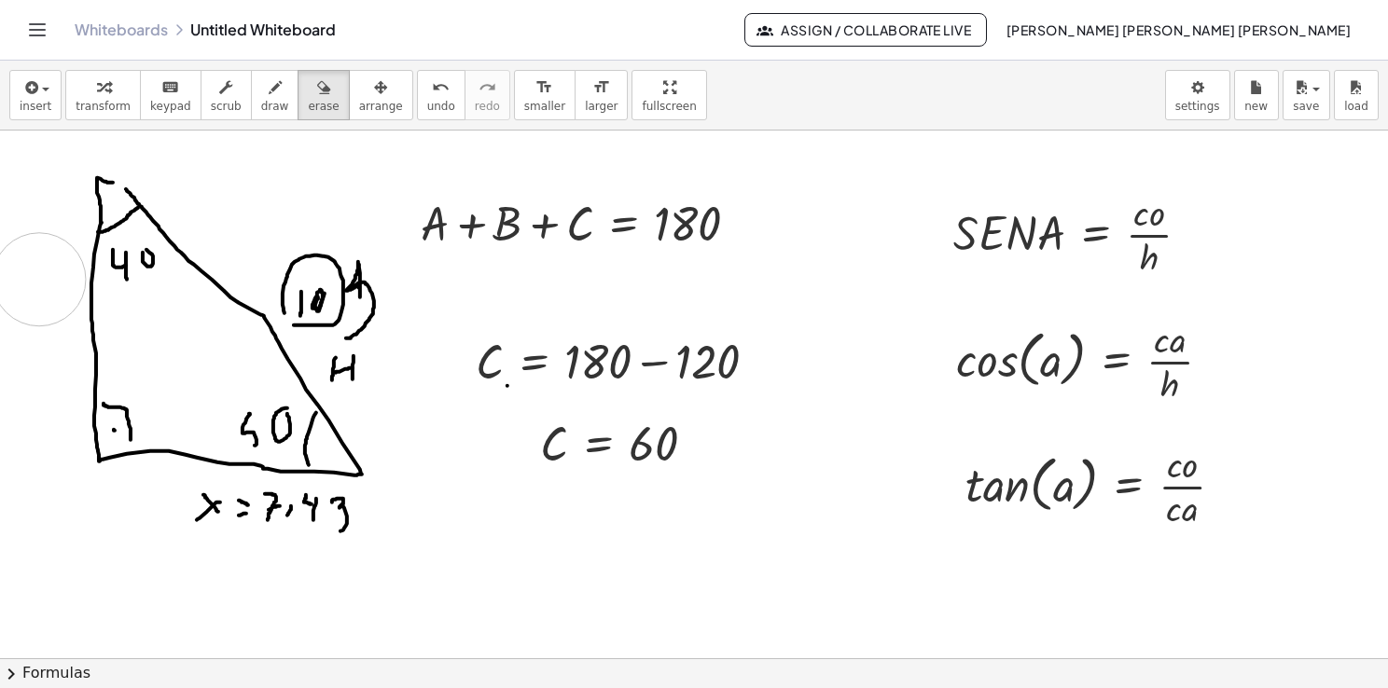
drag, startPoint x: 25, startPoint y: 326, endPoint x: 31, endPoint y: 298, distance: 28.5
click at [33, 297] on div at bounding box center [694, 659] width 1388 height 1056
drag, startPoint x: 366, startPoint y: 516, endPoint x: 294, endPoint y: 523, distance: 72.2
click at [294, 523] on div at bounding box center [694, 659] width 1388 height 1056
